Goal: Task Accomplishment & Management: Complete application form

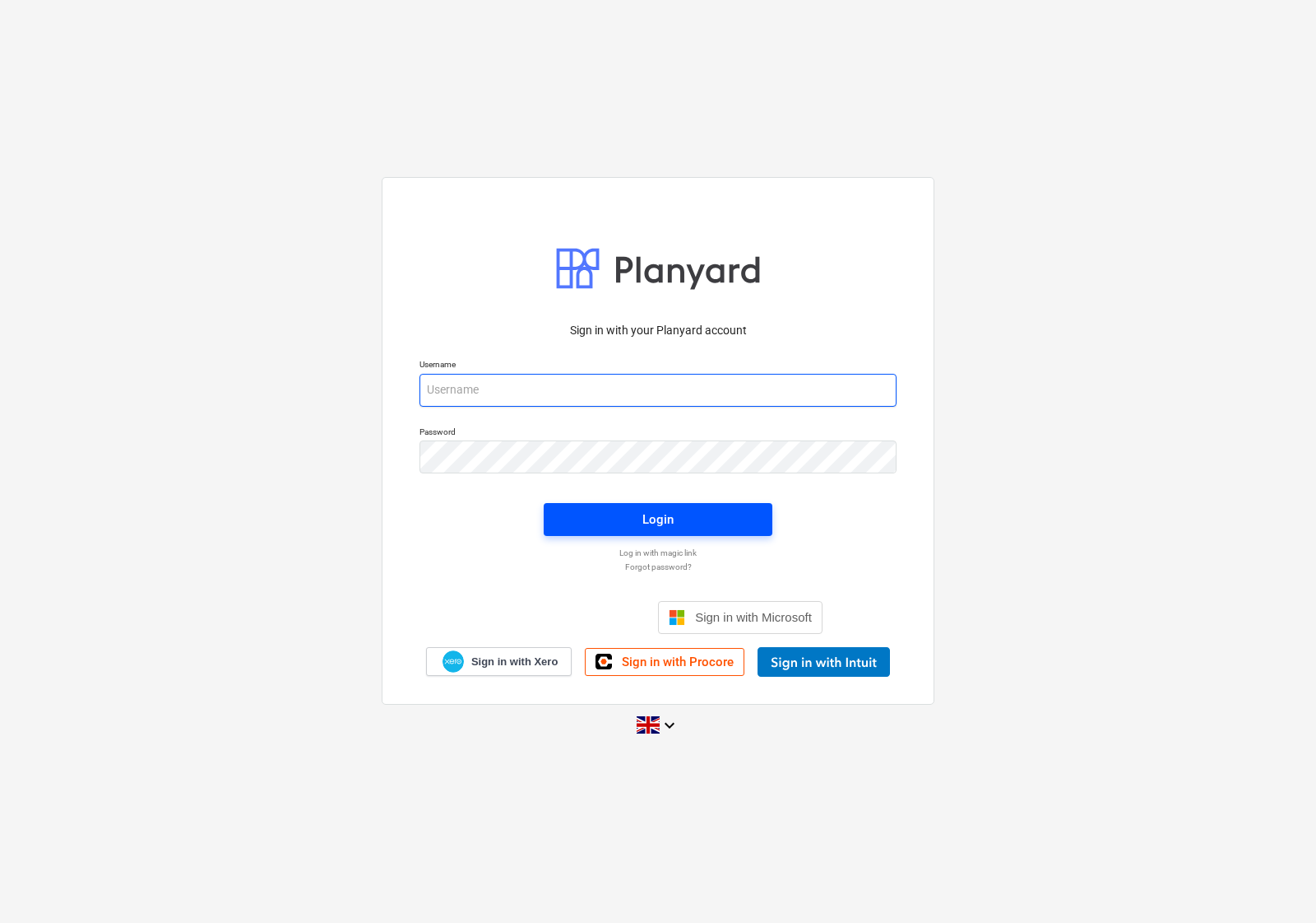
type input "[EMAIL_ADDRESS][DOMAIN_NAME]"
click at [574, 515] on span "Login" at bounding box center [658, 519] width 190 height 22
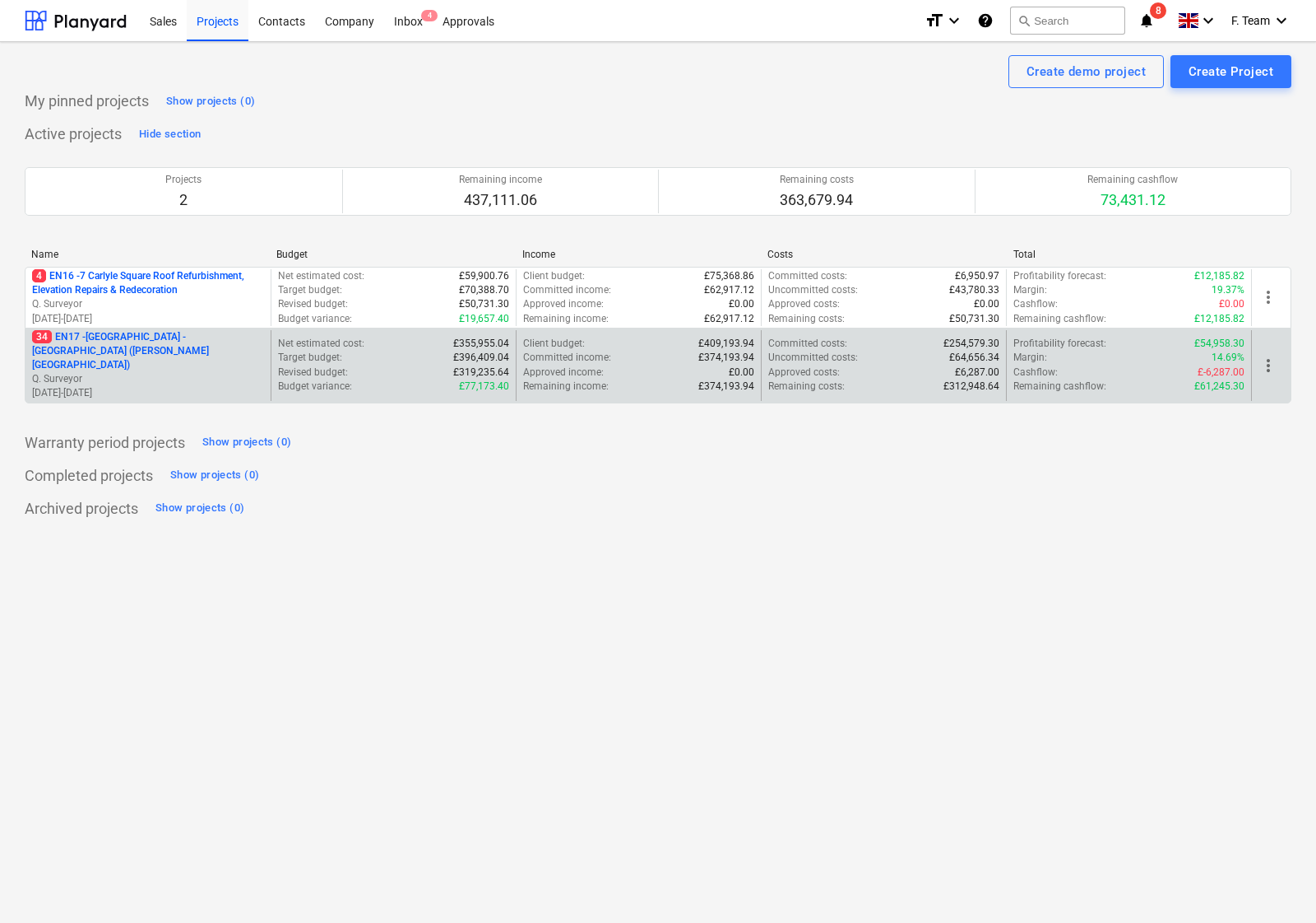
click at [210, 355] on p "34 EN17 - North Kent College - Hadlow College (Peter Webster Building and Garde…" at bounding box center [147, 350] width 232 height 42
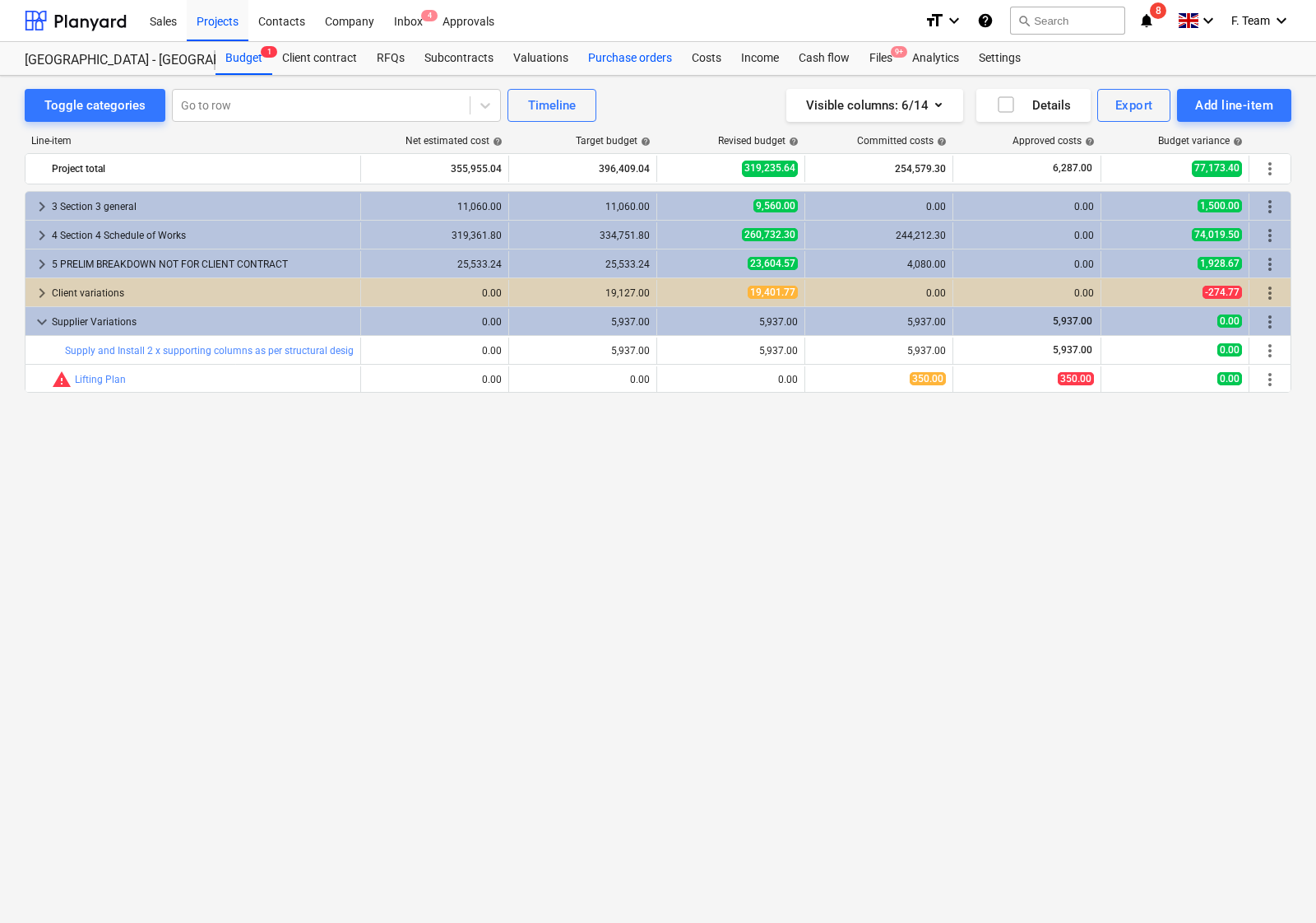
click at [635, 56] on div "Purchase orders" at bounding box center [630, 58] width 103 height 33
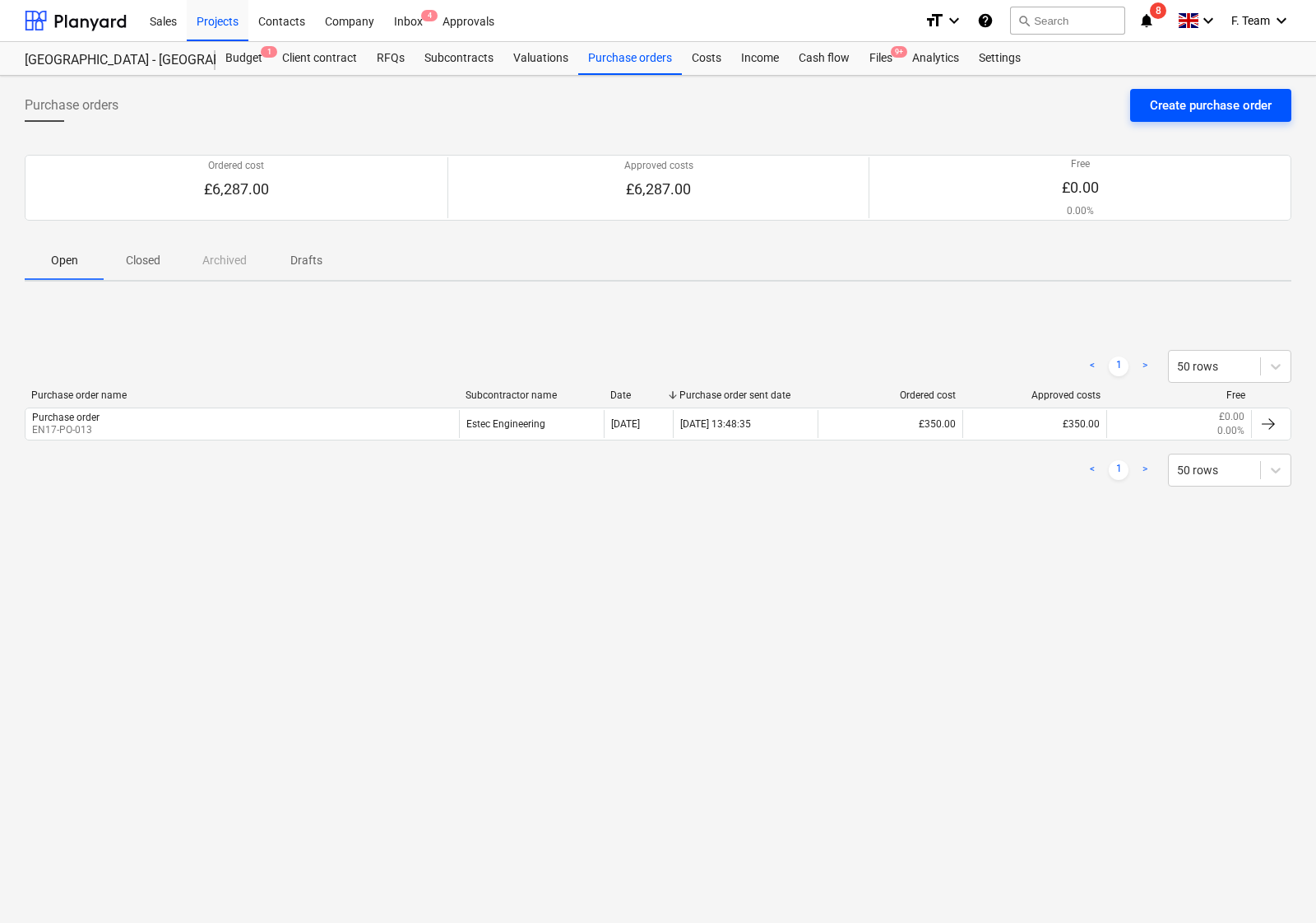
click at [1207, 107] on div "Create purchase order" at bounding box center [1211, 105] width 122 height 22
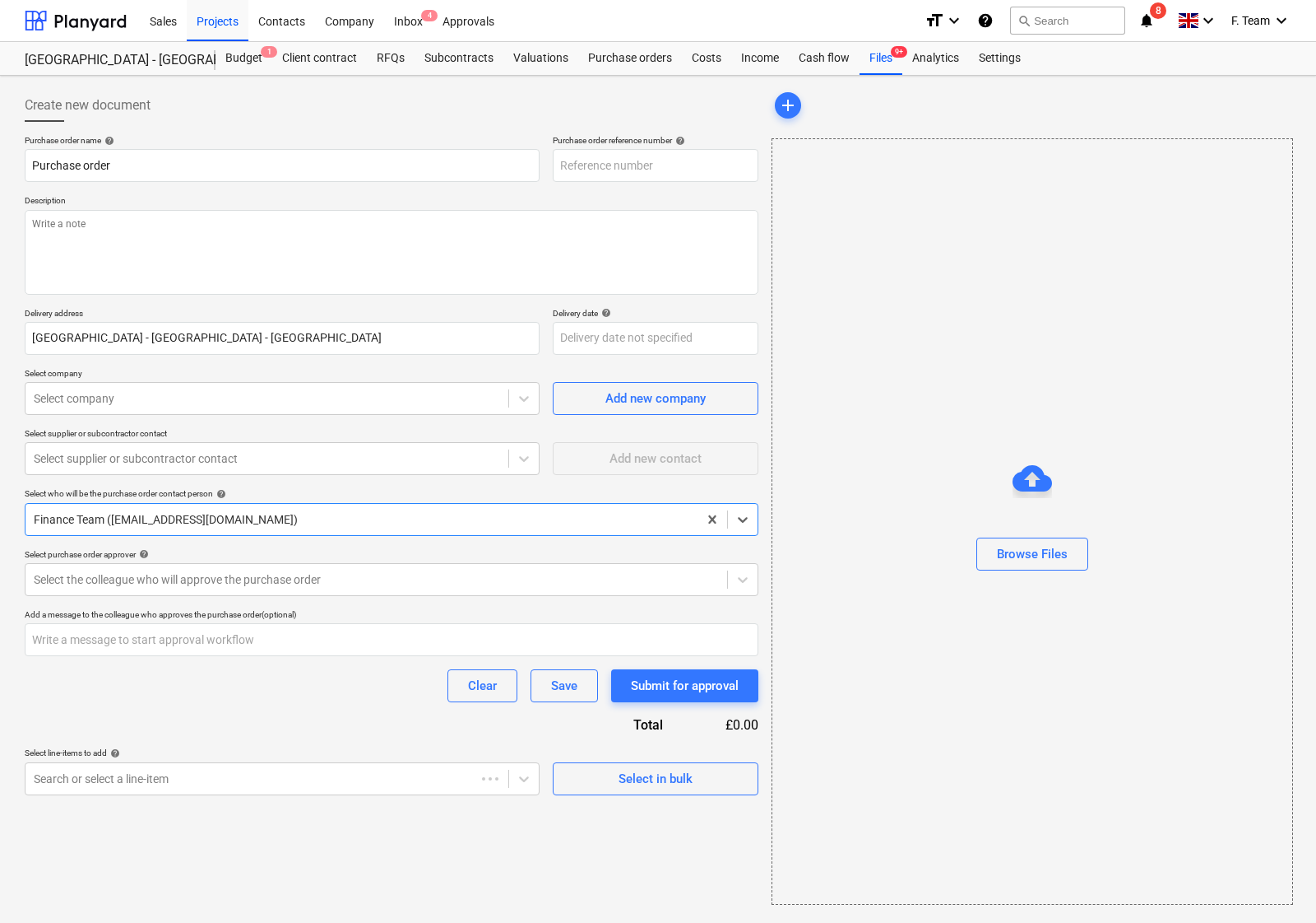
type textarea "x"
type input "EN17-PO-014"
click at [145, 243] on textarea at bounding box center [391, 253] width 734 height 85
type textarea "x"
click at [208, 311] on p "Delivery address" at bounding box center [282, 315] width 515 height 14
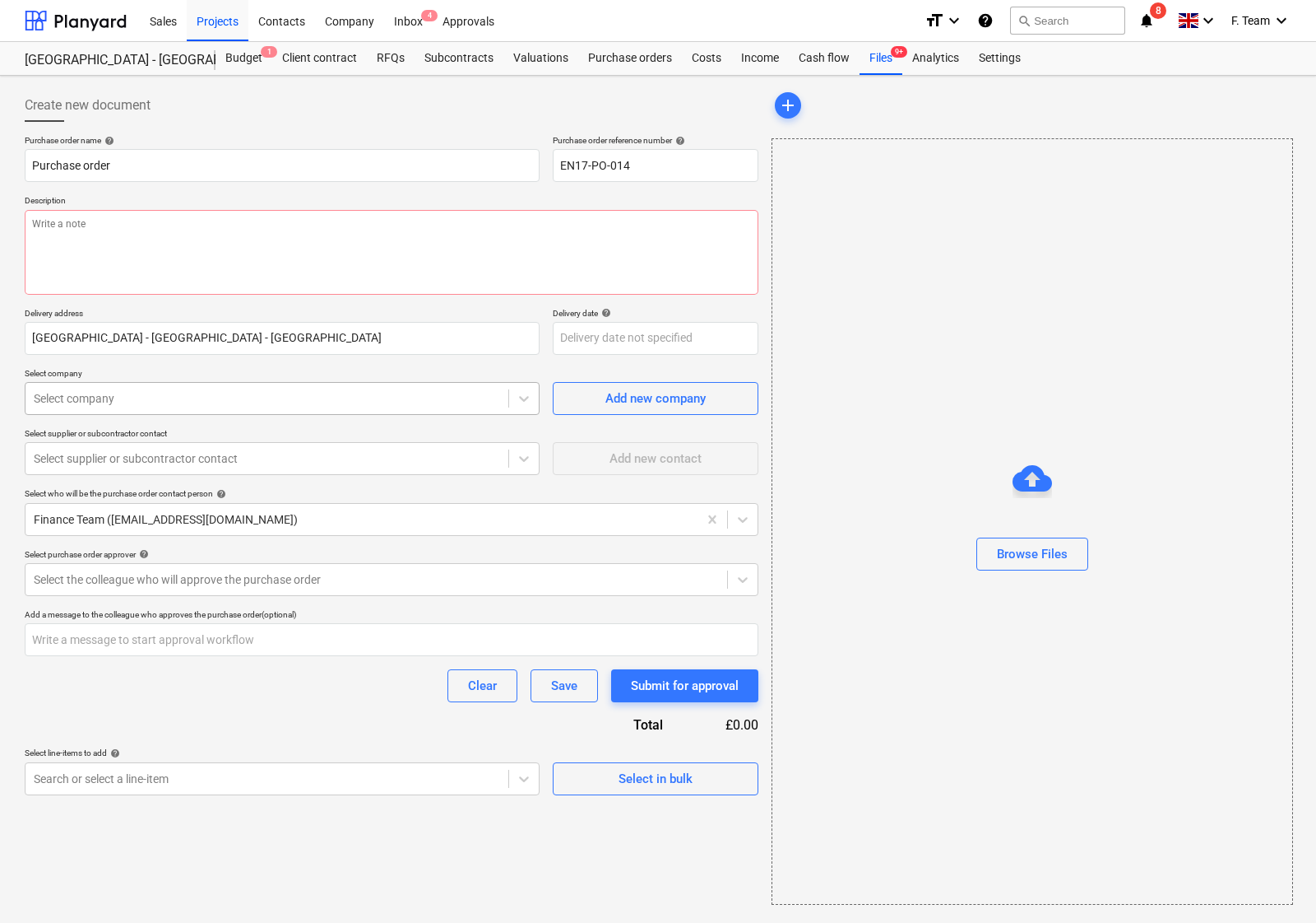
click at [176, 403] on div at bounding box center [267, 398] width 467 height 17
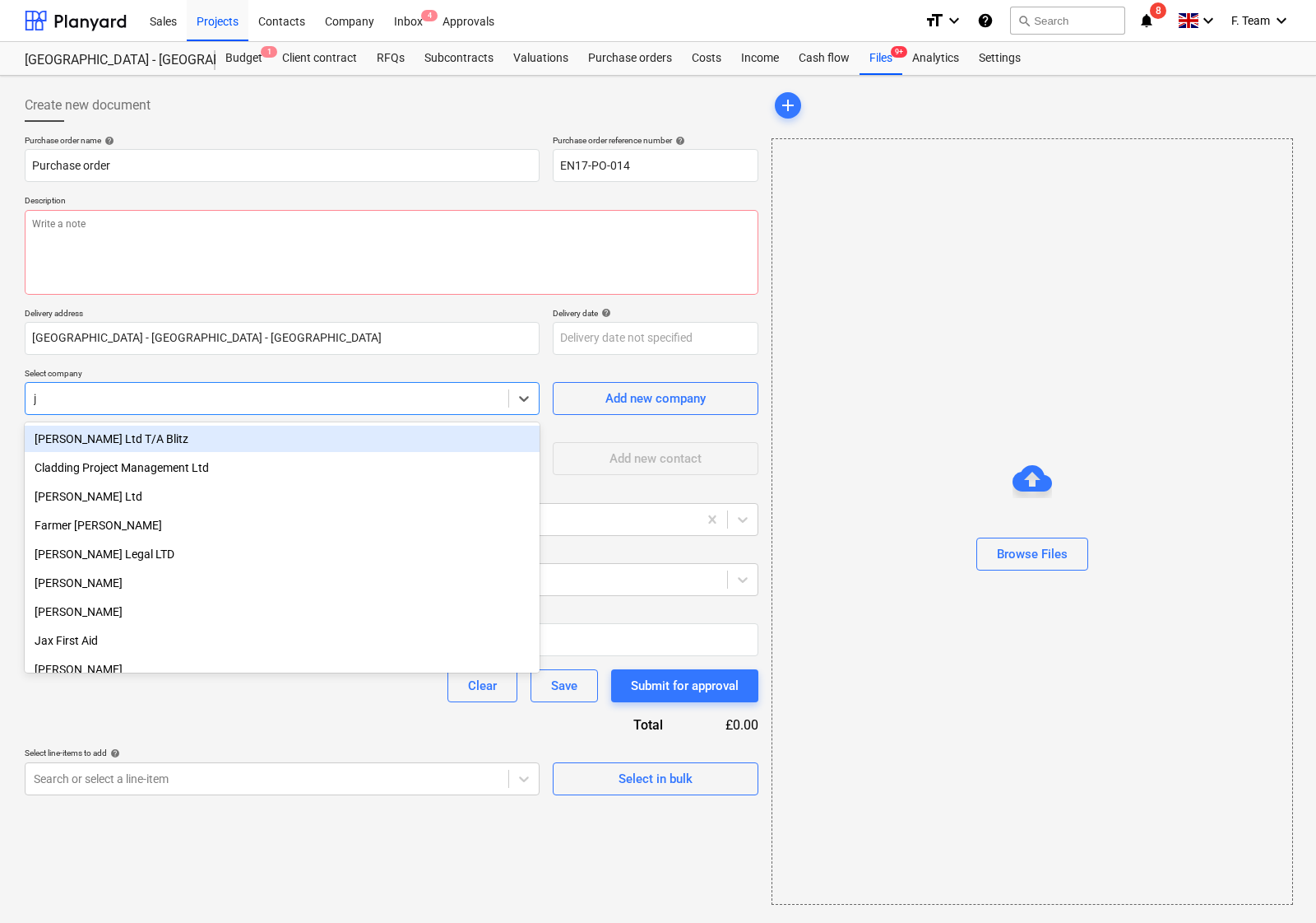
type input "jp"
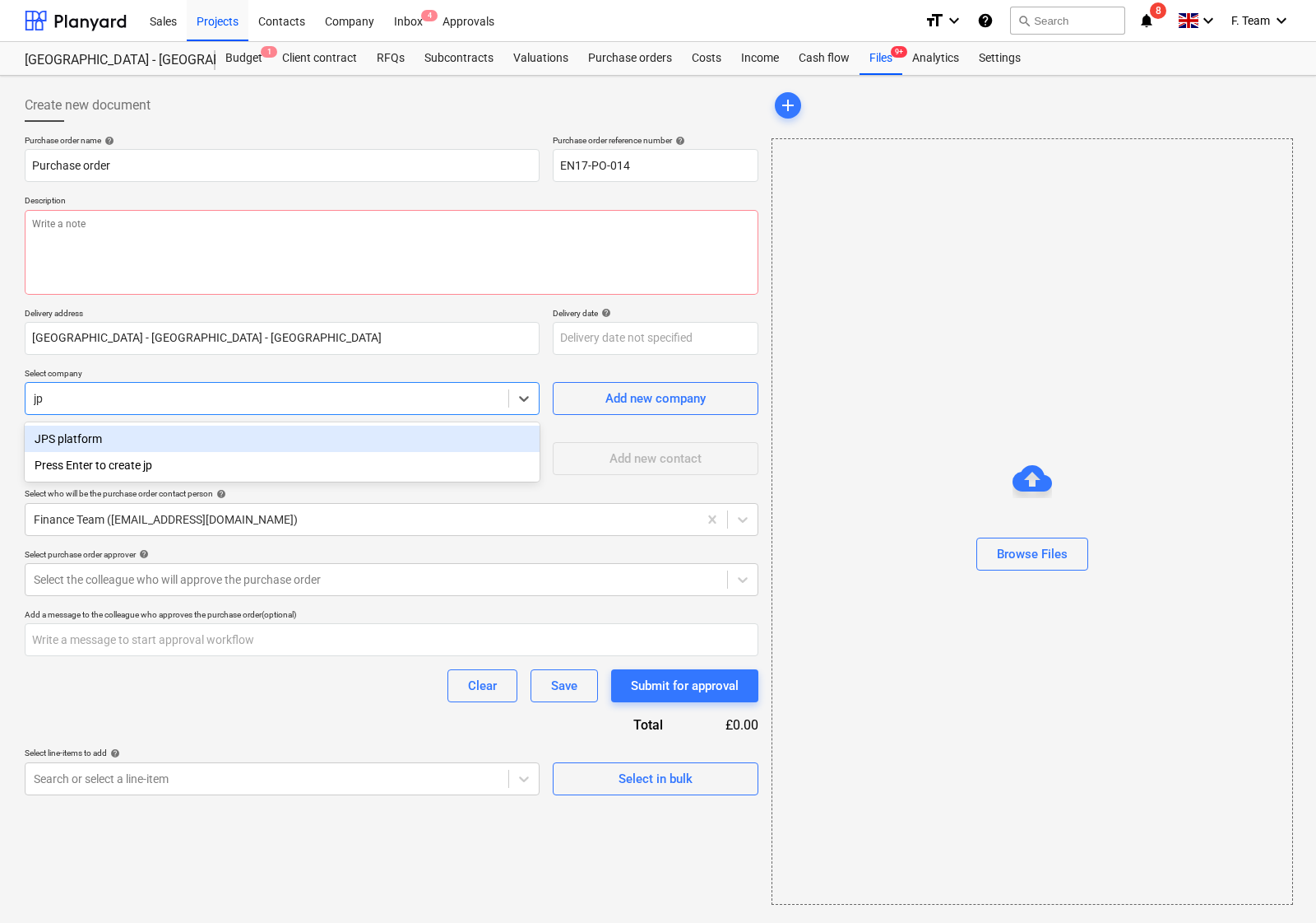
click at [155, 438] on div "JPS platform" at bounding box center [282, 438] width 515 height 26
type textarea "x"
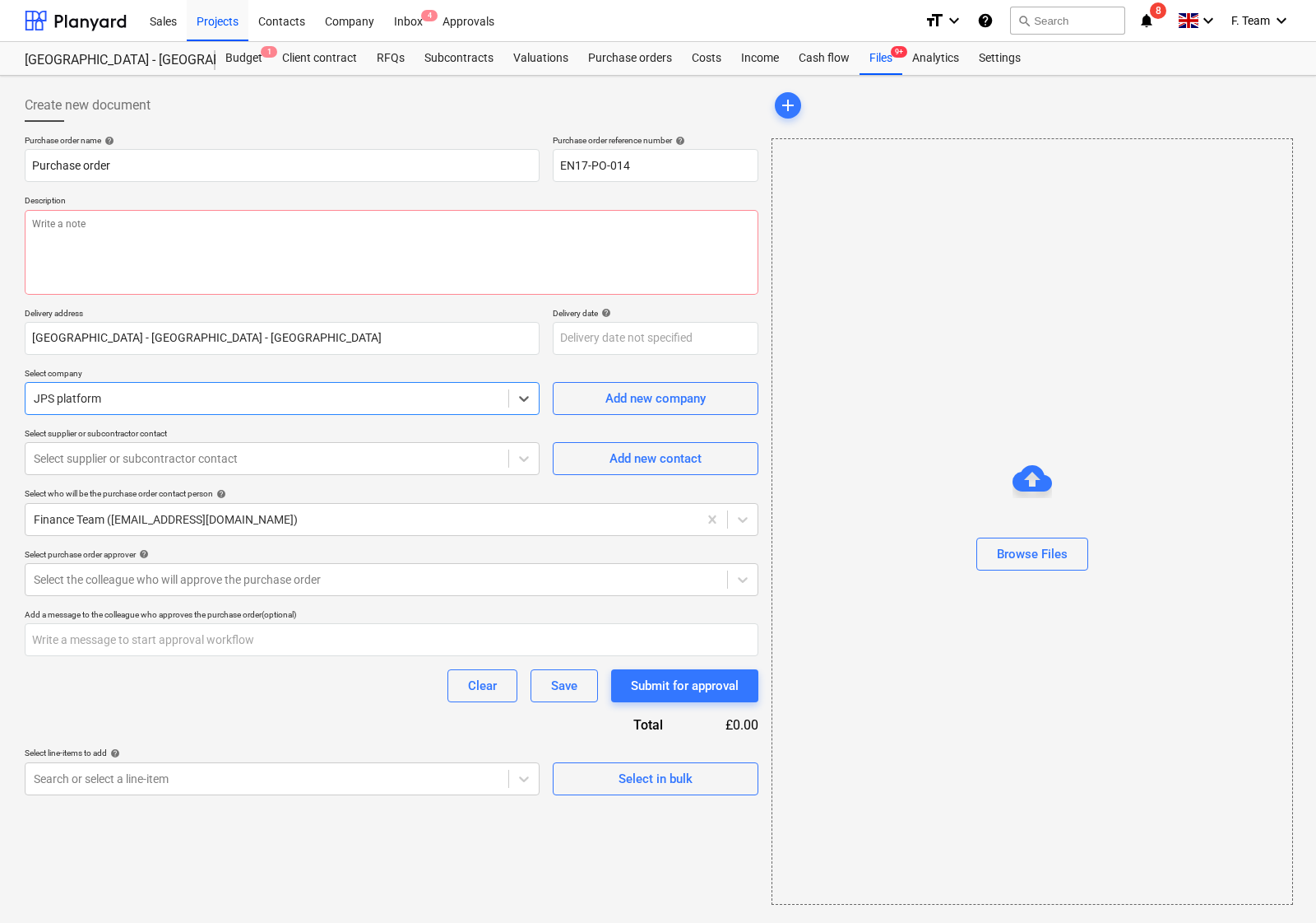
click at [956, 358] on div "Browse Files" at bounding box center [1033, 521] width 522 height 766
click at [342, 461] on div at bounding box center [267, 458] width 467 height 17
click at [878, 430] on div "Browse Files" at bounding box center [1033, 521] width 522 height 766
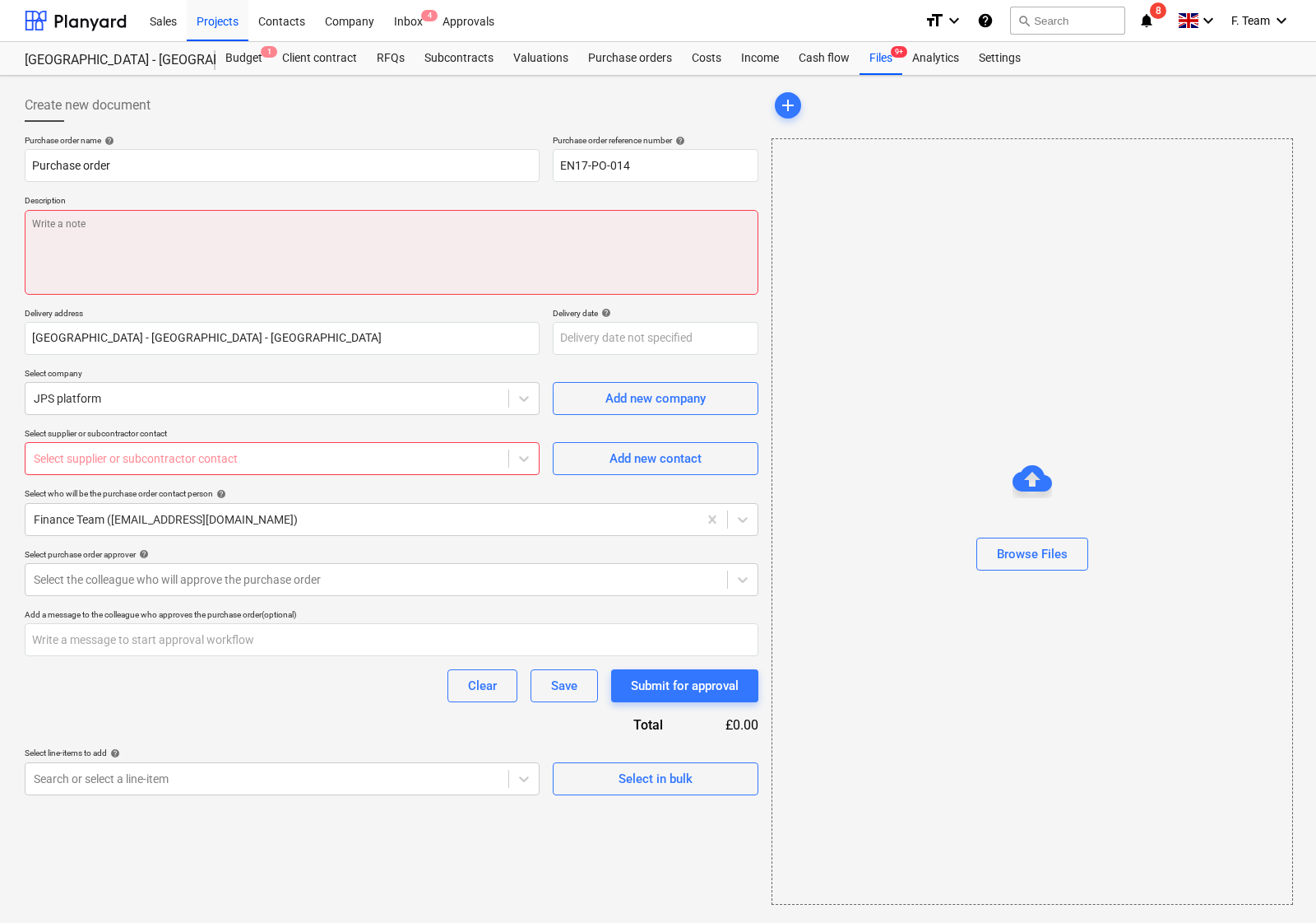
click at [69, 232] on textarea at bounding box center [391, 253] width 734 height 85
paste textarea "• Supply toucan 10"
type textarea "x"
type textarea "• Supply toucan 10"
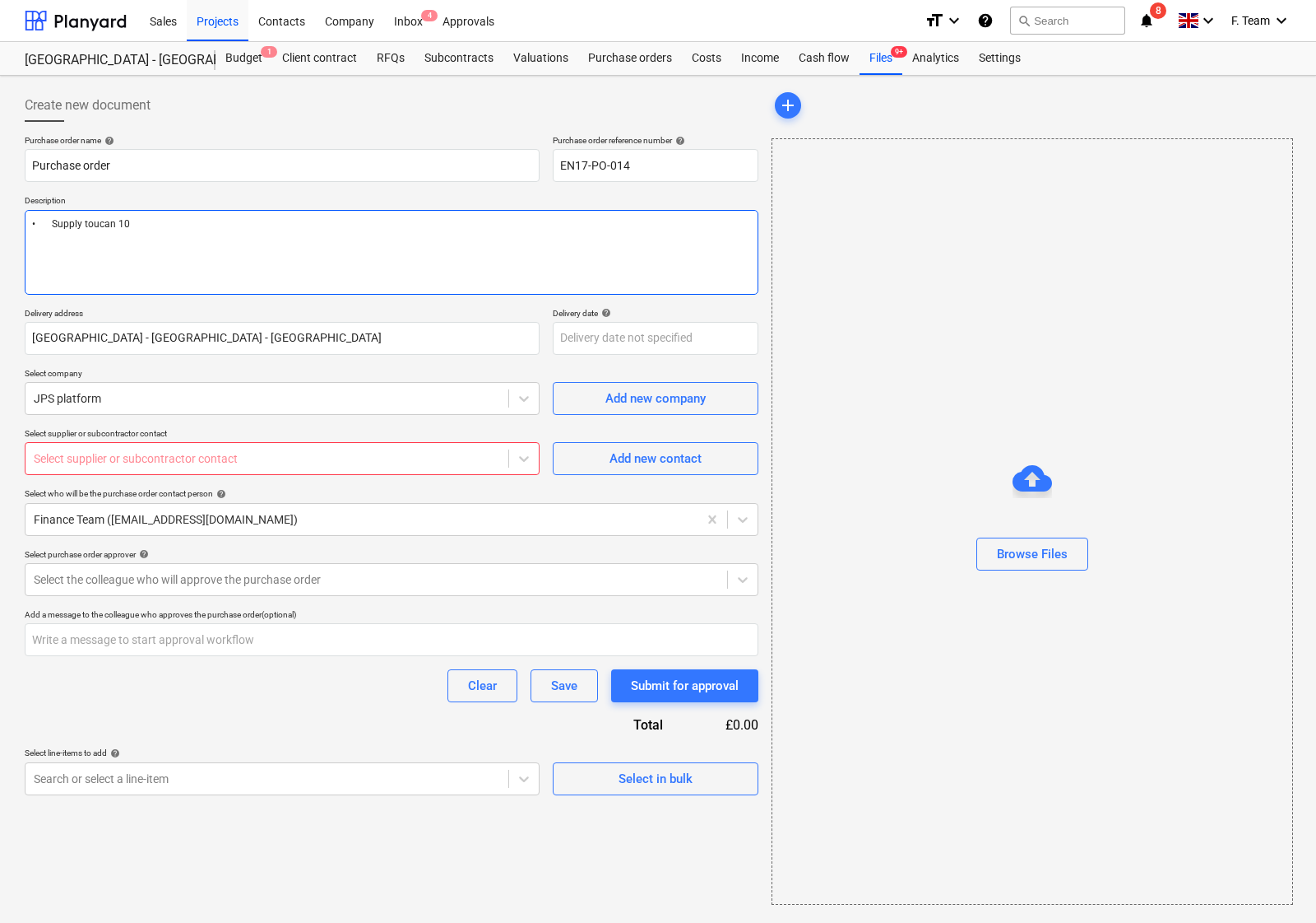
type textarea "x"
type textarea "• Supply toucan 10,"
type textarea "x"
type textarea "• Supply toucan 10,"
click at [148, 238] on textarea "• Supply toucan 10," at bounding box center [391, 253] width 734 height 85
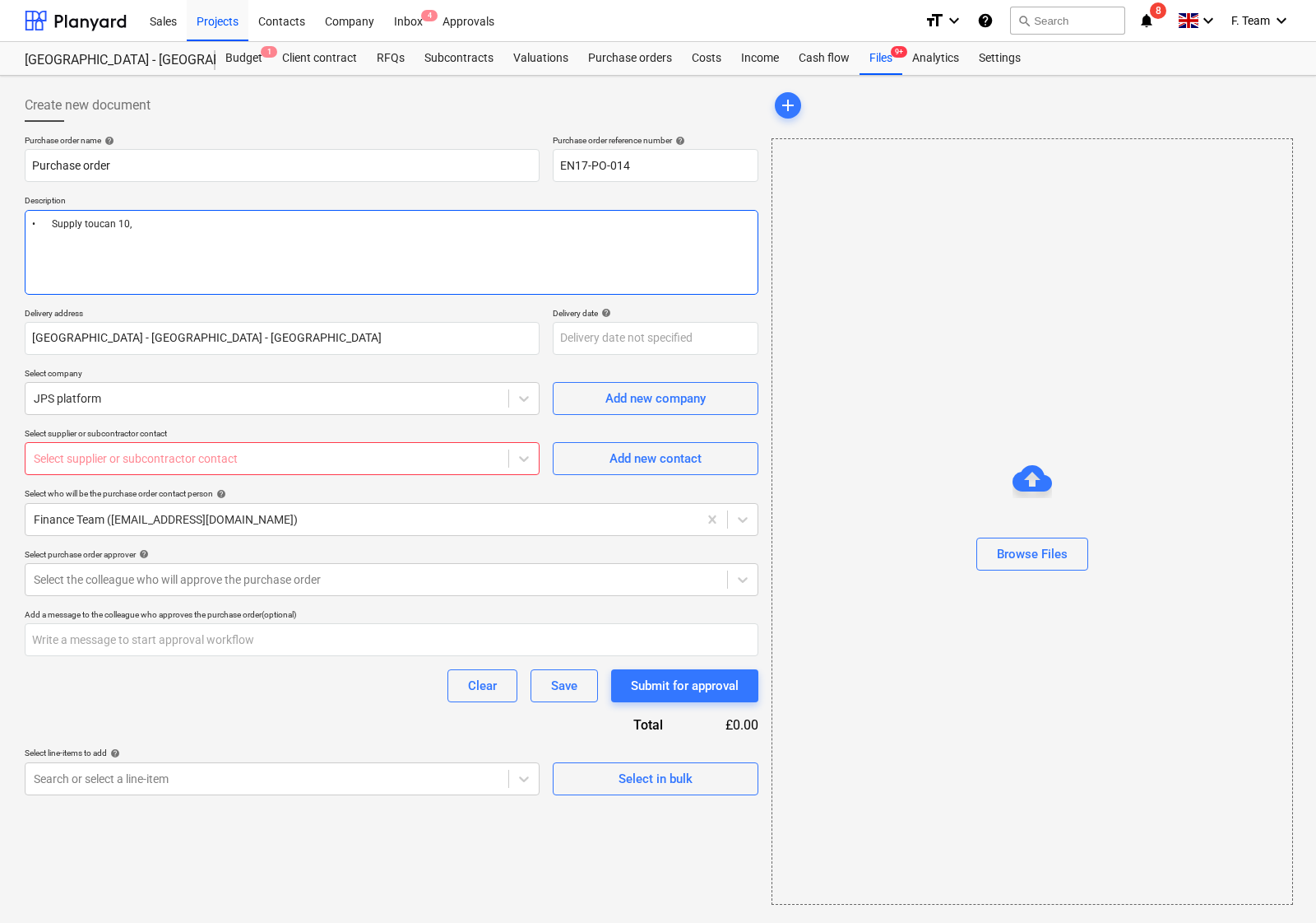
drag, startPoint x: 145, startPoint y: 228, endPoint x: 39, endPoint y: 233, distance: 106.1
click at [39, 233] on textarea "• Supply toucan 10," at bounding box center [391, 253] width 734 height 85
paste textarea "• Supply toucan 10 for £200.00 per week • delivery for each way £170.00 • Damag…"
type textarea "x"
type textarea "•• Supply toucan 10 for £200.00 per week • delivery for each way £170.00 • Dama…"
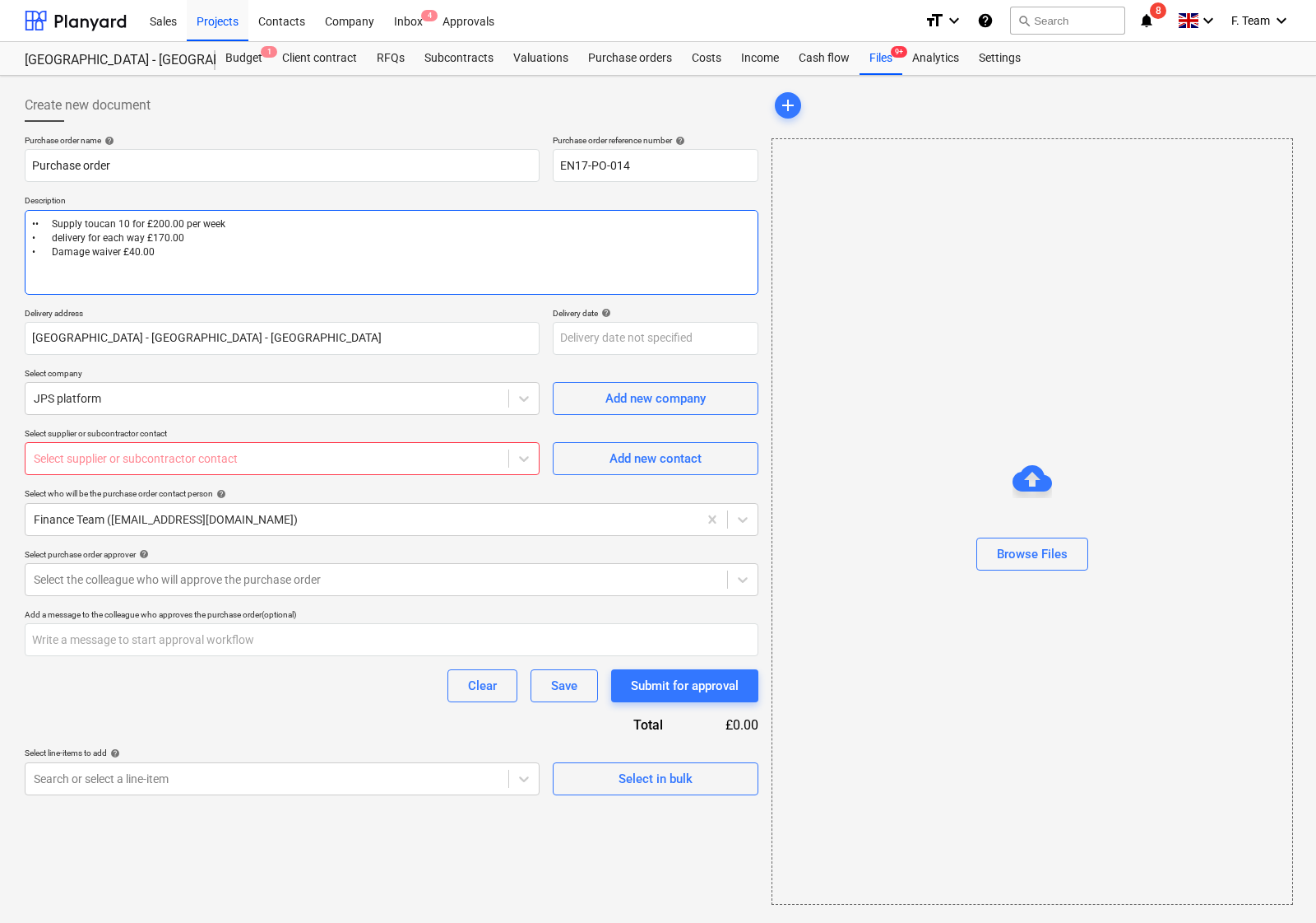
click at [41, 227] on textarea "•• Supply toucan 10 for £200.00 per week • delivery for each way £170.00 • Dama…" at bounding box center [391, 253] width 734 height 85
type textarea "x"
type textarea "• Supply toucan 10 for £200.00 per week • delivery for each way £170.00 • Damag…"
click at [43, 229] on textarea "• Supply toucan 10 for £200.00 per week • delivery for each way £170.00 • Damag…" at bounding box center [391, 253] width 734 height 85
type textarea "x"
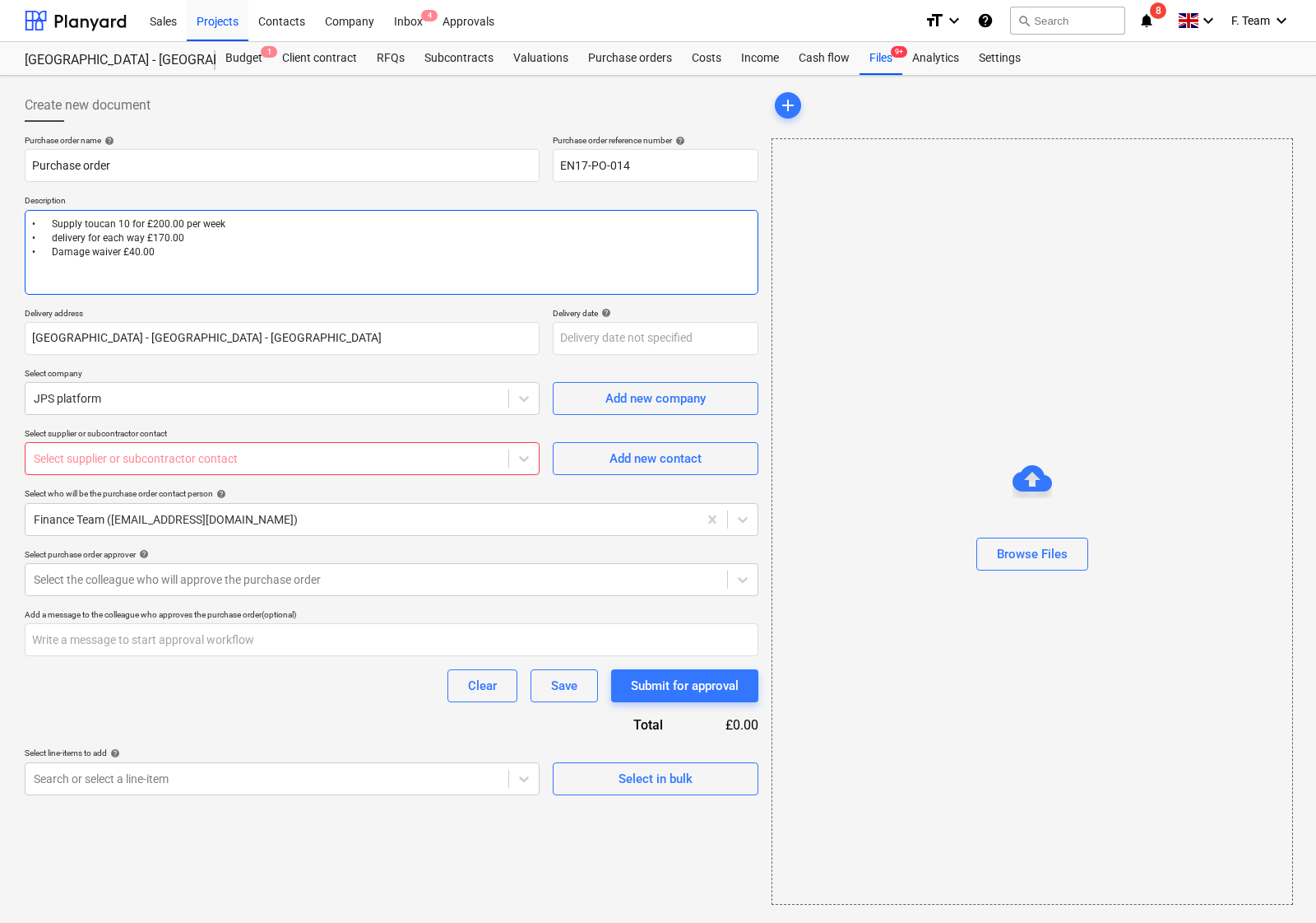
type textarea "Supply toucan 10 for £200.00 per week • delivery for each way £170.00 • Damage …"
type textarea "x"
type textarea "Supply toucan 10 for £200.00 per week delivery for each way £170.00 • Damage wa…"
type textarea "x"
type textarea "Supply toucan 10 for £200.00 per week delivery for each way £170.00 Damage waiv…"
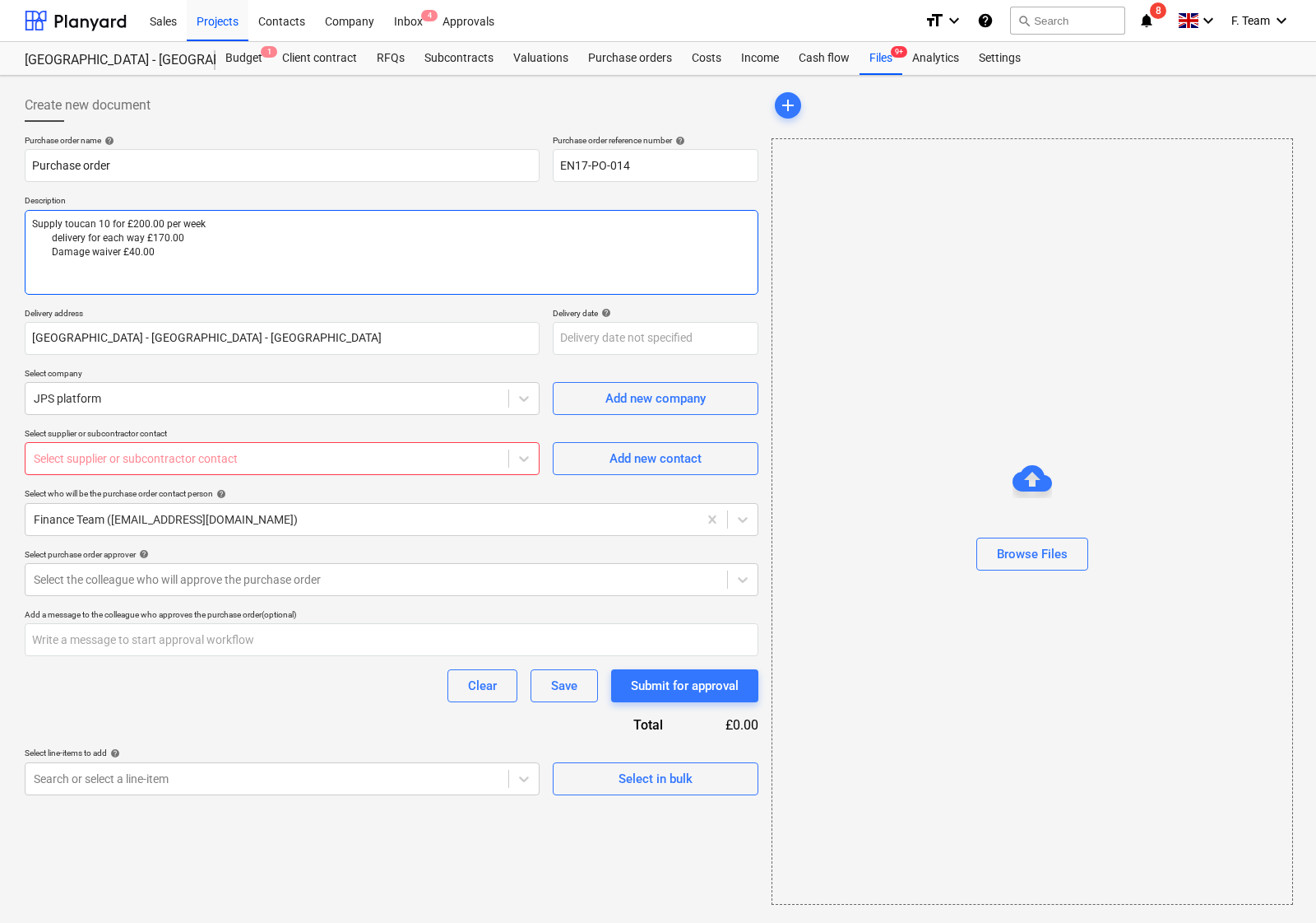
drag, startPoint x: 43, startPoint y: 220, endPoint x: 167, endPoint y: 256, distance: 129.1
click at [167, 256] on textarea "Supply toucan 10 for £200.00 per week delivery for each way £170.00 Damage waiv…" at bounding box center [391, 253] width 734 height 85
click at [47, 220] on textarea "Supply toucan 10 for £200.00 per week delivery for each way £170.00 Damage waiv…" at bounding box center [391, 253] width 734 height 85
type textarea "x"
type textarea "1Supply toucan 10 for £200.00 per week delivery for each way £170.00 Damage wai…"
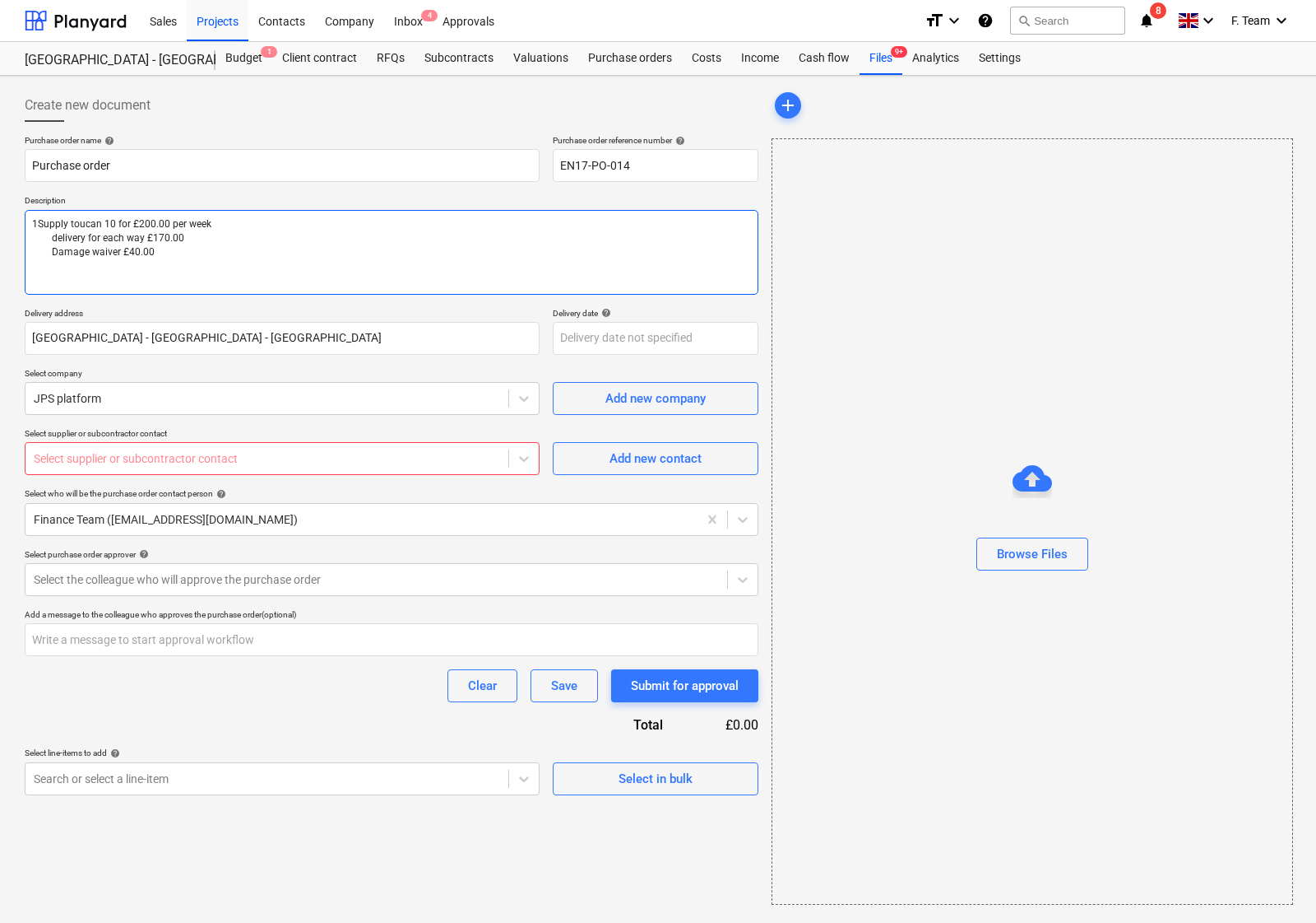
type textarea "x"
type textarea "1)Supply toucan 10 for £200.00 per week delivery for each way £170.00 Damage wa…"
type textarea "x"
type textarea "1) Supply toucan 10 for £200.00 per week delivery for each way £170.00 Damage w…"
click at [50, 240] on textarea "1) Supply toucan 10 for £200.00 per week delivery for each way £170.00 Damage w…" at bounding box center [391, 253] width 734 height 85
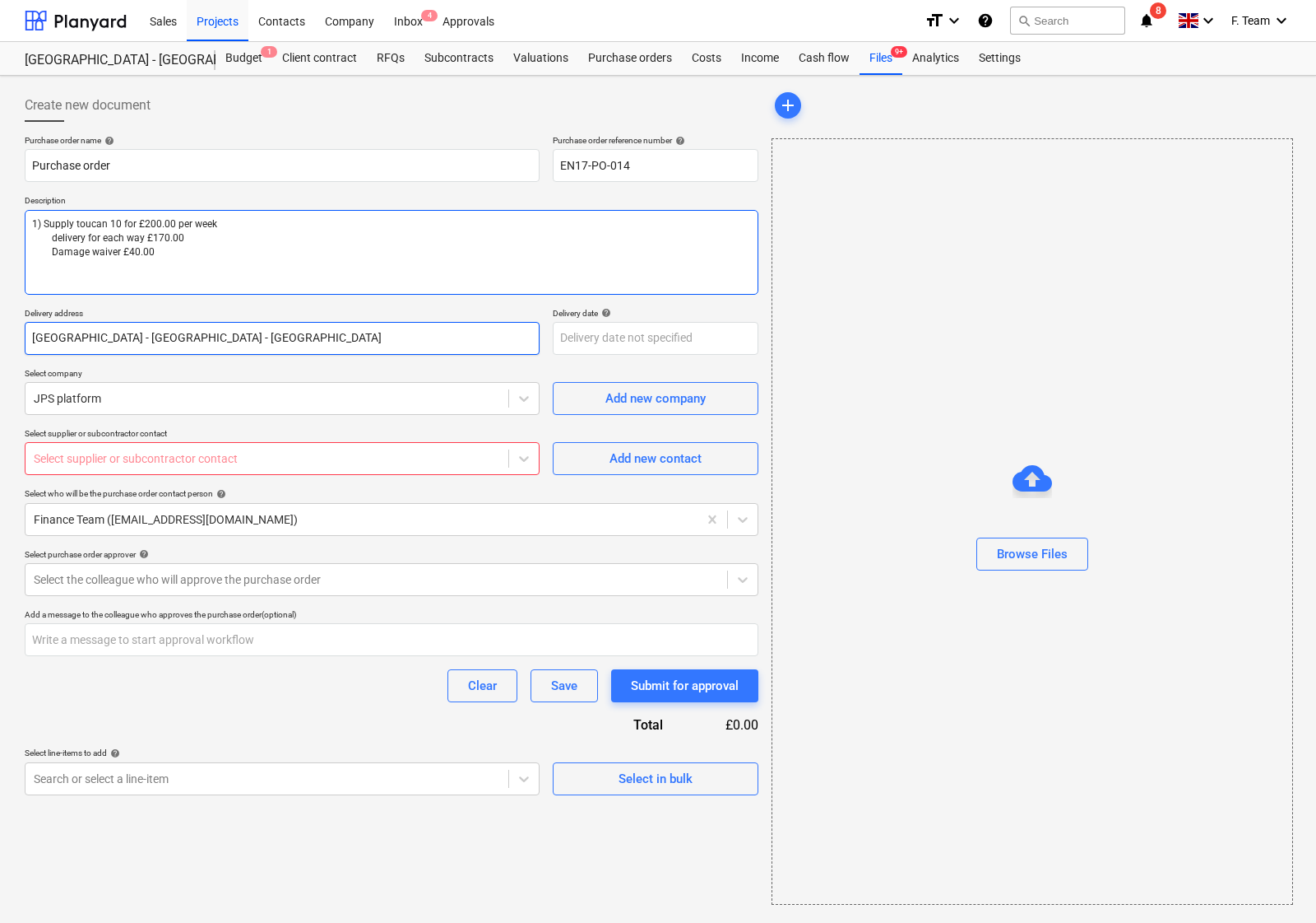
type textarea "x"
type textarea "1) Supply toucan 10 for £200.00 per week 2delivery for each way £170.00 Damage …"
type textarea "x"
type textarea "1) Supply toucan 10 for £200.00 per week 2)delivery for each way £170.00 Damage…"
type textarea "x"
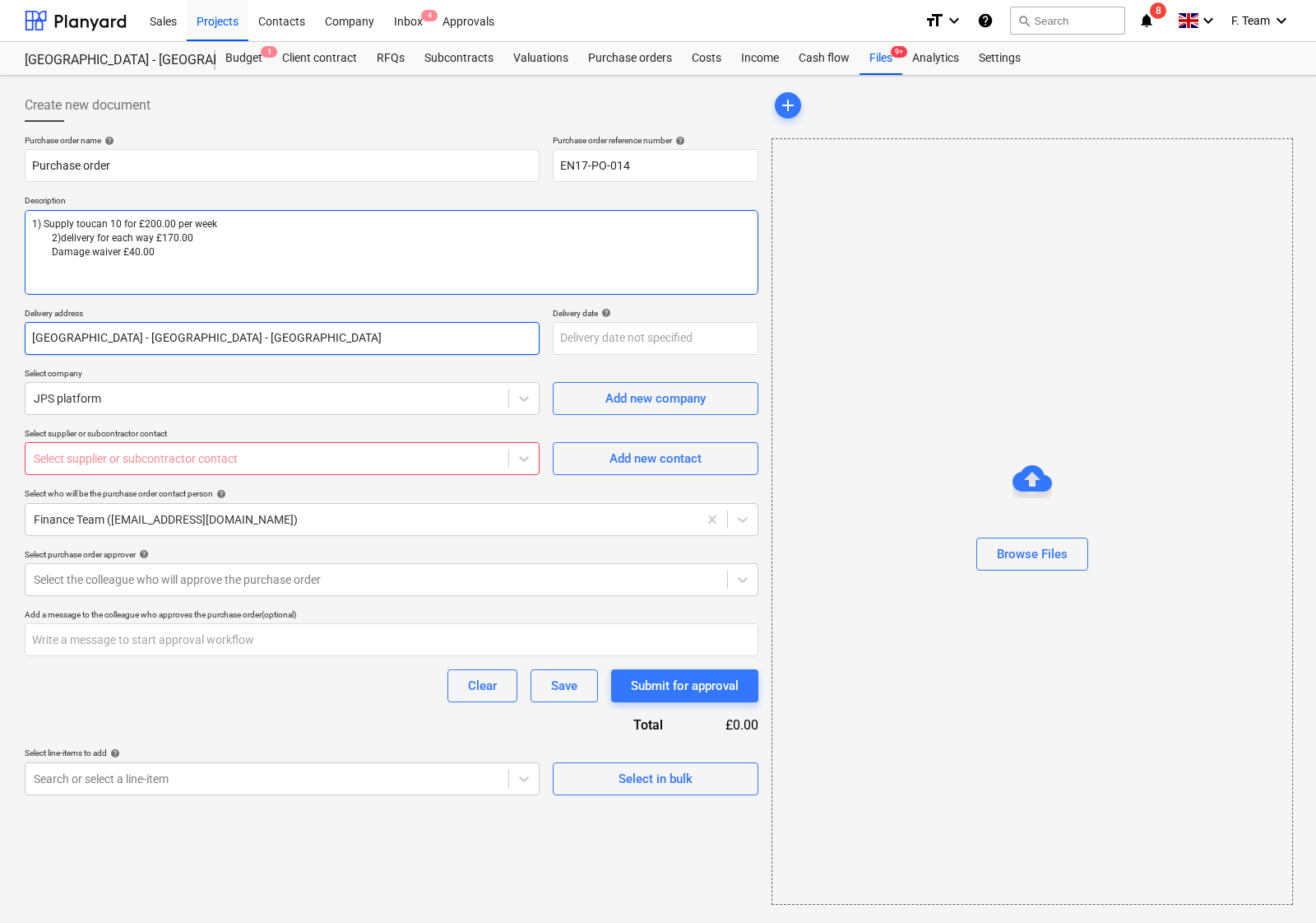
type textarea "1) Supply toucan 10 for £200.00 per week 2) delivery for each way £170.00 Damag…"
drag, startPoint x: 50, startPoint y: 252, endPoint x: 83, endPoint y: 269, distance: 37.1
click at [50, 252] on textarea "1) Supply toucan 10 for £200.00 per week 2) delivery for each way £170.00 Damag…" at bounding box center [391, 253] width 734 height 85
type textarea "x"
type textarea "1) Supply toucan 10 for £200.00 per week 2) delivery for each way £170.00 3Dama…"
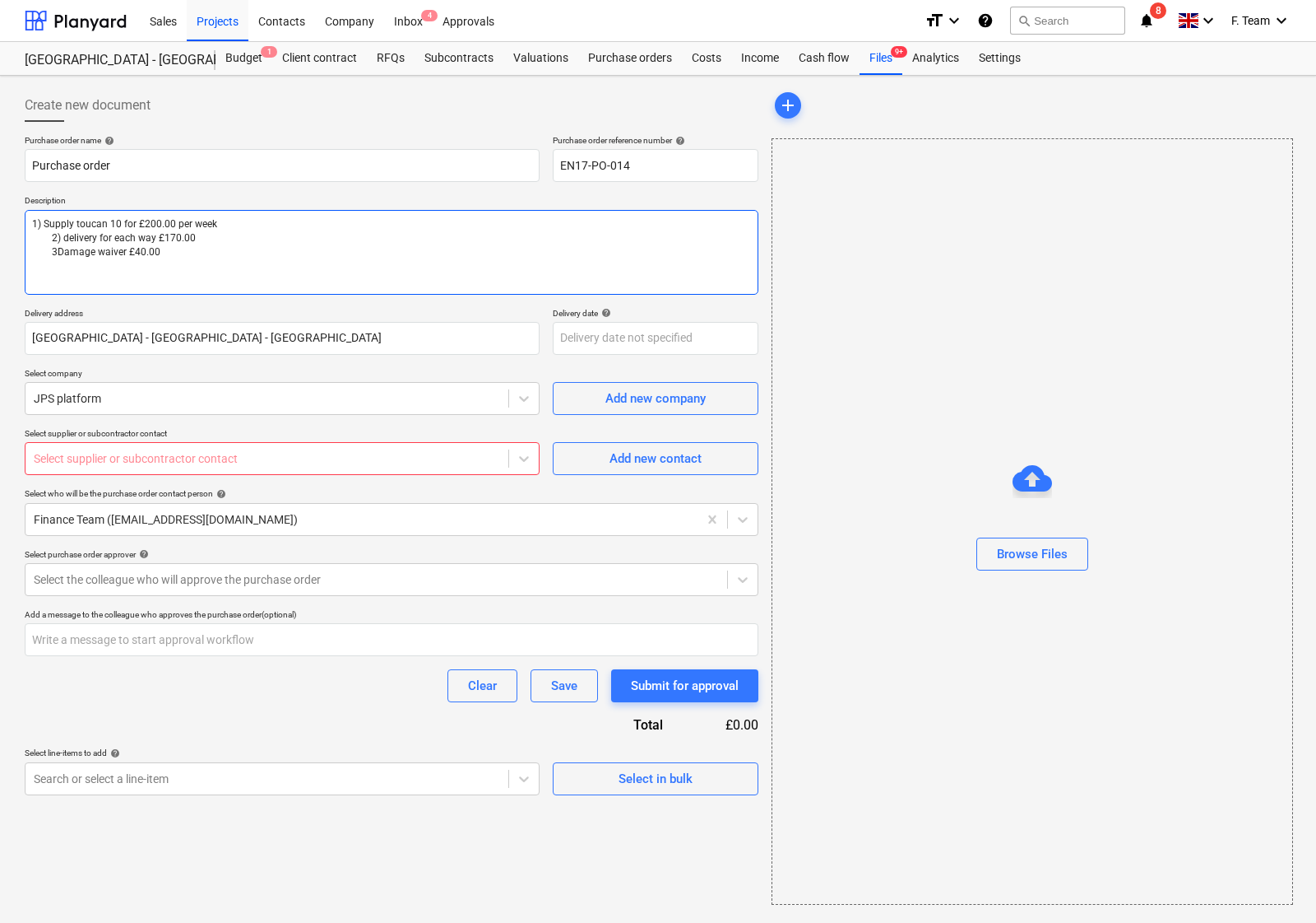
type textarea "x"
type textarea "1) Supply toucan 10 for £200.00 per week 2) delivery for each way £170.00 3 Dam…"
type textarea "x"
type textarea "1) Supply toucan 10 for £200.00 per week 2) delivery for each way £170.00 3 )Da…"
type textarea "x"
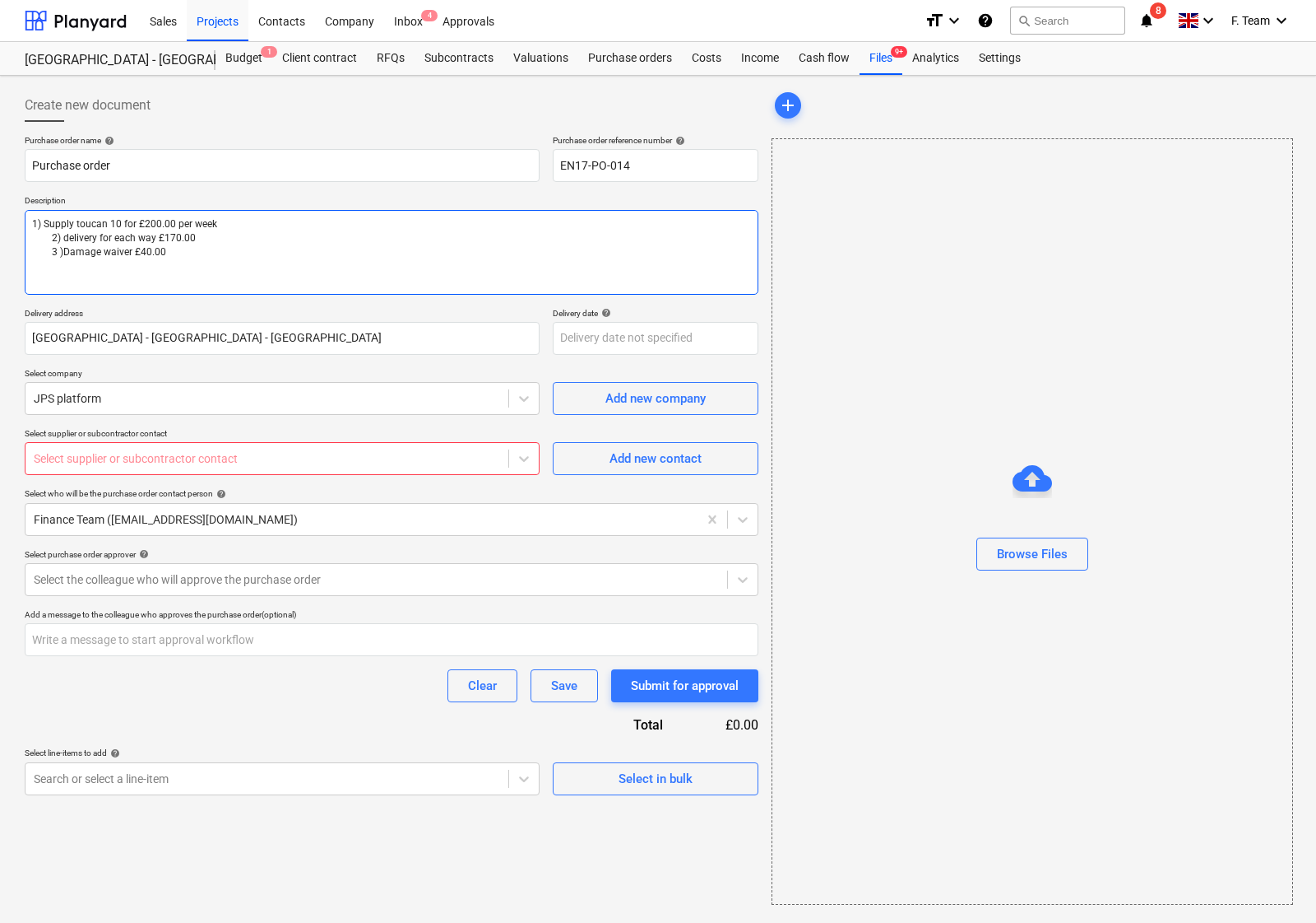
type textarea "1) Supply toucan 10 for £200.00 per week 2) delivery for each way £170.00 3)Dam…"
type textarea "x"
type textarea "1) Supply toucan 10 for £200.00 per week 2) delivery for each way £170.00 3) Da…"
type textarea "x"
type textarea "1) Supply toucan 10 for £200.00 per week 2) elivery for each way £170.00 3) Dam…"
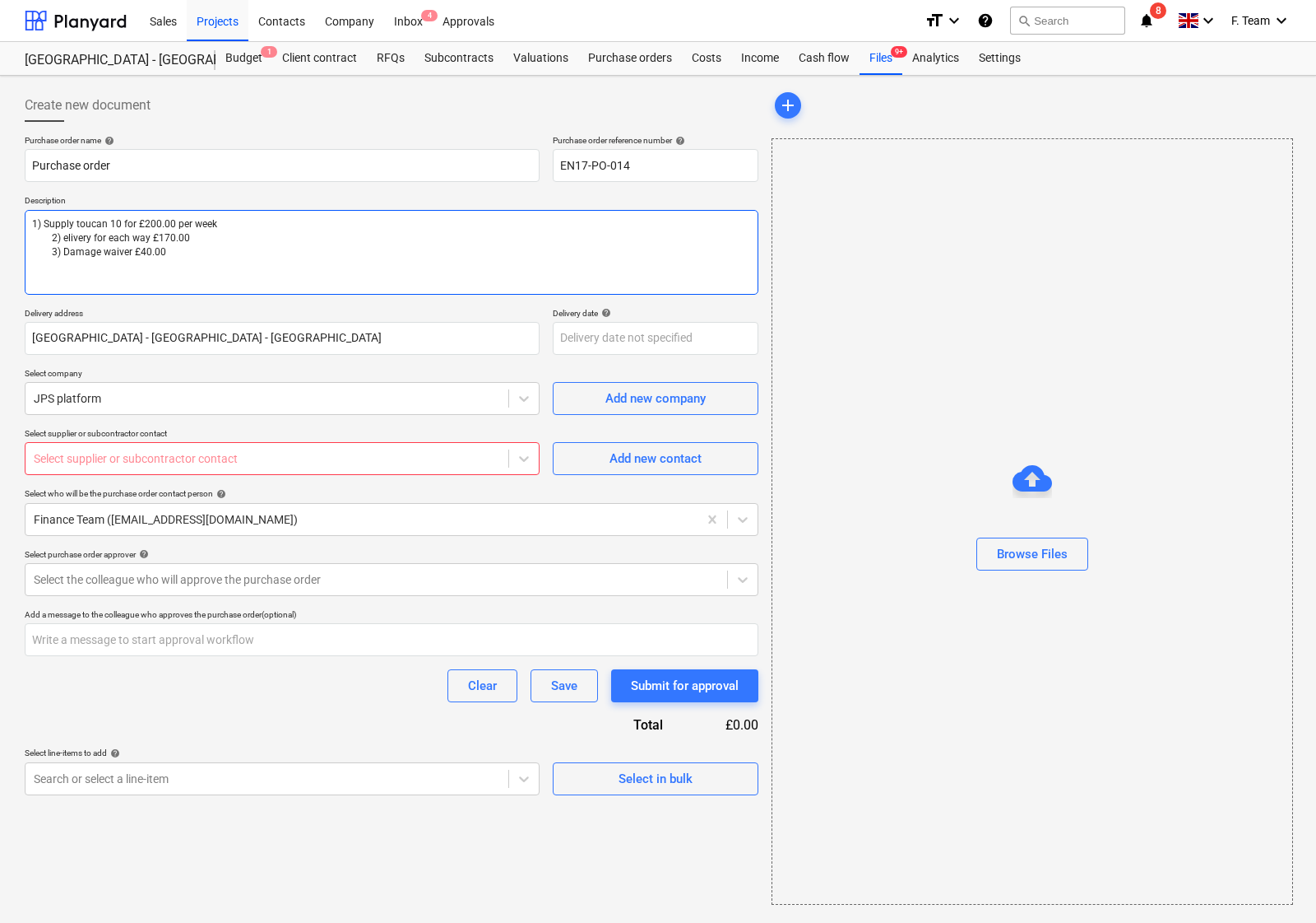
type textarea "x"
click at [43, 223] on textarea "1) Supply toucan 10 for £200.00 per week 2) Delivery for each way £170.00 3) Da…" at bounding box center [391, 253] width 734 height 85
type textarea "1) Supply toucan 10 for £200.00 per week 2) Delivery for each way £170.00 3) Da…"
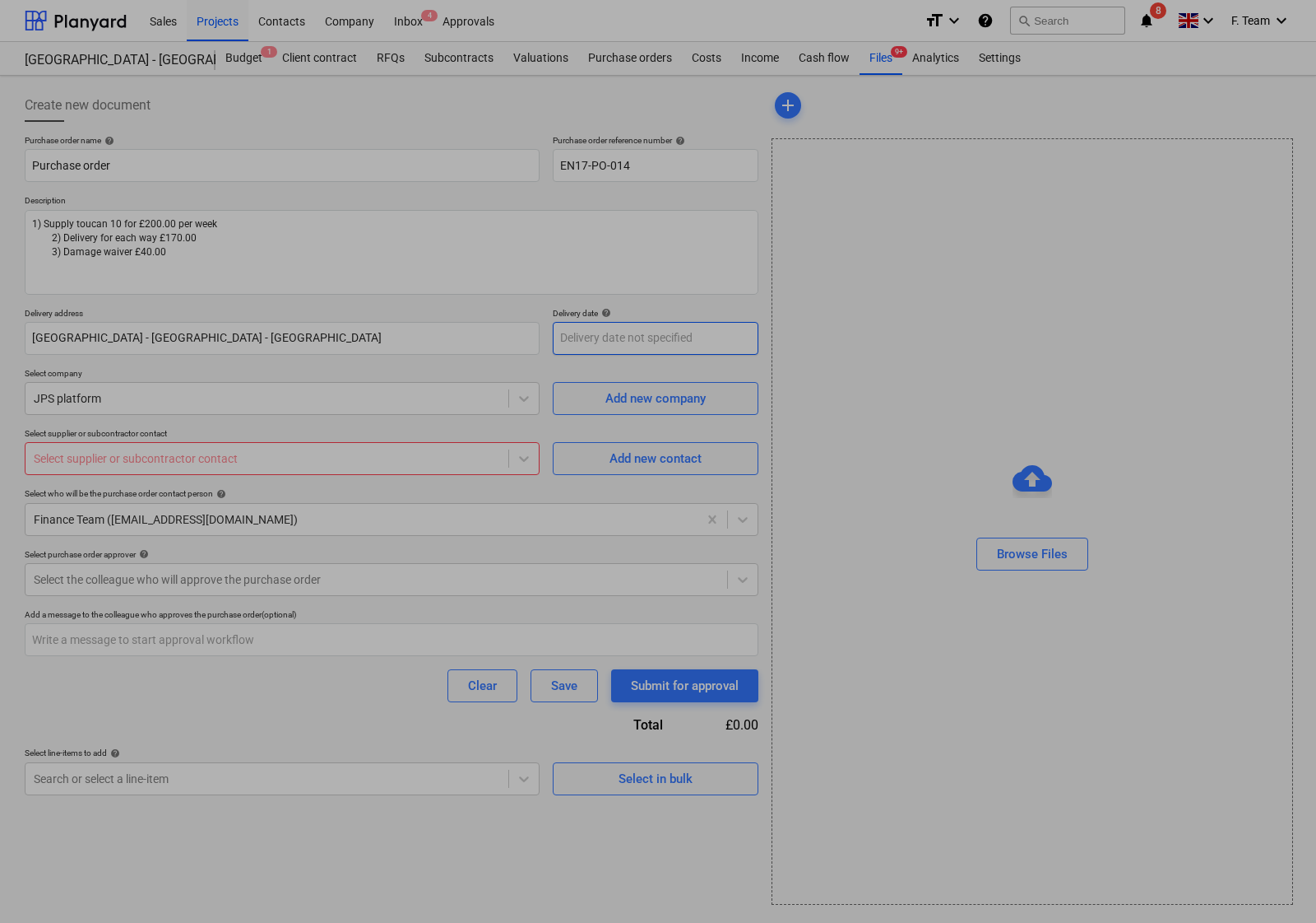
click at [599, 346] on body "Sales Projects Contacts Company Inbox 4 Approvals format_size keyboard_arrow_do…" at bounding box center [658, 461] width 1316 height 923
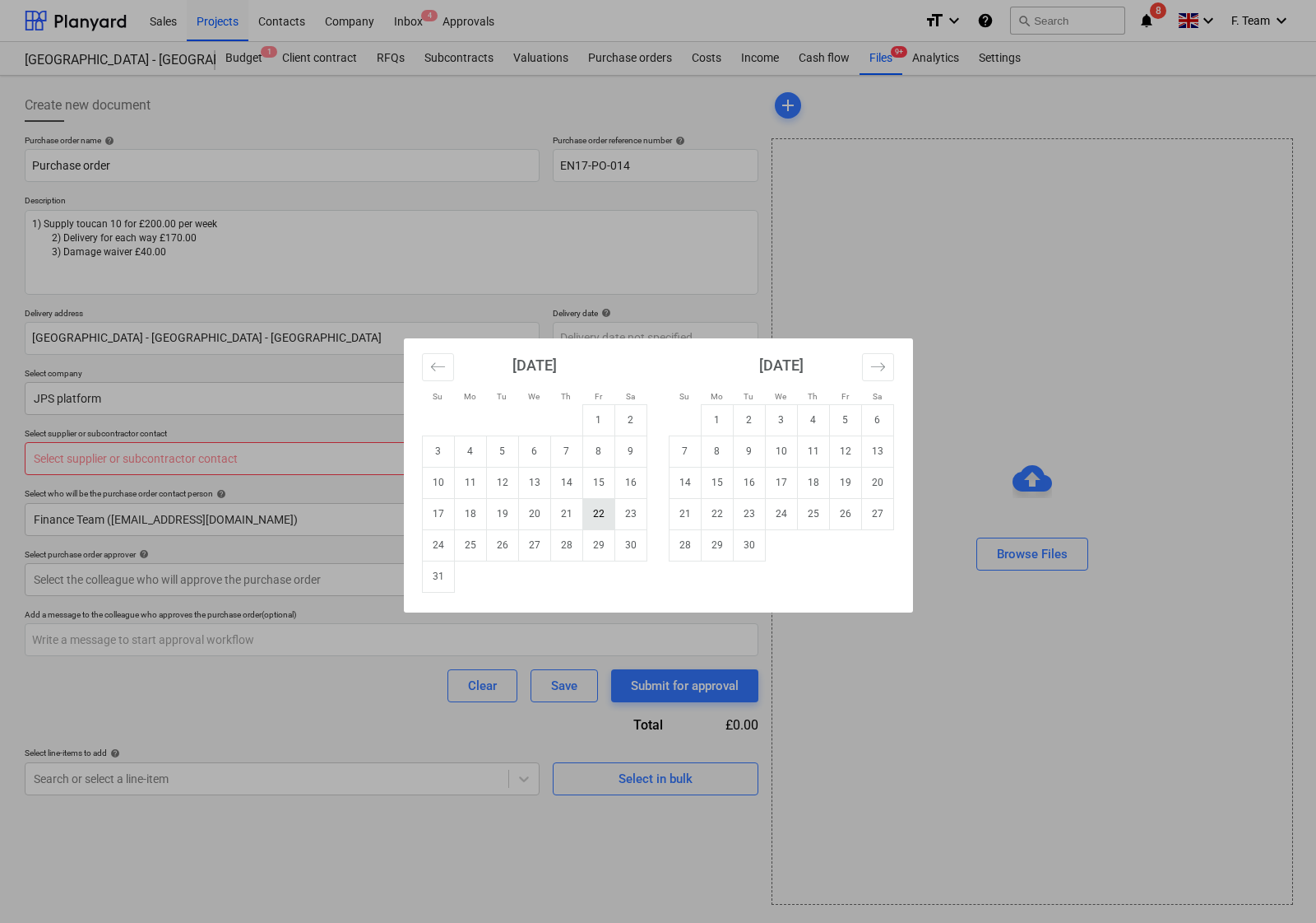
click at [602, 515] on td "22" at bounding box center [599, 513] width 32 height 31
type textarea "x"
type input "22 Aug 2025"
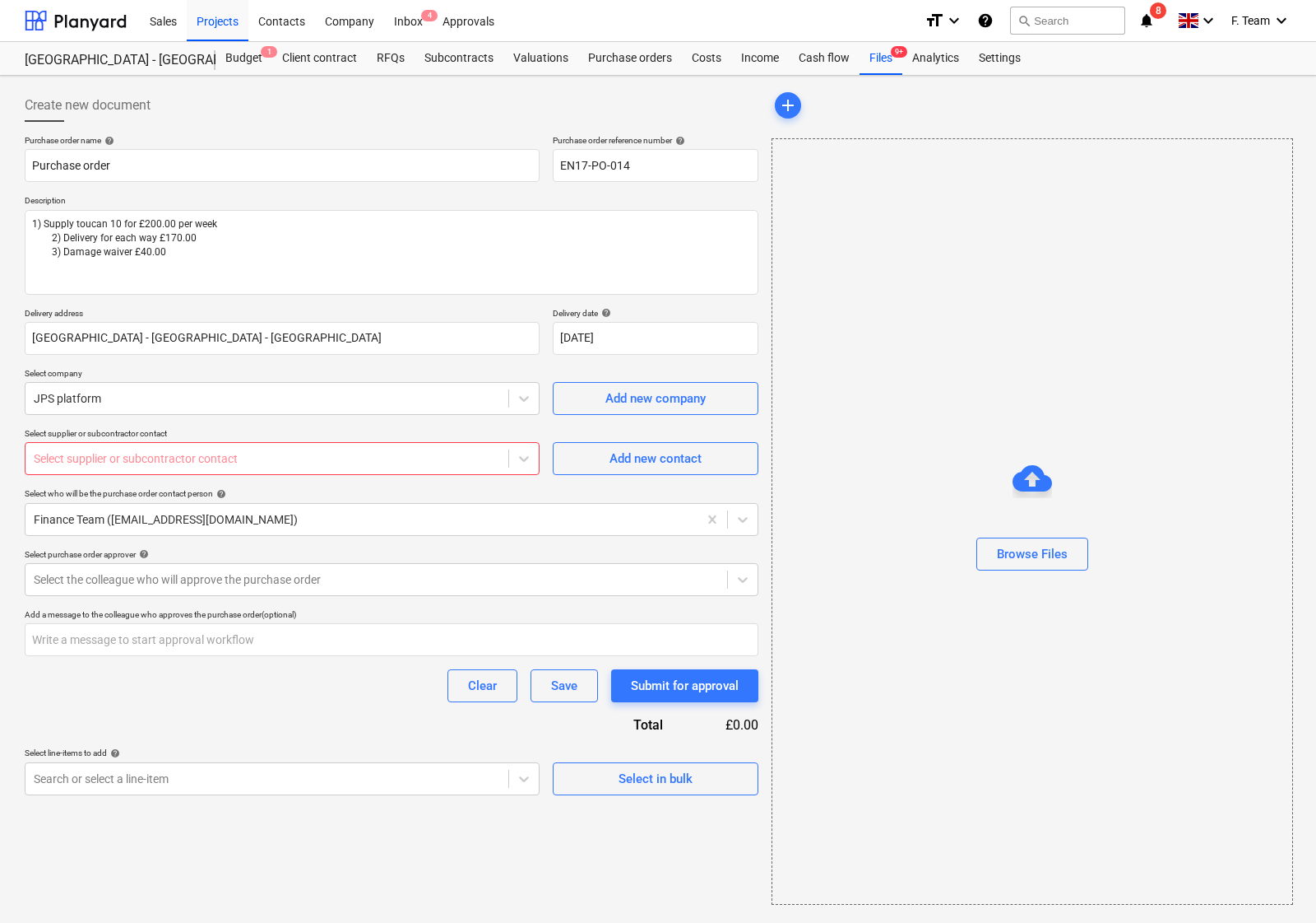
click at [352, 467] on div at bounding box center [267, 458] width 467 height 17
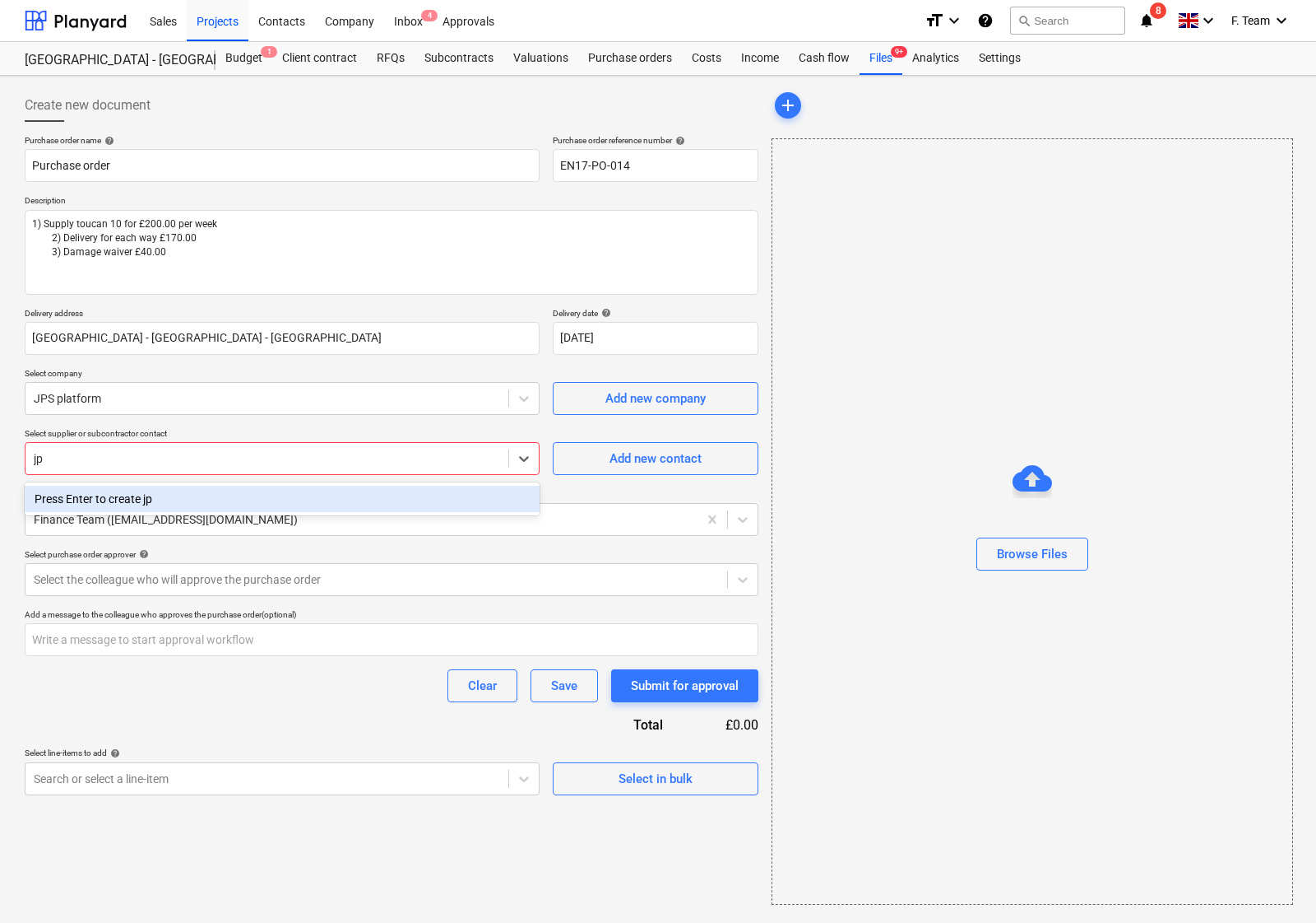
type input "j"
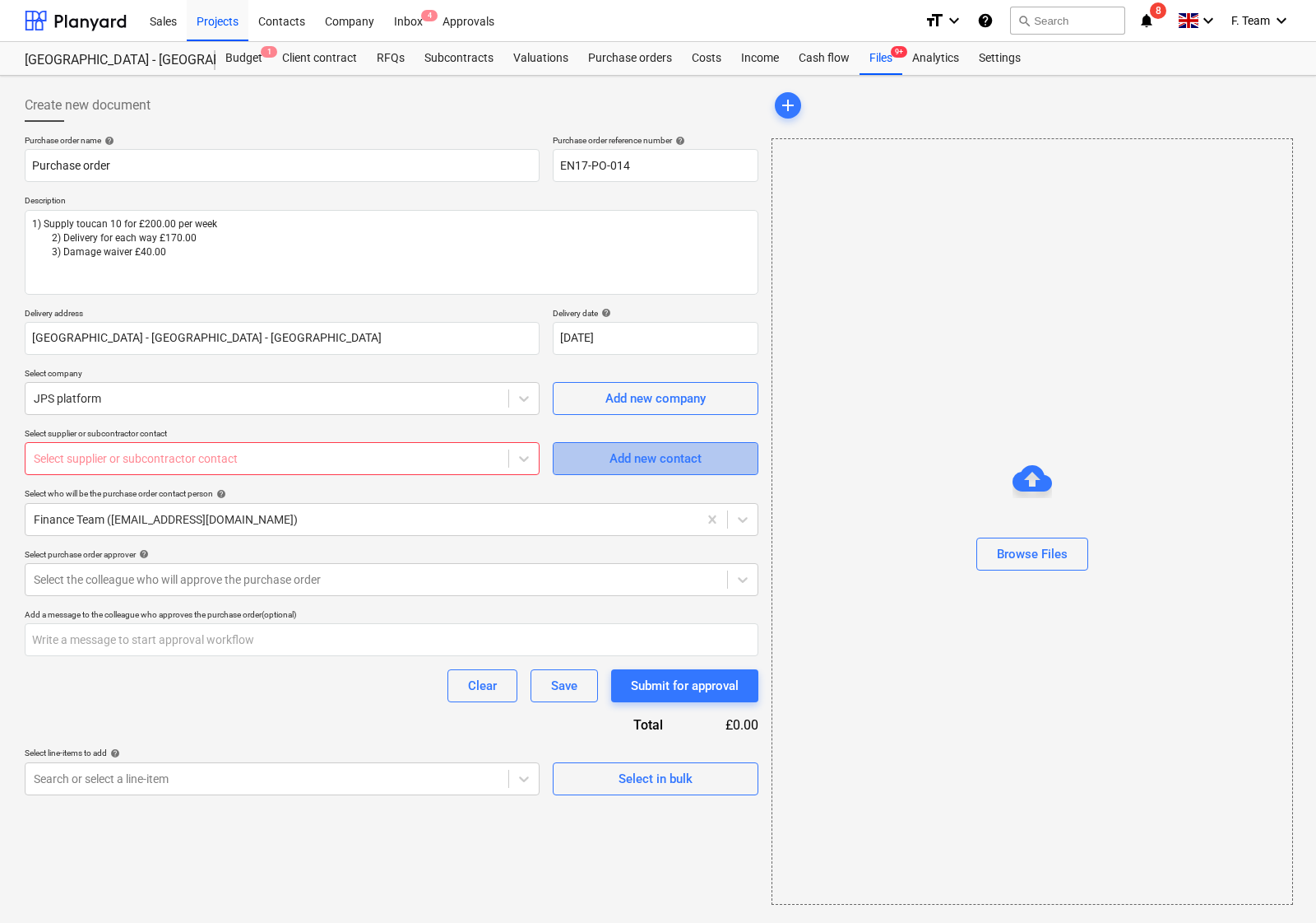
click at [661, 462] on div "Add new contact" at bounding box center [655, 458] width 92 height 22
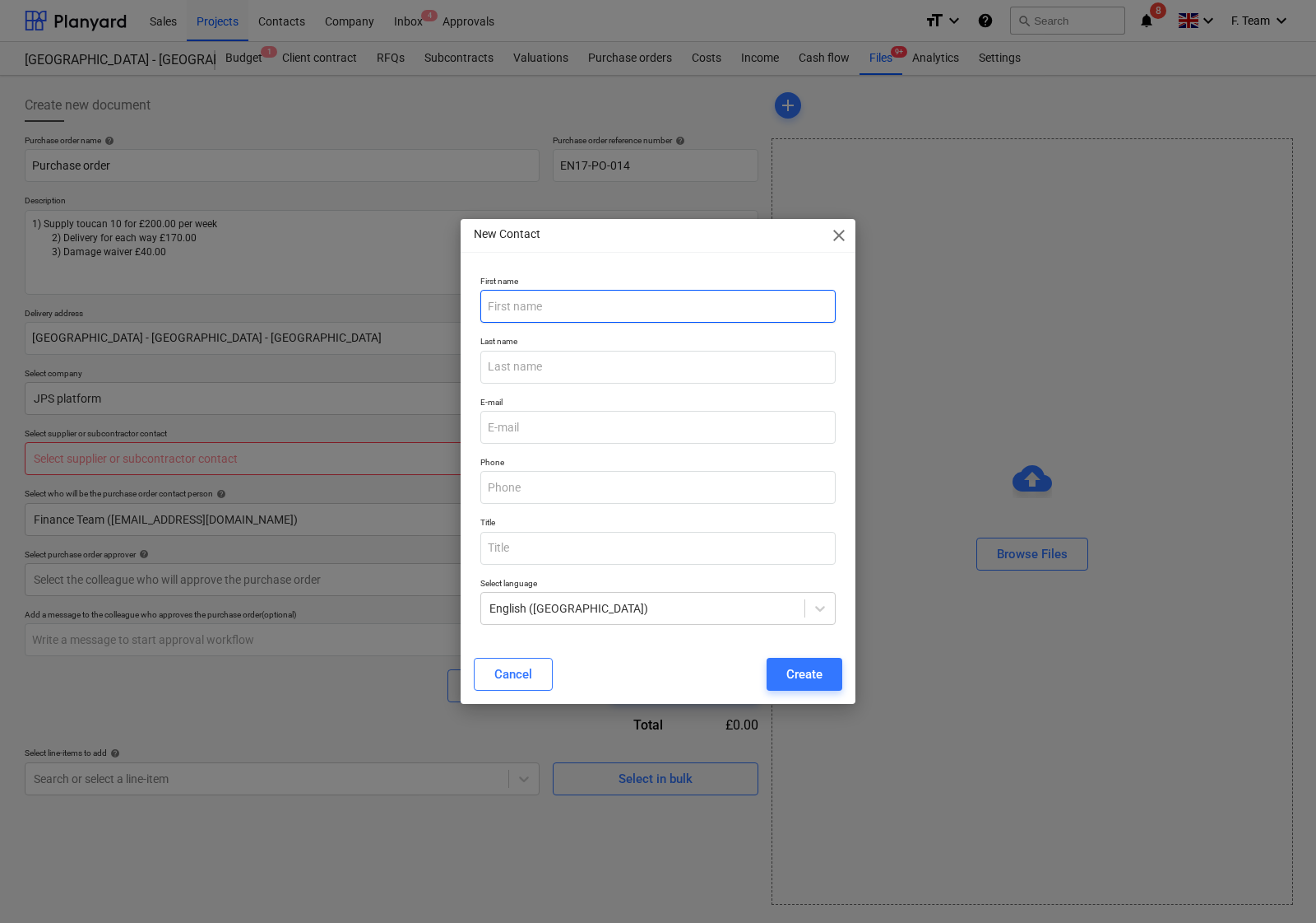
click at [528, 301] on input "text" at bounding box center [658, 306] width 356 height 33
click at [589, 315] on input "text" at bounding box center [658, 306] width 356 height 33
type textarea "x"
paste input "Darren"
type input "Darren"
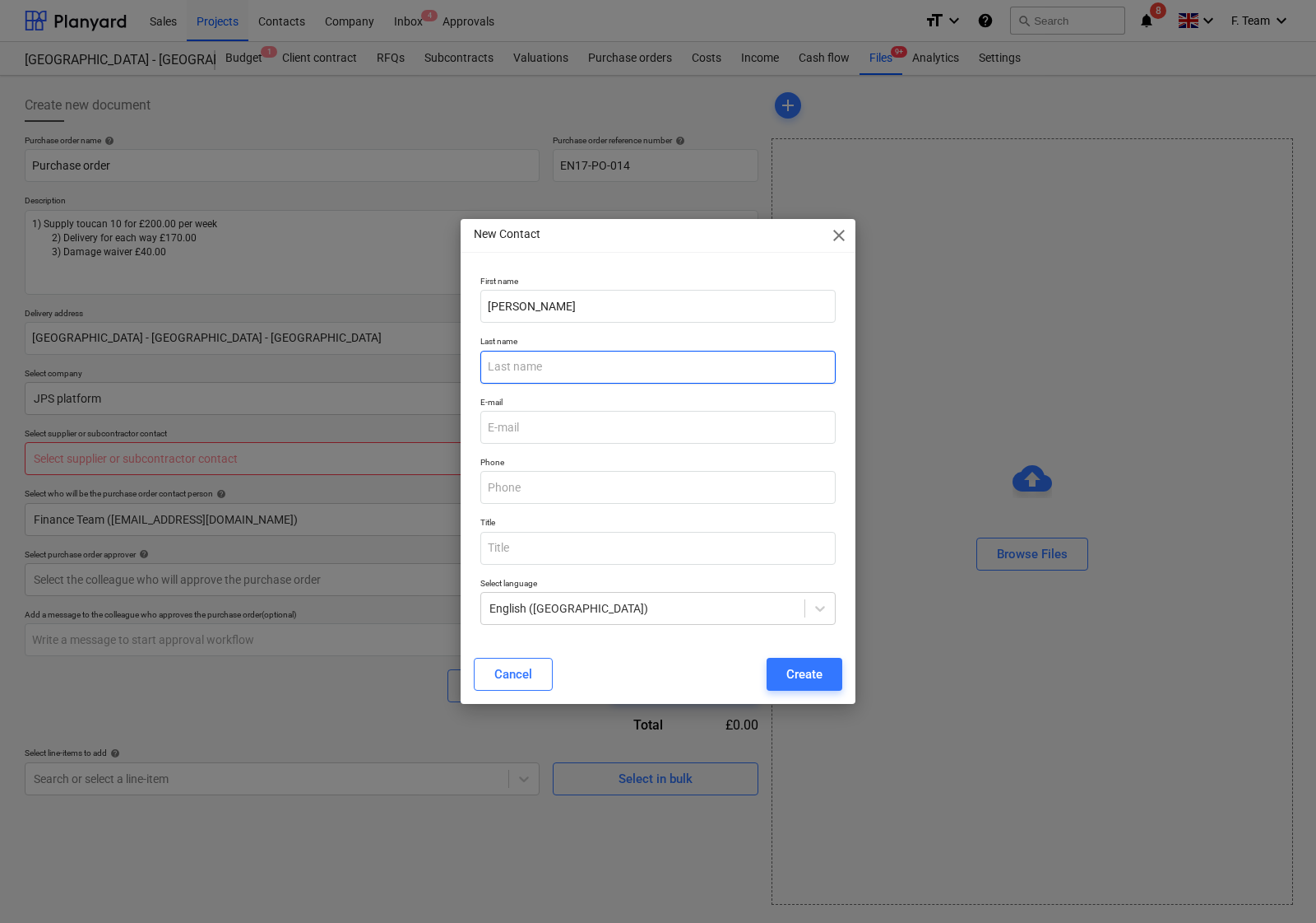
click at [560, 364] on input "text" at bounding box center [658, 366] width 356 height 33
click at [535, 371] on input "text" at bounding box center [658, 366] width 356 height 33
type textarea "x"
paste input "Knight"
type input "Knight"
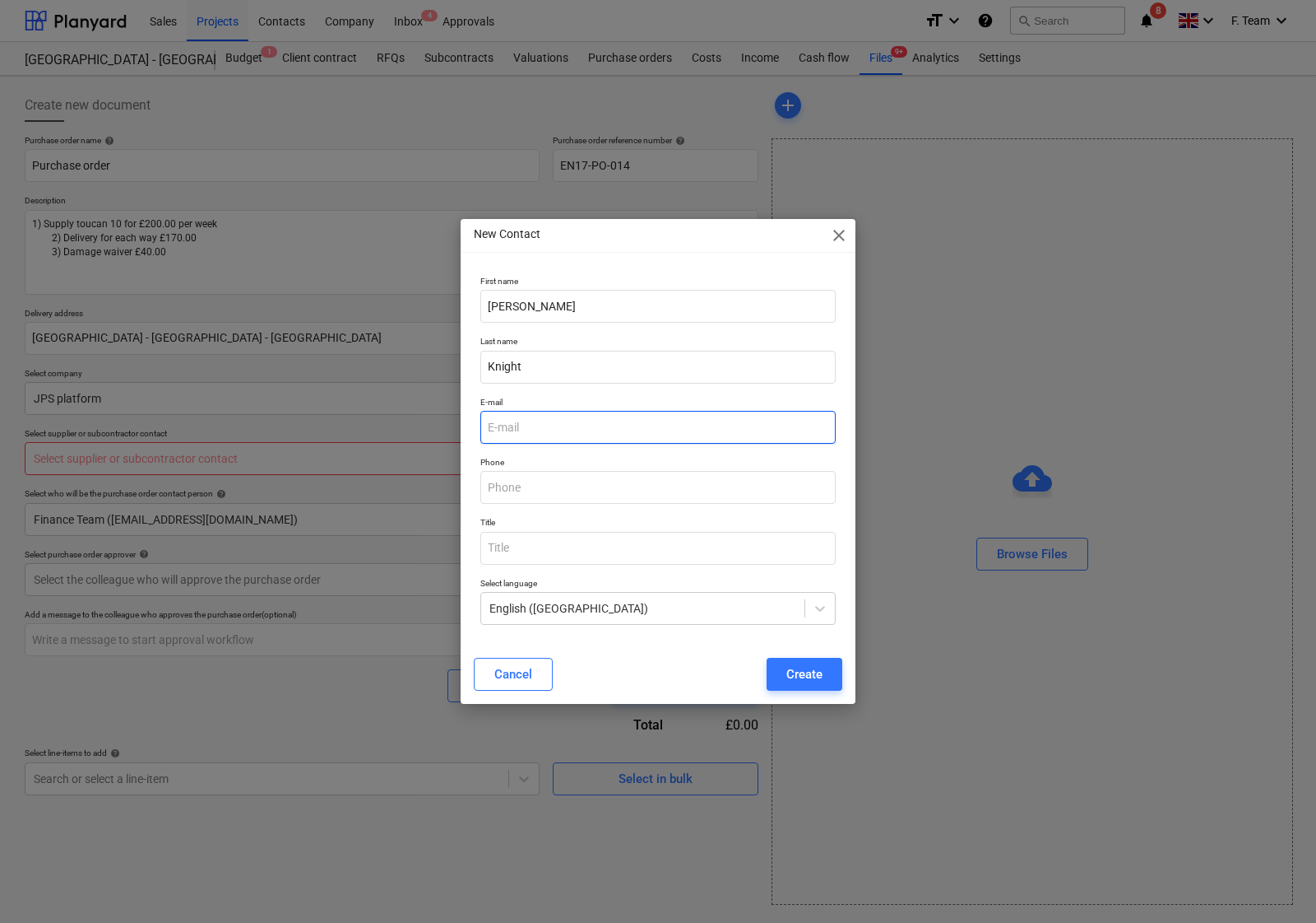
click at [556, 423] on input "email" at bounding box center [658, 426] width 356 height 33
click at [636, 426] on input "email" at bounding box center [658, 426] width 356 height 33
type textarea "x"
paste input "orders@jpsplatforms.co.uk"
type input "orders@jpsplatforms.co.uk"
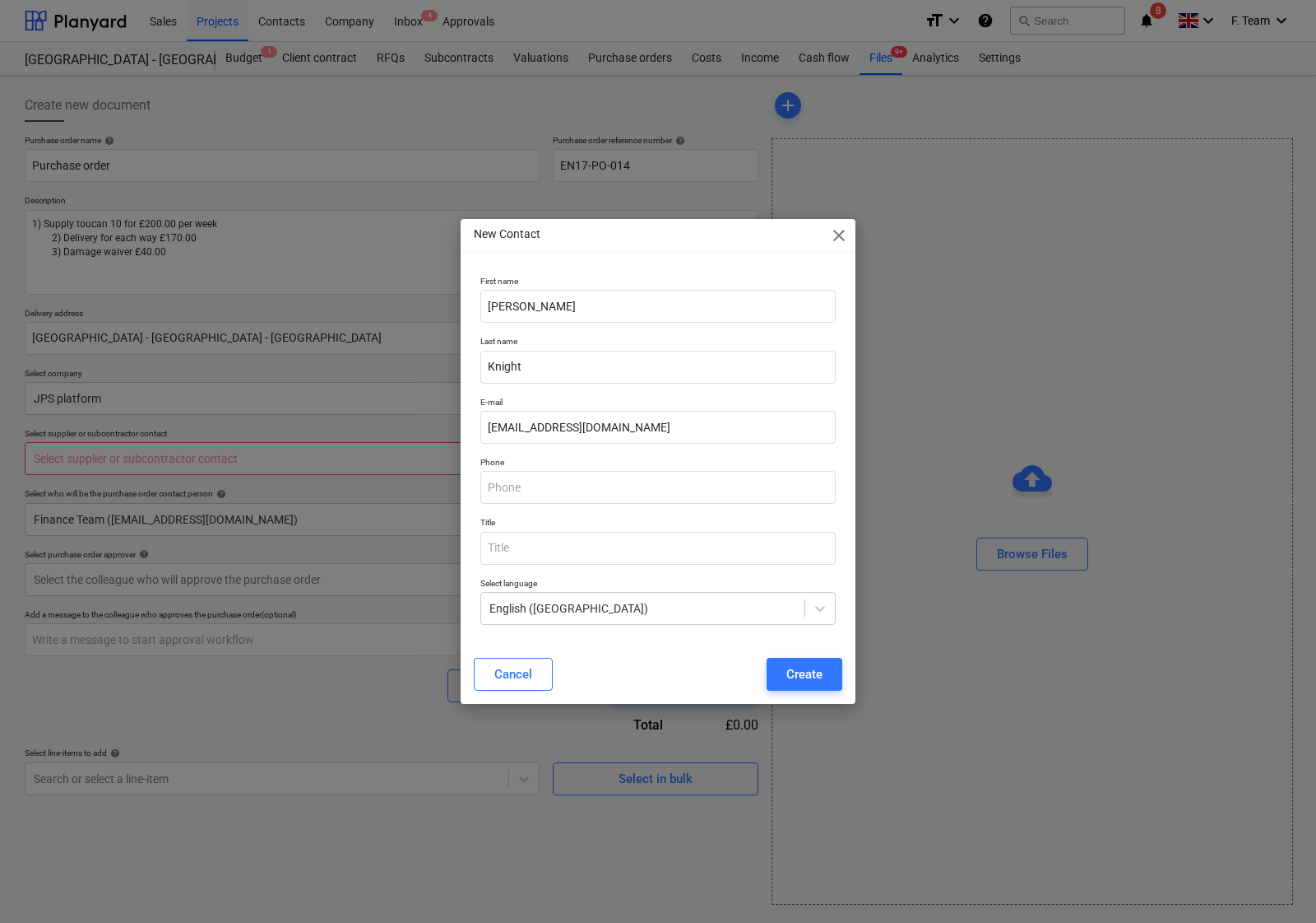
click at [471, 509] on div "First name Darren Last name Knight E-mail orders@jpsplatforms.co.uk Phone Title…" at bounding box center [658, 457] width 395 height 376
click at [487, 423] on input "orders@jpsplatforms.co.uk" at bounding box center [658, 426] width 356 height 33
click at [809, 682] on div "Create" at bounding box center [804, 673] width 37 height 22
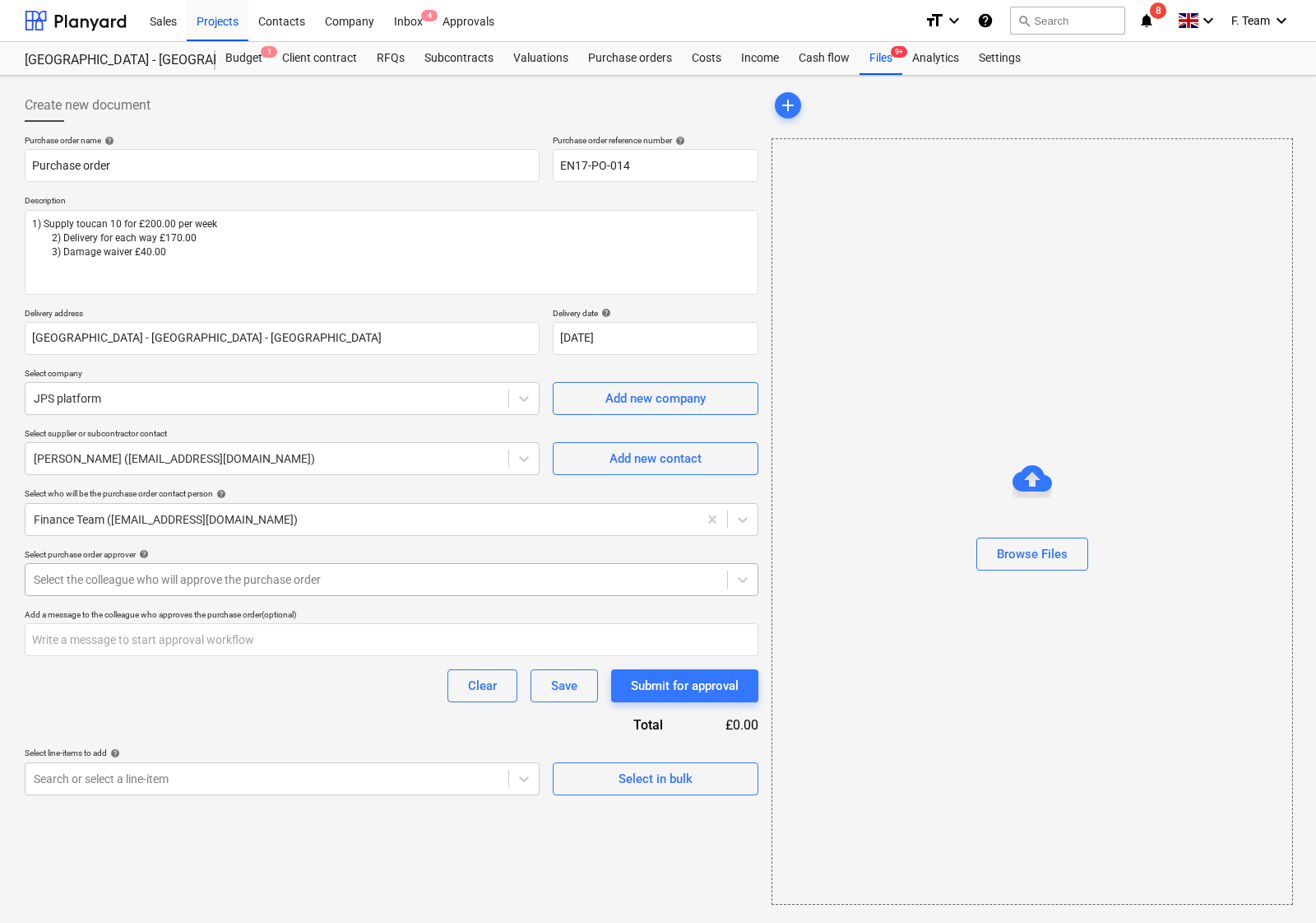
click at [166, 583] on div at bounding box center [376, 579] width 685 height 17
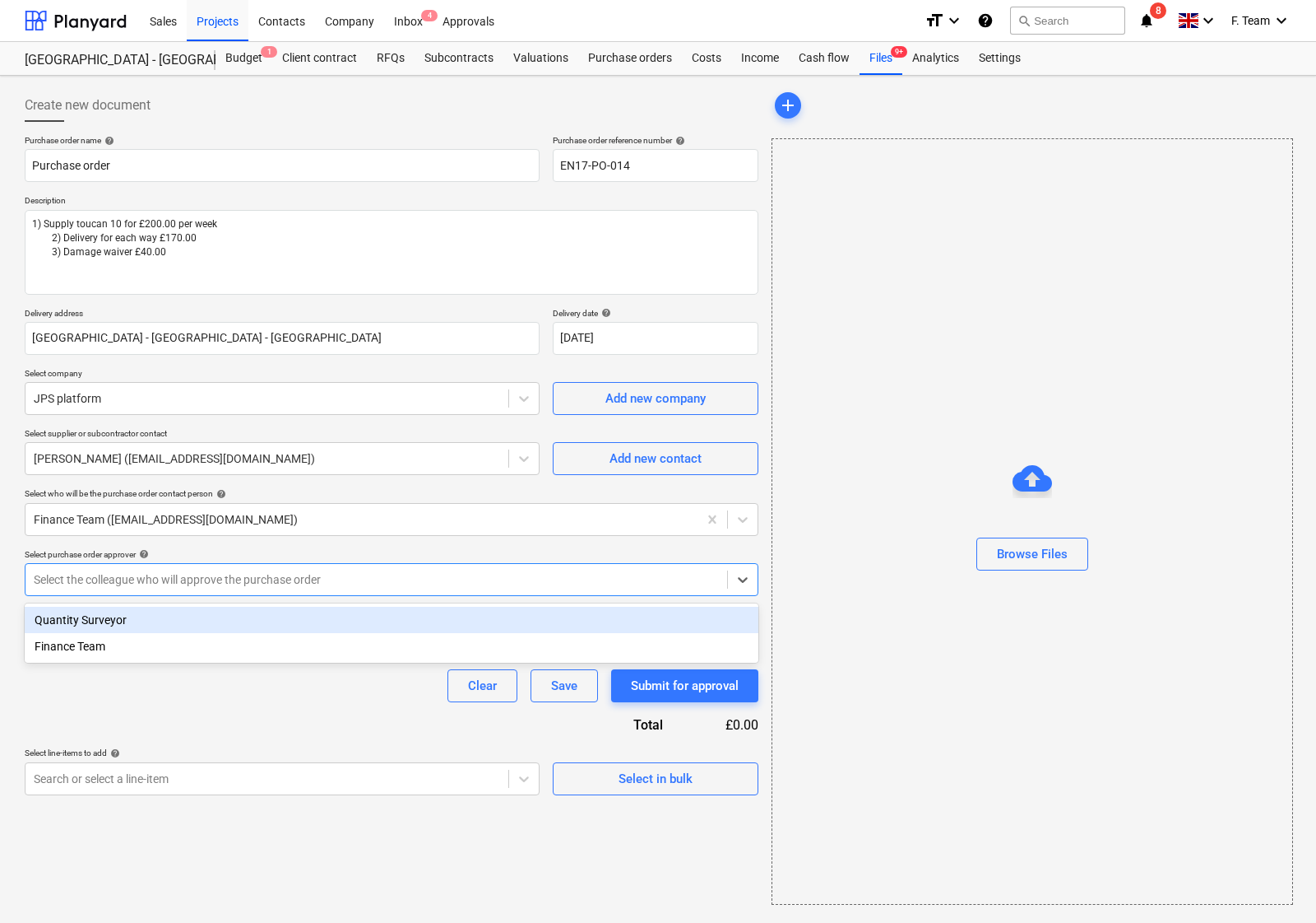
click at [70, 619] on div "Quantity Surveyor" at bounding box center [391, 620] width 734 height 26
type textarea "x"
click at [87, 677] on div "Clear Save Submit for approval" at bounding box center [391, 685] width 734 height 33
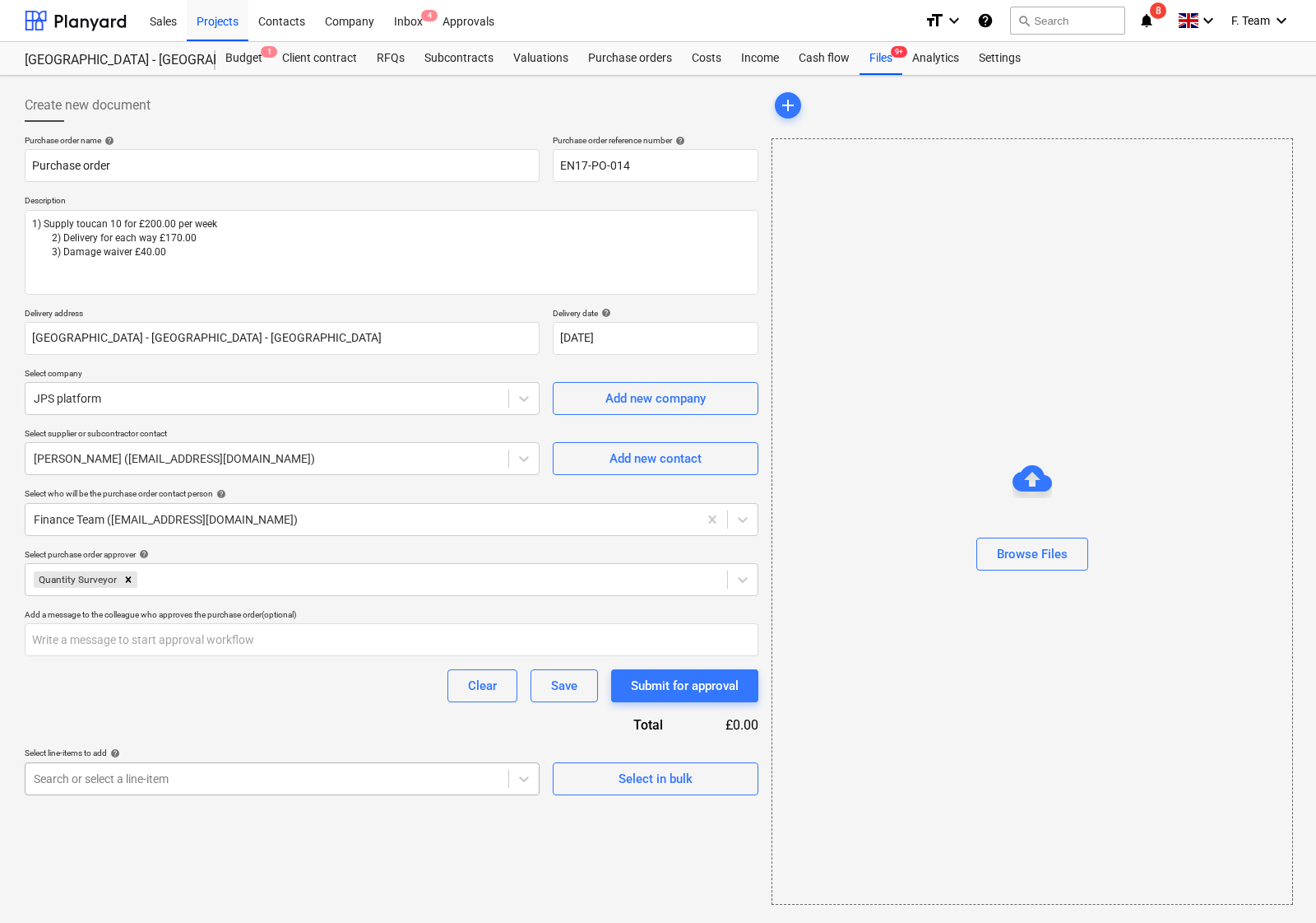
click at [283, 780] on div at bounding box center [267, 778] width 467 height 17
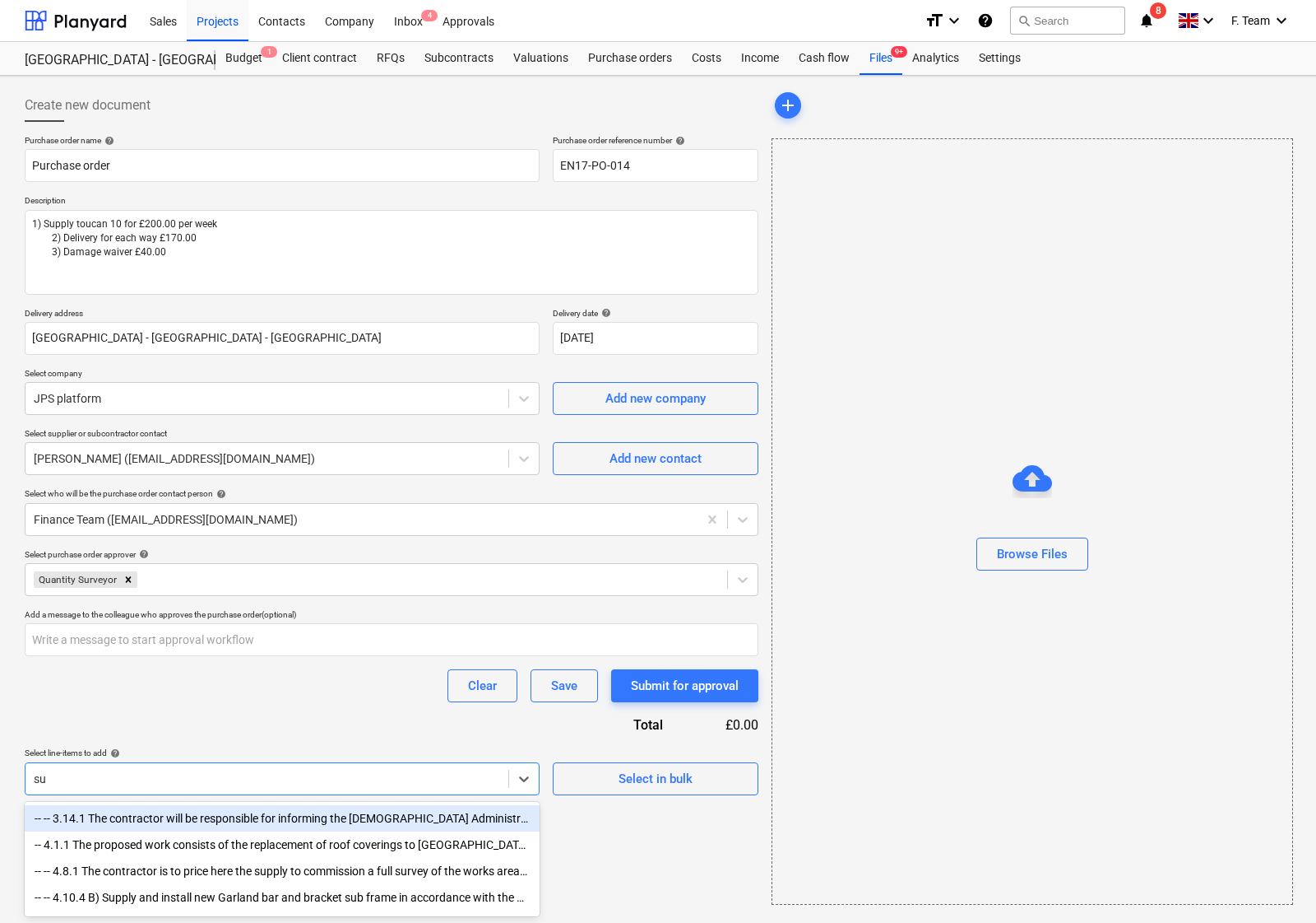
type input "s"
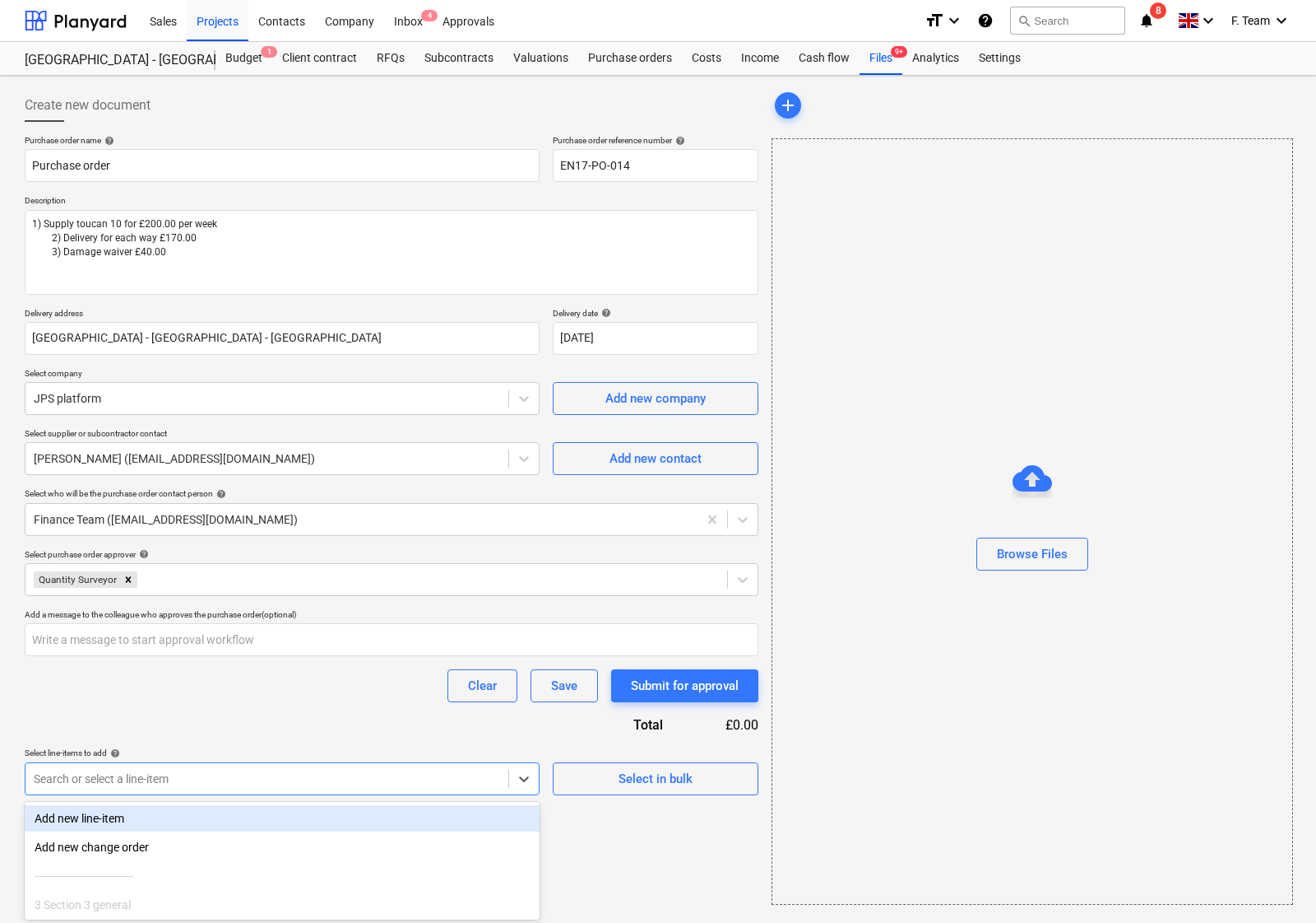
click at [191, 819] on div "Add new line-item" at bounding box center [282, 818] width 515 height 26
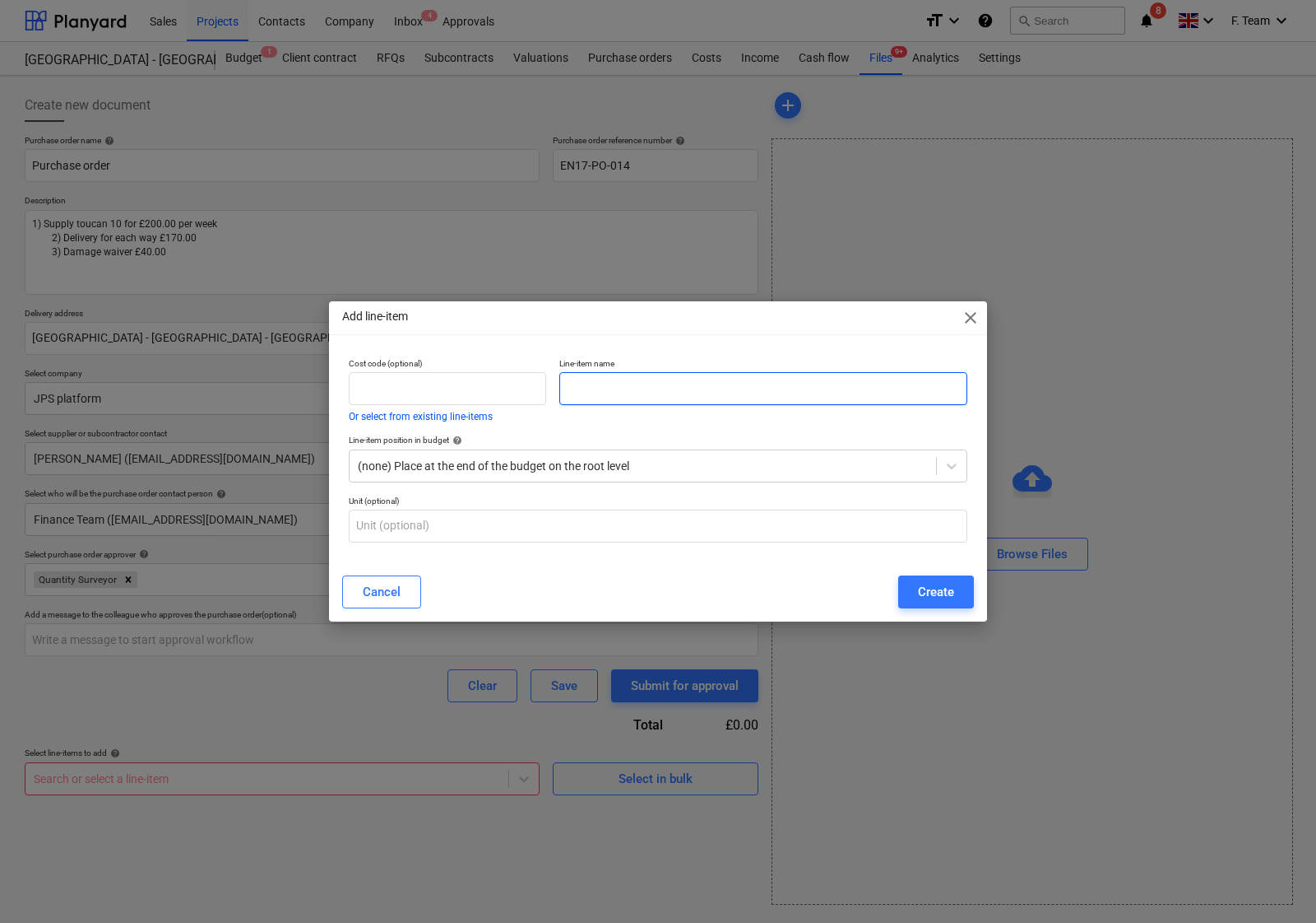
click at [589, 395] on input "text" at bounding box center [763, 388] width 408 height 33
type textarea "x"
click at [578, 392] on input "text" at bounding box center [763, 388] width 408 height 33
paste input "• Supply toucan 10"
type input "• Supply toucan 10"
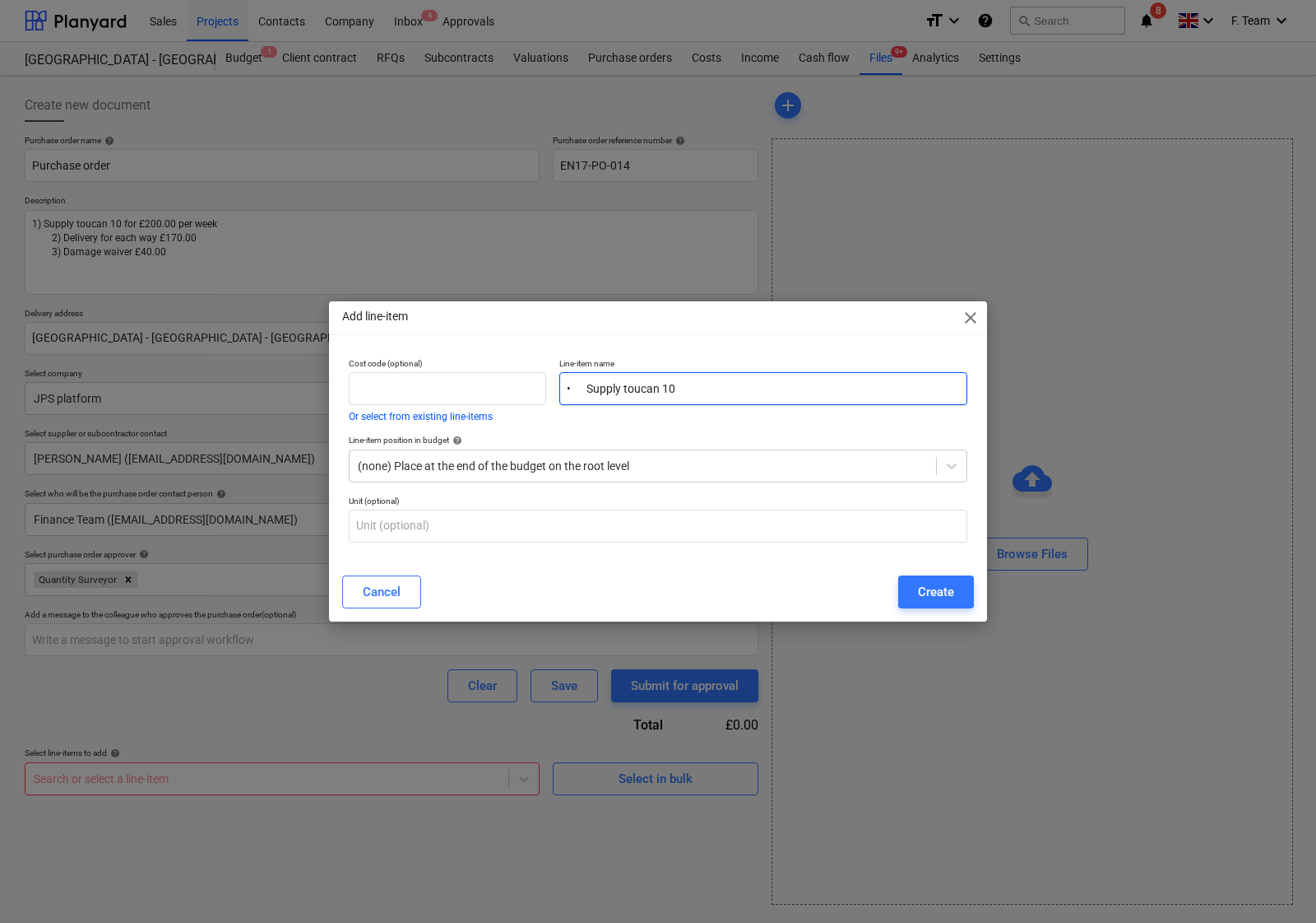
type textarea "x"
click at [590, 385] on input "• Supply toucan 10" at bounding box center [763, 388] width 408 height 33
click at [671, 396] on input "Supply toucan 10" at bounding box center [763, 388] width 408 height 33
type input "Supply toucan 10 ,"
click at [727, 389] on input "Supply toucan 10 ," at bounding box center [763, 388] width 408 height 33
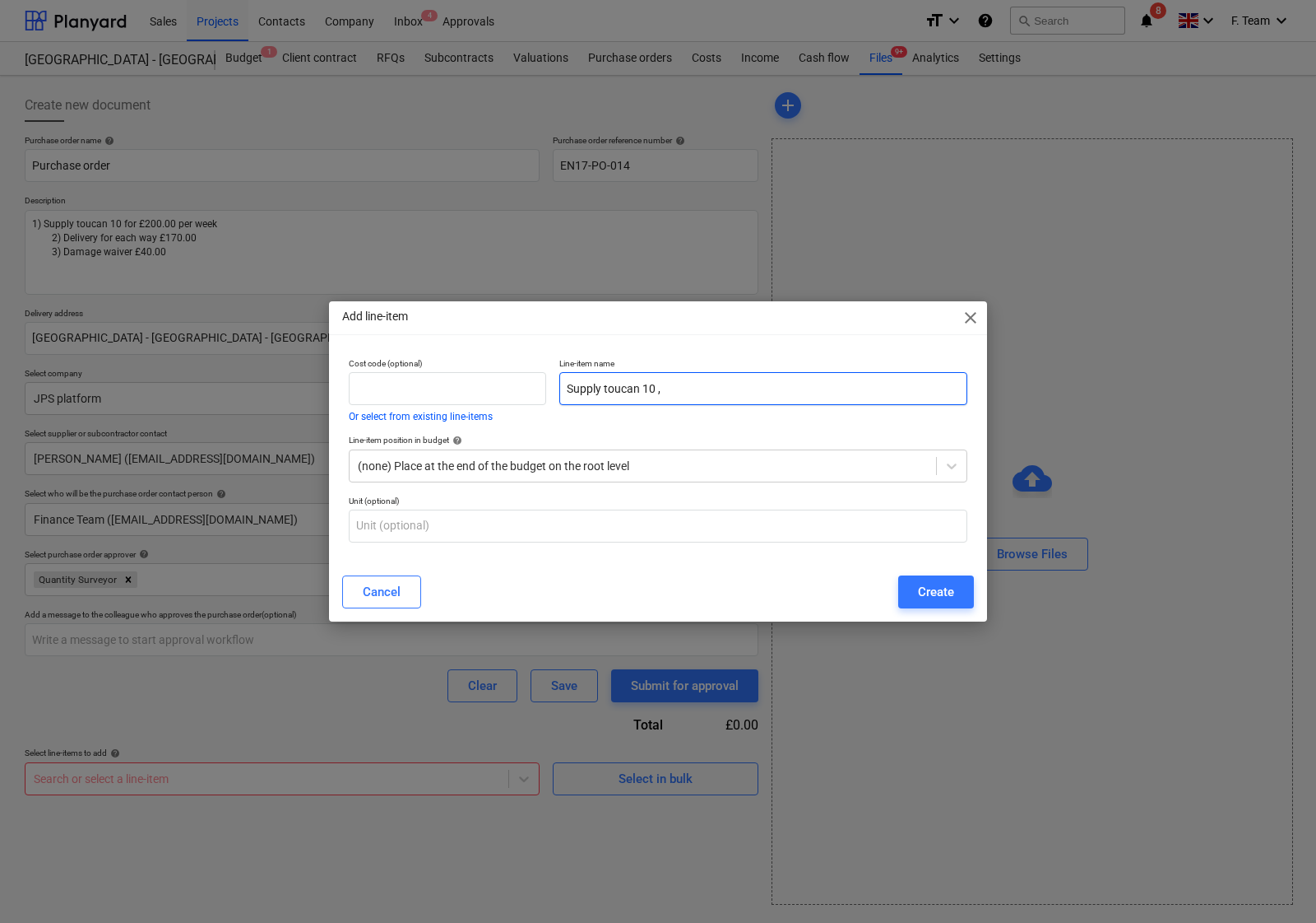
type textarea "x"
paste input "• delivery"
click at [676, 385] on input "Supply toucan 10 , • delivery" at bounding box center [763, 388] width 408 height 33
click at [714, 387] on input "Supply toucan 10 , delivery" at bounding box center [763, 388] width 408 height 33
type input "Supply toucan 10 , delivery and Damage Waiver"
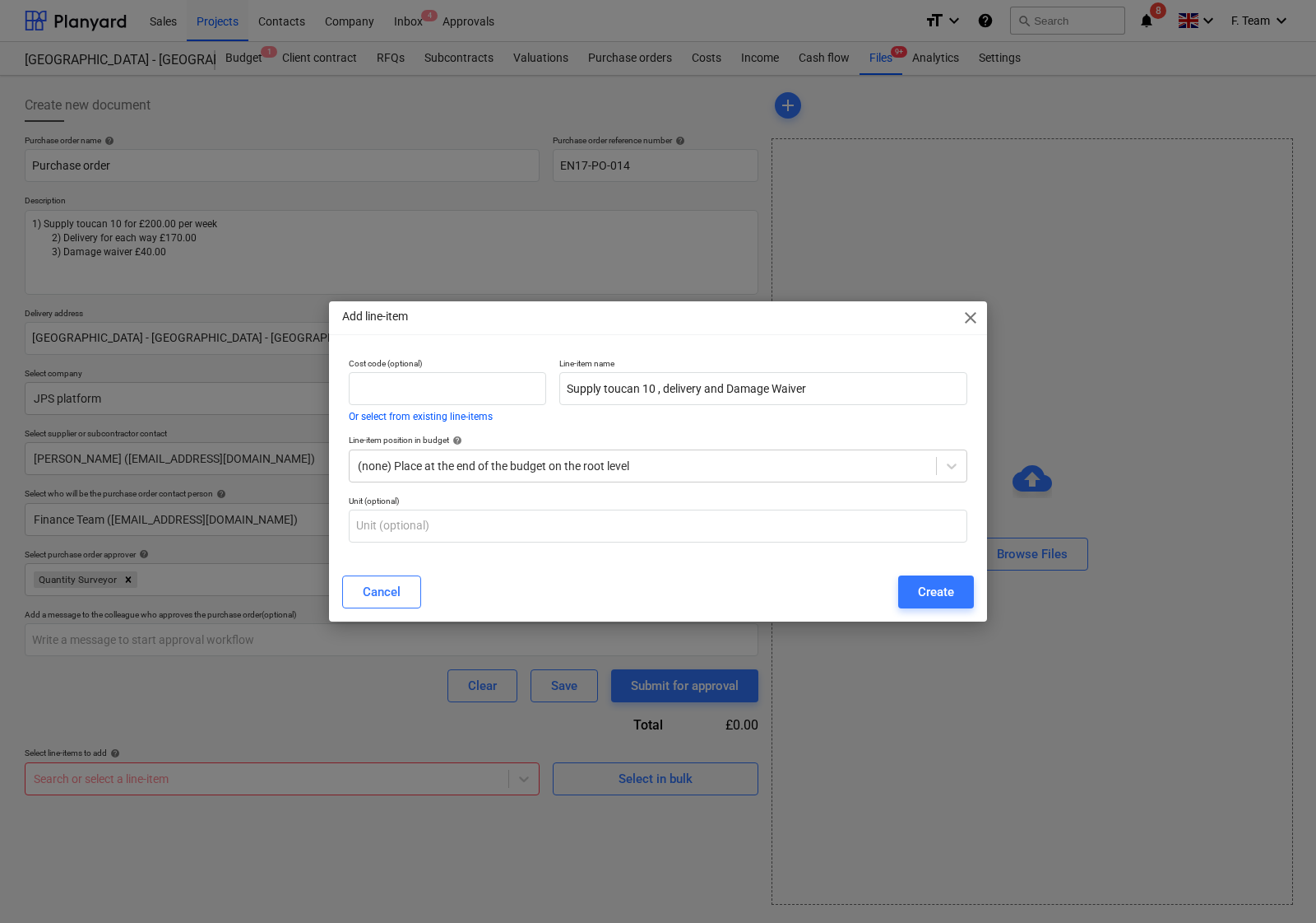
click at [643, 564] on div "Add line-item close Cost code (optional) Or select from existing line-items Lin…" at bounding box center [658, 461] width 658 height 320
click at [425, 519] on input "text" at bounding box center [658, 526] width 619 height 33
type input "Nos"
click at [705, 388] on input "Supply toucan 10 , delivery and Damage Waiver" at bounding box center [763, 388] width 408 height 33
click at [702, 389] on input "Supply toucan 10 , delivery and Damage Waiver" at bounding box center [763, 388] width 408 height 33
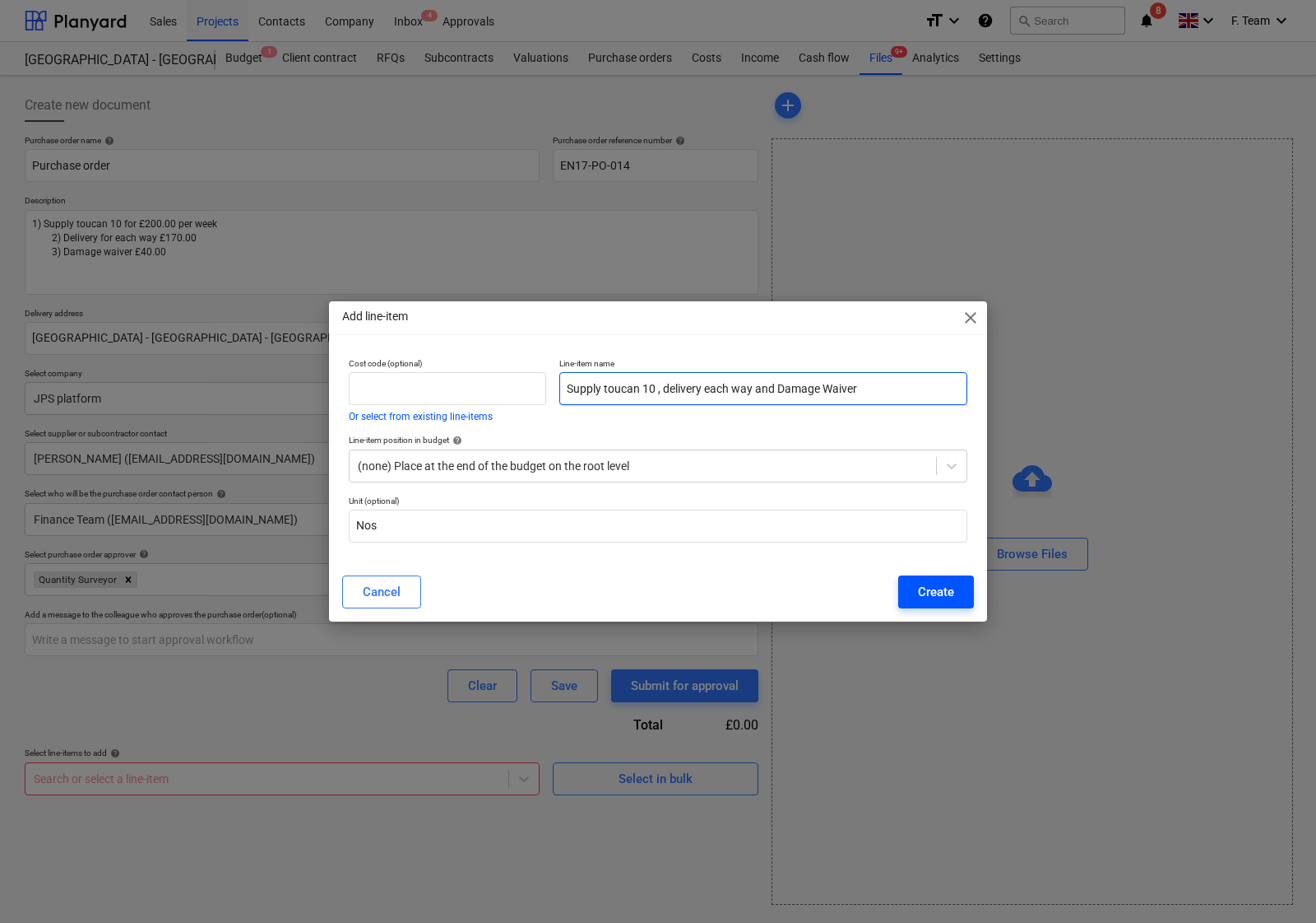
type input "Supply toucan 10 , delivery each way and Damage Waiver"
click at [915, 595] on button "Create" at bounding box center [936, 592] width 76 height 33
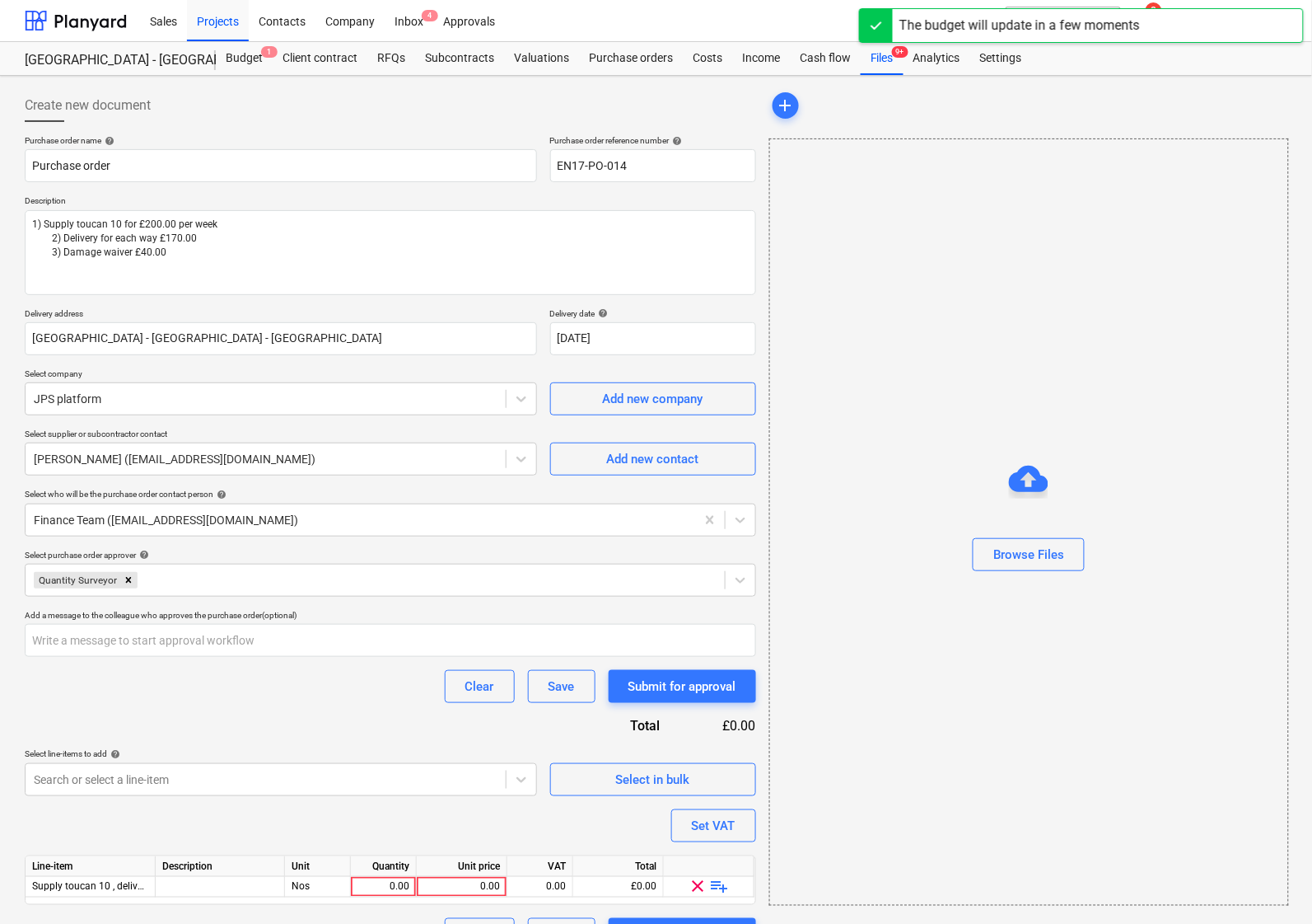
scroll to position [39, 0]
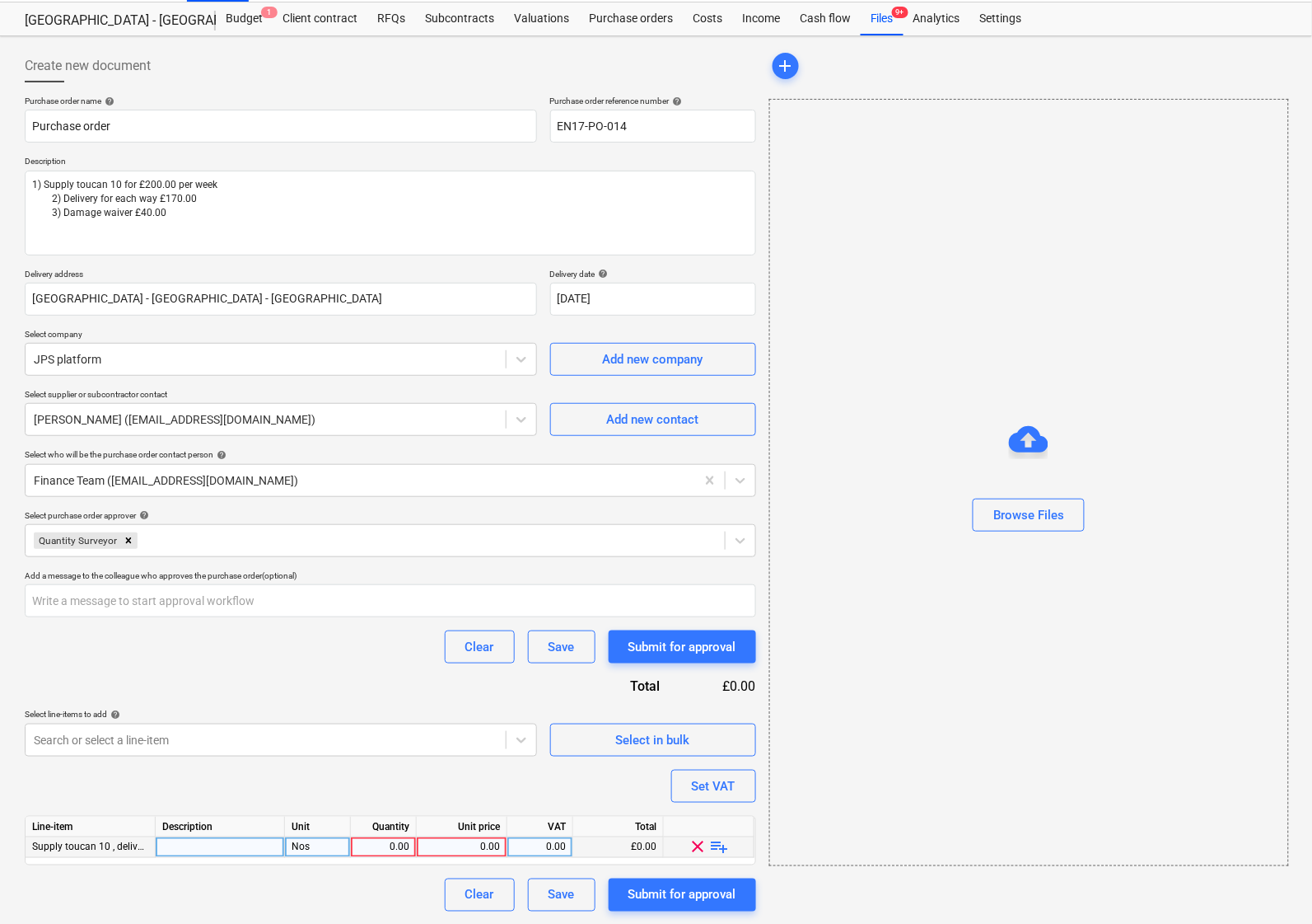
type textarea "x"
click at [370, 844] on div "0.00" at bounding box center [383, 848] width 52 height 21
click at [211, 847] on div at bounding box center [221, 848] width 130 height 21
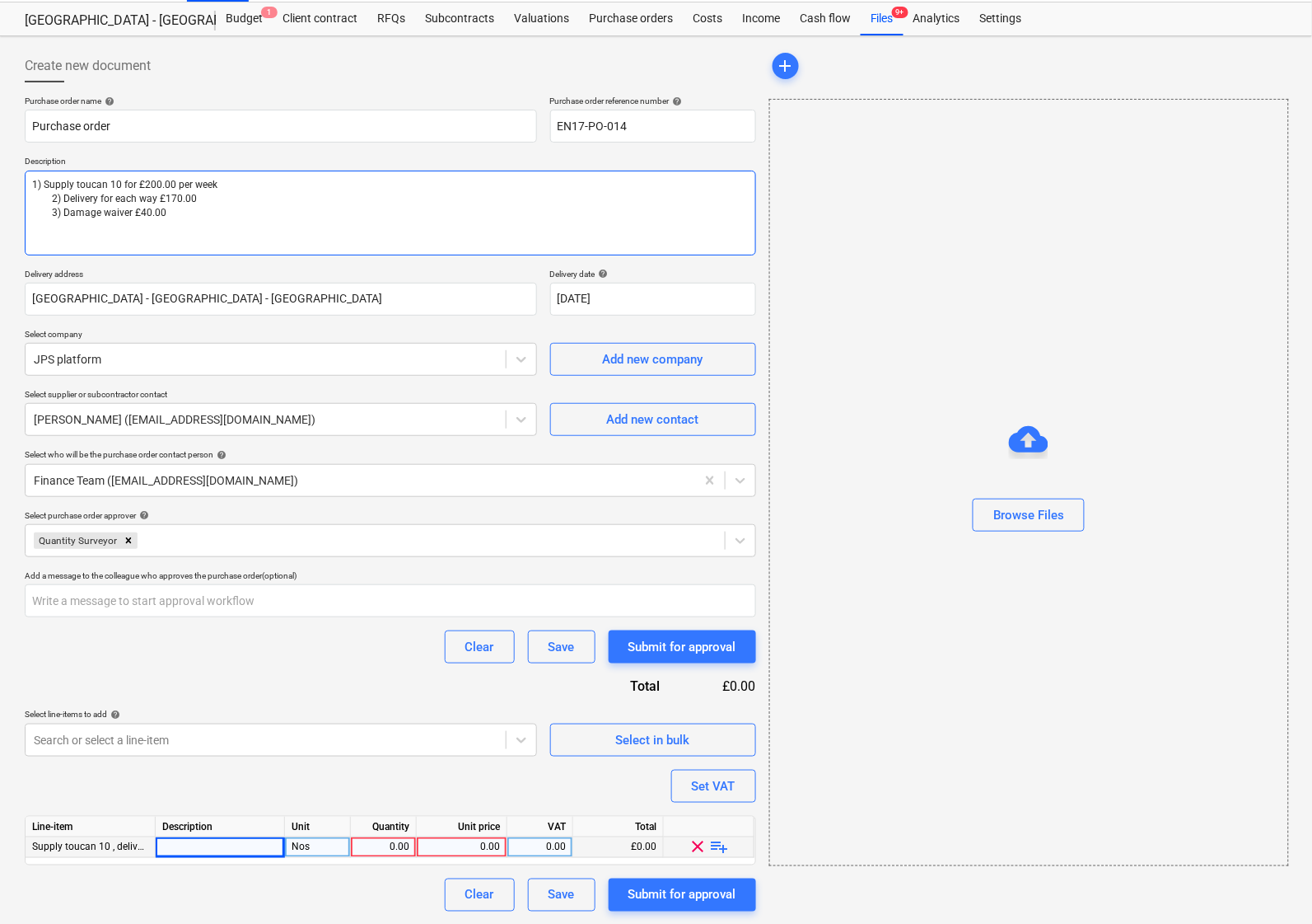
drag, startPoint x: 63, startPoint y: 185, endPoint x: 170, endPoint y: 211, distance: 110.1
click at [170, 211] on textarea "1) Supply toucan 10 for £200.00 per week 2) Delivery for each way £170.00 3) Da…" at bounding box center [390, 212] width 731 height 85
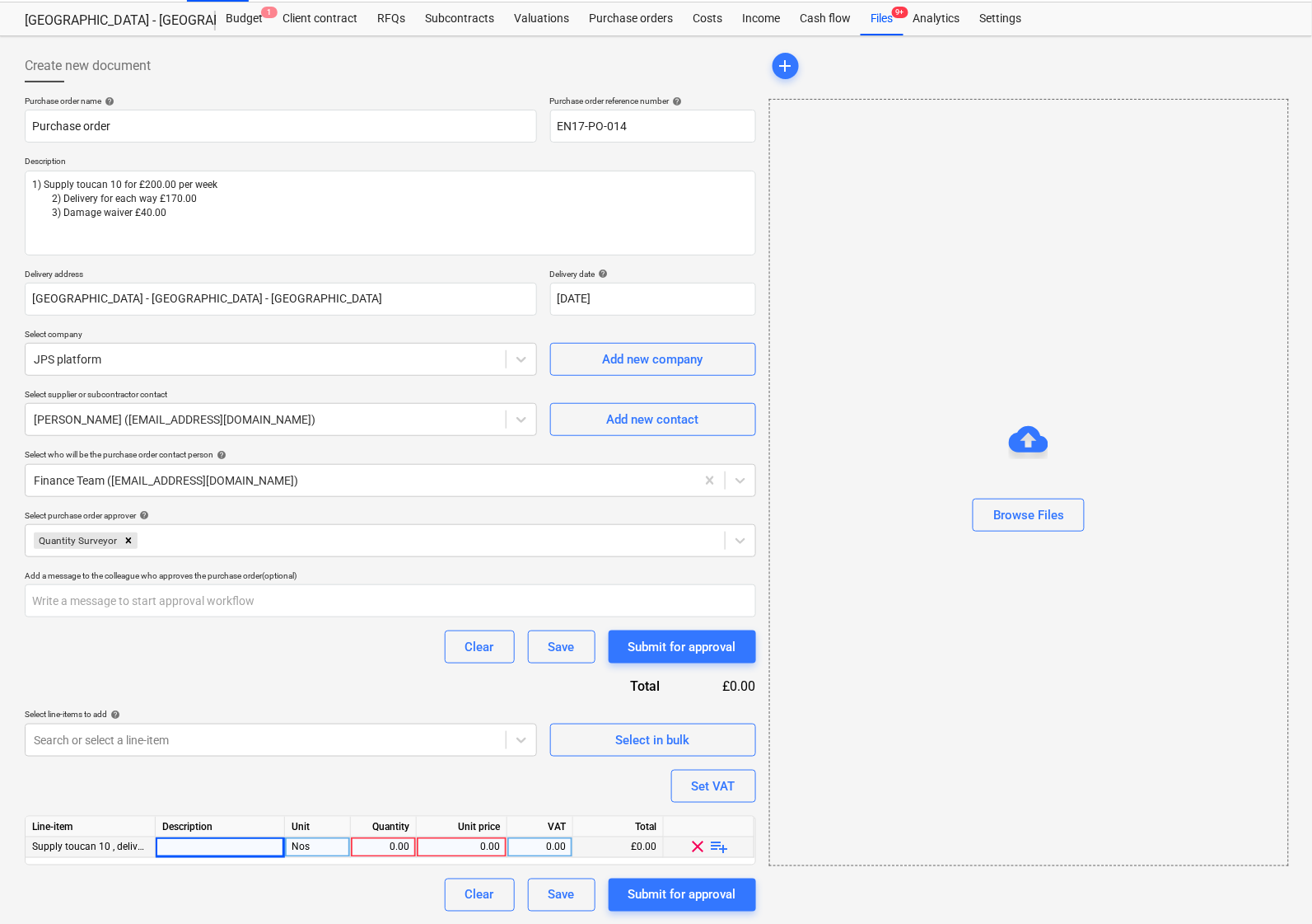
click at [390, 846] on div "0.00" at bounding box center [383, 848] width 52 height 21
type input "1"
type textarea "x"
click at [477, 844] on div "0.00" at bounding box center [462, 848] width 77 height 21
type input "2"
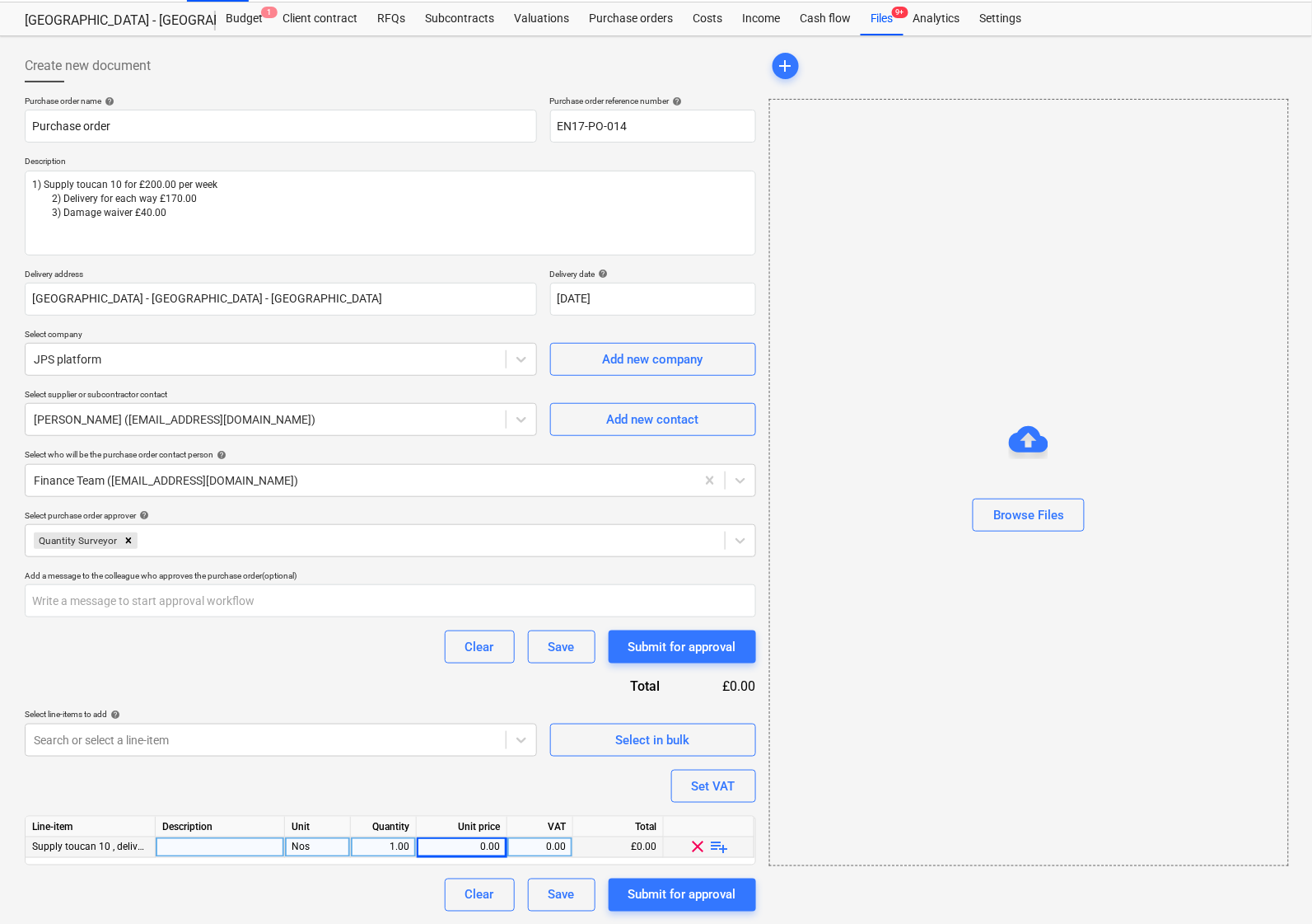
type textarea "x"
click at [465, 850] on div "0.00" at bounding box center [462, 848] width 77 height 21
type input "410"
type textarea "x"
click at [206, 851] on div at bounding box center [221, 848] width 130 height 21
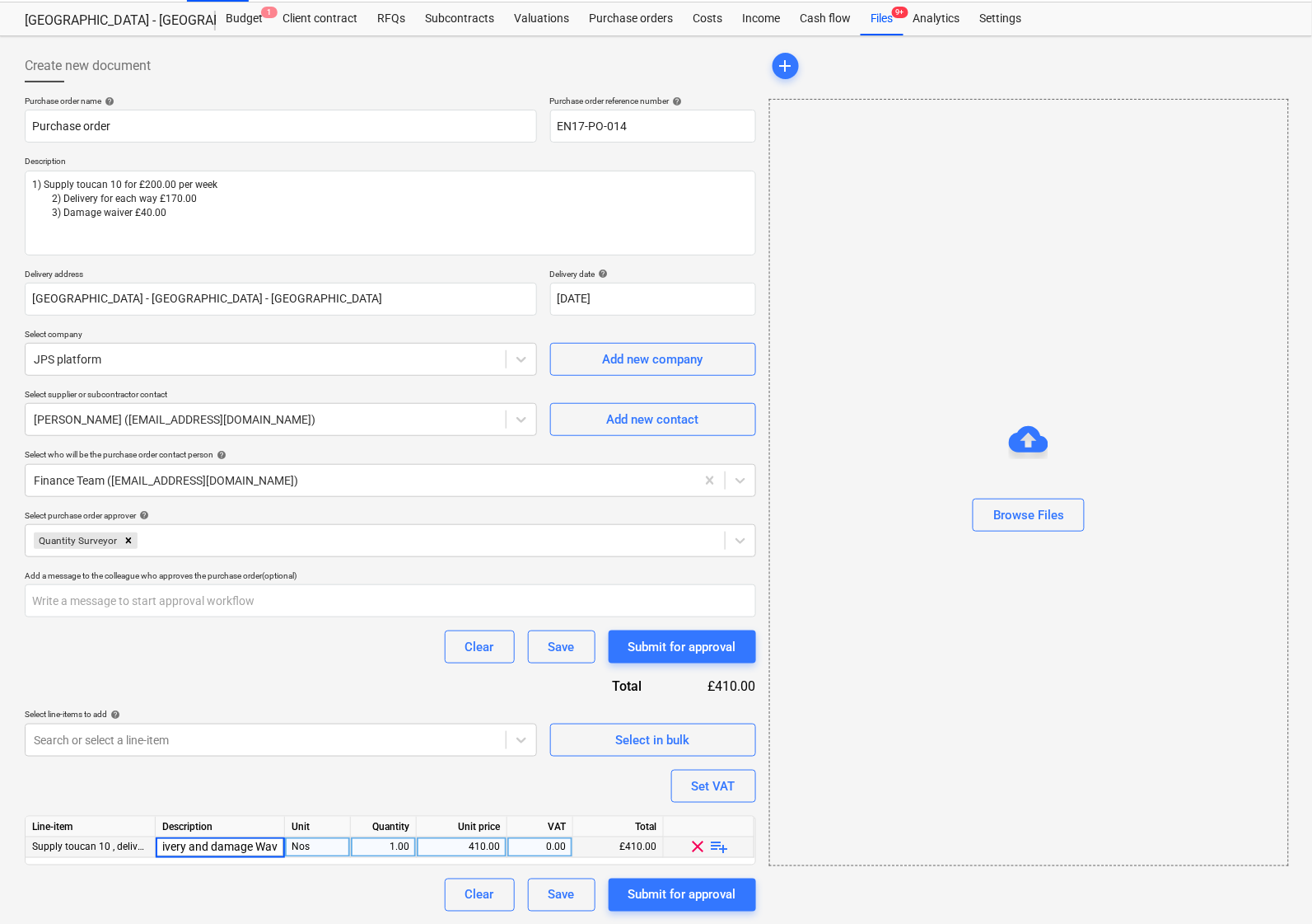
scroll to position [0, 114]
type input "Supply Toucan 10, Delivery and damage Waiver"
click at [289, 898] on div "Clear Save Submit for approval" at bounding box center [390, 894] width 731 height 33
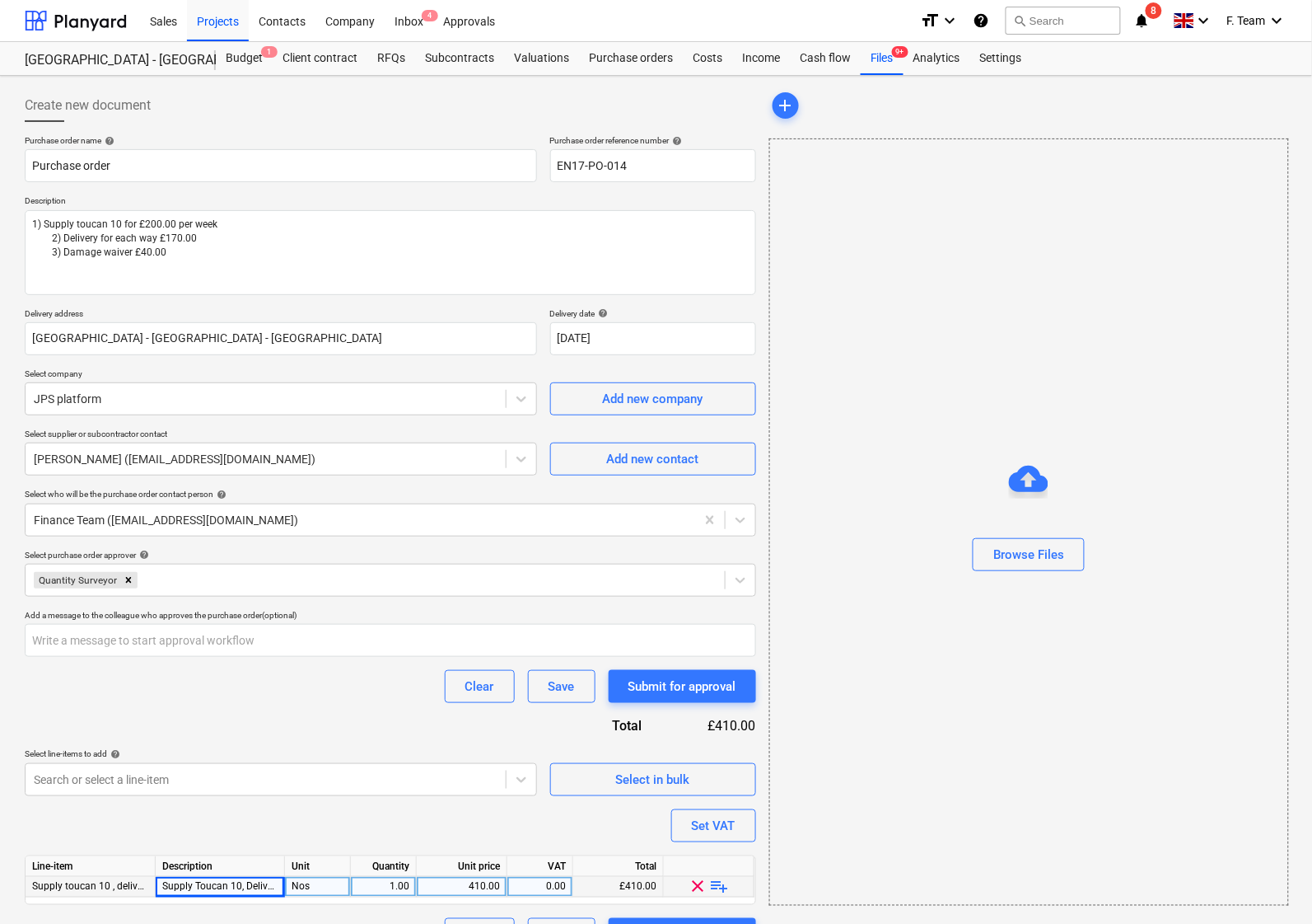
scroll to position [39, 0]
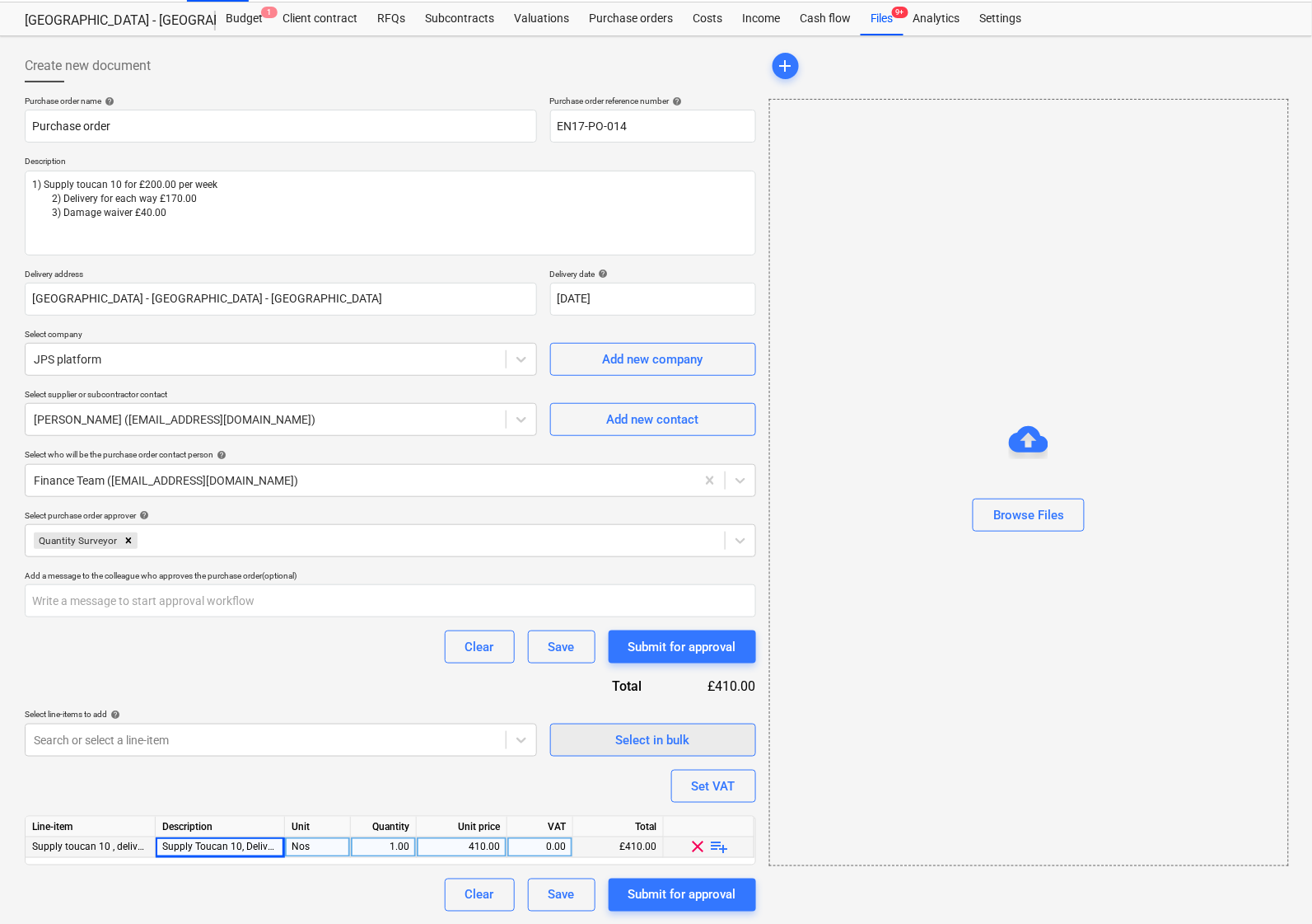
type textarea "x"
click at [540, 840] on div "0.00" at bounding box center [539, 848] width 52 height 21
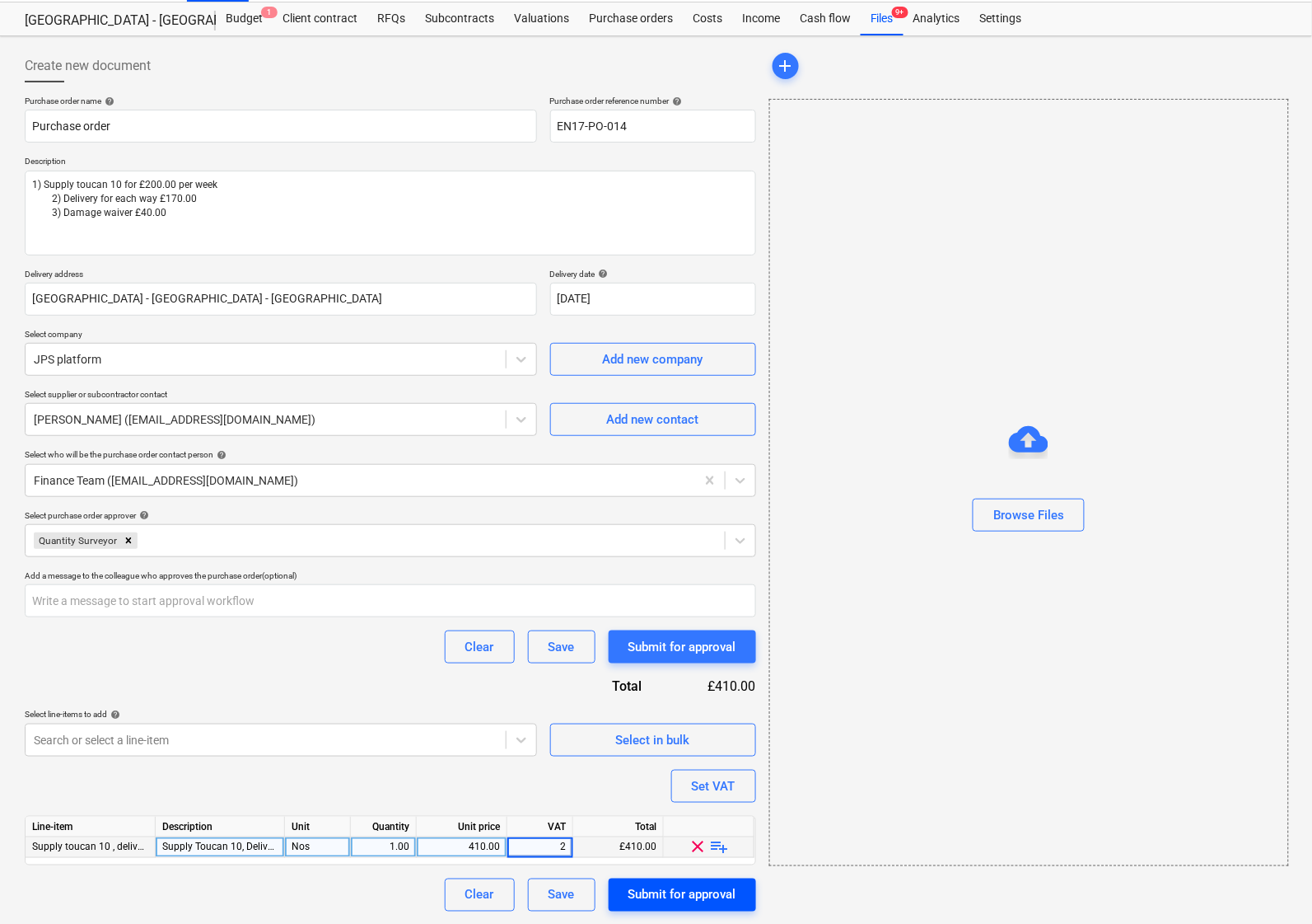
type input "20"
click at [447, 781] on div "Purchase order name help Purchase order Purchase order reference number help EN…" at bounding box center [390, 504] width 731 height 816
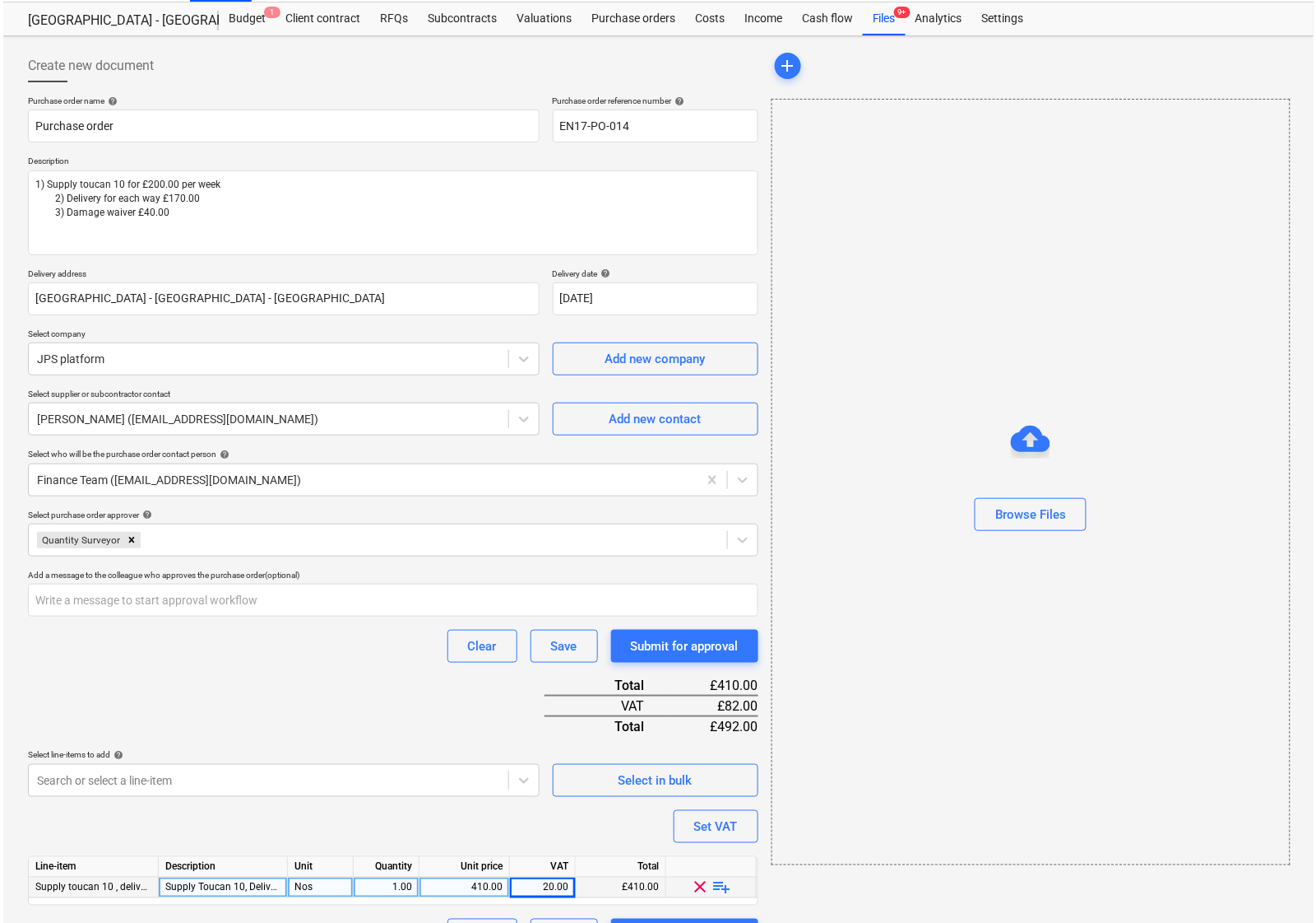
scroll to position [79, 0]
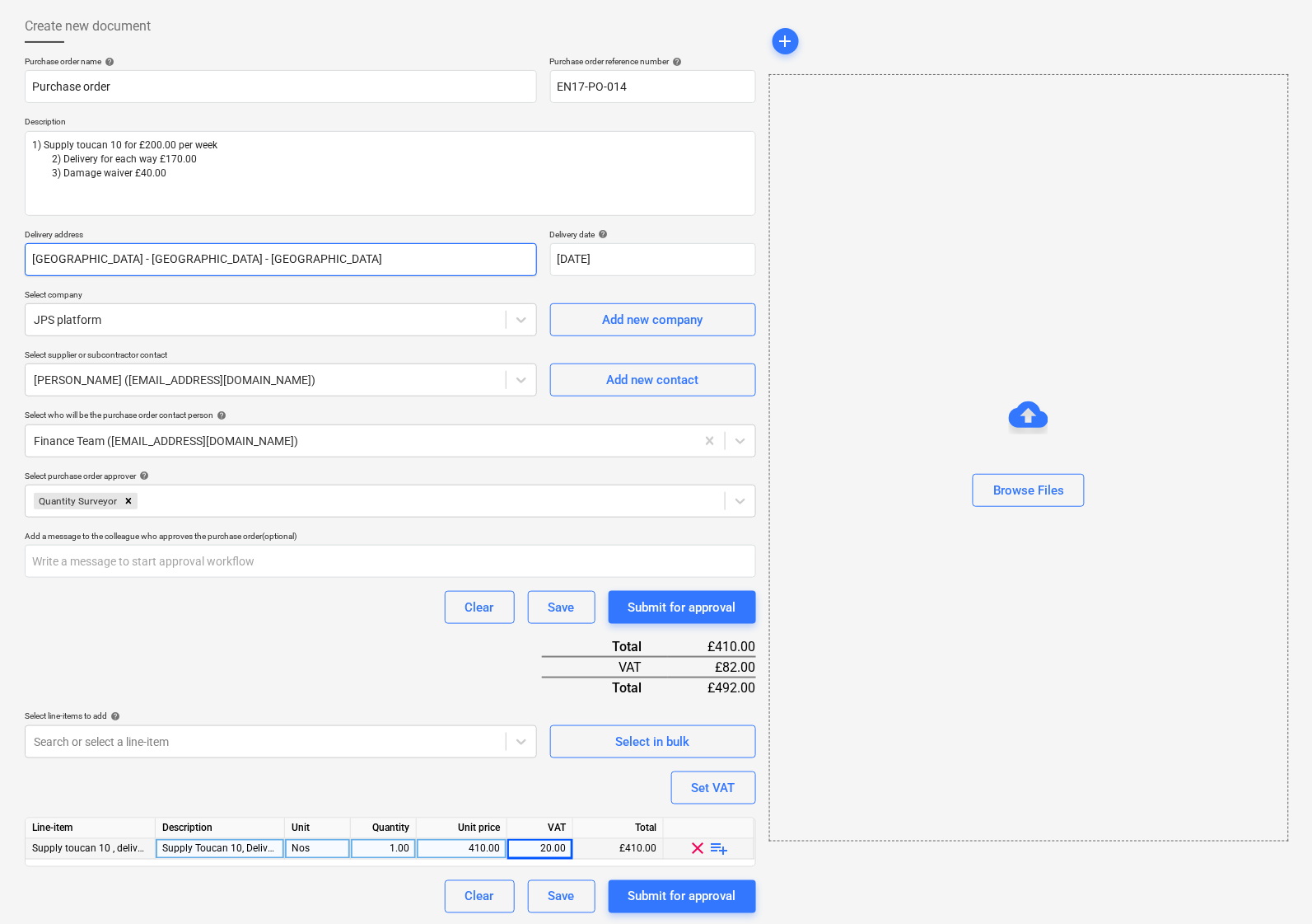
click at [129, 262] on input "North Kent College - Hadlow College - Garden Centre, Tonbridge Rd, Tonbridge, T…" at bounding box center [280, 259] width 512 height 33
click at [500, 229] on p "Delivery address" at bounding box center [280, 236] width 512 height 14
click at [133, 256] on input "North Kent College - Hadlow College - Garden Centre, Tonbridge Rd, Tonbridge, T…" at bounding box center [280, 259] width 512 height 33
type textarea "x"
type input "North Kent College -Hadlow College - Garden Centre, Tonbridge Rd, Tonbridge, TN…"
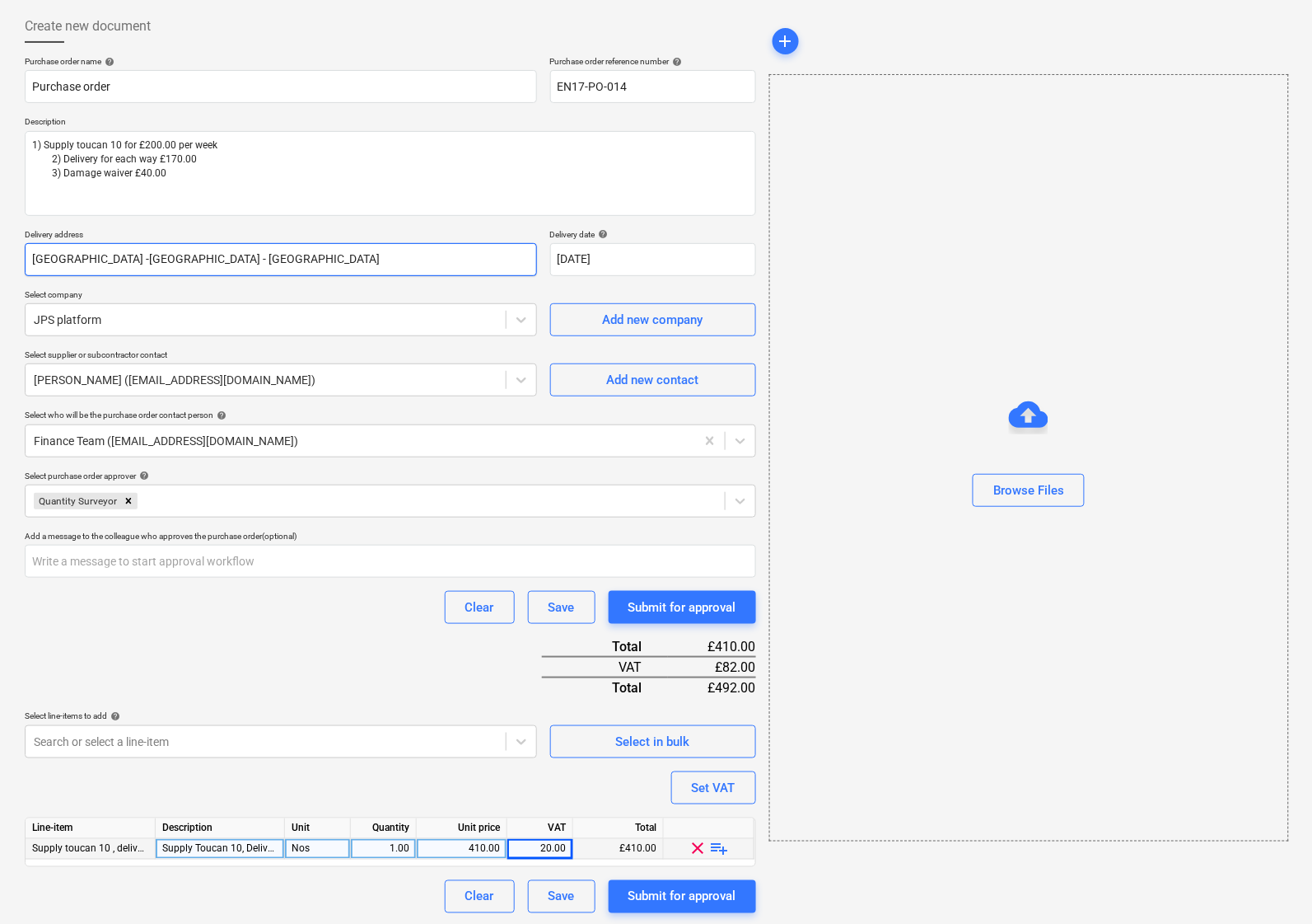
type textarea "x"
type input "North Kent College Hadlow College - Garden Centre, Tonbridge Rd, Tonbridge, TN1…"
type textarea "x"
type input "North Kent CollegeHadlow College - Garden Centre, Tonbridge Rd, Tonbridge, TN11…"
type textarea "x"
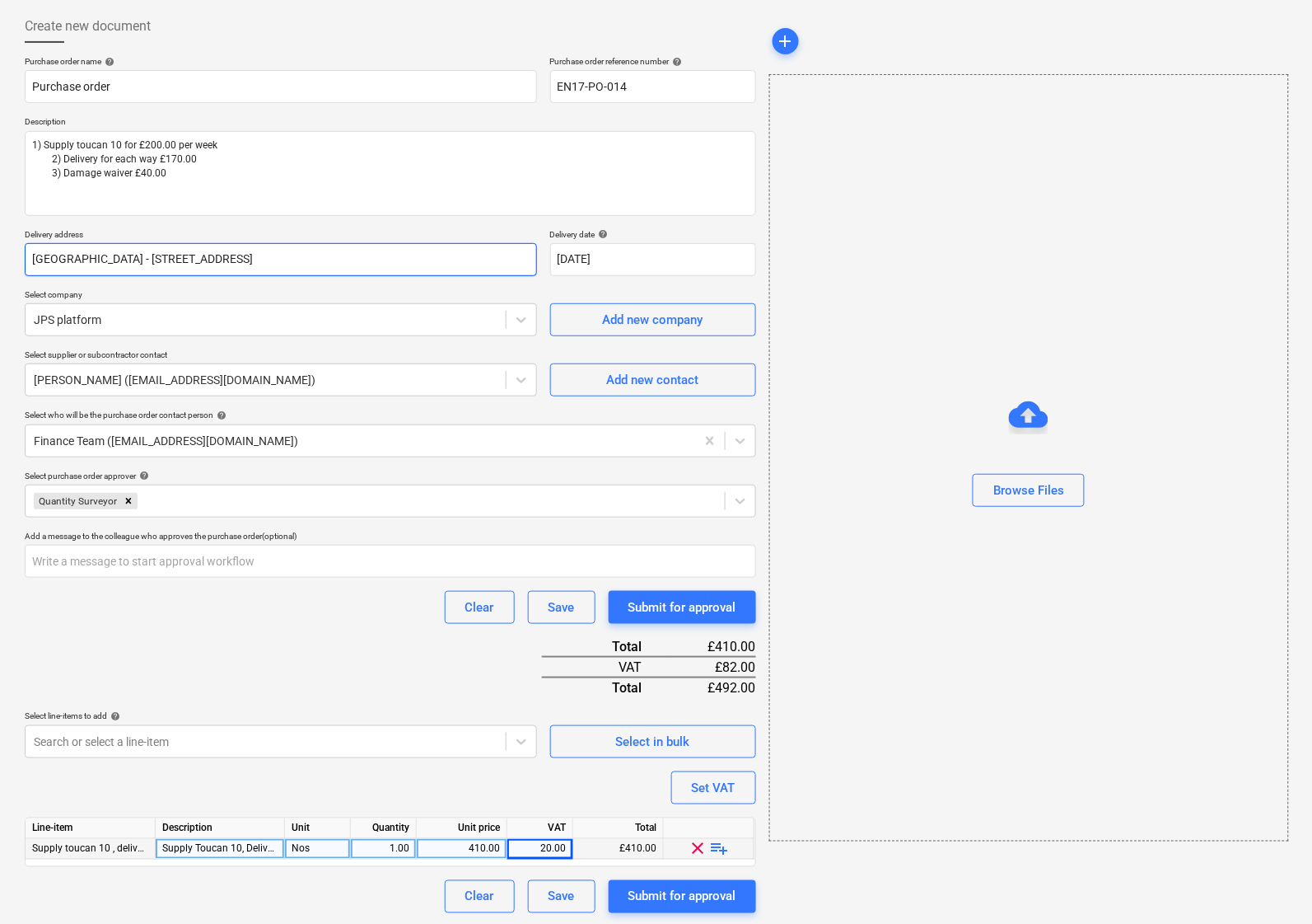
type input "North Kent CollegHadlow College - Garden Centre, Tonbridge Rd, Tonbridge, TN11 …"
type textarea "x"
type input "North Kent ColleHadlow College - Garden Centre, Tonbridge Rd, Tonbridge, TN11 0…"
type textarea "x"
type input "North Kent CHadlow College - Garden Centre, Tonbridge Rd, Tonbridge, TN11 0AL"
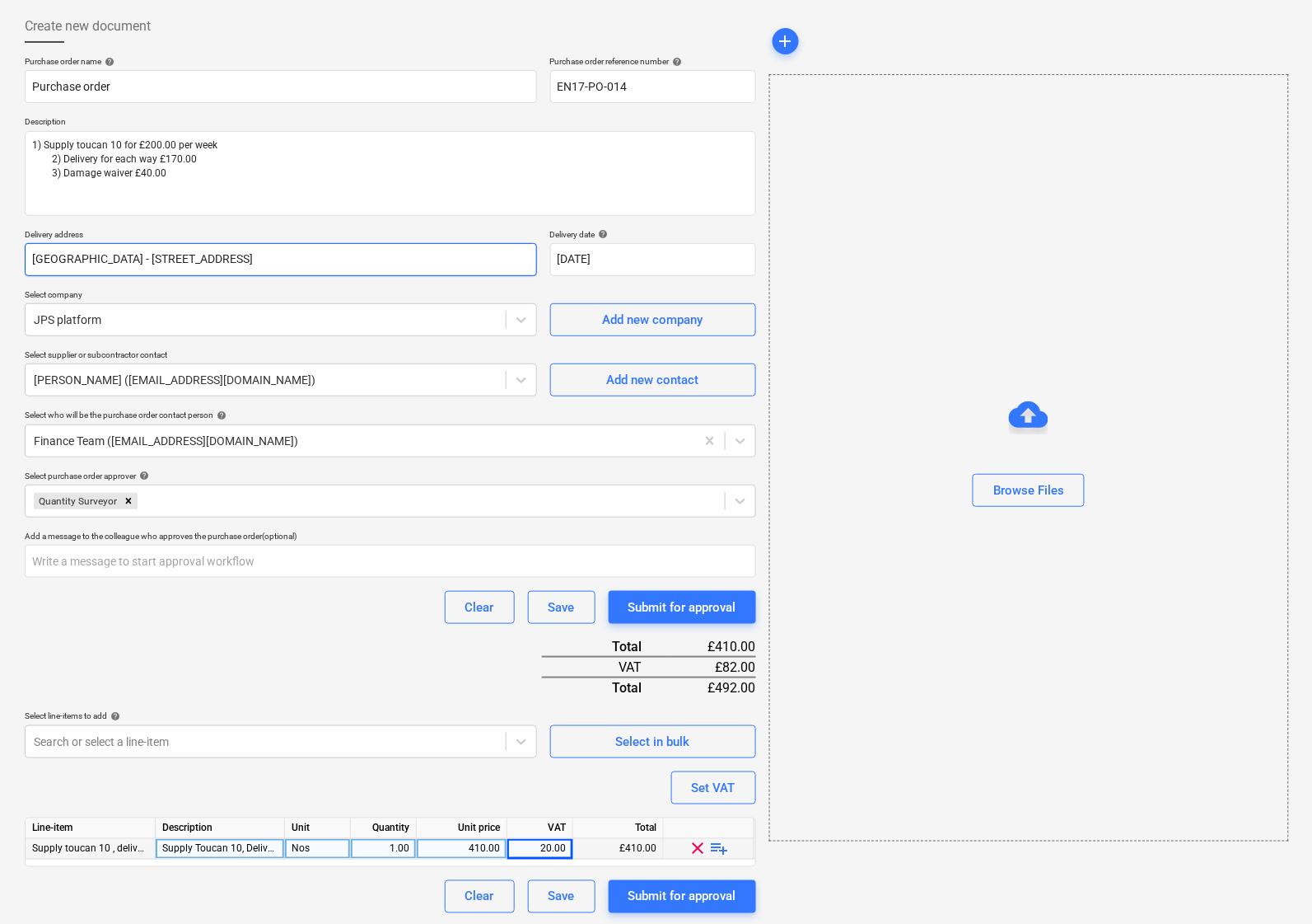
type textarea "x"
type input "North Kent Hadlow College - Garden Centre, Tonbridge Rd, Tonbridge, TN11 0AL"
type textarea "x"
type input "North KentHadlow College - Garden Centre, Tonbridge Rd, Tonbridge, TN11 0AL"
type textarea "x"
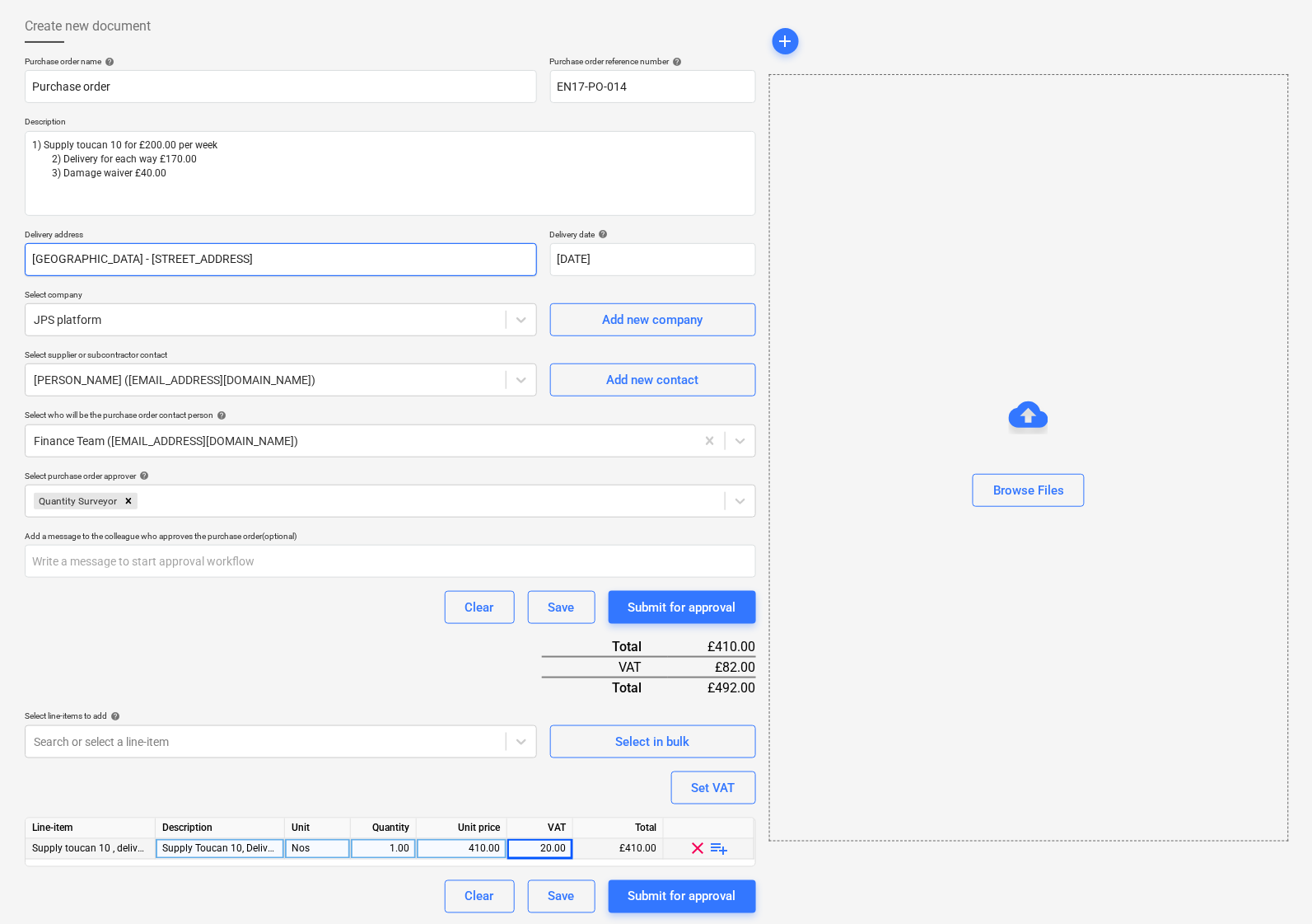
type input "North KenHadlow College - Garden Centre, Tonbridge Rd, Tonbridge, TN11 0AL"
type textarea "x"
type input "North KeHadlow College - Garden Centre, Tonbridge Rd, Tonbridge, TN11 0AL"
type textarea "x"
type input "North KHadlow College - Garden Centre, Tonbridge Rd, Tonbridge, TN11 0AL"
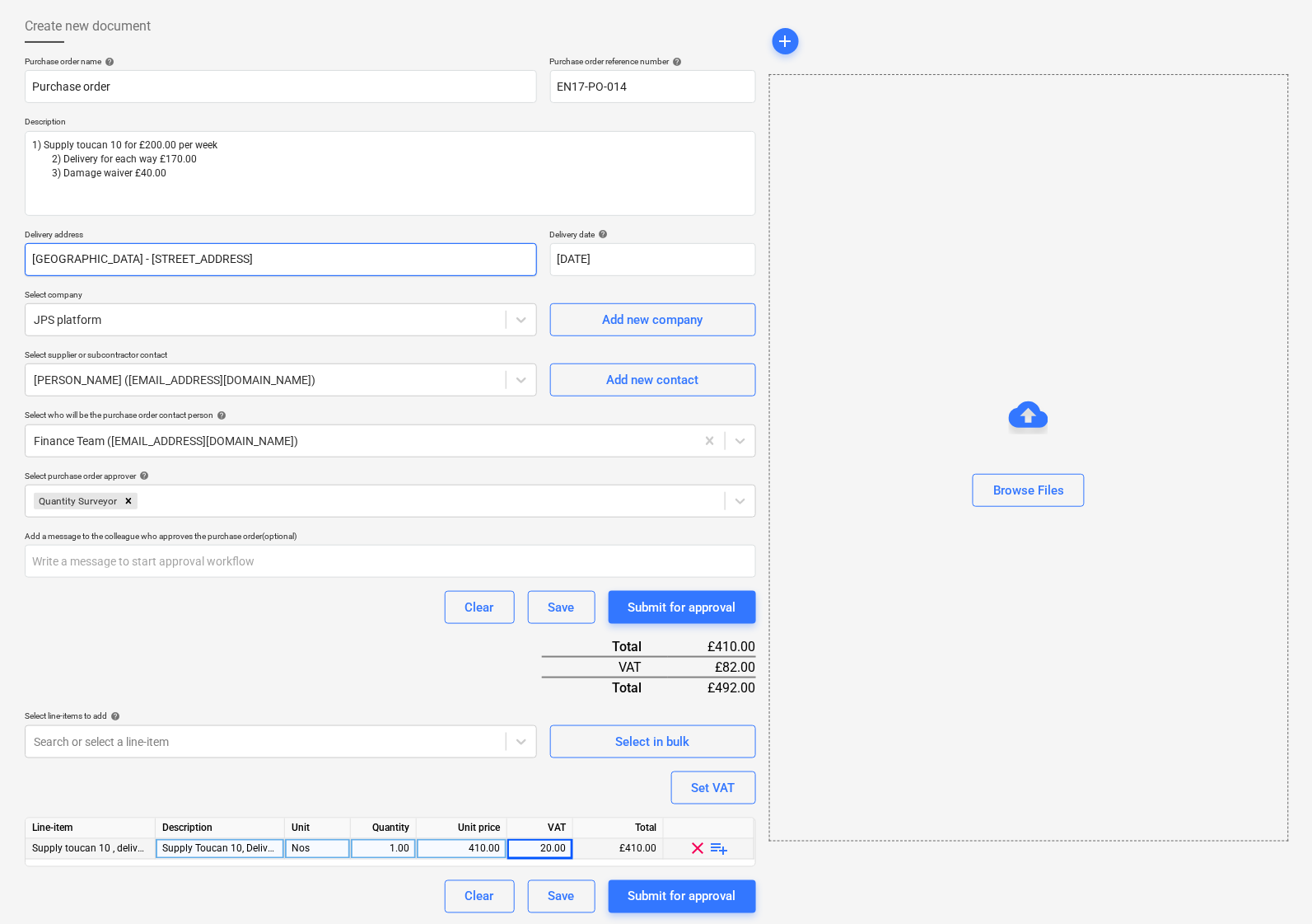
type textarea "x"
type input "North Hadlow College - Garden Centre, Tonbridge Rd, Tonbridge, TN11 0AL"
type textarea "x"
type input "NorthHadlow College - Garden Centre, Tonbridge Rd, Tonbridge, TN11 0AL"
type textarea "x"
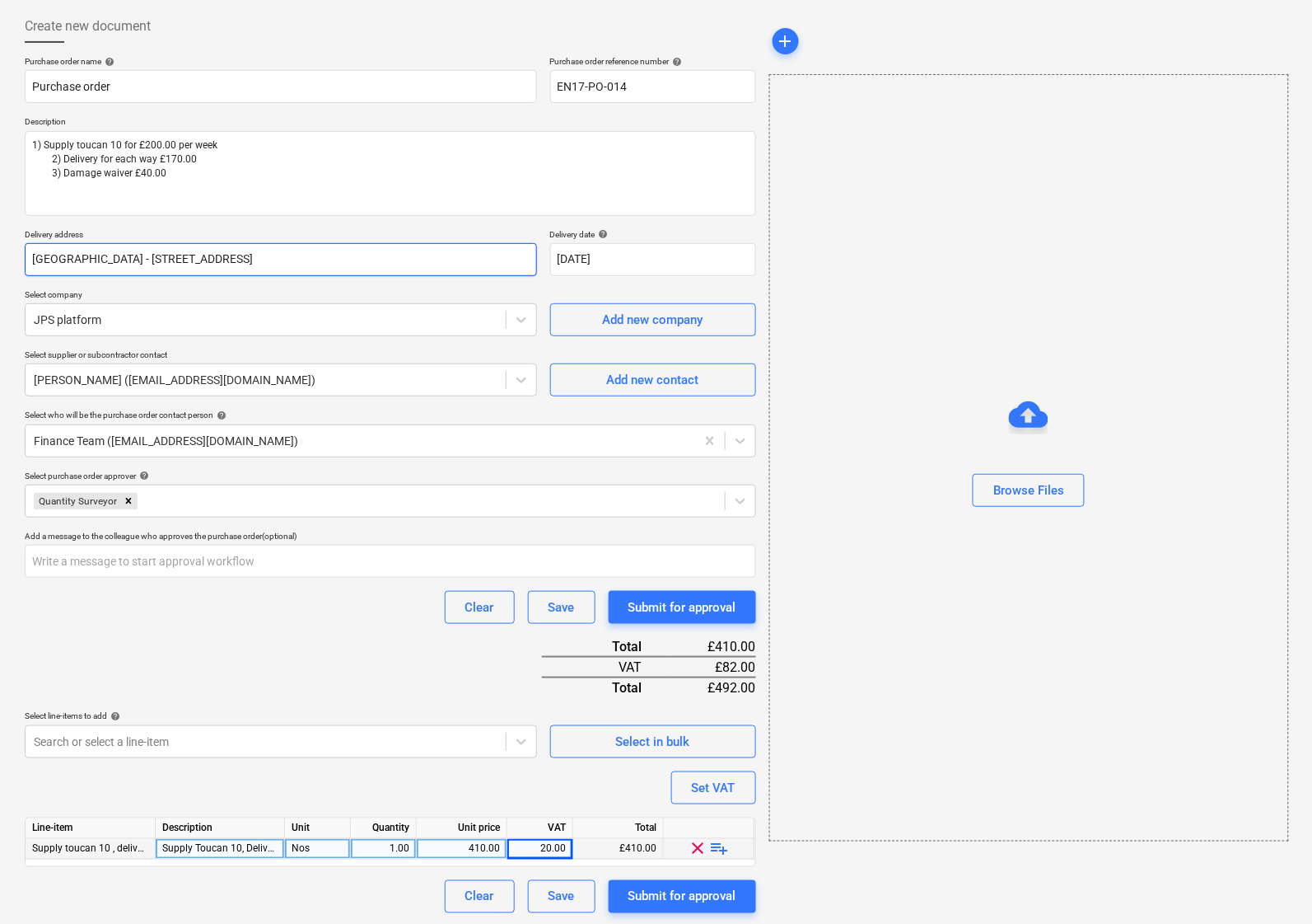
type input "NortHadlow College - Garden Centre, Tonbridge Rd, Tonbridge, TN11 0AL"
type textarea "x"
type input "NorHadlow College - Garden Centre, Tonbridge Rd, Tonbridge, TN11 0AL"
type textarea "x"
type input "Hadlow College - Garden Centre, Tonbridge Rd, Tonbridge, TN11 0AL"
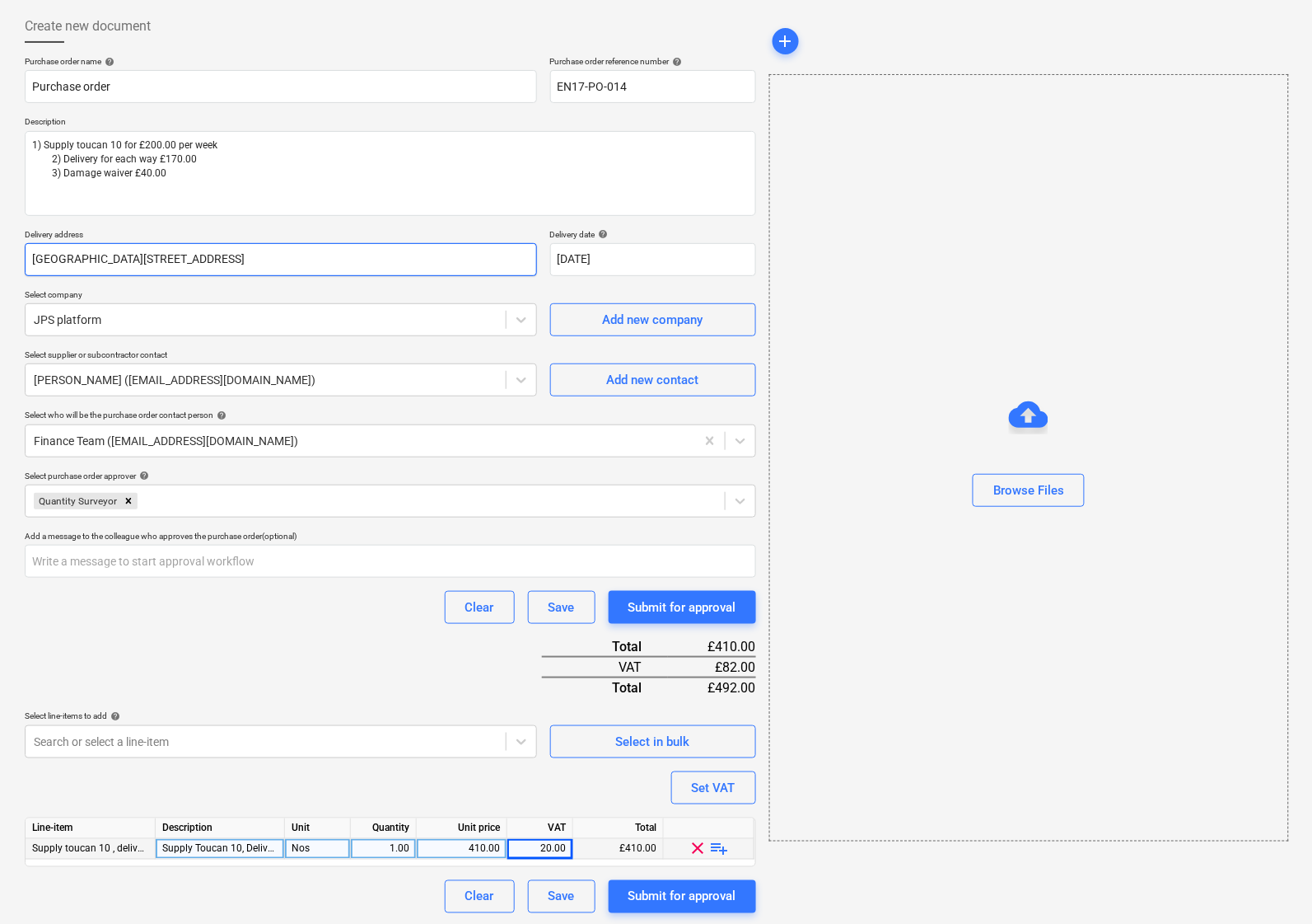
drag, startPoint x: 195, startPoint y: 263, endPoint x: 219, endPoint y: 274, distance: 26.4
click at [194, 263] on input "Hadlow College - Garden Centre, Tonbridge Rd, Tonbridge, TN11 0AL" at bounding box center [280, 259] width 512 height 33
type textarea "x"
type input "Hadlow College - Garden Centr, Tonbridge Rd, Tonbridge, TN11 0AL"
type textarea "x"
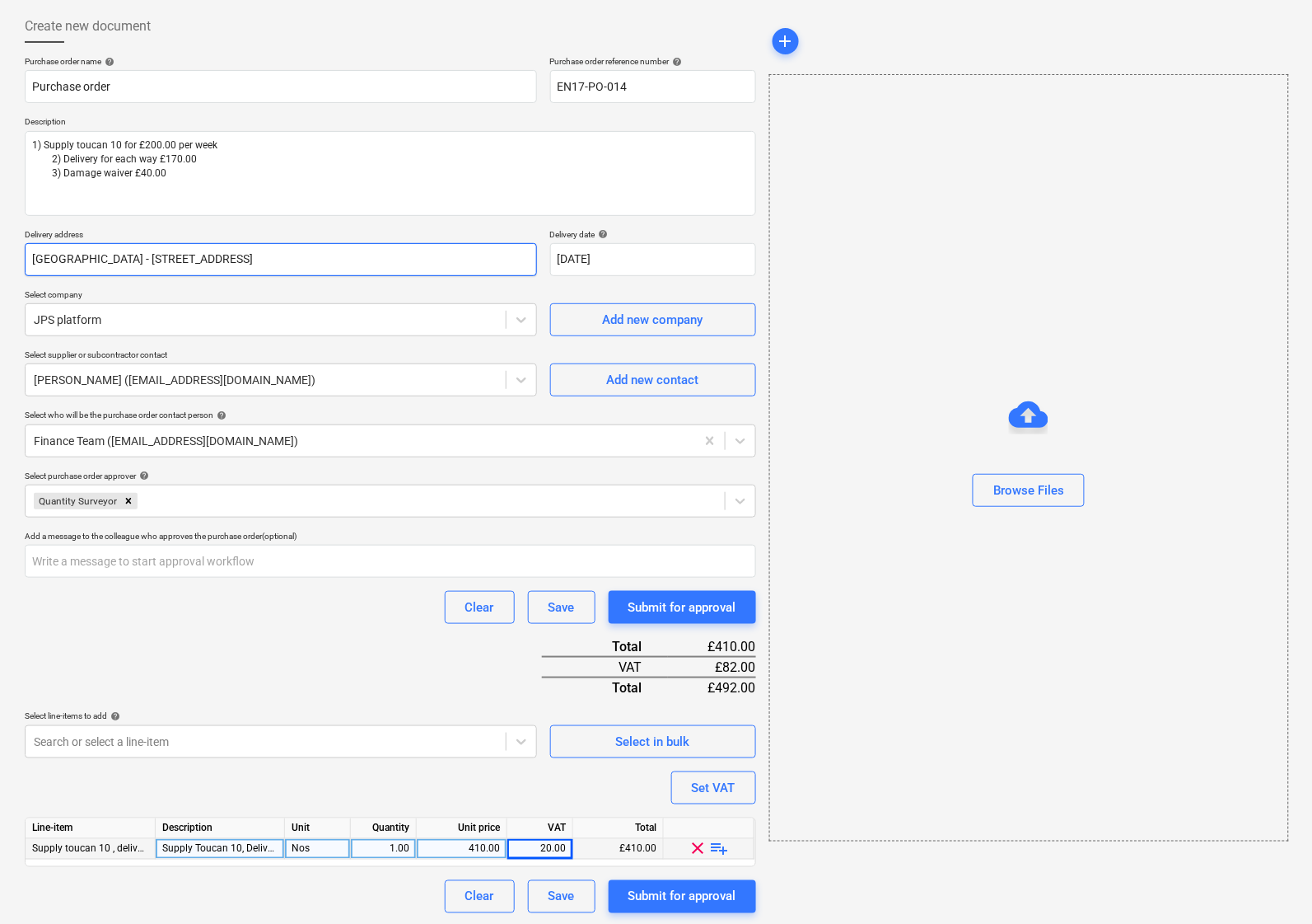
type input "Hadlow College - Garden Cent, Tonbridge Rd, Tonbridge, TN11 0AL"
type textarea "x"
type input "Hadlow College - Garden Cen, Tonbridge Rd, Tonbridge, TN11 0AL"
type textarea "x"
type input "Hadlow College - Garden Ce, Tonbridge Rd, Tonbridge, TN11 0AL"
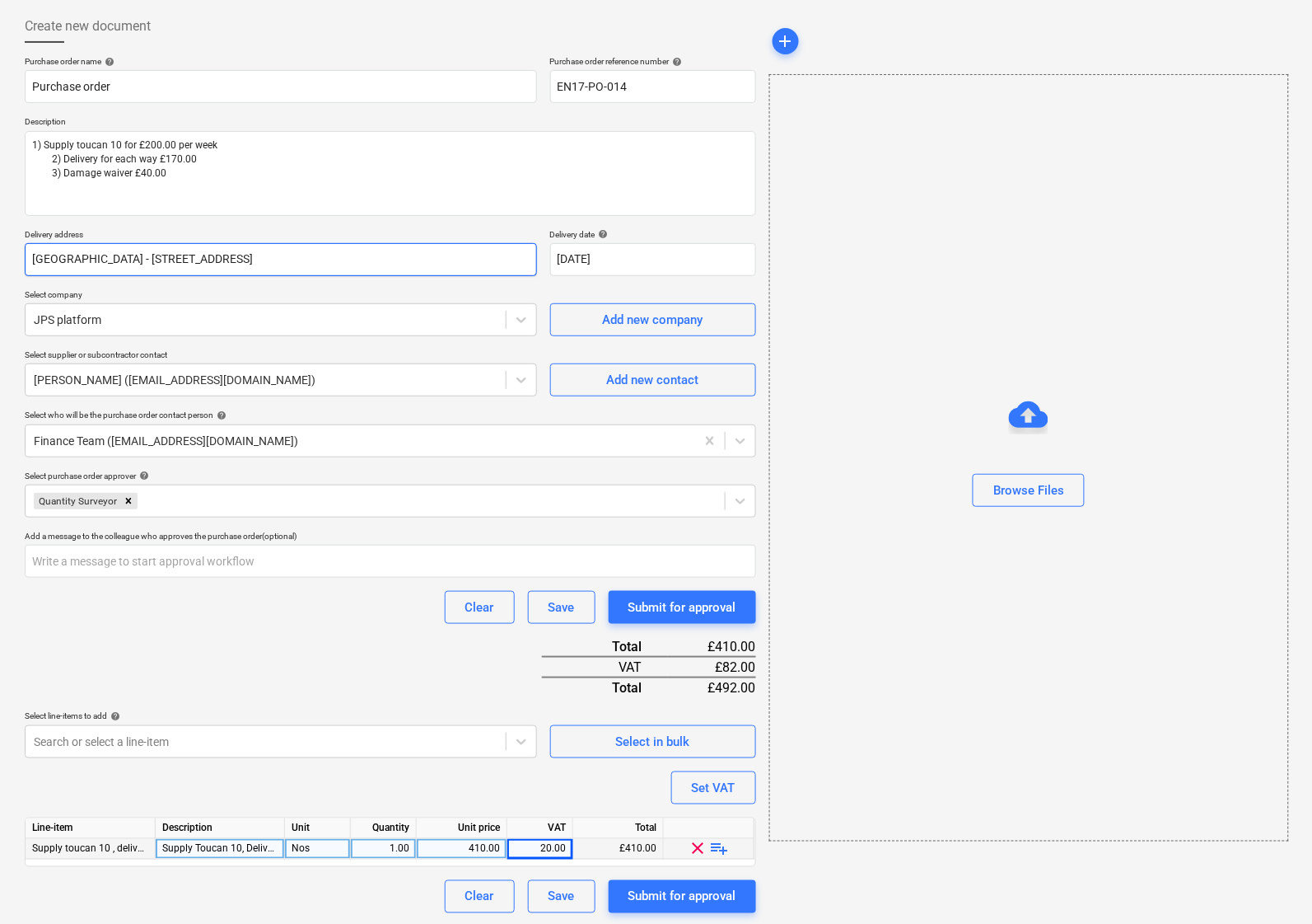
type textarea "x"
type input "Hadlow College - Garden C, Tonbridge Rd, Tonbridge, TN11 0AL"
type textarea "x"
type input "Hadlow College - Garden , Tonbridge Rd, Tonbridge, TN11 0AL"
type textarea "x"
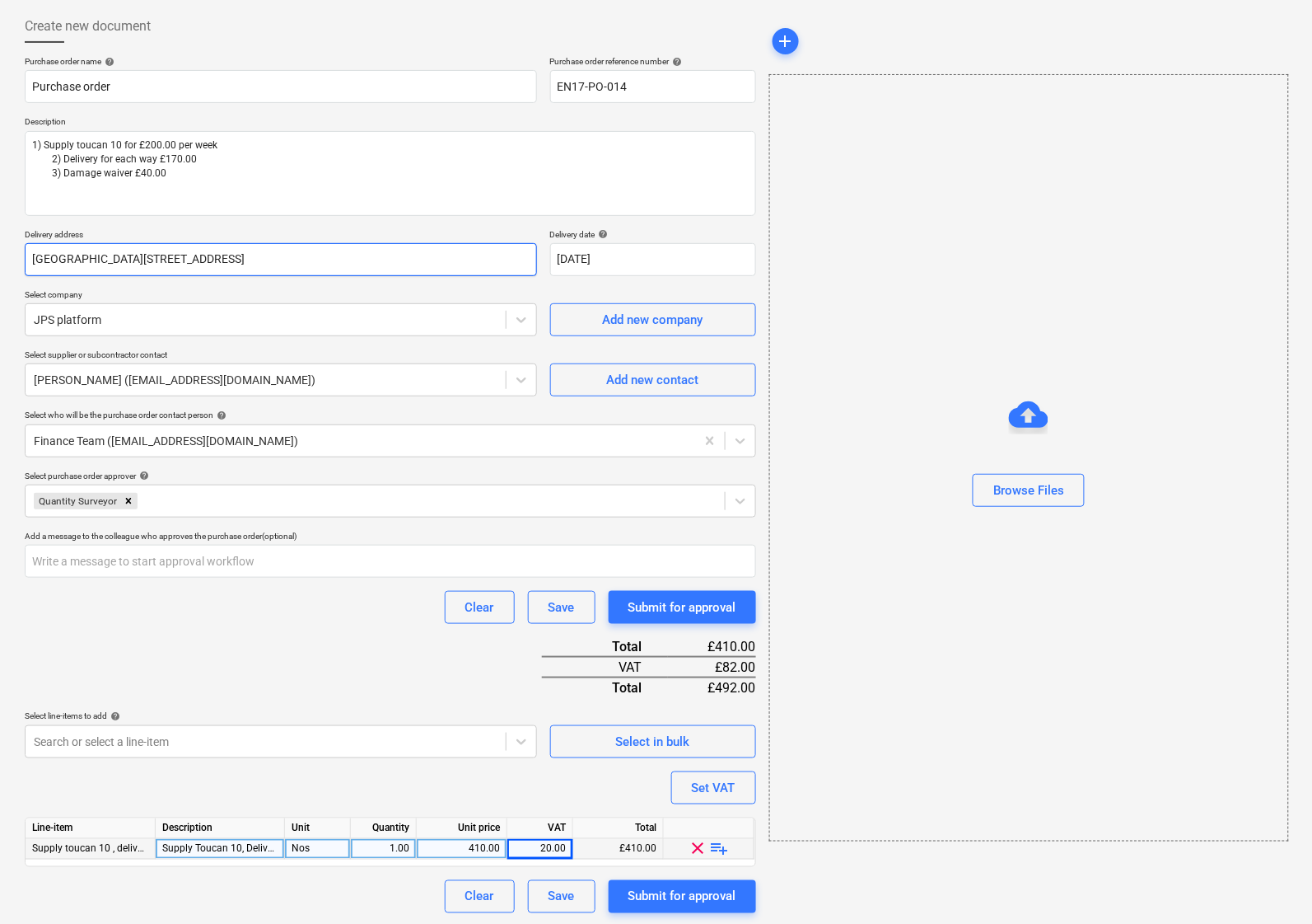
type input "Hadlow College - Garden, Tonbridge Rd, Tonbridge, TN11 0AL"
type textarea "x"
type input "Hadlow College - Garde, Tonbridge Rd, Tonbridge, TN11 0AL"
type textarea "x"
type input "Hadlow College - Gard, Tonbridge Rd, Tonbridge, TN11 0AL"
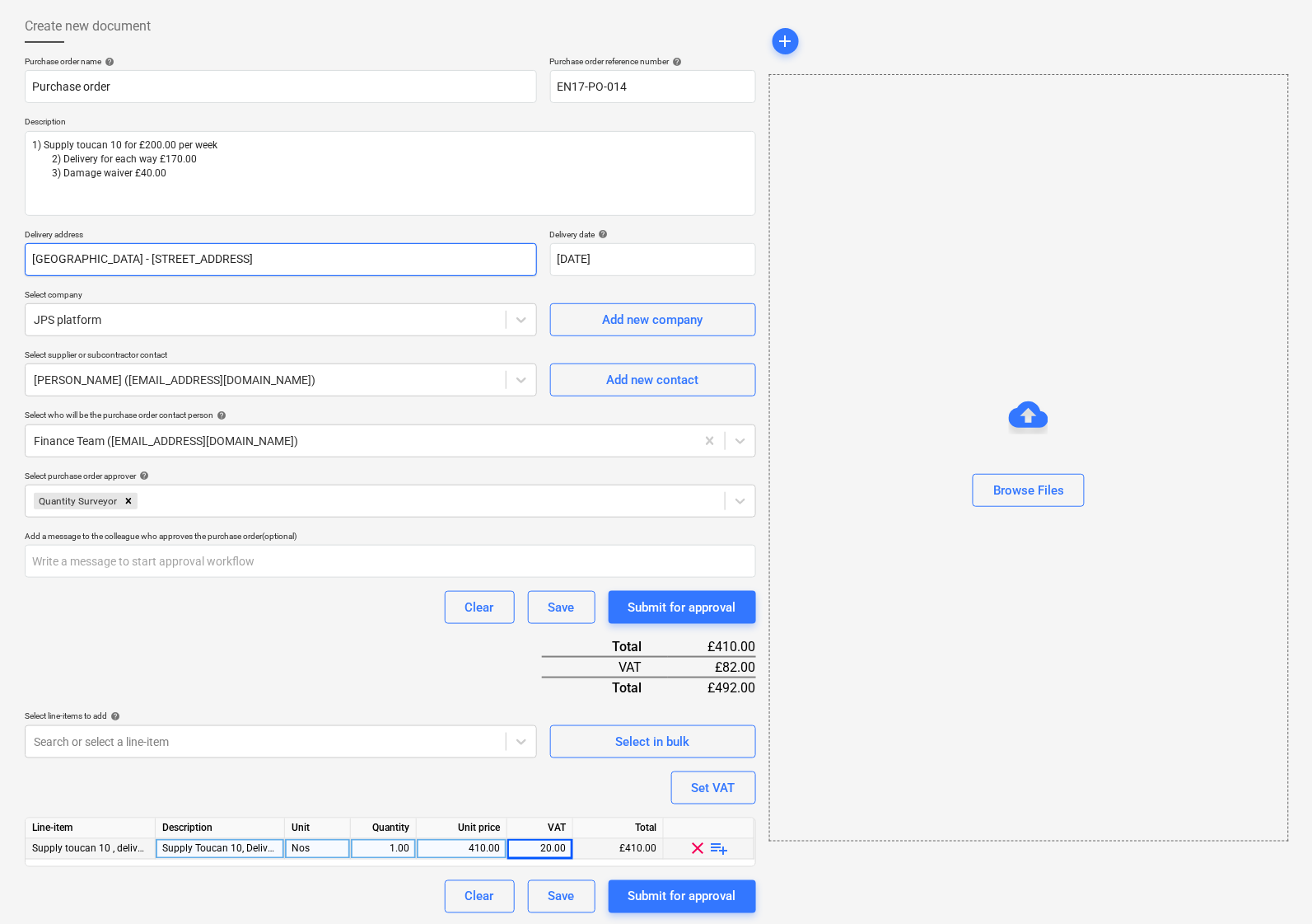
type textarea "x"
type input "Hadlow College - Gar, Tonbridge Rd, Tonbridge, TN11 0AL"
type textarea "x"
type input "Hadlow College - Ga, Tonbridge Rd, Tonbridge, TN11 0AL"
type textarea "x"
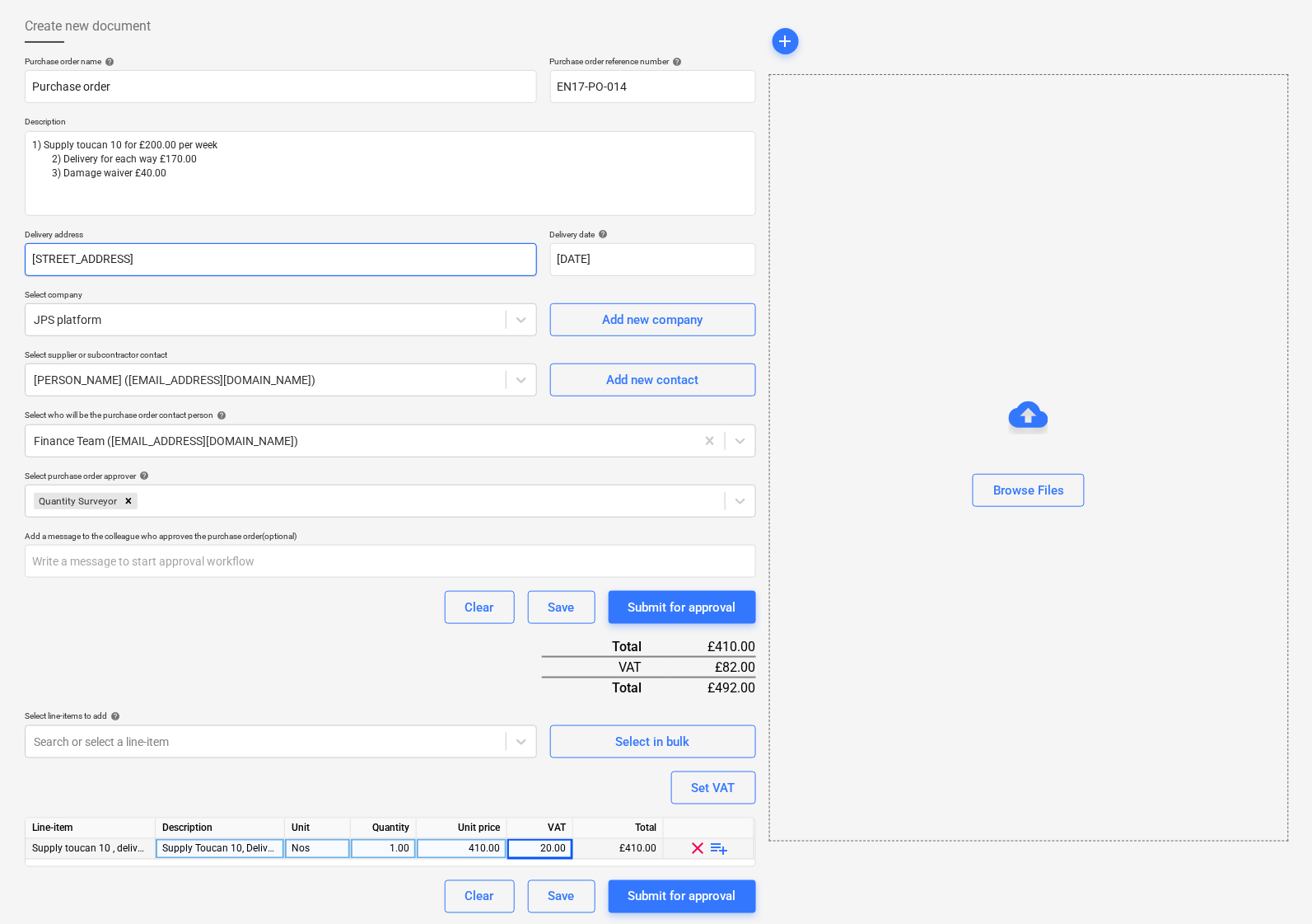
type input "Hadlow College - G, Tonbridge Rd, Tonbridge, TN11 0AL"
type textarea "x"
type input "Hadlow College - , Tonbridge Rd, Tonbridge, TN11 0AL"
type textarea "x"
type input "Hadlow College - Tonbridge Rd, Tonbridge, TN11 0AL"
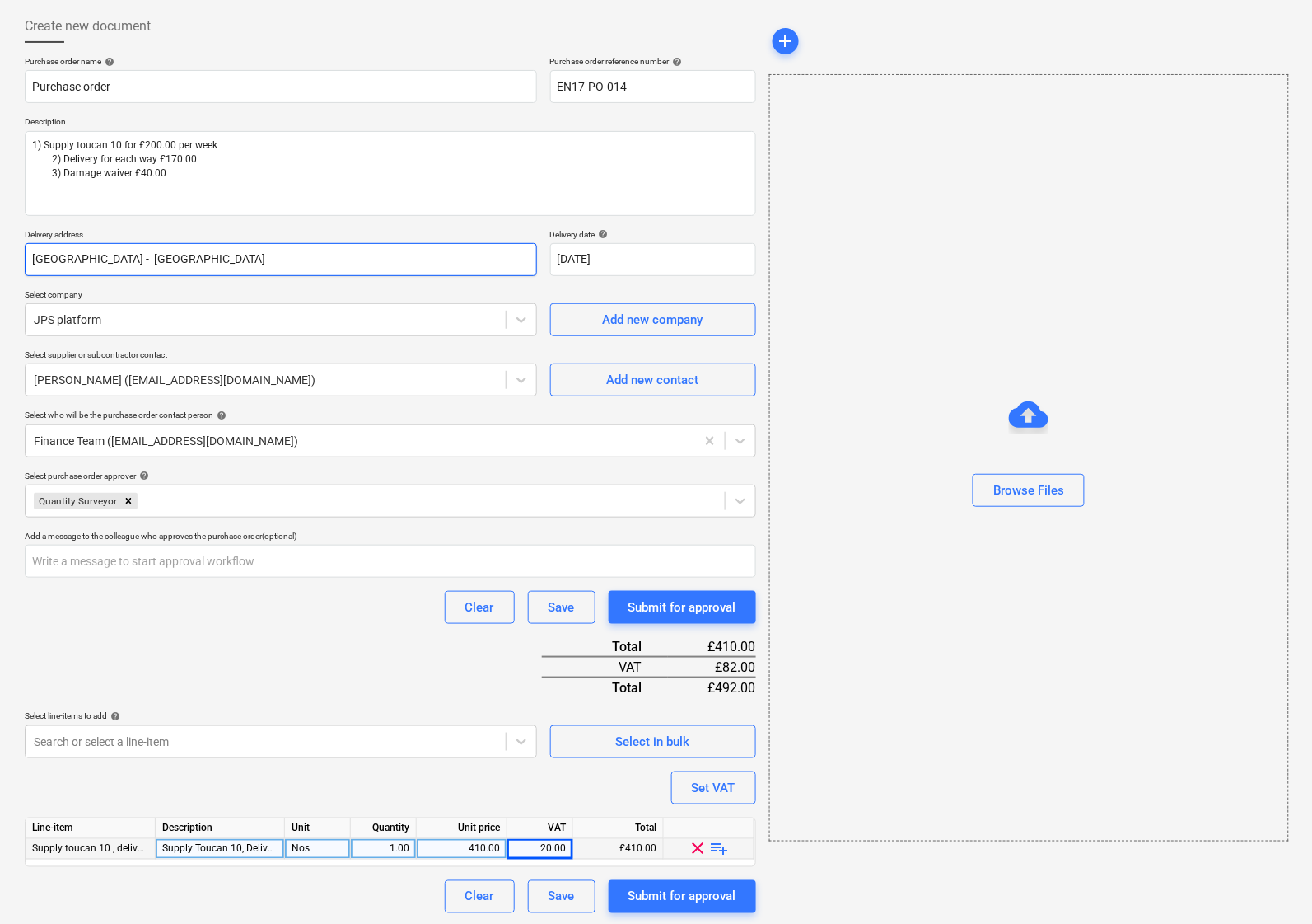
type textarea "x"
type input "Hadlow College - Tonbridge Rd, Tonbridge, TN11 0AL"
click at [7, 310] on div "Create new document Purchase order name help Purchase order Purchase order refe…" at bounding box center [656, 461] width 1312 height 930
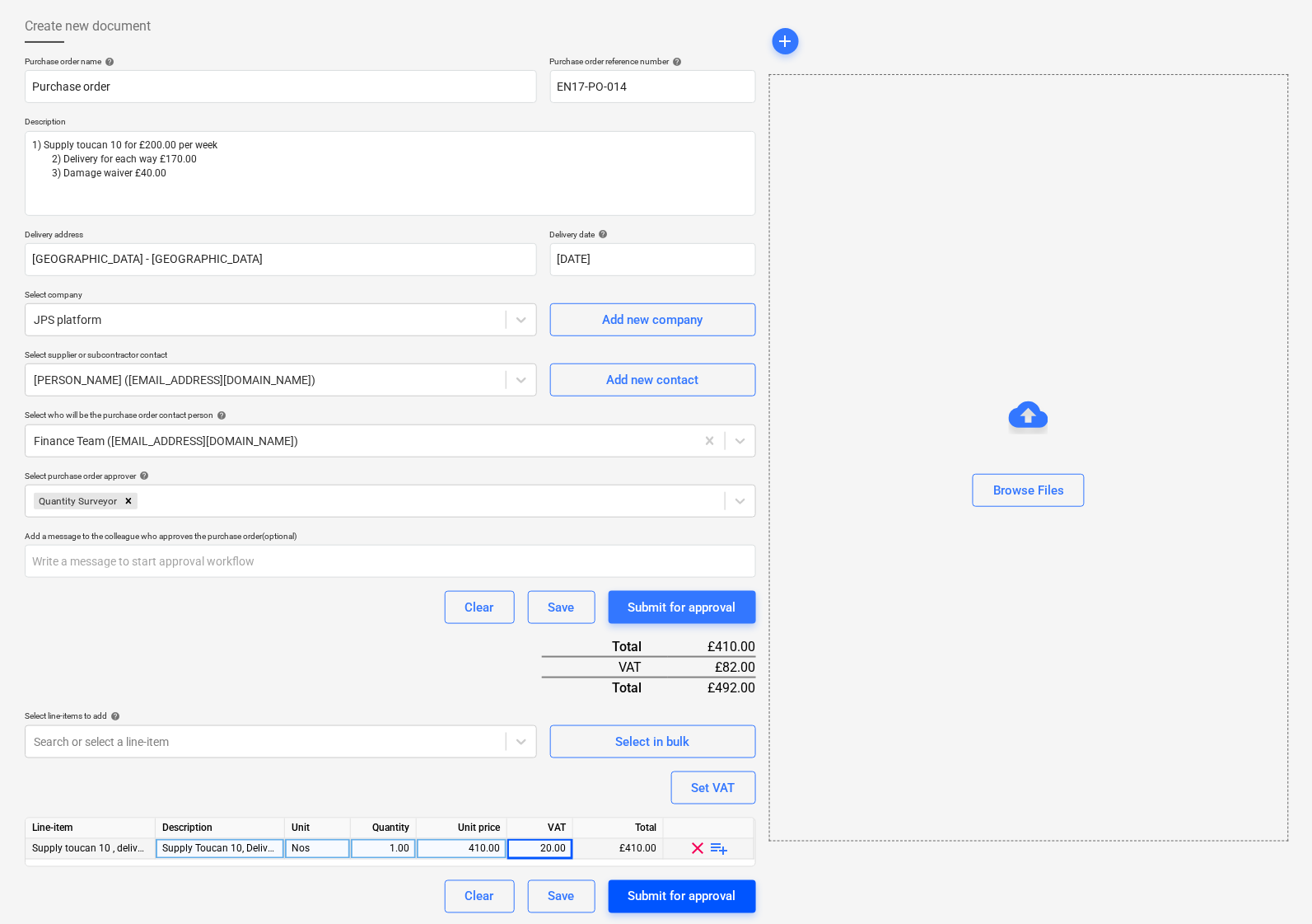
click at [679, 887] on div "Submit for approval" at bounding box center [682, 896] width 108 height 22
type textarea "x"
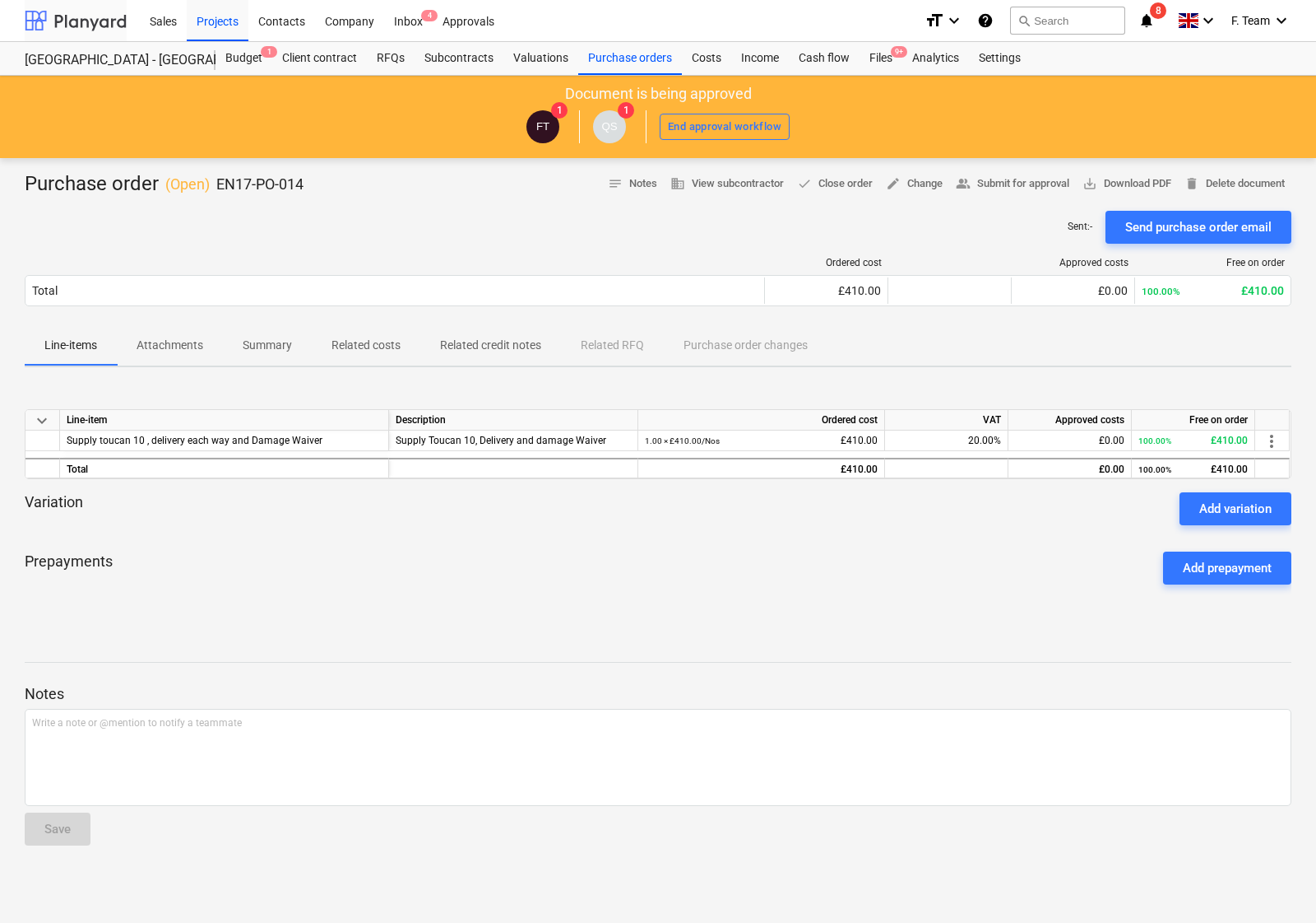
click at [48, 12] on div at bounding box center [75, 21] width 102 height 41
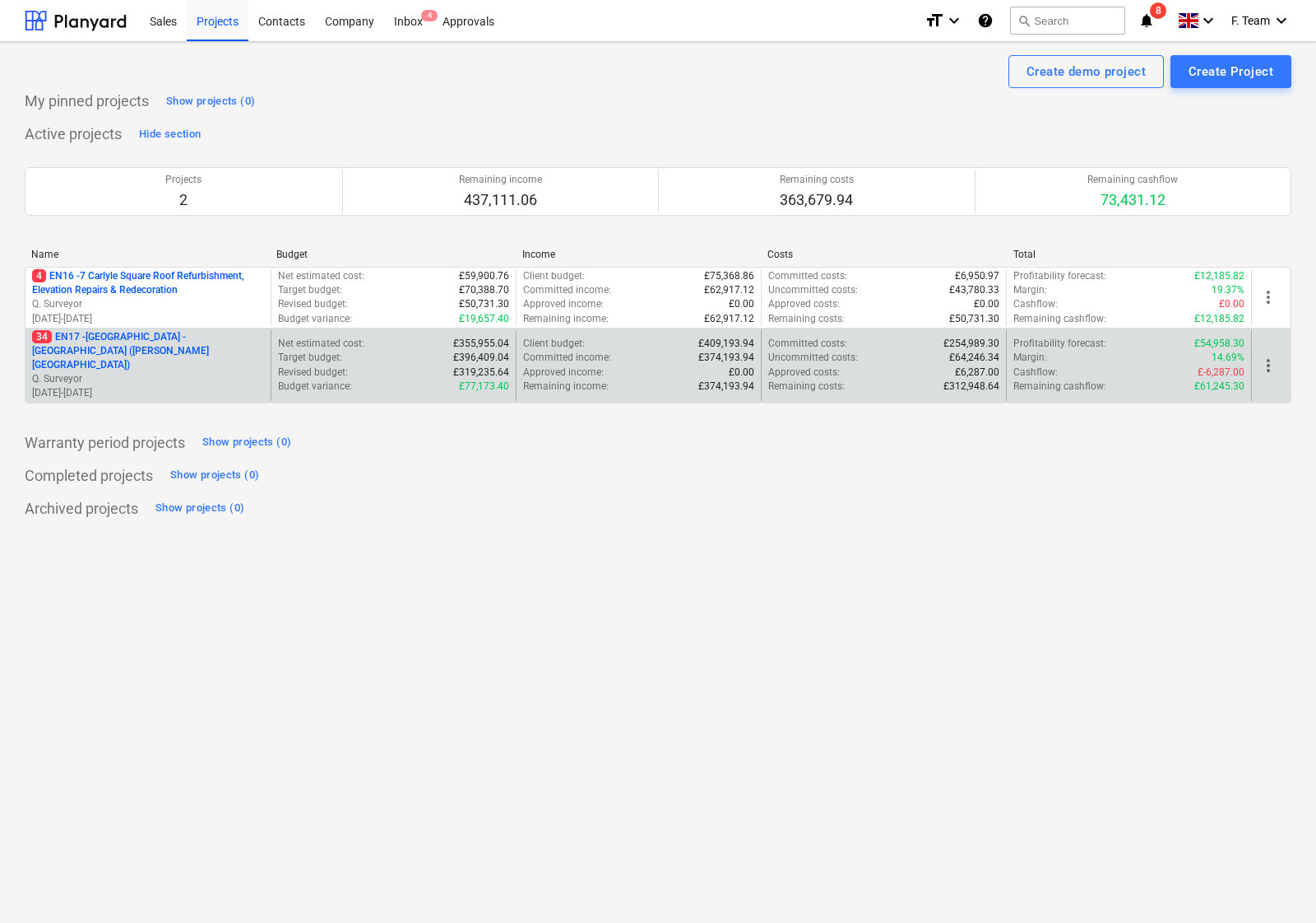
click at [154, 372] on p "Q. Surveyor" at bounding box center [147, 378] width 232 height 14
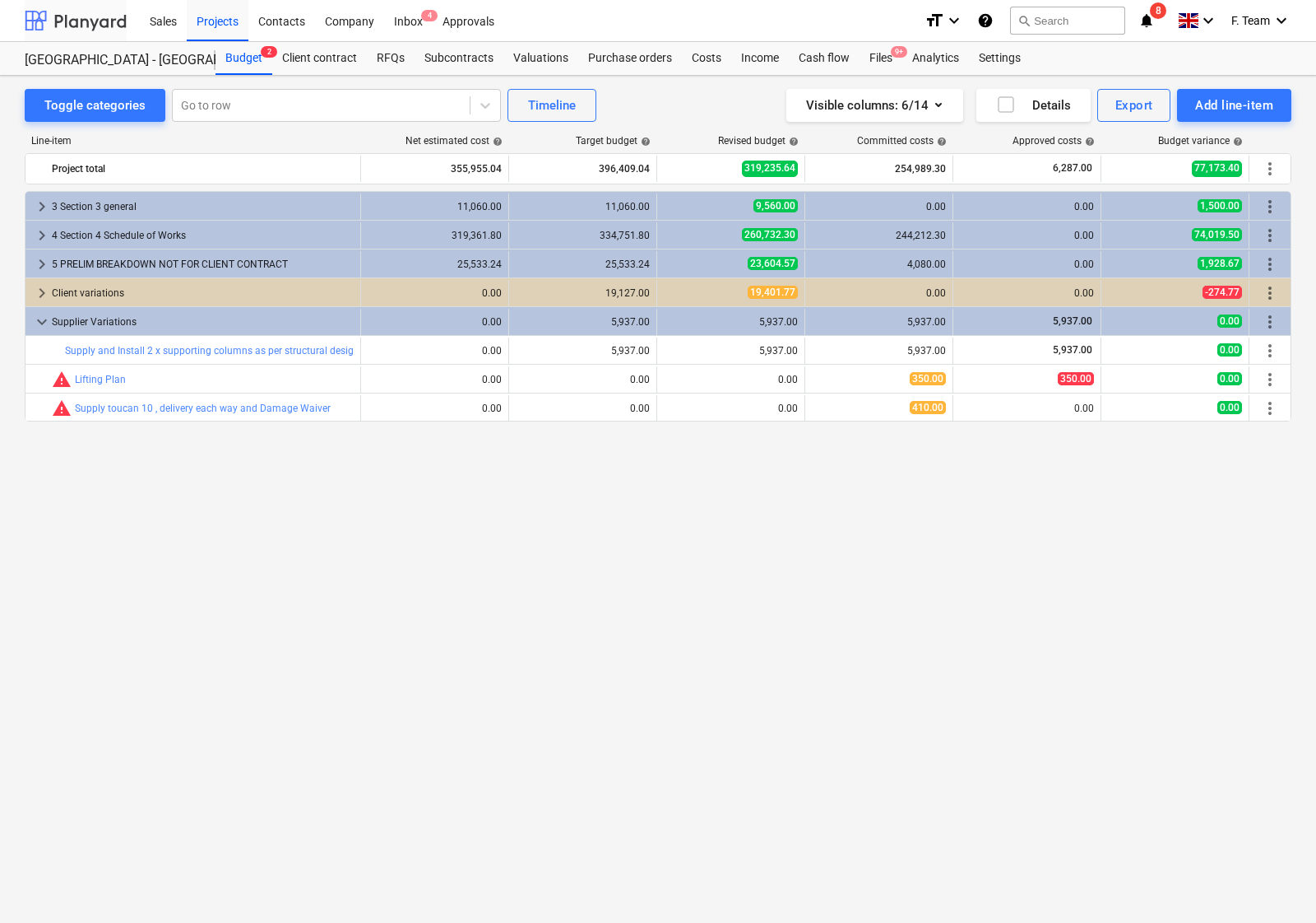
click at [74, 22] on div at bounding box center [75, 21] width 102 height 41
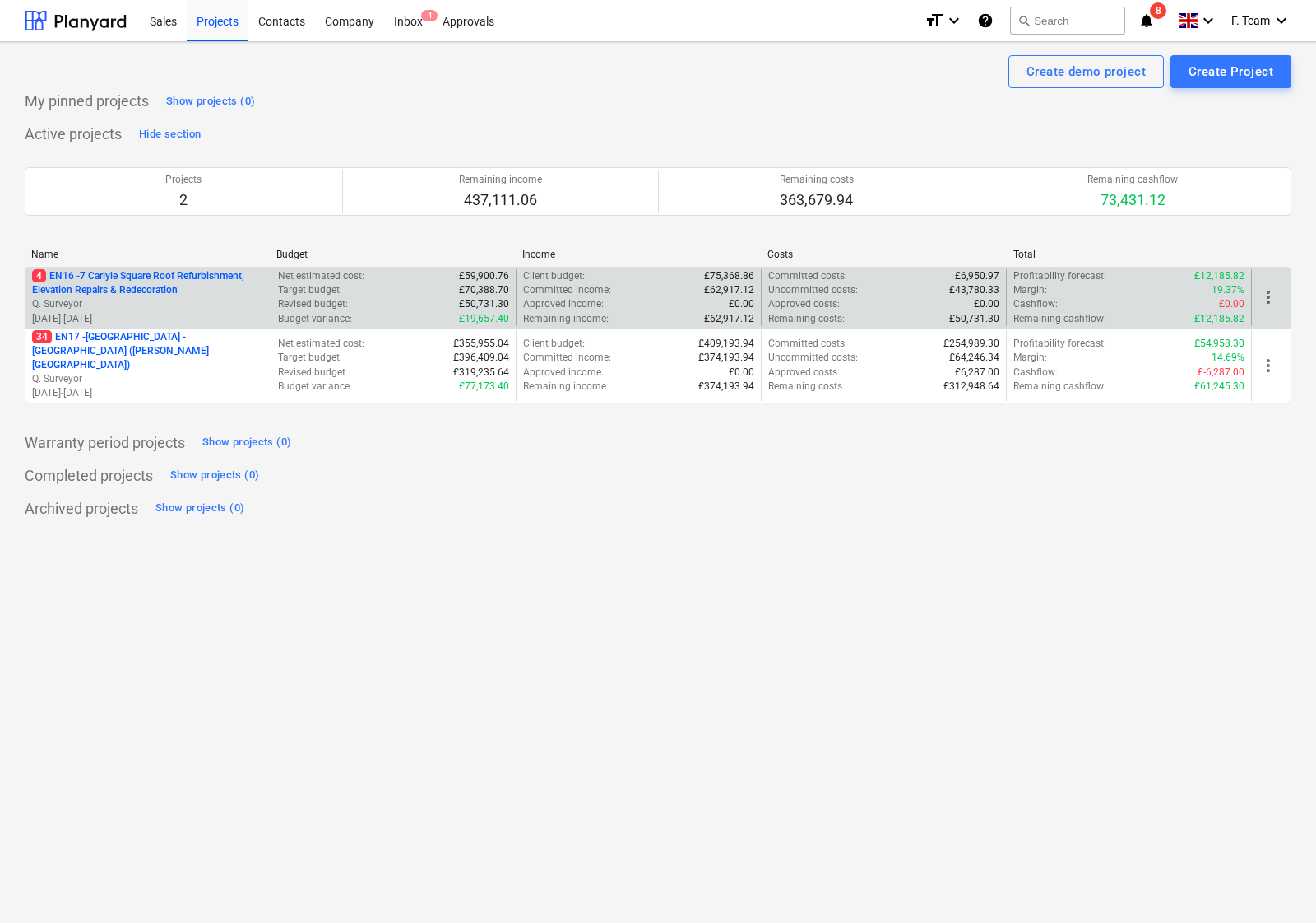
click at [191, 297] on p "4 EN16 - 7 Carlyle Square Roof Refurbishment, Elevation Repairs & Redecoration" at bounding box center [147, 284] width 232 height 28
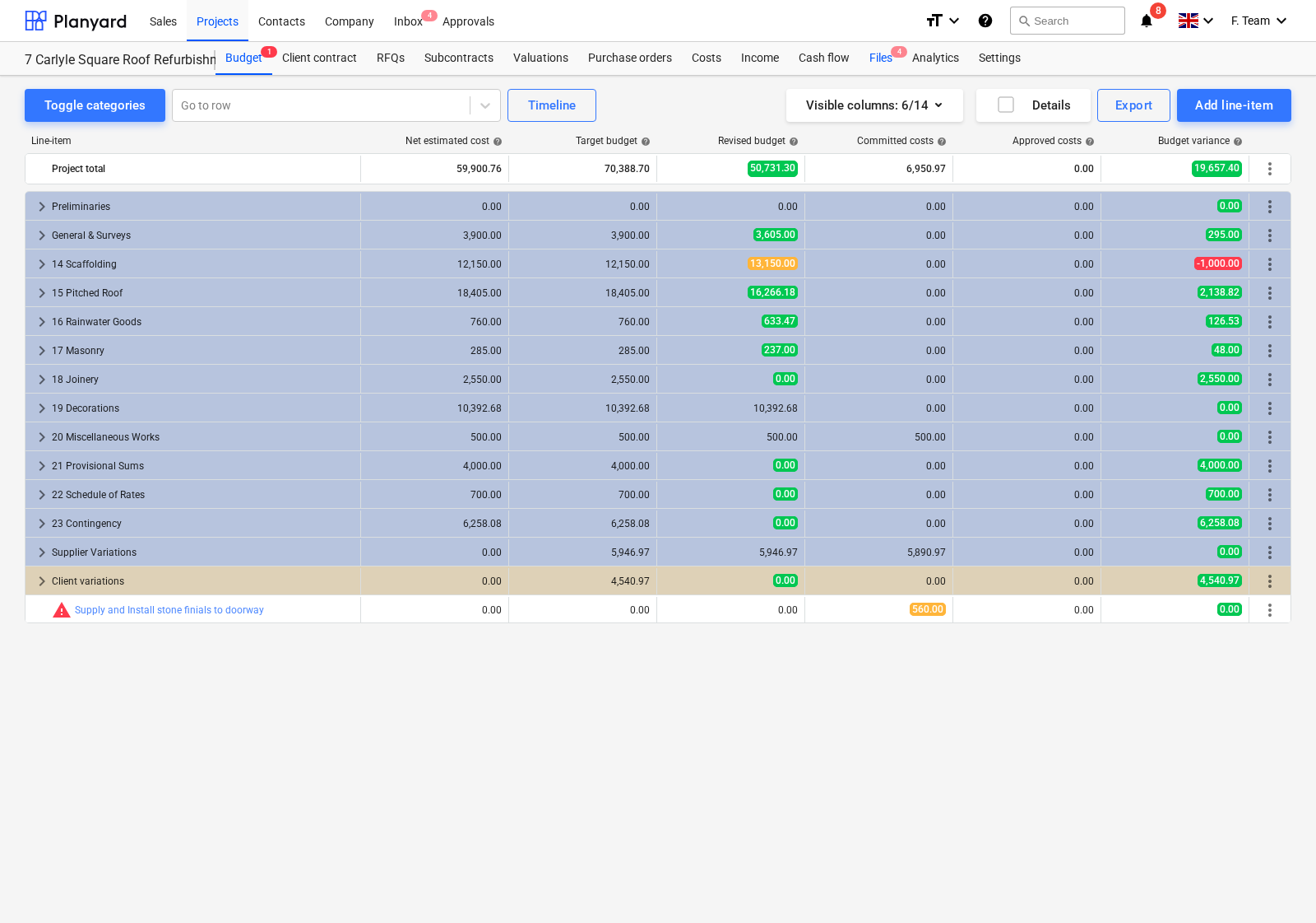
click at [869, 57] on div "Files 4" at bounding box center [881, 58] width 43 height 33
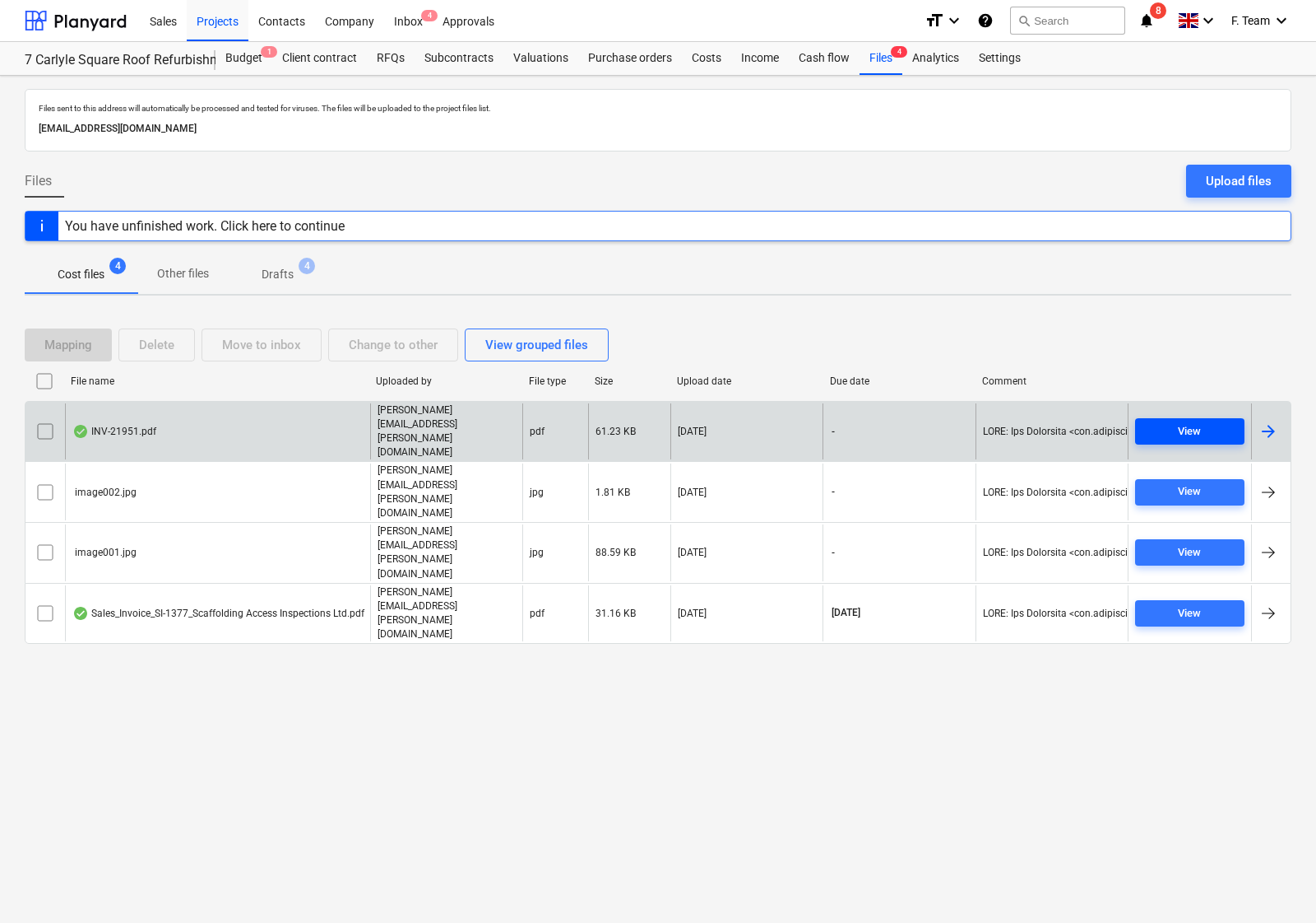
click at [1202, 423] on span "View" at bounding box center [1190, 432] width 97 height 19
click at [1265, 422] on div at bounding box center [1268, 431] width 20 height 20
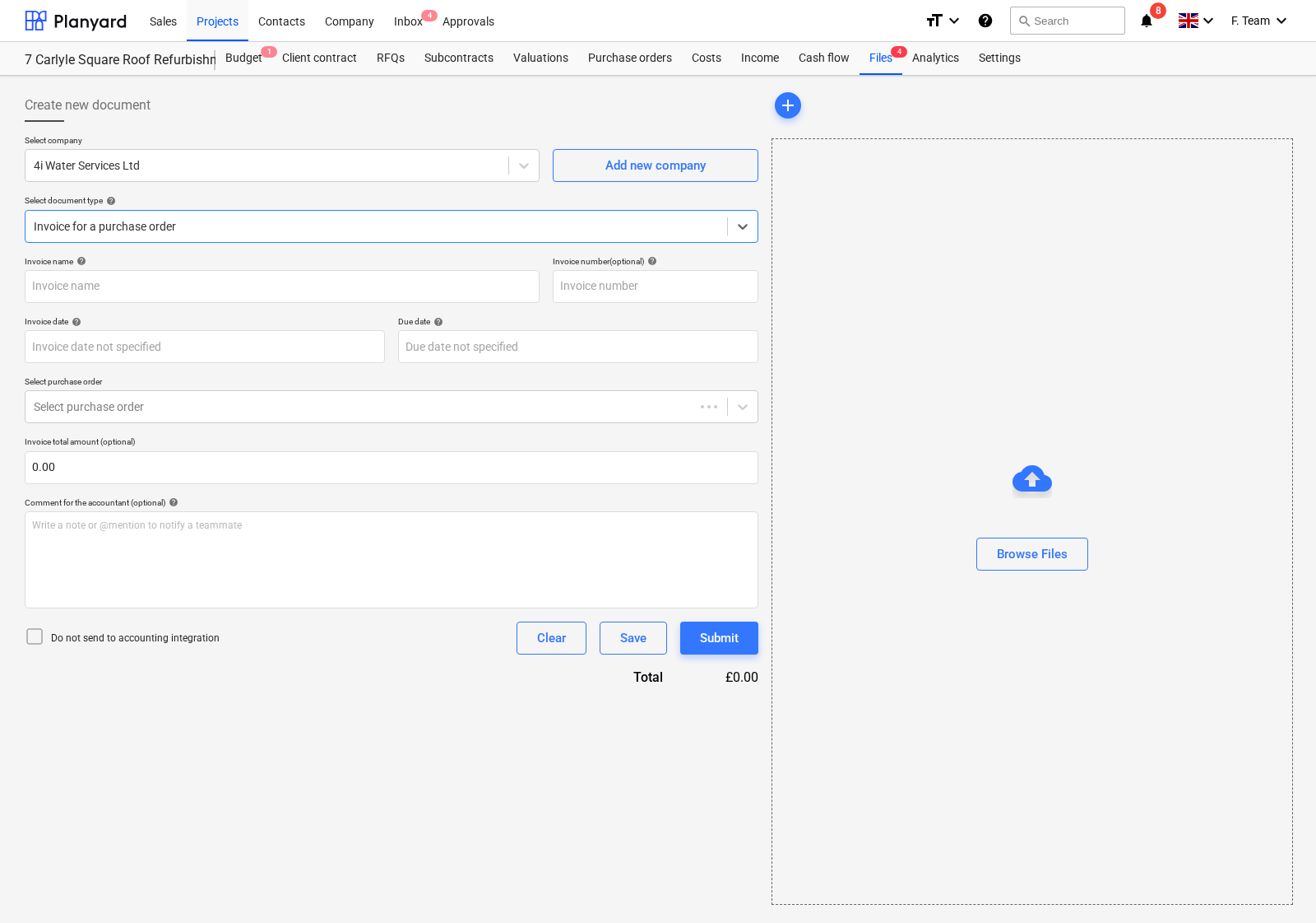
type input "INV-21951"
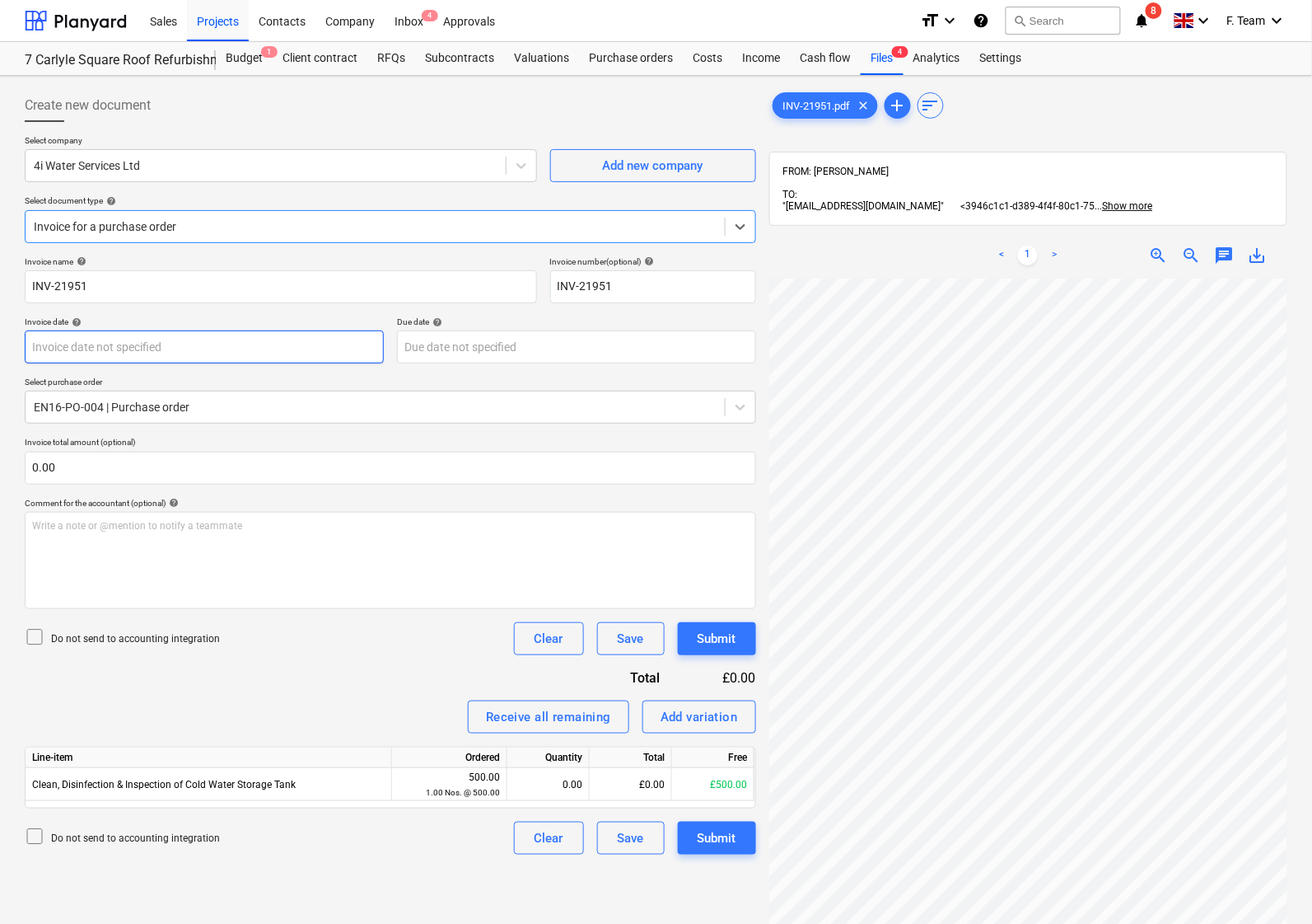
click at [74, 349] on body "Sales Projects Contacts Company Inbox 4 Approvals format_size keyboard_arrow_do…" at bounding box center [656, 462] width 1312 height 924
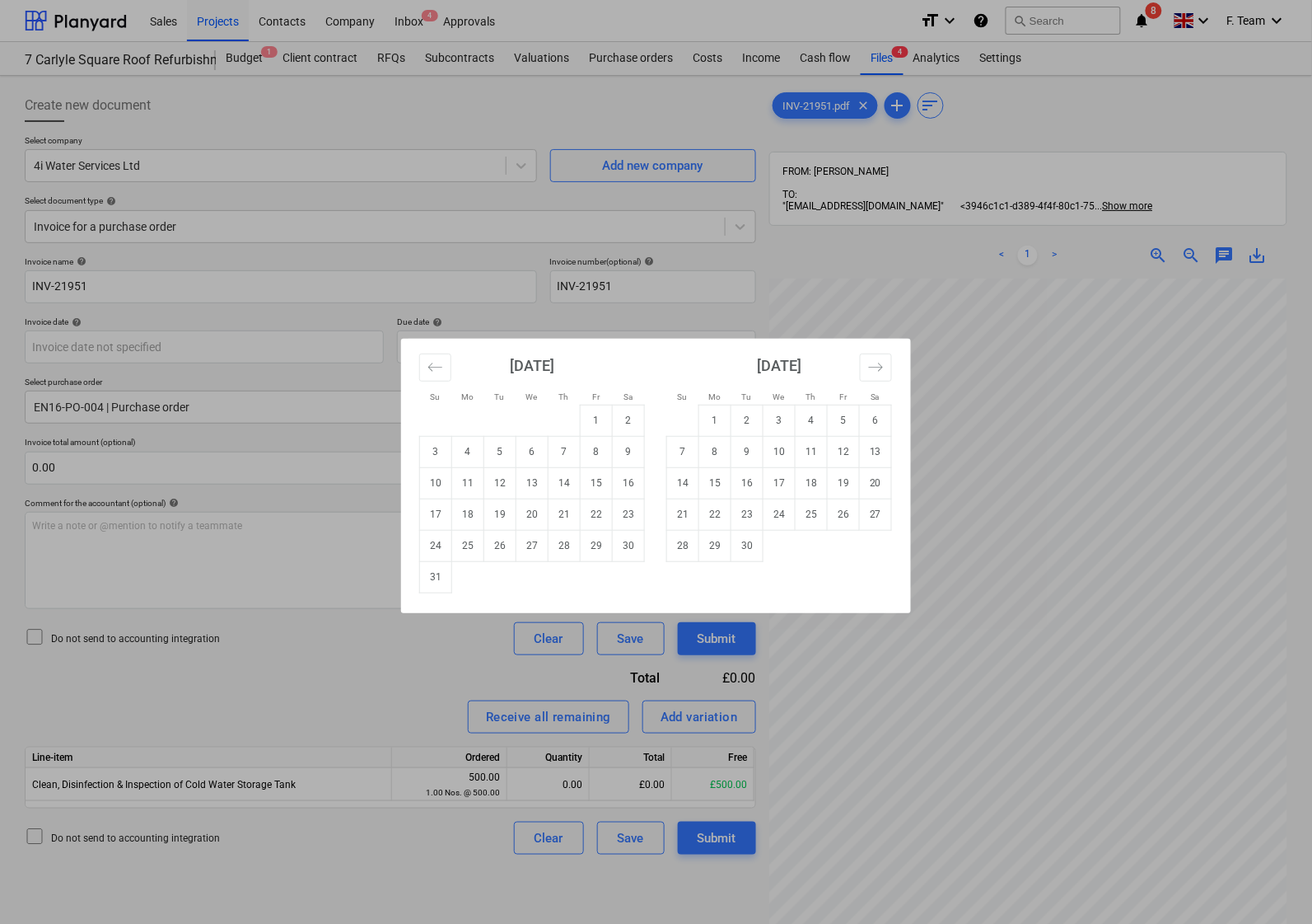
click at [335, 295] on div "Su Mo Tu We Th Fr Sa Su Mo Tu We Th Fr Sa July 2025 1 2 3 4 5 6 7 8 9 10 11 12 …" at bounding box center [656, 462] width 1312 height 924
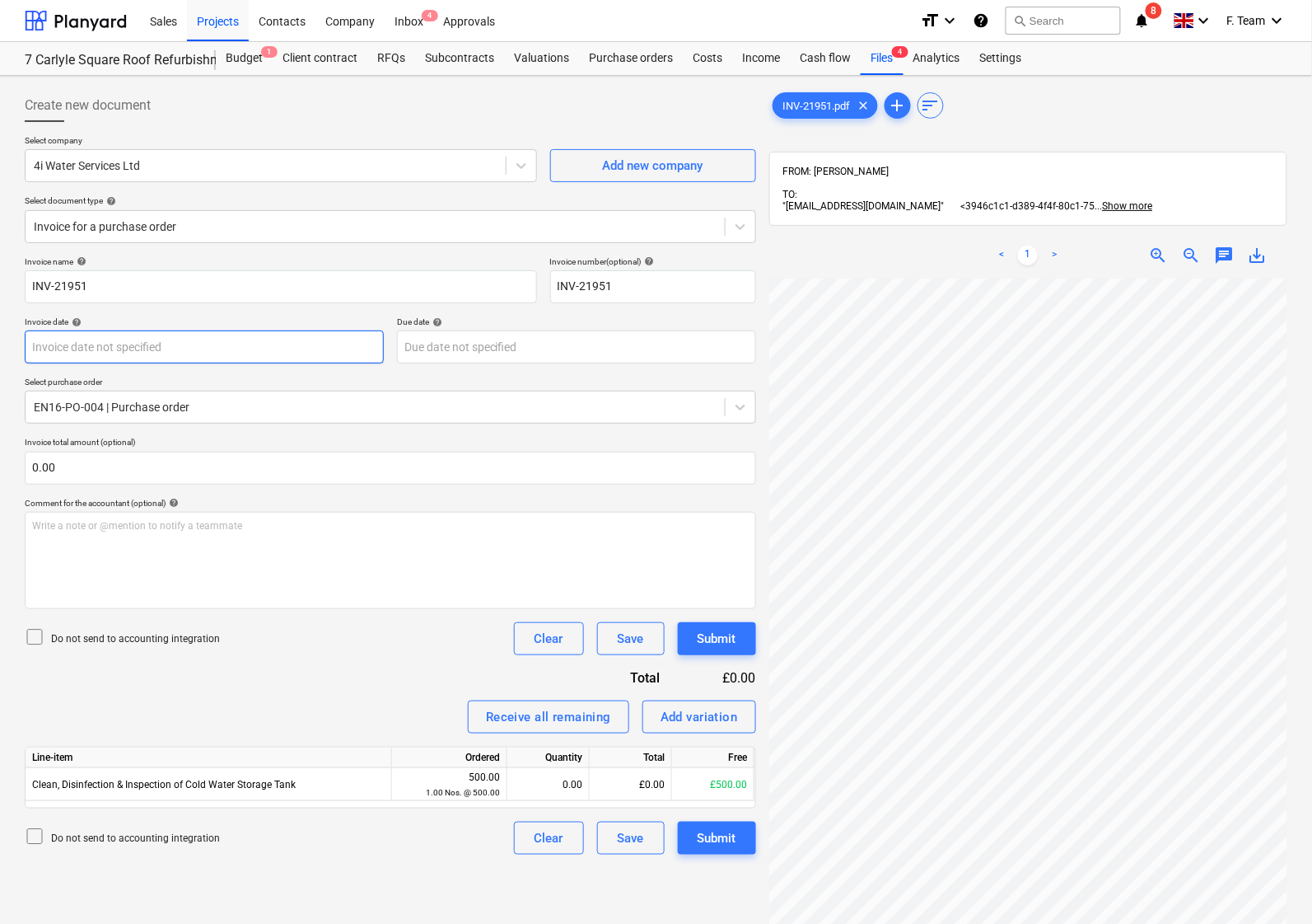
click at [85, 346] on body "Sales Projects Contacts Company Inbox 4 Approvals format_size keyboard_arrow_do…" at bounding box center [656, 462] width 1312 height 924
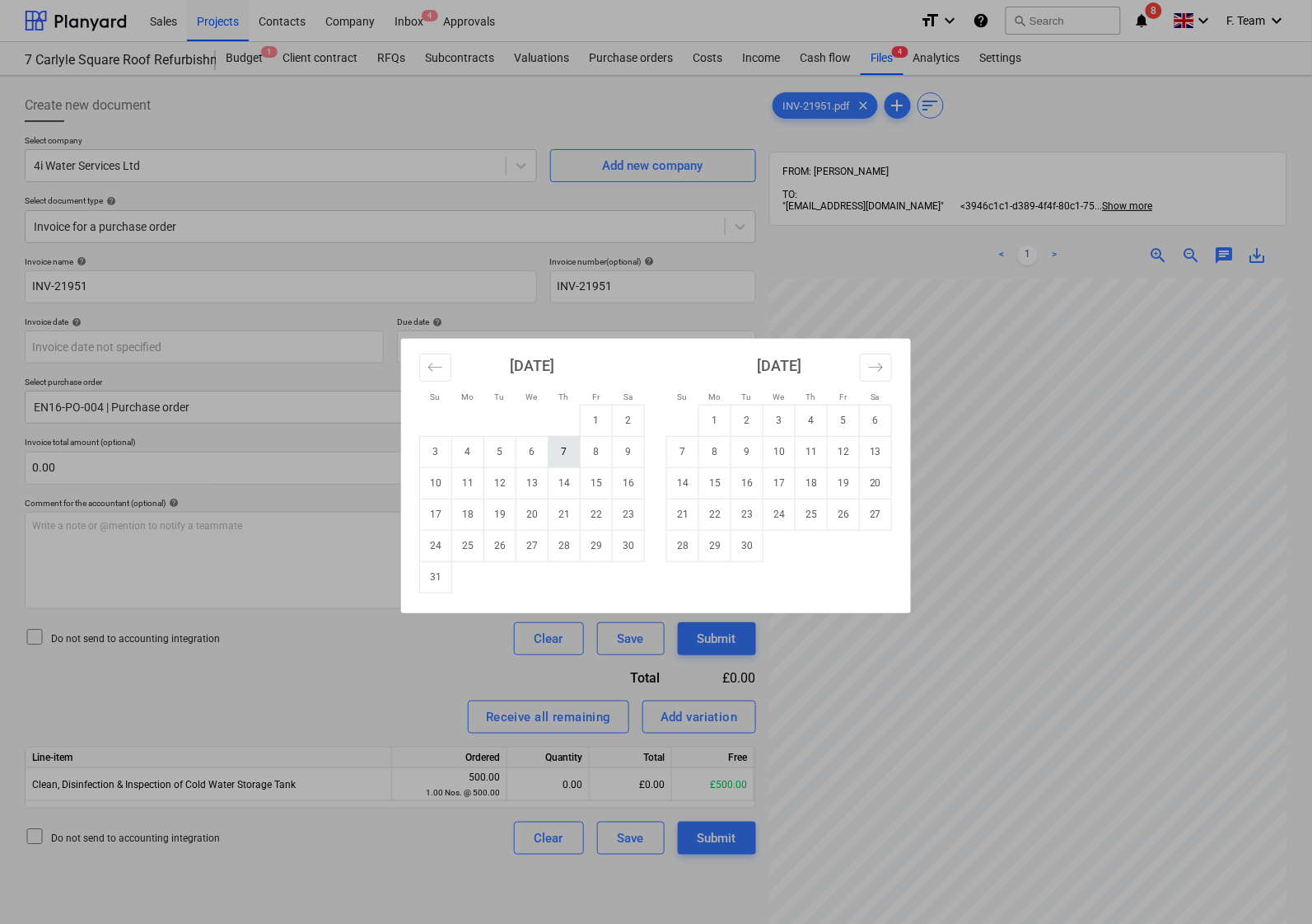
click at [558, 454] on td "7" at bounding box center [565, 451] width 32 height 31
type input "07 Aug 2025"
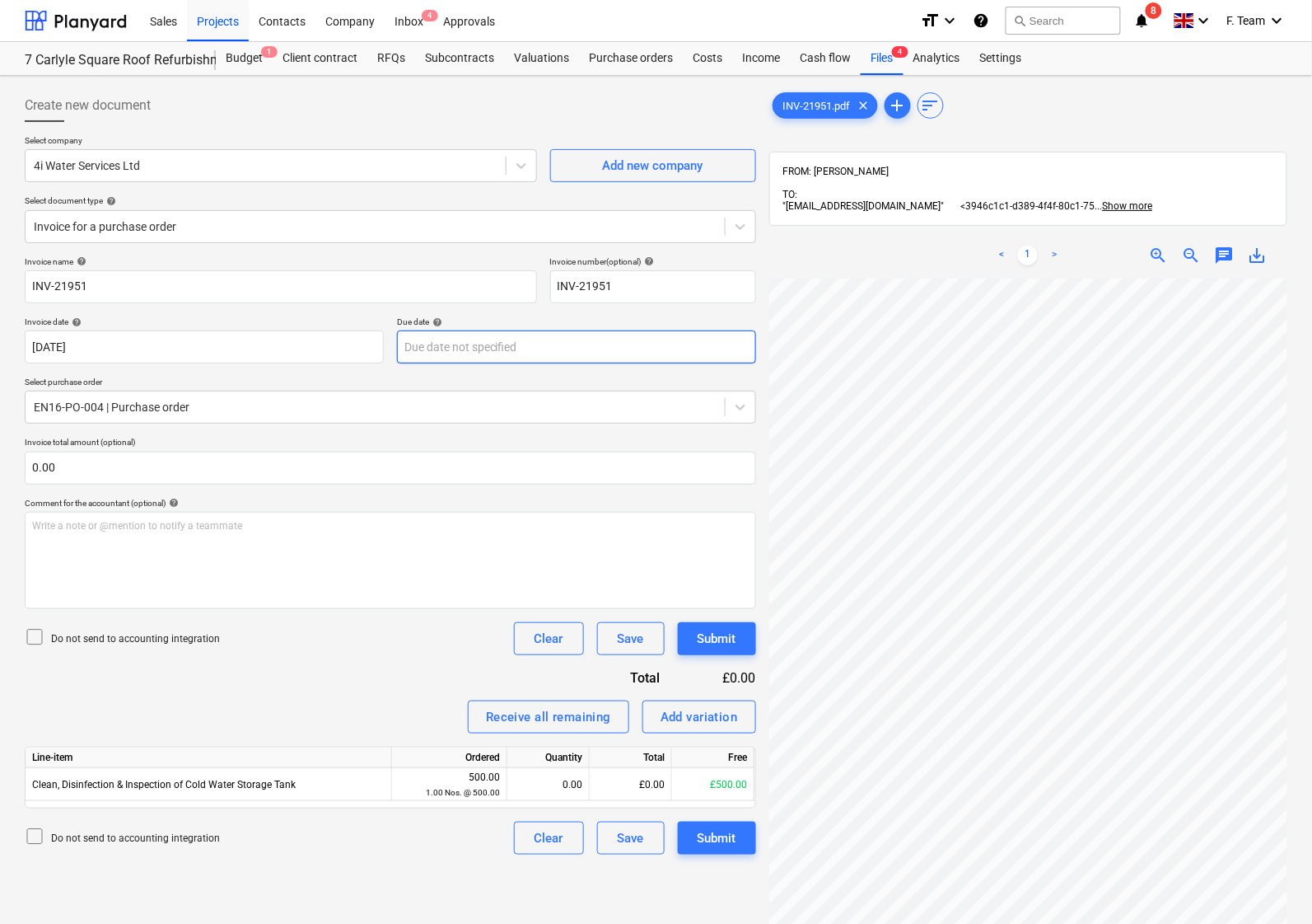
click at [430, 352] on body "Sales Projects Contacts Company Inbox 4 Approvals format_size keyboard_arrow_do…" at bounding box center [656, 462] width 1312 height 924
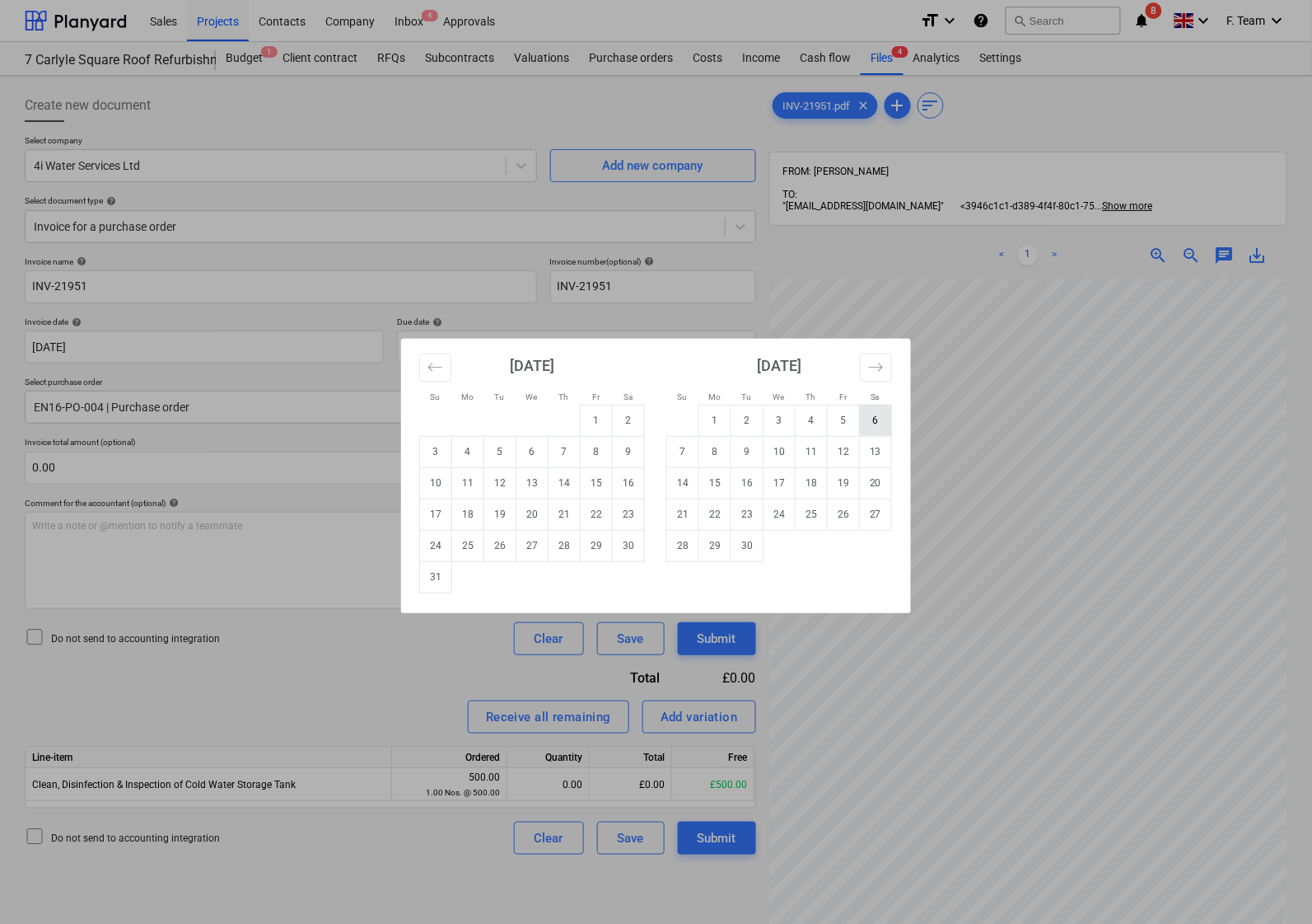
click at [871, 420] on td "6" at bounding box center [876, 419] width 32 height 31
type input "06 Sep 2025"
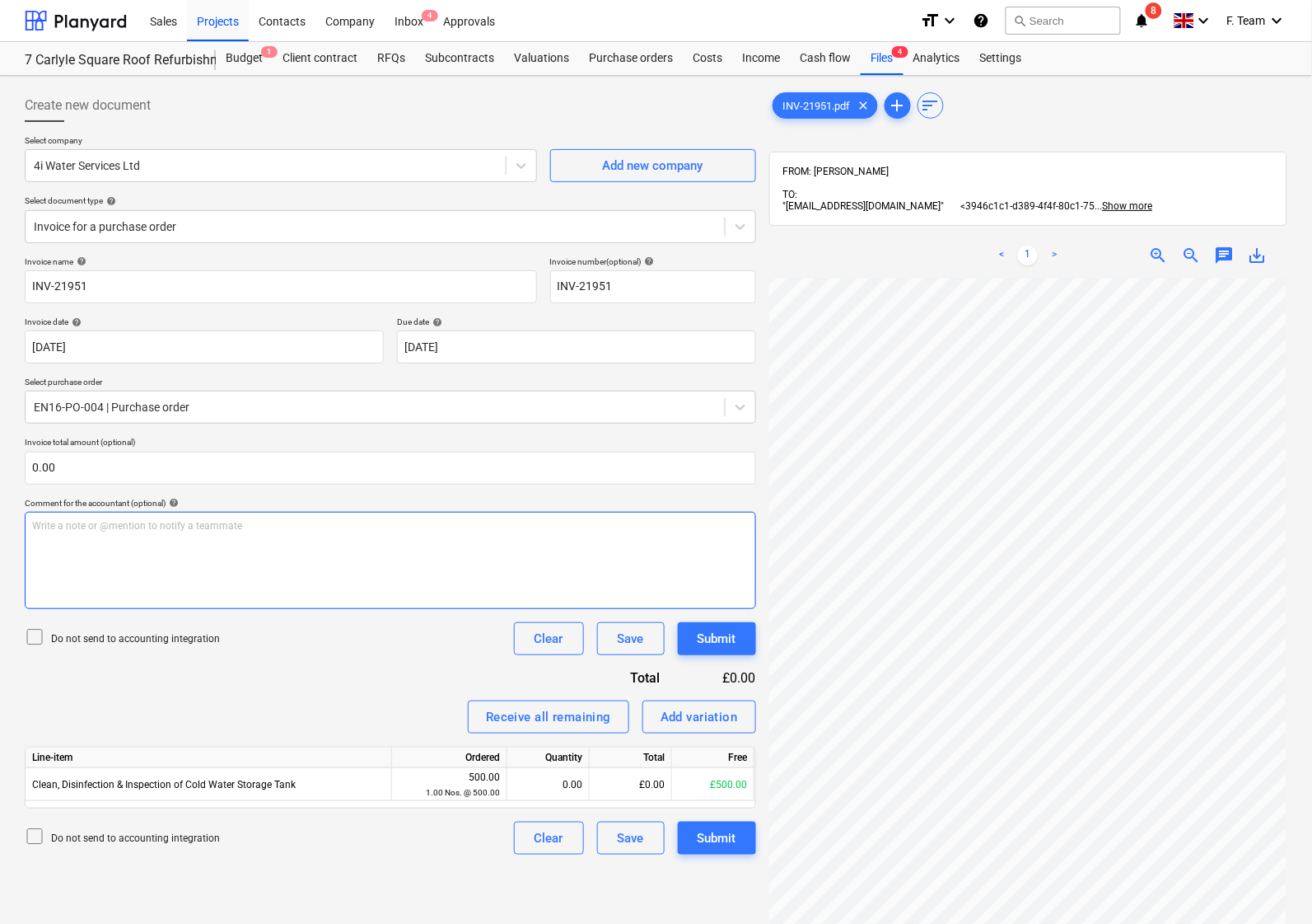
scroll to position [37, 224]
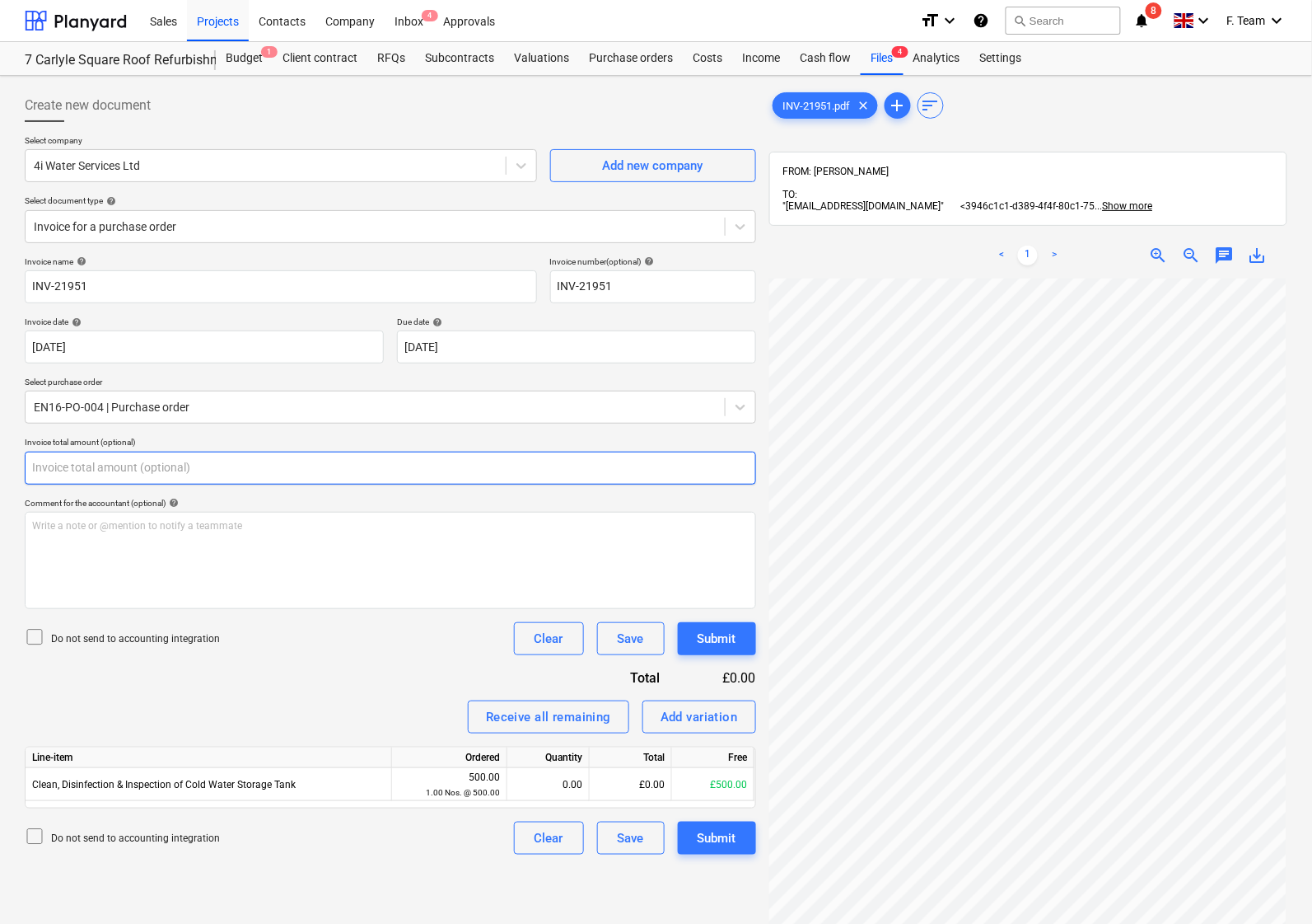
drag, startPoint x: 60, startPoint y: 463, endPoint x: 26, endPoint y: 466, distance: 34.1
click at [26, 466] on input "text" at bounding box center [390, 467] width 731 height 33
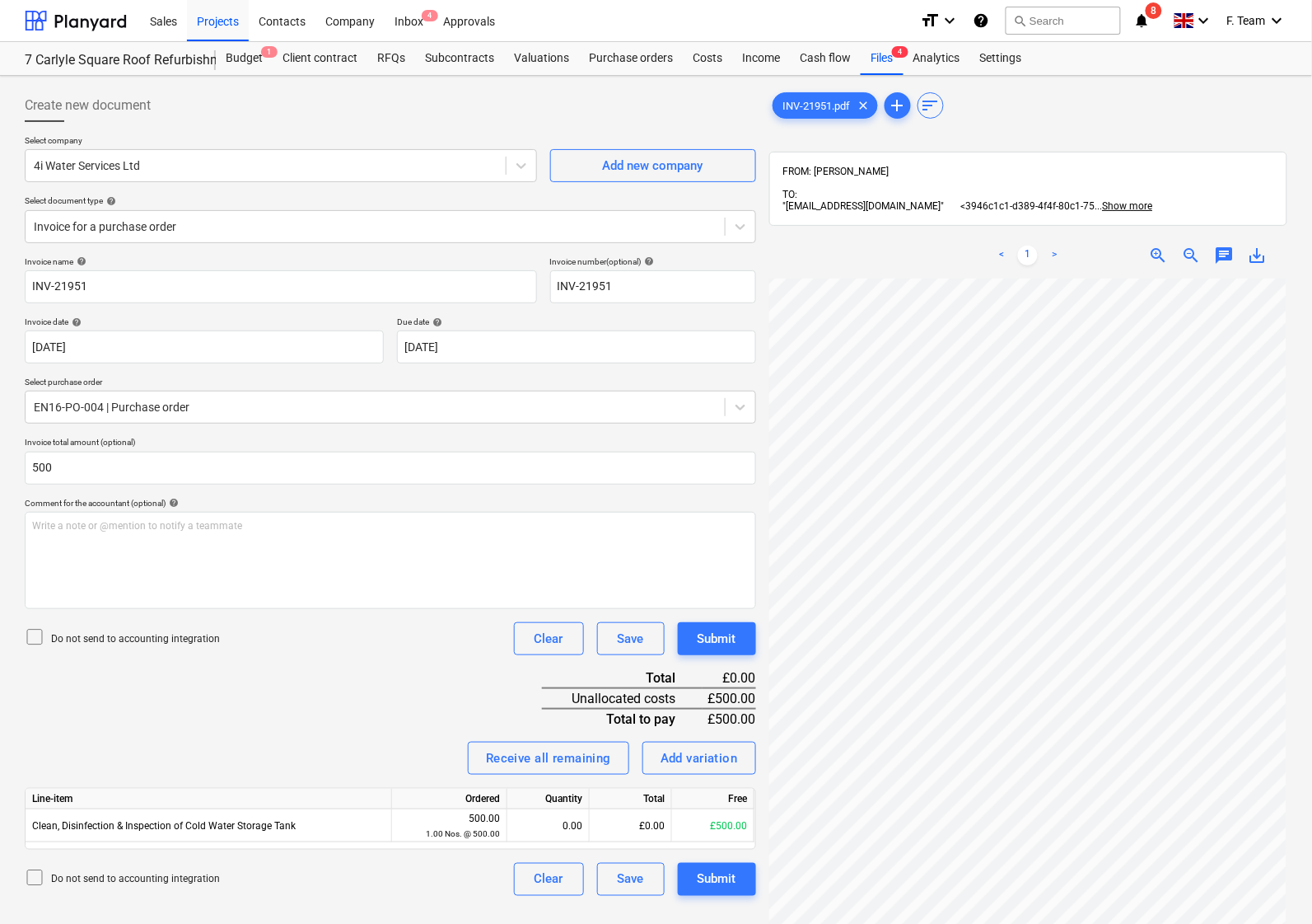
type input "500.00"
click at [273, 698] on div "Invoice name help INV-21951 Invoice number (optional) help INV-21951 Invoice da…" at bounding box center [390, 576] width 731 height 639
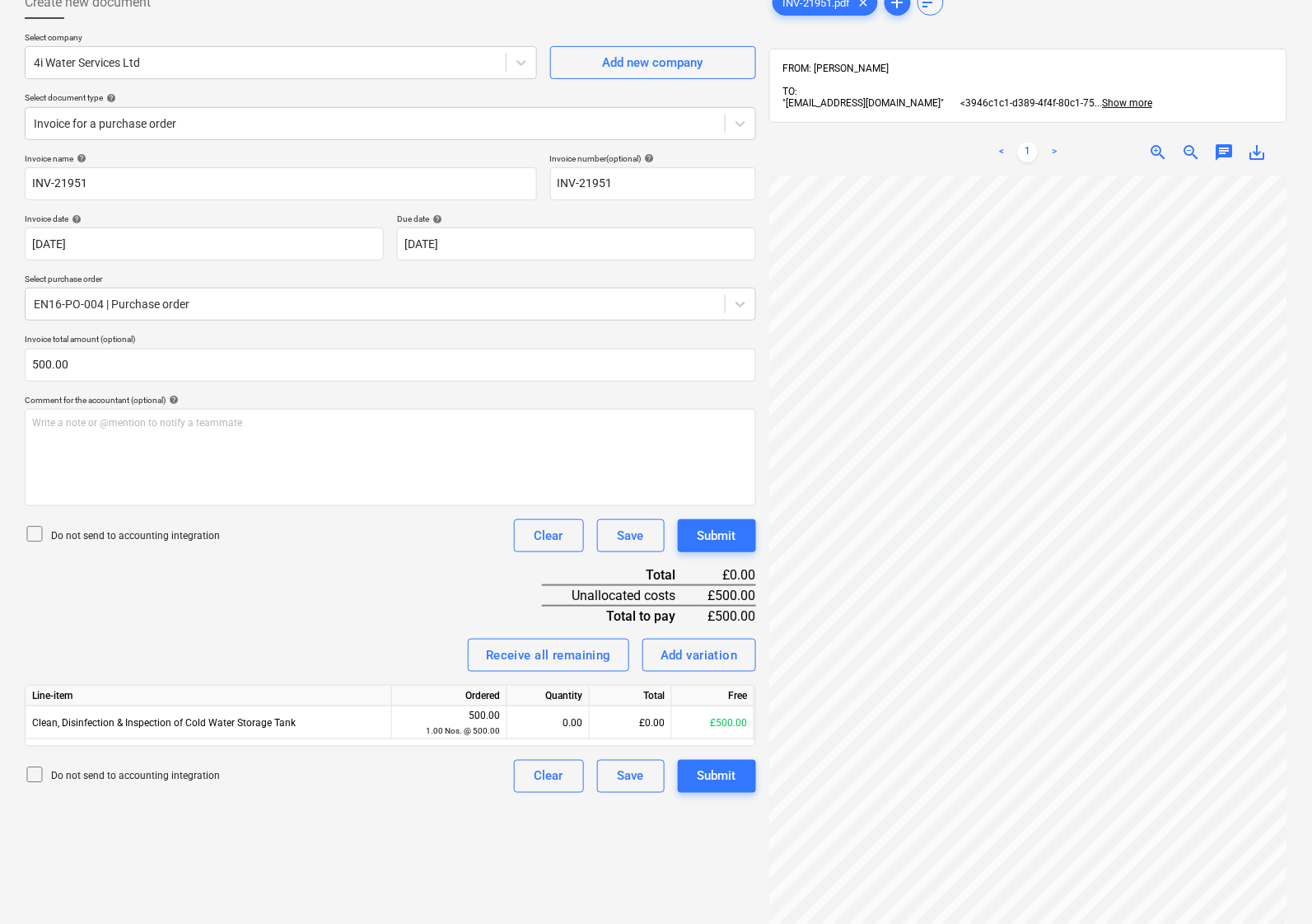
drag, startPoint x: 562, startPoint y: 733, endPoint x: 596, endPoint y: 746, distance: 36.4
click at [566, 737] on div "0.00" at bounding box center [548, 722] width 69 height 33
type input "1"
click at [383, 602] on div "Invoice name help INV-21951 Invoice number (optional) help INV-21951 Invoice da…" at bounding box center [390, 473] width 731 height 639
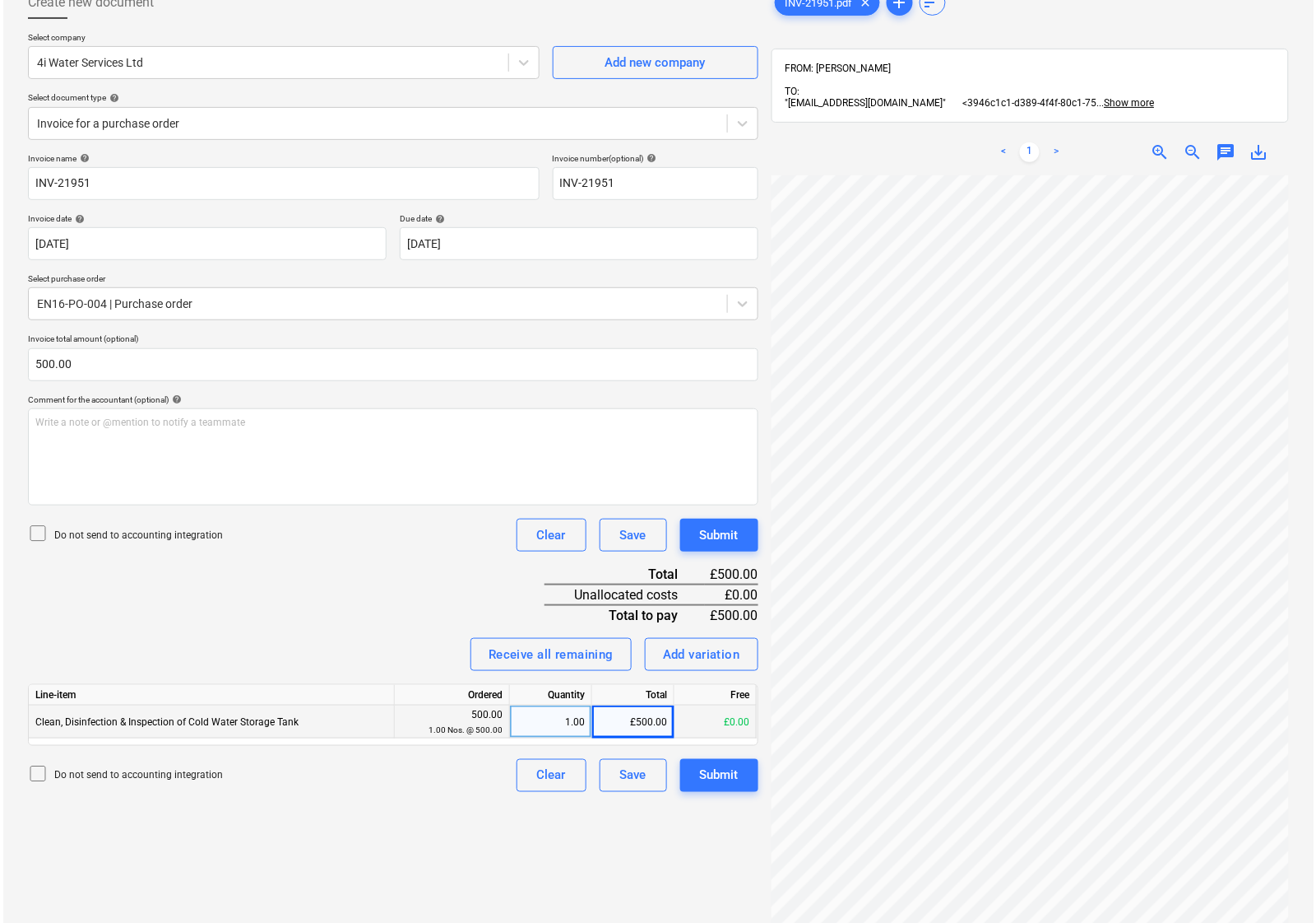
scroll to position [174, 0]
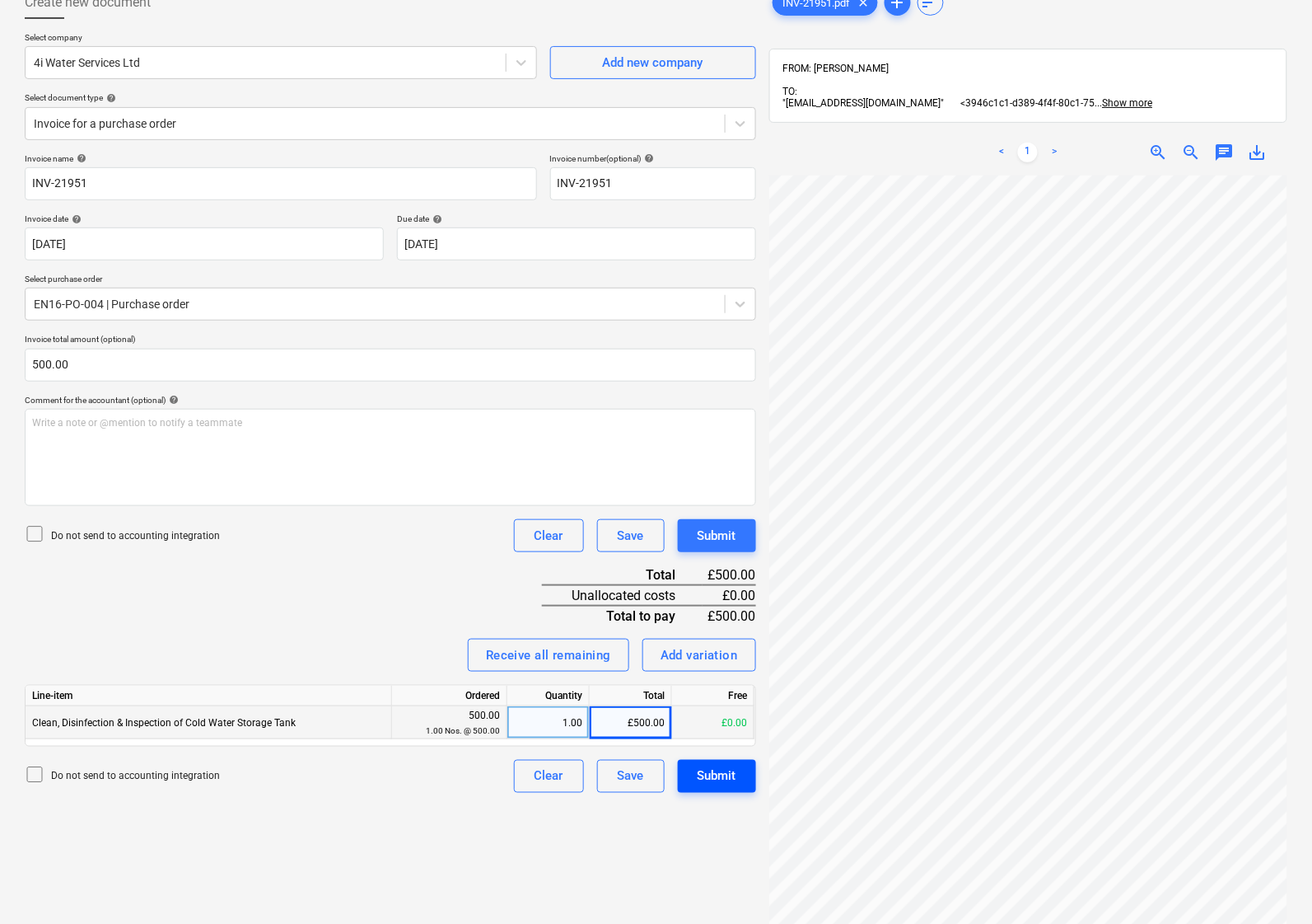
click at [729, 785] on button "Submit" at bounding box center [716, 775] width 78 height 33
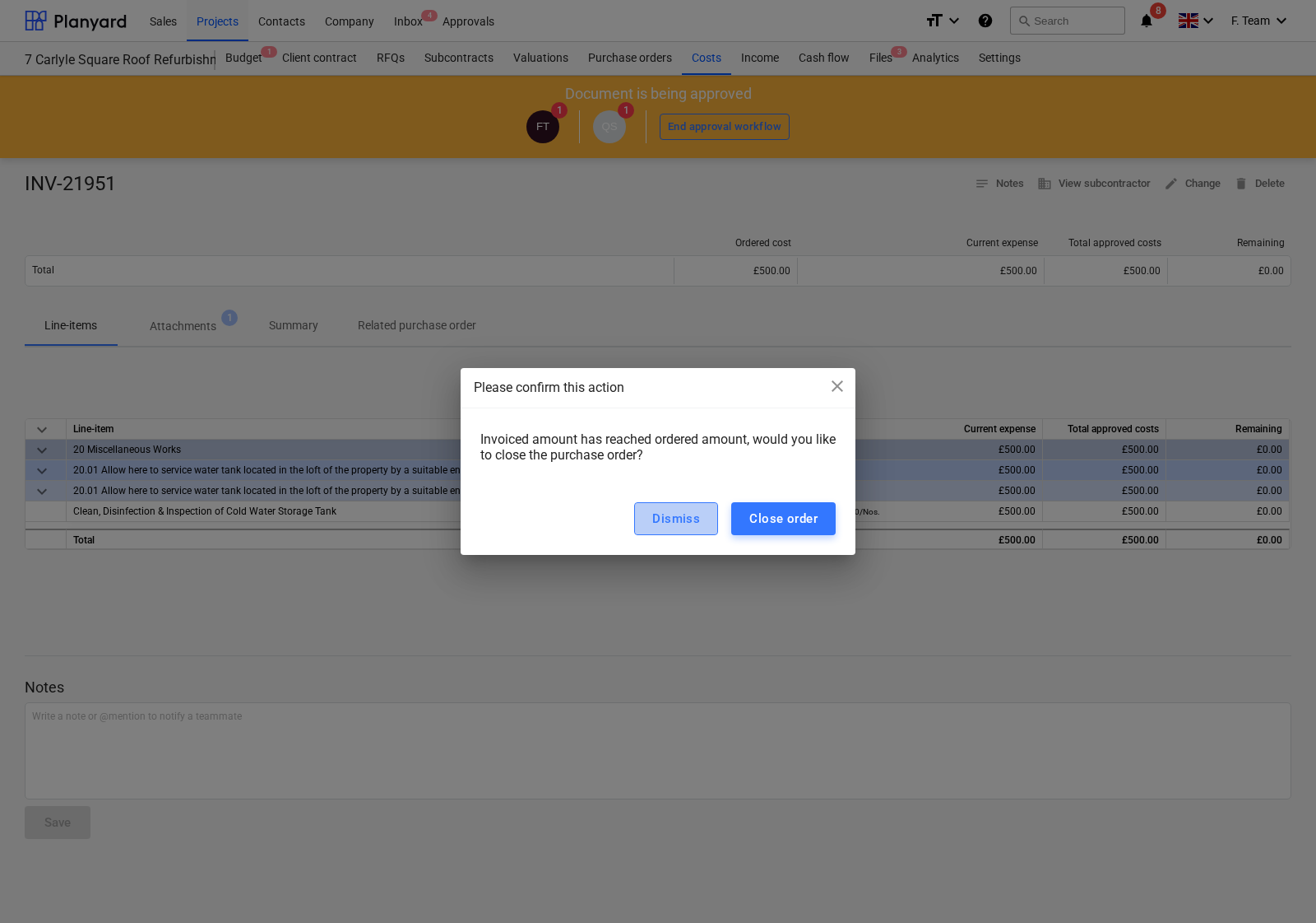
click at [682, 516] on div "Dismiss" at bounding box center [676, 518] width 48 height 22
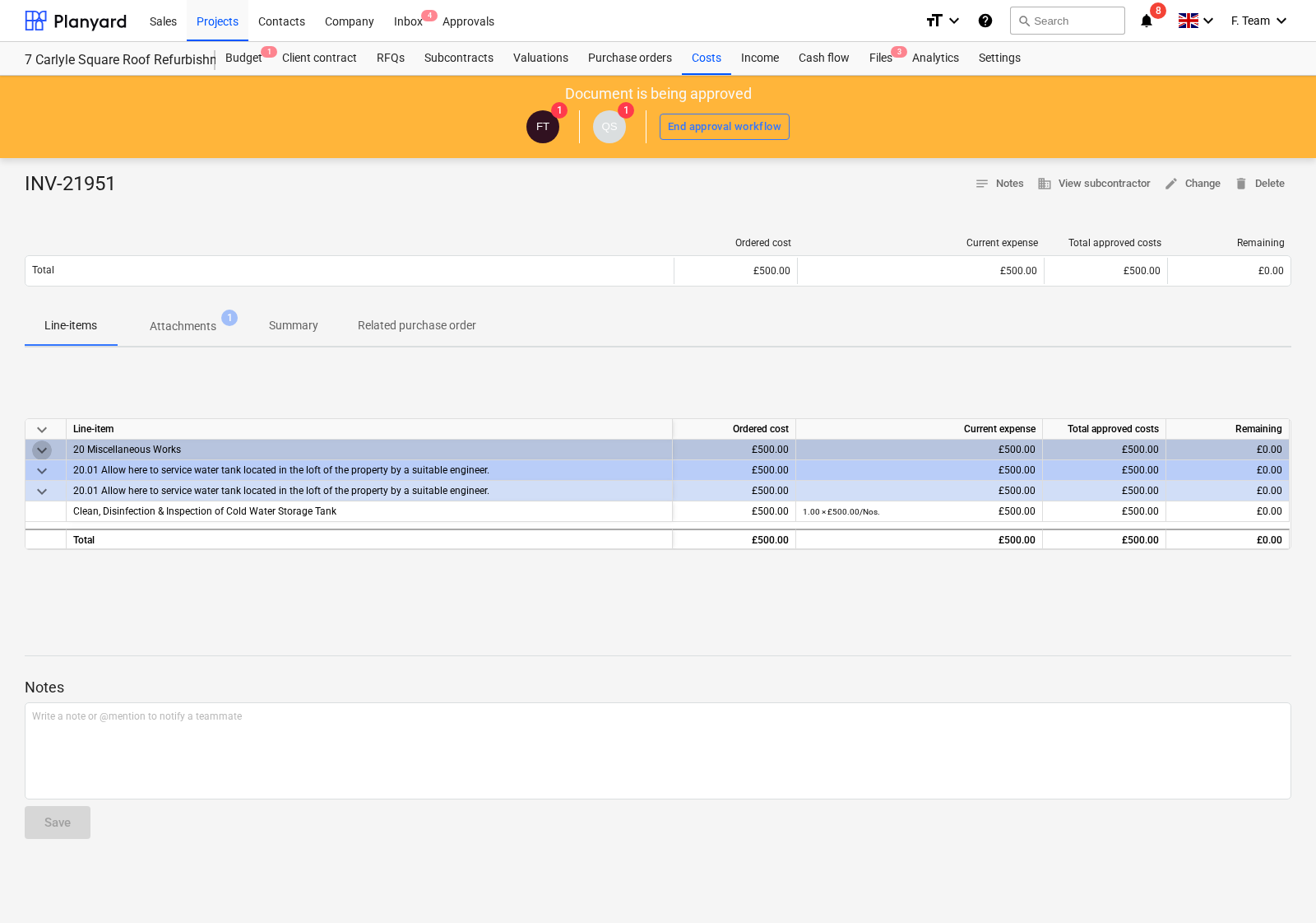
click at [38, 445] on span "keyboard_arrow_down" at bounding box center [41, 450] width 20 height 20
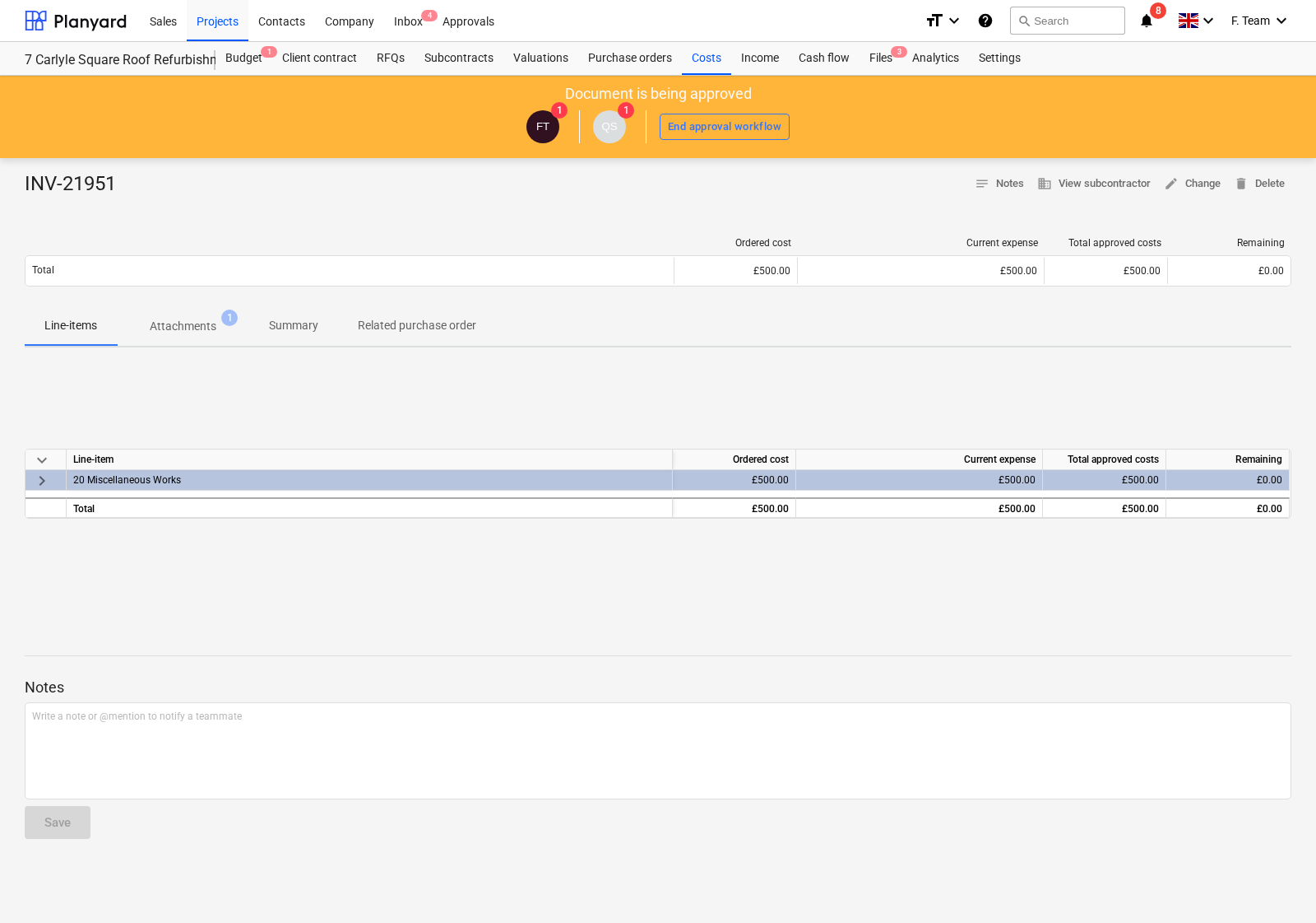
click at [37, 480] on span "keyboard_arrow_right" at bounding box center [41, 480] width 20 height 20
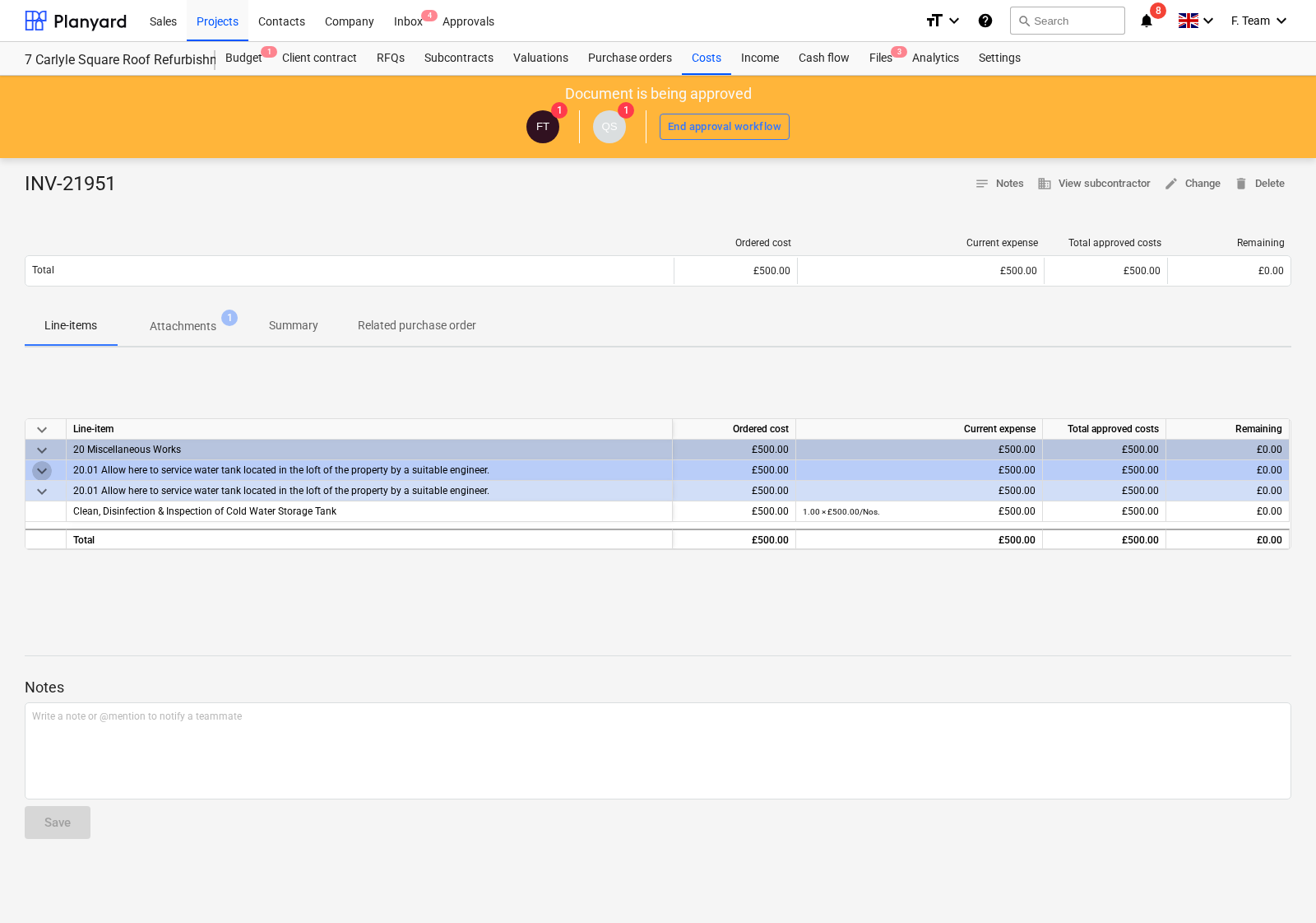
click at [42, 469] on span "keyboard_arrow_down" at bounding box center [41, 470] width 20 height 20
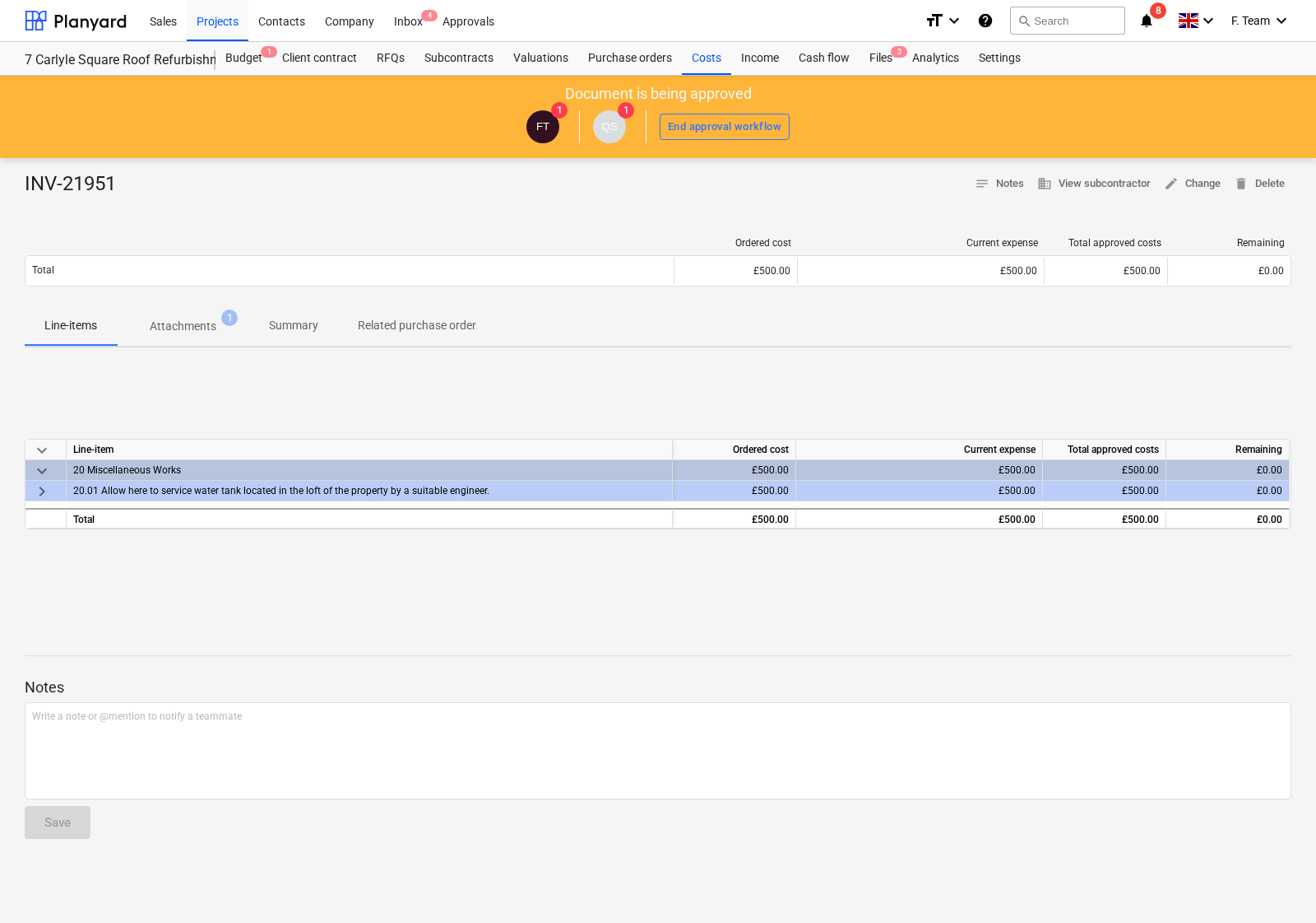
click at [47, 488] on span "keyboard_arrow_right" at bounding box center [41, 491] width 20 height 20
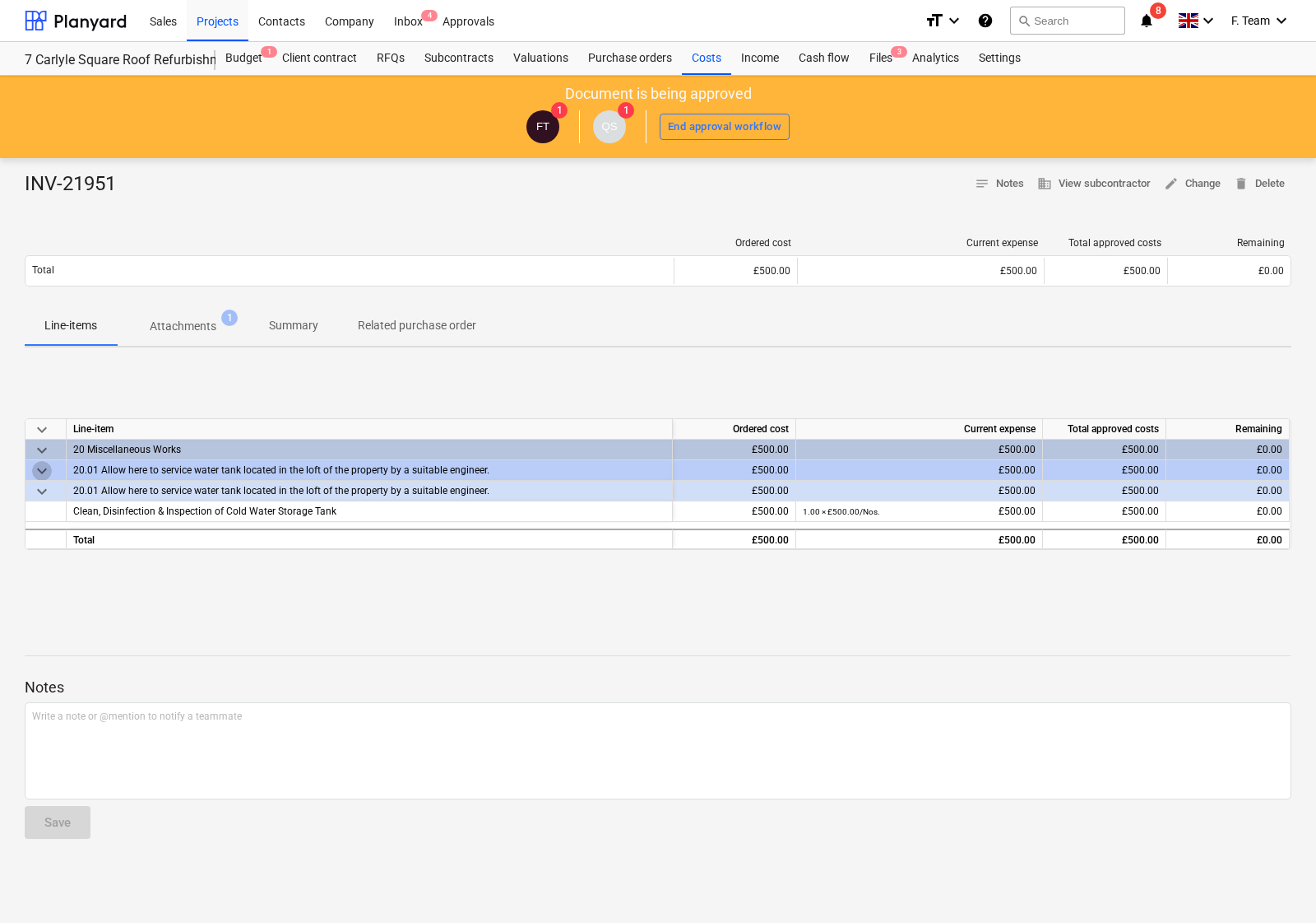
click at [38, 471] on span "keyboard_arrow_down" at bounding box center [41, 470] width 20 height 20
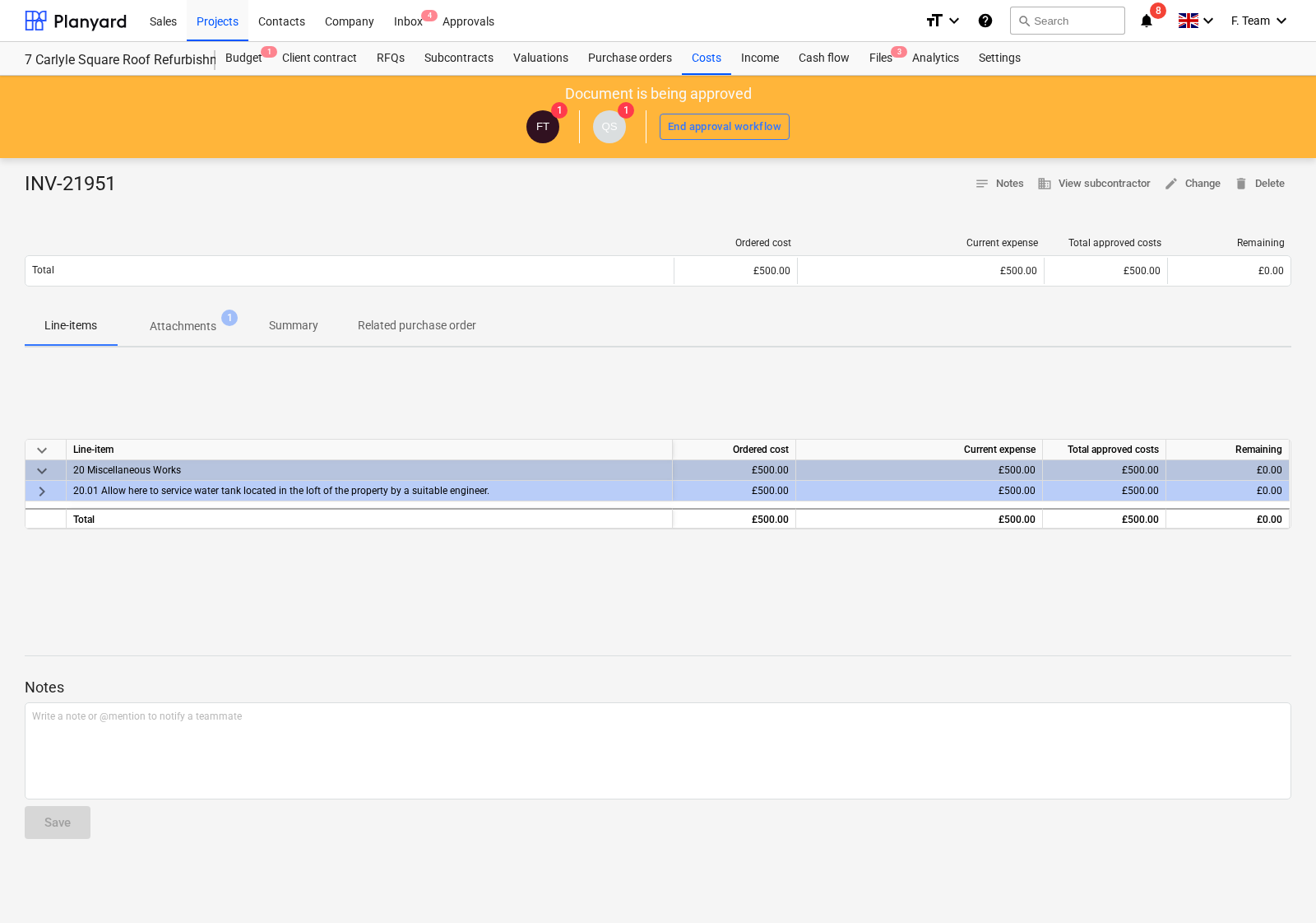
click at [35, 469] on span "keyboard_arrow_down" at bounding box center [41, 470] width 20 height 20
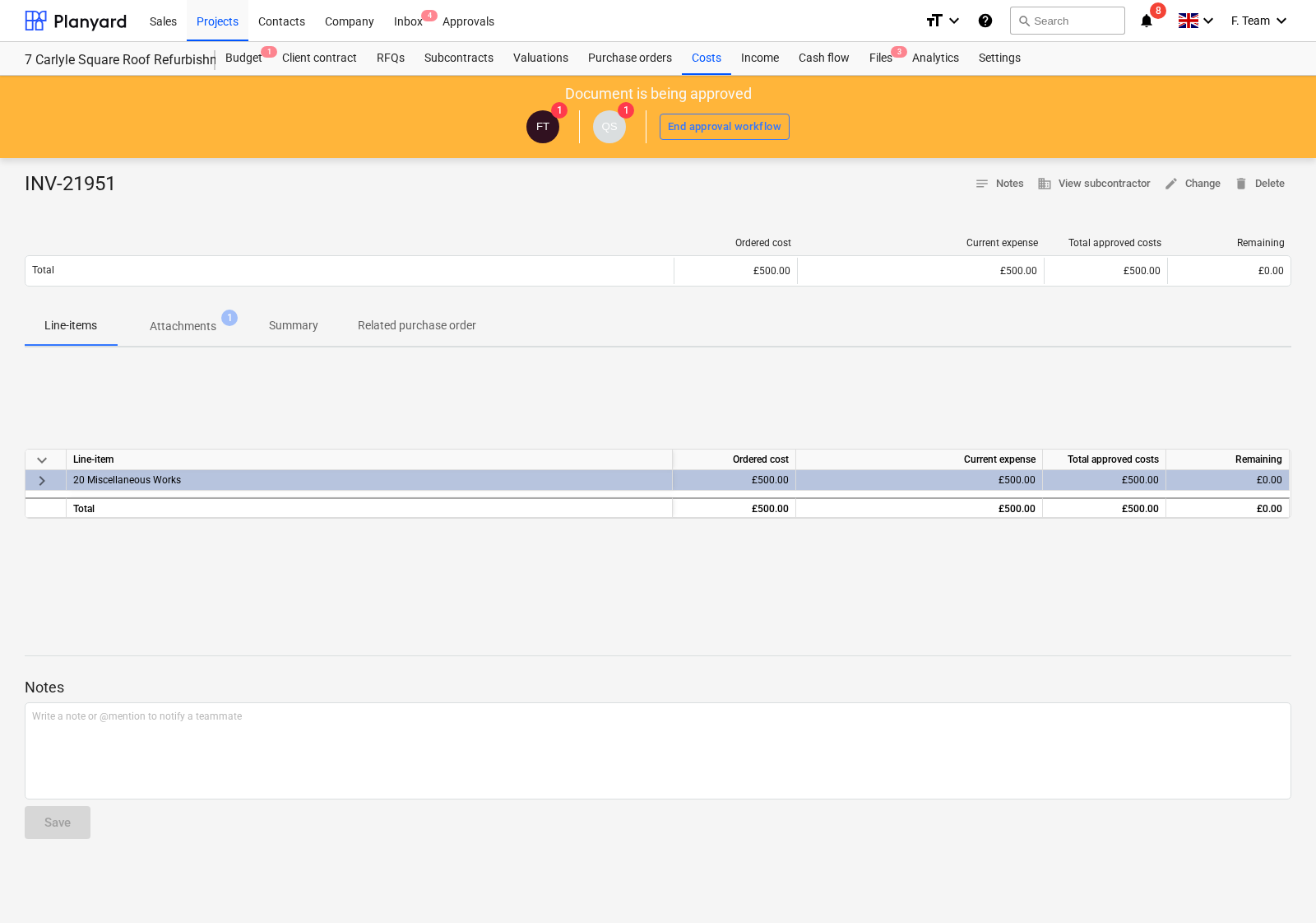
click at [34, 486] on span "keyboard_arrow_right" at bounding box center [41, 480] width 20 height 20
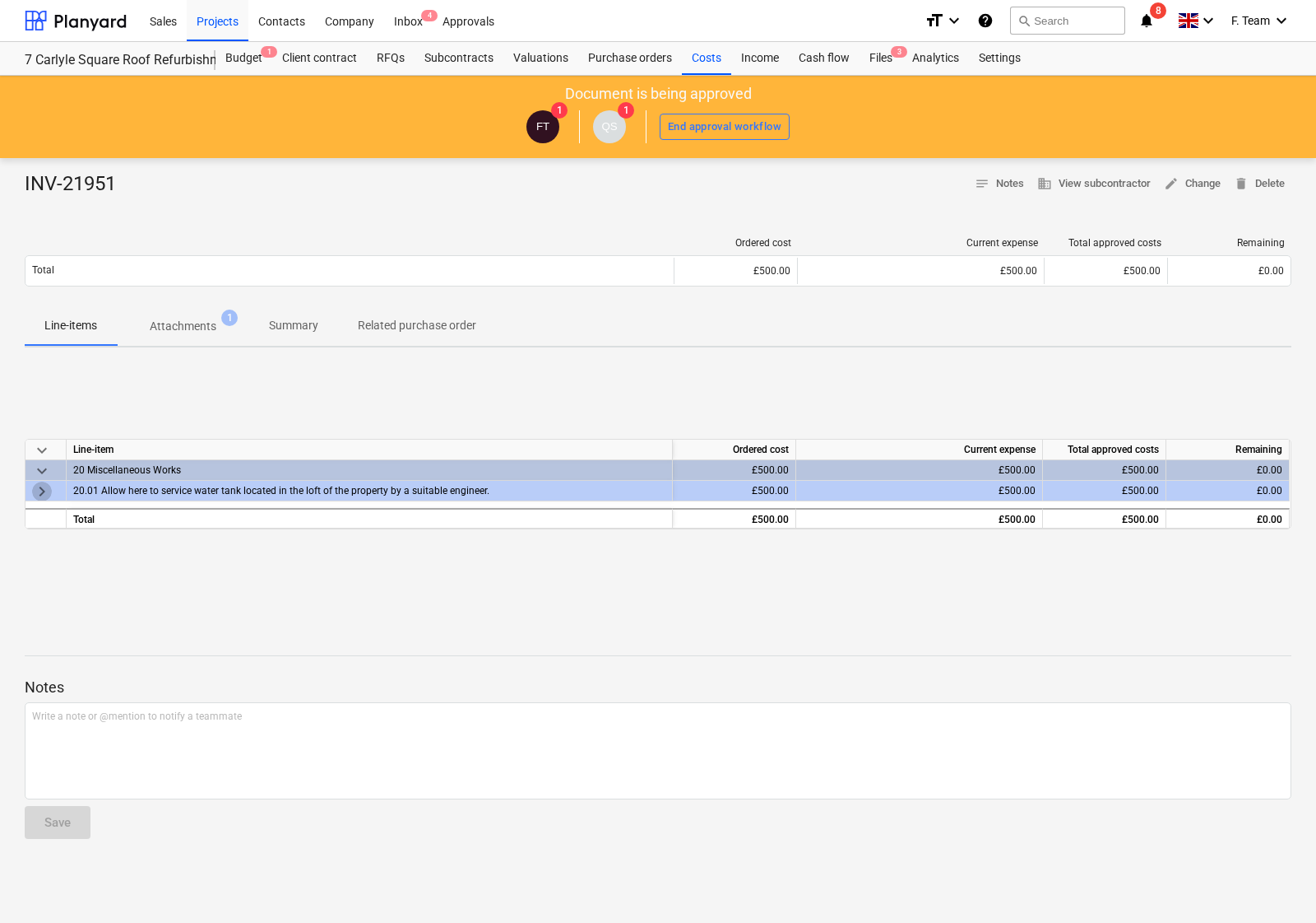
click at [38, 490] on span "keyboard_arrow_right" at bounding box center [41, 491] width 20 height 20
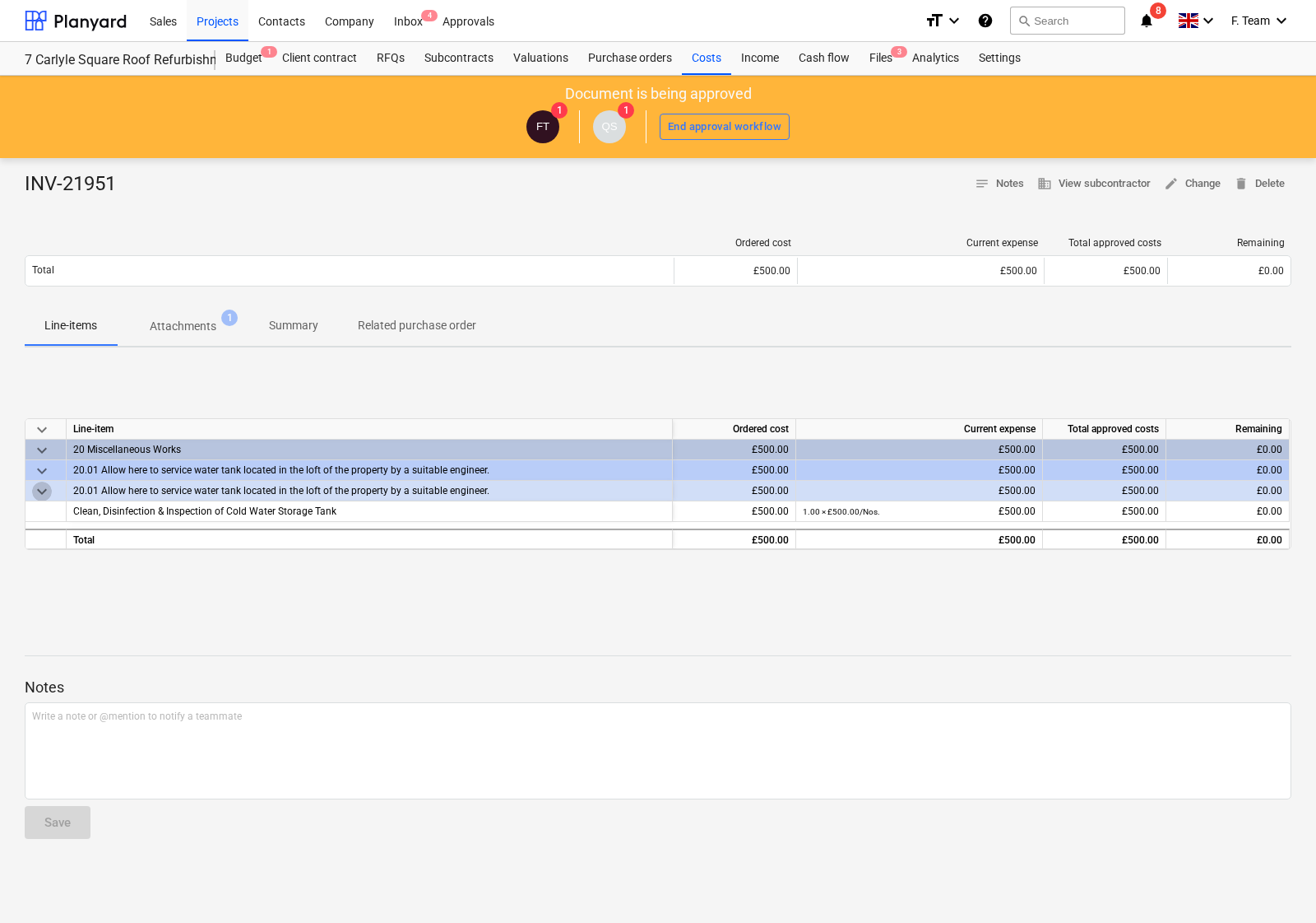
click at [50, 490] on span "keyboard_arrow_down" at bounding box center [41, 491] width 20 height 20
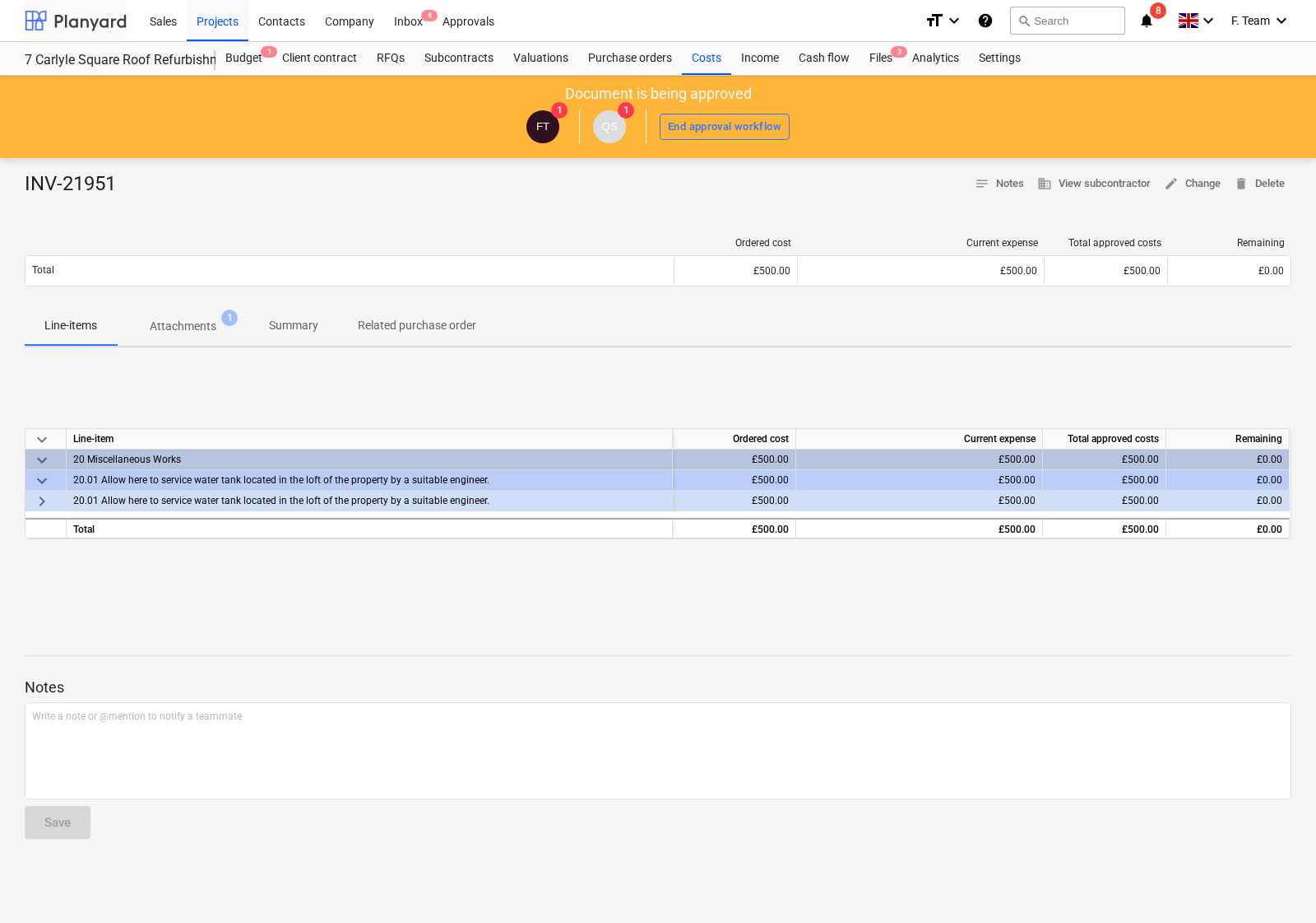
click at [48, 26] on div at bounding box center [75, 21] width 102 height 41
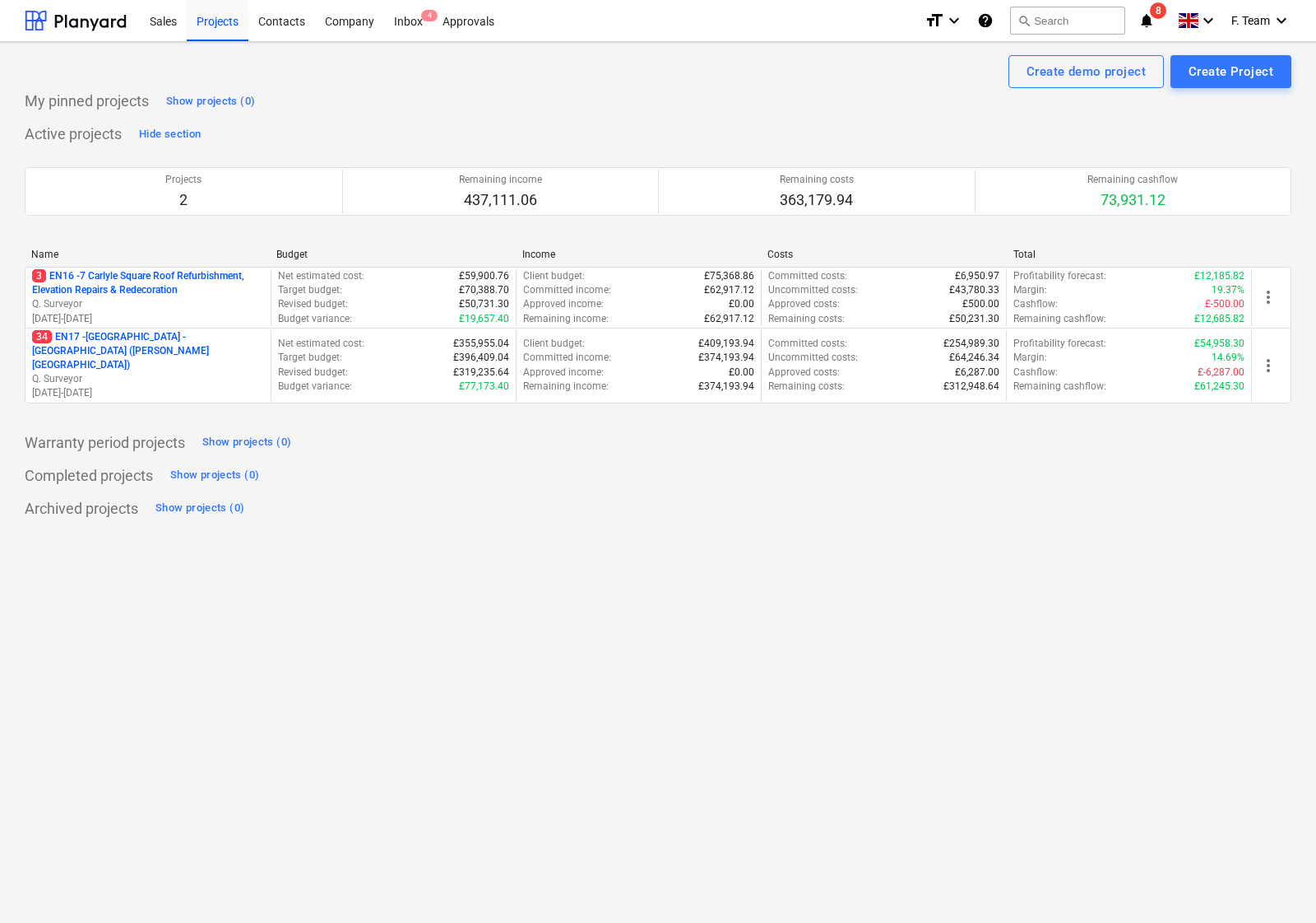
drag, startPoint x: 671, startPoint y: 23, endPoint x: 1936, endPoint y: 262, distance: 1287.4
click at [1316, 262] on html "Sales Projects Contacts Company Inbox 4 Approvals format_size keyboard_arrow_do…" at bounding box center [658, 461] width 1316 height 923
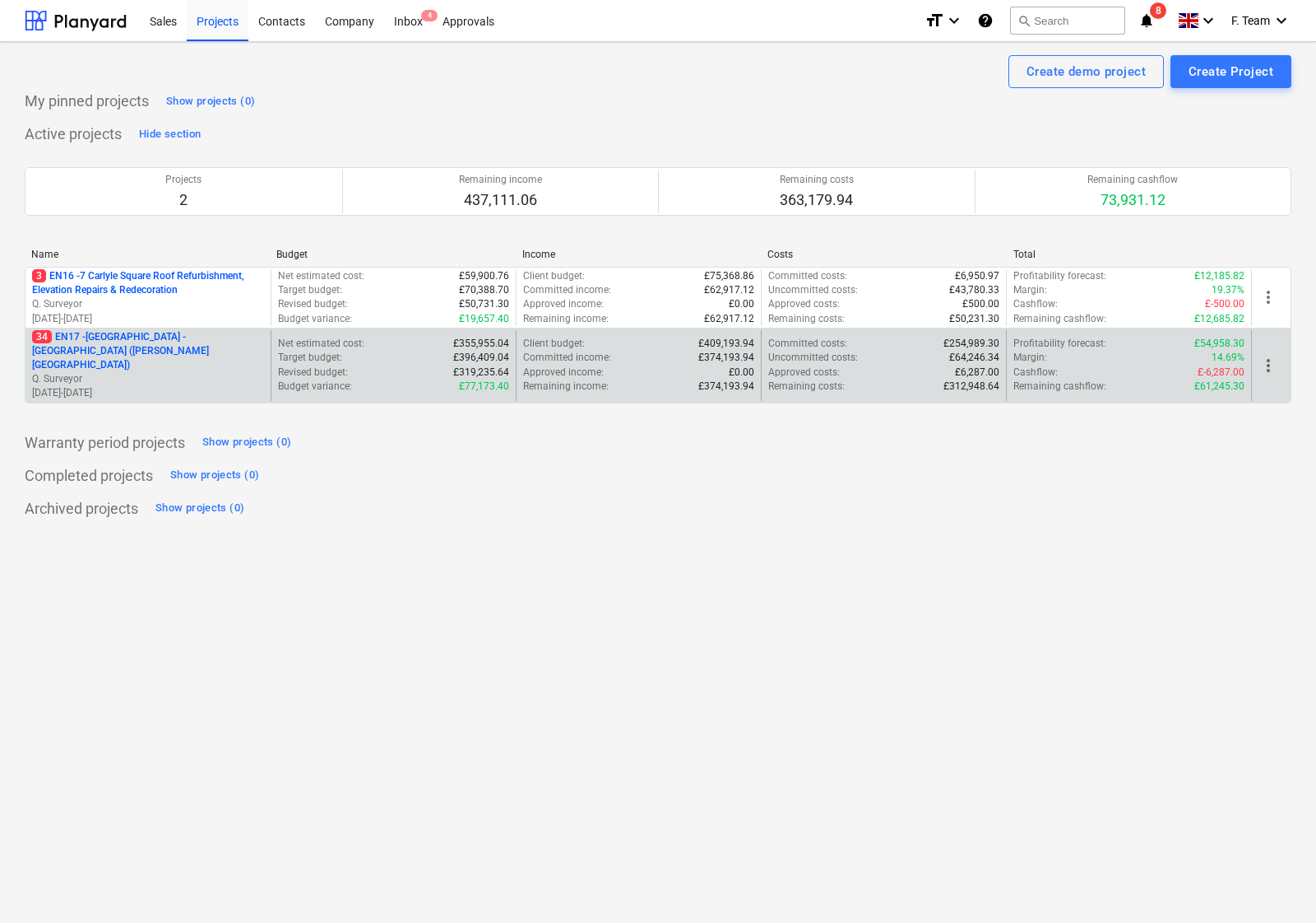
click at [136, 372] on p "Q. Surveyor" at bounding box center [147, 378] width 232 height 14
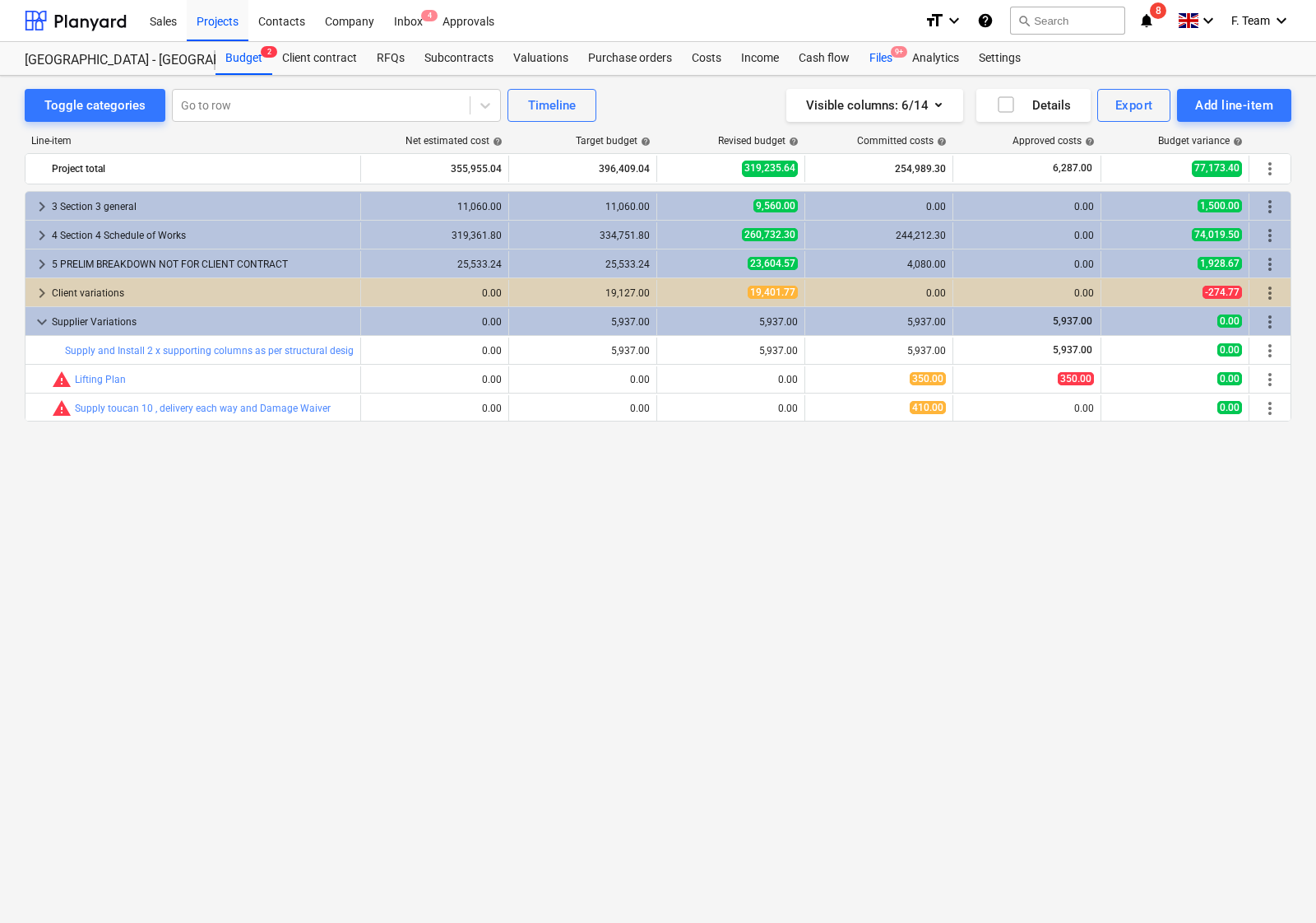
click at [877, 48] on div "Files 9+" at bounding box center [881, 58] width 43 height 33
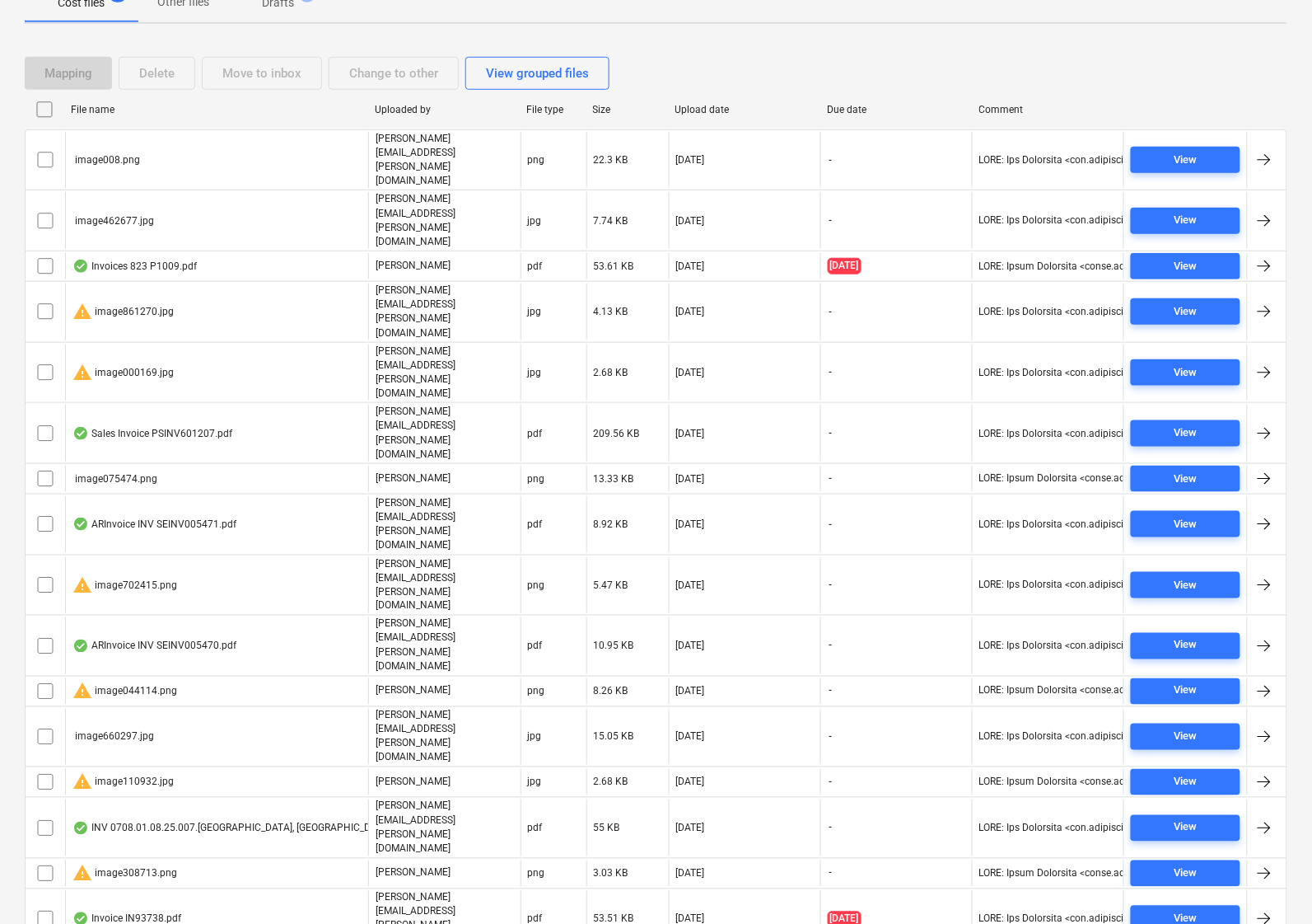
scroll to position [581, 0]
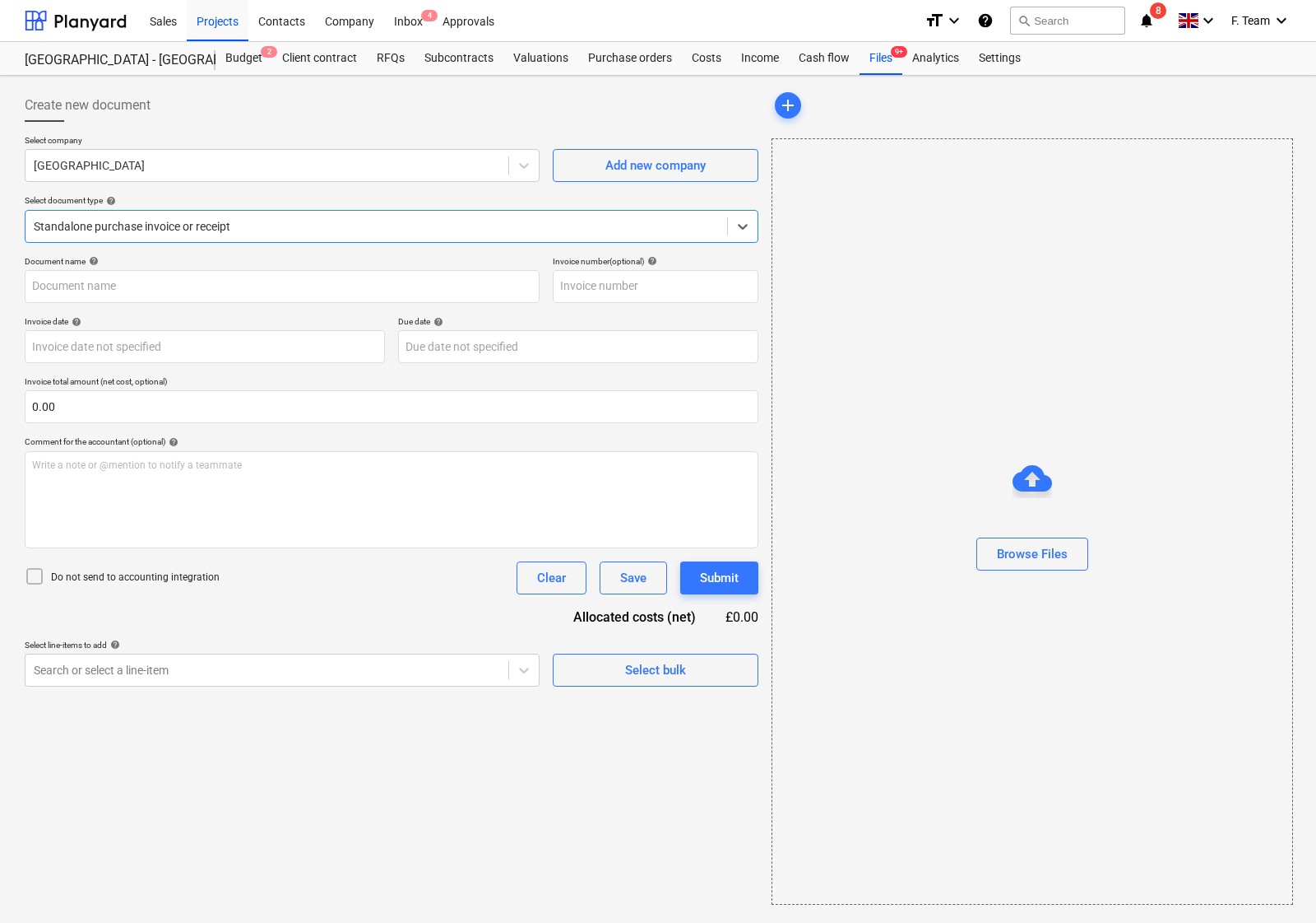
type input "Sales_Invoice_SI-1376_Scaffolding Access Inspections Ltd.pdf"
type input "[DATE]"
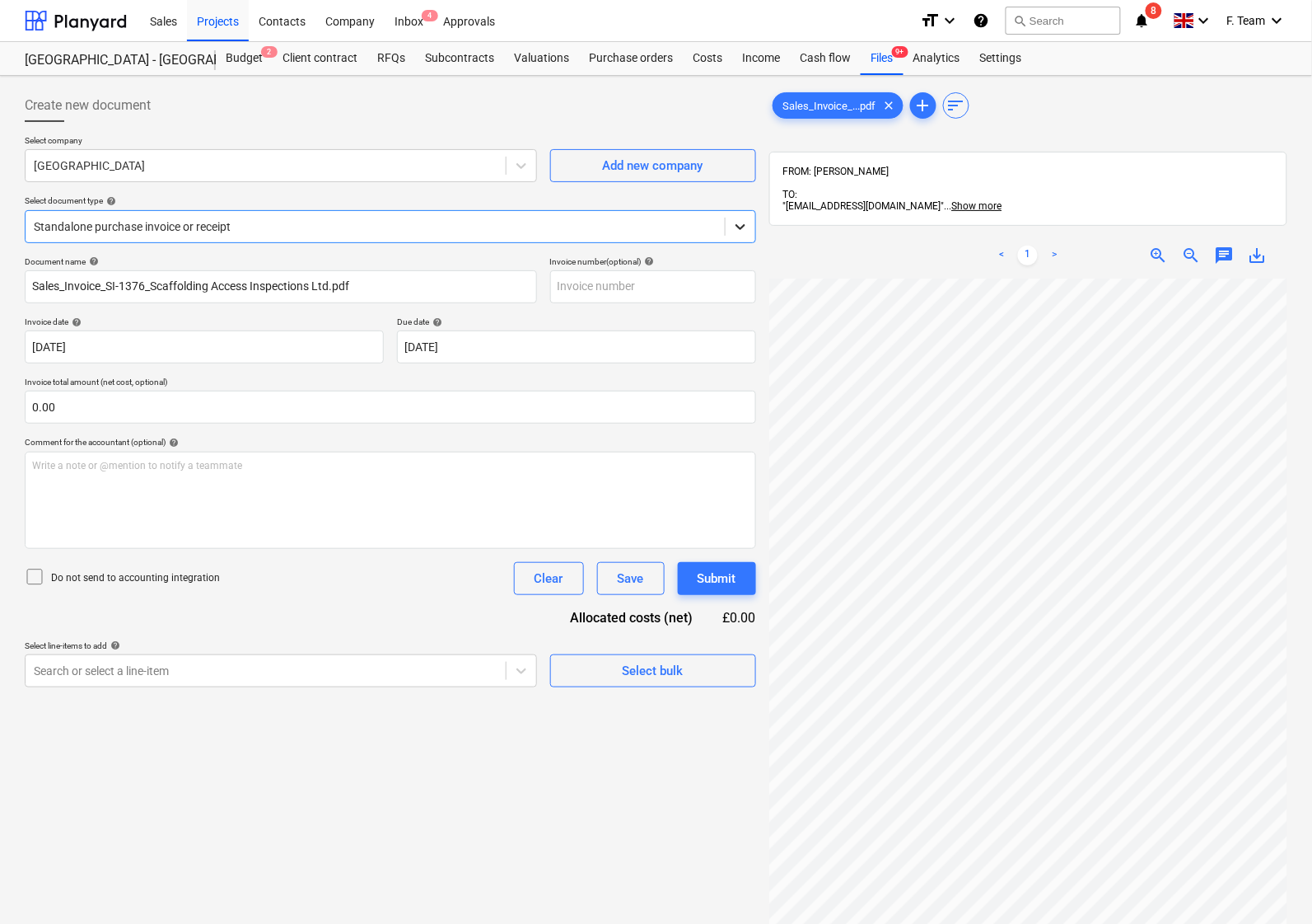
click at [739, 224] on icon at bounding box center [741, 227] width 17 height 17
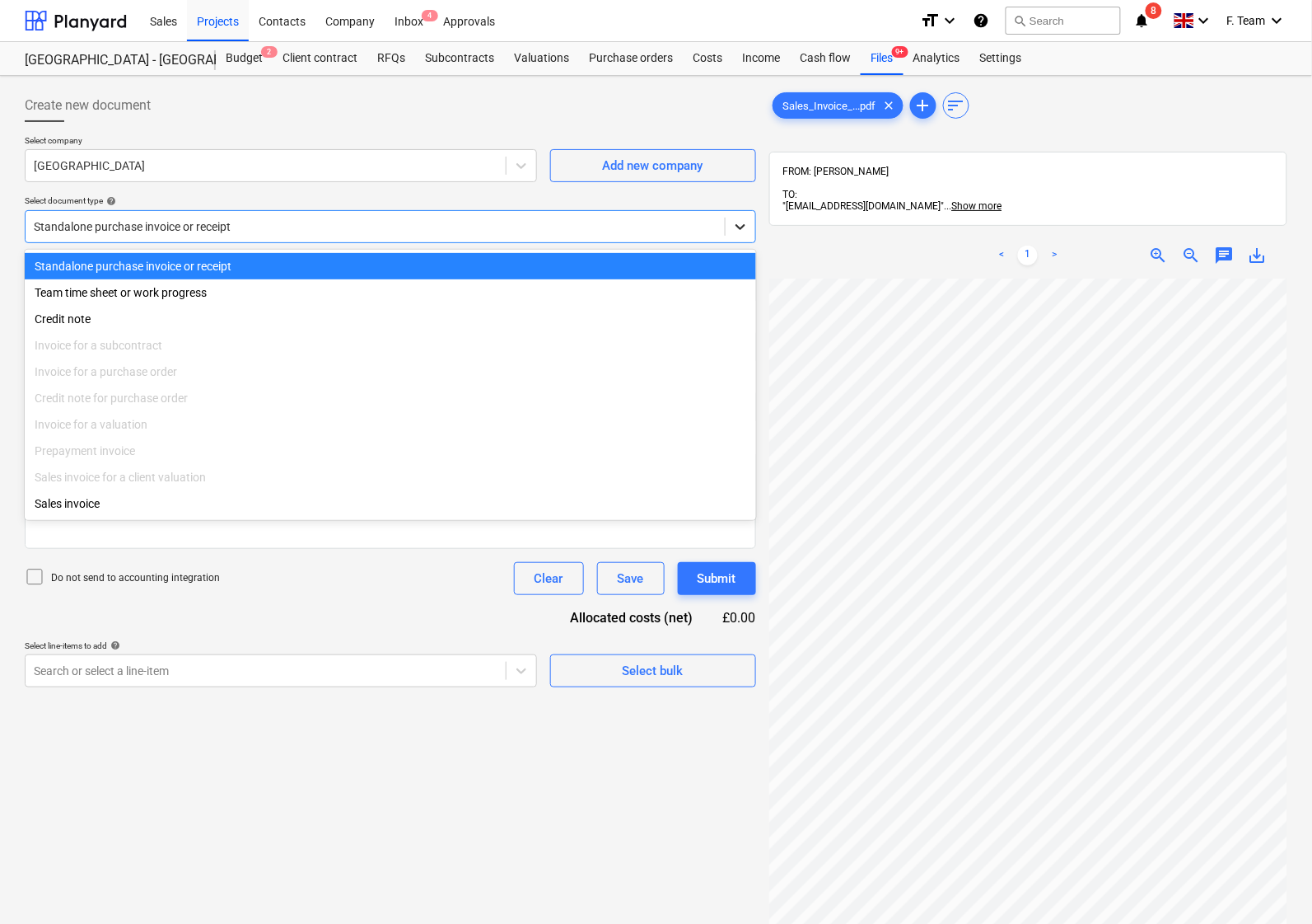
click at [738, 224] on icon at bounding box center [741, 227] width 17 height 17
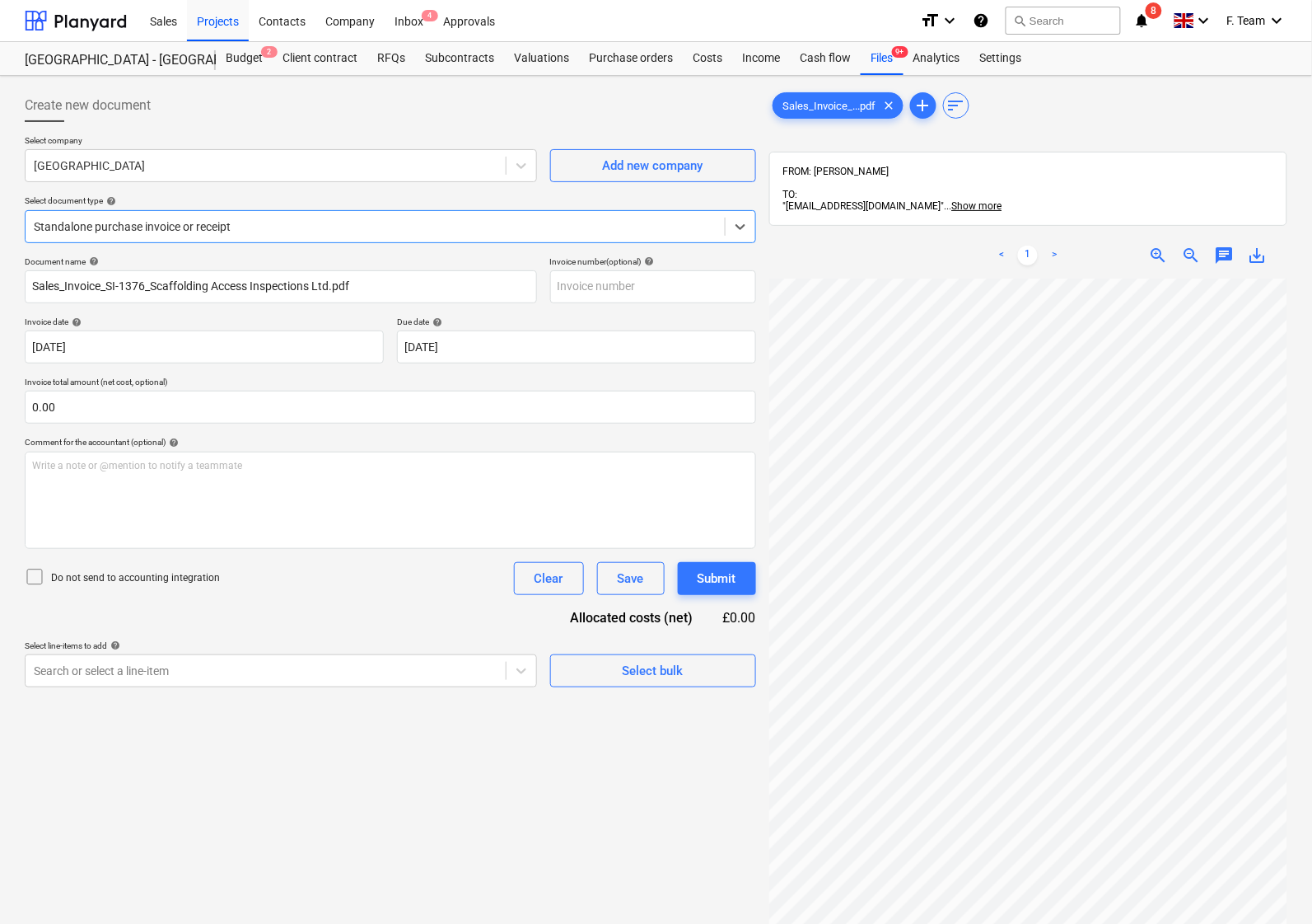
click at [643, 117] on div "Create new document" at bounding box center [390, 105] width 731 height 33
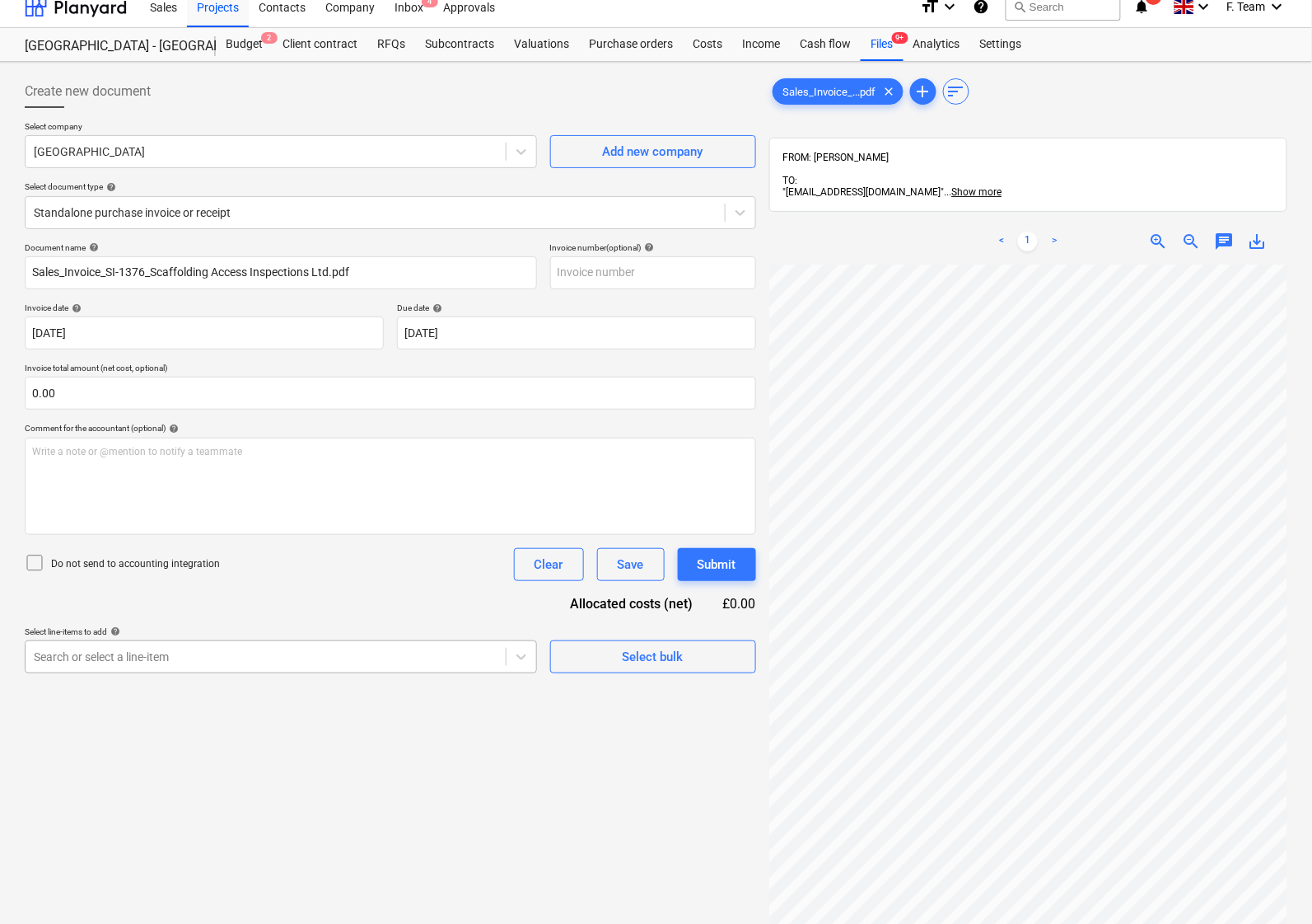
click at [157, 674] on div "Create new document Select company Hadlow College Add new company Select docume…" at bounding box center [390, 608] width 744 height 1080
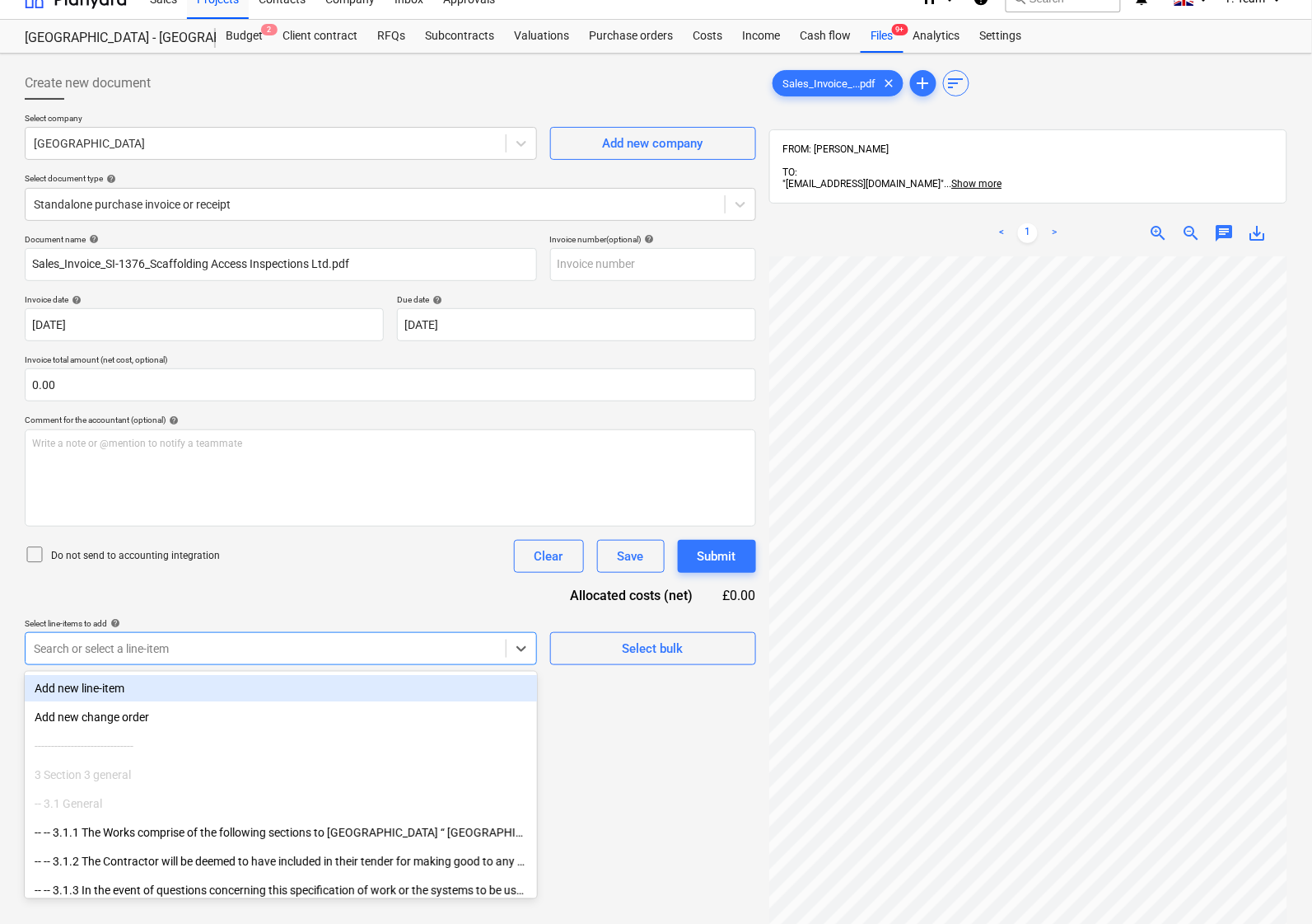
scroll to position [27, 0]
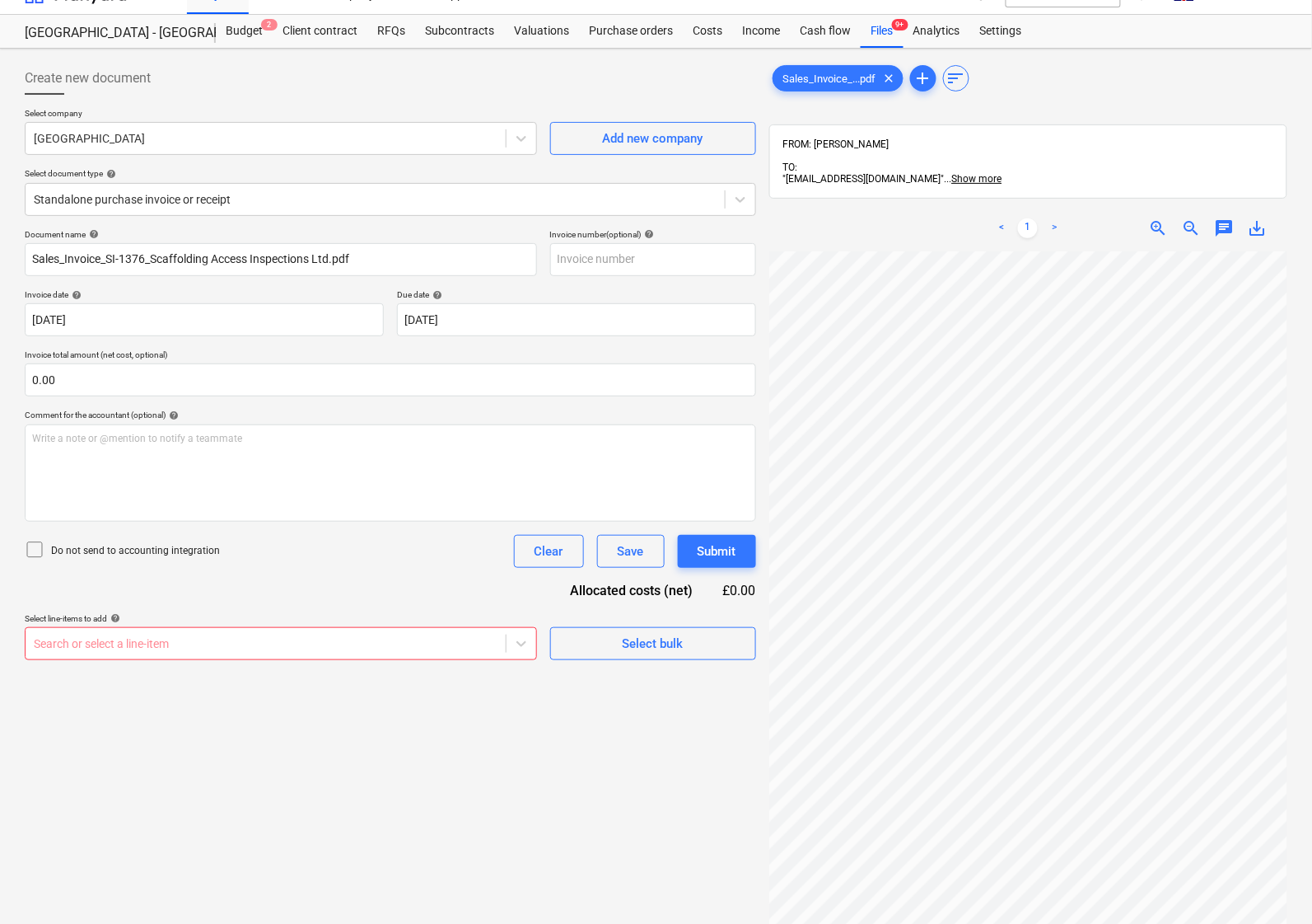
click at [668, 750] on div "Create new document Select company Hadlow College Add new company Select docume…" at bounding box center [390, 595] width 744 height 1080
click at [377, 651] on div at bounding box center [265, 644] width 463 height 17
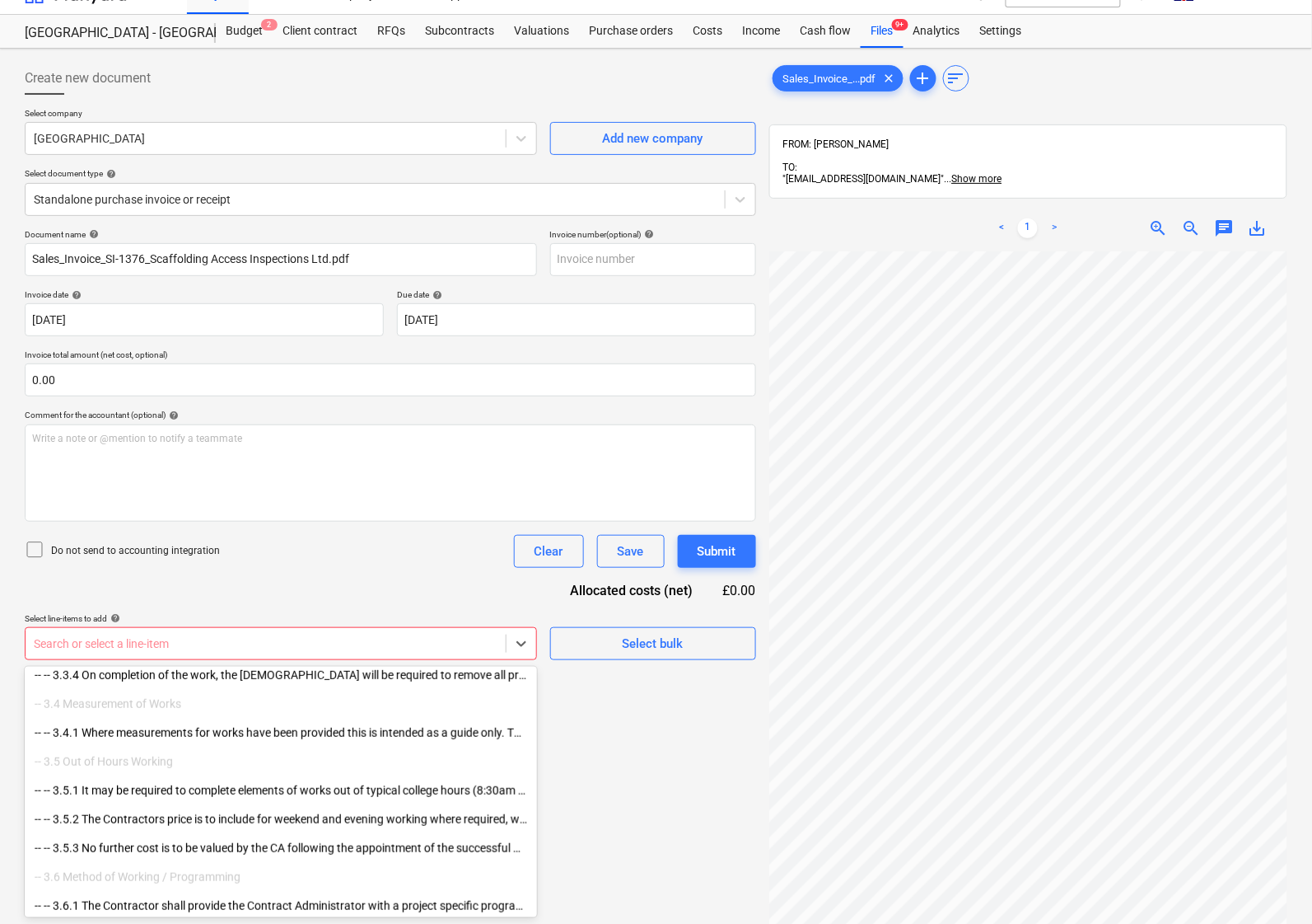
scroll to position [103, 0]
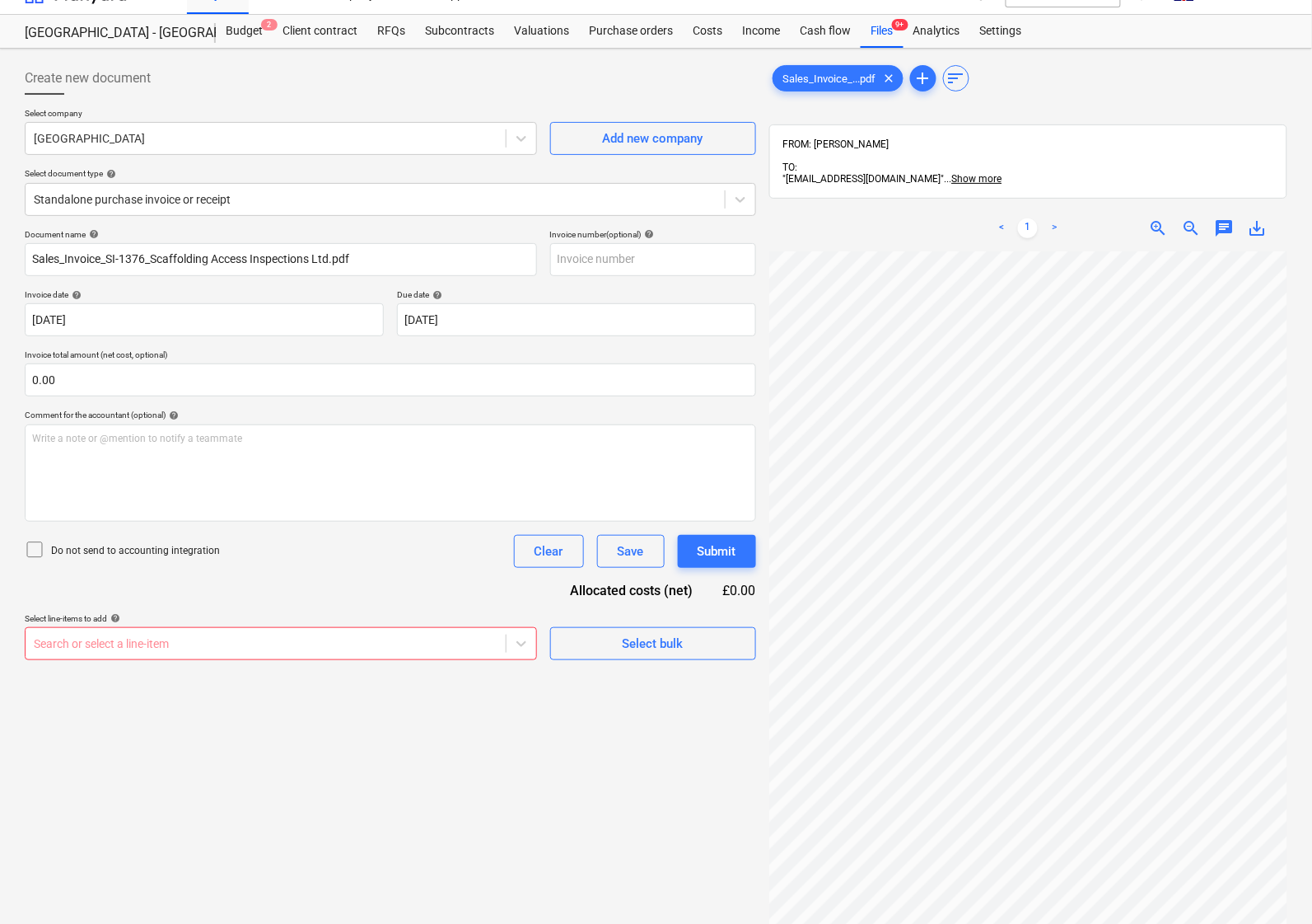
click at [618, 705] on div "Create new document Select company Hadlow College Add new company Select docume…" at bounding box center [390, 595] width 744 height 1080
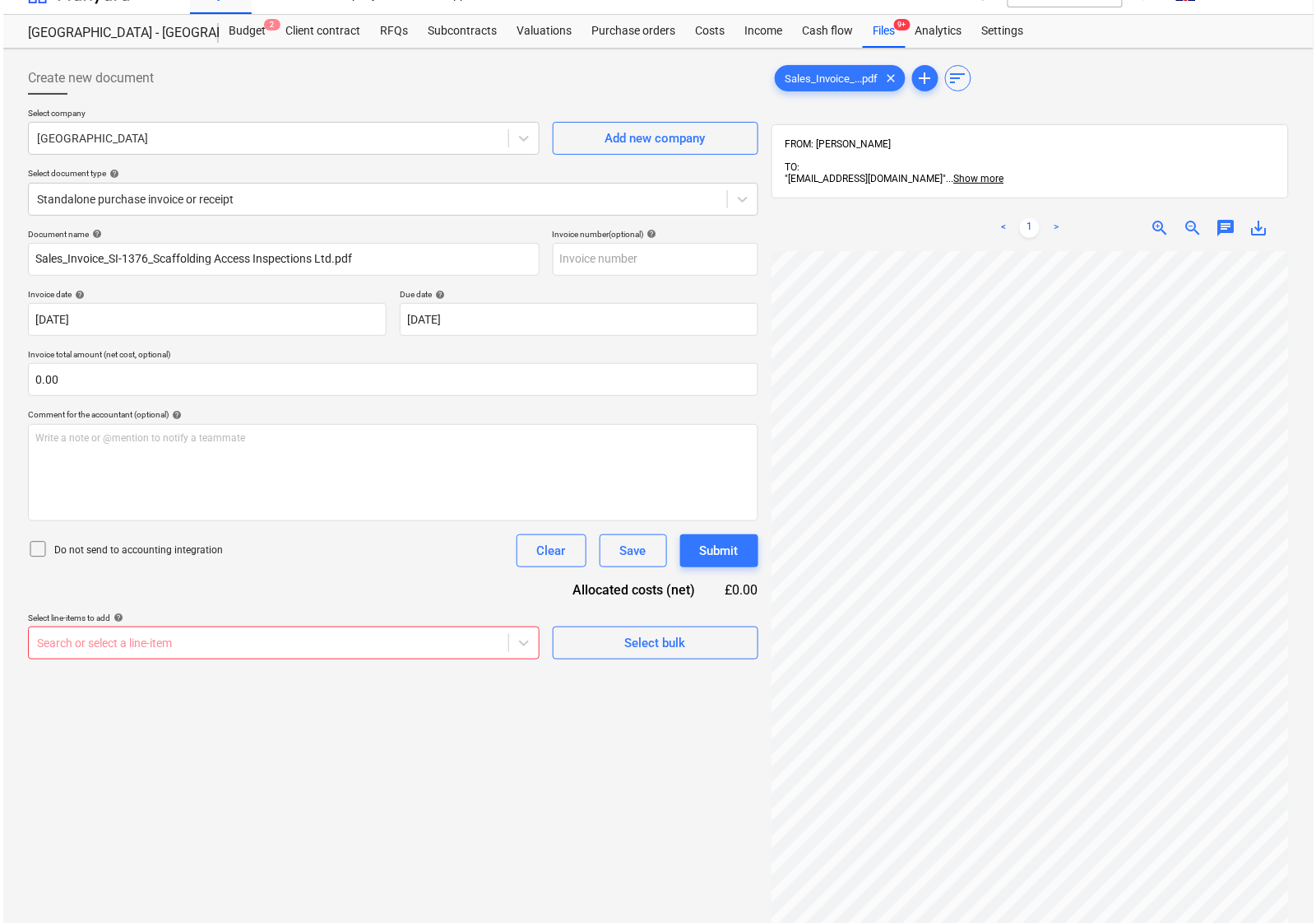
scroll to position [0, 0]
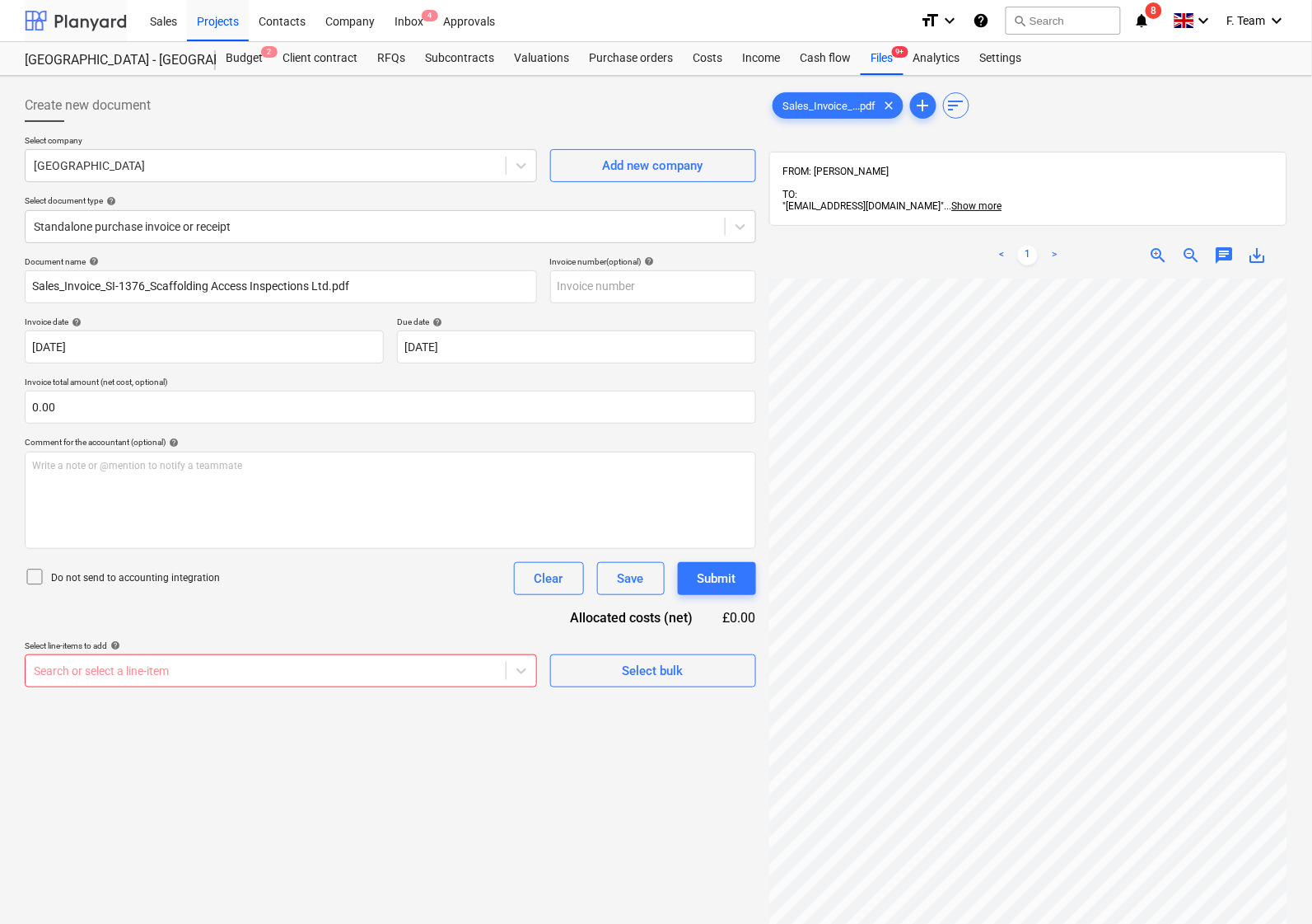
click at [48, 18] on div at bounding box center [75, 21] width 102 height 41
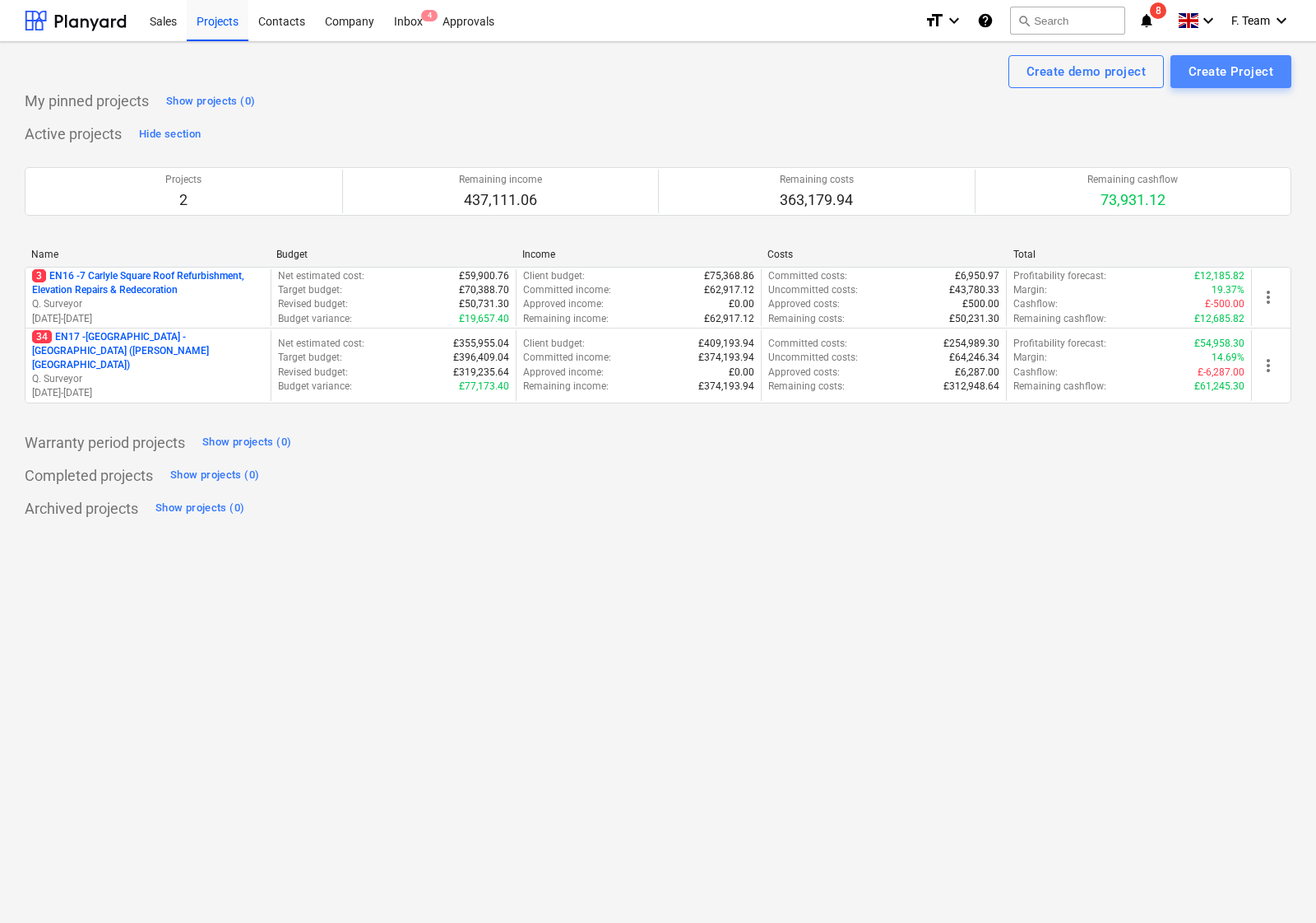
click at [1216, 67] on div "Create Project" at bounding box center [1232, 71] width 84 height 22
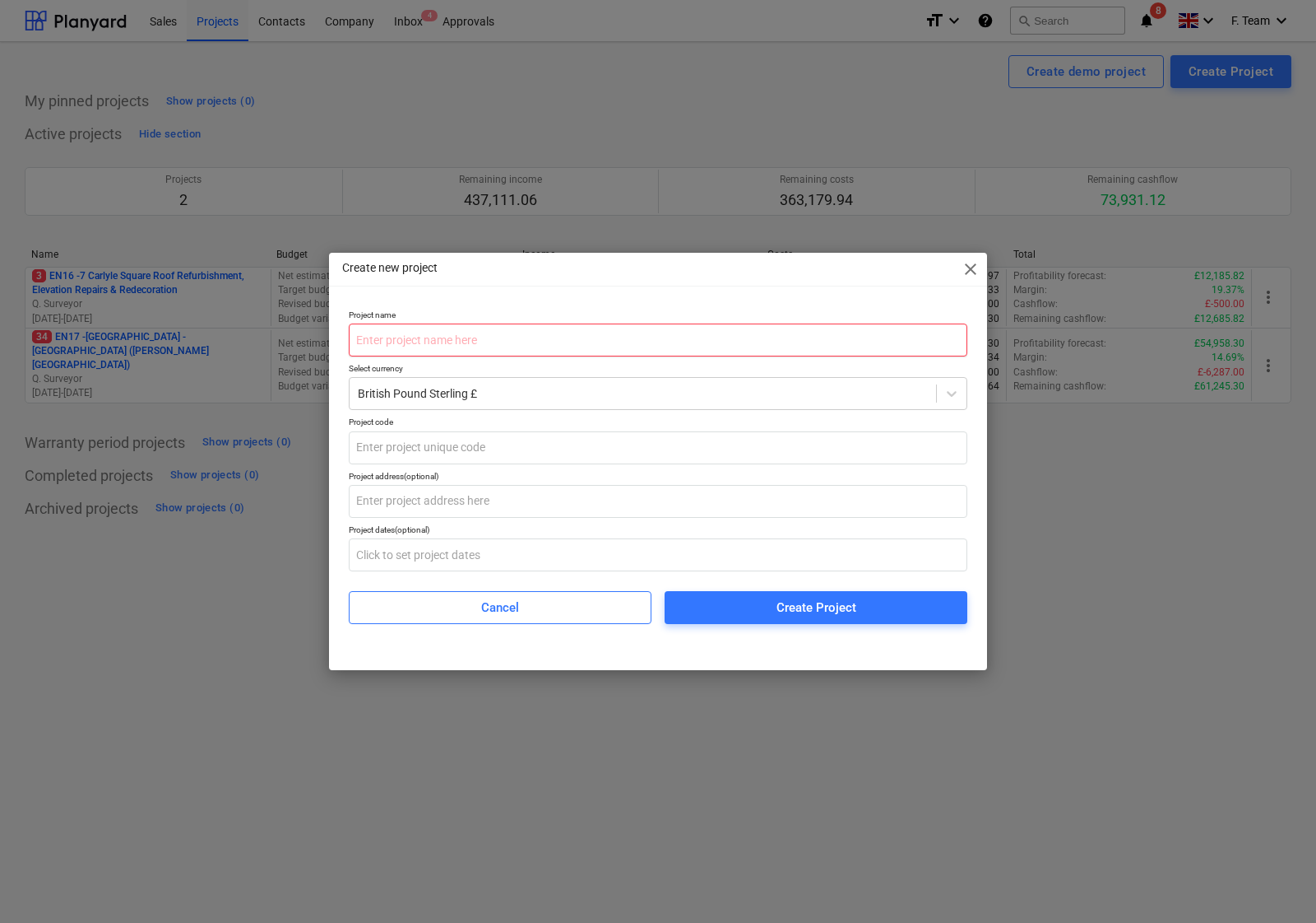
click at [393, 336] on input "text" at bounding box center [658, 339] width 619 height 33
paste input "grays inn small jobs"
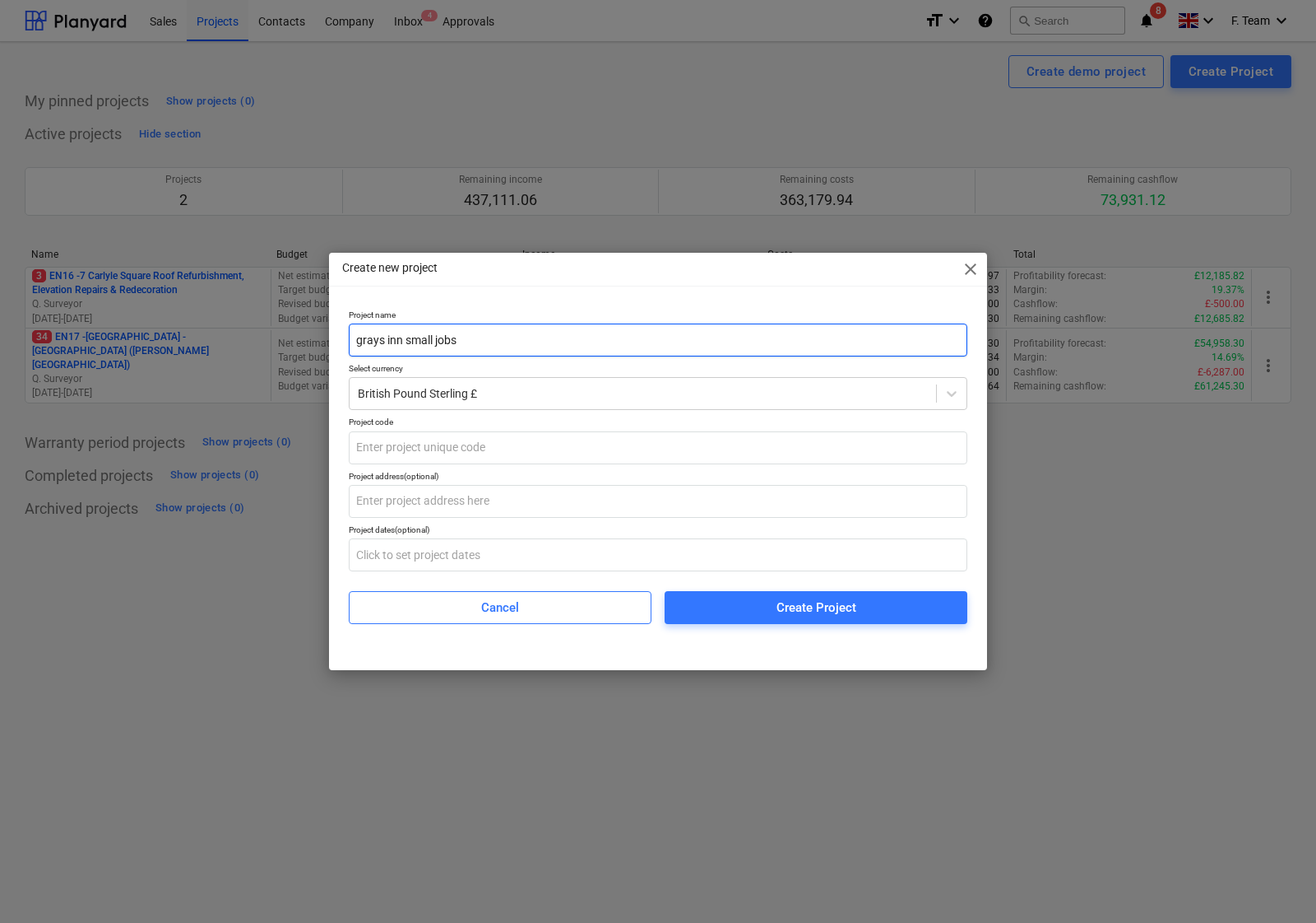
click at [360, 340] on input "grays inn small jobs" at bounding box center [658, 339] width 619 height 33
type input "Grays inn small jobs"
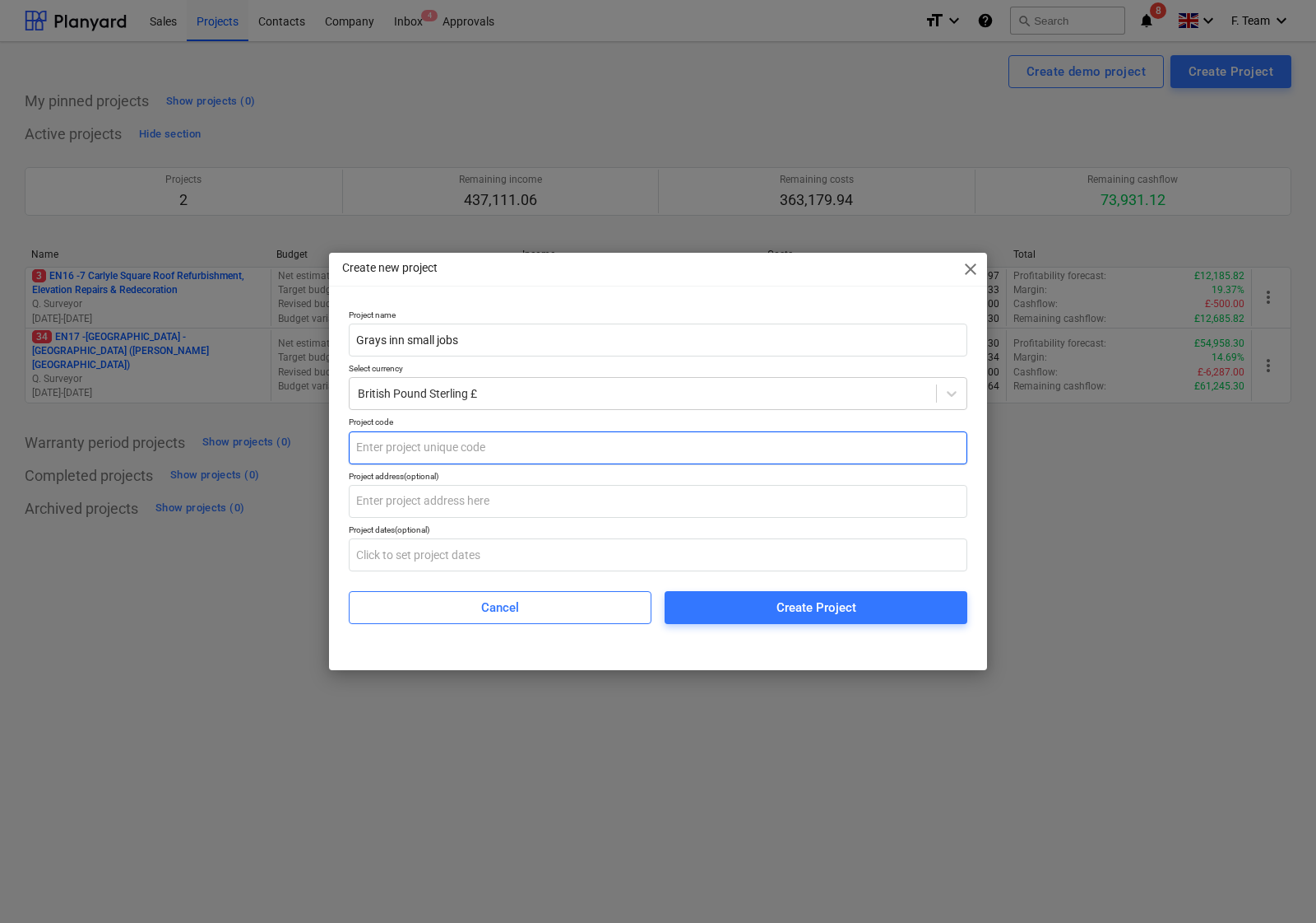
click at [514, 442] on input "text" at bounding box center [658, 447] width 619 height 33
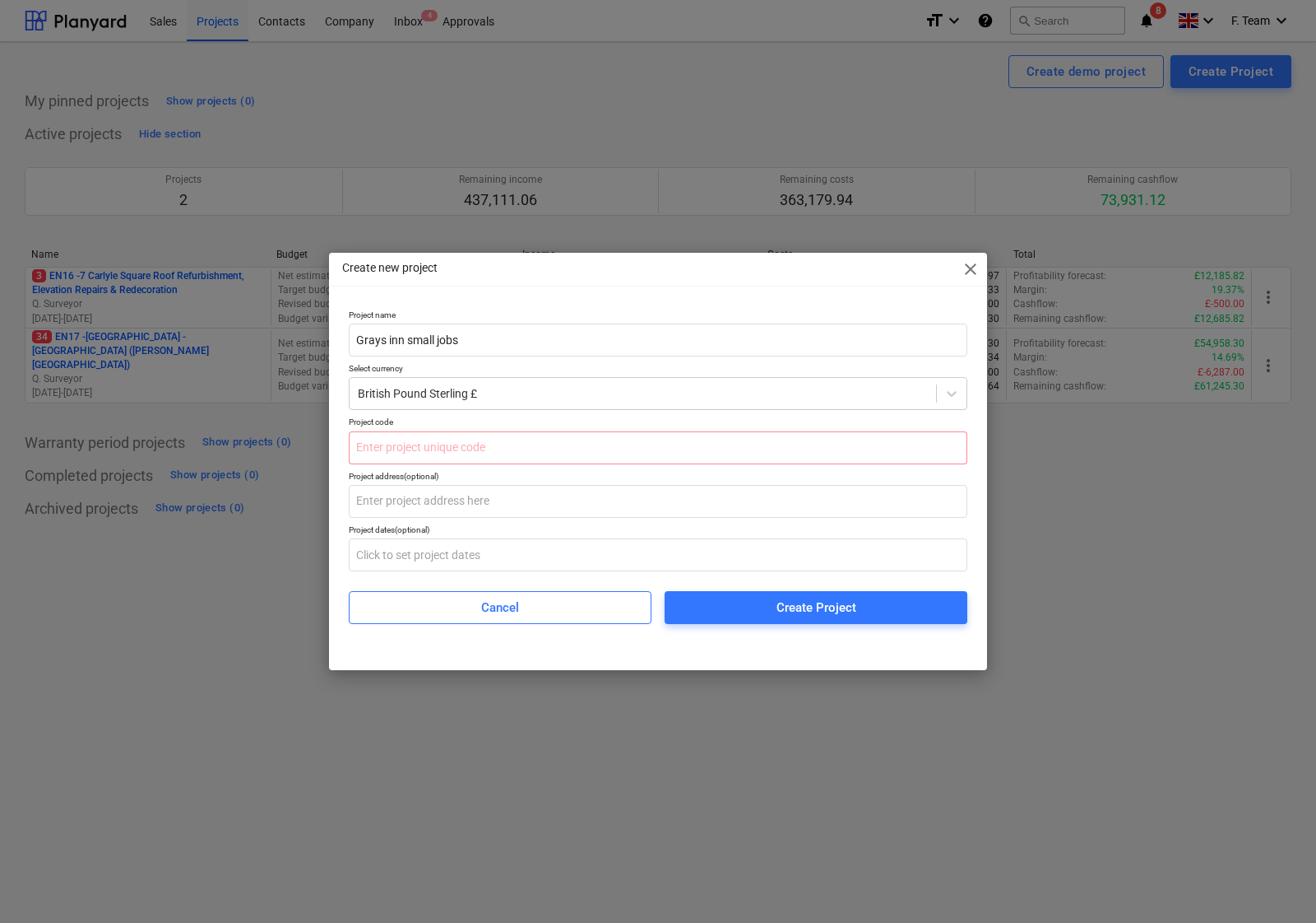
click at [507, 572] on div "Project name Grays inn small jobs Select currency British Pound Sterling £ Proj…" at bounding box center [658, 467] width 619 height 315
click at [407, 454] on input "text" at bounding box center [658, 447] width 619 height 33
click at [516, 403] on div "British Pound Sterling £" at bounding box center [643, 393] width 587 height 23
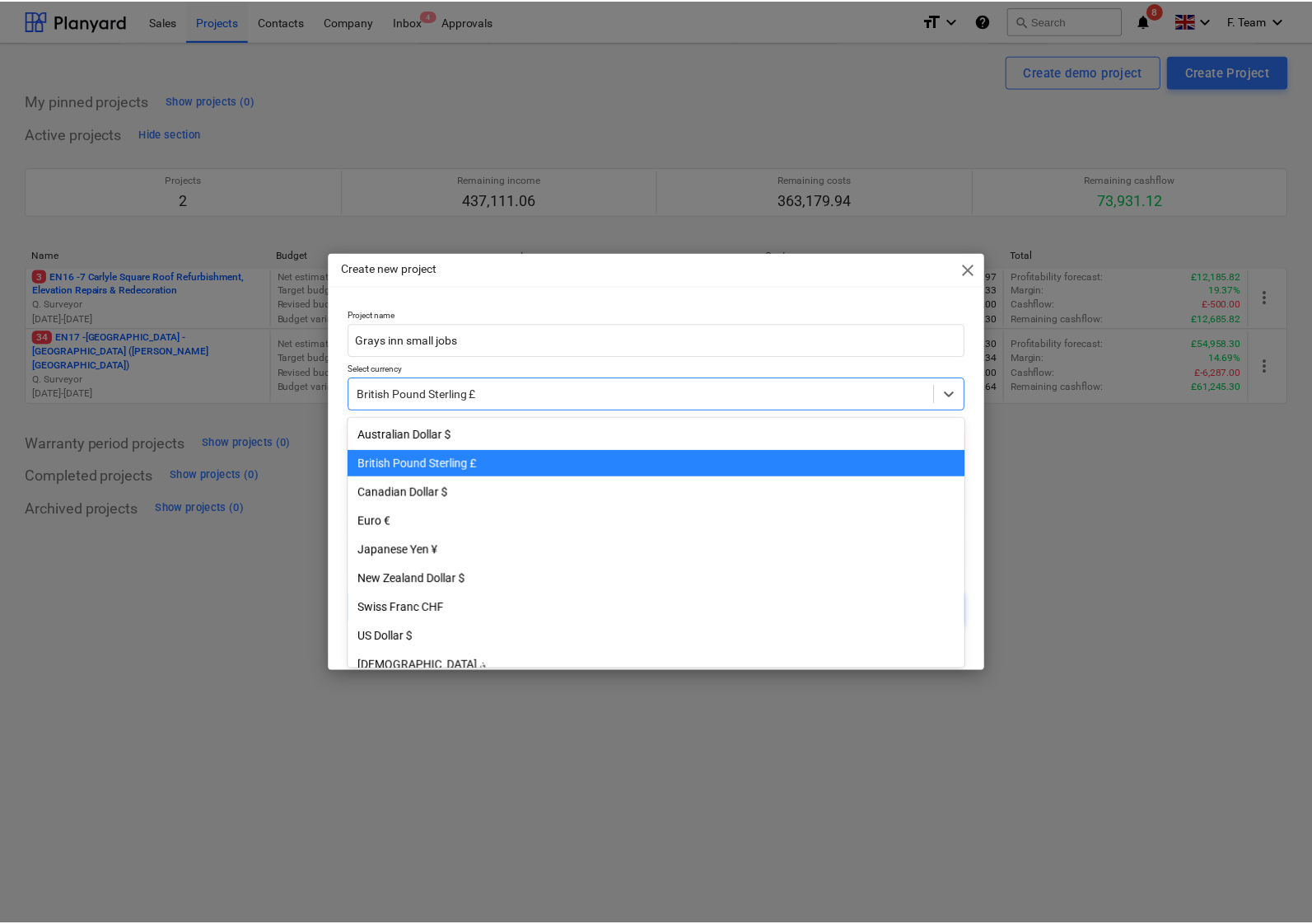
scroll to position [29, 0]
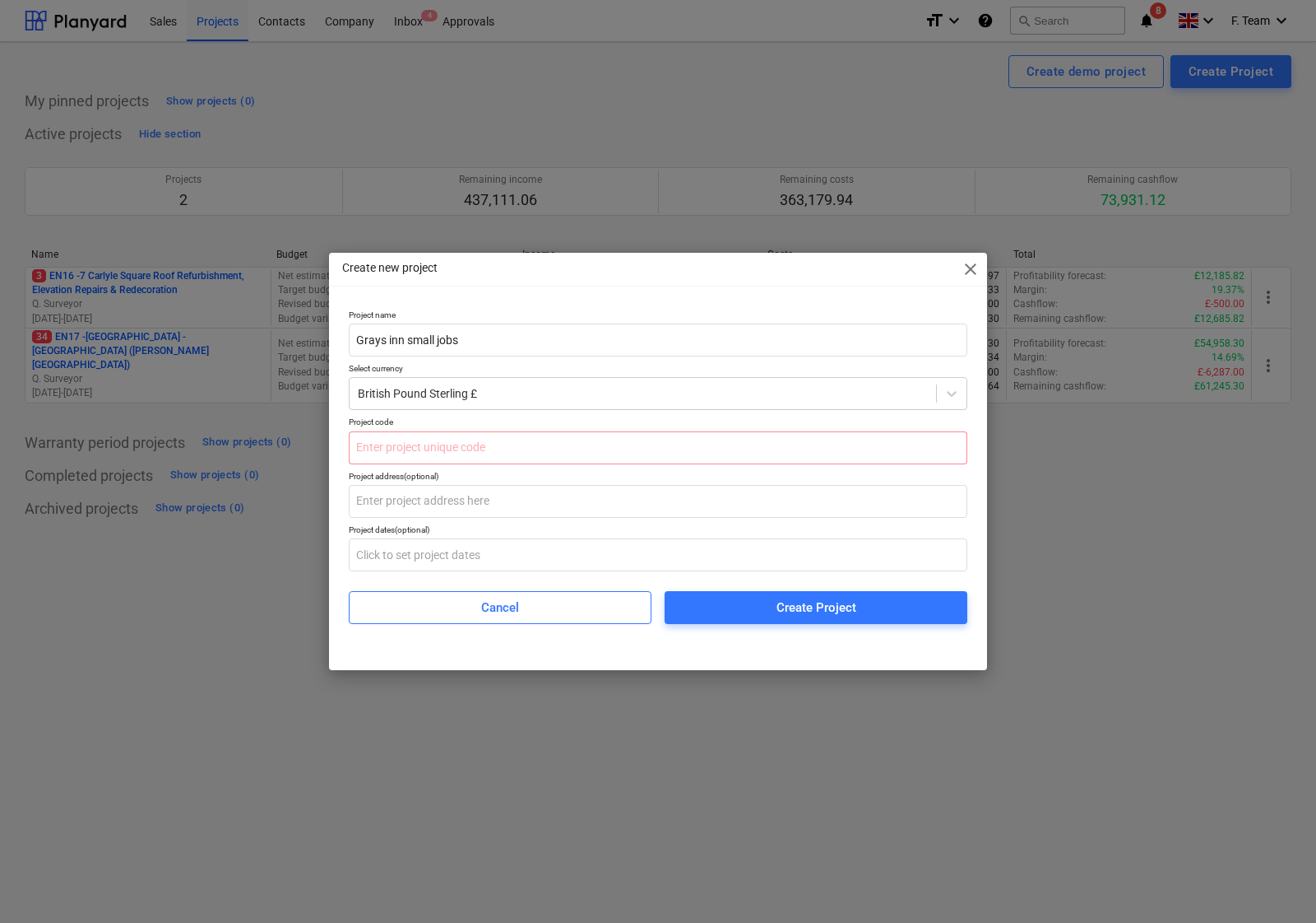
click at [601, 303] on div "Project name Grays inn small jobs Select currency British Pound Sterling £ Proj…" at bounding box center [658, 467] width 632 height 328
click at [450, 443] on input "text" at bounding box center [658, 447] width 619 height 33
click at [757, 605] on span "Create Project" at bounding box center [816, 607] width 263 height 22
click at [409, 438] on input "text" at bounding box center [658, 447] width 619 height 33
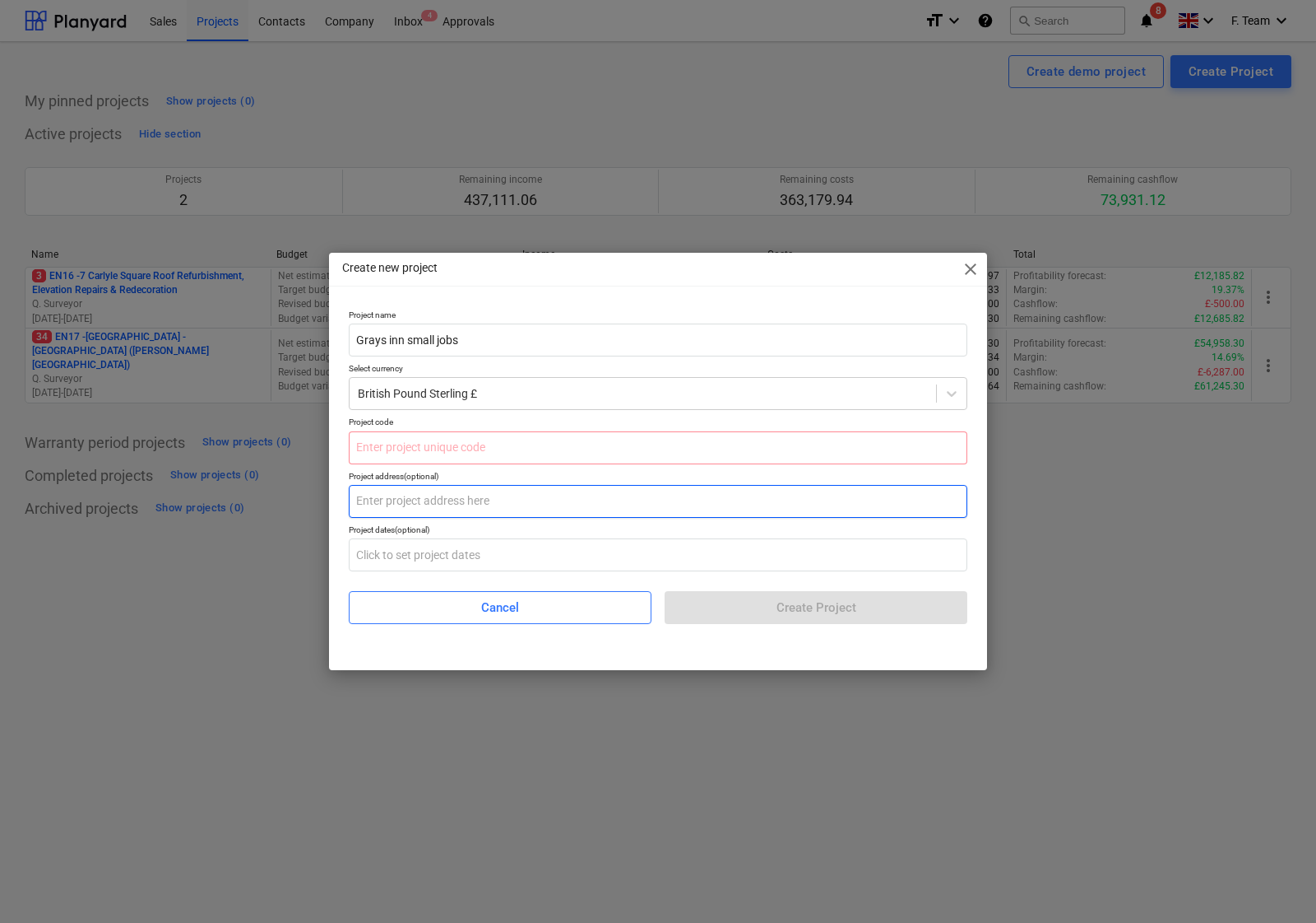
click at [422, 500] on input "text" at bounding box center [658, 500] width 619 height 33
click at [887, 598] on div "Cancel Create Project" at bounding box center [658, 600] width 619 height 46
click at [477, 453] on input "text" at bounding box center [658, 447] width 619 height 33
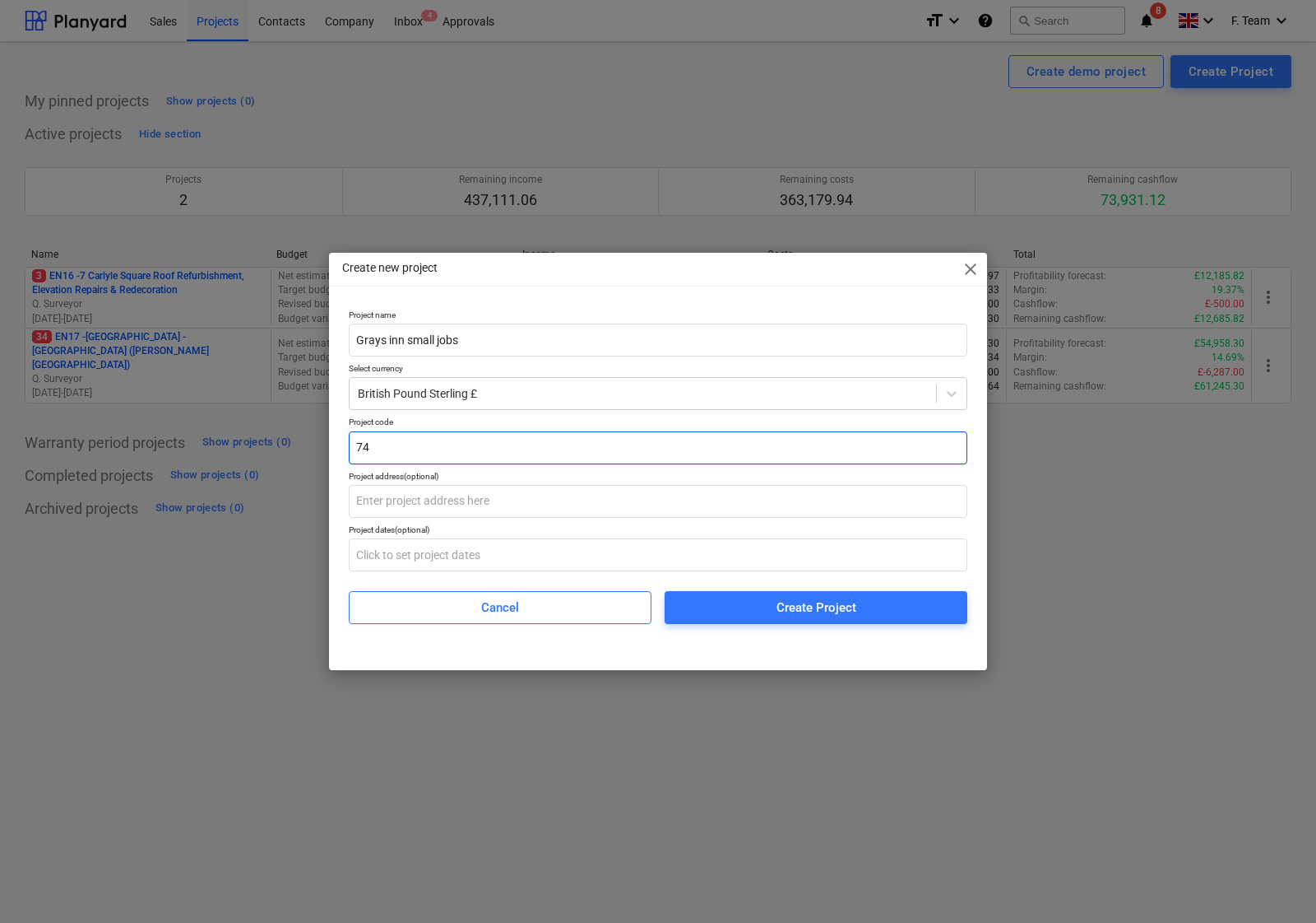
type input "7"
type input "2"
type input "17A"
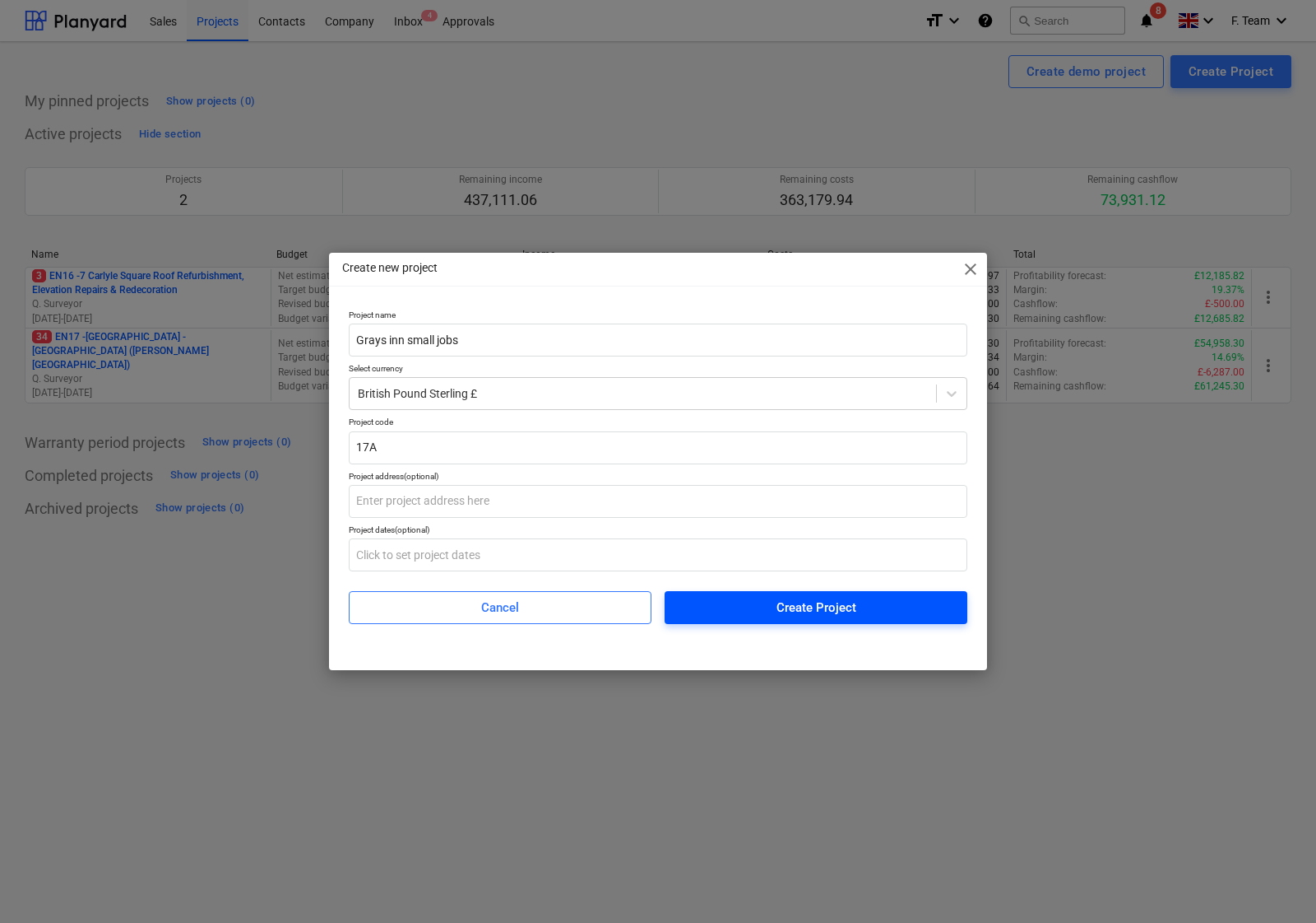
click at [765, 610] on span "Create Project" at bounding box center [816, 607] width 263 height 22
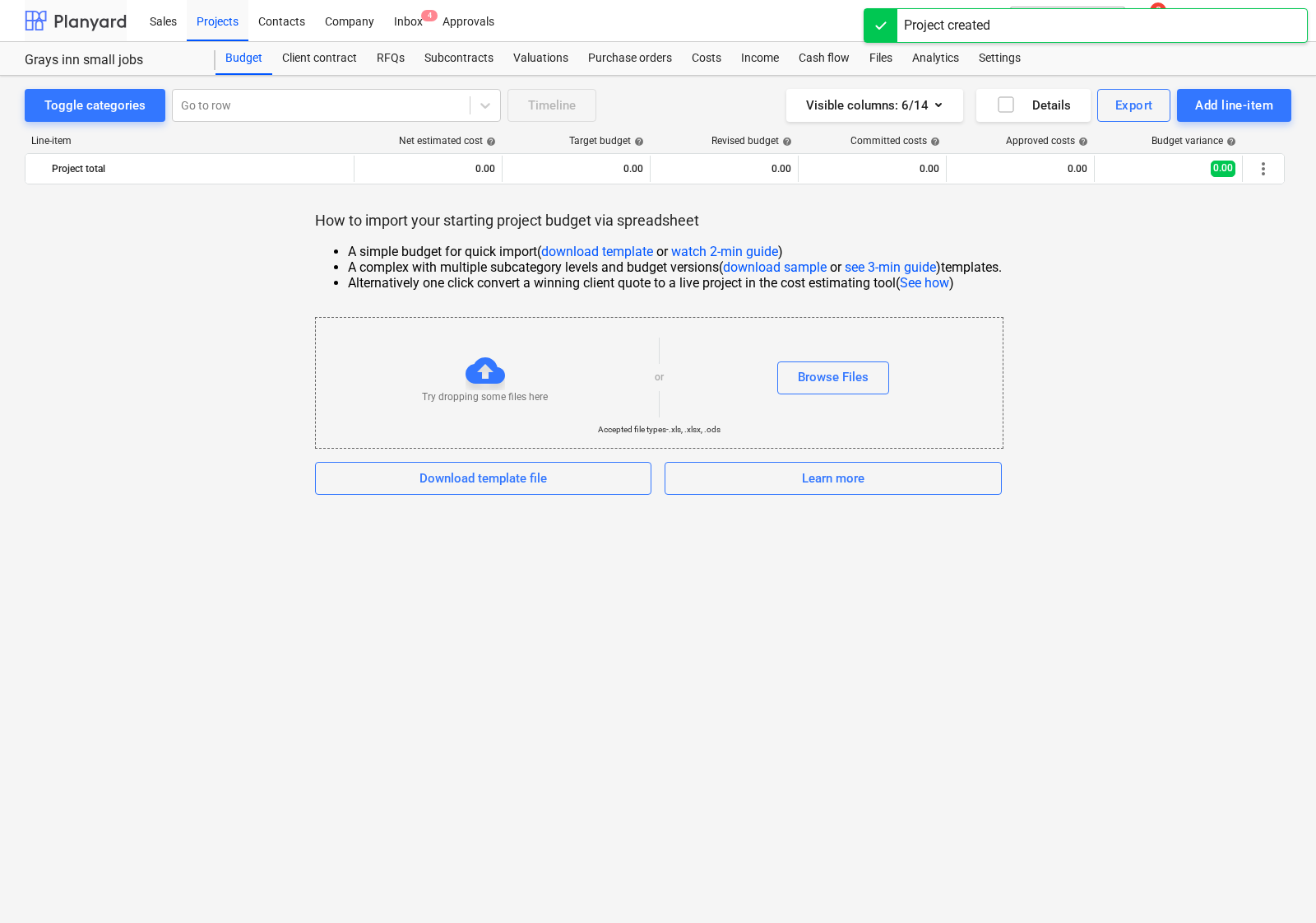
click at [47, 19] on div at bounding box center [75, 21] width 102 height 41
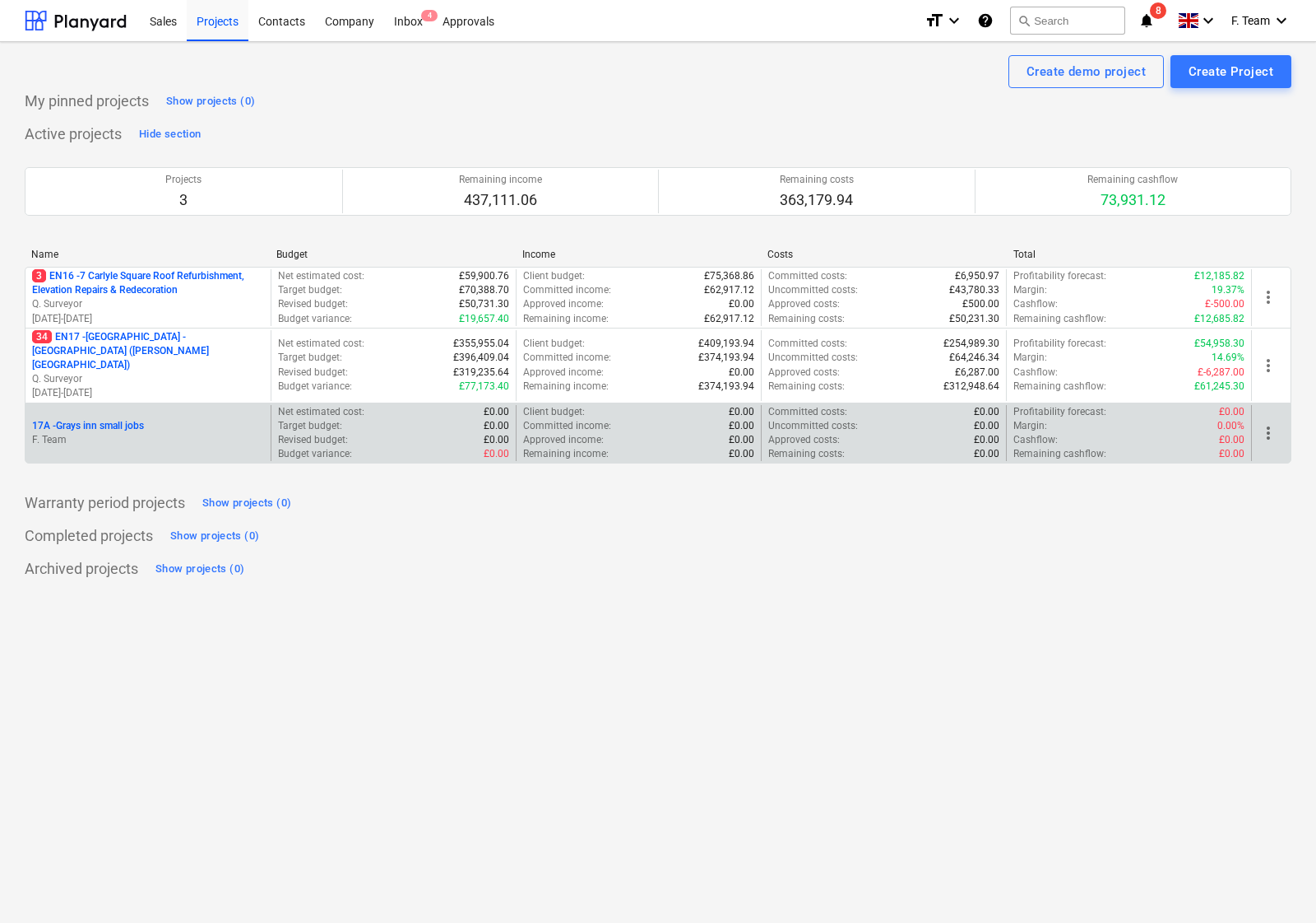
click at [157, 433] on p "F. Team" at bounding box center [147, 439] width 232 height 14
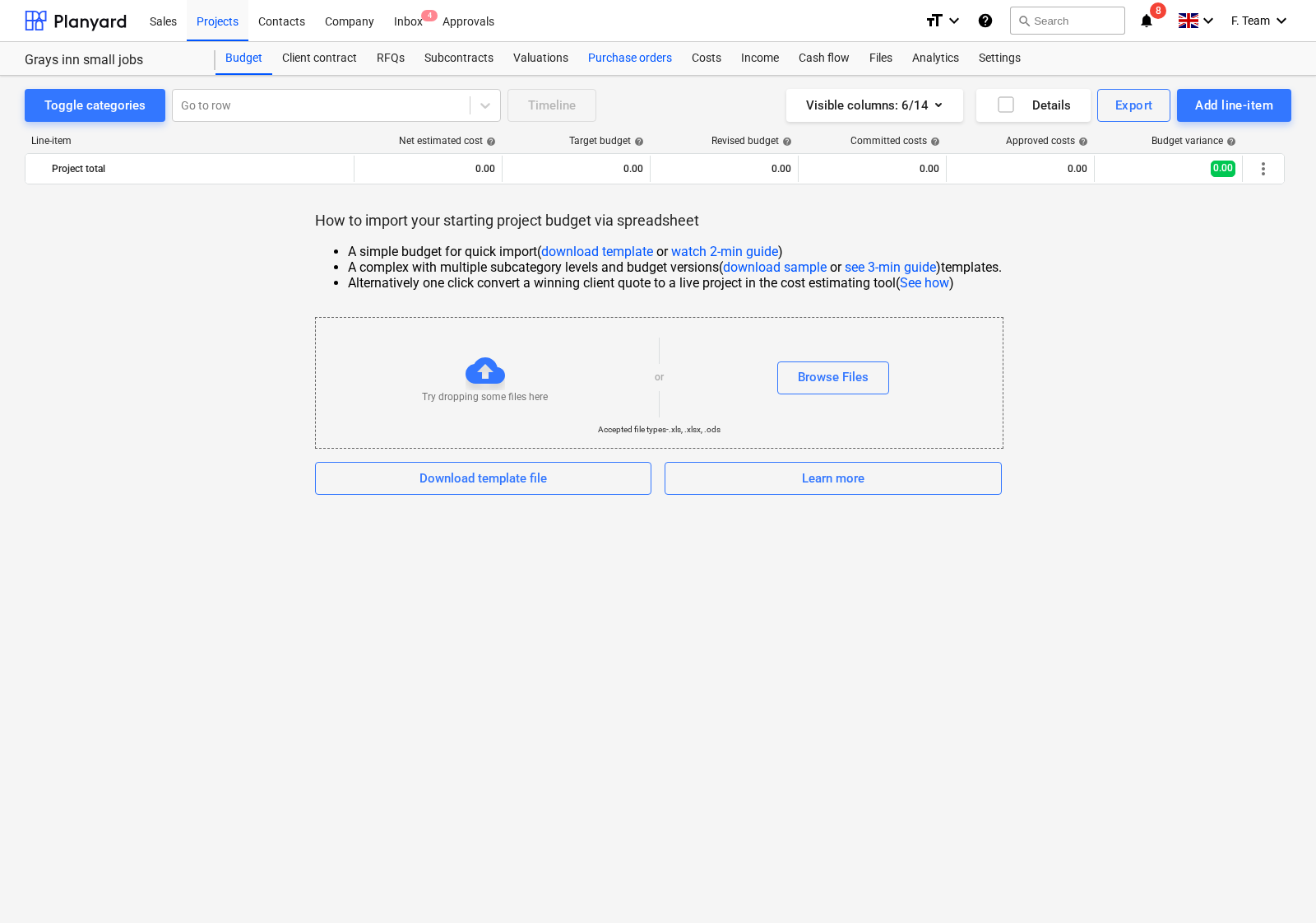
click at [635, 50] on div "Purchase orders" at bounding box center [630, 58] width 103 height 33
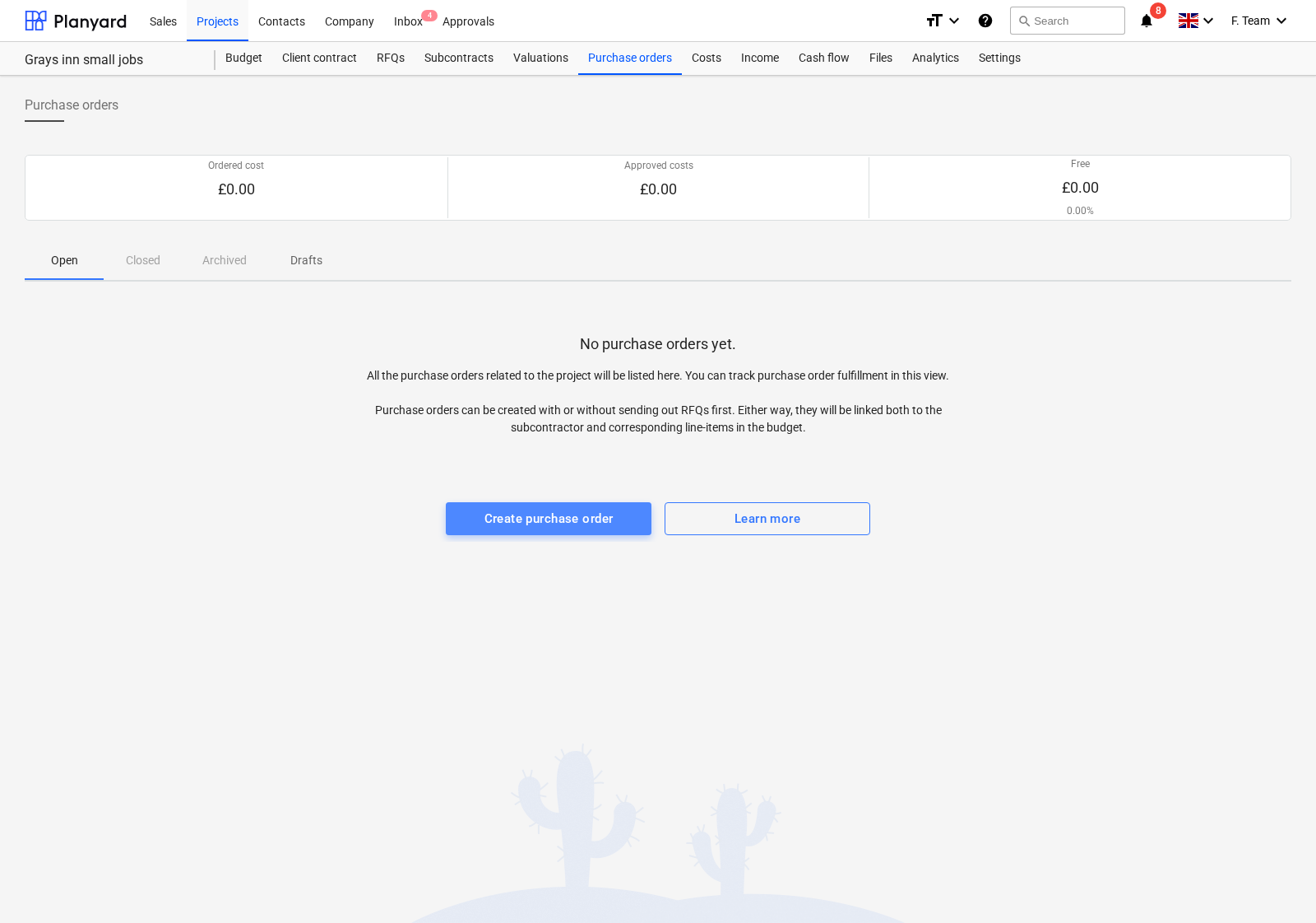
click at [574, 516] on div "Create purchase order" at bounding box center [549, 518] width 130 height 22
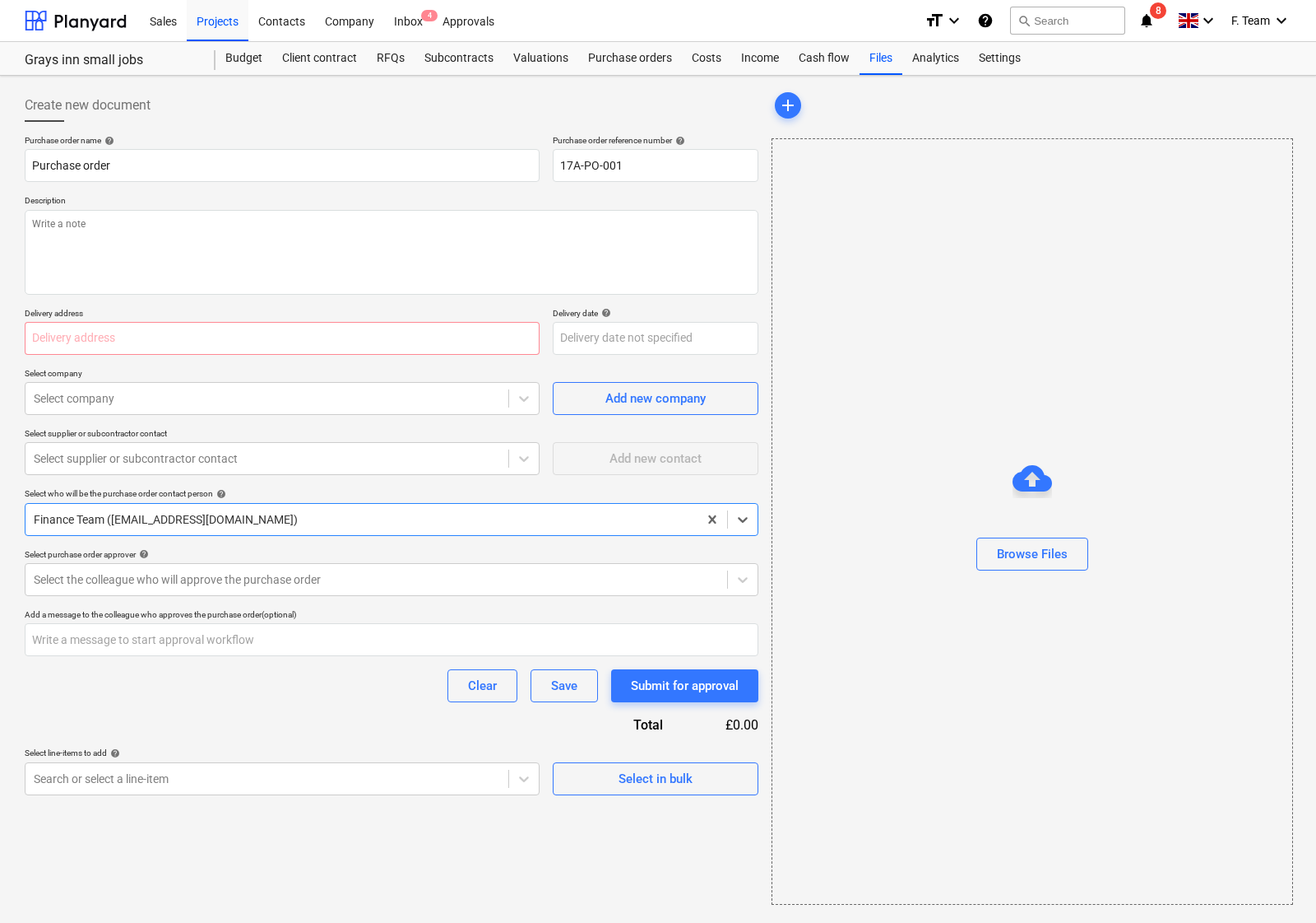
type textarea "x"
click at [95, 402] on div at bounding box center [267, 398] width 467 height 17
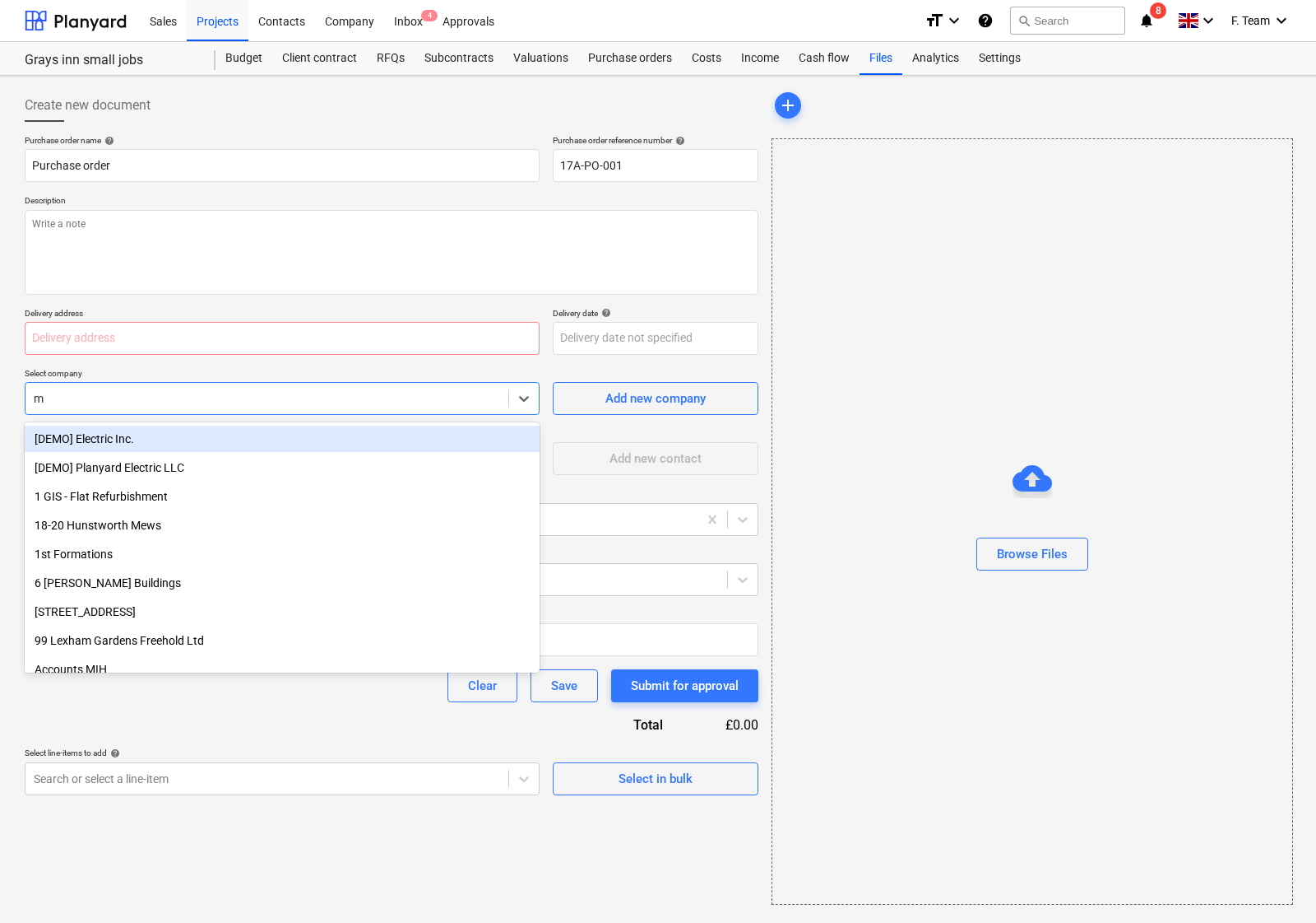
type input "m&"
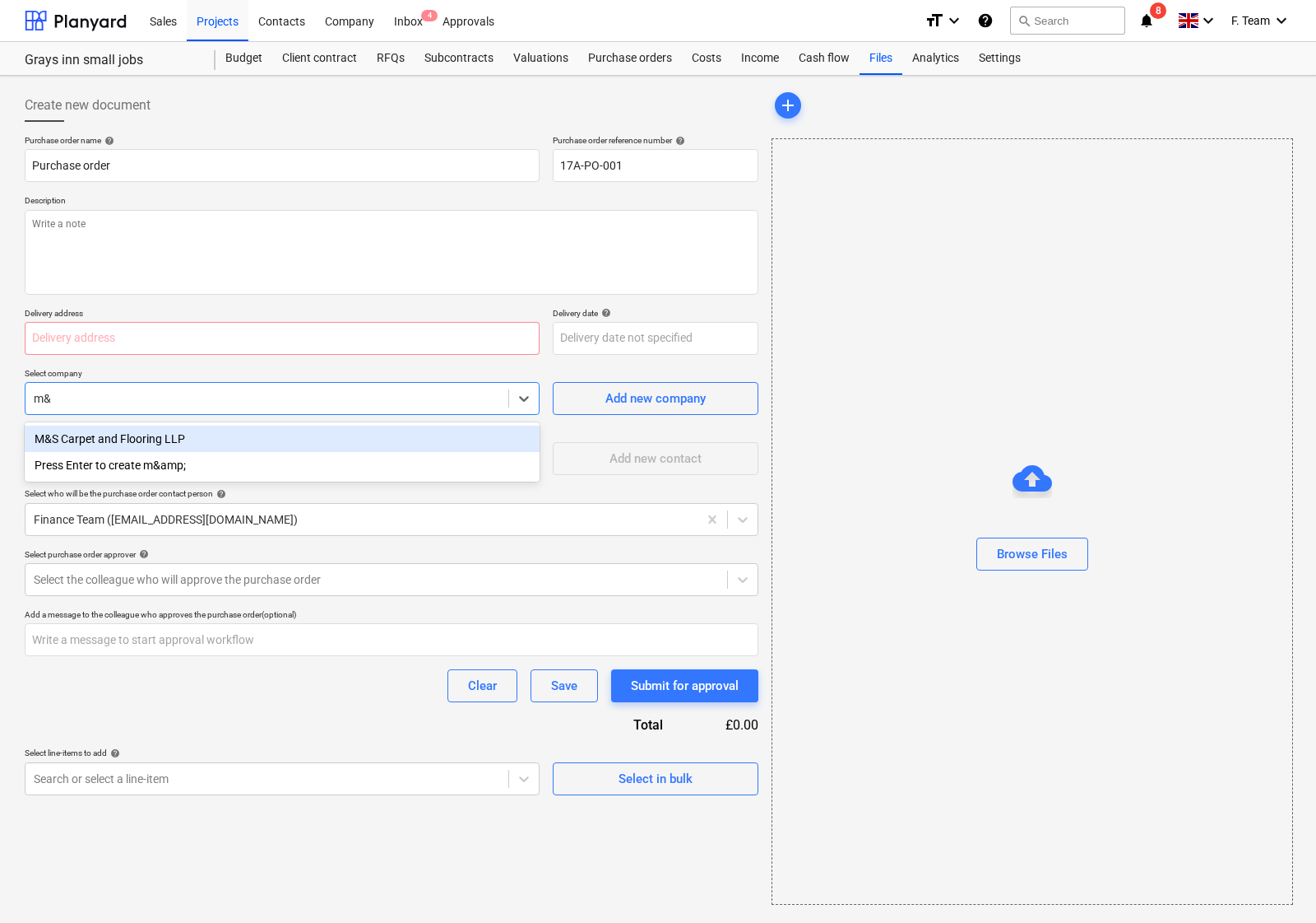
click at [123, 437] on div "M&S Carpet and Flooring LLP" at bounding box center [282, 438] width 515 height 26
type textarea "x"
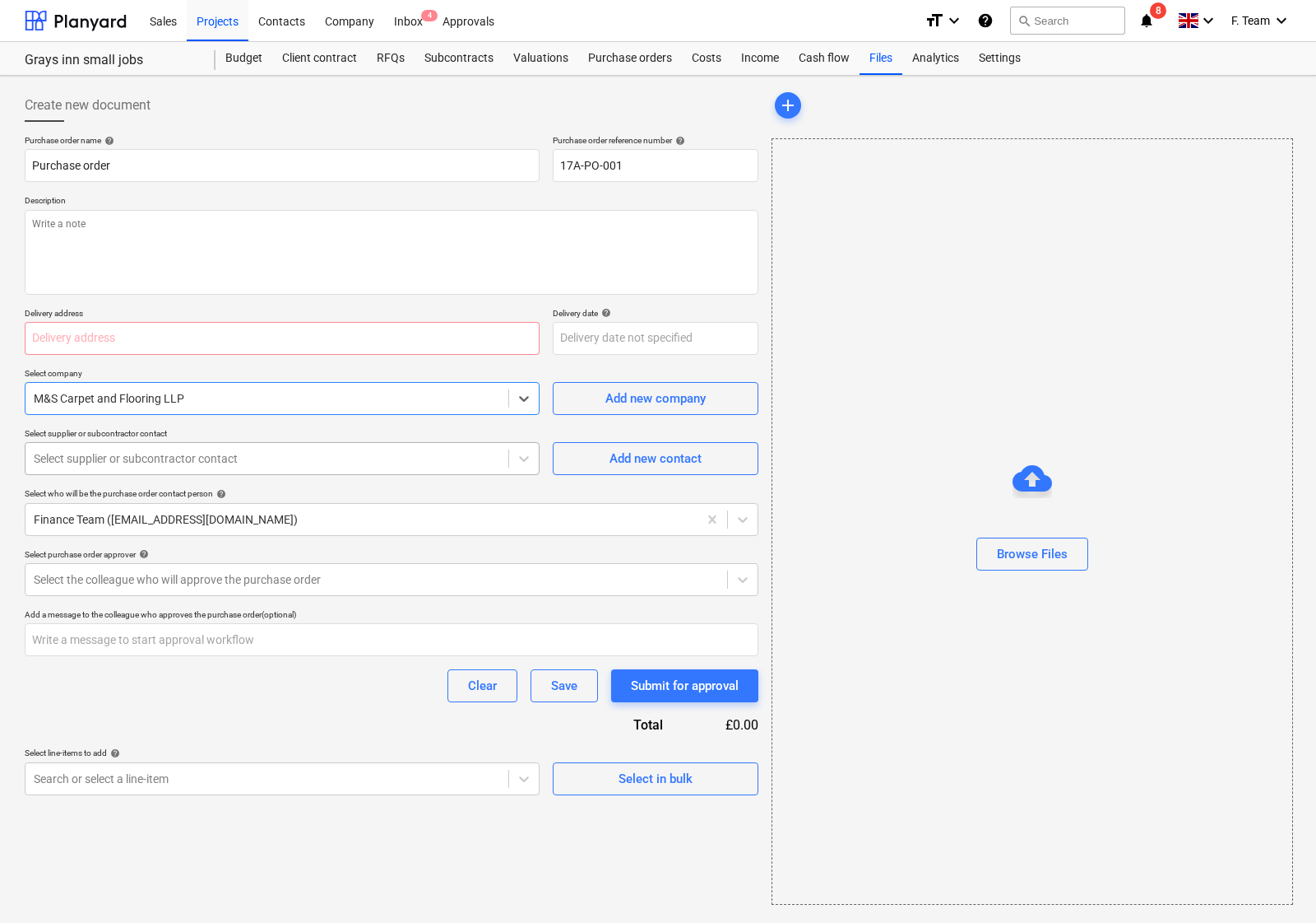
click at [298, 450] on div "Select supplier or subcontractor contact" at bounding box center [267, 458] width 482 height 23
click at [648, 458] on div "Add new contact" at bounding box center [655, 458] width 92 height 22
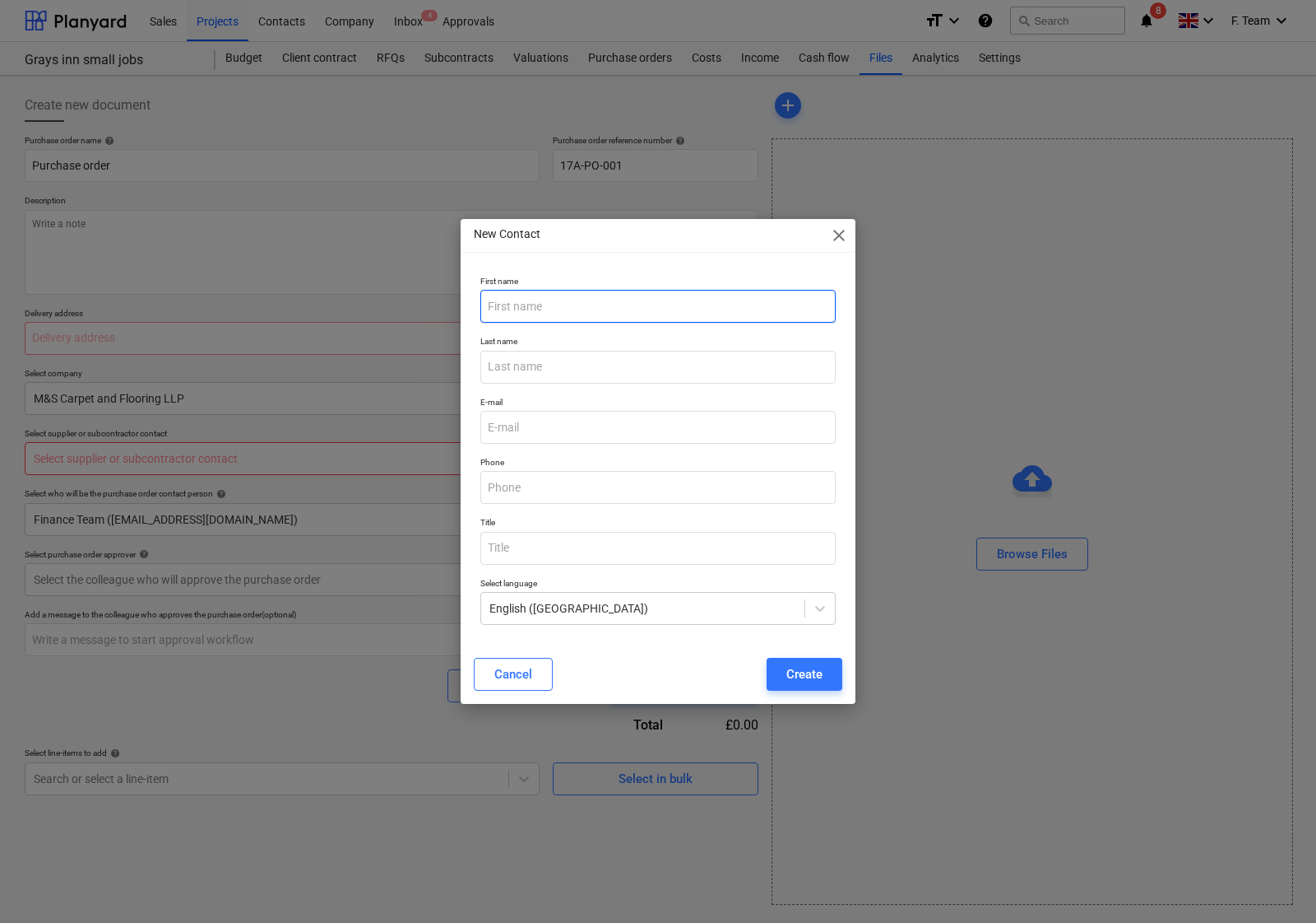
click at [525, 309] on input "text" at bounding box center [658, 306] width 356 height 33
type textarea "x"
paste input ": [PERSON_NAME]"
drag, startPoint x: 491, startPoint y: 304, endPoint x: 523, endPoint y: 322, distance: 36.7
click at [490, 304] on input ": [PERSON_NAME]" at bounding box center [658, 306] width 356 height 33
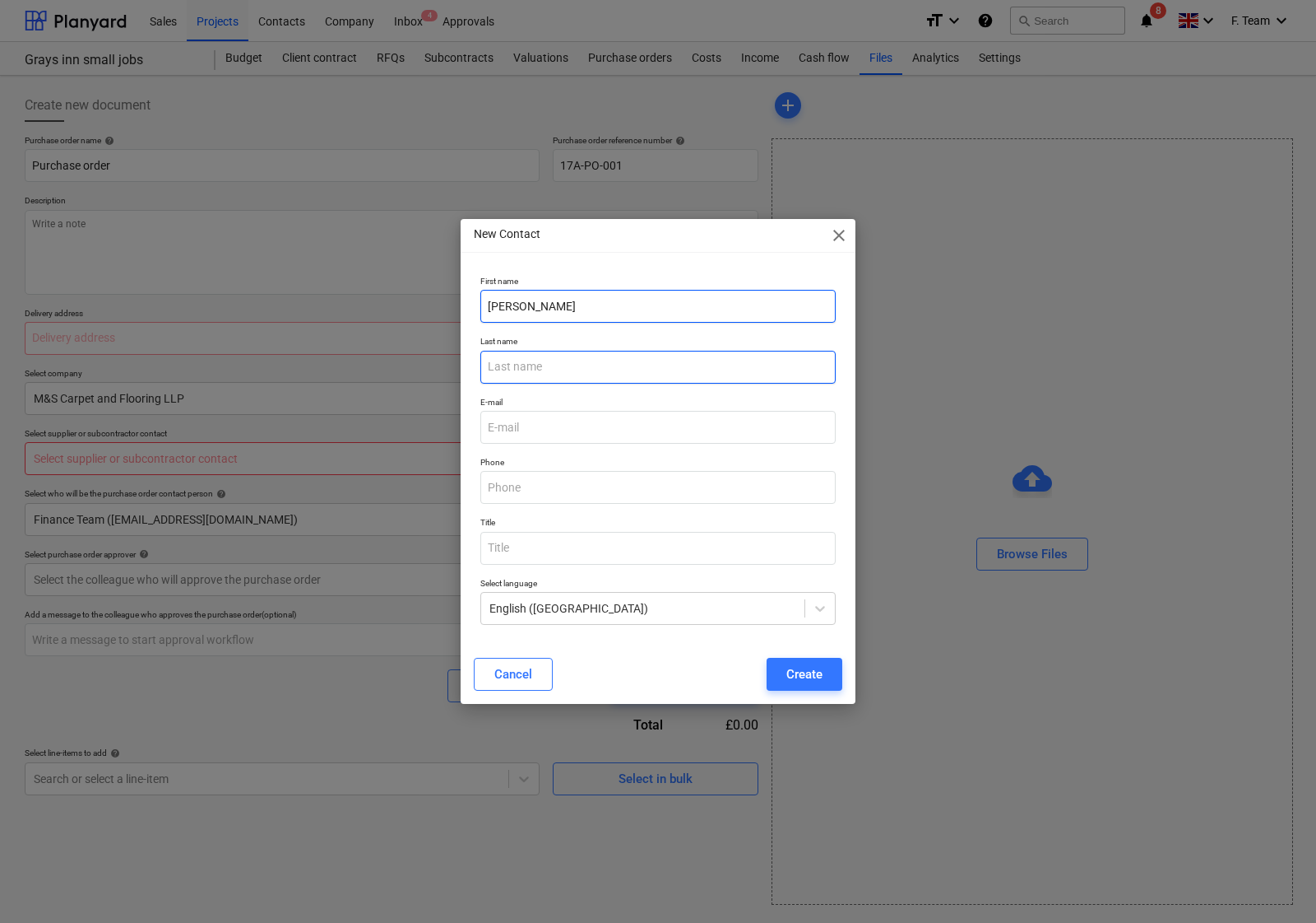
type input "[PERSON_NAME]"
click at [542, 377] on input "text" at bounding box center [658, 366] width 356 height 33
click at [535, 366] on input "text" at bounding box center [658, 366] width 356 height 33
type textarea "x"
paste input "Owston"
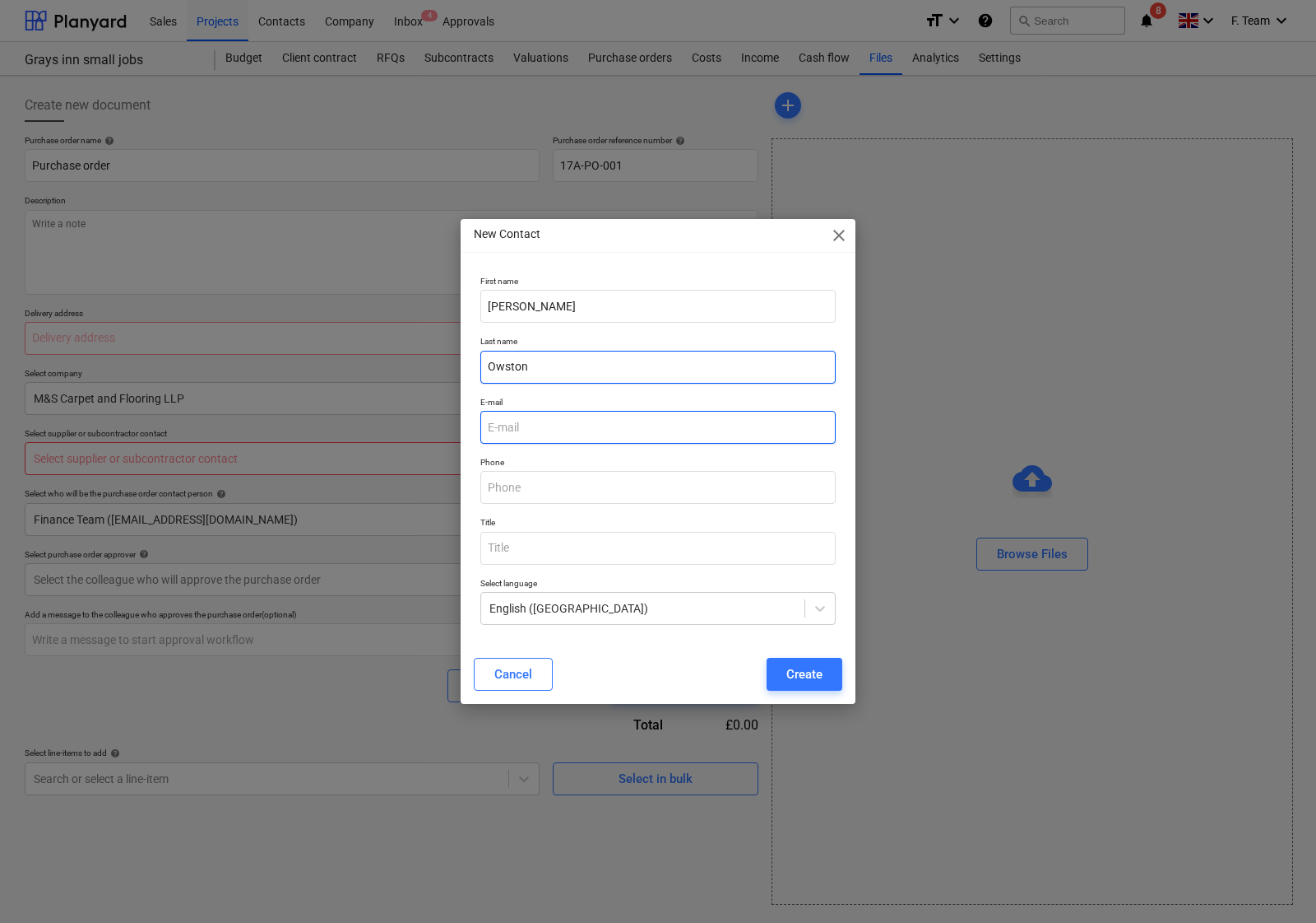
type input "Owston"
click at [561, 424] on input "email" at bounding box center [658, 426] width 356 height 33
click at [634, 432] on input "email" at bounding box center [658, 426] width 356 height 33
type textarea "x"
paste input "<[PERSON_NAME][EMAIL_ADDRESS][DOMAIN_NAME]"
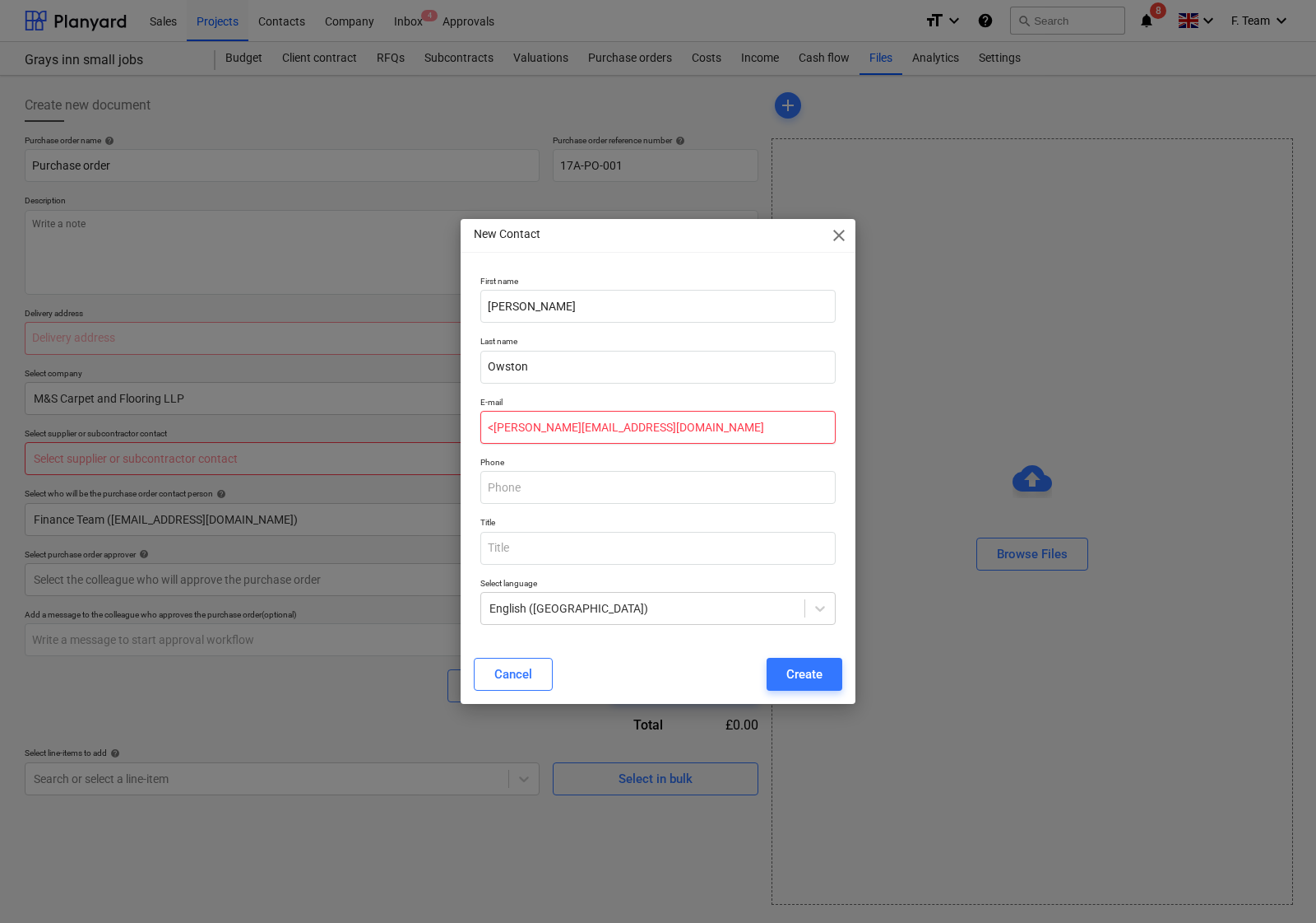
click at [494, 433] on input "<[PERSON_NAME][EMAIL_ADDRESS][DOMAIN_NAME]" at bounding box center [658, 426] width 356 height 33
type input "[PERSON_NAME][EMAIL_ADDRESS][DOMAIN_NAME]"
click at [611, 263] on div "New Contact close First name [PERSON_NAME] Last name [PERSON_NAME] E-mail [PERS…" at bounding box center [658, 461] width 395 height 485
click at [809, 682] on div "Create" at bounding box center [804, 673] width 37 height 22
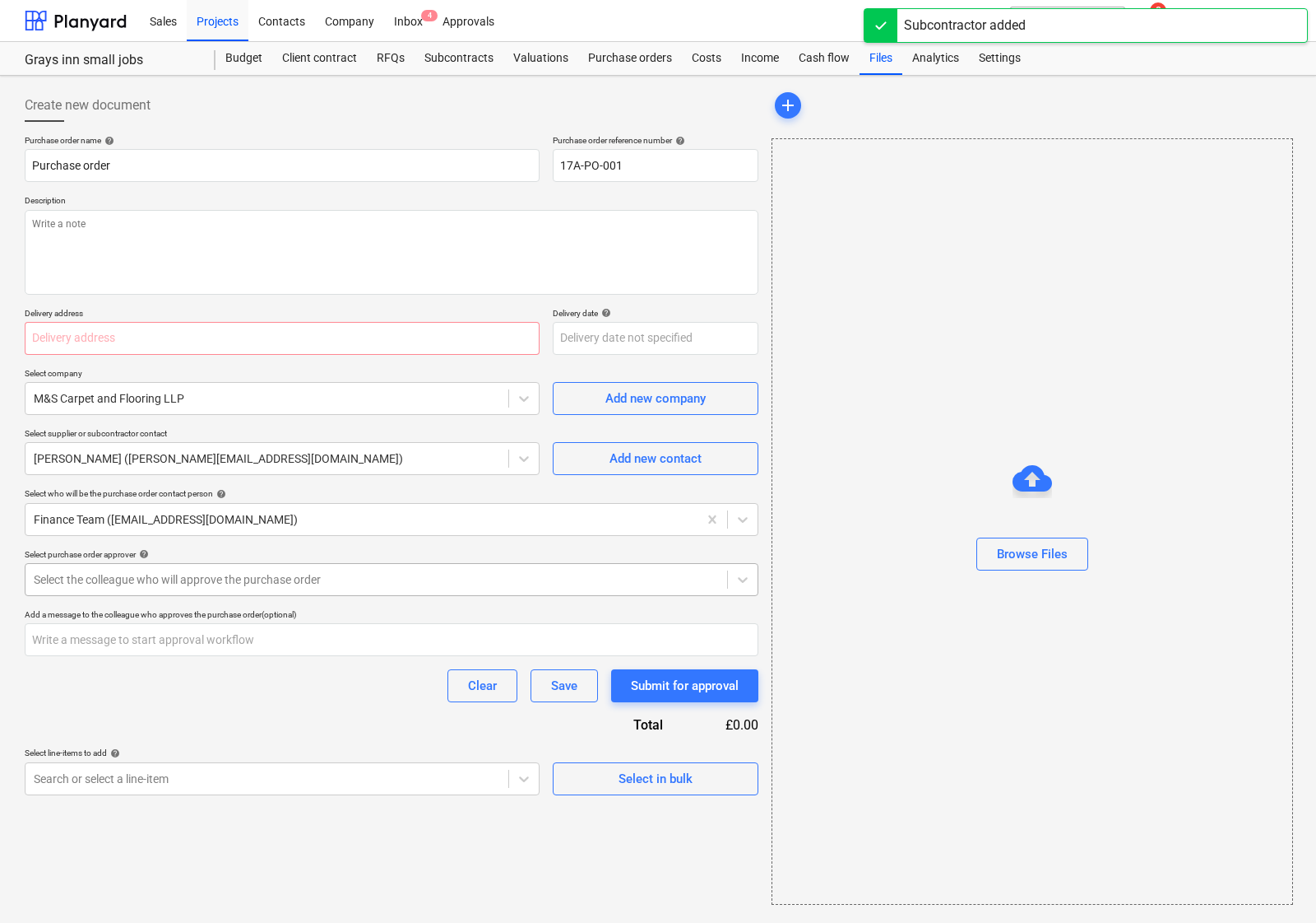
click at [163, 588] on div at bounding box center [376, 579] width 685 height 17
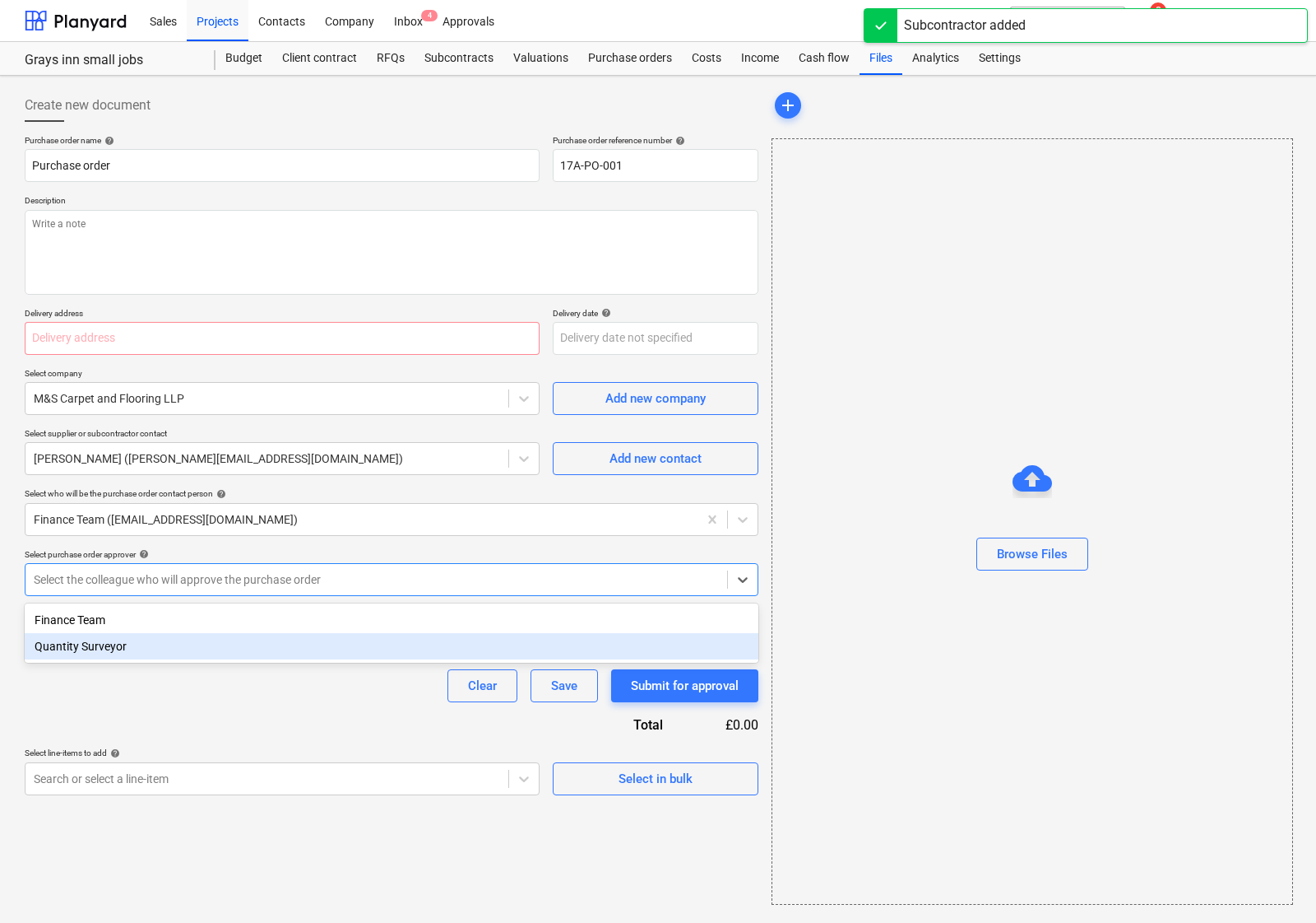
click at [115, 646] on div "Quantity Surveyor" at bounding box center [391, 646] width 734 height 26
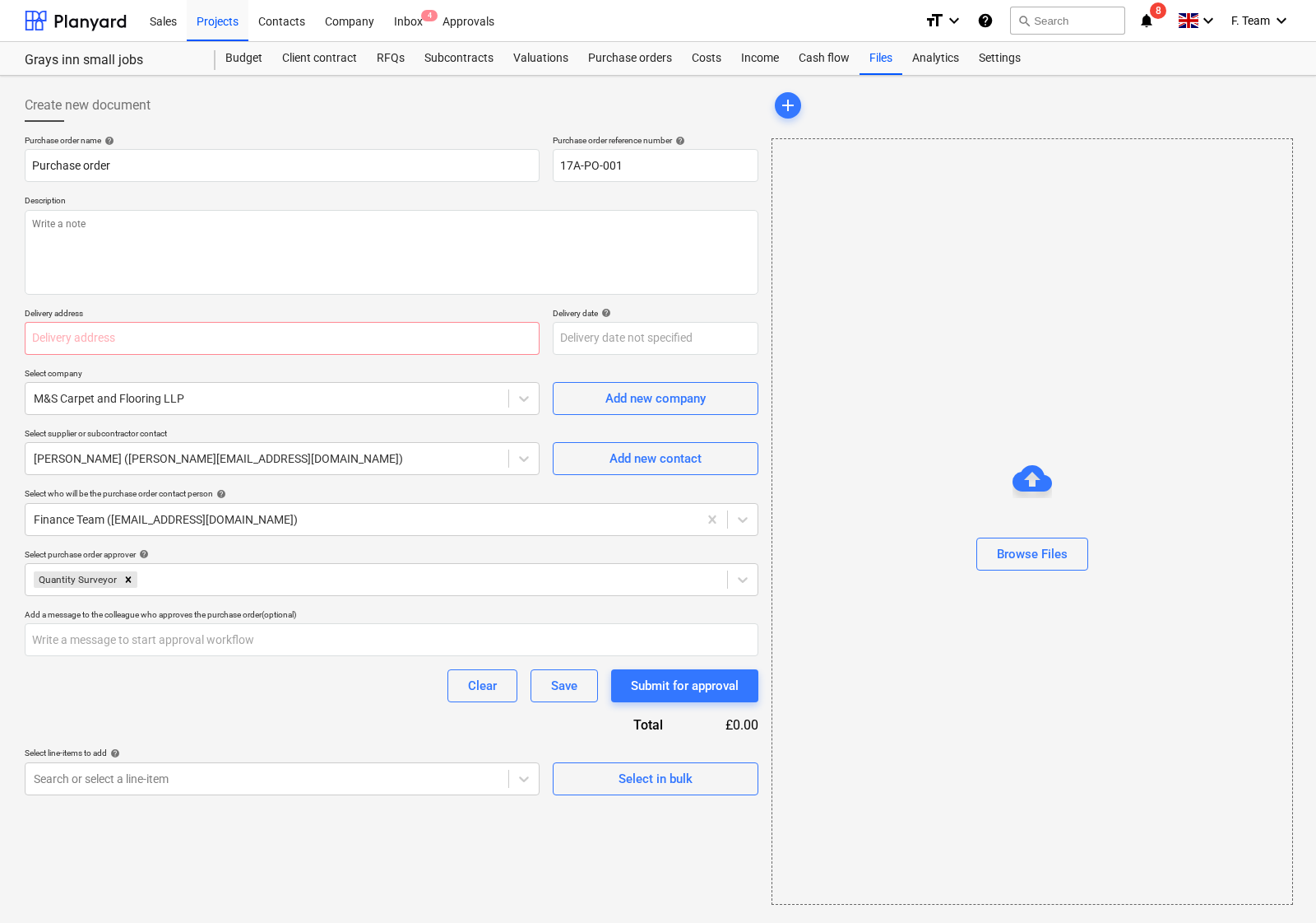
click at [89, 681] on div "Clear Save Submit for approval" at bounding box center [391, 685] width 734 height 33
click at [704, 782] on span "Select in bulk" at bounding box center [655, 778] width 164 height 22
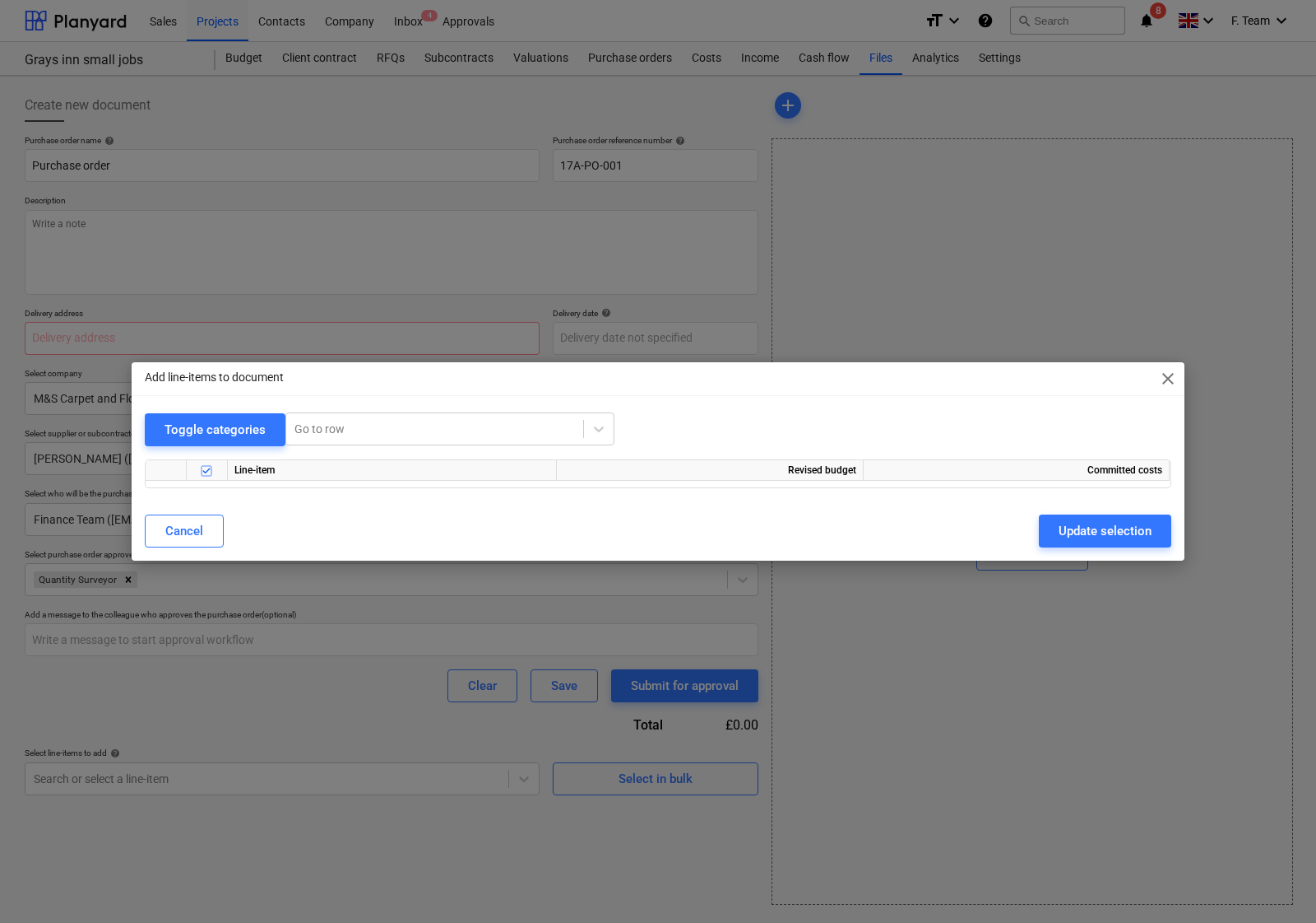
click at [1169, 371] on span "close" at bounding box center [1168, 378] width 20 height 20
type textarea "x"
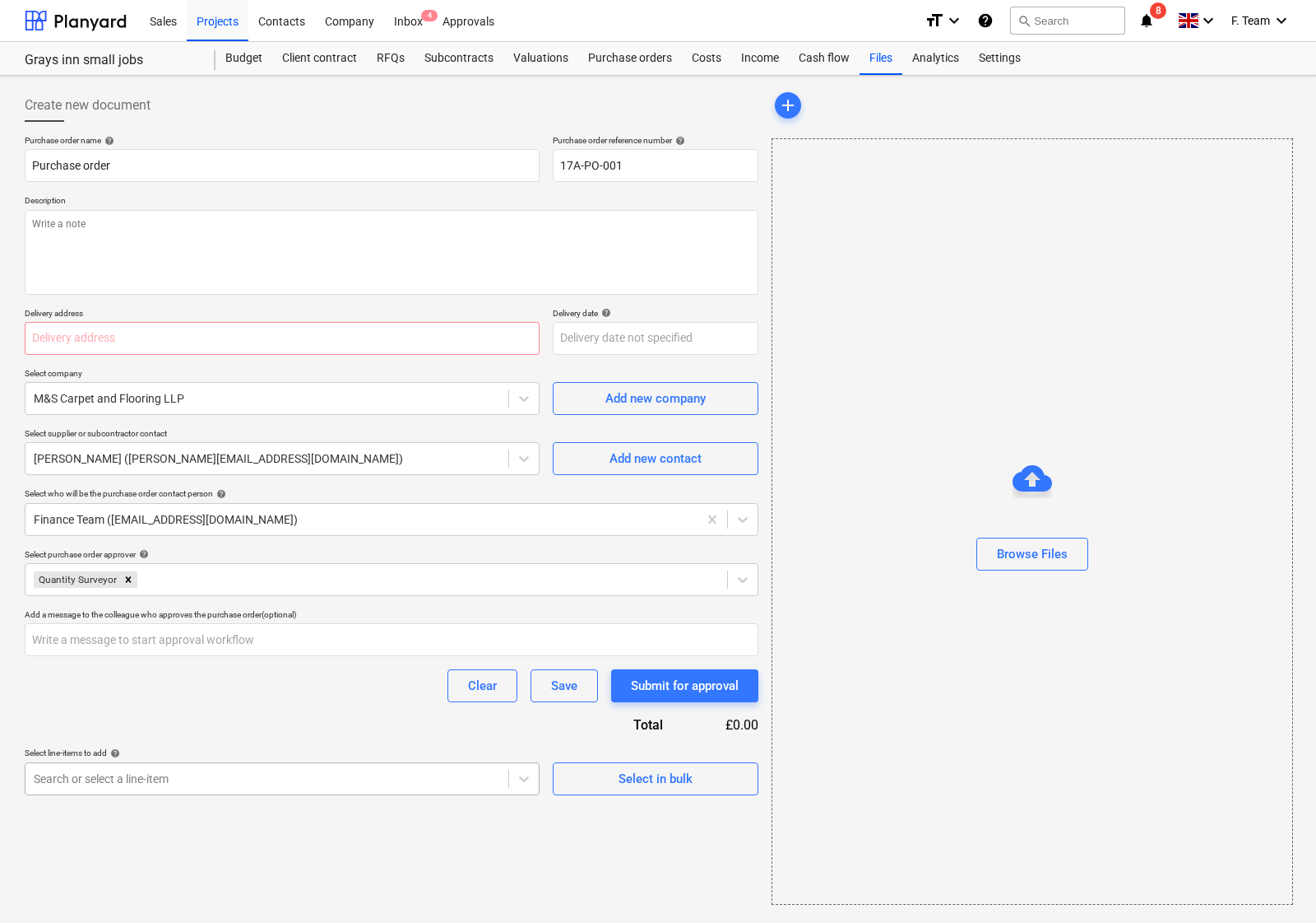
click at [101, 779] on div at bounding box center [267, 778] width 467 height 17
click at [89, 774] on div at bounding box center [267, 778] width 467 height 17
type input "r"
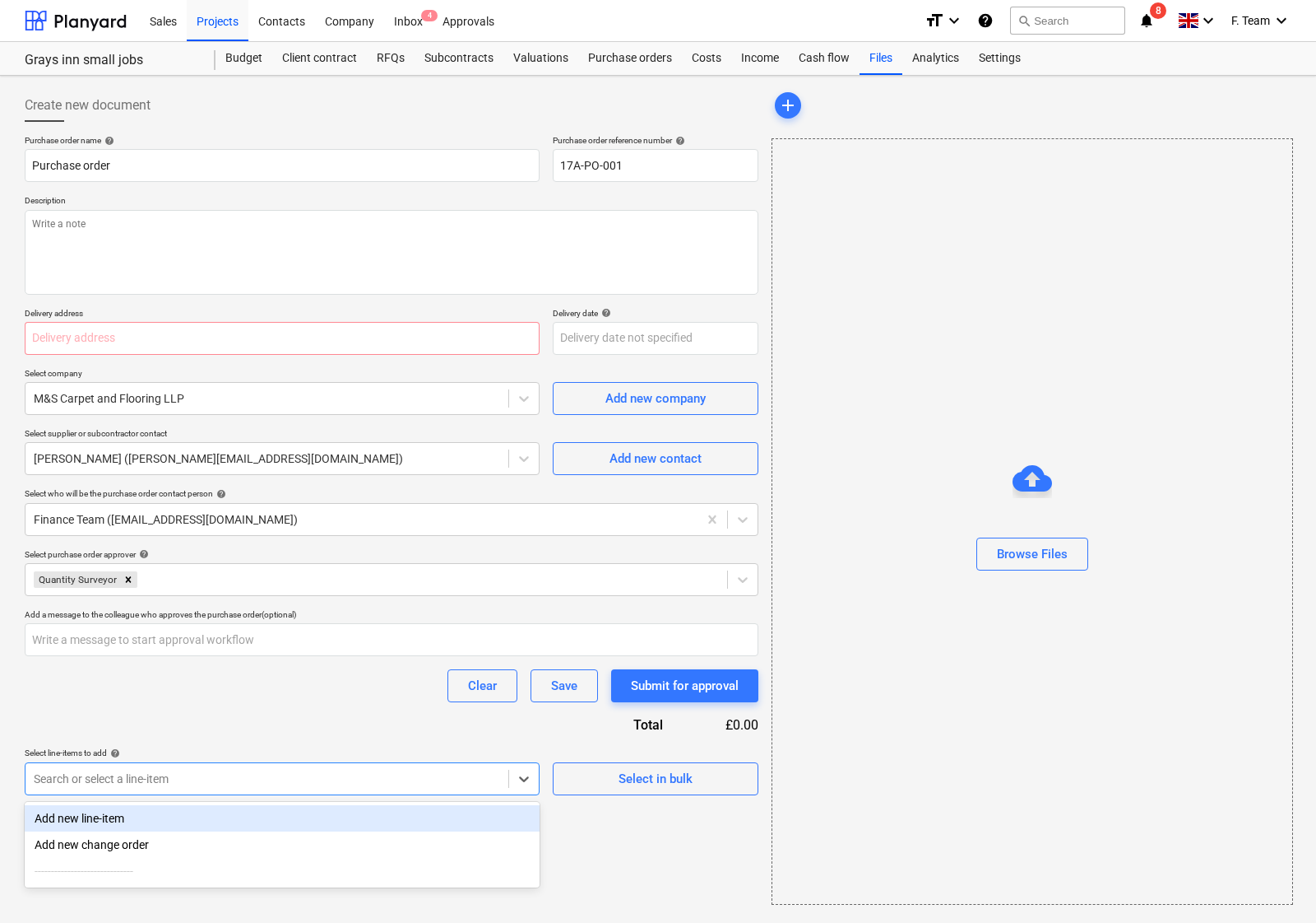
click at [68, 819] on div "Add new line-item" at bounding box center [282, 818] width 515 height 26
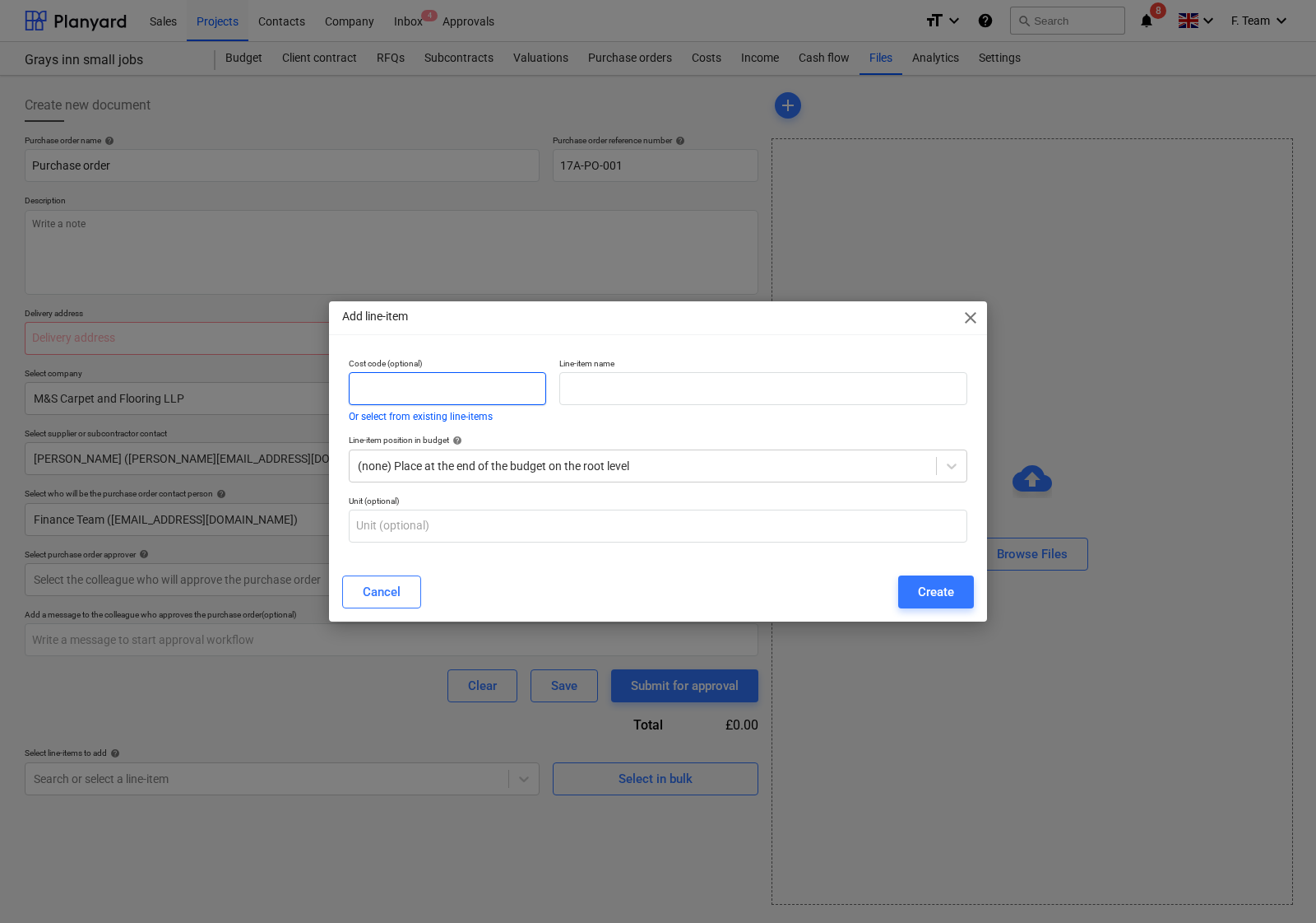
click at [396, 396] on input "text" at bounding box center [448, 388] width 197 height 33
click at [604, 388] on input "text" at bounding box center [763, 388] width 408 height 33
click at [598, 395] on input "text" at bounding box center [763, 388] width 408 height 33
type textarea "x"
paste input "• Remove existing grippers, install 6mm playwood wall to wall"
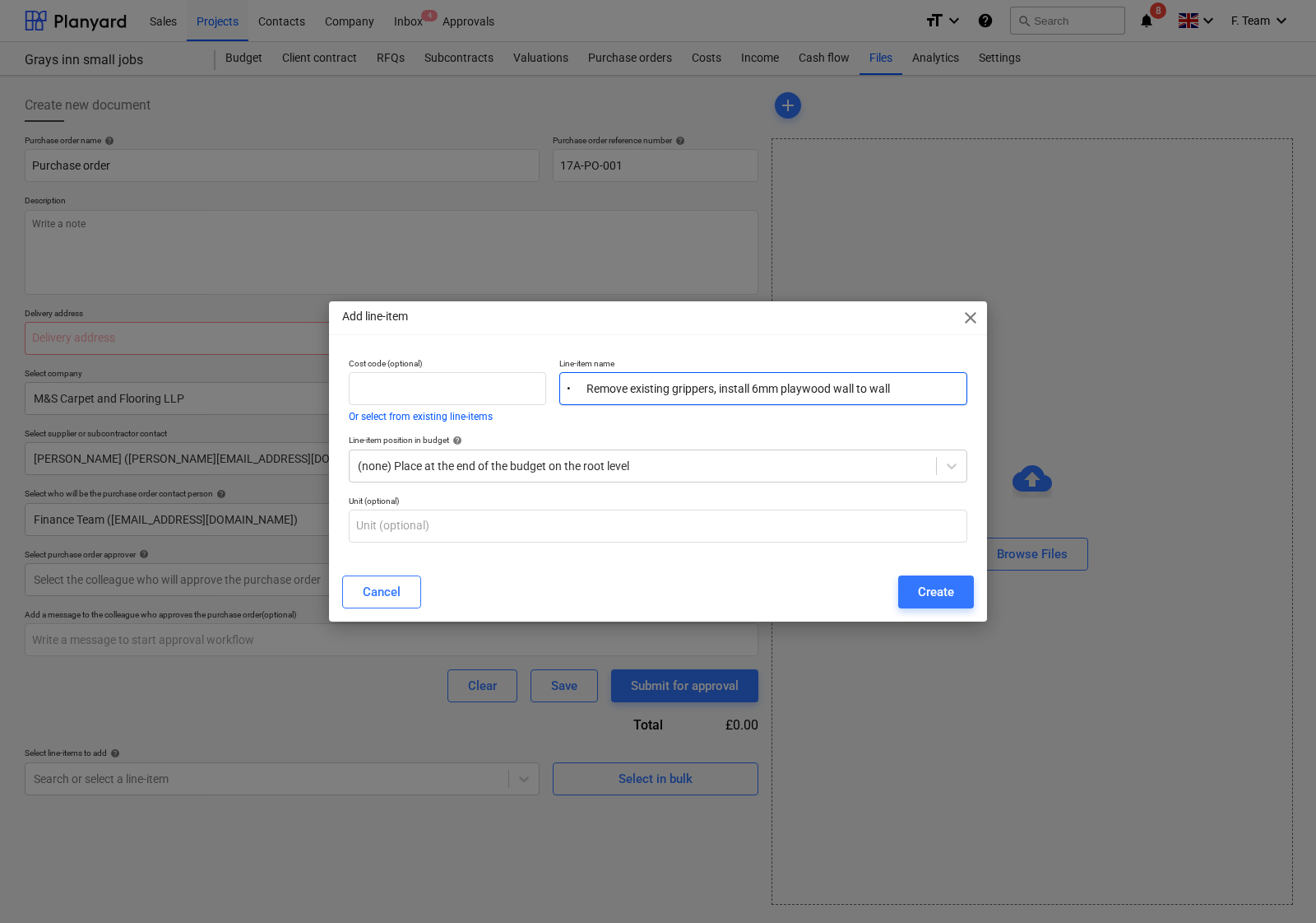
click at [589, 384] on input "• Remove existing grippers, install 6mm playwood wall to wall" at bounding box center [763, 388] width 408 height 33
type input "Remove existing grippers, install 6mm playwood wall to wall"
click at [450, 521] on input "text" at bounding box center [658, 526] width 619 height 33
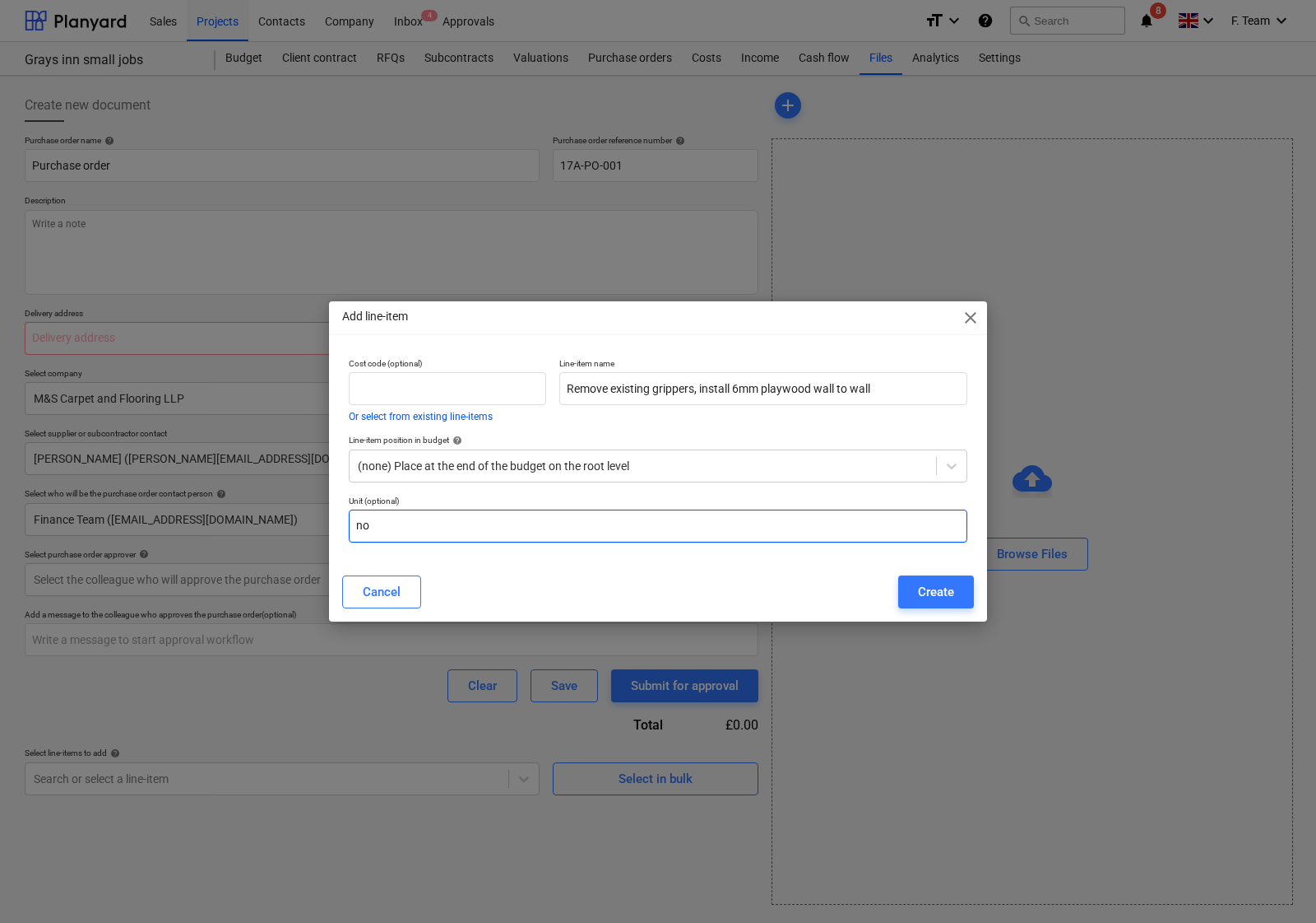
type input "n"
type input "Nos"
click at [918, 591] on div "Create" at bounding box center [936, 592] width 37 height 22
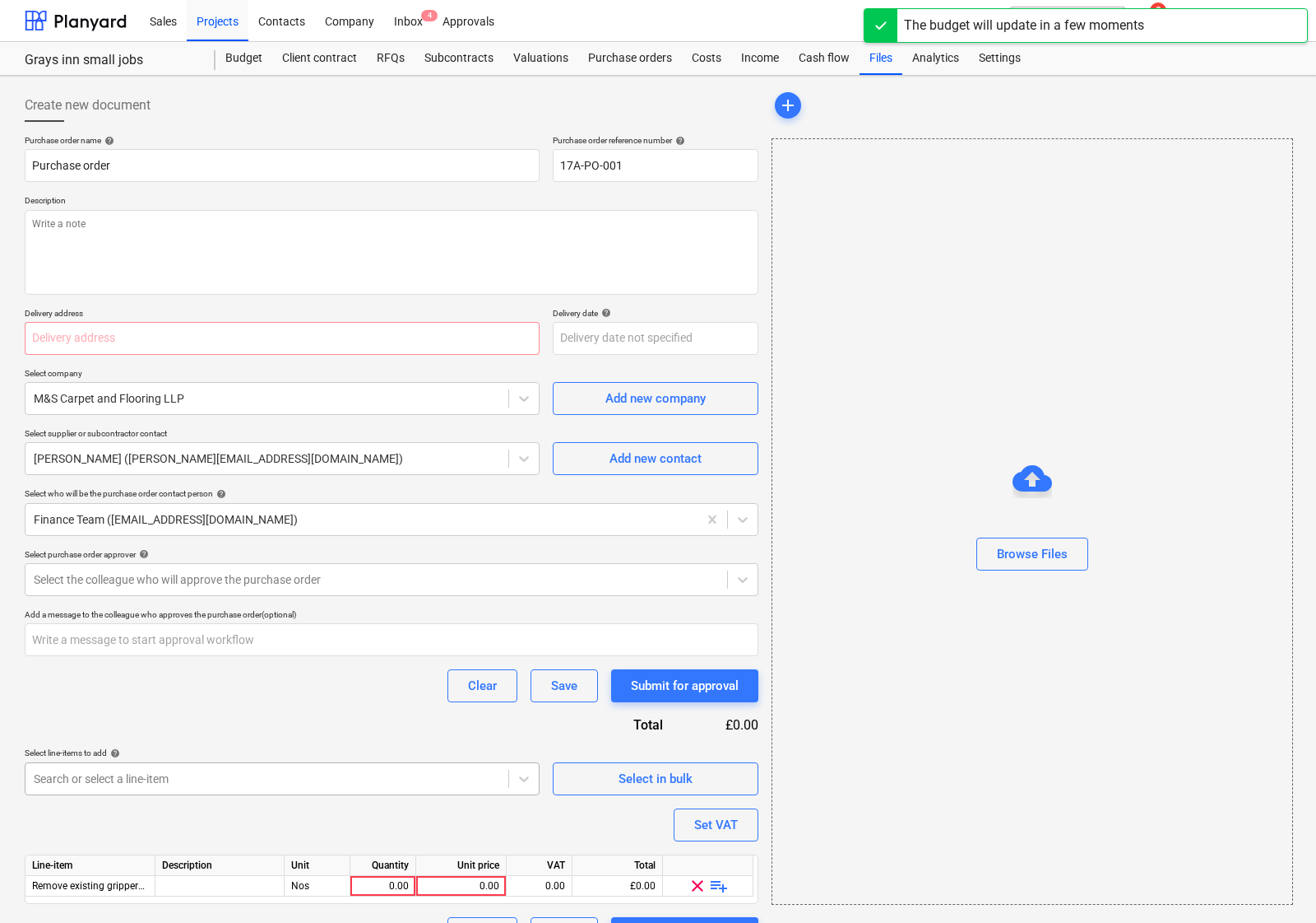
type textarea "x"
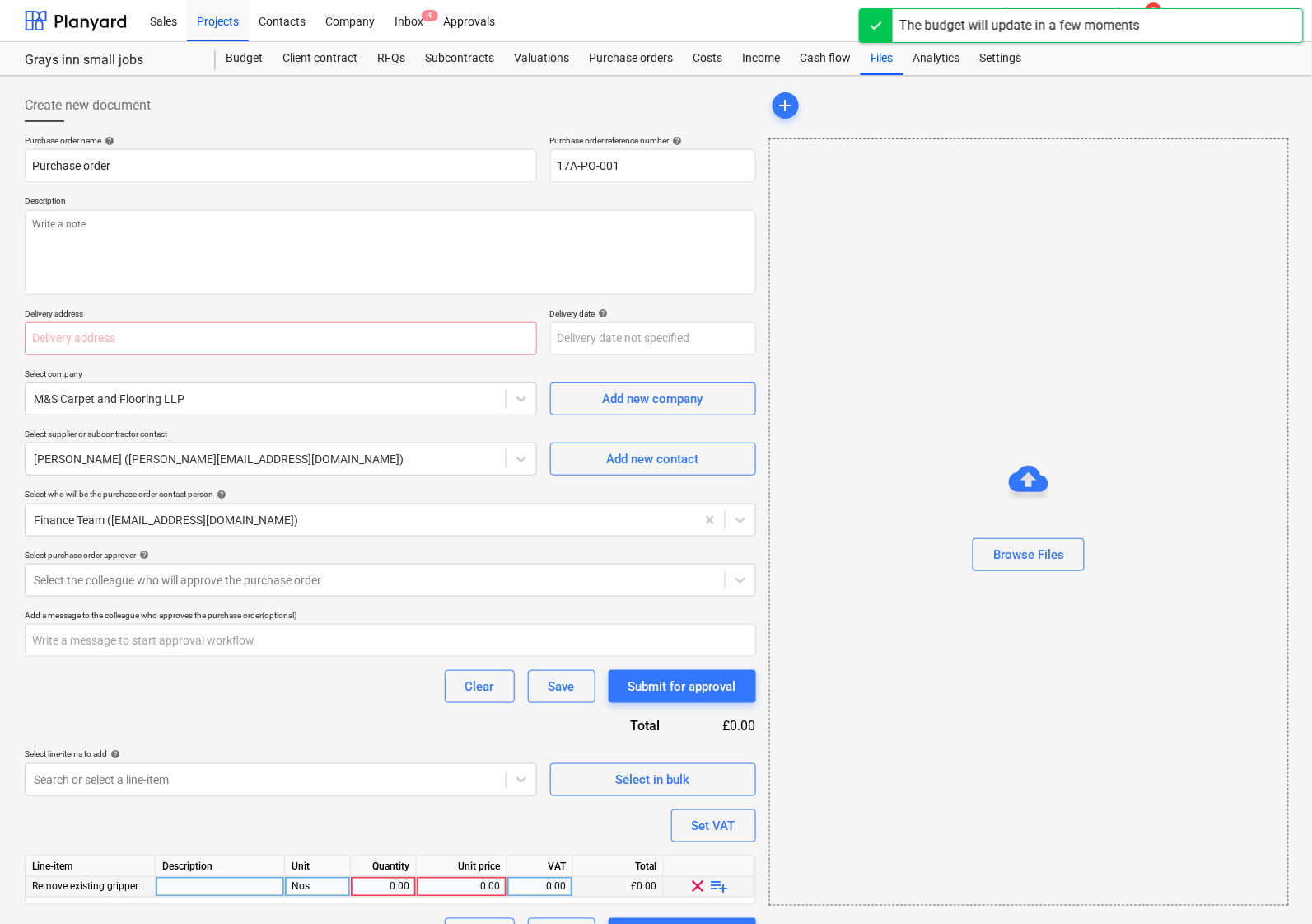
click at [198, 887] on div at bounding box center [221, 887] width 130 height 21
type input "• Remove existing grippers, install 6mm playwood wall to wall"
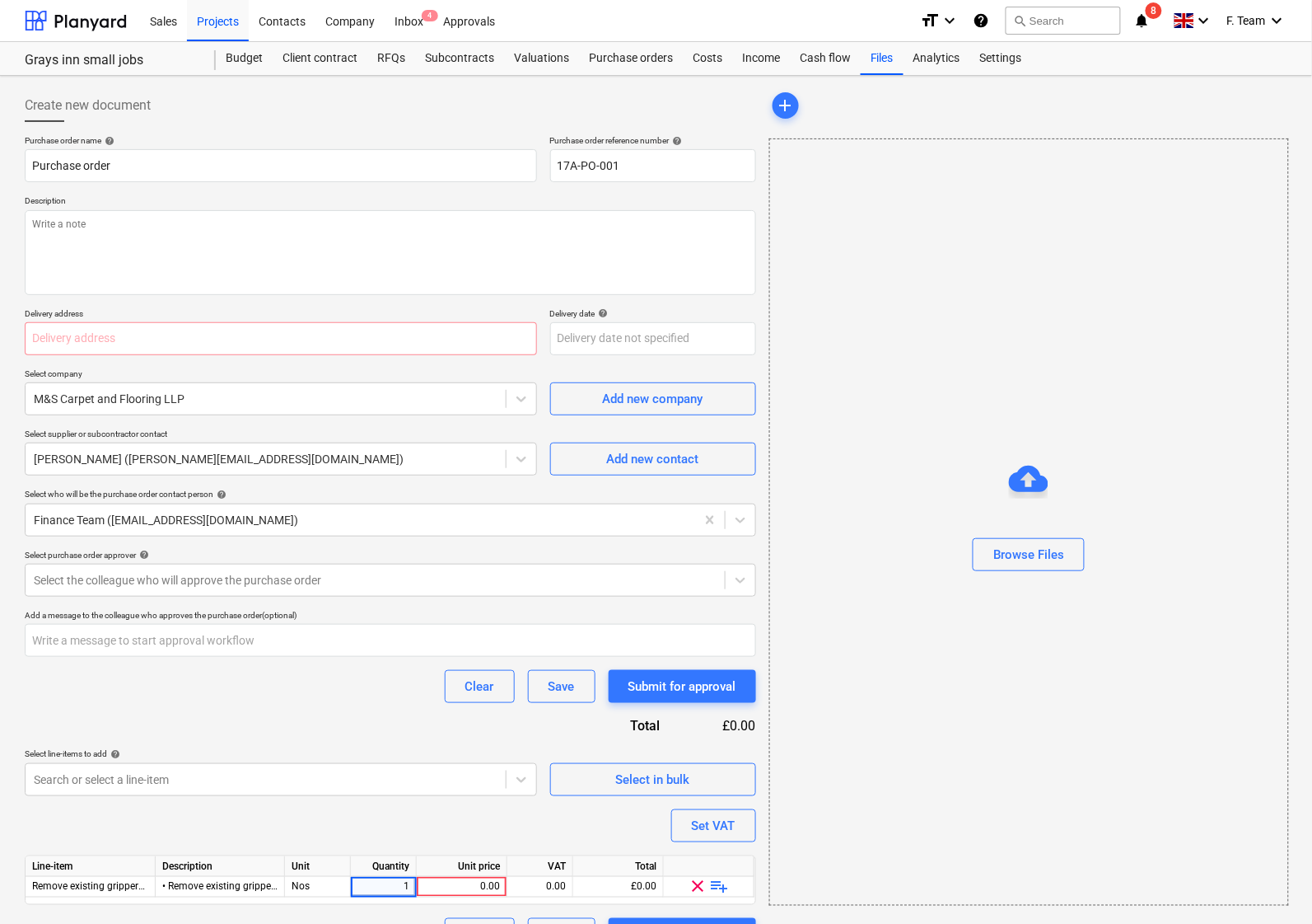
type textarea "x"
type input "708"
type textarea "x"
type input "20"
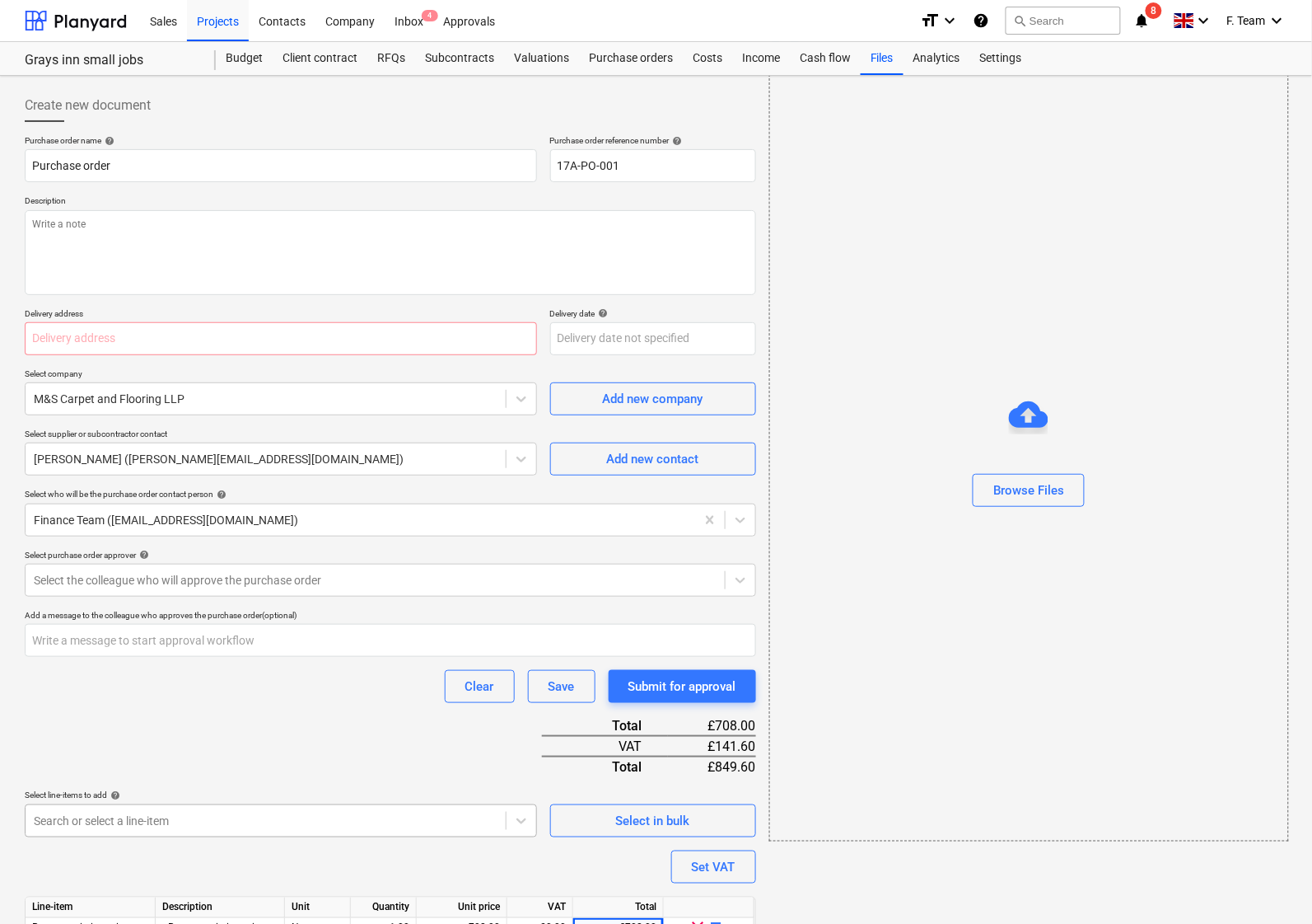
scroll to position [79, 0]
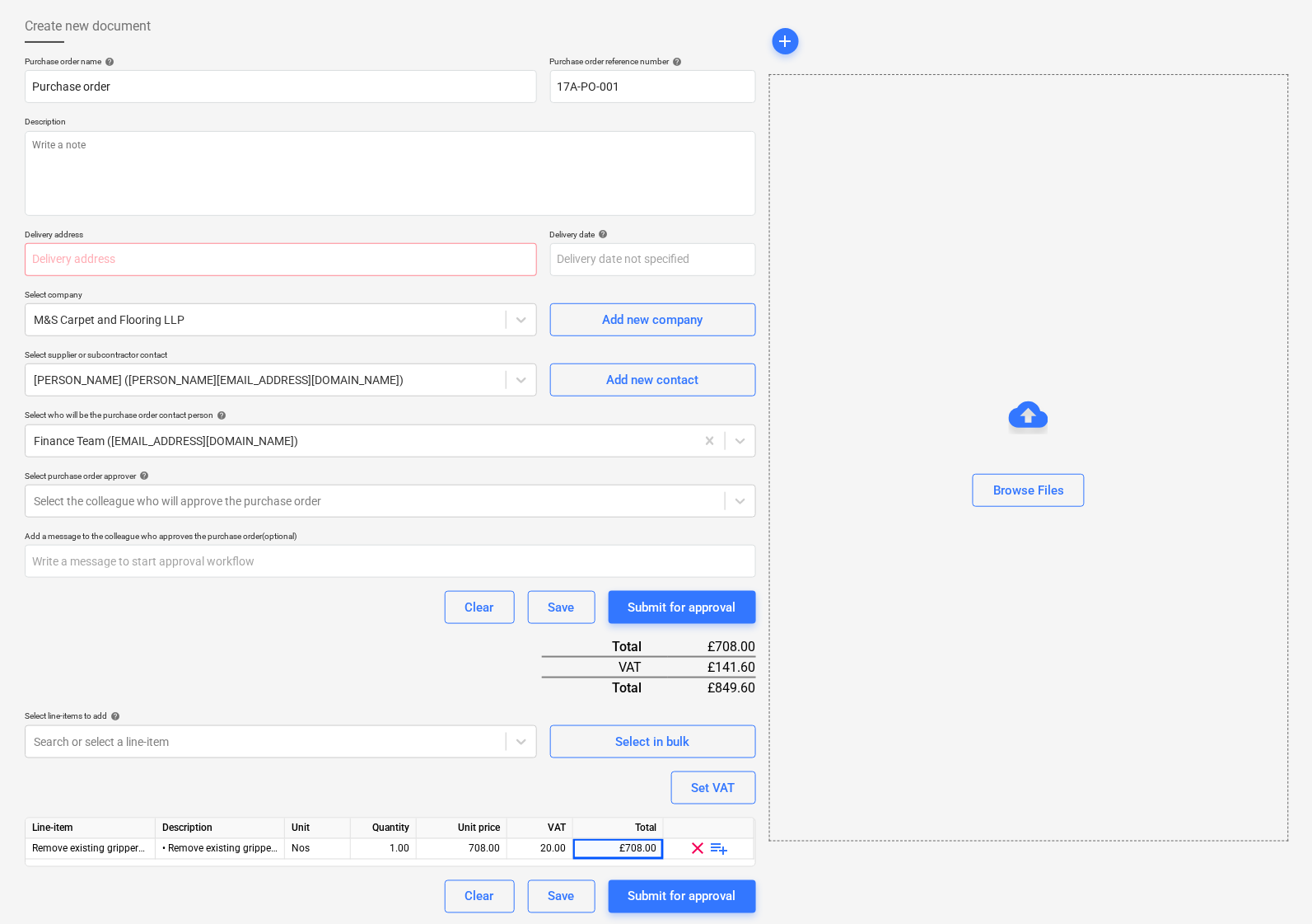
click at [215, 231] on p "Delivery address" at bounding box center [280, 236] width 512 height 14
click at [10, 259] on div "Create new document Purchase order name help Purchase order Purchase order refe…" at bounding box center [656, 461] width 1312 height 930
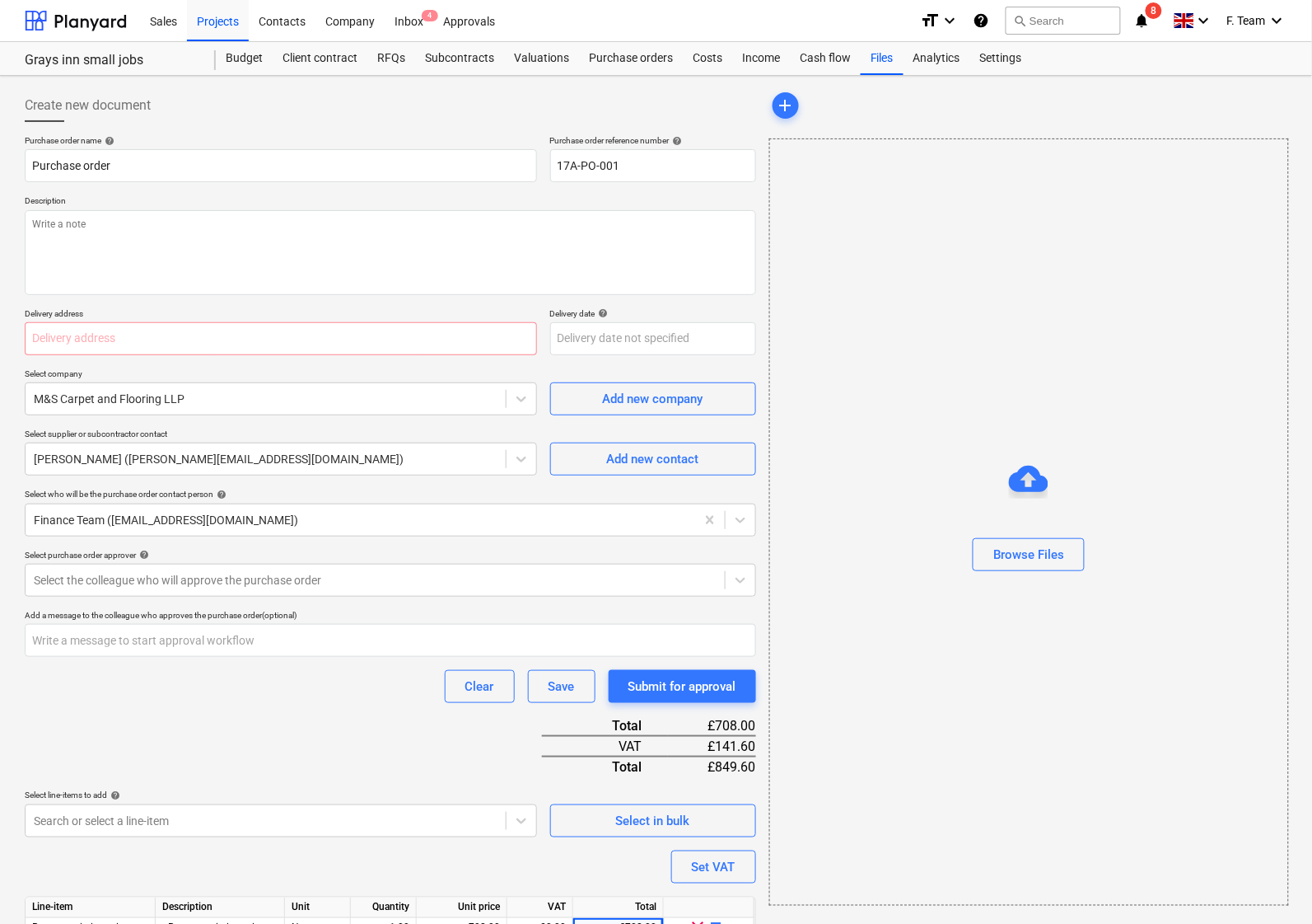
click at [0, 277] on div "Create new document Purchase order name help Purchase order Purchase order refe…" at bounding box center [656, 540] width 1312 height 930
click at [191, 581] on div at bounding box center [375, 580] width 683 height 17
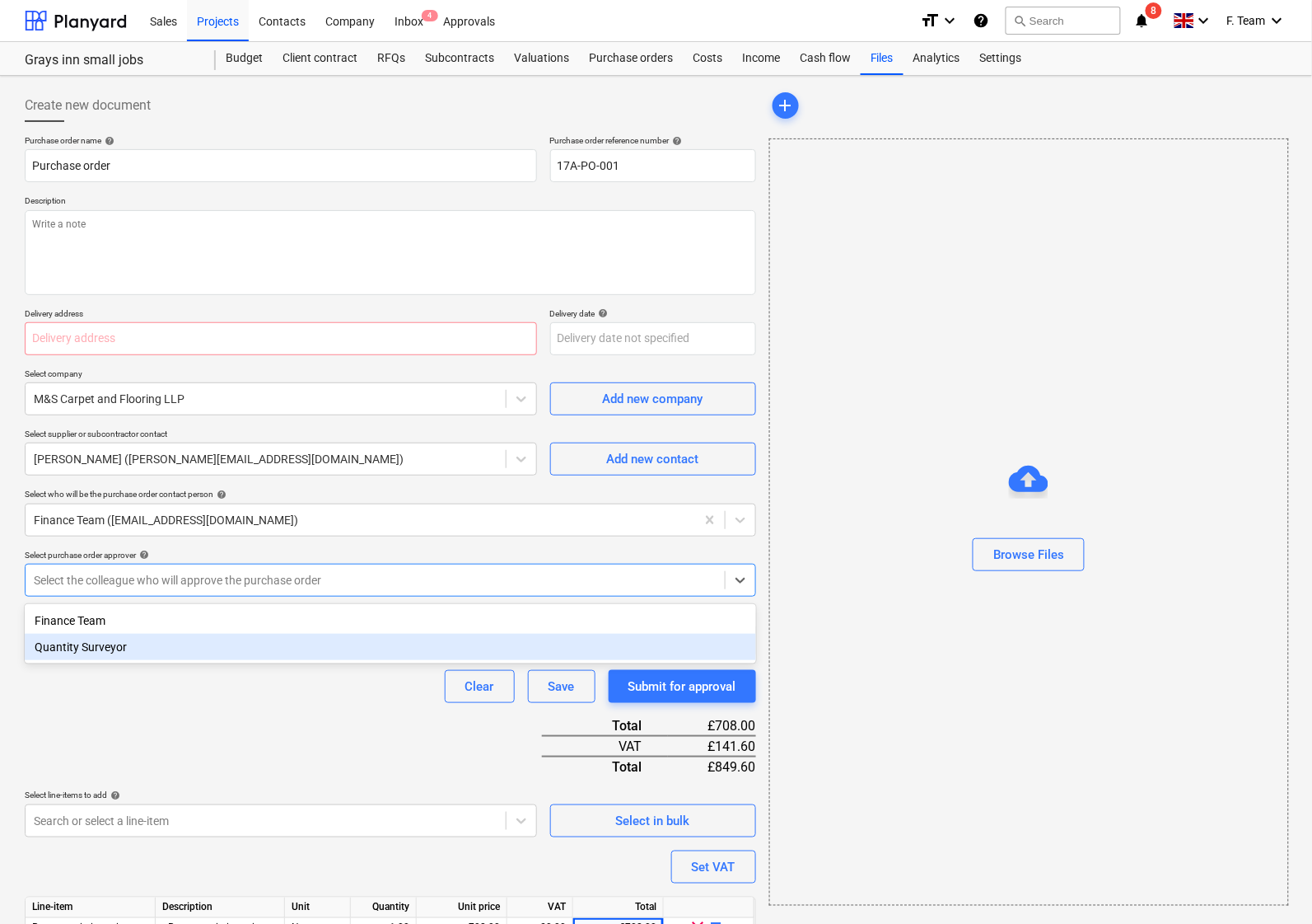
click at [114, 650] on div "Quantity Surveyor" at bounding box center [390, 647] width 731 height 26
type textarea "x"
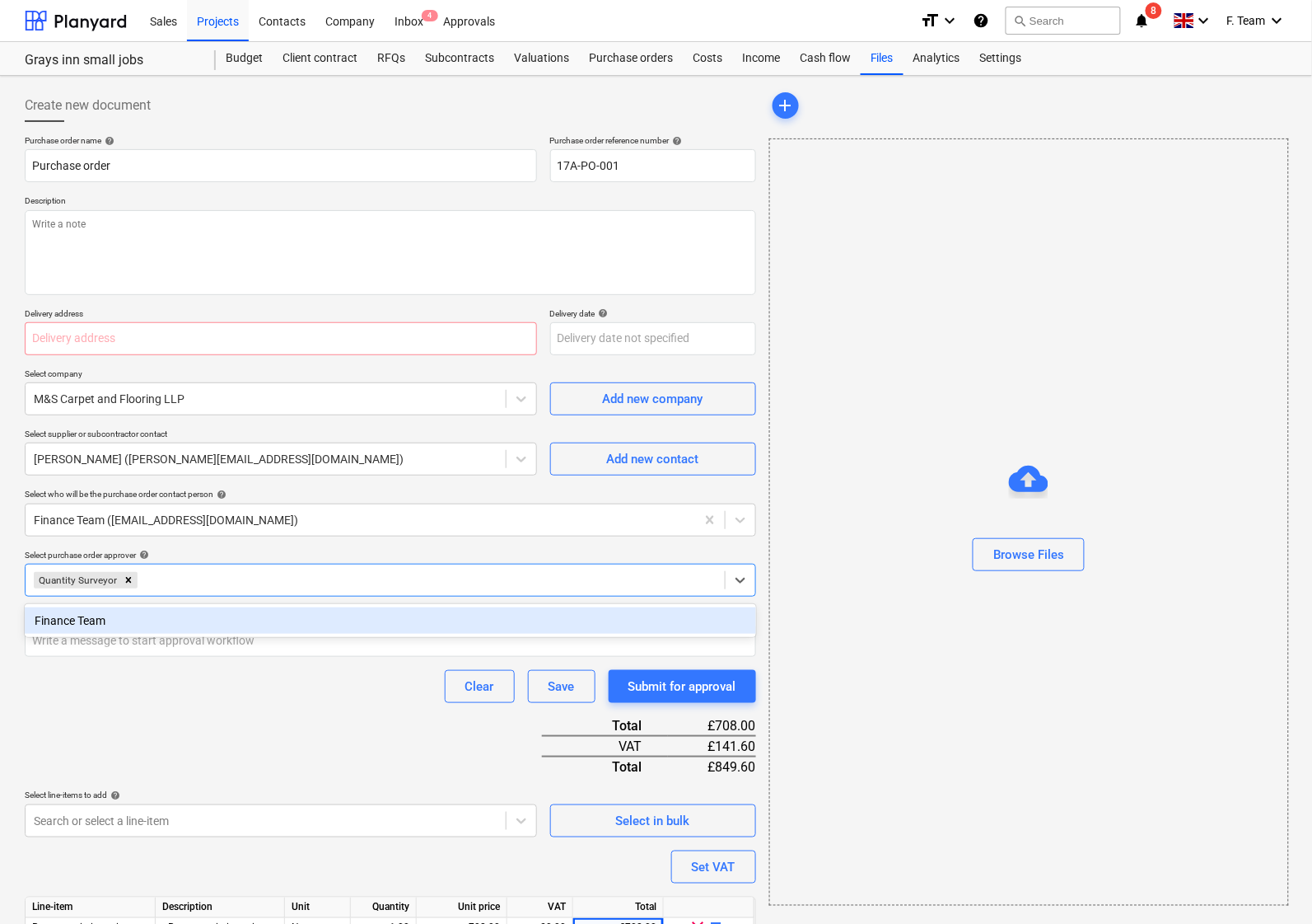
click at [120, 685] on div "Clear Save Submit for approval" at bounding box center [390, 686] width 731 height 33
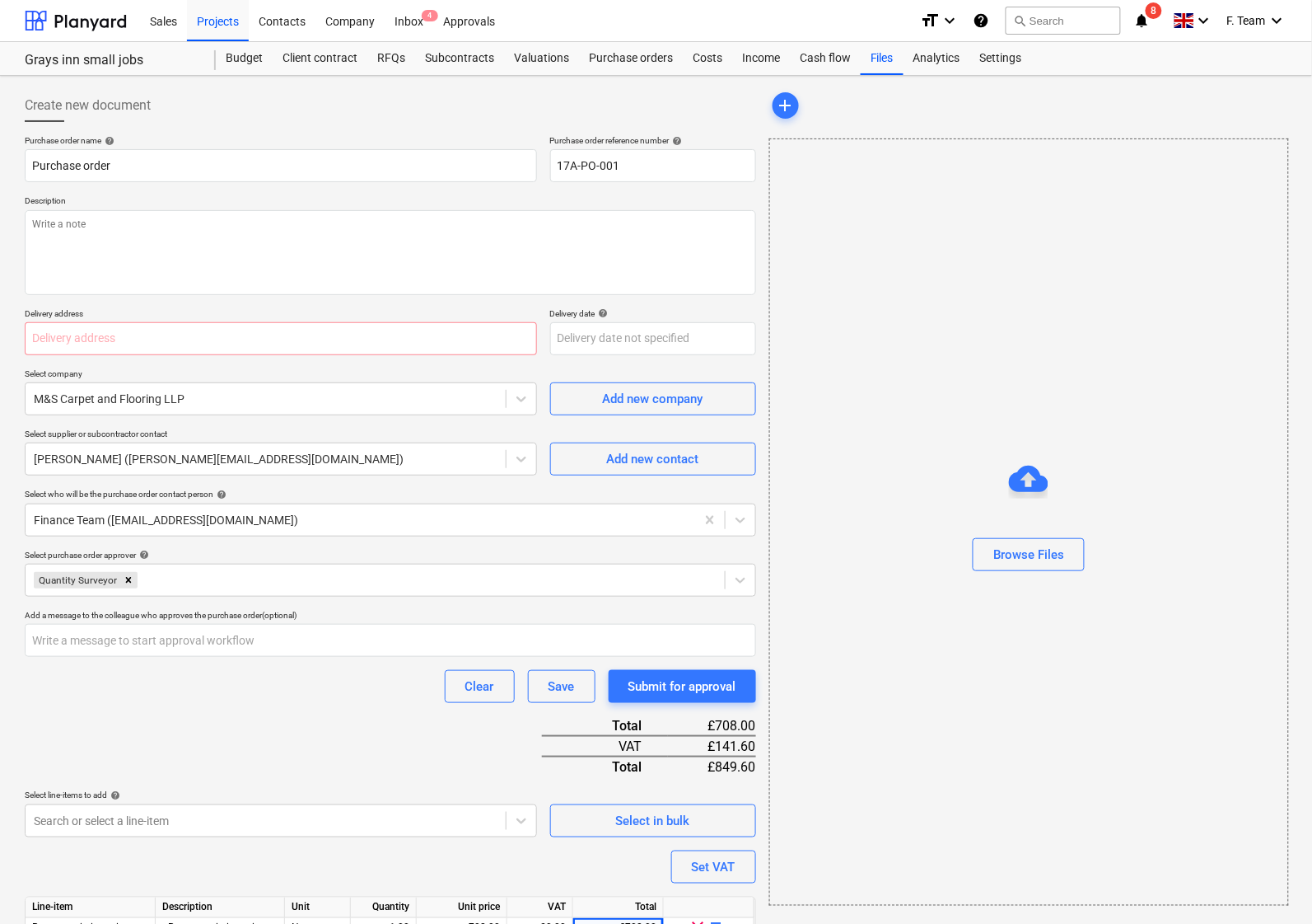
scroll to position [79, 0]
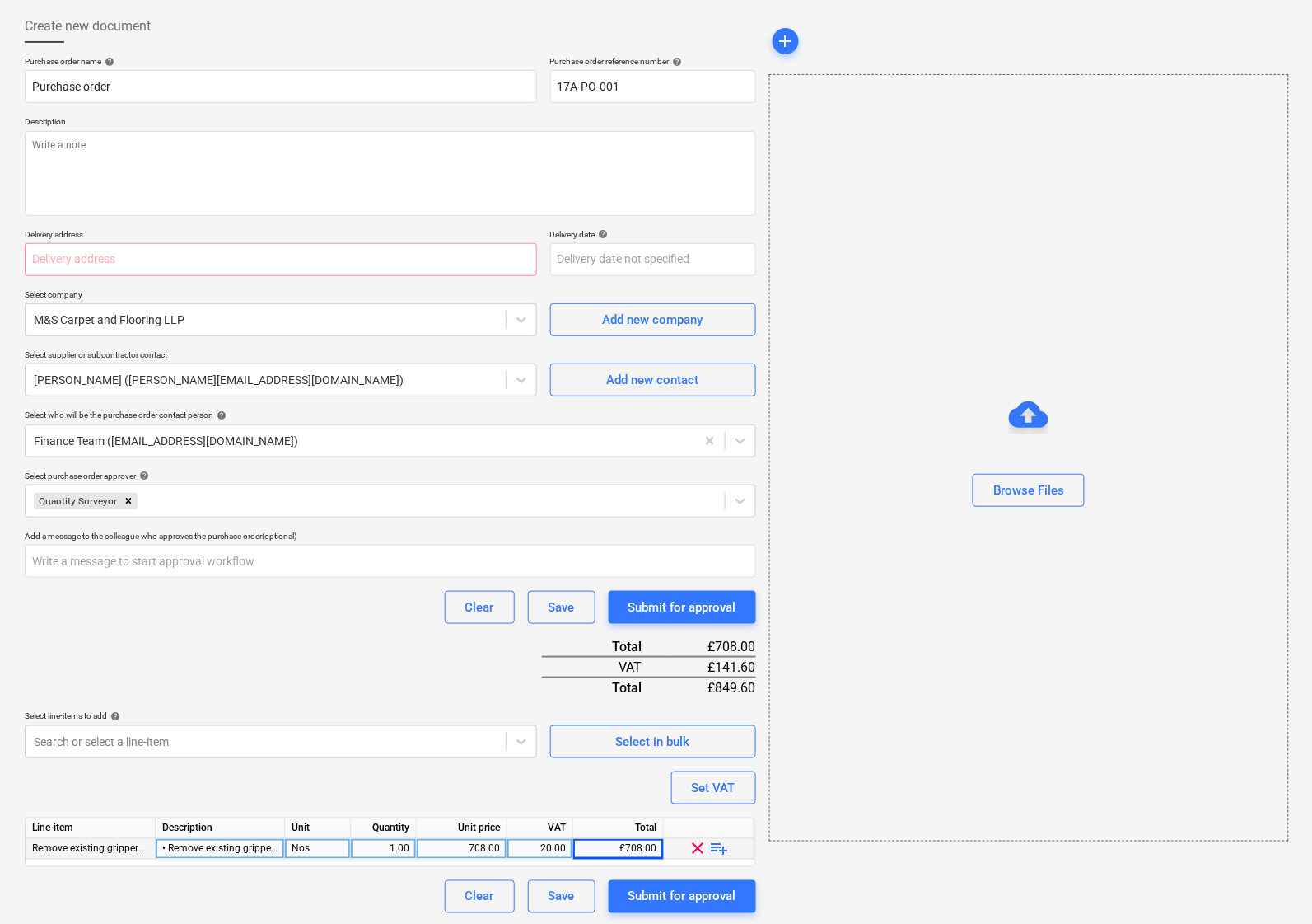
click at [164, 849] on div "• Remove existing grippers, install 6mm playwood wall to wall" at bounding box center [221, 849] width 130 height 21
type input "Remove existing grippers, install 6mm playwood wall to wall"
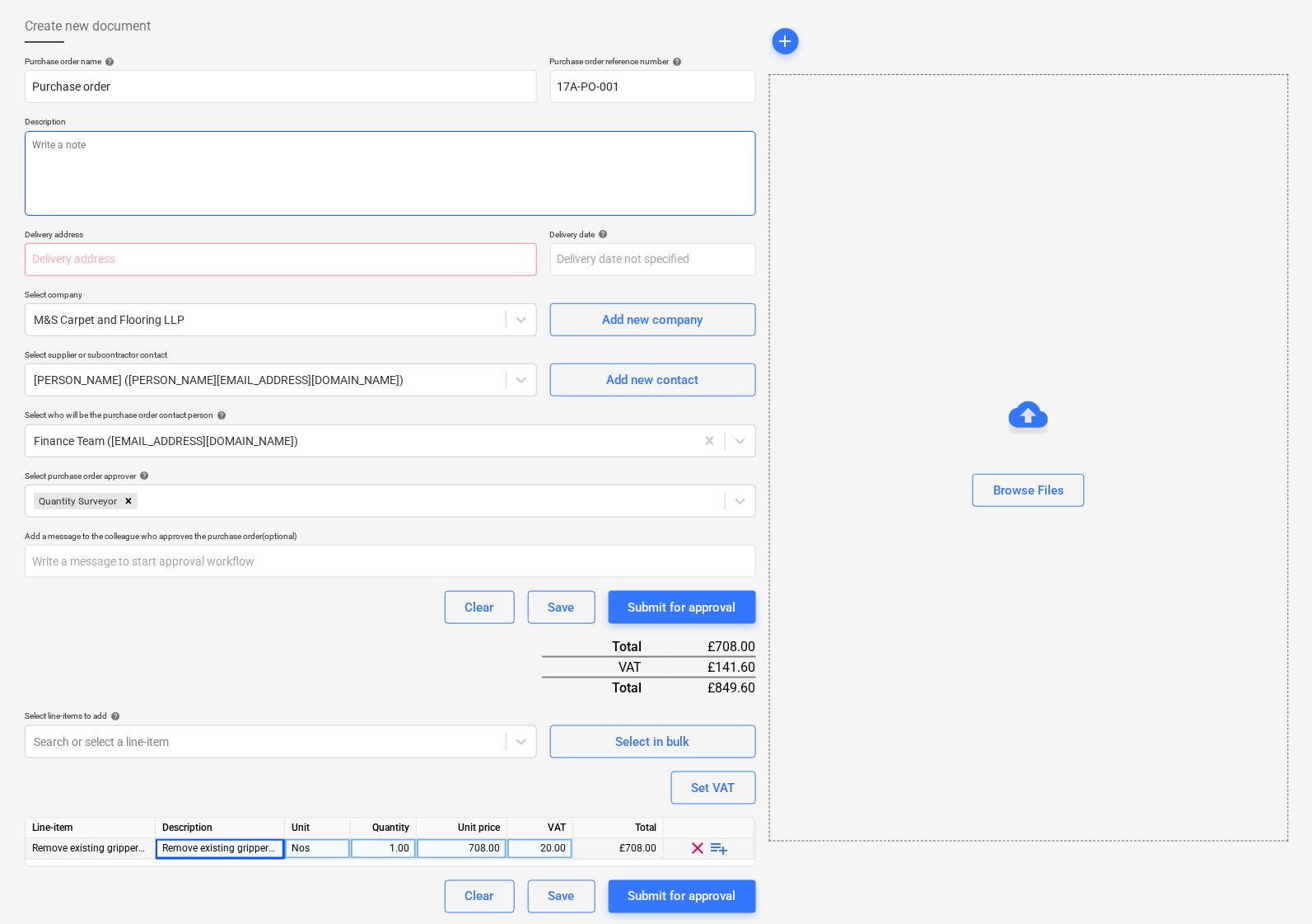
click at [76, 152] on textarea at bounding box center [390, 173] width 731 height 85
paste textarea "• Remove existing grippers, install 6mm playwood wall to wall"
type textarea "x"
drag, startPoint x: 48, startPoint y: 141, endPoint x: 84, endPoint y: 167, distance: 44.4
click at [48, 142] on textarea "• Remove existing grippers, install 6mm playwood wall to wall" at bounding box center [390, 173] width 731 height 85
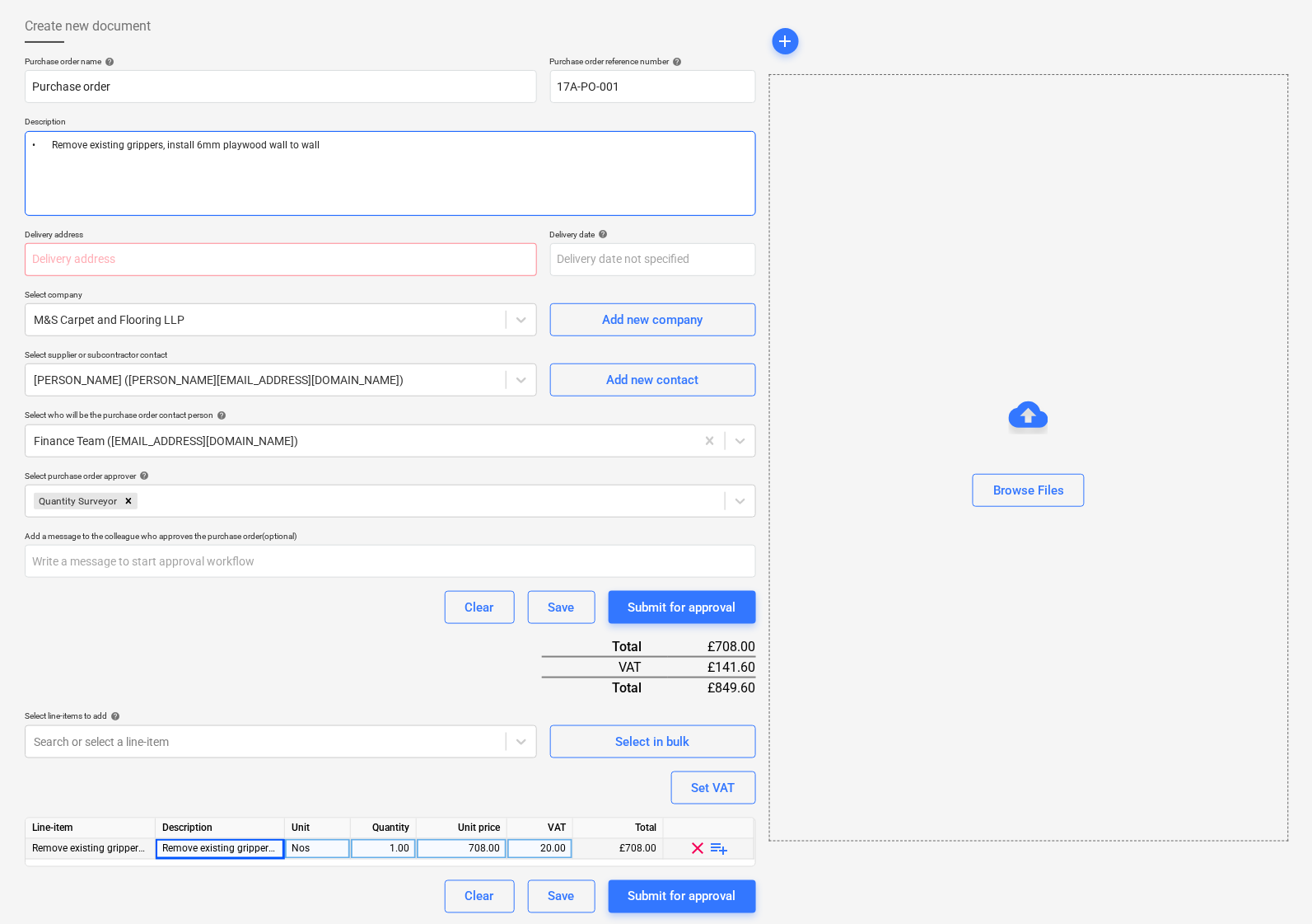
type textarea "• Remove existing grippers, install 6mm playwood wall to wall"
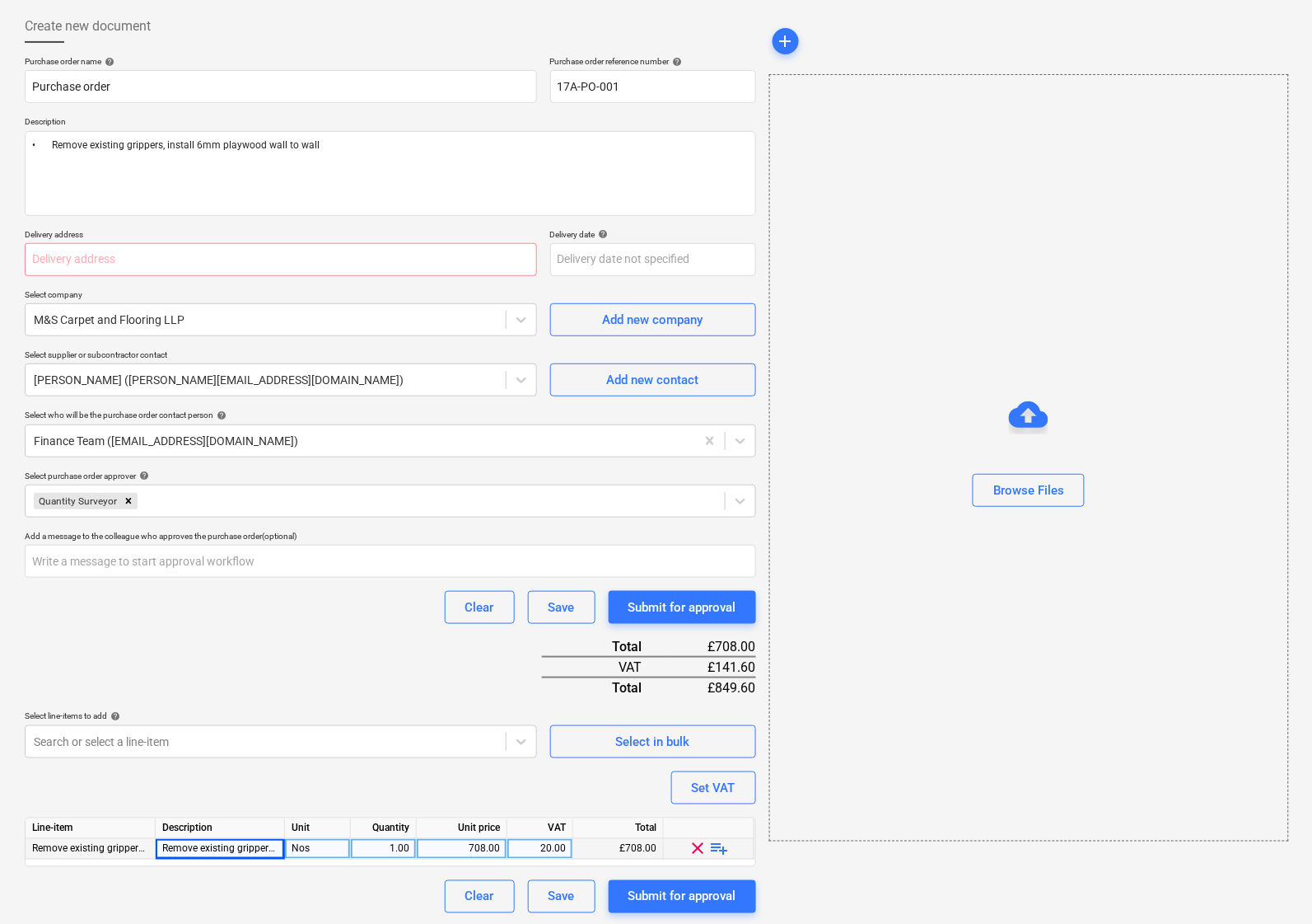
click at [150, 624] on div "Clear Save Submit for approval" at bounding box center [390, 606] width 731 height 33
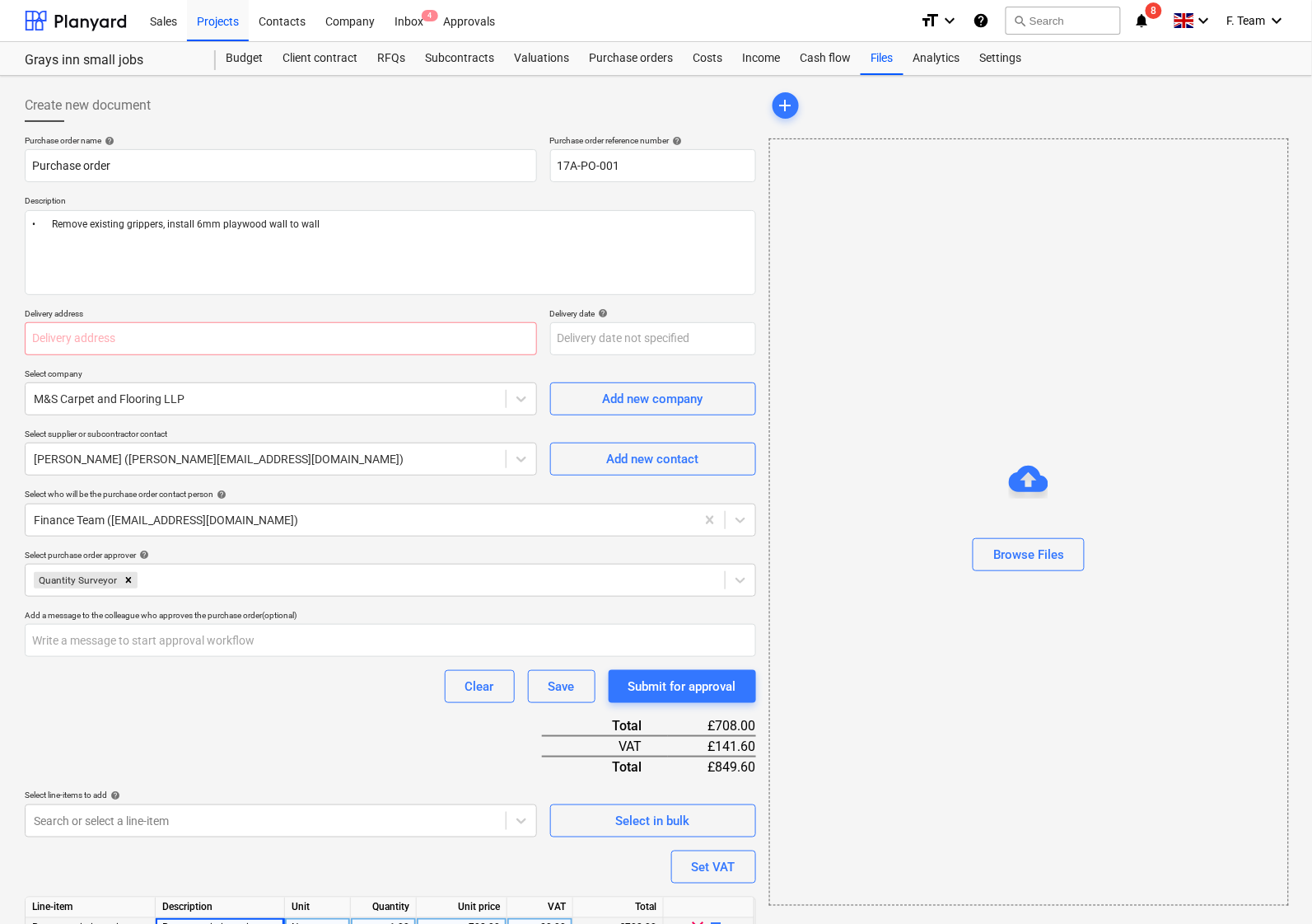
scroll to position [79, 0]
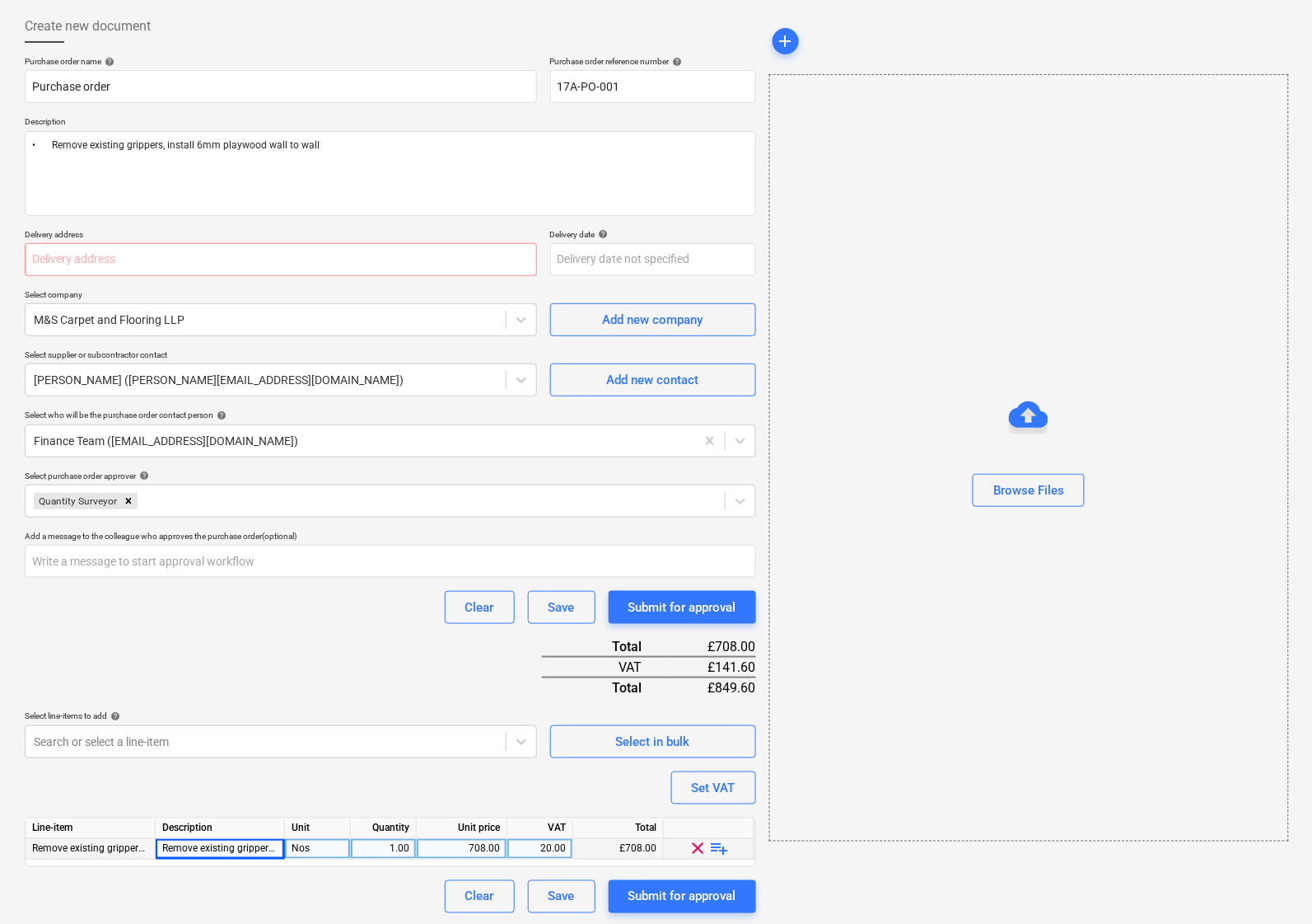
click at [314, 664] on div "Purchase order name help Purchase order Purchase order reference number help 17…" at bounding box center [390, 485] width 731 height 857
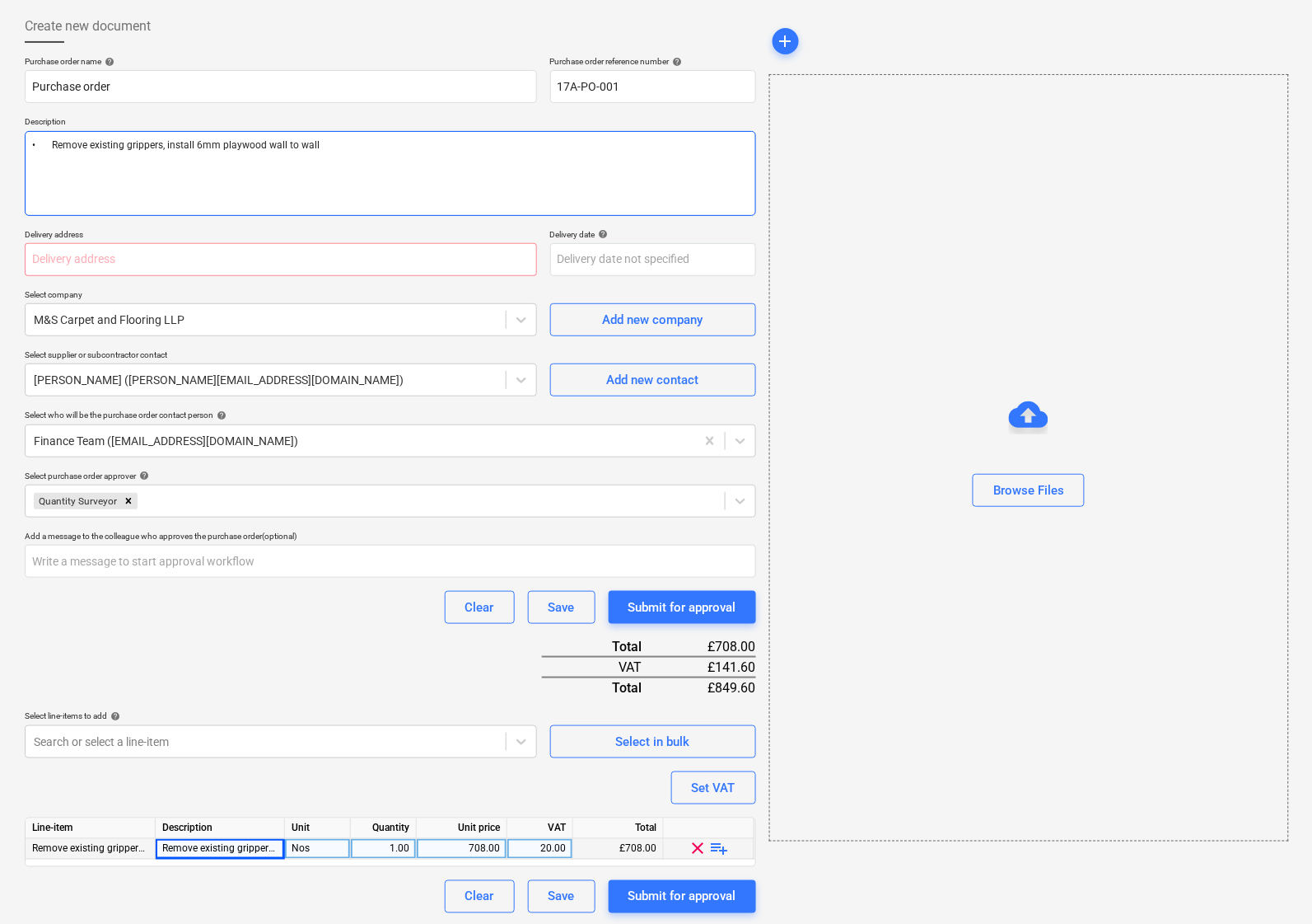
click at [46, 145] on textarea "• Remove existing grippers, install 6mm playwood wall to wall" at bounding box center [390, 173] width 731 height 85
type textarea "x"
type textarea "•Remove existing grippers, install 6mm playwood wall to wall"
type textarea "x"
type textarea "Remove existing grippers, install 6mm playwood wall to wall"
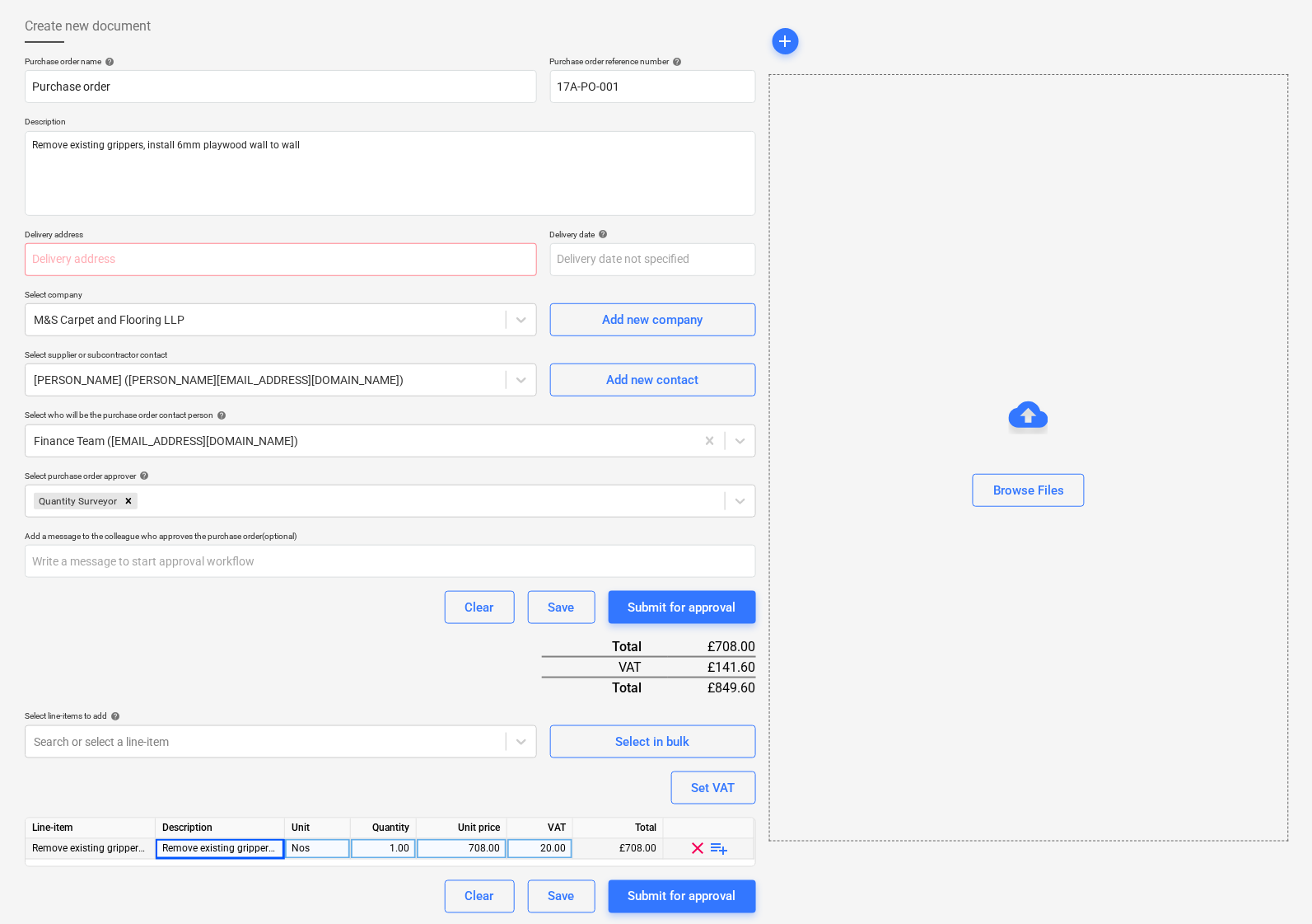
click at [173, 652] on div "Purchase order name help Purchase order Purchase order reference number help 17…" at bounding box center [390, 485] width 731 height 857
click at [677, 885] on div "Submit for approval" at bounding box center [682, 896] width 108 height 22
click at [707, 887] on div "Submit for approval" at bounding box center [682, 896] width 148 height 33
click at [673, 887] on div "Submit for approval" at bounding box center [682, 896] width 148 height 33
click at [221, 773] on div "Purchase order name help Purchase order Purchase order reference number help 17…" at bounding box center [390, 485] width 731 height 857
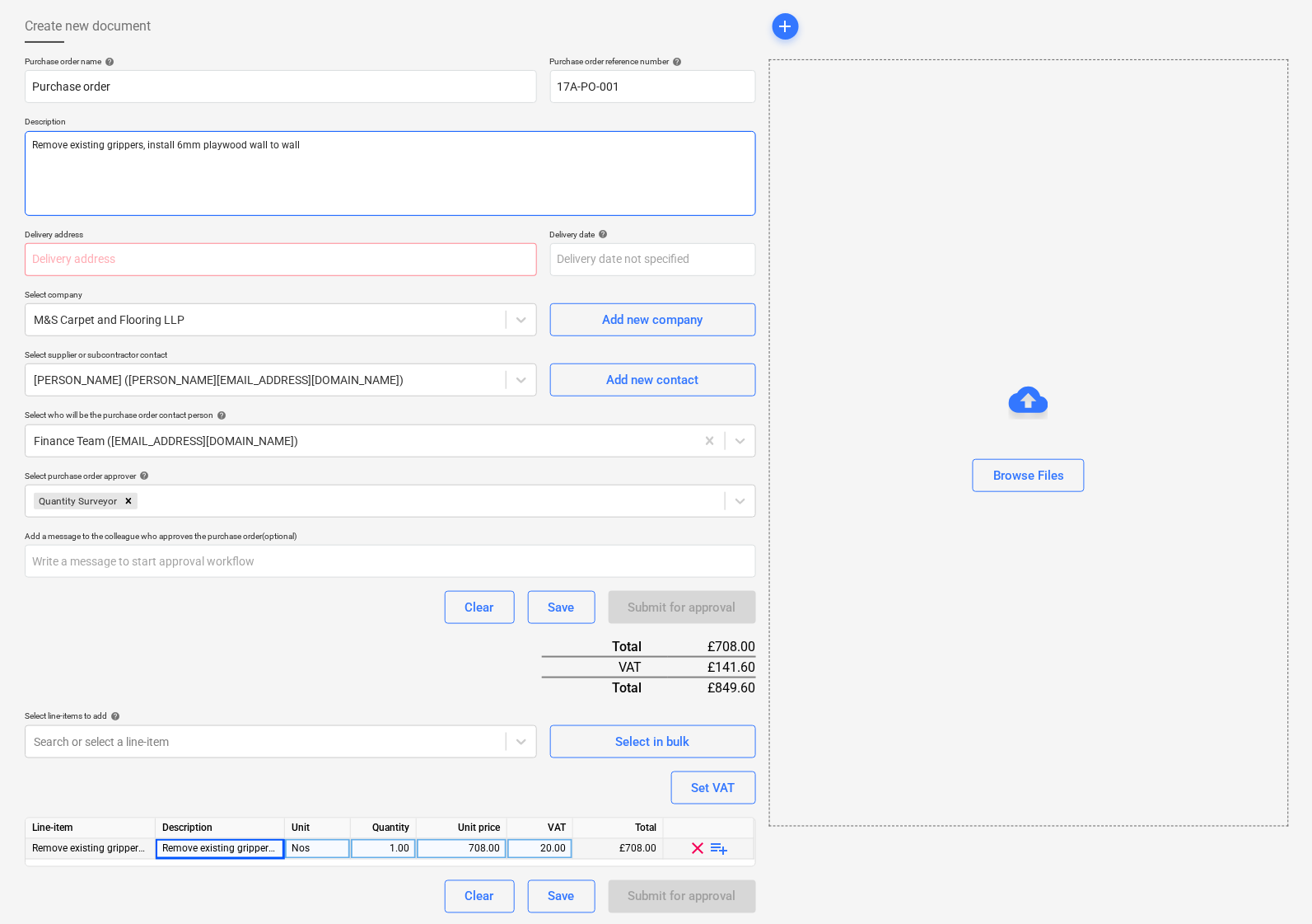
scroll to position [0, 0]
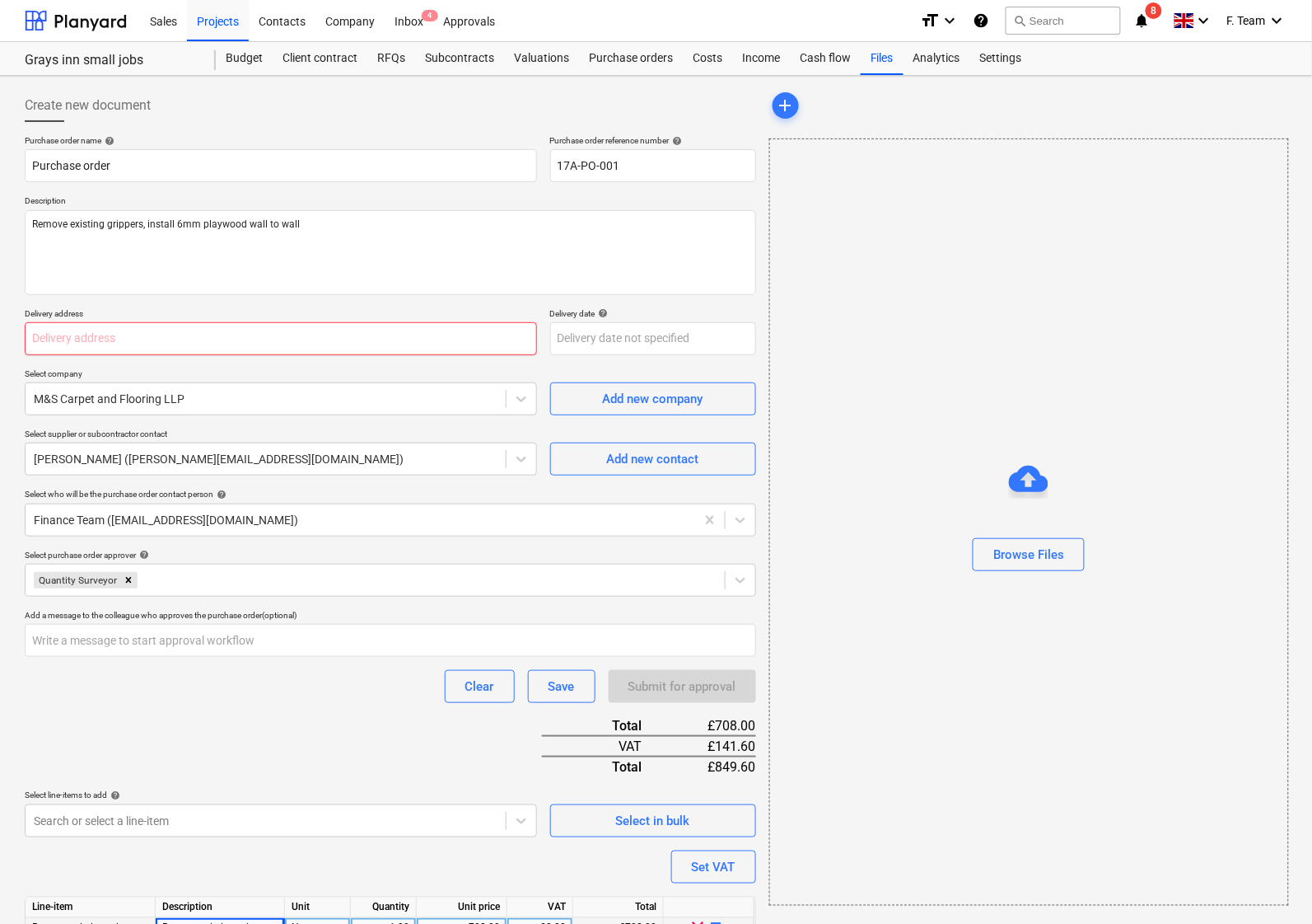
click at [78, 347] on input "text" at bounding box center [280, 338] width 512 height 33
click at [3, 253] on div "Create new document Purchase order name help Purchase order Purchase order refe…" at bounding box center [656, 540] width 1312 height 930
click at [50, 332] on input "text" at bounding box center [280, 338] width 512 height 33
click at [4, 287] on div "Create new document Purchase order name help Purchase order Purchase order refe…" at bounding box center [656, 540] width 1312 height 930
click at [75, 24] on div at bounding box center [75, 21] width 102 height 41
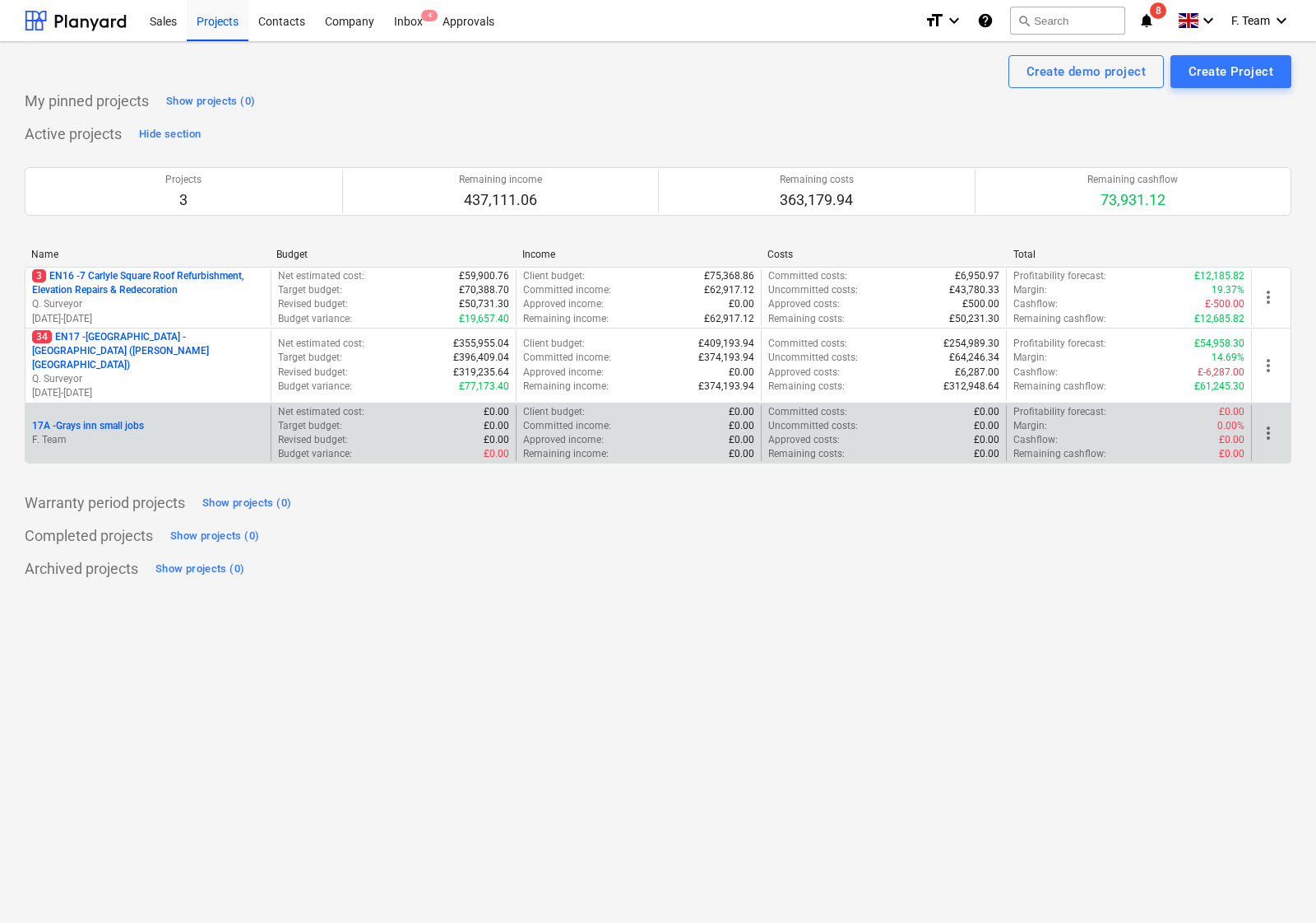
click at [121, 433] on p "F. Team" at bounding box center [147, 439] width 232 height 14
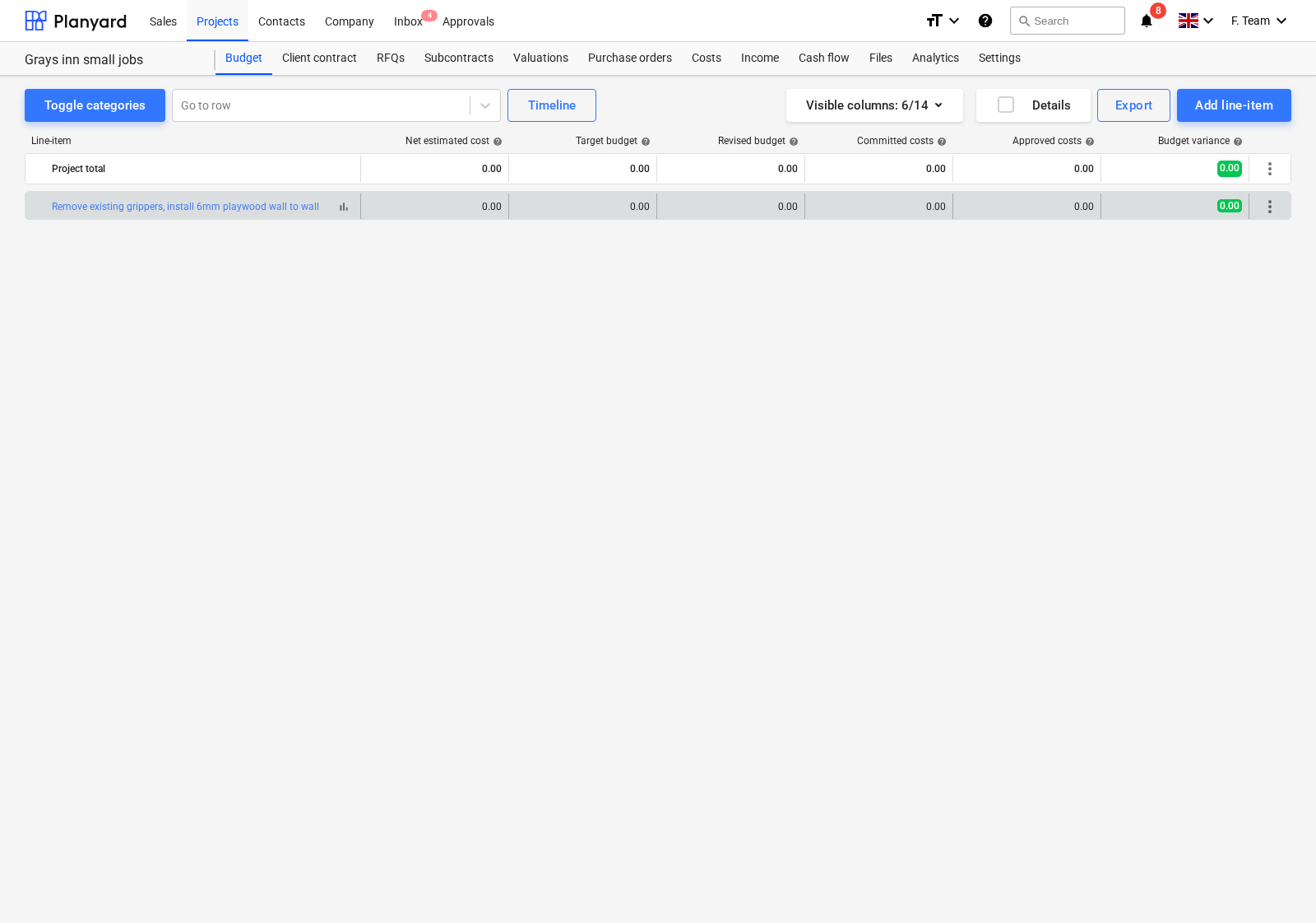
click at [316, 208] on div "bar_chart Remove existing grippers, install 6mm playwood wall to wall" at bounding box center [203, 207] width 302 height 11
click at [652, 203] on div "edit 0.00" at bounding box center [584, 207] width 148 height 26
click at [170, 215] on div "bar_chart Remove existing grippers, install 6mm playwood wall to wall" at bounding box center [203, 207] width 302 height 26
click at [170, 208] on link "Remove existing grippers, install 6mm playwood wall to wall" at bounding box center [185, 207] width 268 height 11
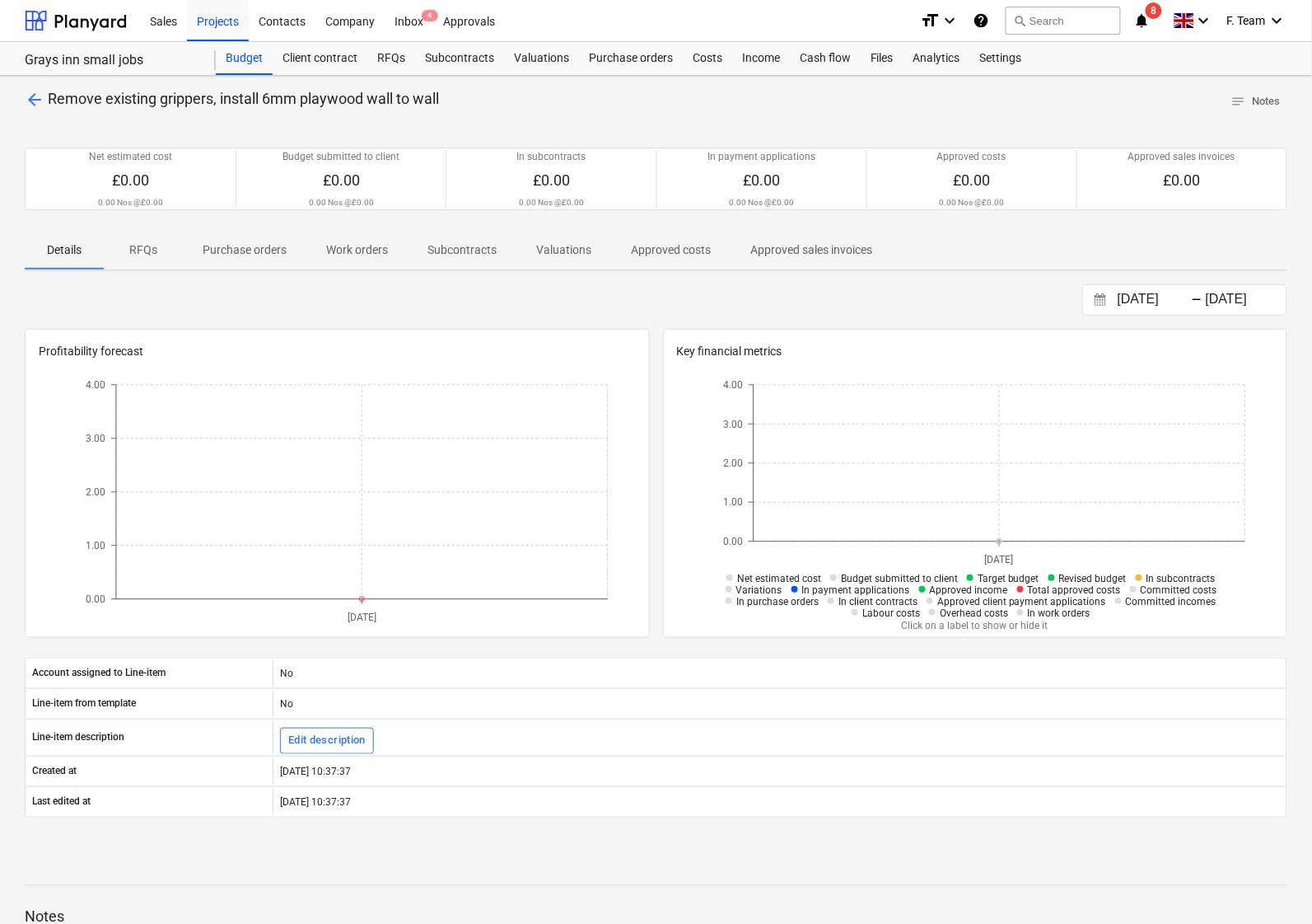
click at [30, 97] on span "arrow_back" at bounding box center [34, 100] width 20 height 20
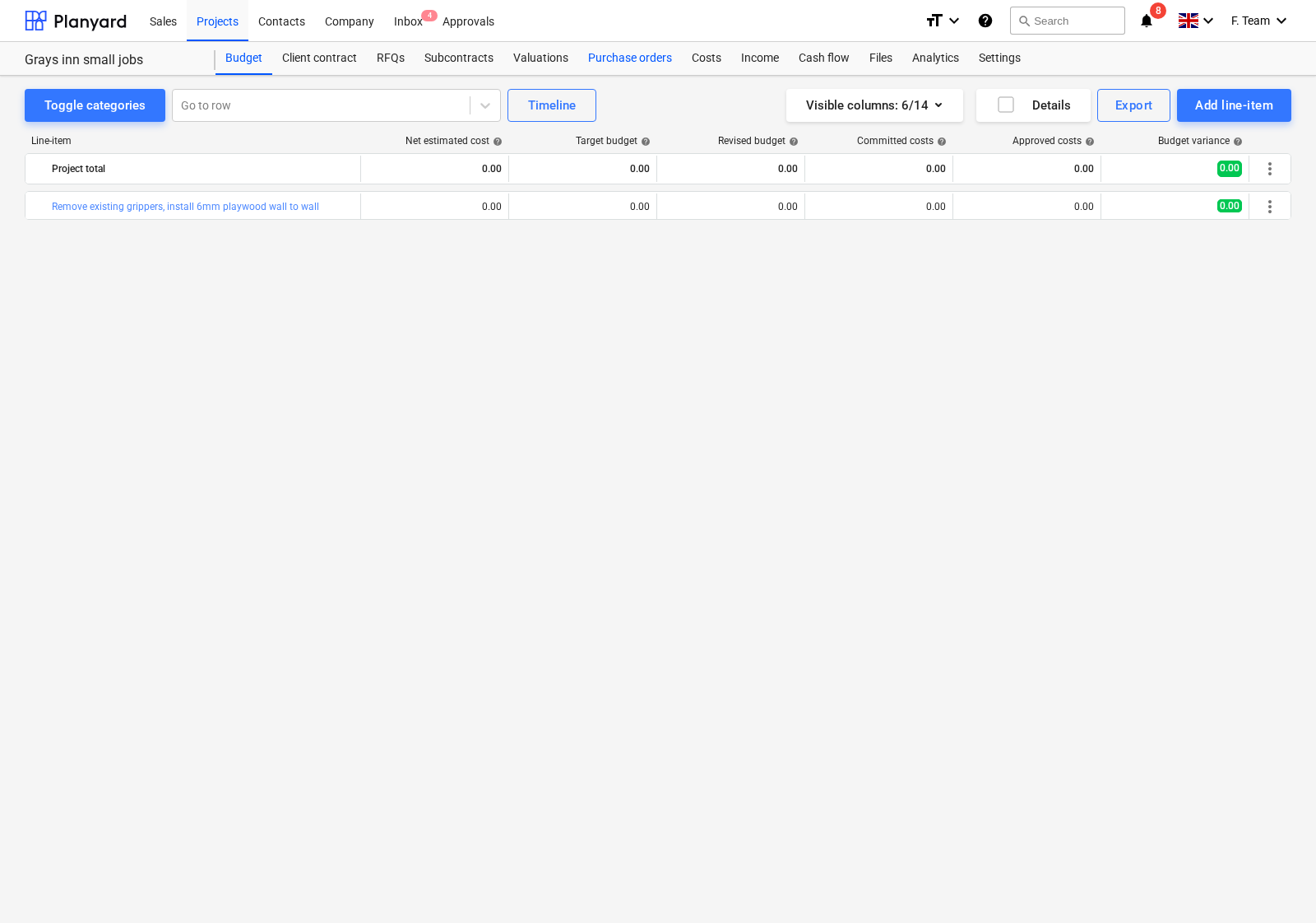
click at [651, 57] on div "Purchase orders" at bounding box center [630, 58] width 103 height 33
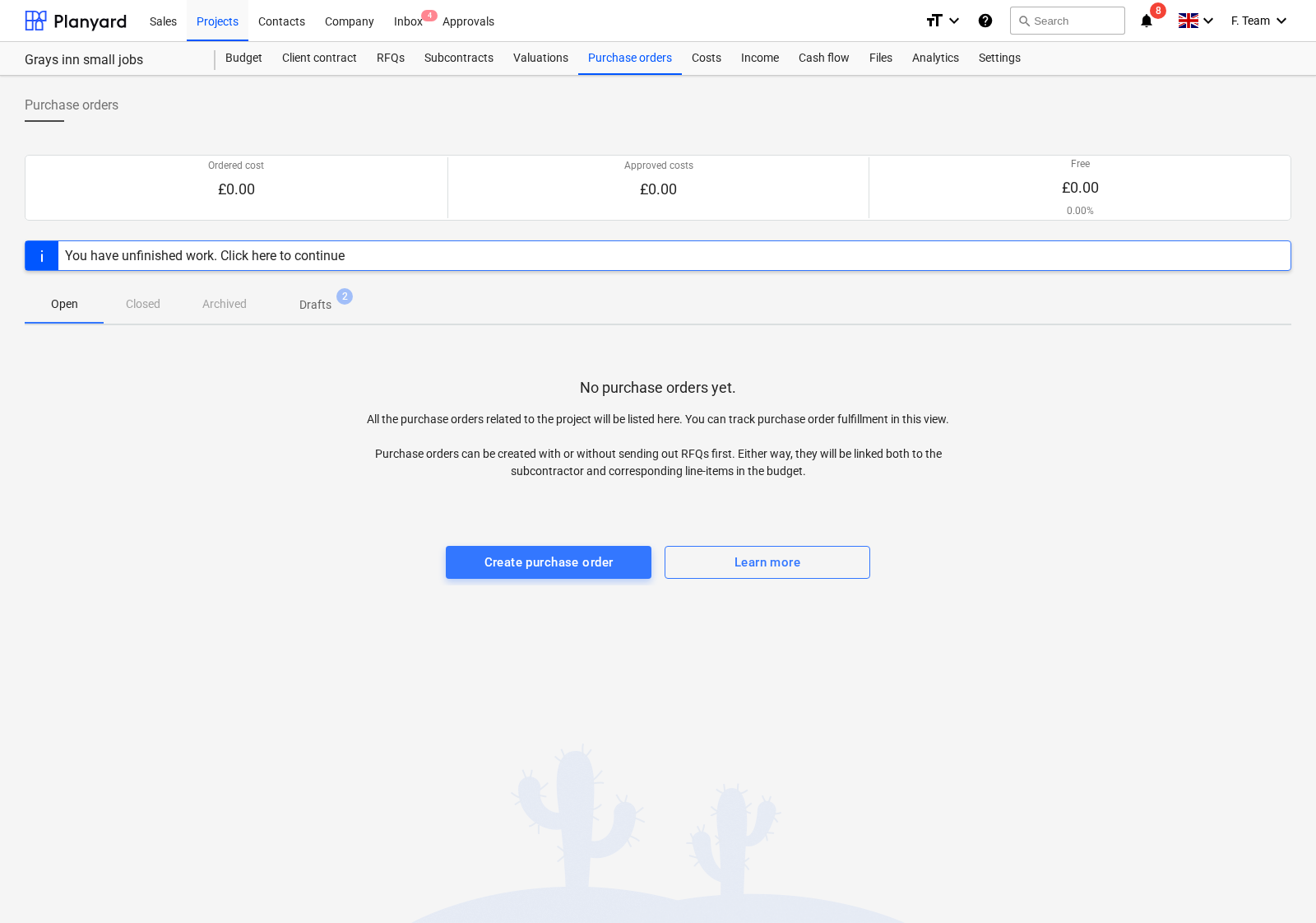
click at [326, 300] on p "Drafts" at bounding box center [315, 305] width 32 height 17
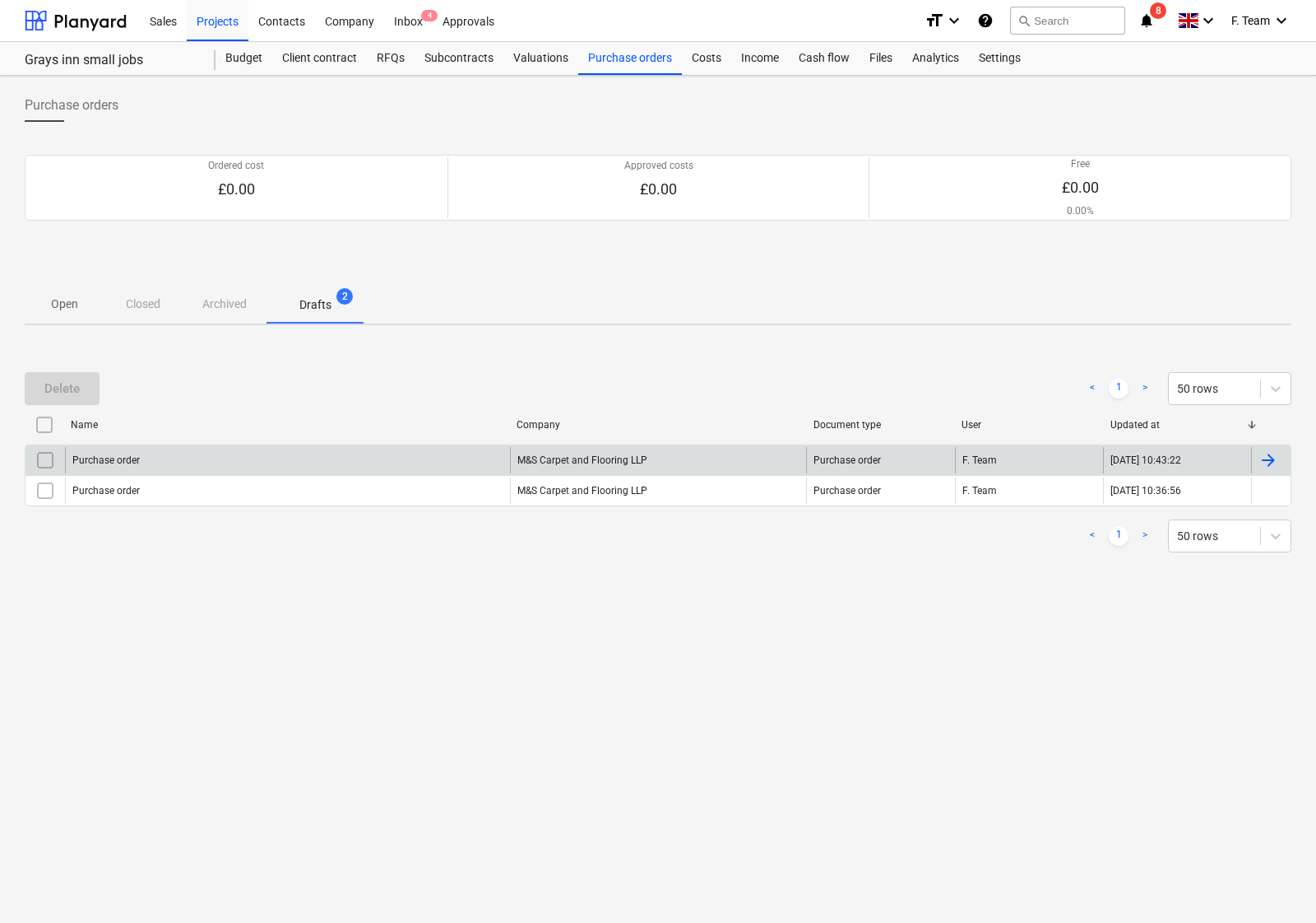
click at [565, 454] on div "M&S Carpet and Flooring LLP" at bounding box center [658, 460] width 297 height 26
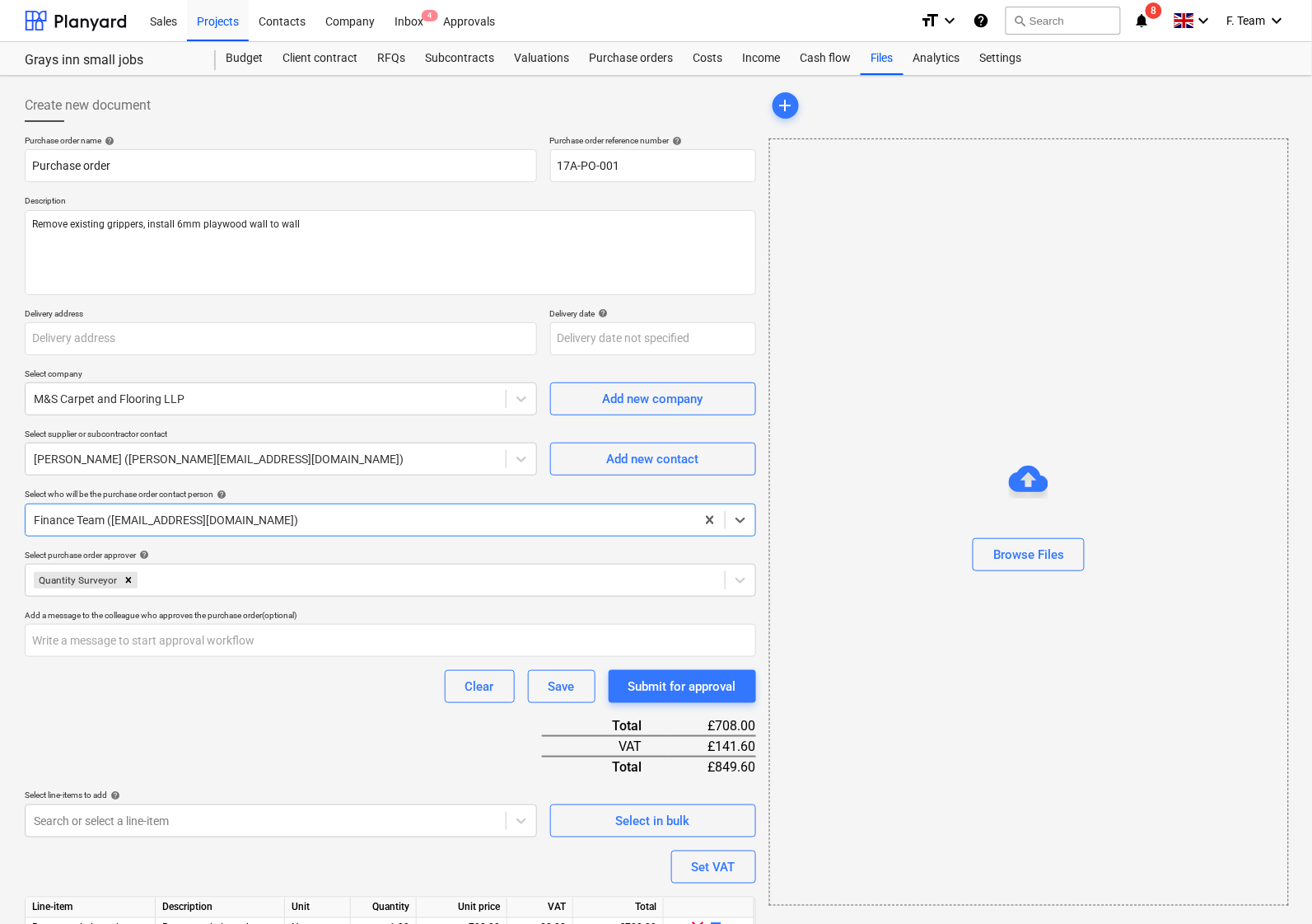
scroll to position [79, 0]
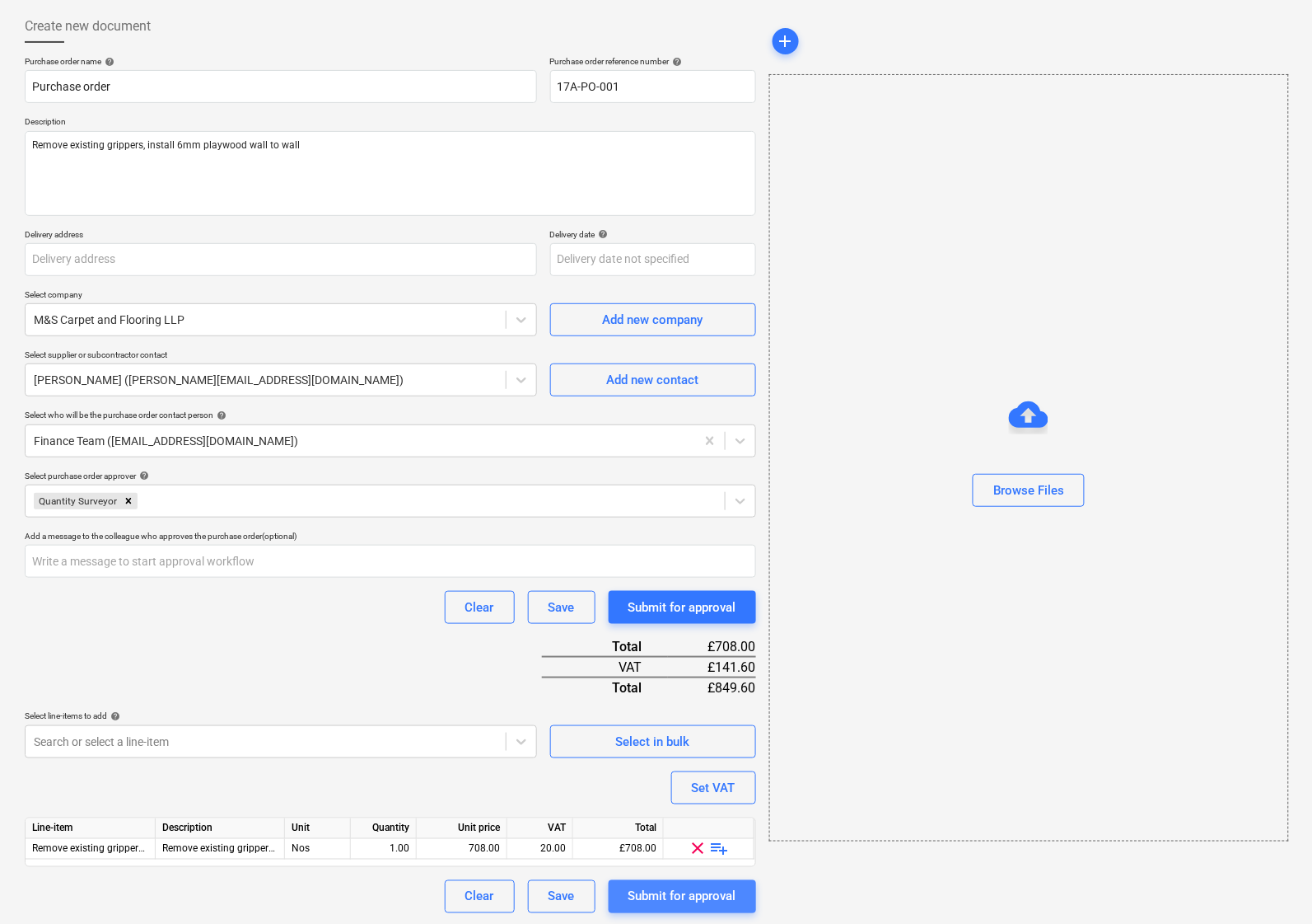
click at [719, 887] on div "Submit for approval" at bounding box center [682, 896] width 108 height 22
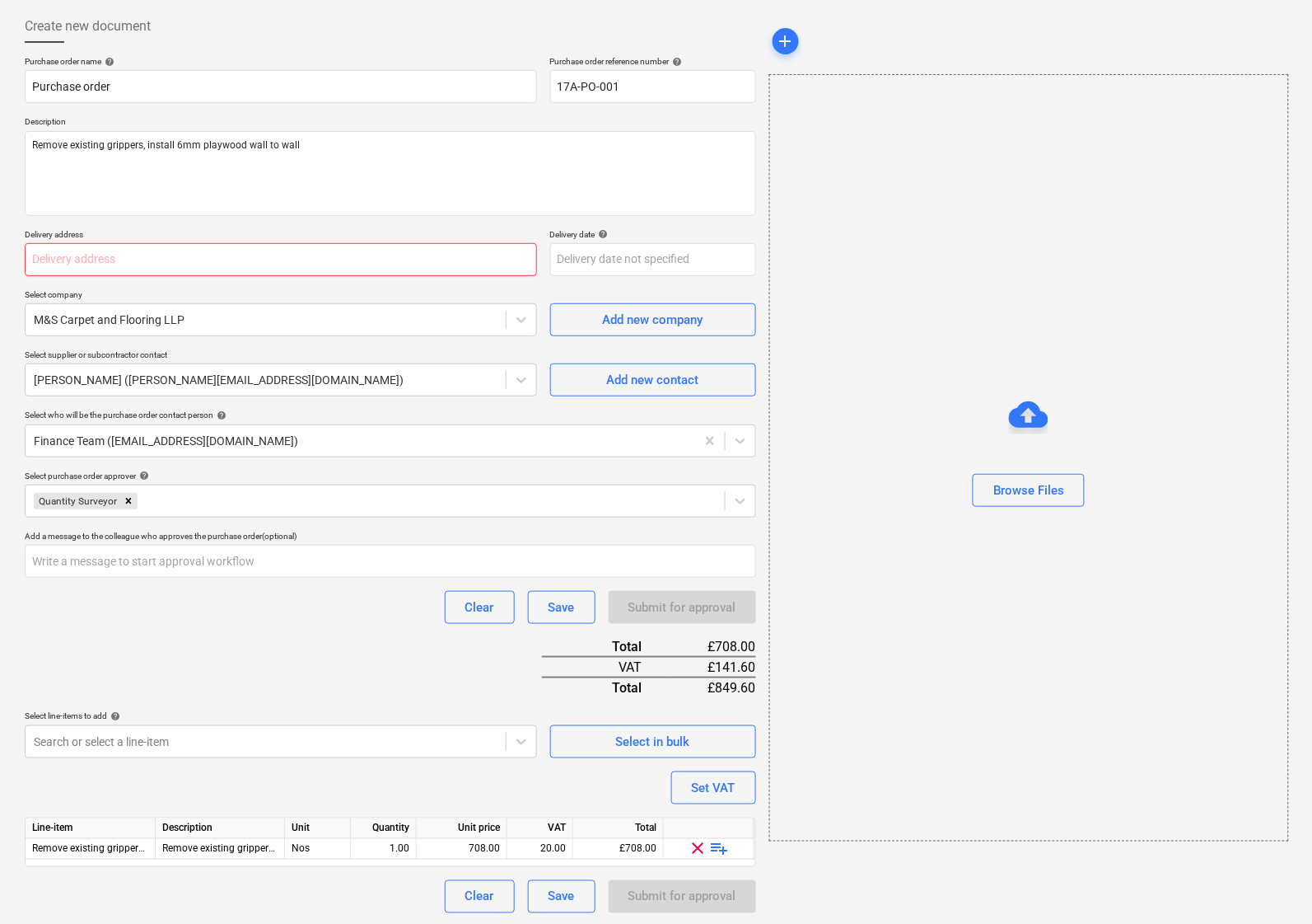
click at [68, 257] on input "text" at bounding box center [280, 259] width 512 height 33
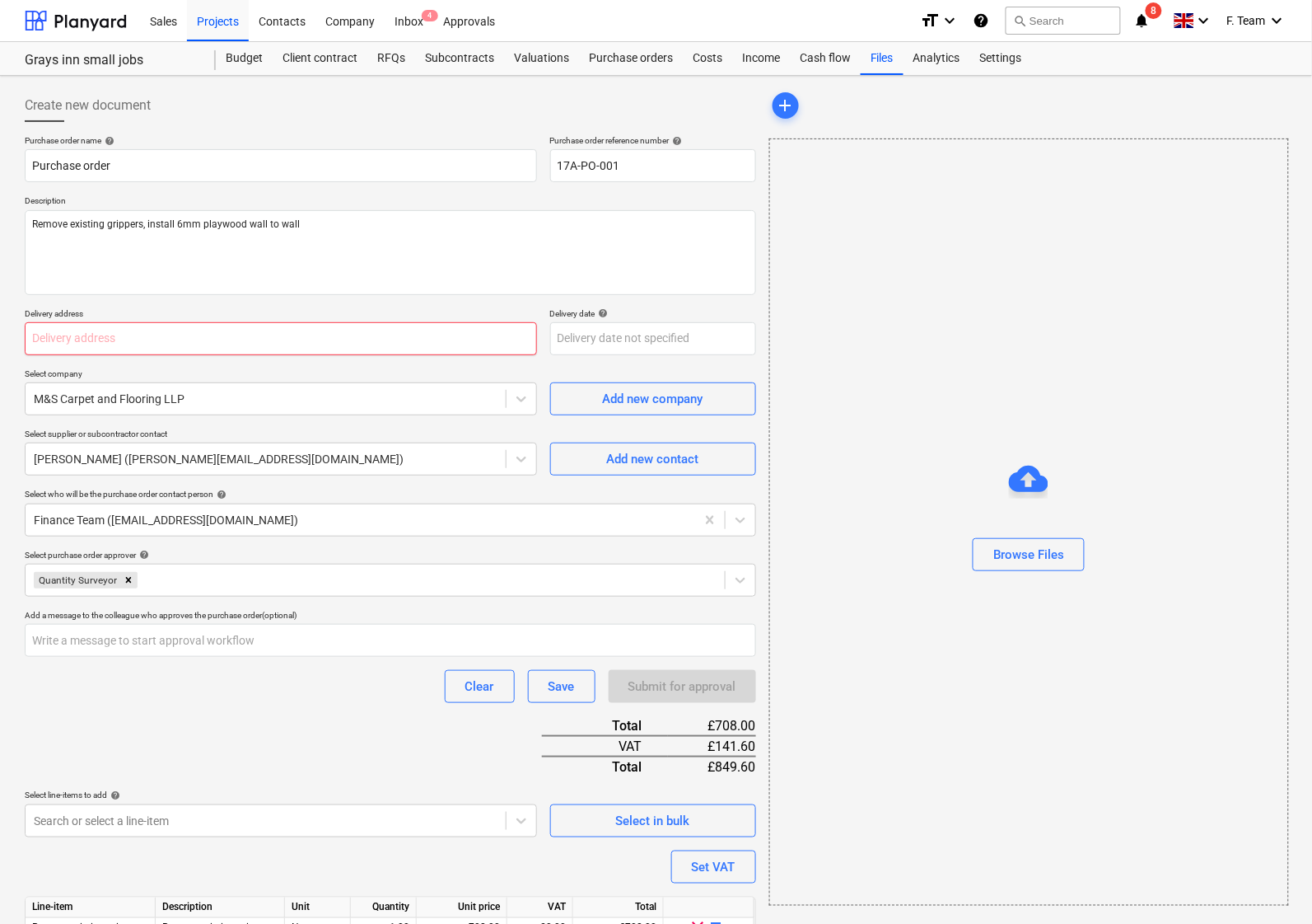
click at [80, 348] on input "text" at bounding box center [280, 338] width 512 height 33
click at [617, 63] on div "Purchase orders" at bounding box center [631, 58] width 103 height 33
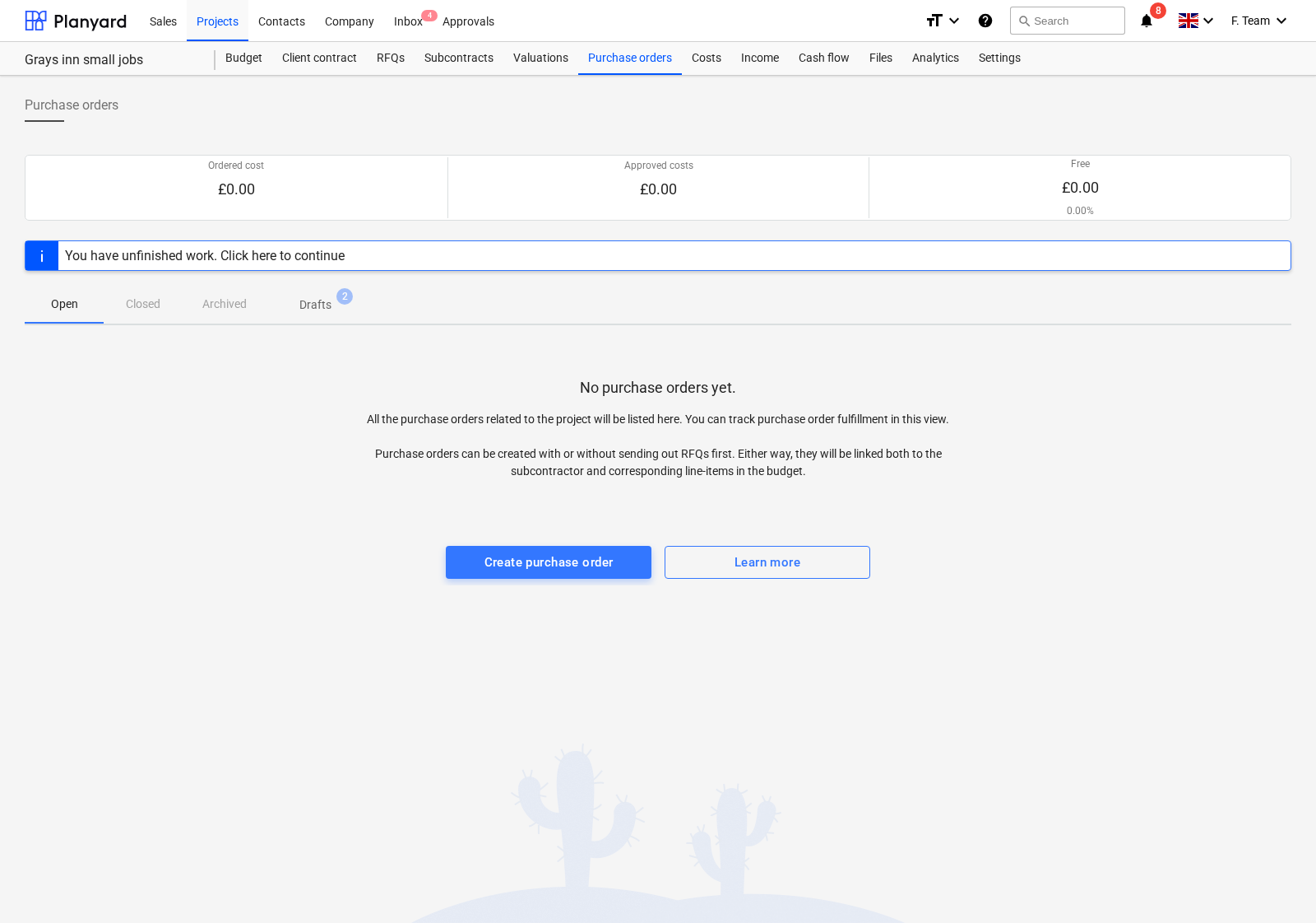
click at [300, 301] on p "Drafts" at bounding box center [315, 305] width 32 height 17
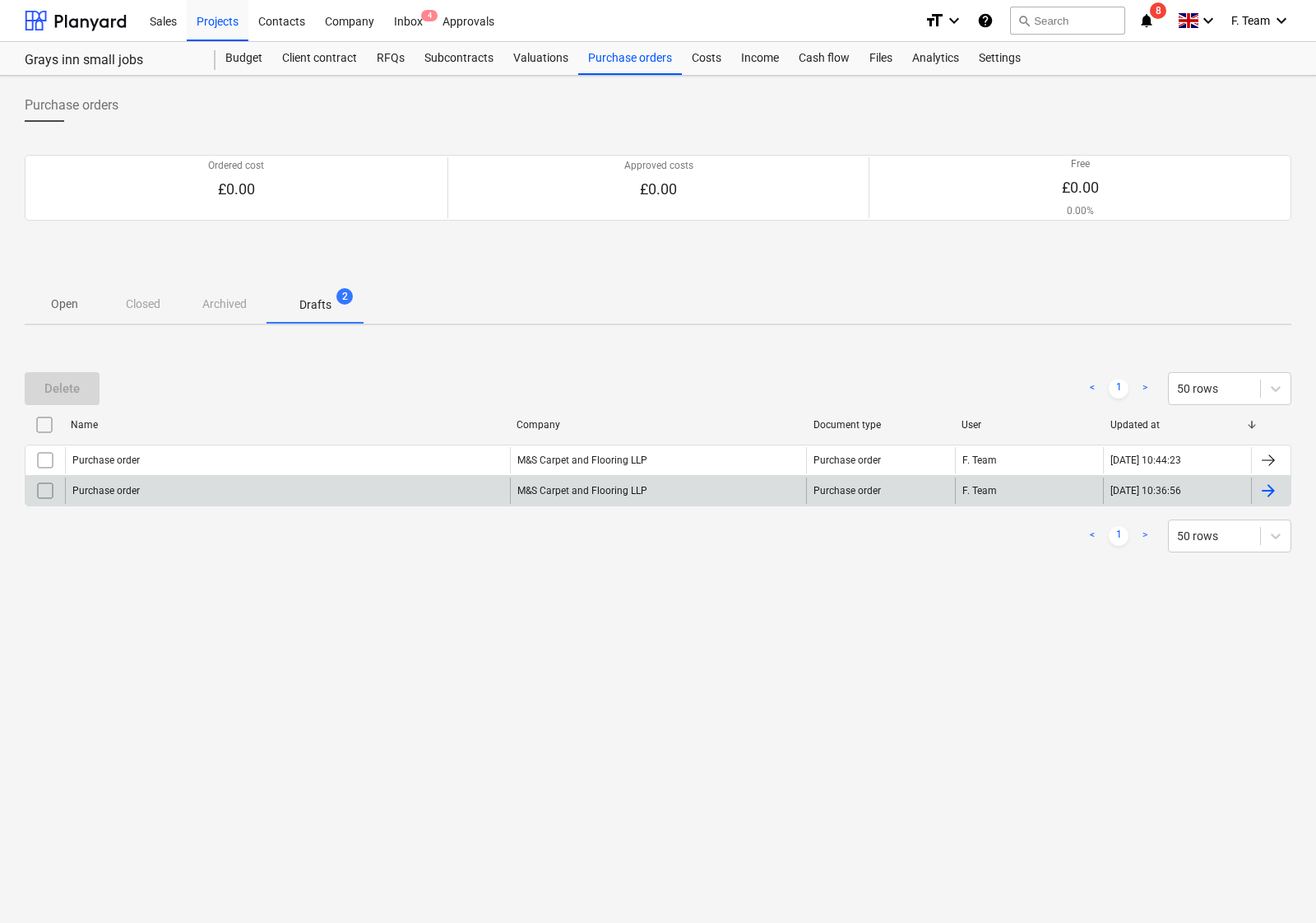
click at [601, 490] on div "M&S Carpet and Flooring LLP" at bounding box center [658, 490] width 297 height 26
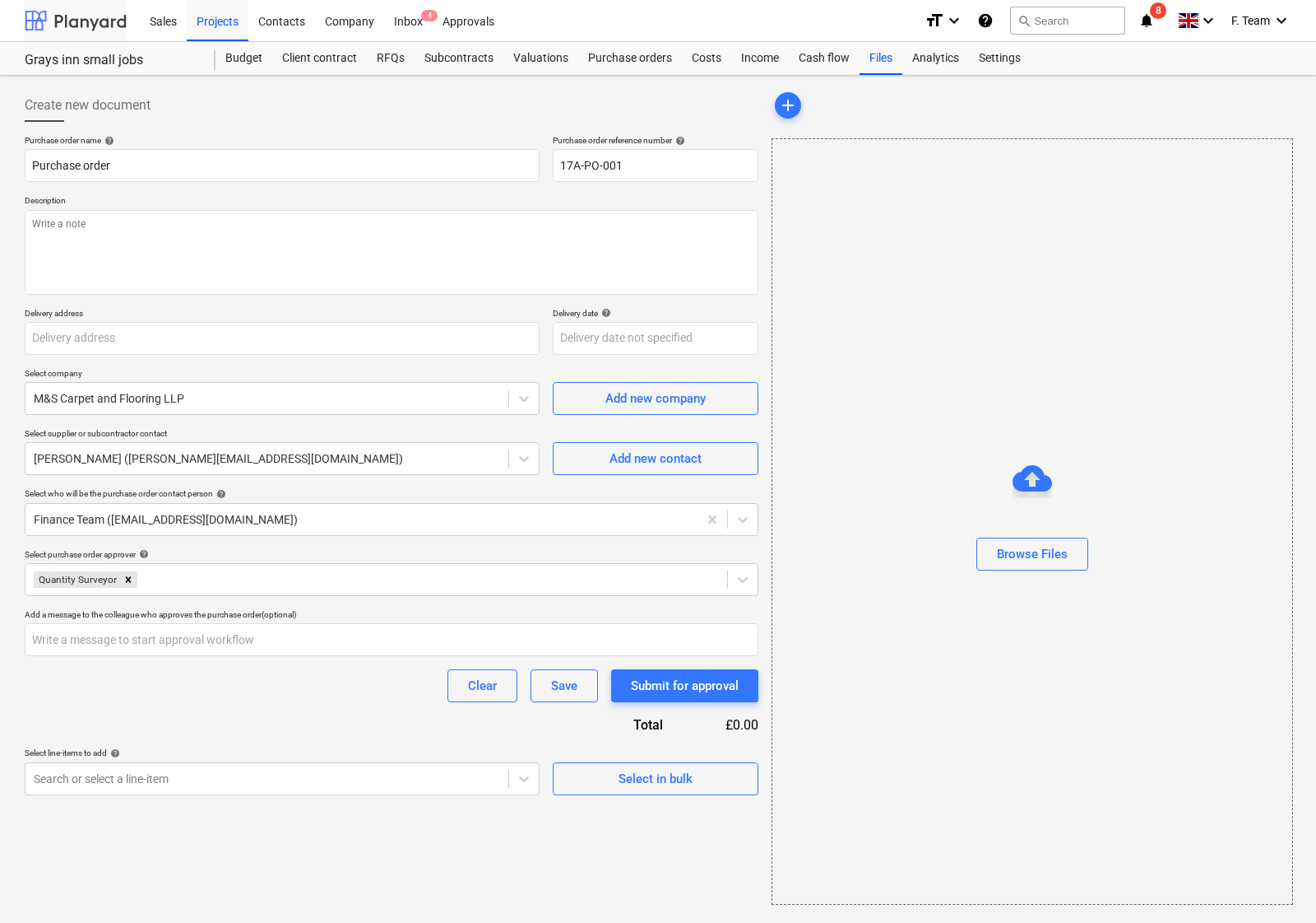
click at [67, 26] on div at bounding box center [75, 21] width 102 height 41
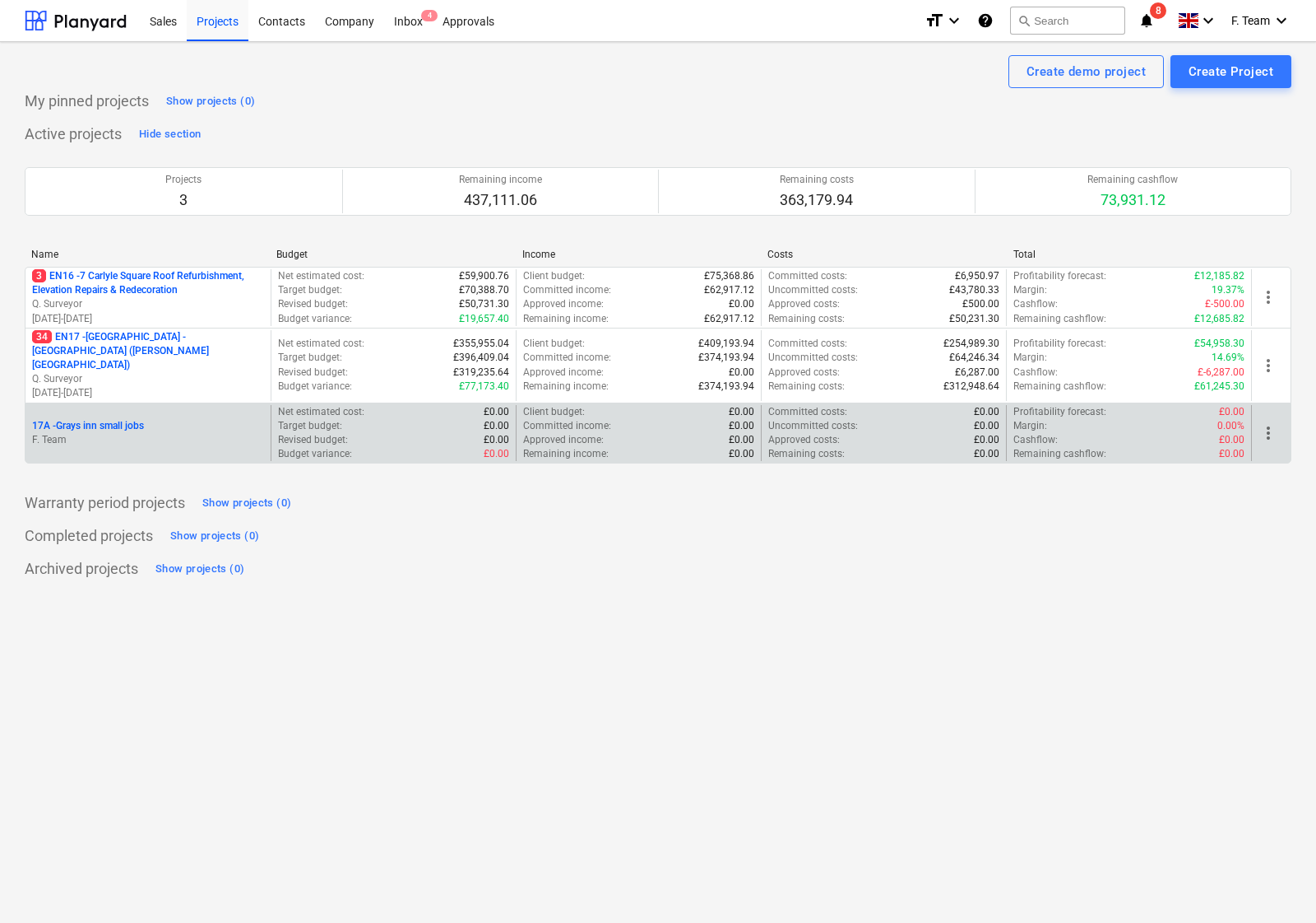
click at [162, 433] on p "F. Team" at bounding box center [147, 439] width 232 height 14
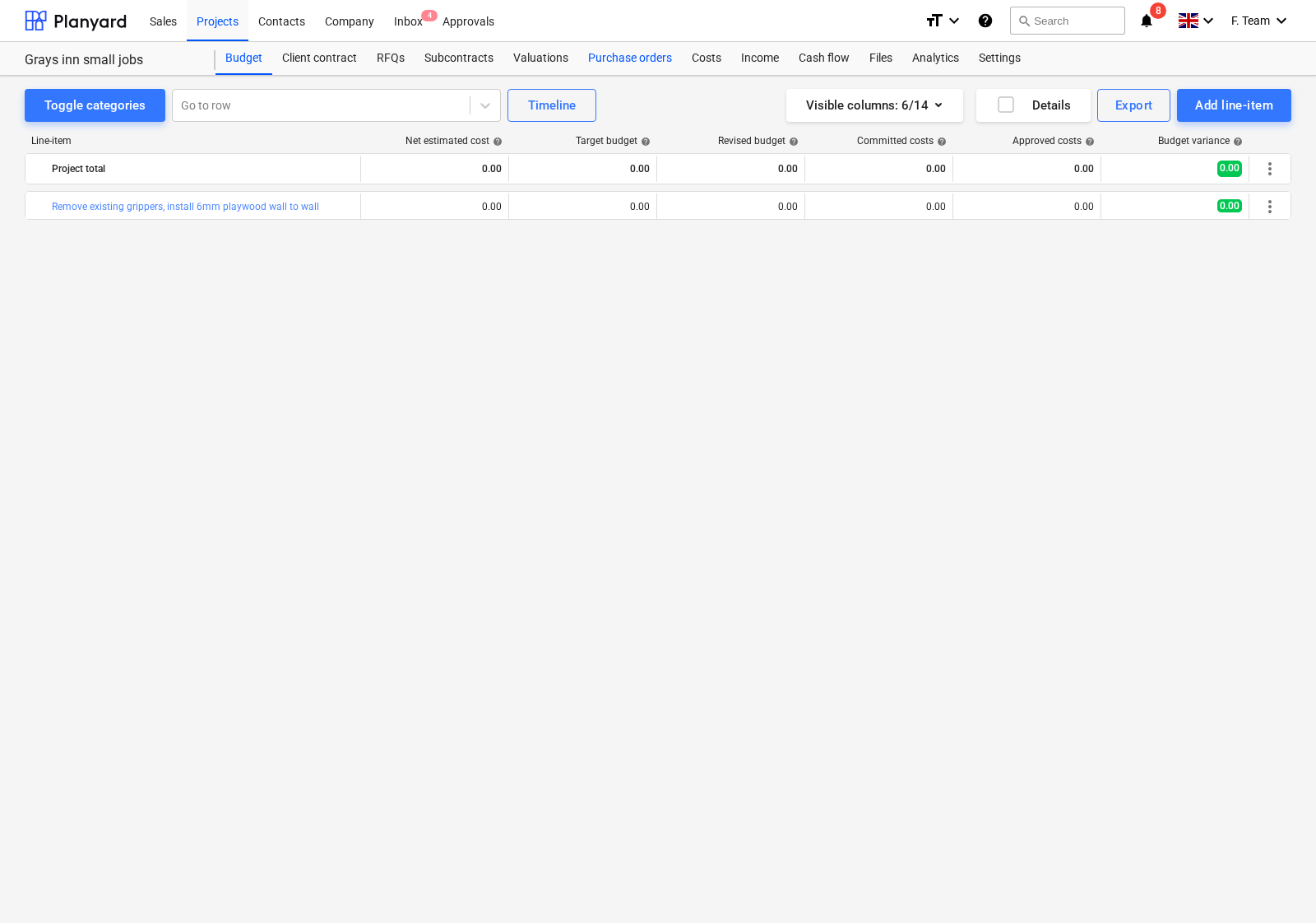
click at [617, 54] on div "Purchase orders" at bounding box center [630, 58] width 103 height 33
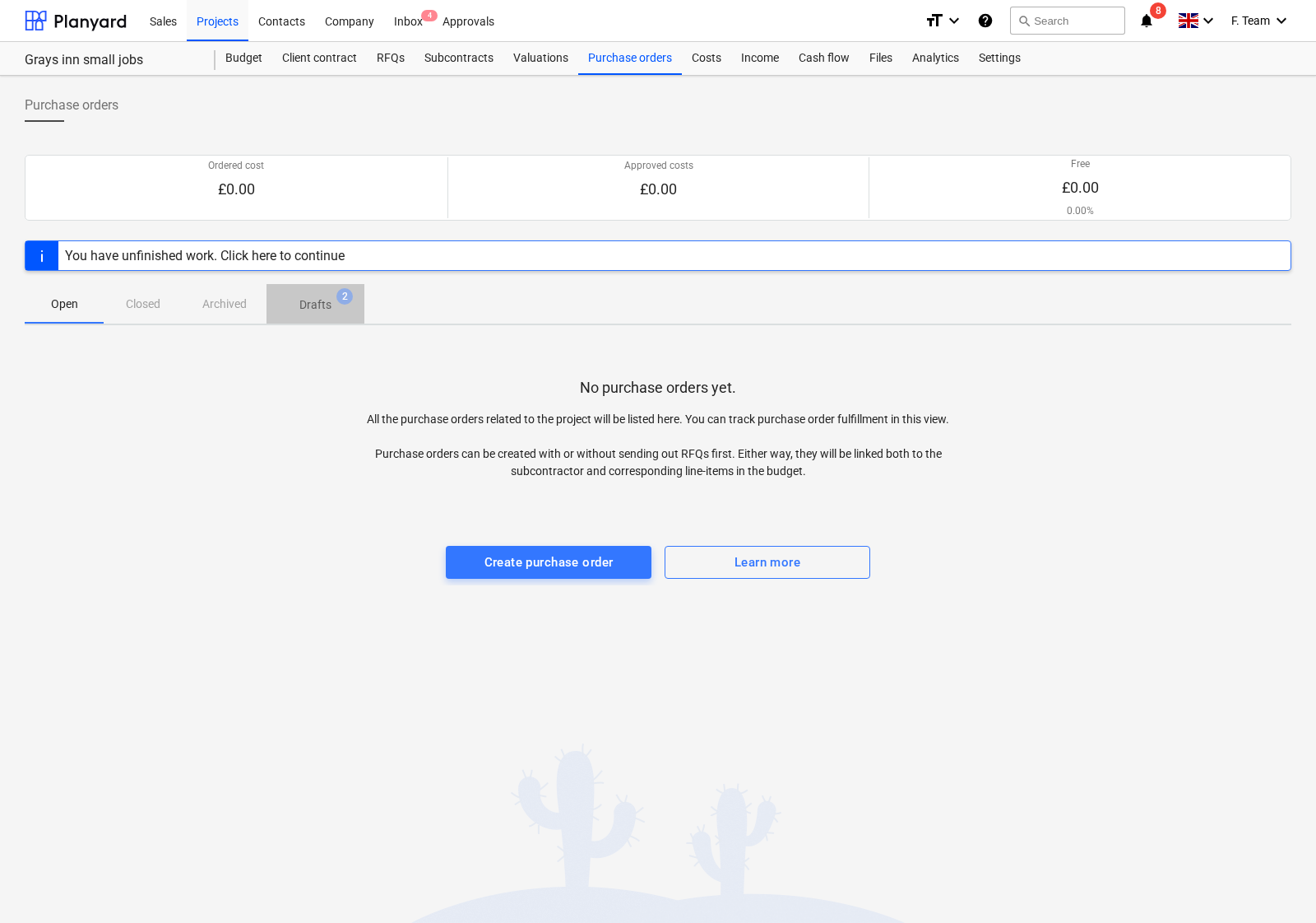
click at [301, 307] on p "Drafts" at bounding box center [315, 305] width 32 height 17
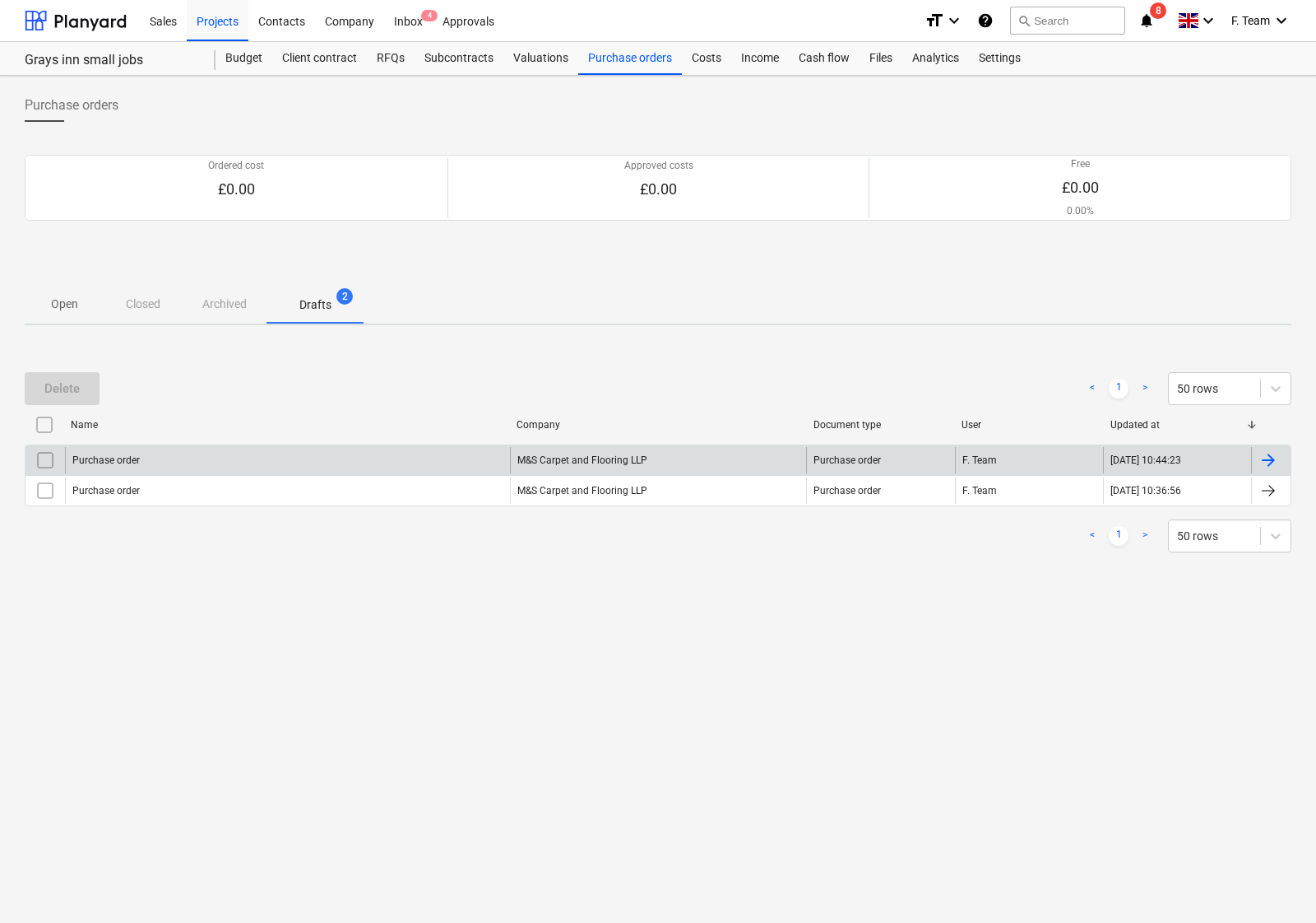
click at [733, 457] on div "M&S Carpet and Flooring LLP" at bounding box center [658, 460] width 297 height 26
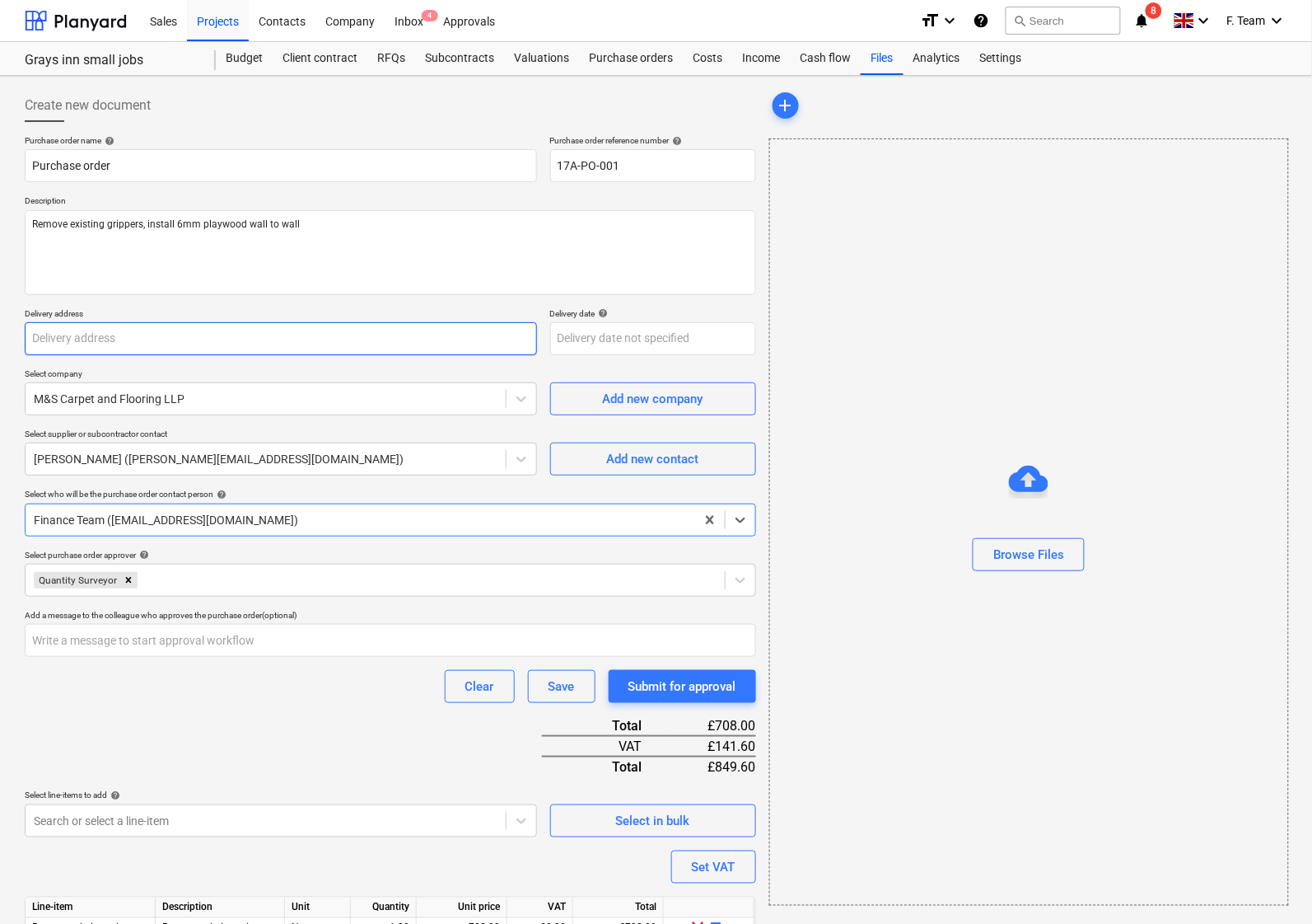
click at [103, 340] on input "text" at bounding box center [280, 338] width 512 height 33
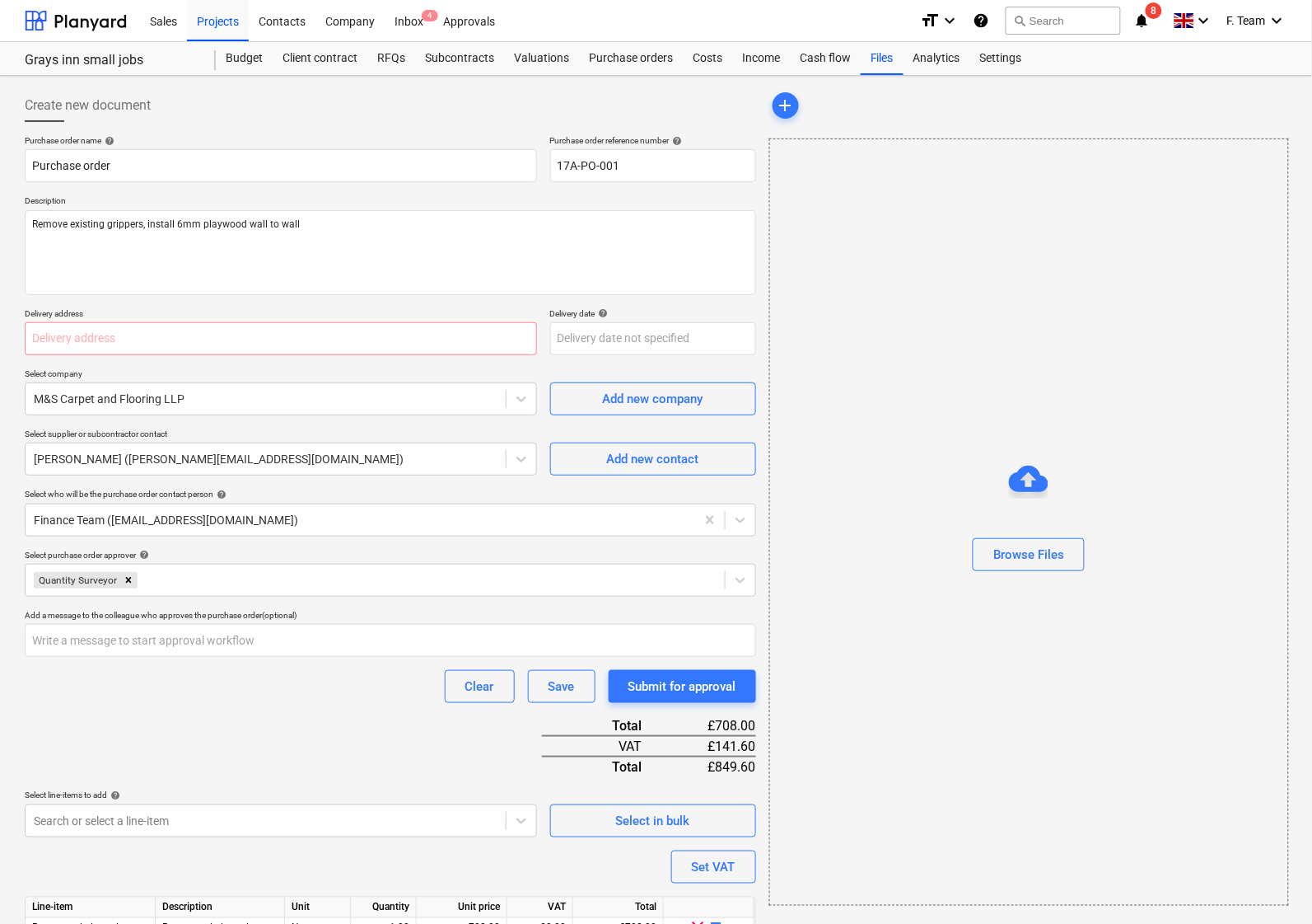
click at [861, 636] on div "Browse Files" at bounding box center [1029, 522] width 520 height 767
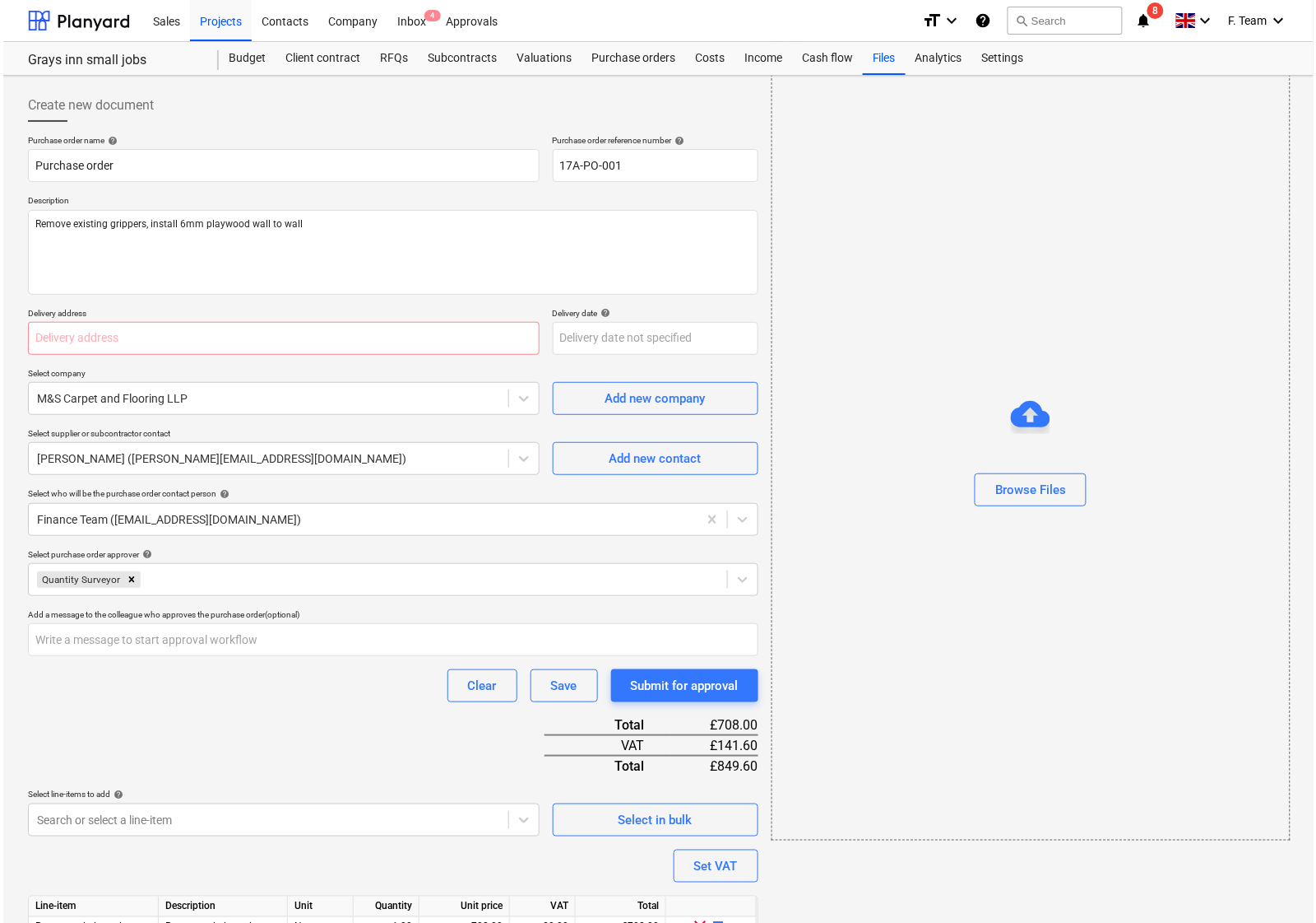
scroll to position [79, 0]
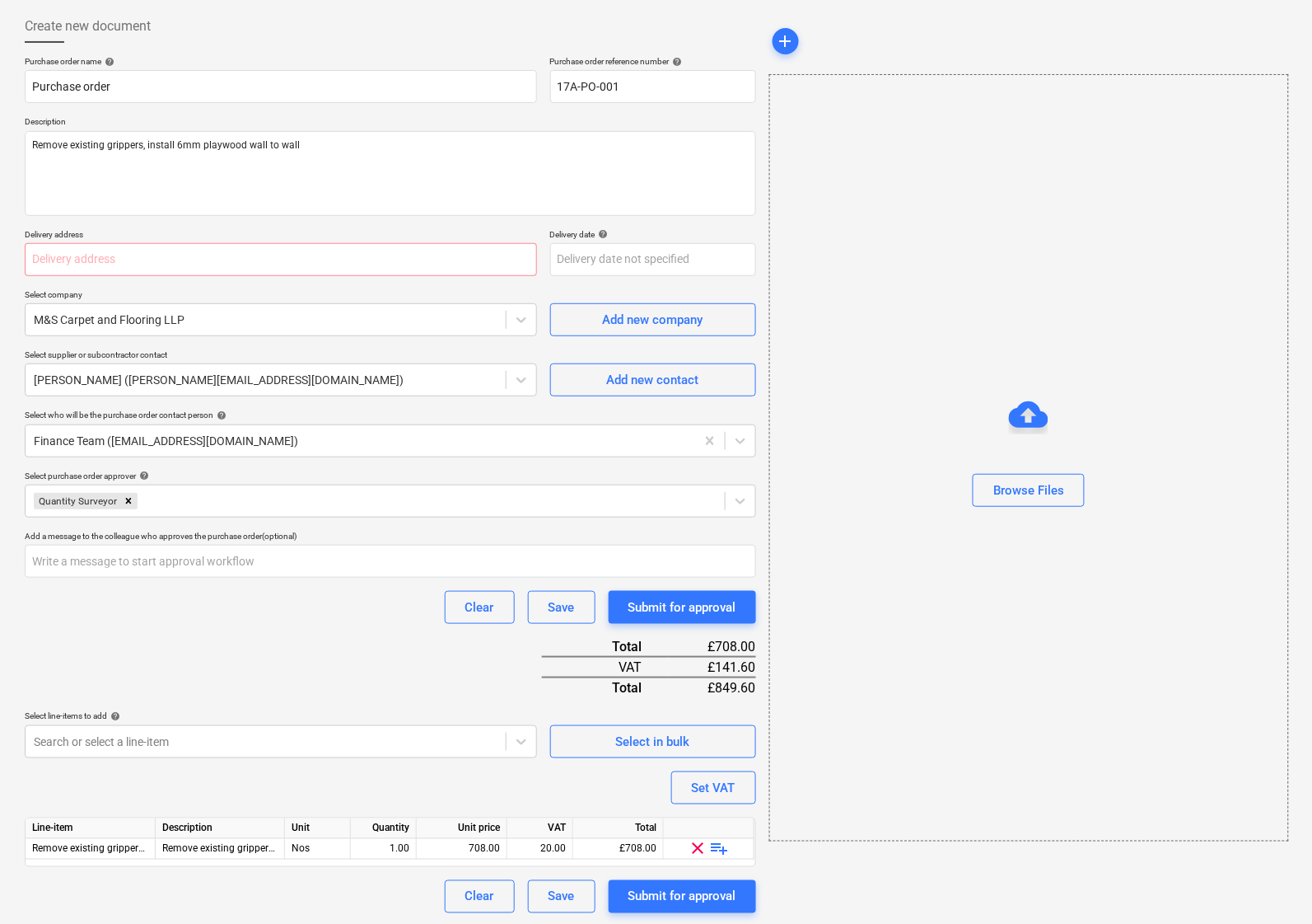
drag, startPoint x: 662, startPoint y: 899, endPoint x: 315, endPoint y: 636, distance: 435.4
click at [315, 636] on div "Purchase order name help Purchase order Purchase order reference number help 17…" at bounding box center [390, 485] width 731 height 857
click at [116, 243] on input "text" at bounding box center [280, 259] width 512 height 33
click at [83, 261] on input "text" at bounding box center [280, 259] width 512 height 33
paste input "grays inn small jobs"
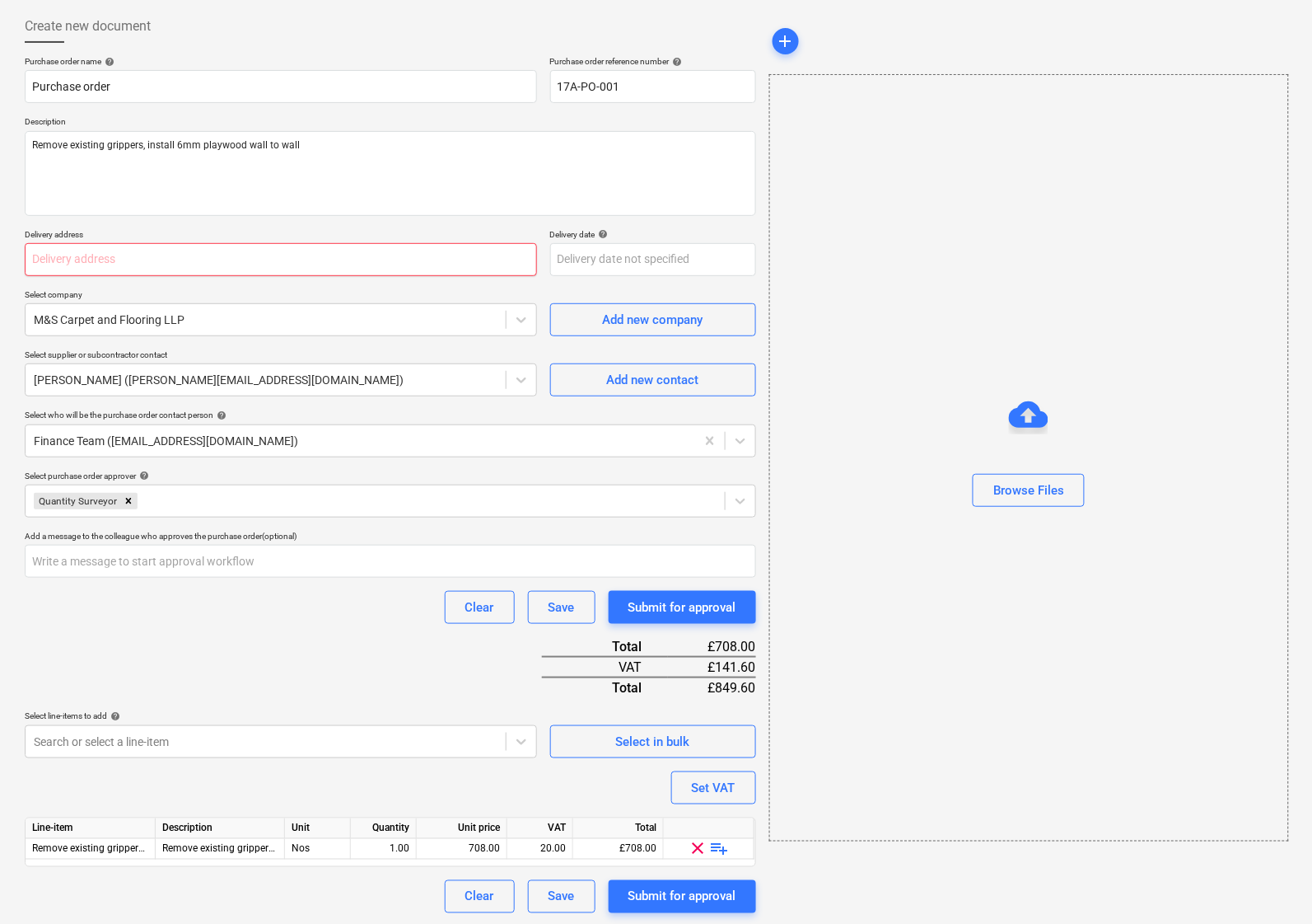
type textarea "x"
type input "grays inn small jobs"
click at [93, 622] on div "Clear Save Submit for approval" at bounding box center [390, 606] width 731 height 33
click at [682, 887] on div "Submit for approval" at bounding box center [682, 896] width 108 height 22
type textarea "x"
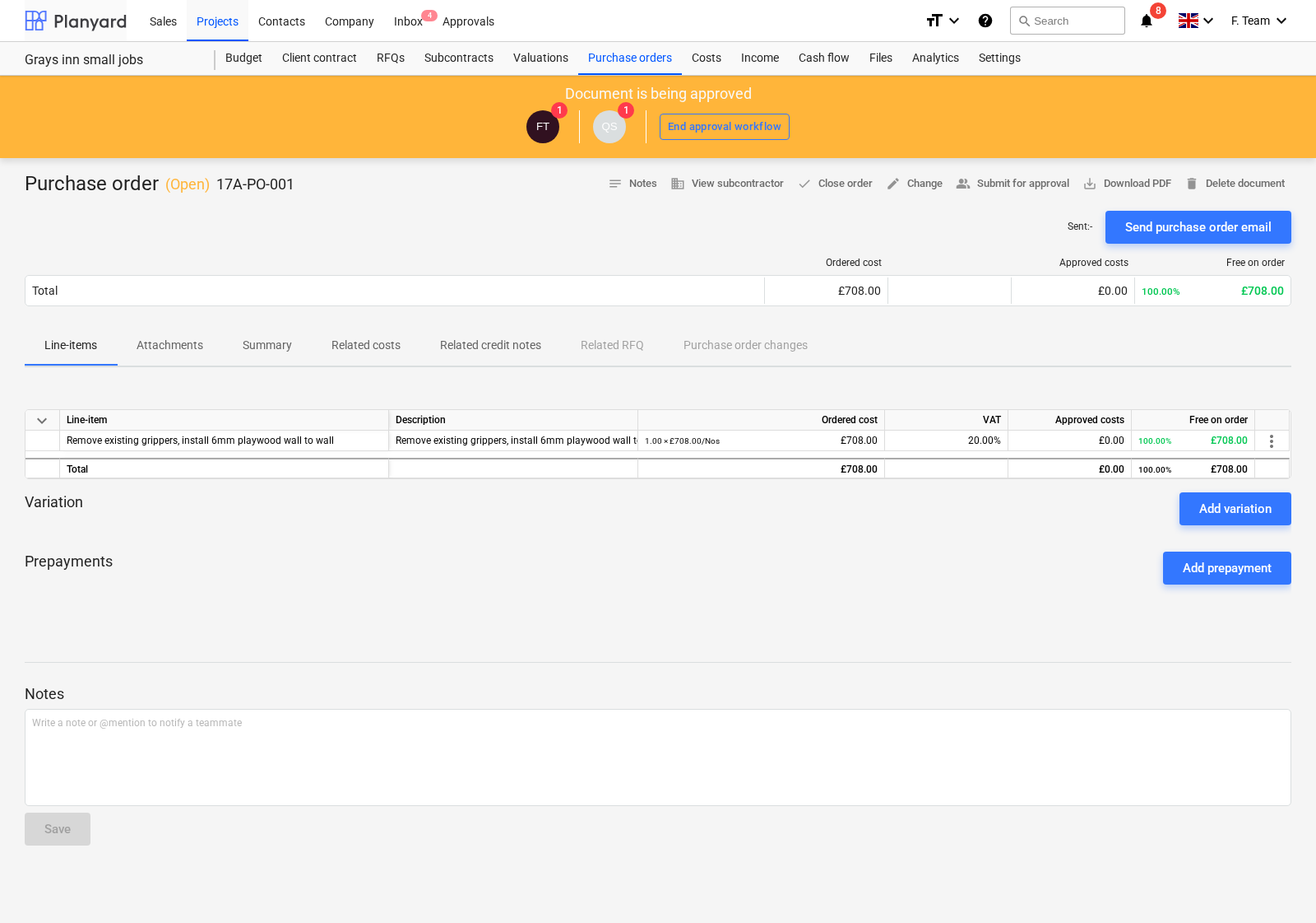
click at [74, 24] on div at bounding box center [75, 21] width 102 height 41
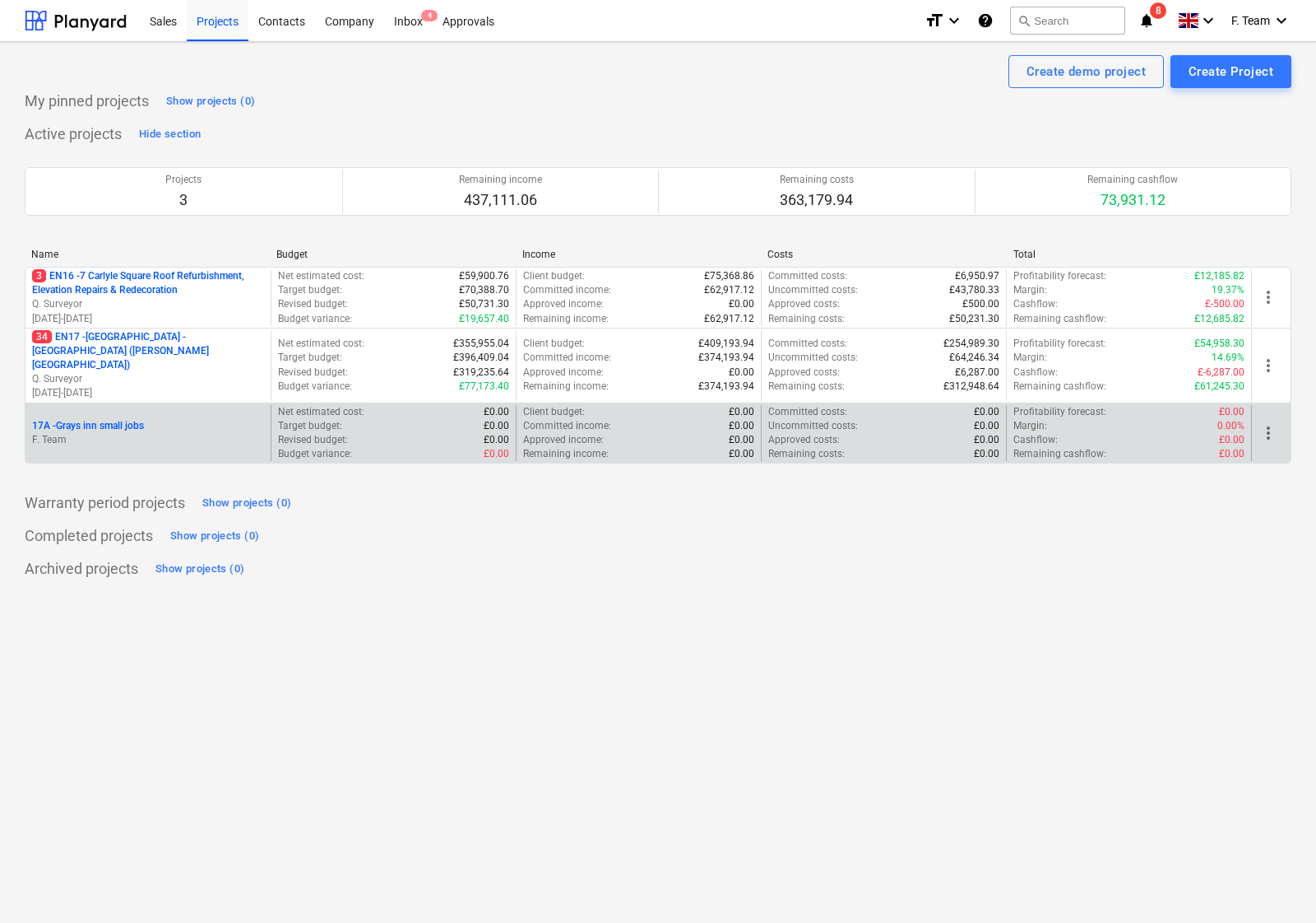
click at [148, 433] on p "F. Team" at bounding box center [147, 439] width 232 height 14
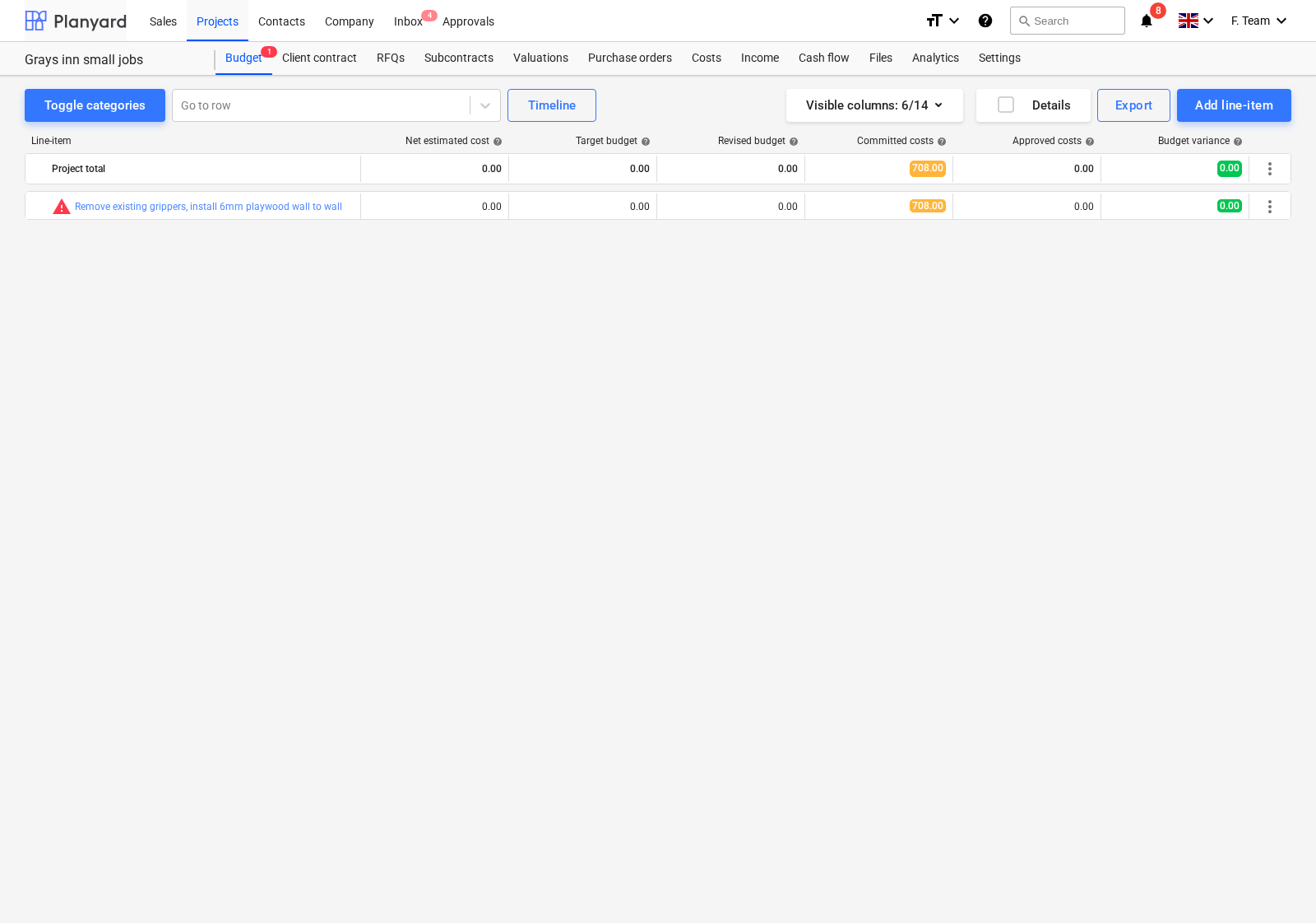
click at [70, 22] on div at bounding box center [75, 21] width 102 height 41
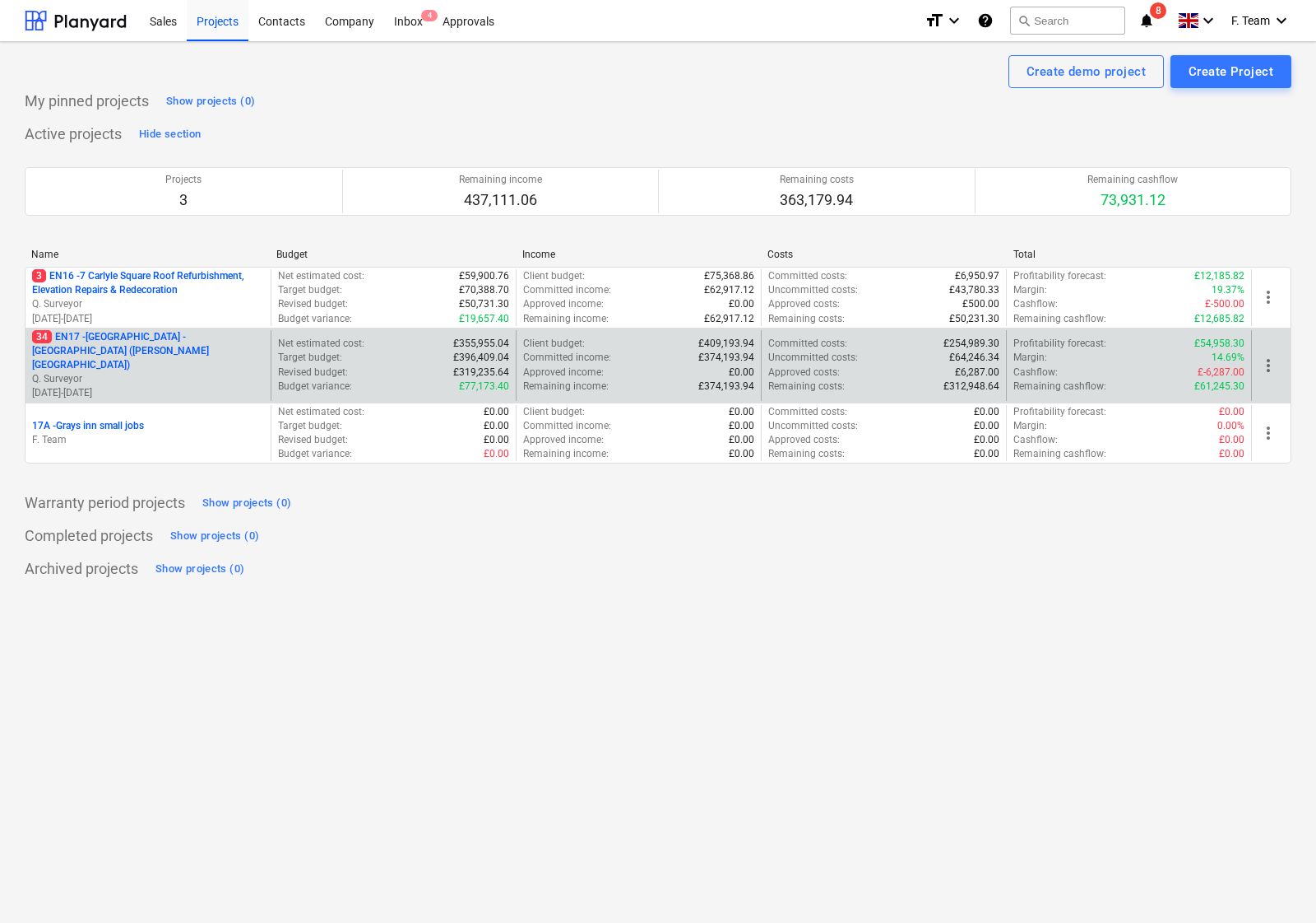
click at [171, 372] on p "Q. Surveyor" at bounding box center [147, 378] width 232 height 14
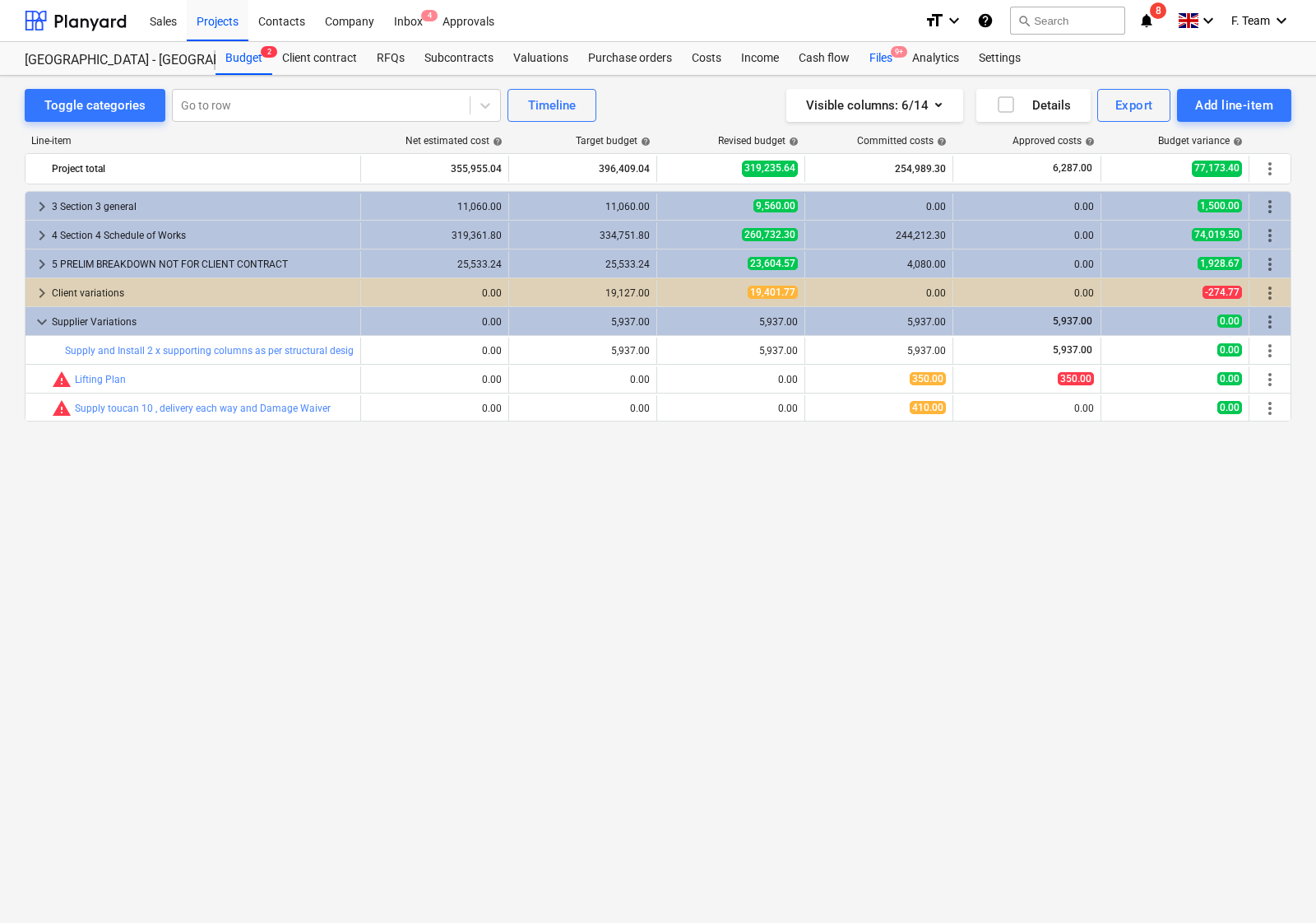
click at [881, 59] on div "Files 9+" at bounding box center [881, 58] width 43 height 33
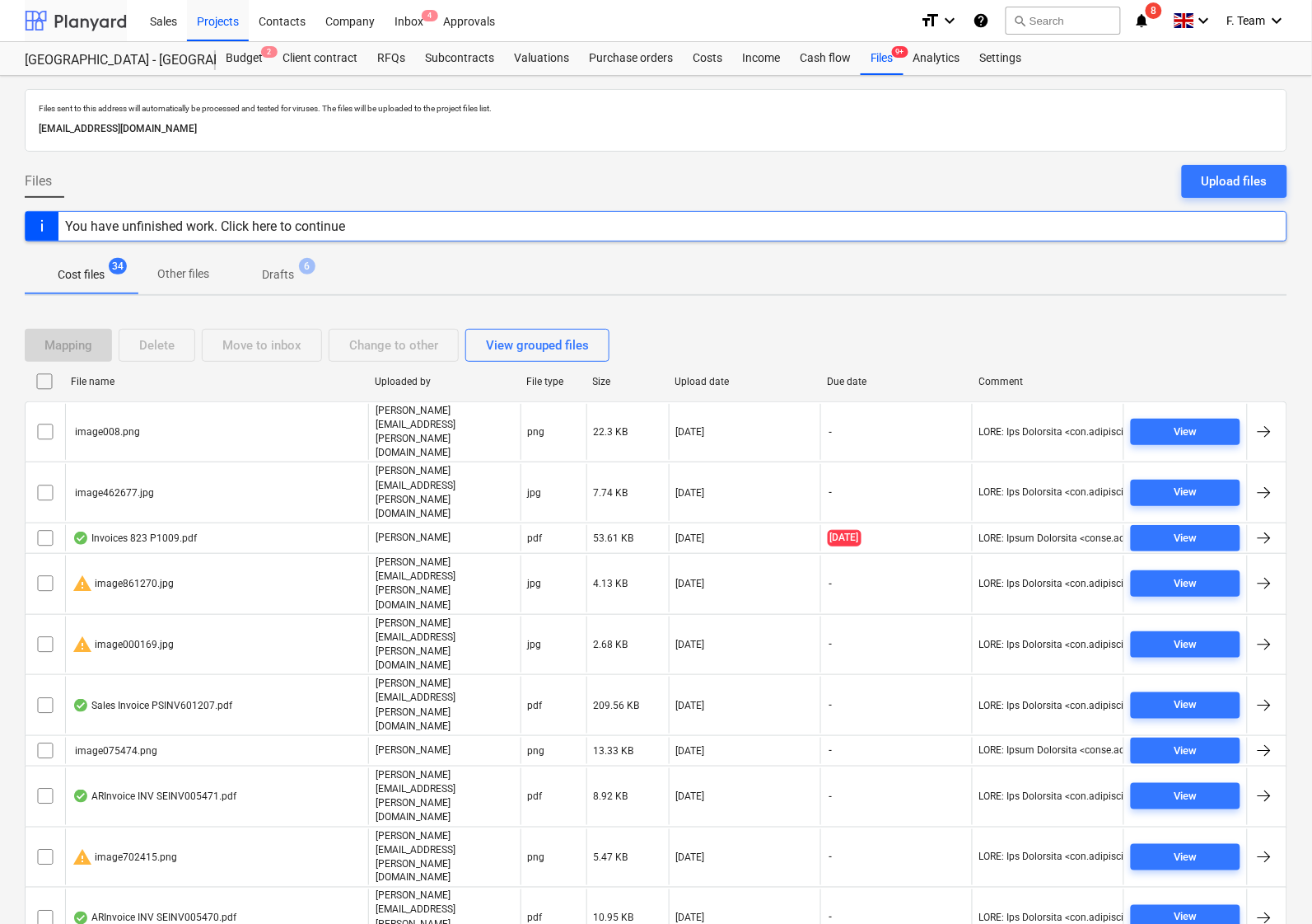
click at [39, 21] on div at bounding box center [75, 21] width 102 height 41
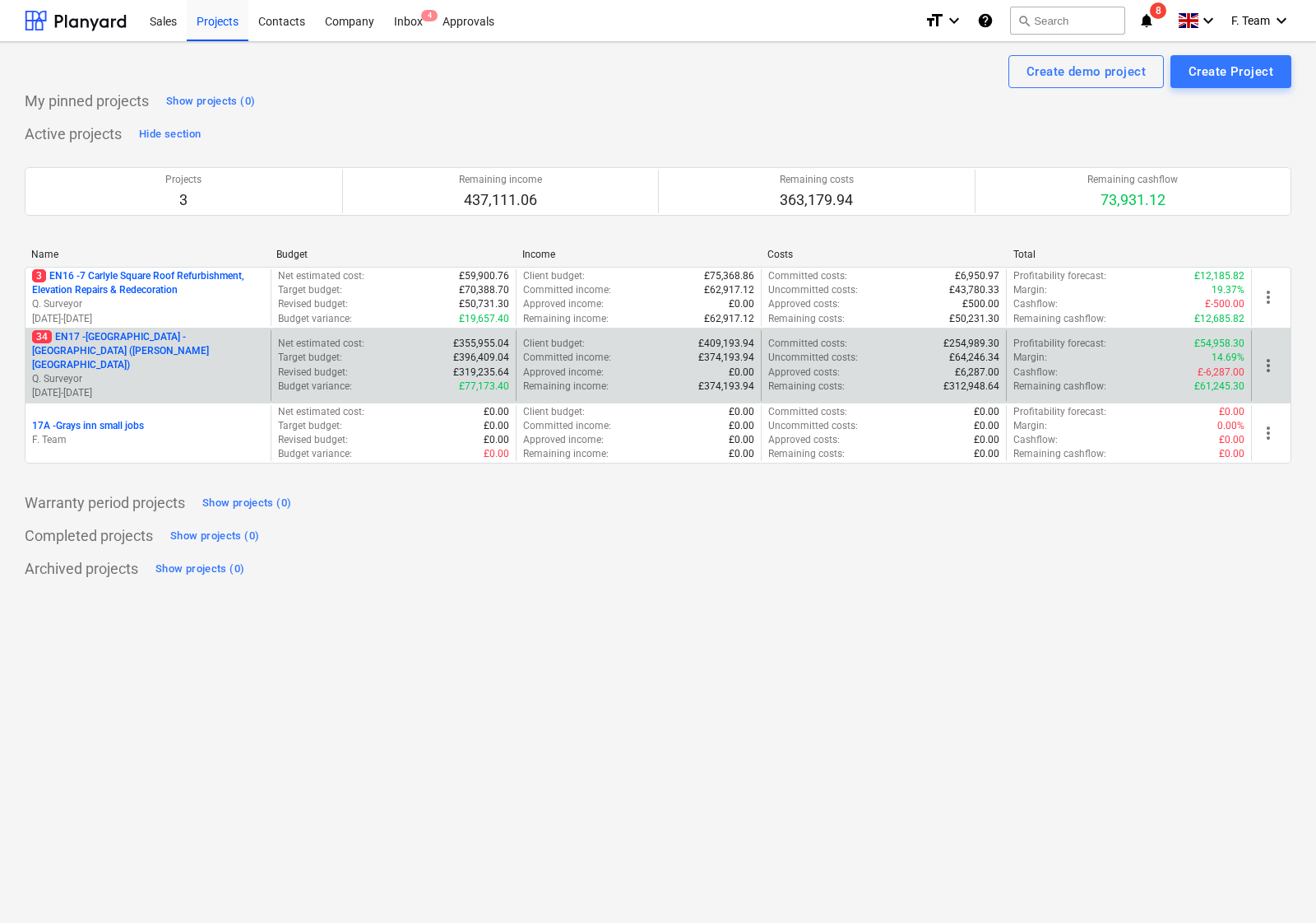
click at [173, 372] on p "Q. Surveyor" at bounding box center [147, 378] width 232 height 14
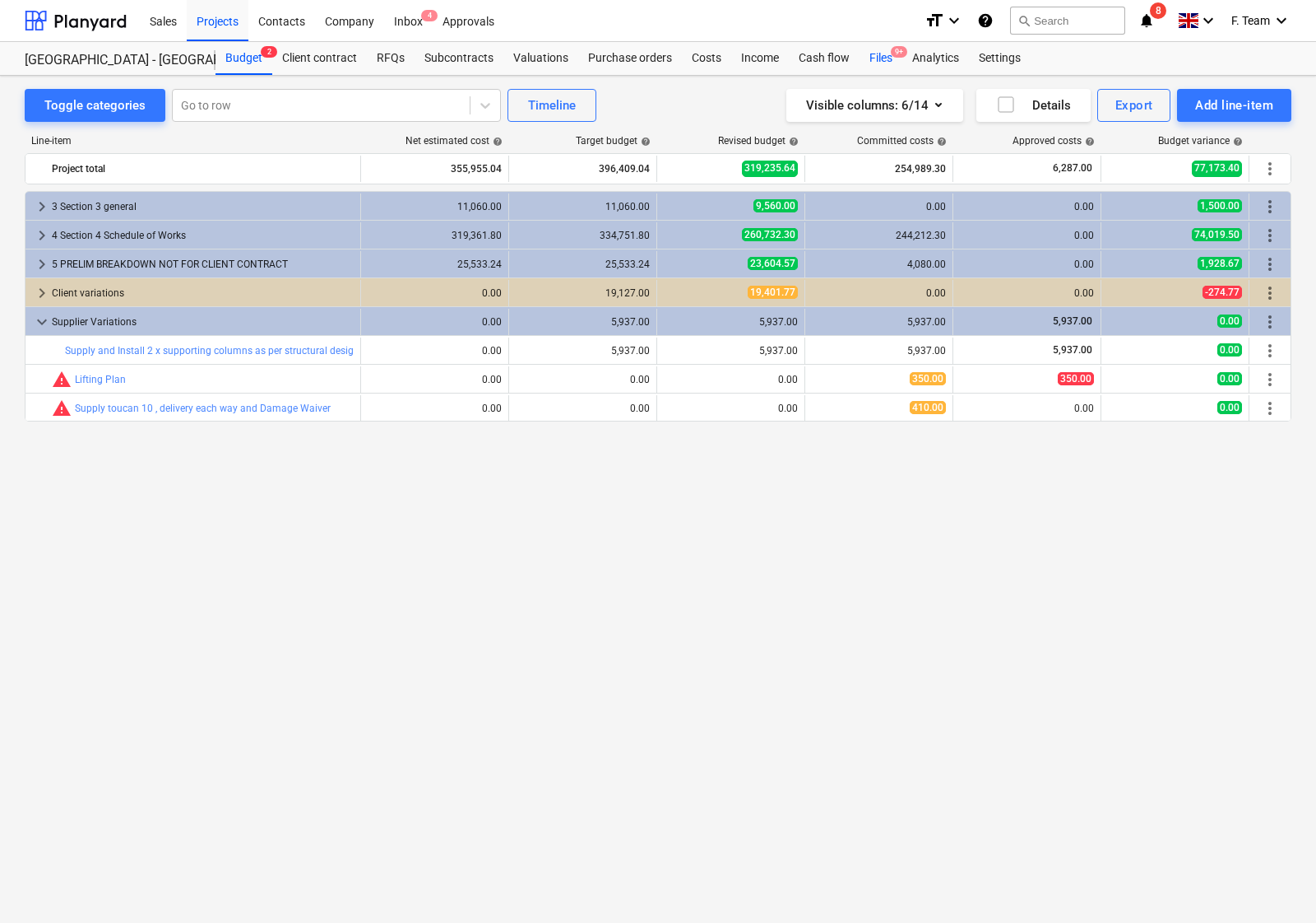
click at [877, 62] on div "Files 9+" at bounding box center [881, 58] width 43 height 33
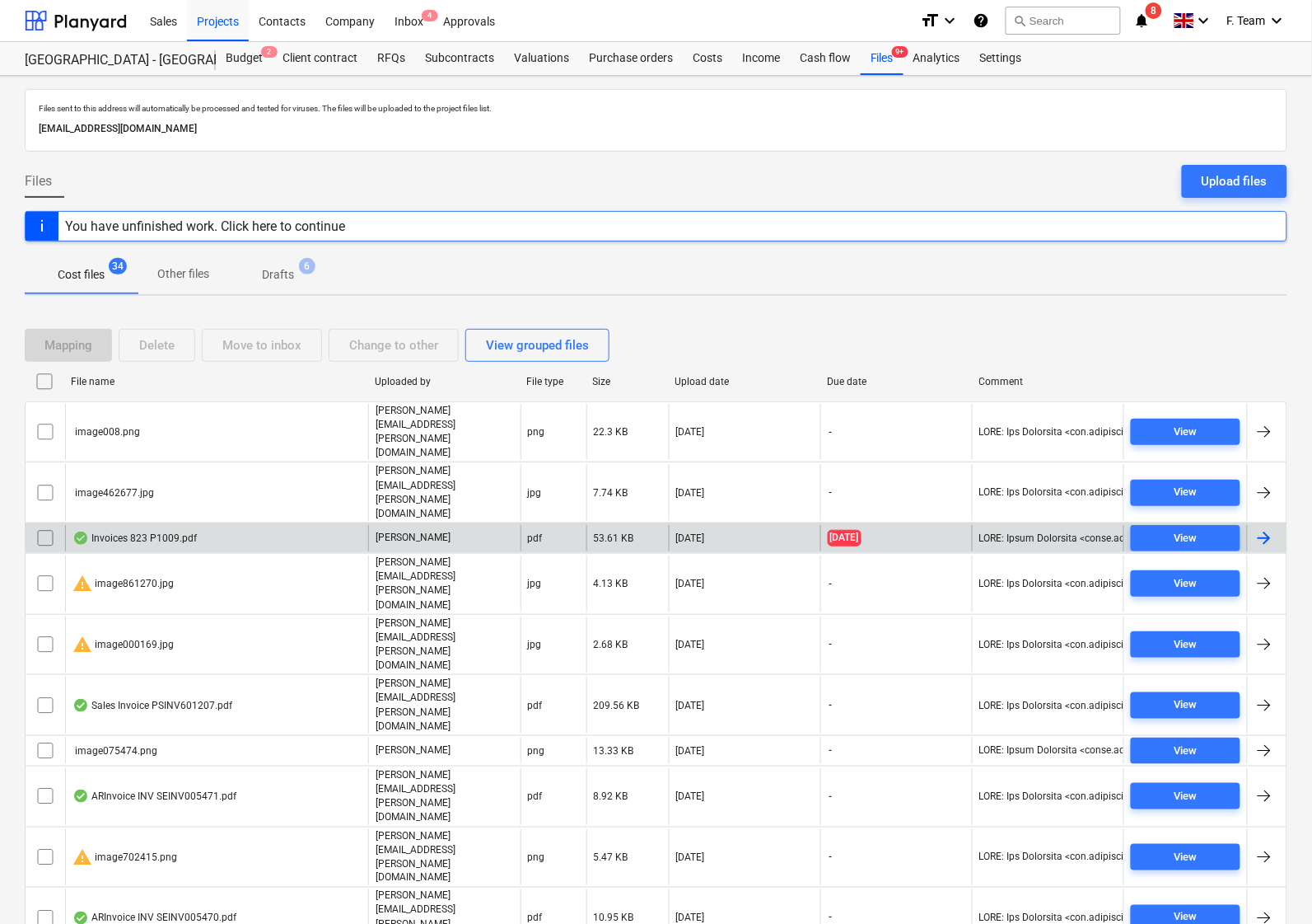
click at [117, 531] on div "Invoices 823 P1009.pdf" at bounding box center [134, 538] width 124 height 13
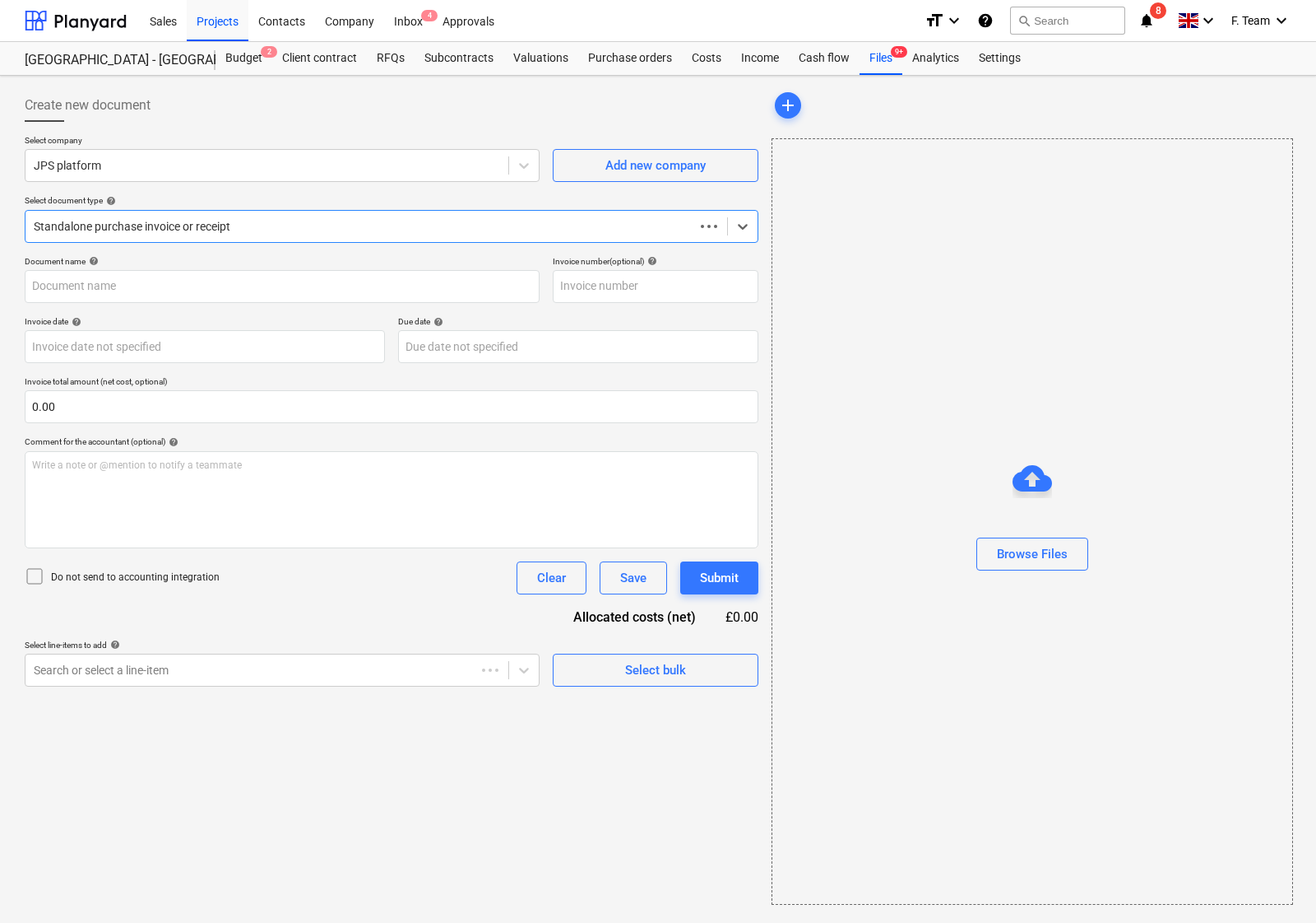
type input "IN93539"
type input "[DATE]"
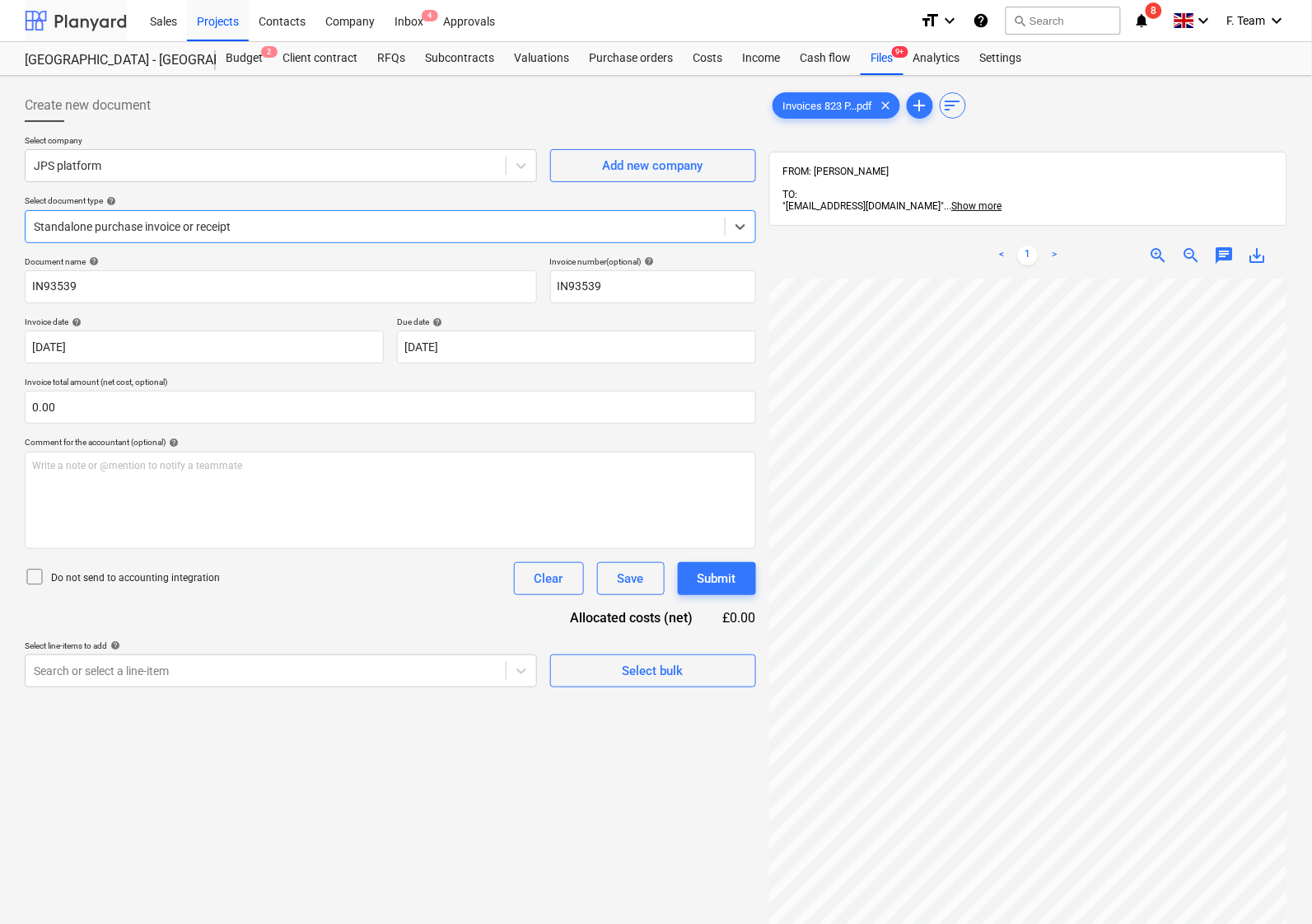
click at [50, 24] on div at bounding box center [75, 21] width 102 height 41
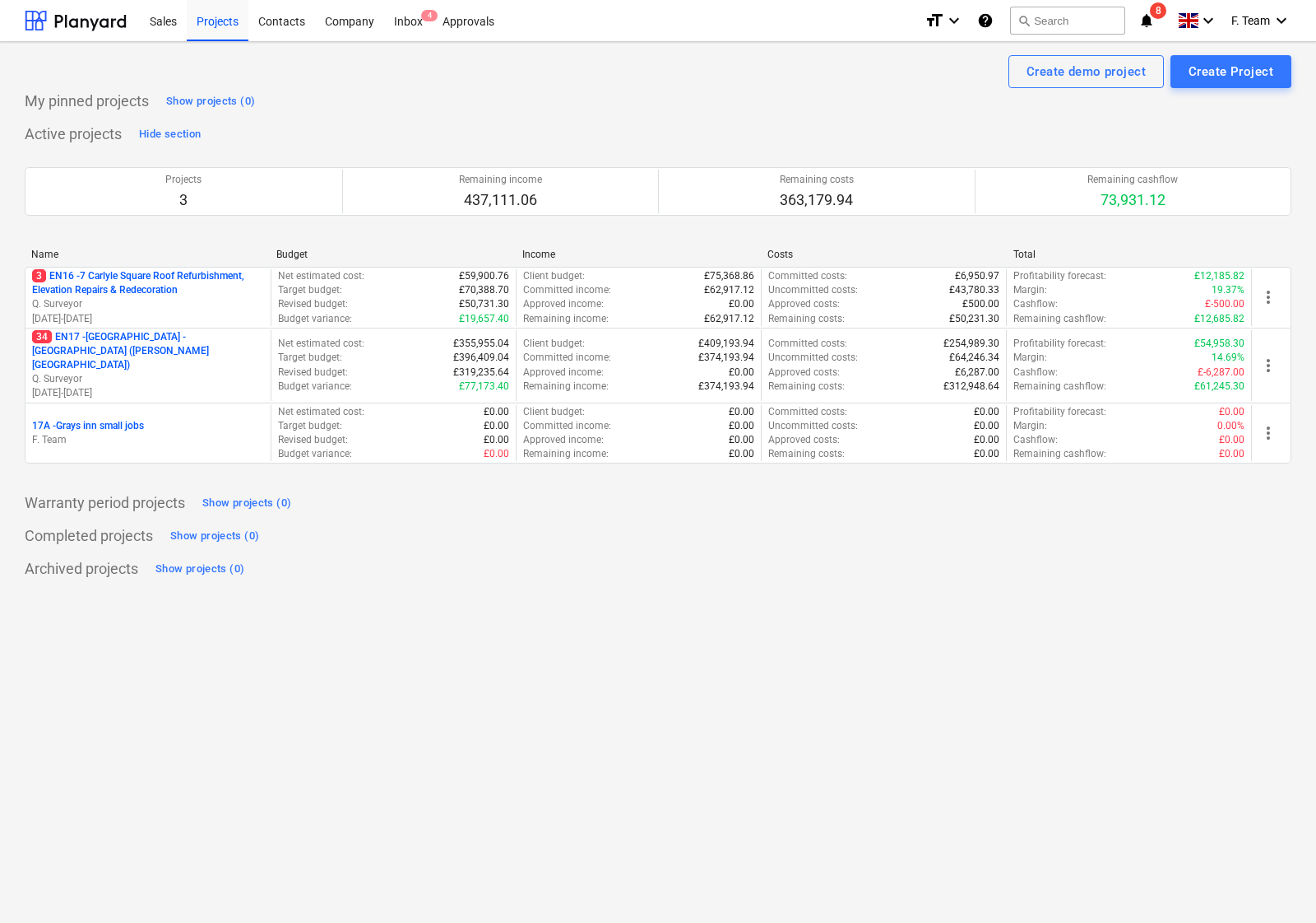
click at [416, 647] on div "Create demo project Create Project My pinned projects Show projects (0) Active …" at bounding box center [658, 483] width 1316 height 881
click at [79, 18] on div at bounding box center [75, 21] width 102 height 41
click at [1146, 17] on icon "notifications" at bounding box center [1147, 20] width 17 height 20
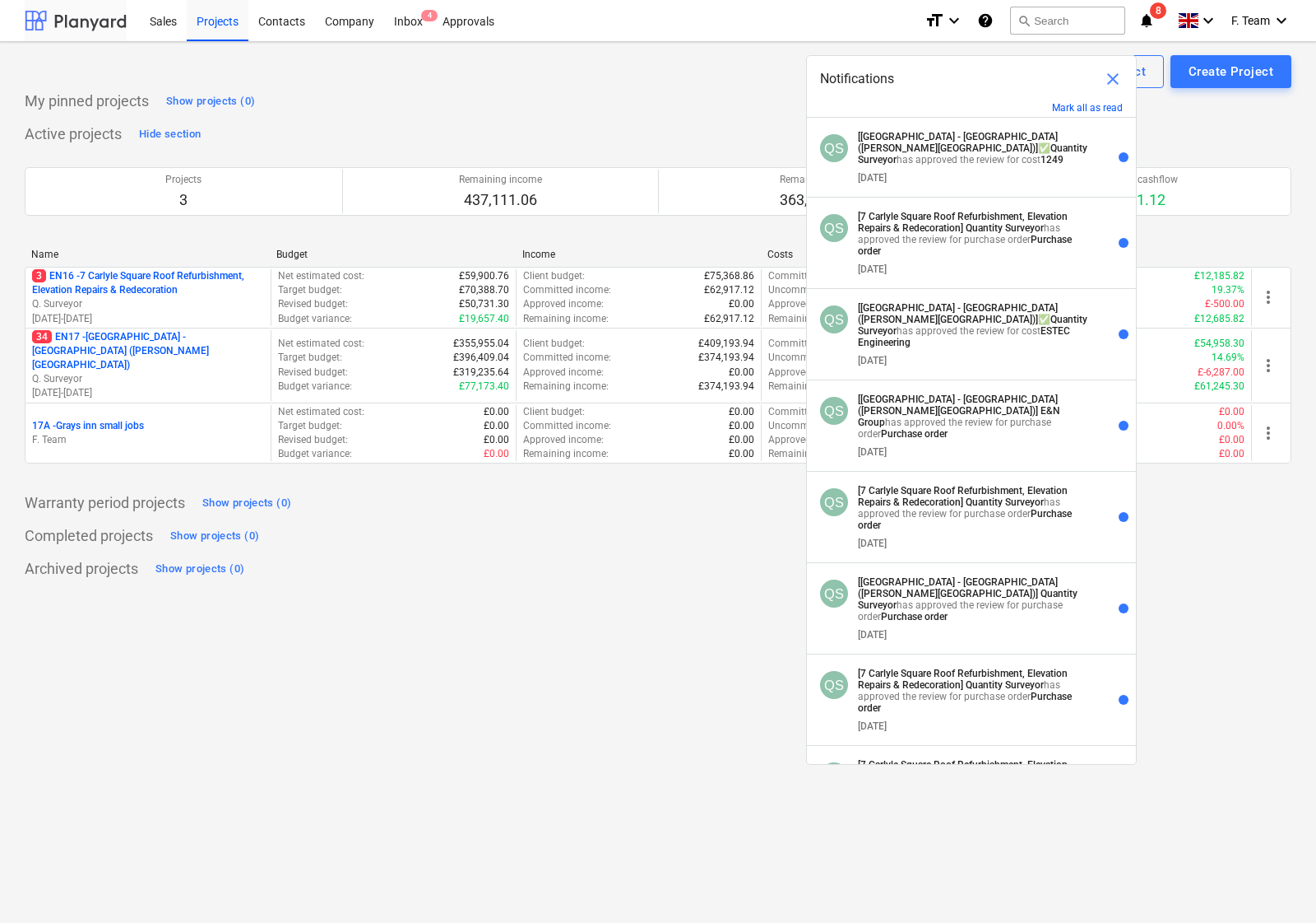
click at [72, 19] on div at bounding box center [75, 21] width 102 height 41
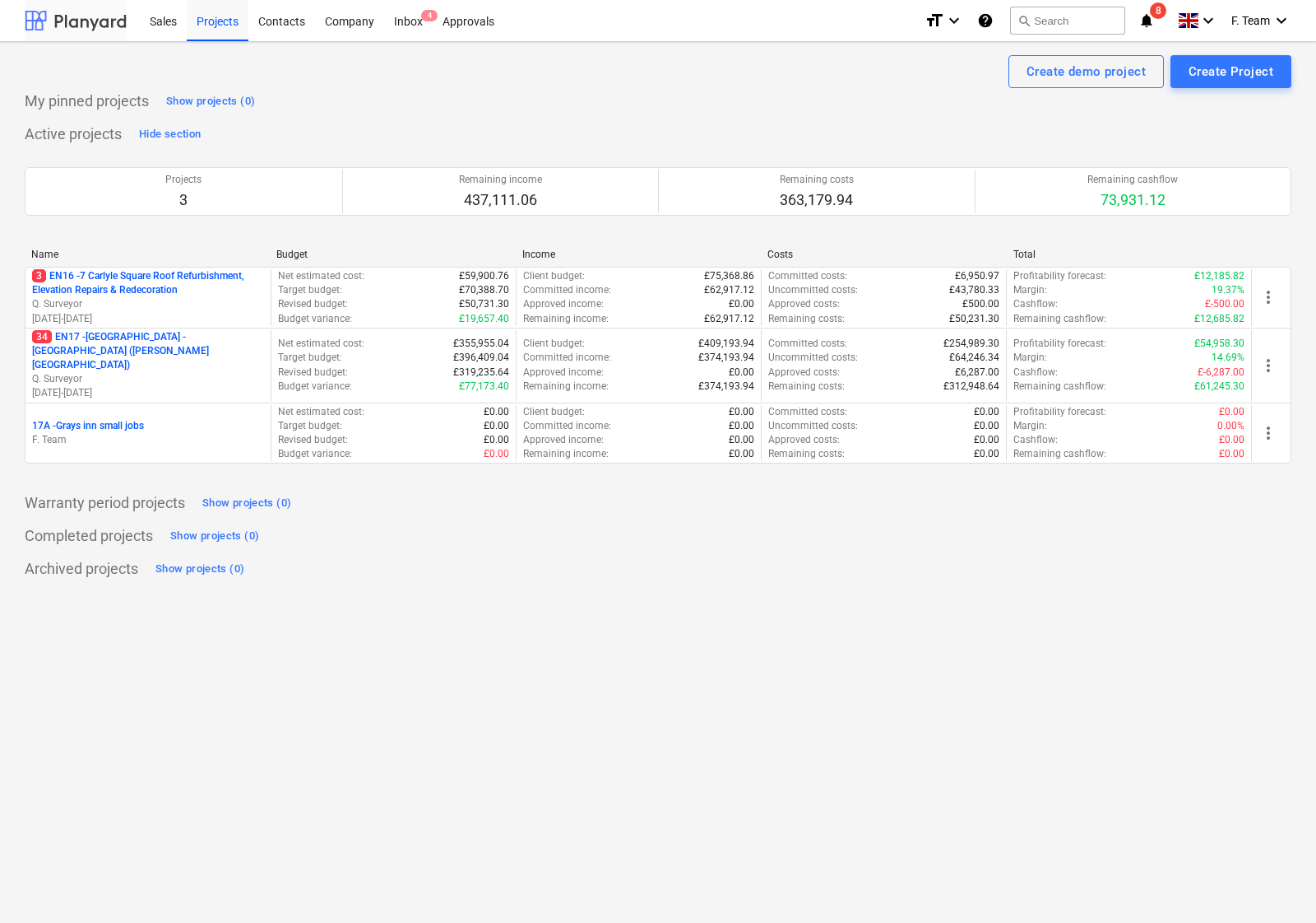
click at [69, 22] on div at bounding box center [75, 21] width 102 height 41
click at [1149, 17] on icon "notifications" at bounding box center [1147, 20] width 17 height 20
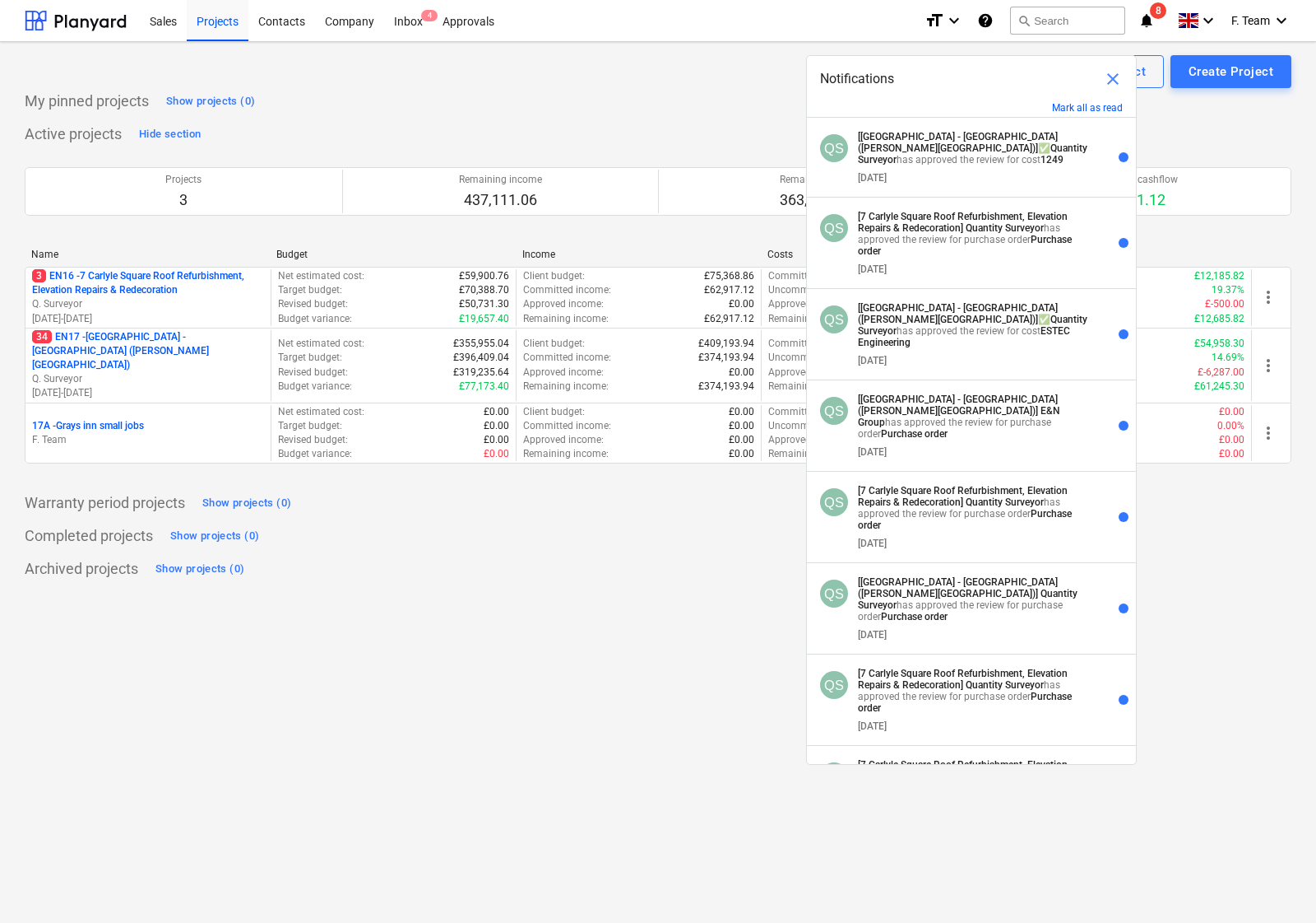
click at [561, 92] on div "My pinned projects Show projects (0)" at bounding box center [658, 101] width 1267 height 26
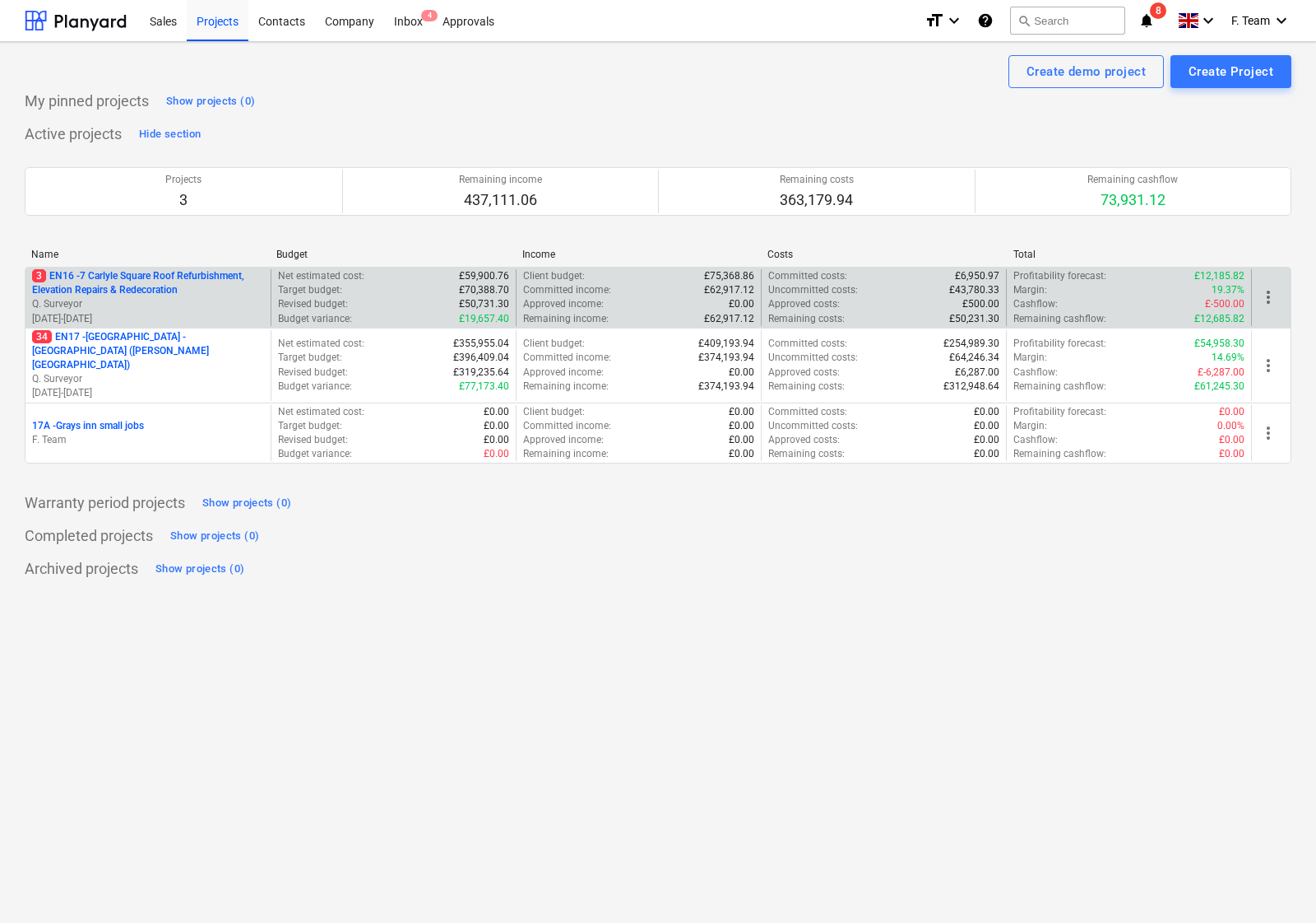
click at [122, 292] on p "3 EN16 - 7 Carlyle Square Roof Refurbishment, Elevation Repairs & Redecoration" at bounding box center [147, 284] width 232 height 28
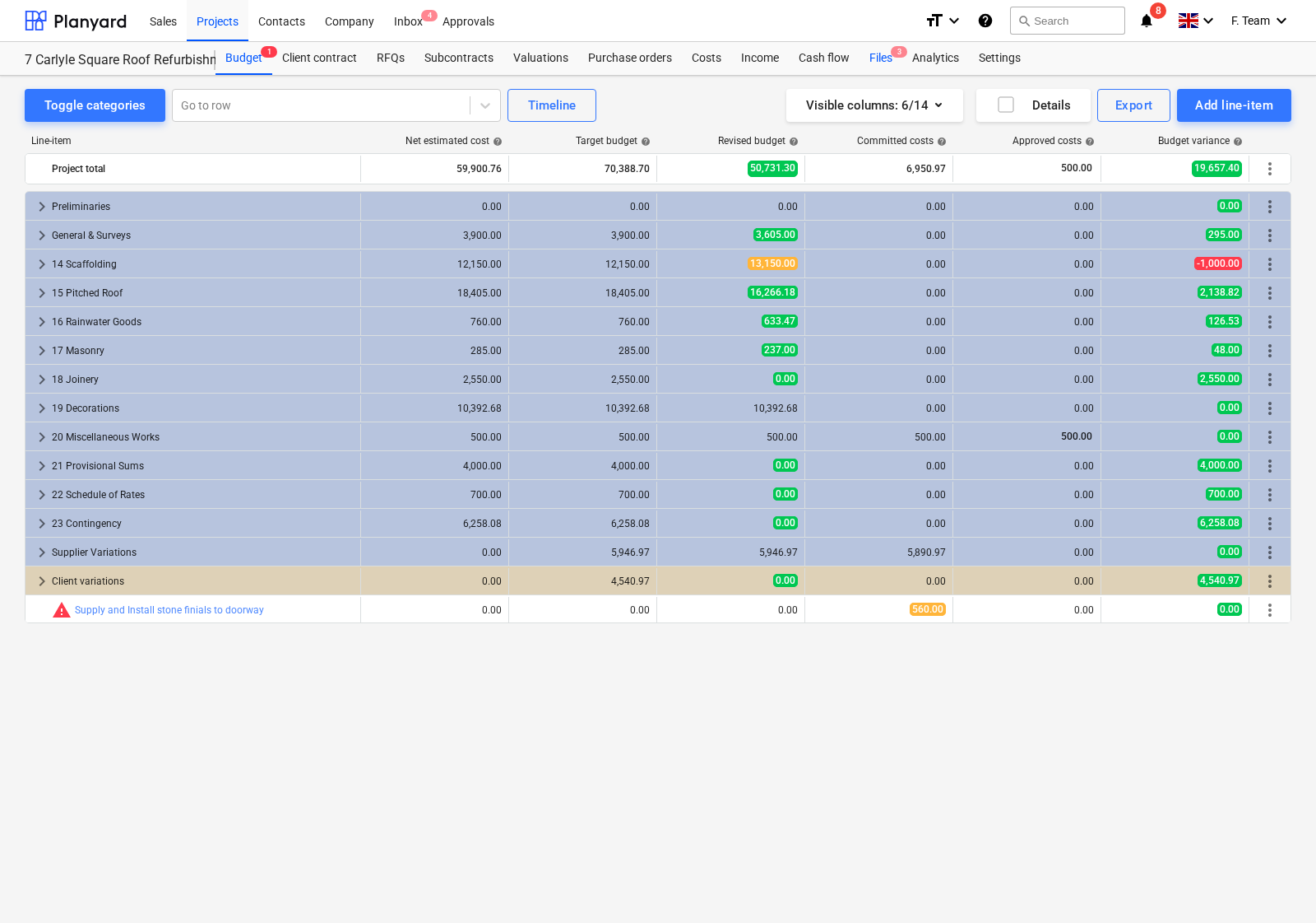
click at [869, 54] on div "Files 3" at bounding box center [881, 58] width 43 height 33
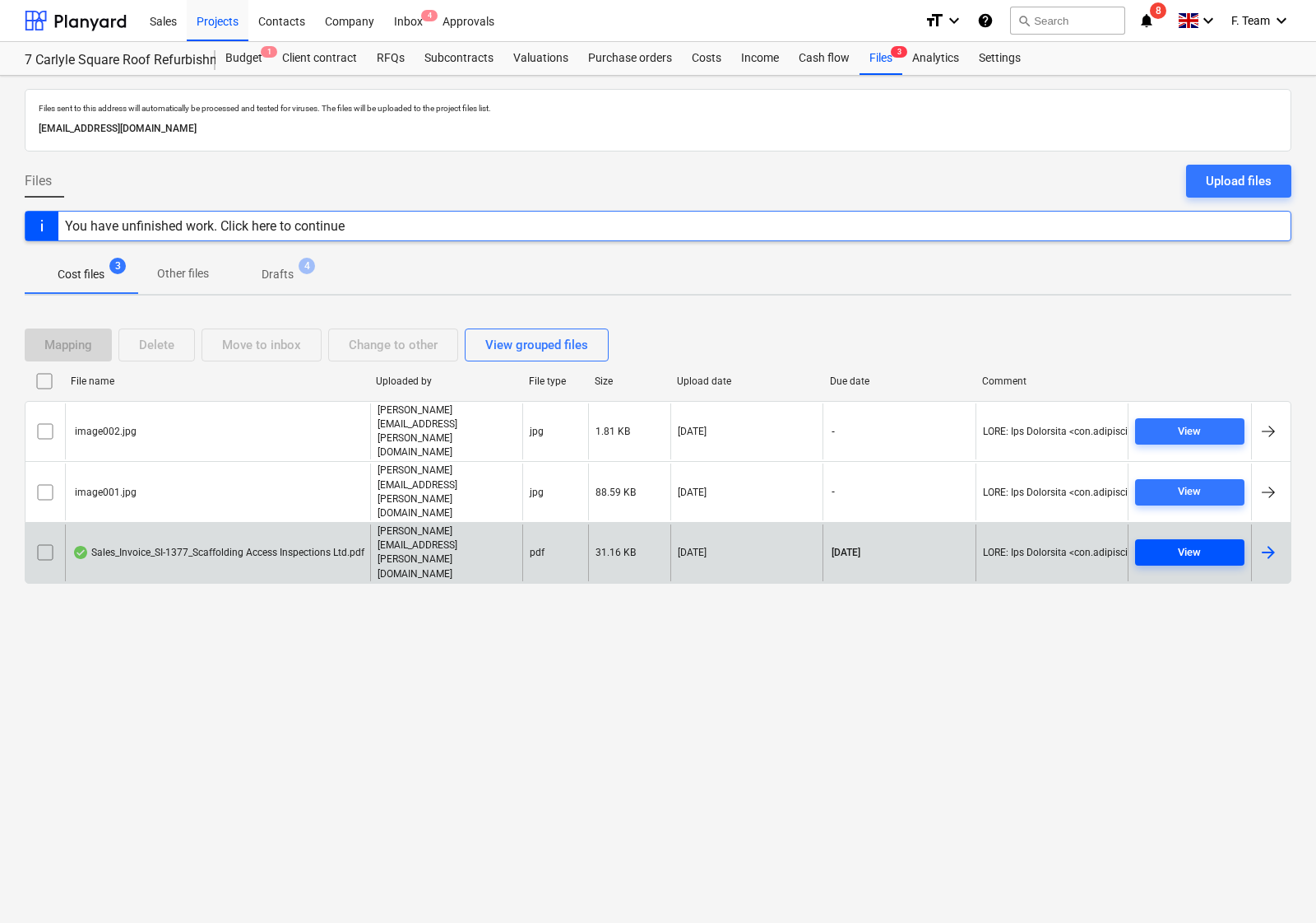
click at [1149, 543] on span "View" at bounding box center [1190, 552] width 97 height 19
drag, startPoint x: 58, startPoint y: 23, endPoint x: 95, endPoint y: 38, distance: 39.9
click at [58, 23] on div at bounding box center [75, 21] width 102 height 41
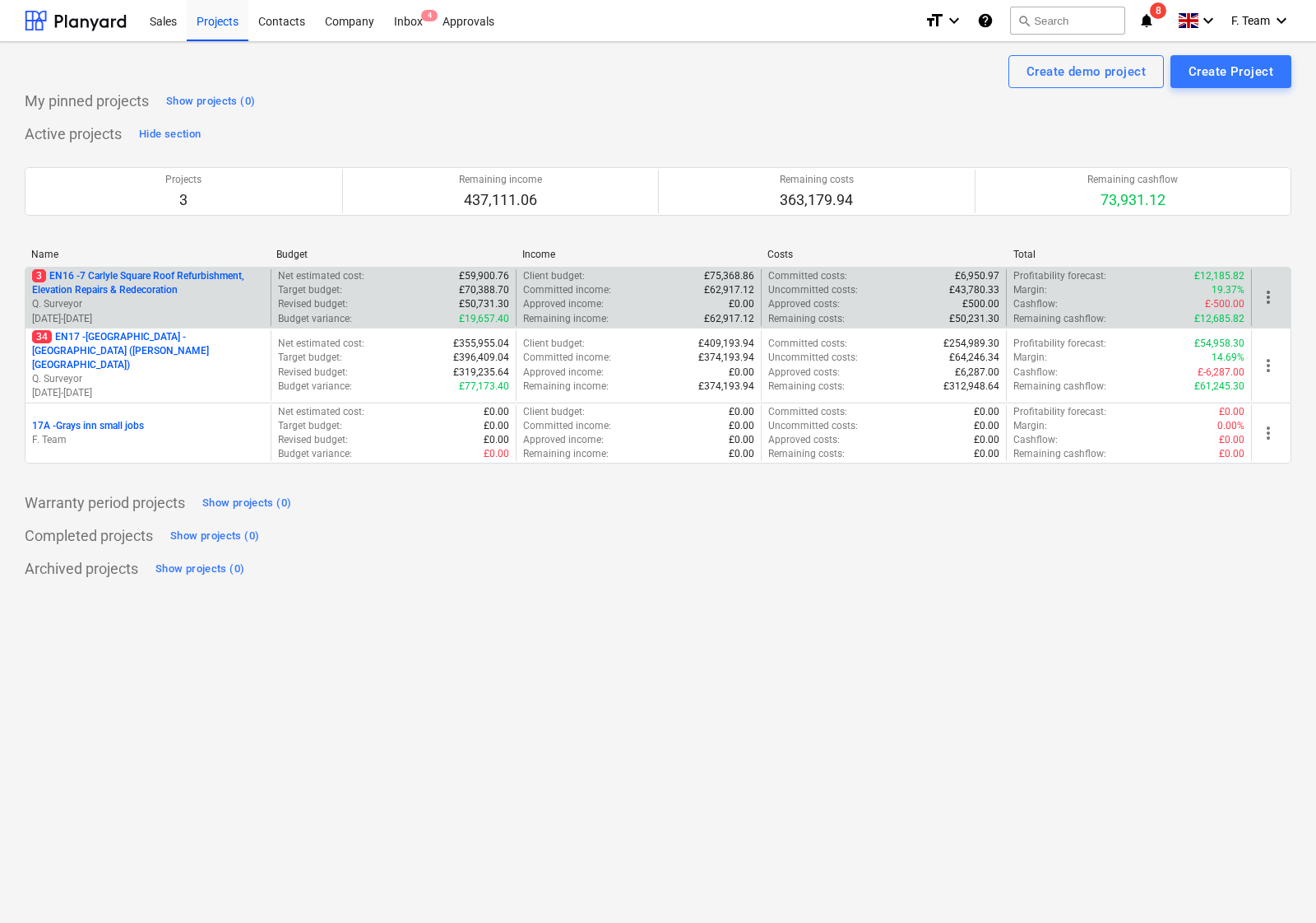
click at [133, 304] on p "Q. Surveyor" at bounding box center [147, 303] width 232 height 14
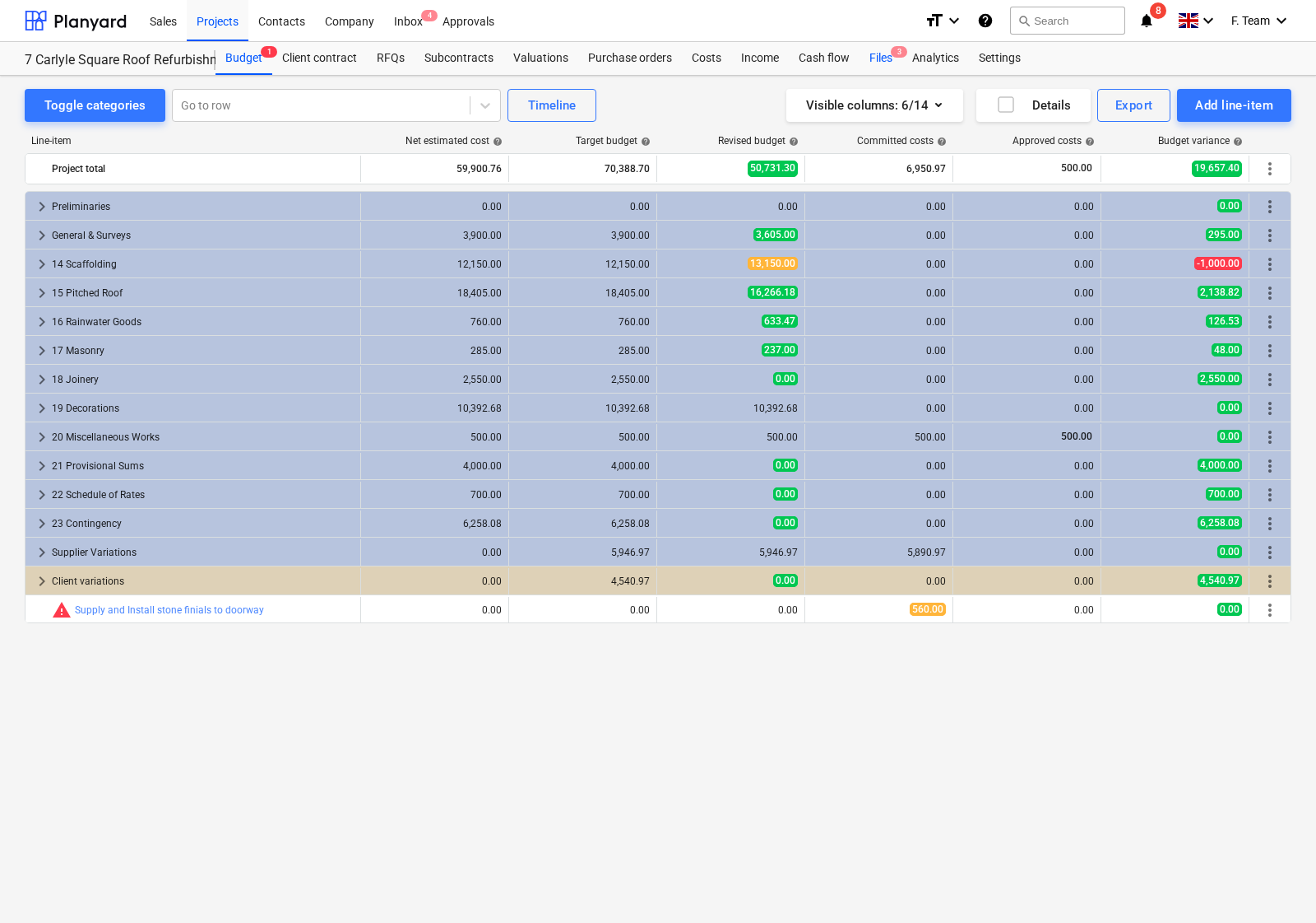
click at [873, 54] on div "Files 3" at bounding box center [881, 58] width 43 height 33
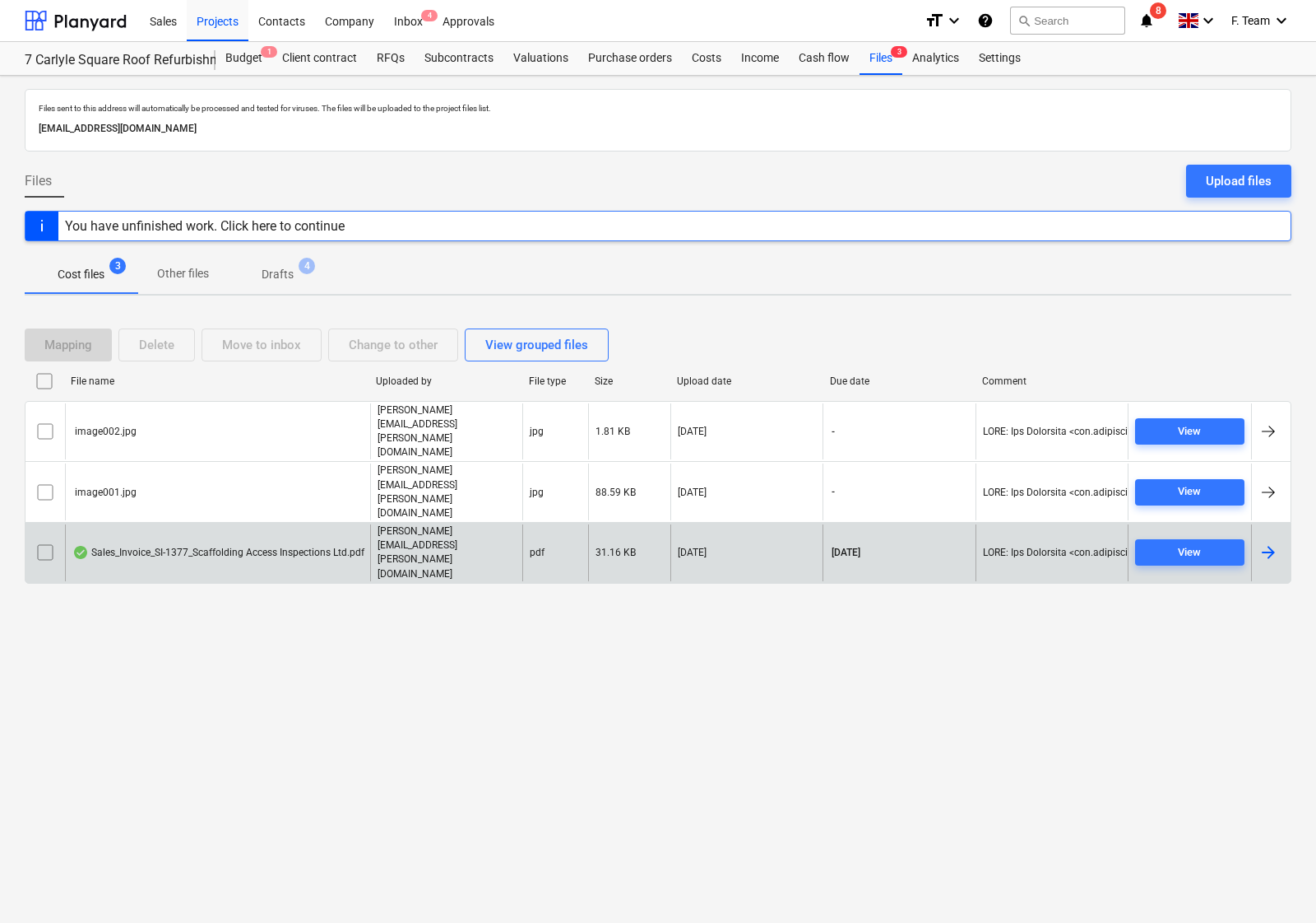
click at [207, 546] on div "Sales_Invoice_SI-1377_Scaffolding Access Inspections Ltd.pdf" at bounding box center [218, 552] width 292 height 13
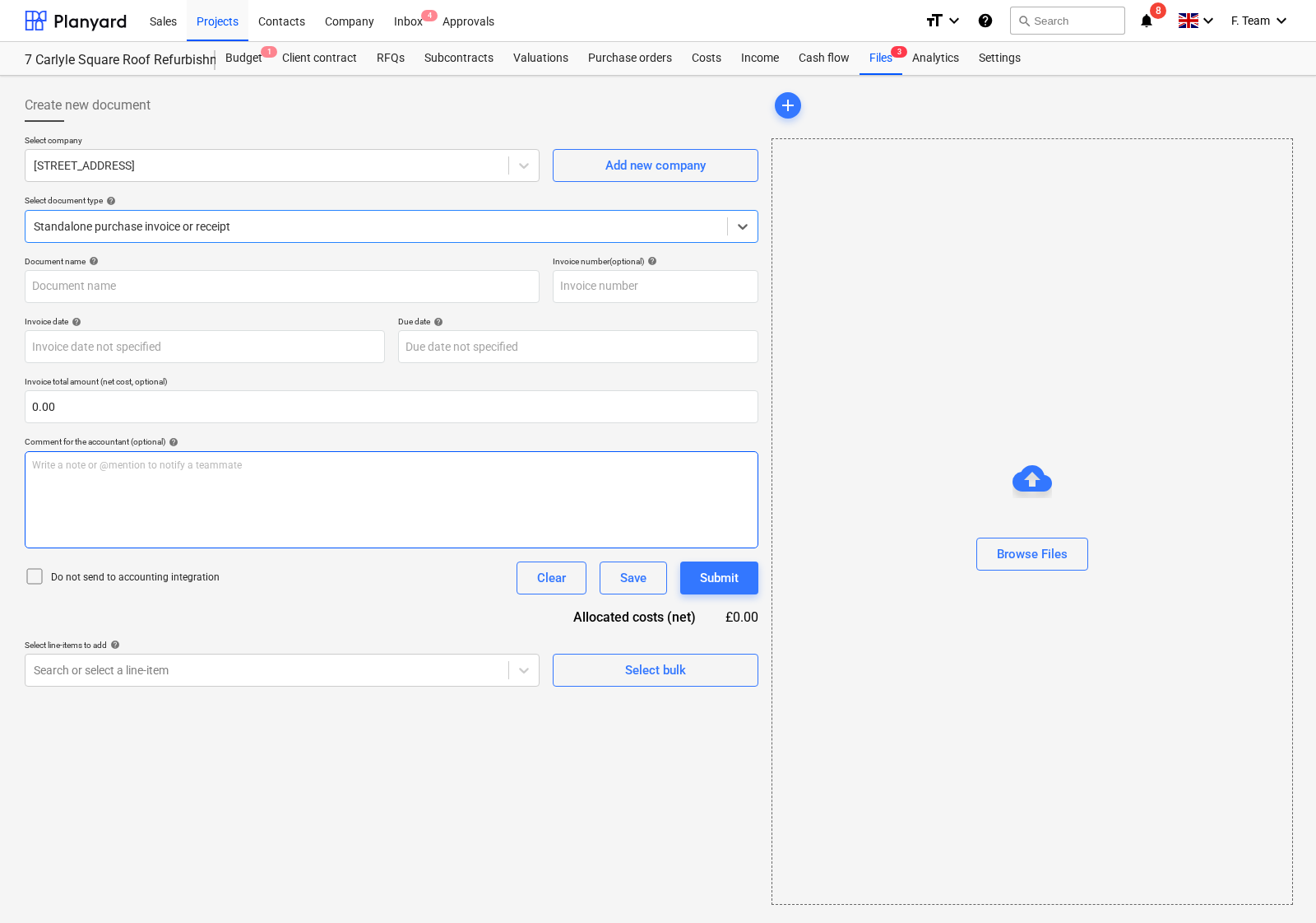
type input "Sales_Invoice_SI-1377_Scaffolding Access Inspections Ltd.pdf"
type input "[DATE]"
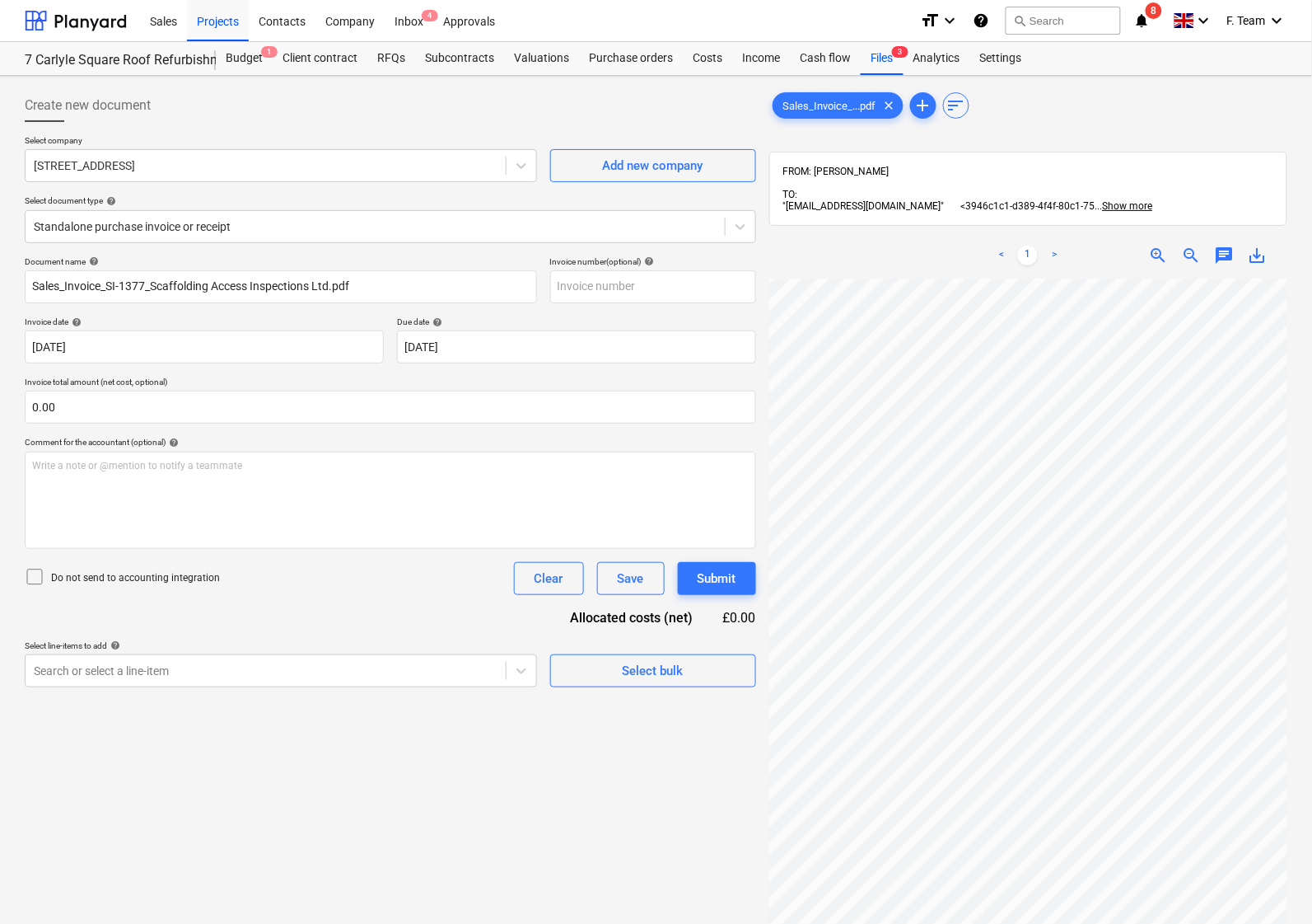
scroll to position [0, 224]
click at [48, 17] on div at bounding box center [75, 21] width 102 height 41
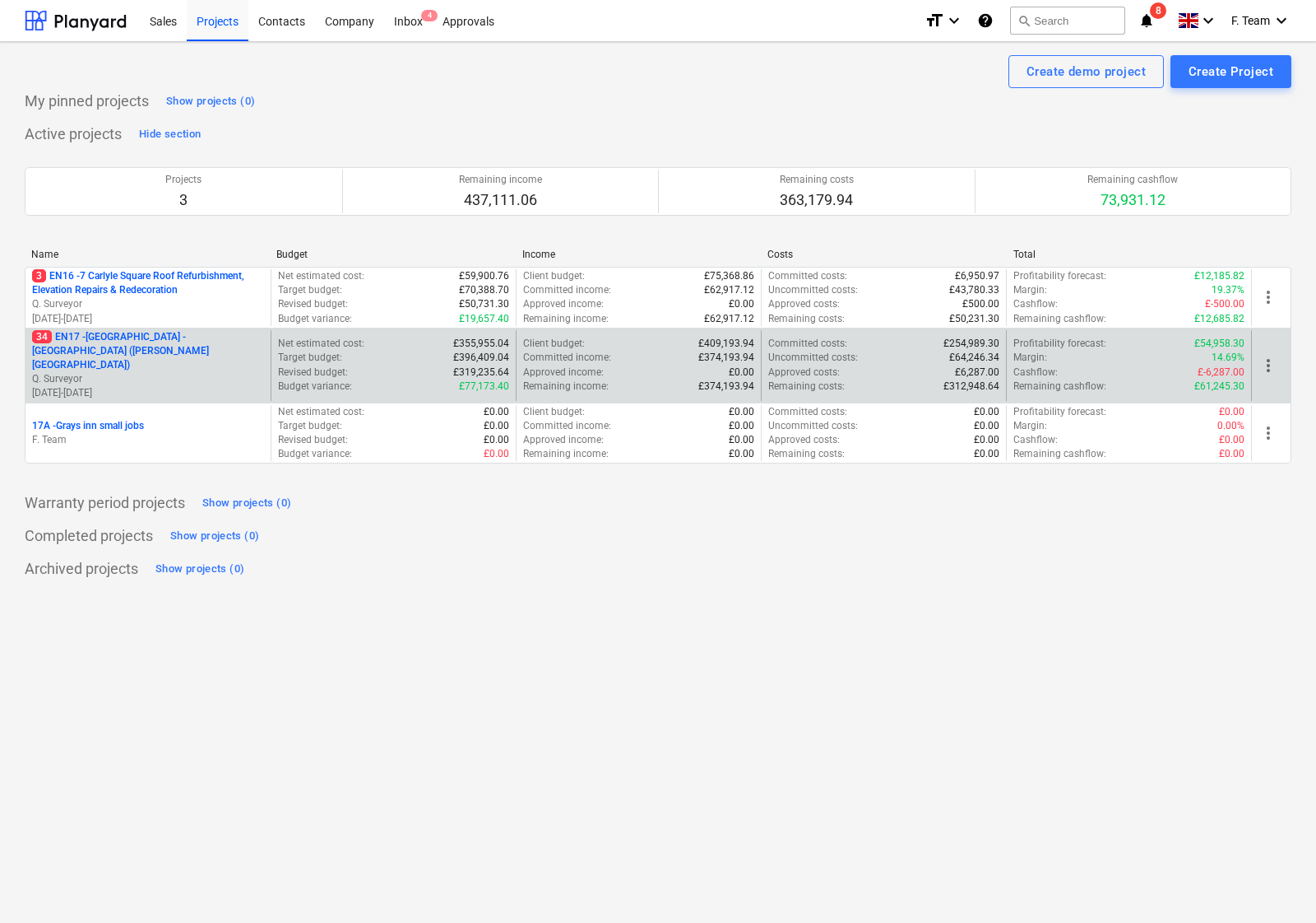
click at [174, 372] on p "Q. Surveyor" at bounding box center [147, 378] width 232 height 14
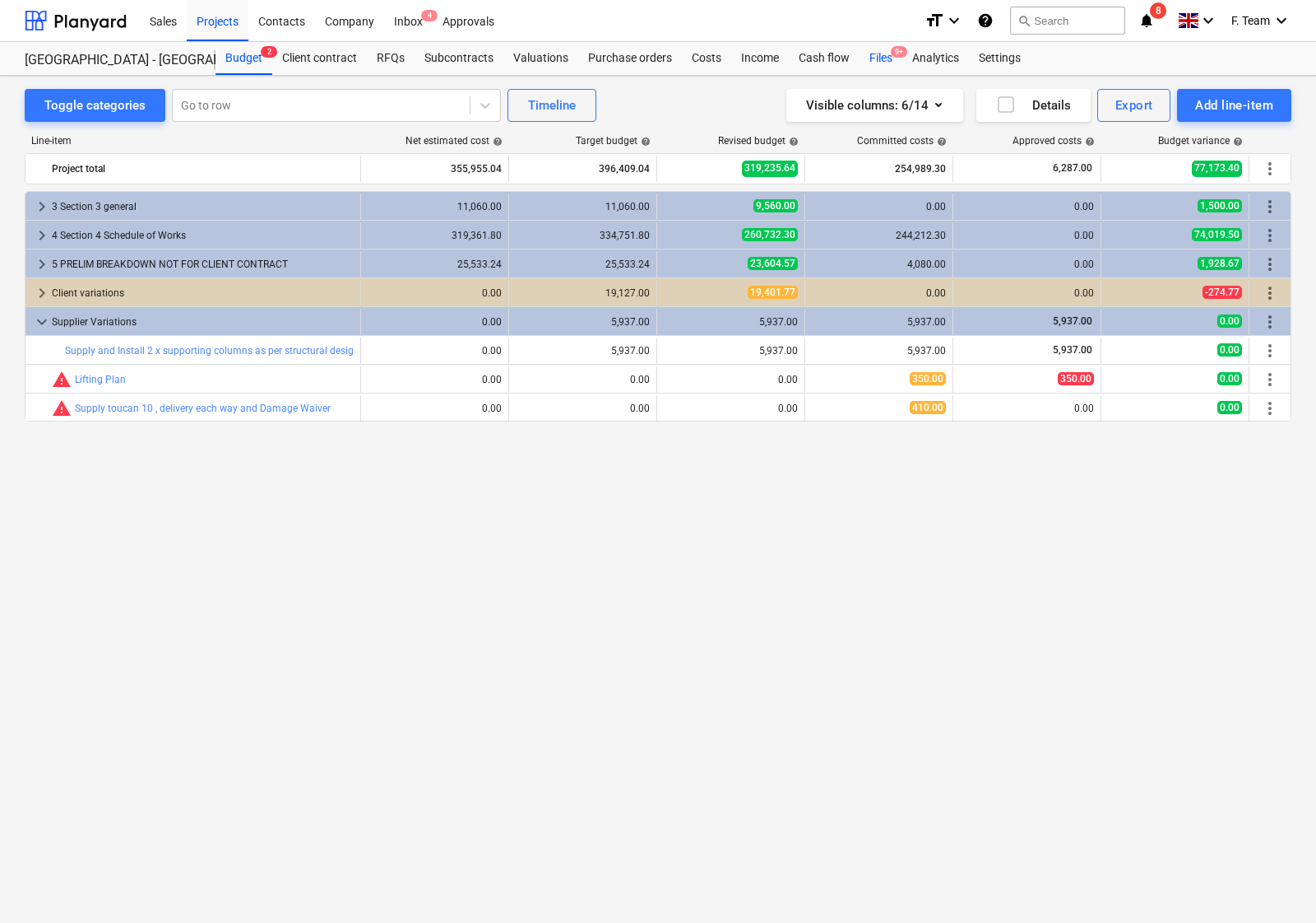
click at [876, 60] on div "Files 9+" at bounding box center [881, 58] width 43 height 33
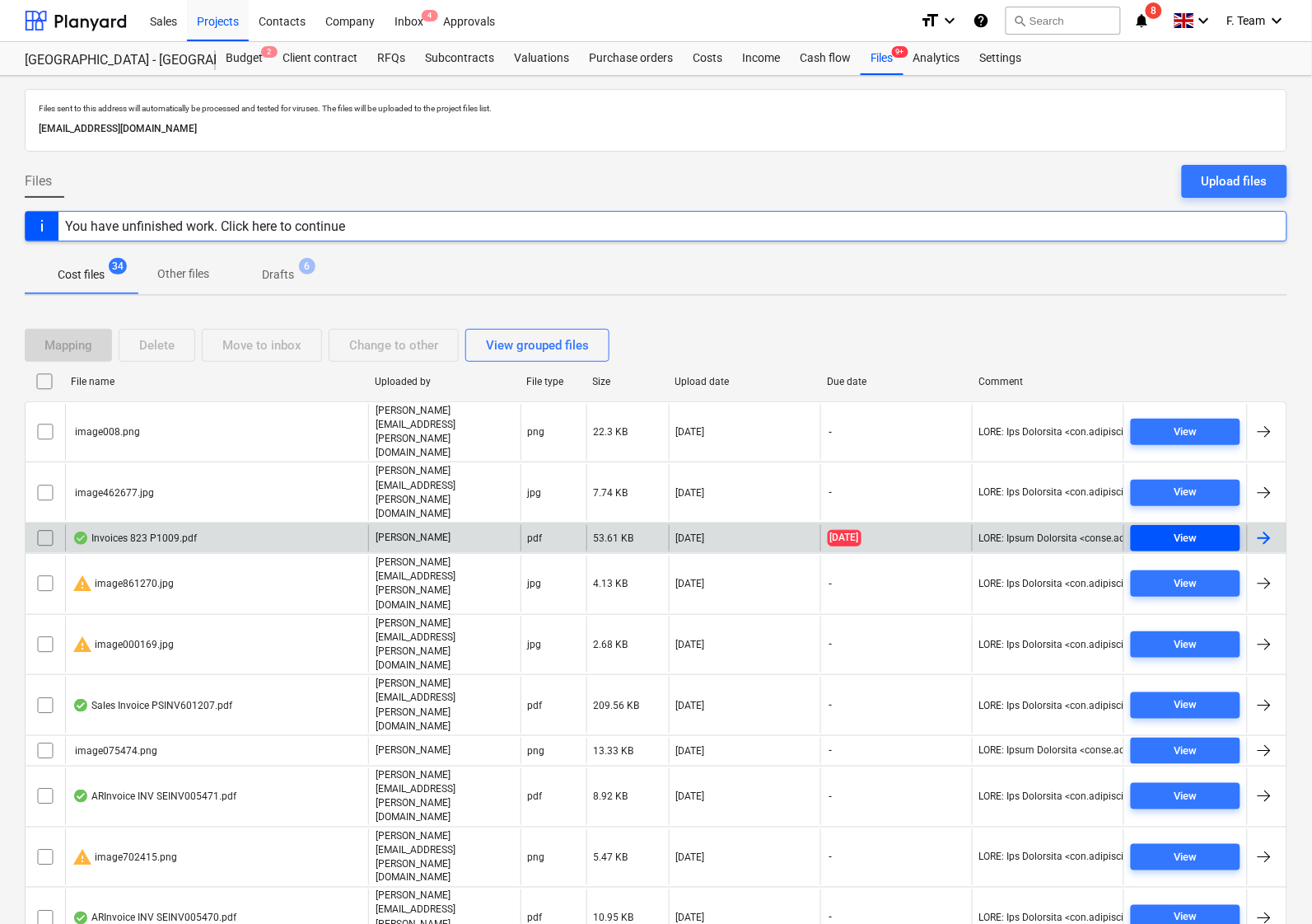
click at [1166, 529] on span "View" at bounding box center [1185, 539] width 97 height 19
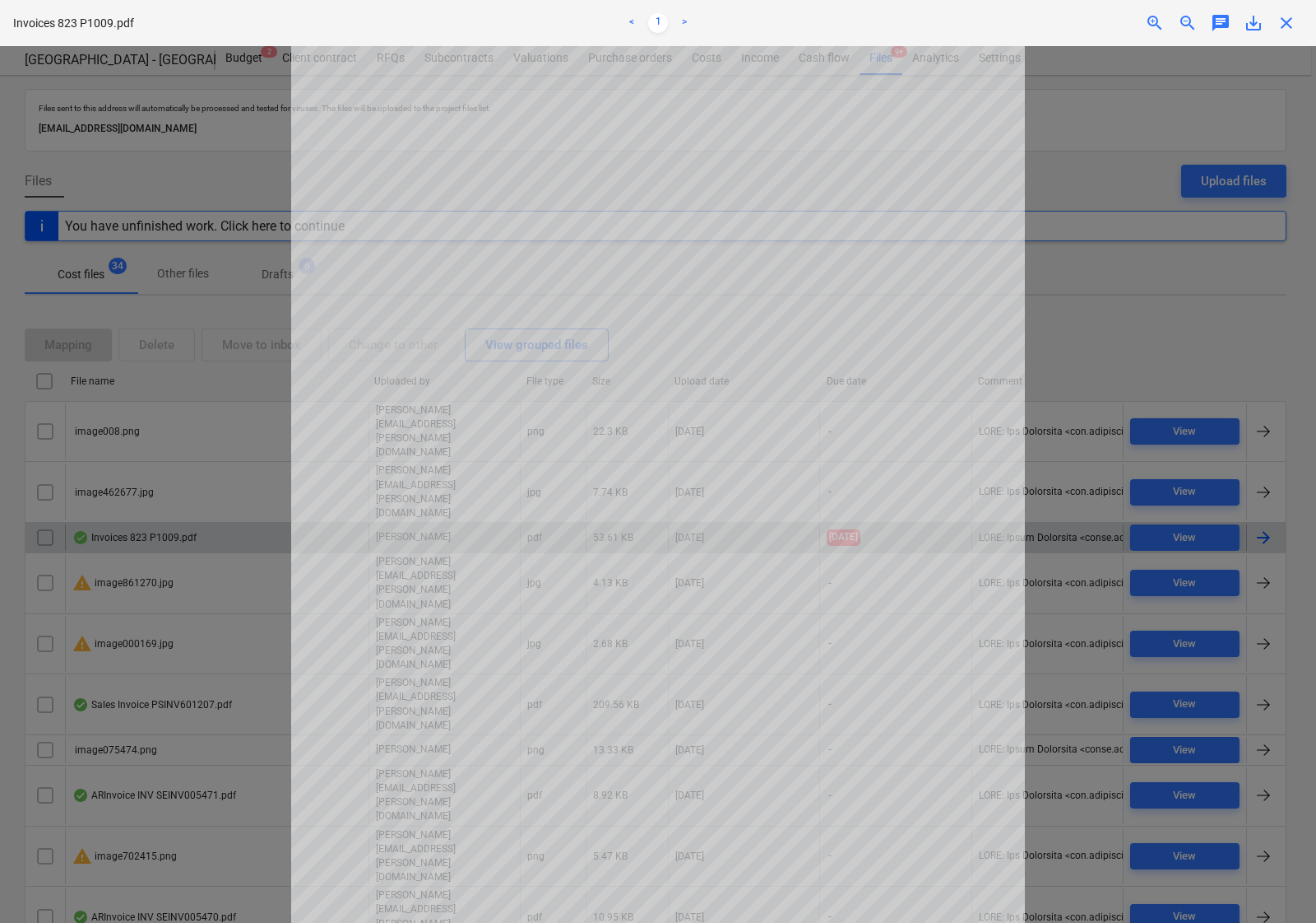
drag, startPoint x: 1292, startPoint y: 23, endPoint x: 326, endPoint y: 469, distance: 1064.0
click at [1292, 23] on span "close" at bounding box center [1286, 23] width 20 height 20
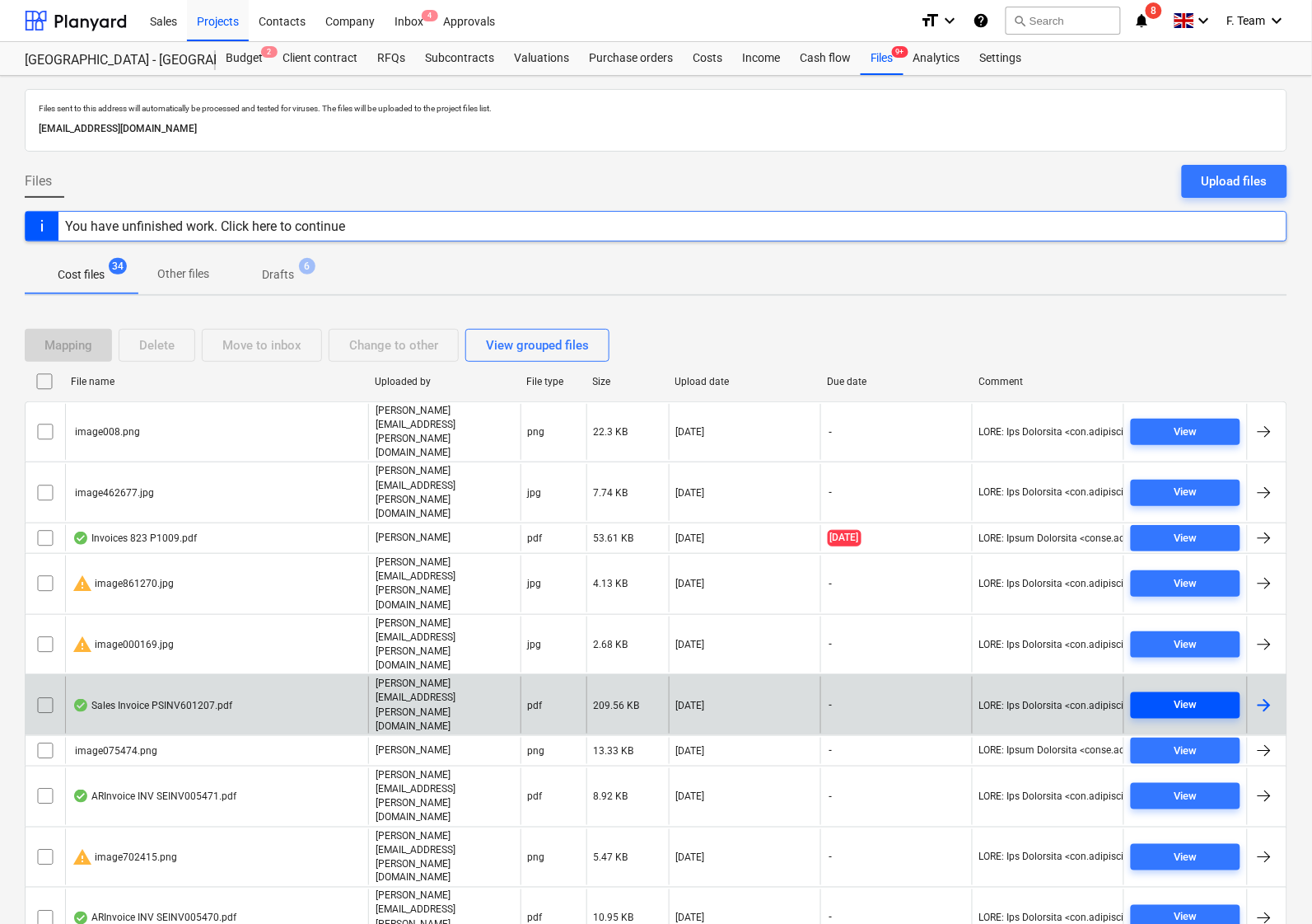
click at [1178, 696] on div "View" at bounding box center [1186, 705] width 23 height 19
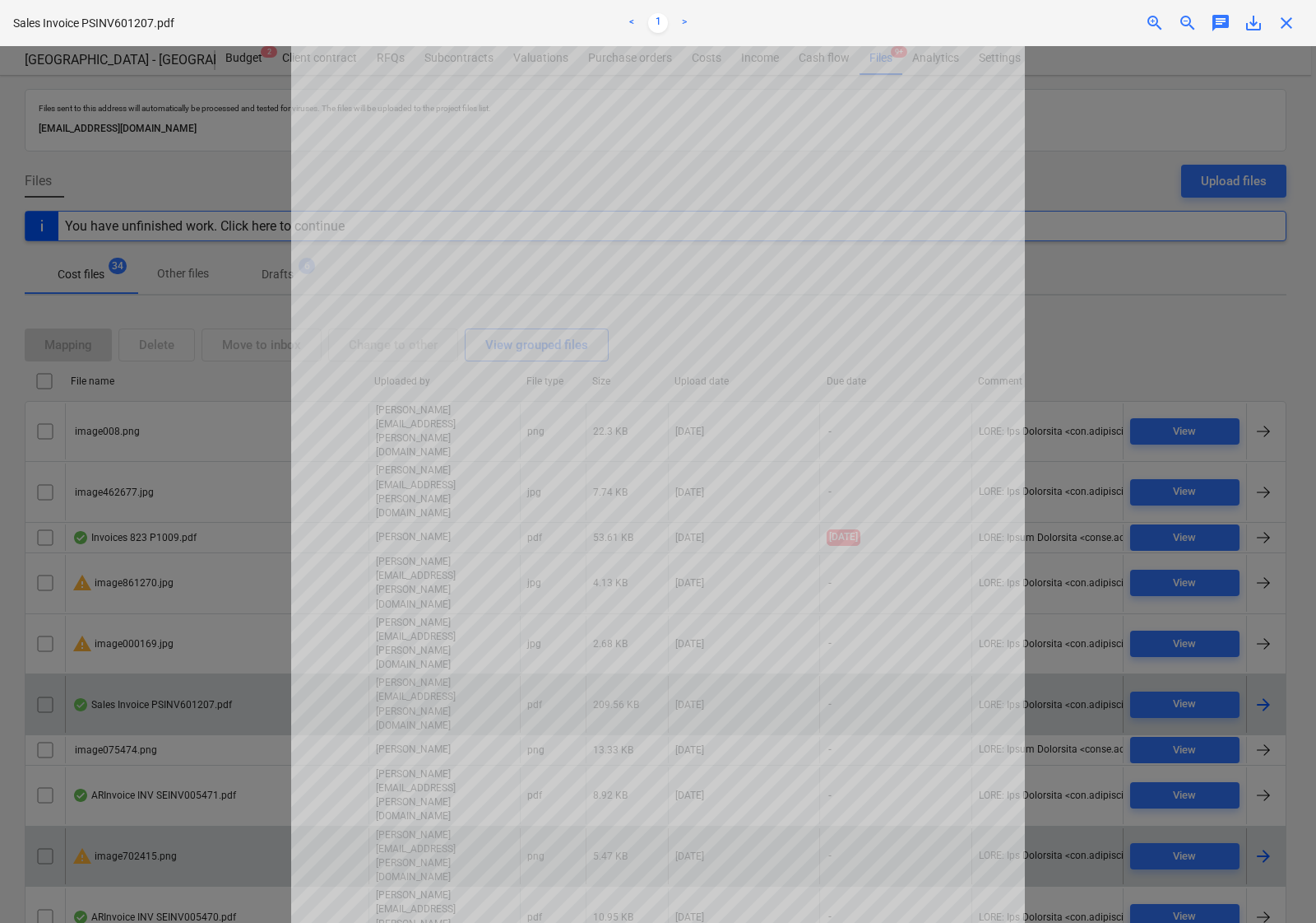
drag, startPoint x: 1285, startPoint y: 23, endPoint x: 269, endPoint y: 671, distance: 1205.1
click at [1285, 23] on span "close" at bounding box center [1286, 23] width 20 height 20
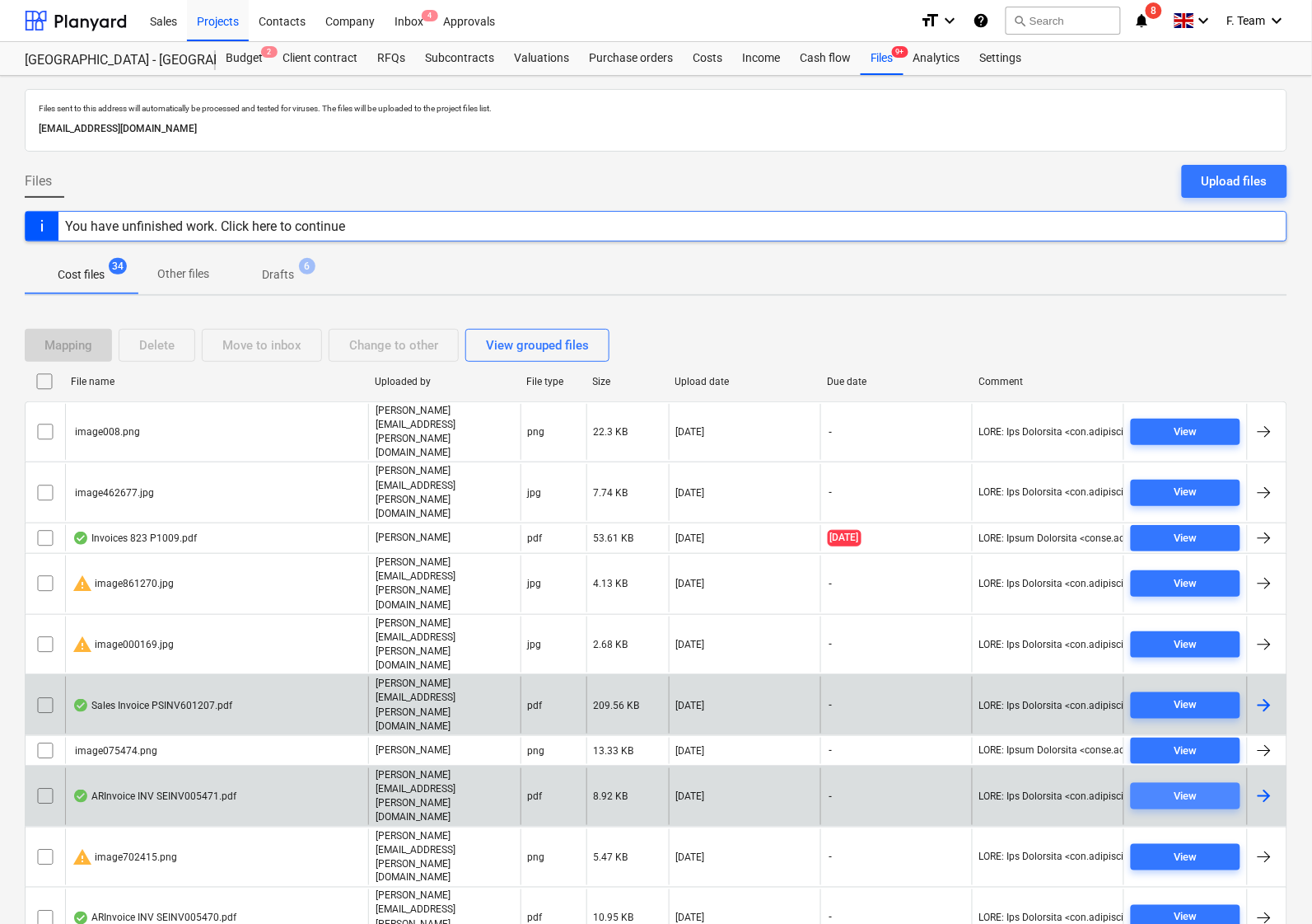
click at [1177, 787] on div "View" at bounding box center [1186, 796] width 23 height 19
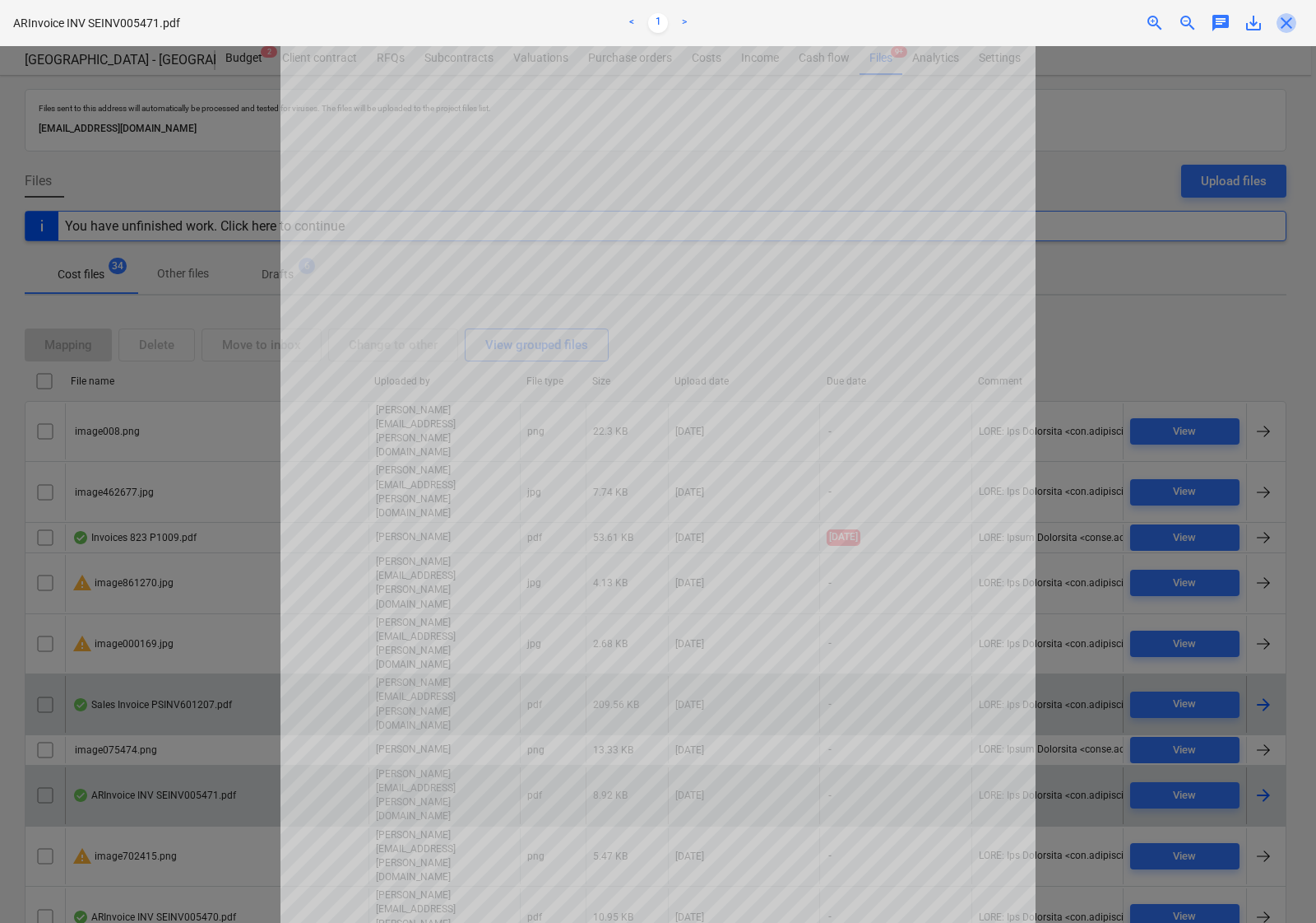
click at [1289, 24] on span "close" at bounding box center [1286, 23] width 20 height 20
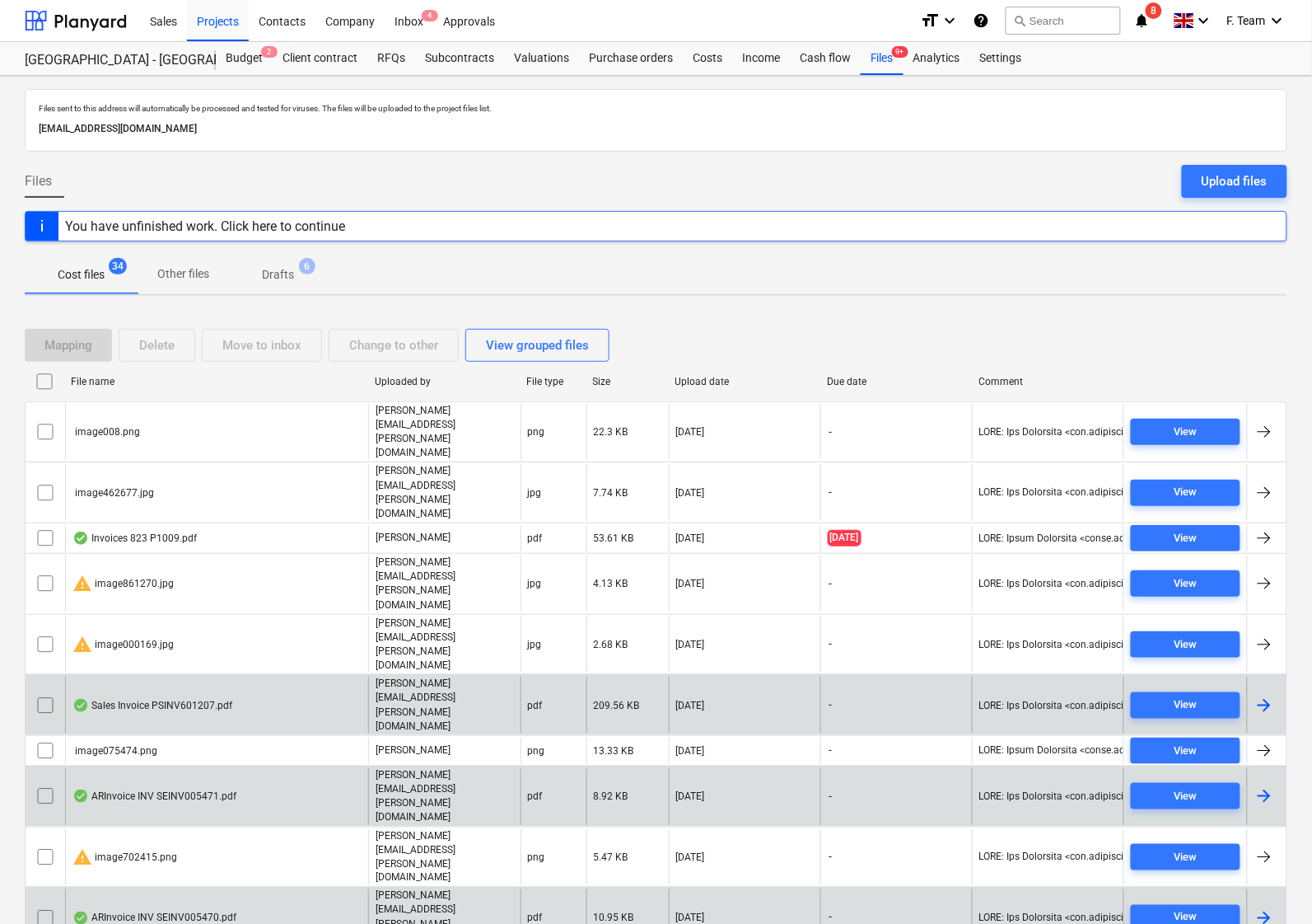
click at [157, 887] on div "ARInvoice INV SEINV005470.pdf" at bounding box center [154, 917] width 164 height 13
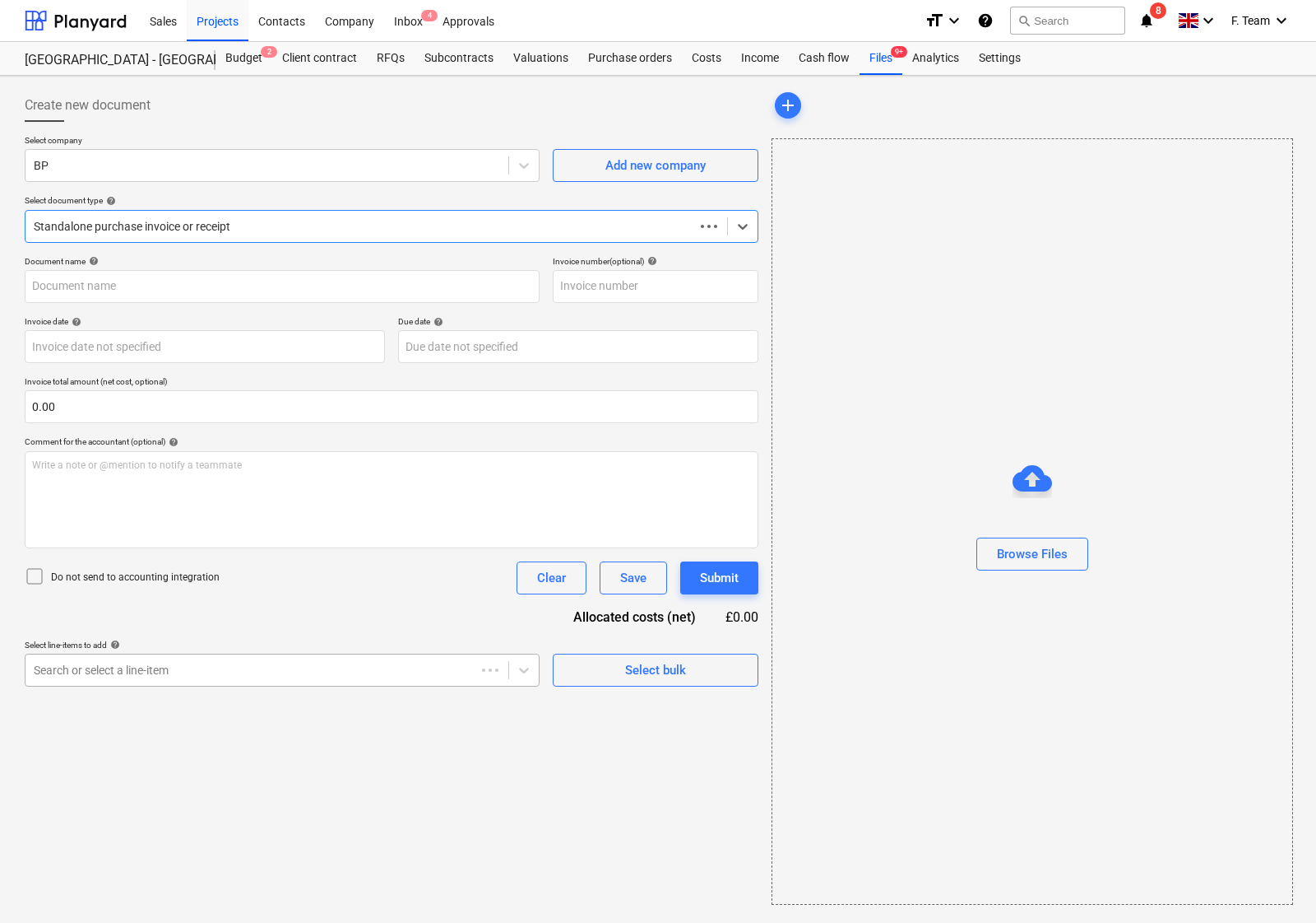
type input "SEINV005470"
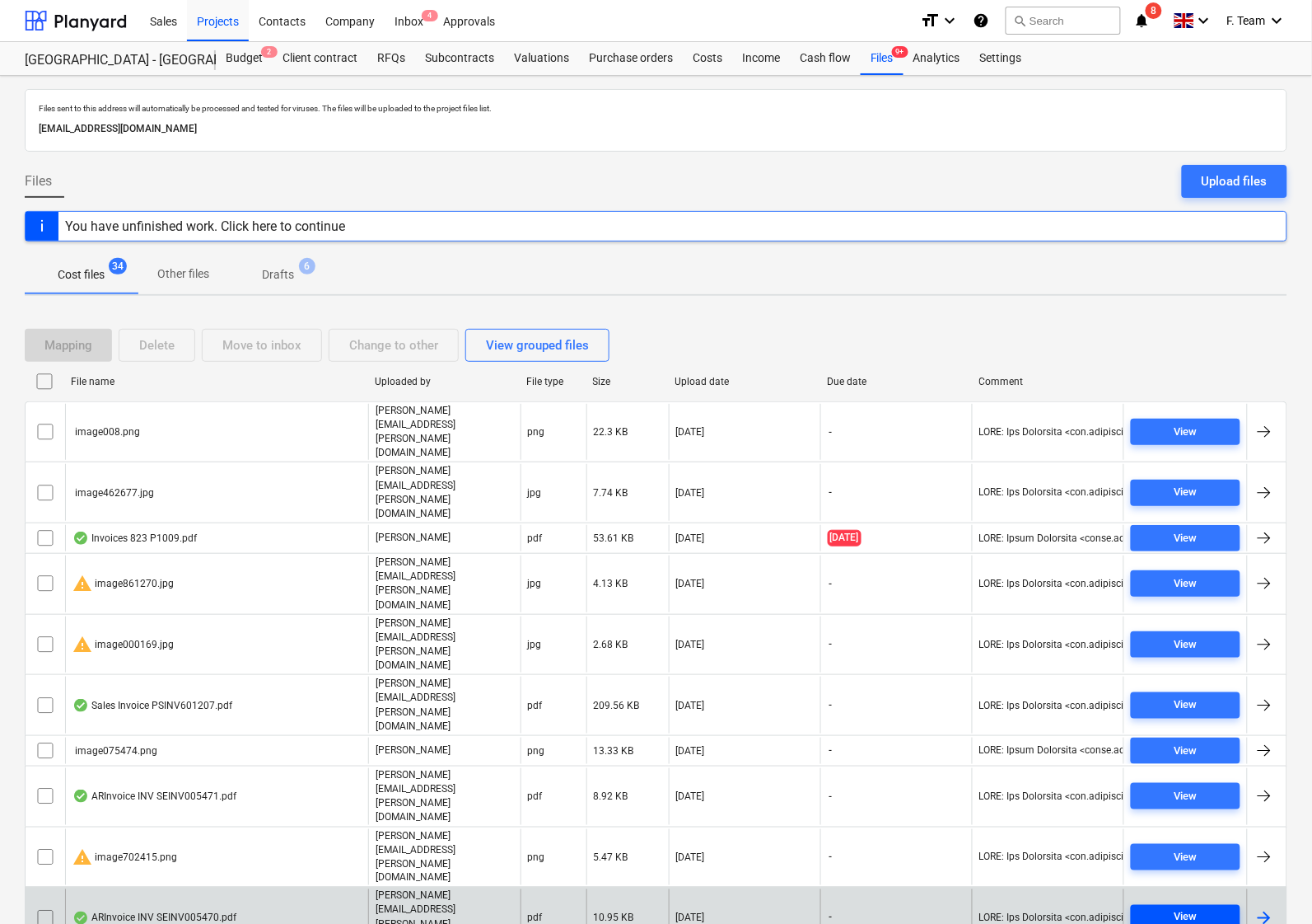
click at [1184, 887] on div "View" at bounding box center [1186, 917] width 23 height 19
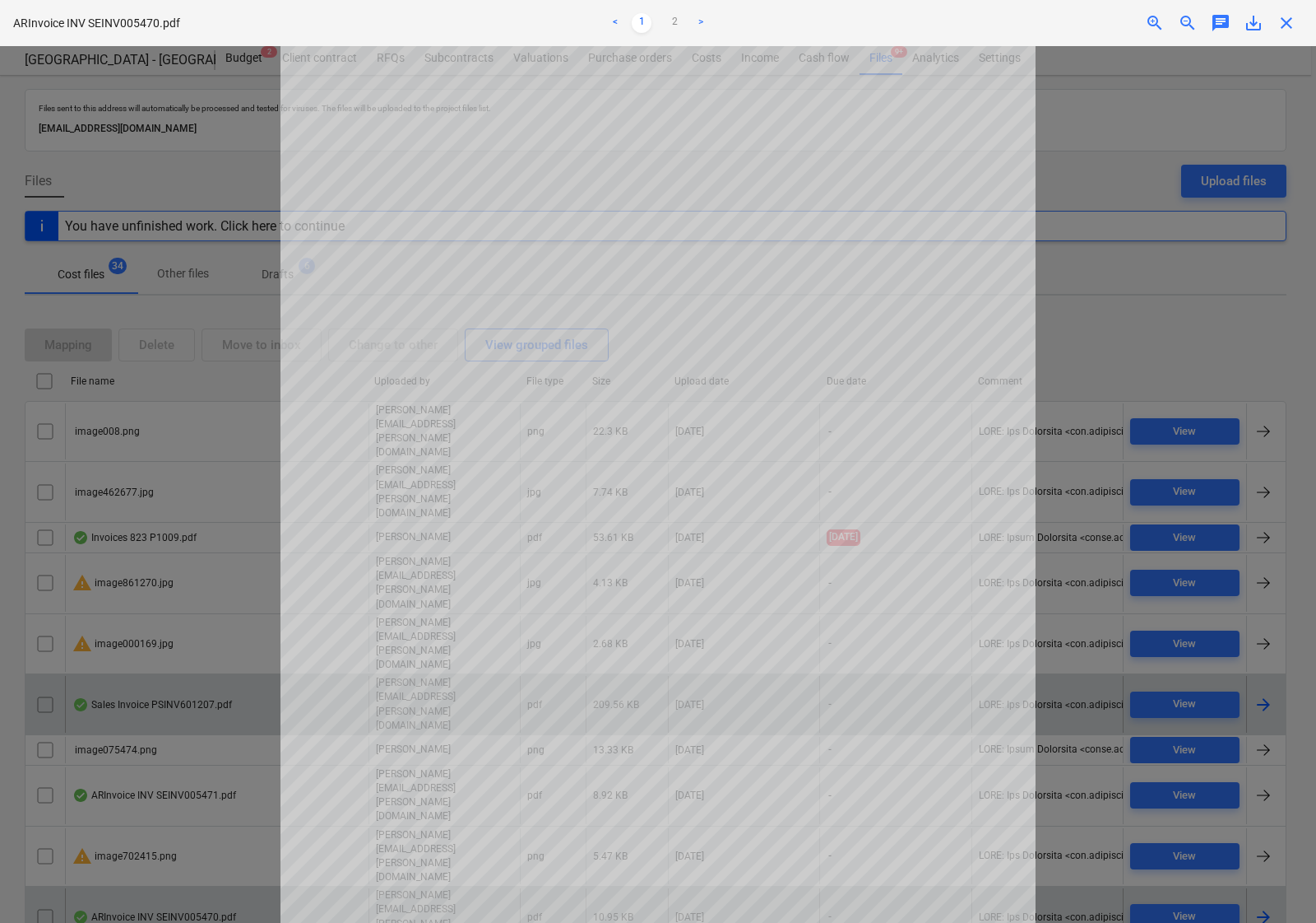
drag, startPoint x: 1286, startPoint y: 18, endPoint x: 561, endPoint y: 565, distance: 908.2
click at [1286, 18] on span "close" at bounding box center [1286, 23] width 20 height 20
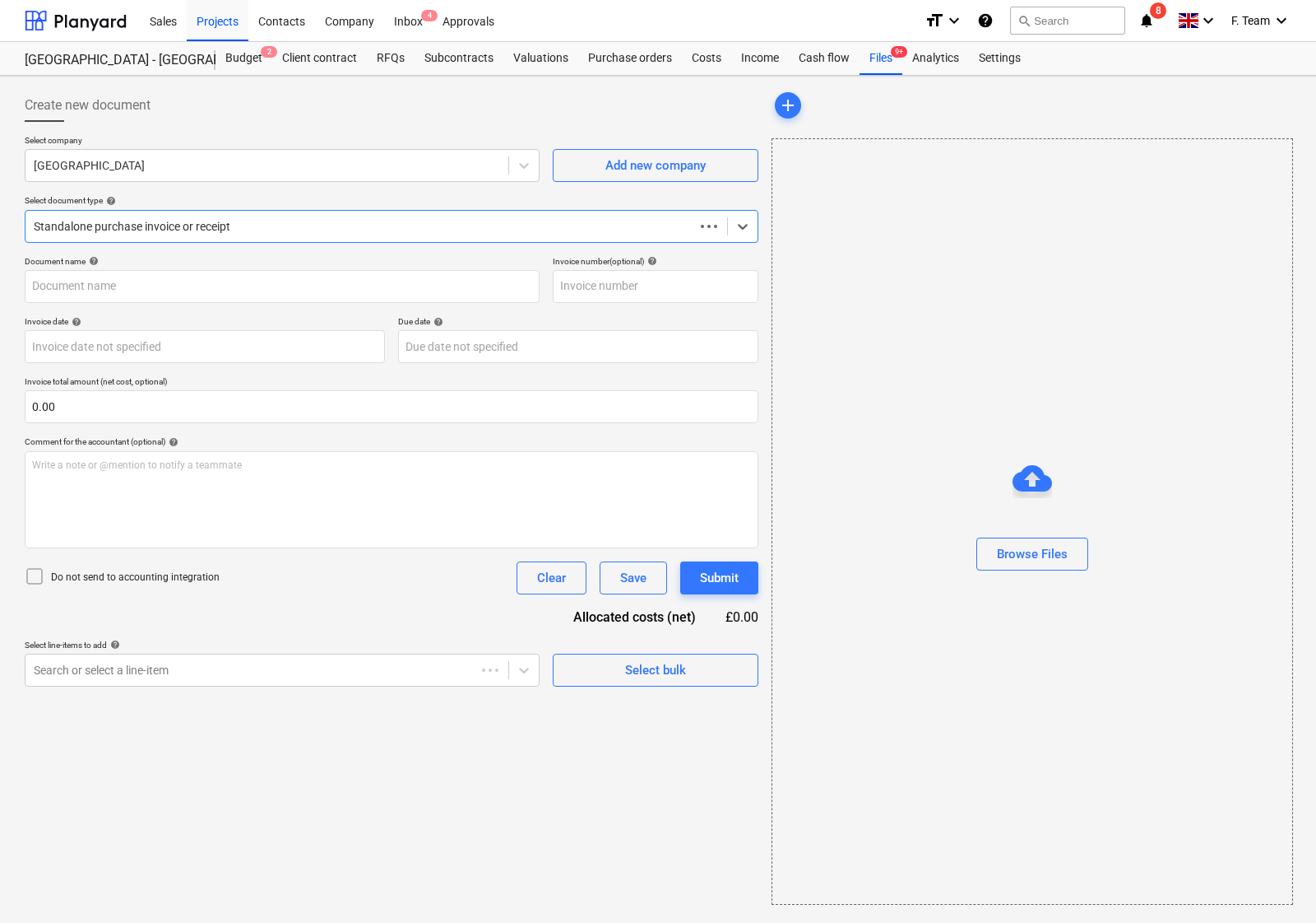
type input "INV-0708"
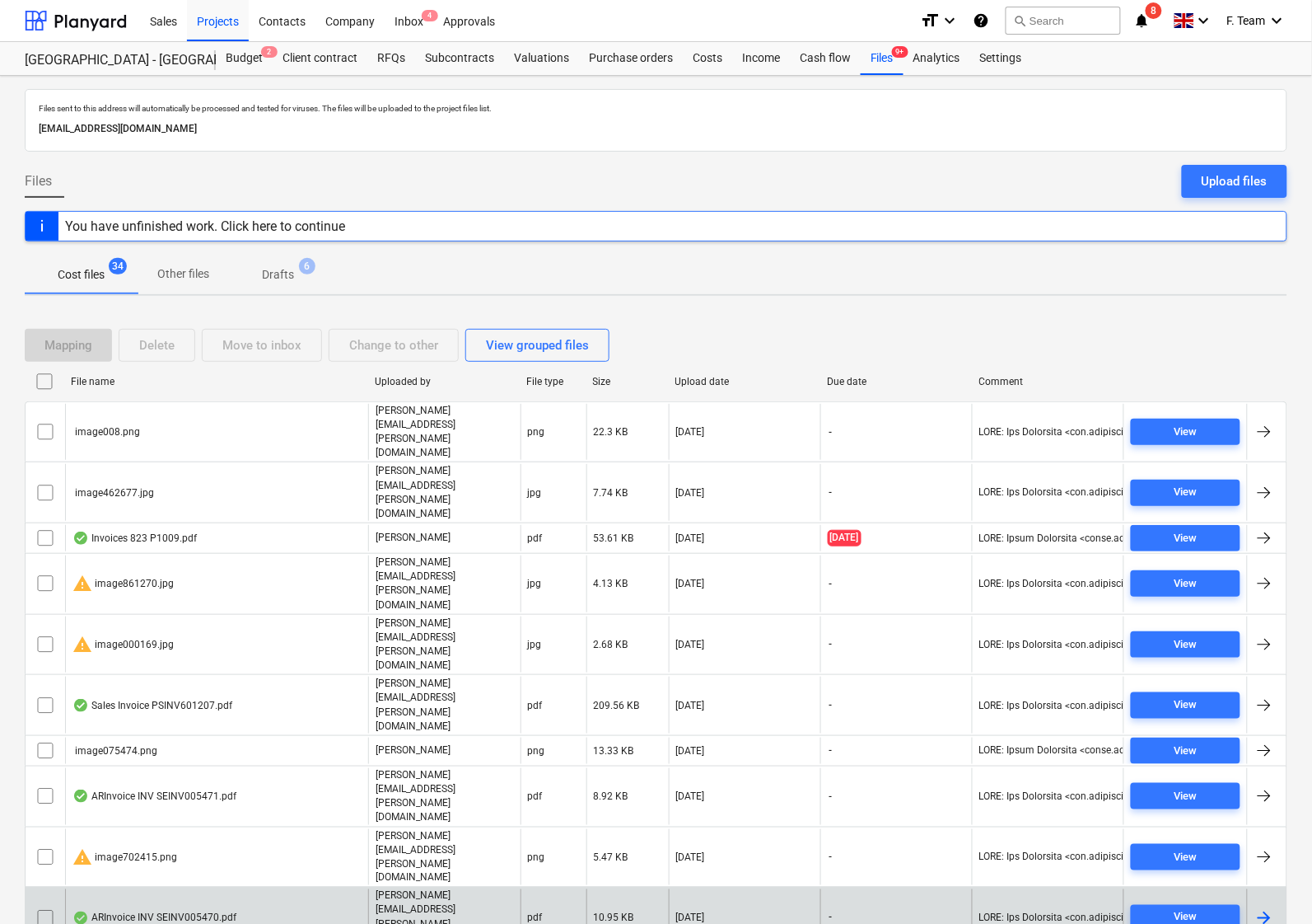
scroll to position [206, 0]
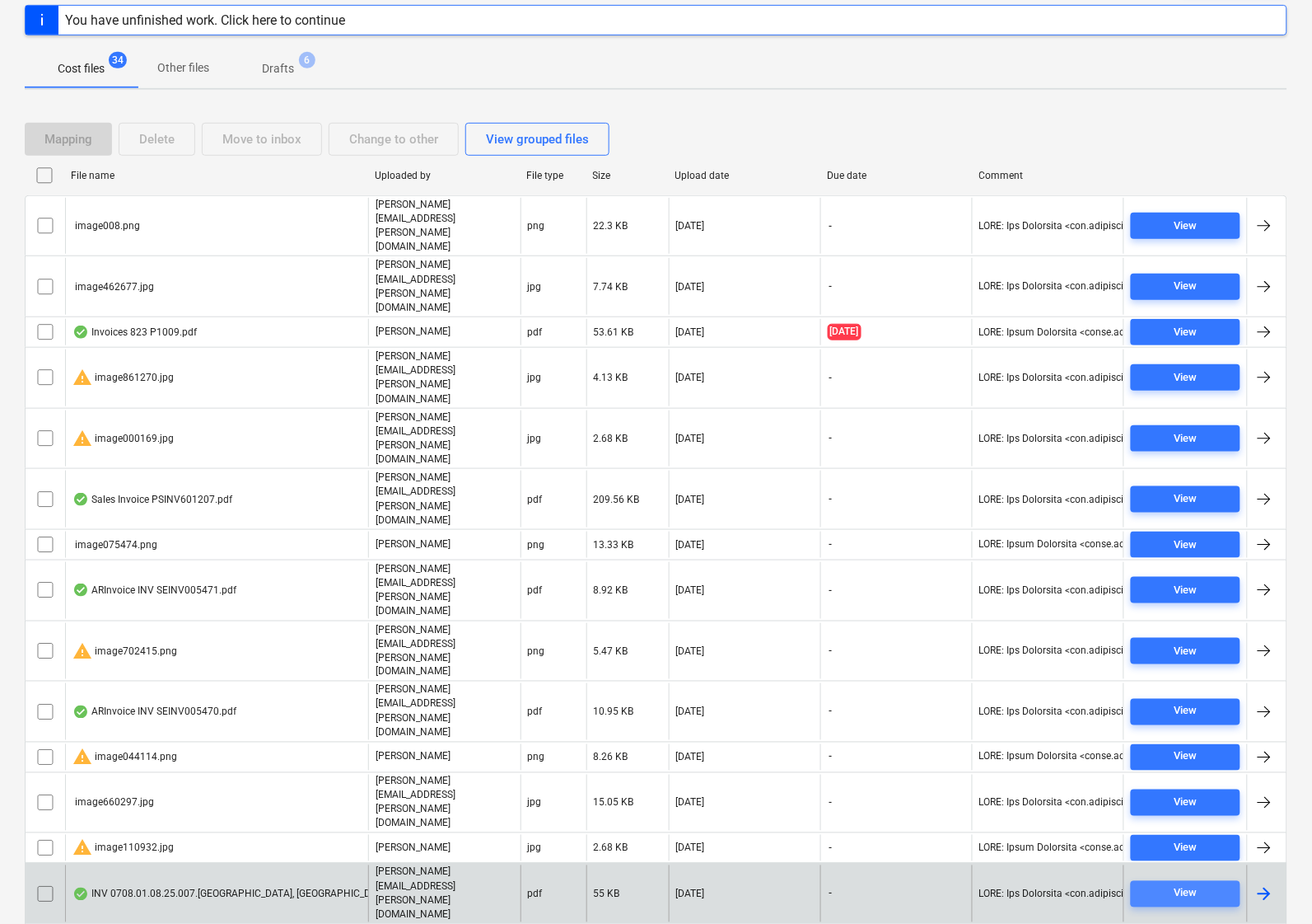
click at [1150, 884] on span "View" at bounding box center [1185, 893] width 97 height 19
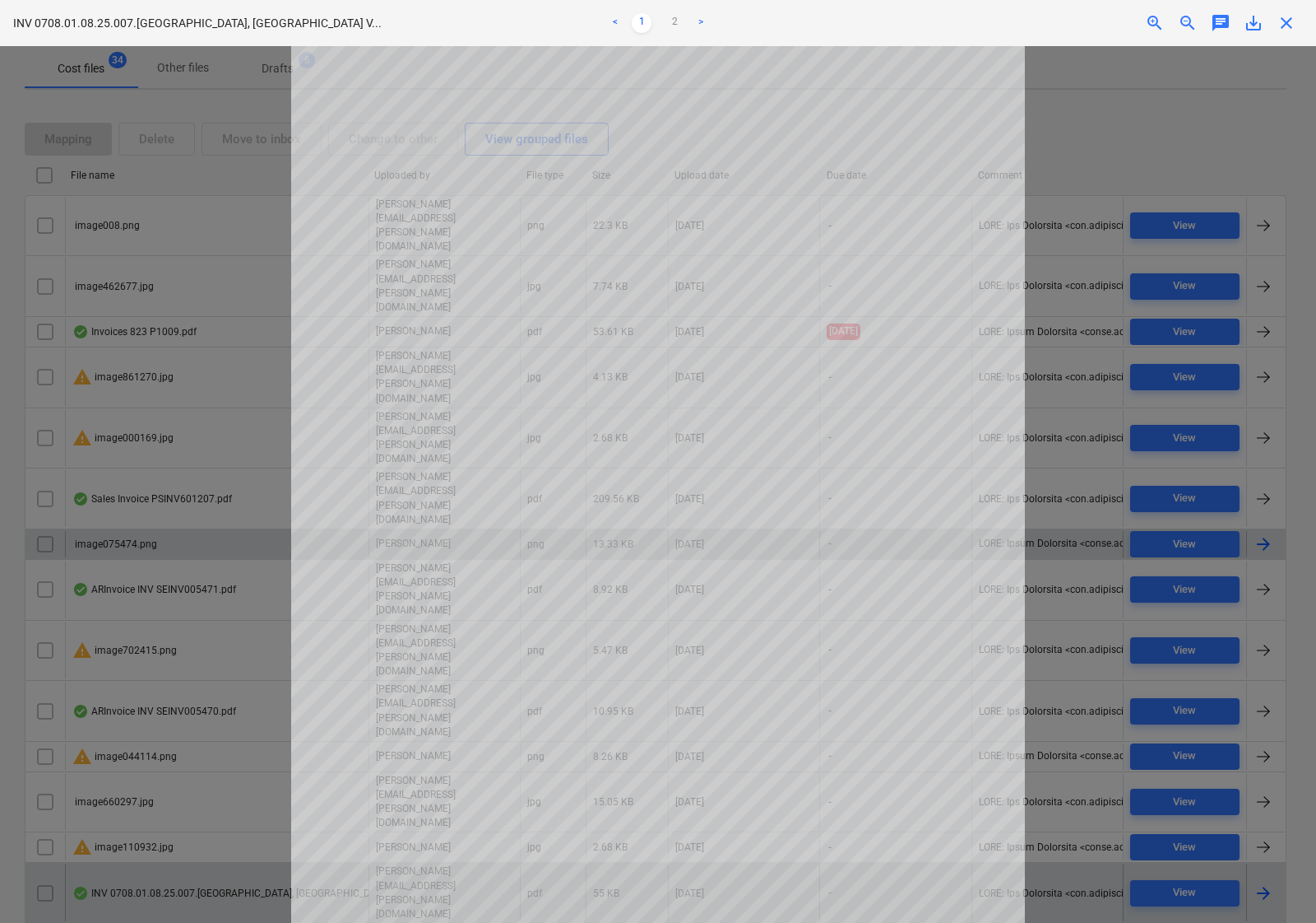
click at [1295, 23] on span "close" at bounding box center [1286, 23] width 20 height 20
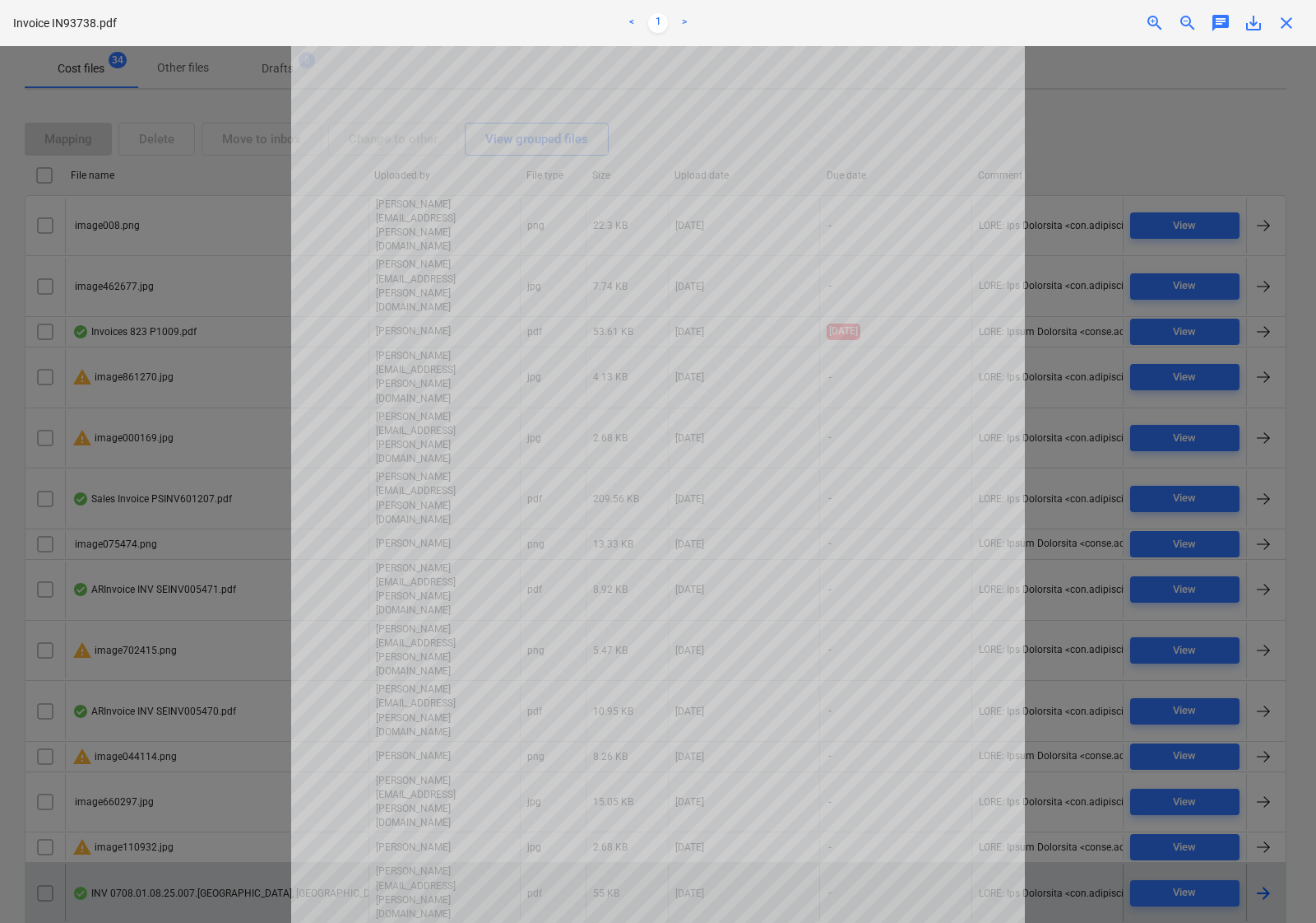
click at [1282, 33] on div "Invoice IN93738.pdf < 1 > zoom_in zoom_out chat 0 save_alt close" at bounding box center [658, 23] width 1316 height 46
click at [1284, 25] on span "close" at bounding box center [1286, 23] width 20 height 20
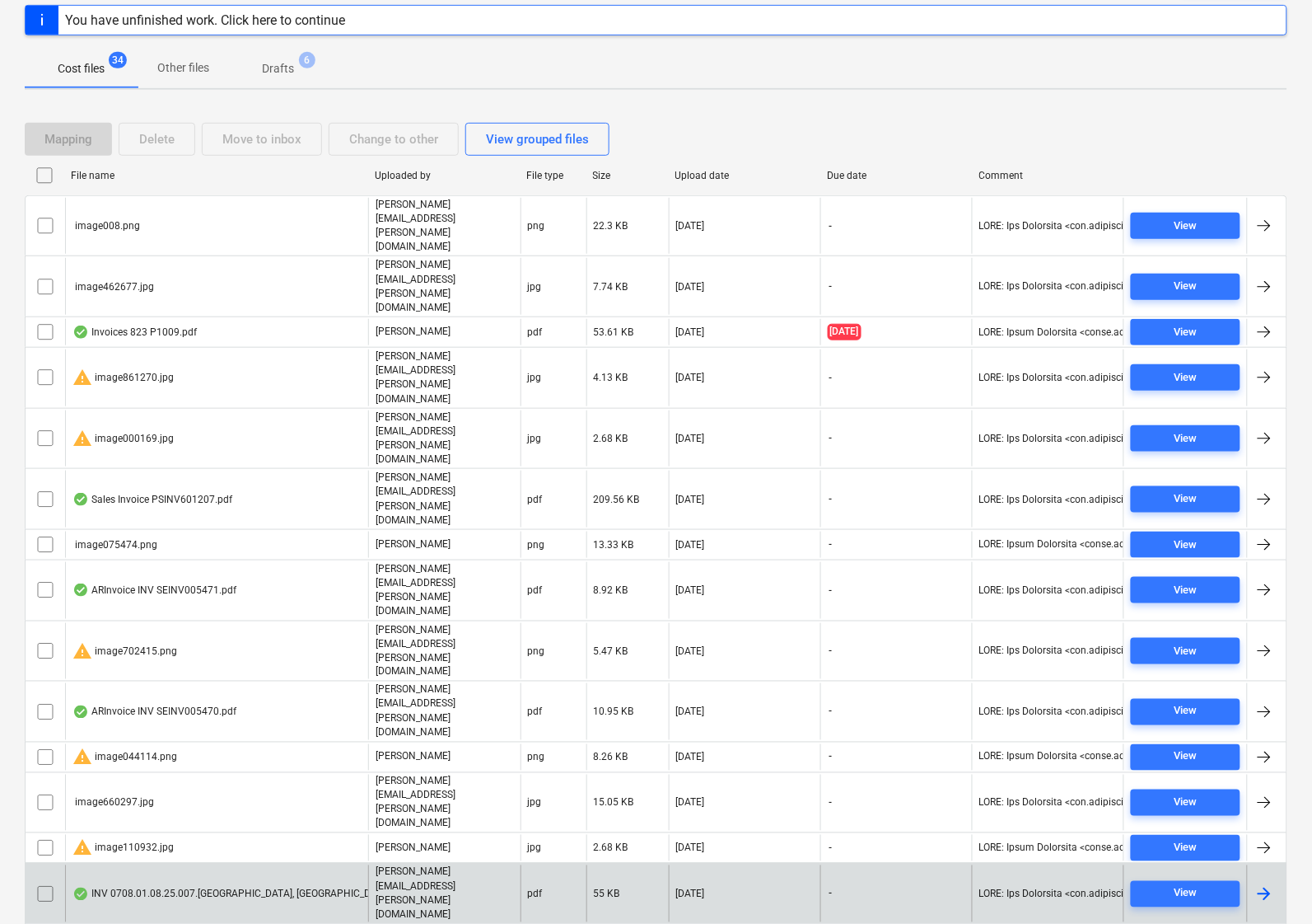
scroll to position [309, 0]
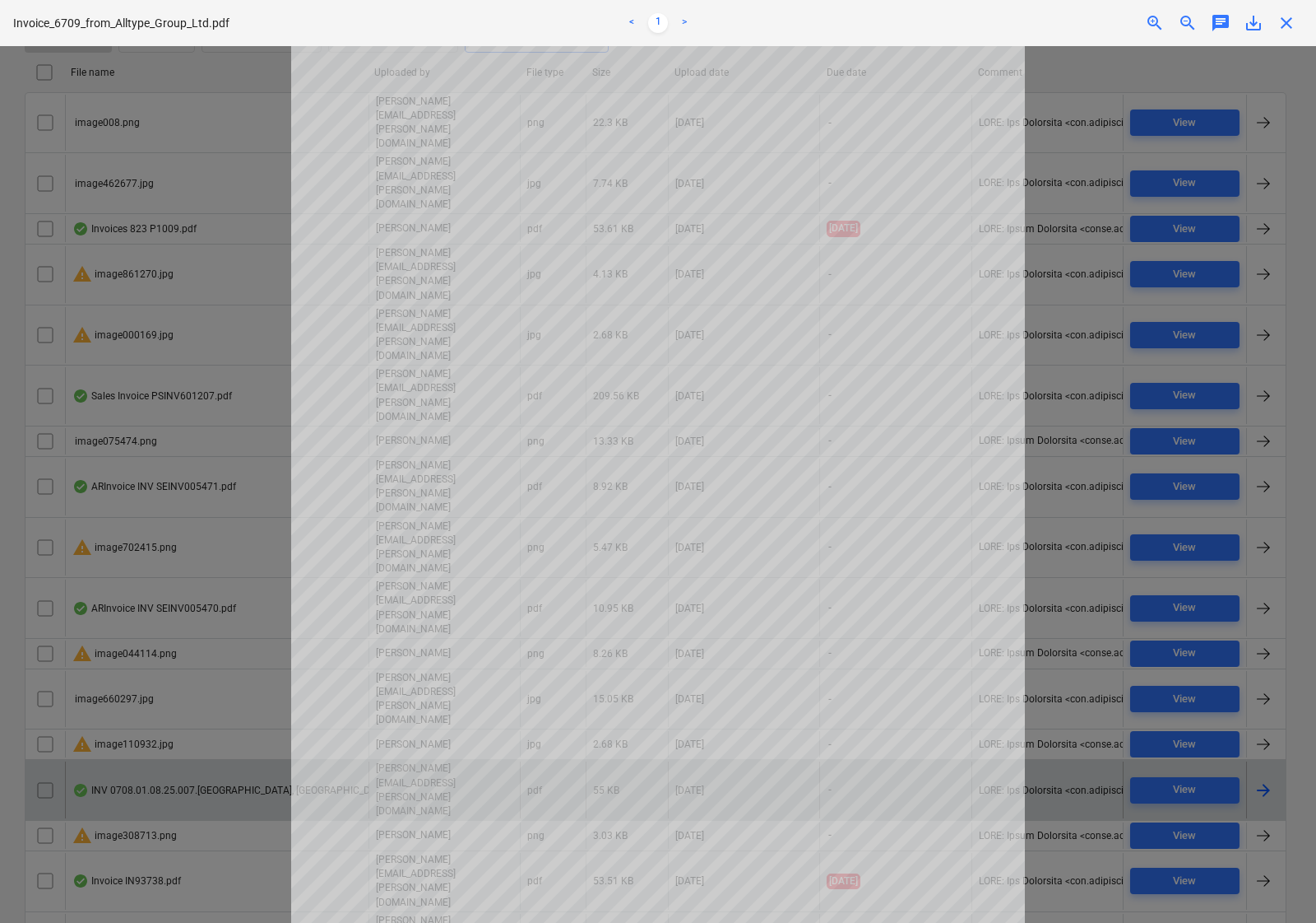
click at [1285, 41] on div "Invoice_6709_from_Alltype_Group_Ltd.pdf < 1 > zoom_in zoom_out chat 0 save_alt …" at bounding box center [658, 23] width 1316 height 46
click at [1292, 23] on span "close" at bounding box center [1286, 23] width 20 height 20
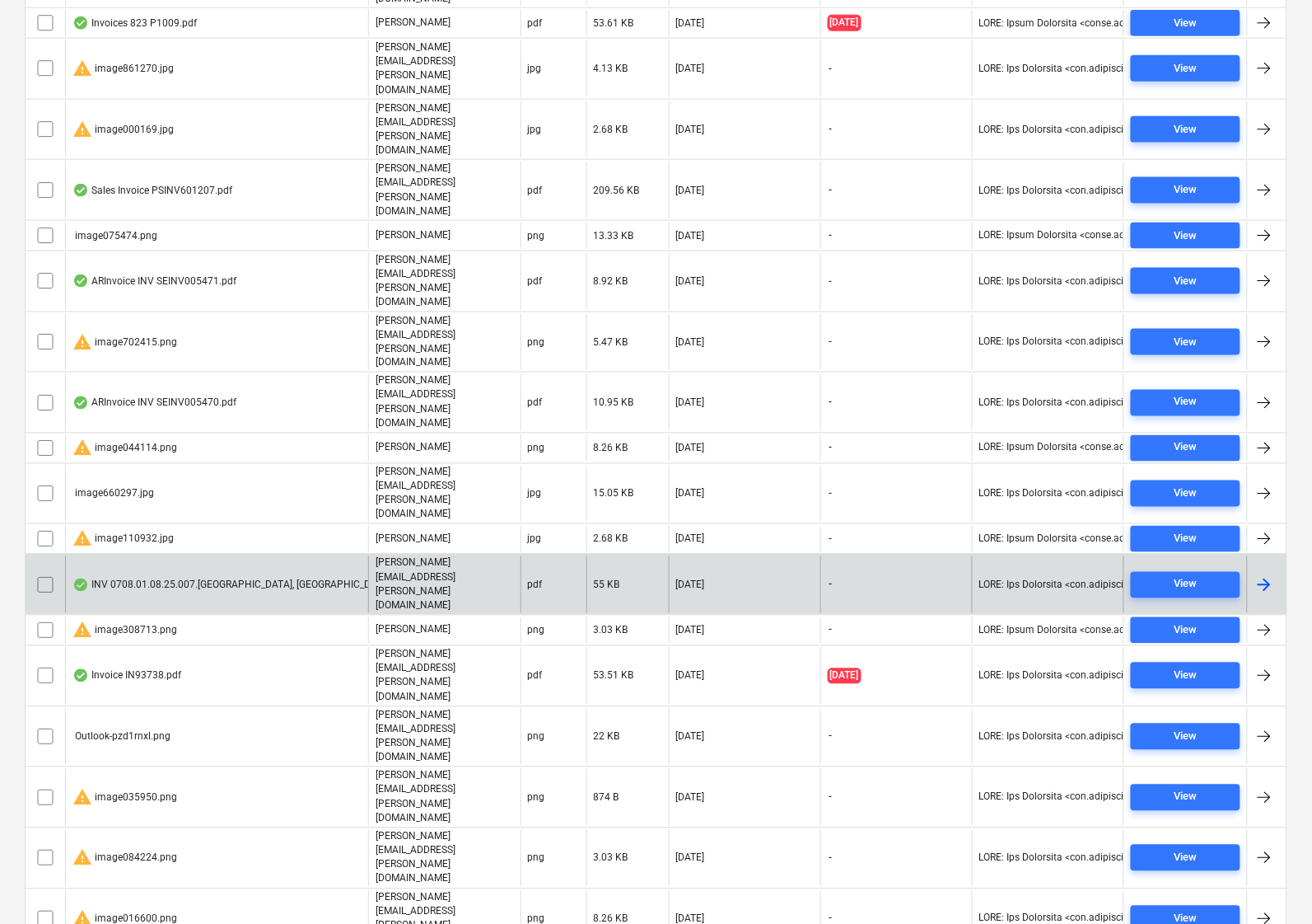
scroll to position [581, 0]
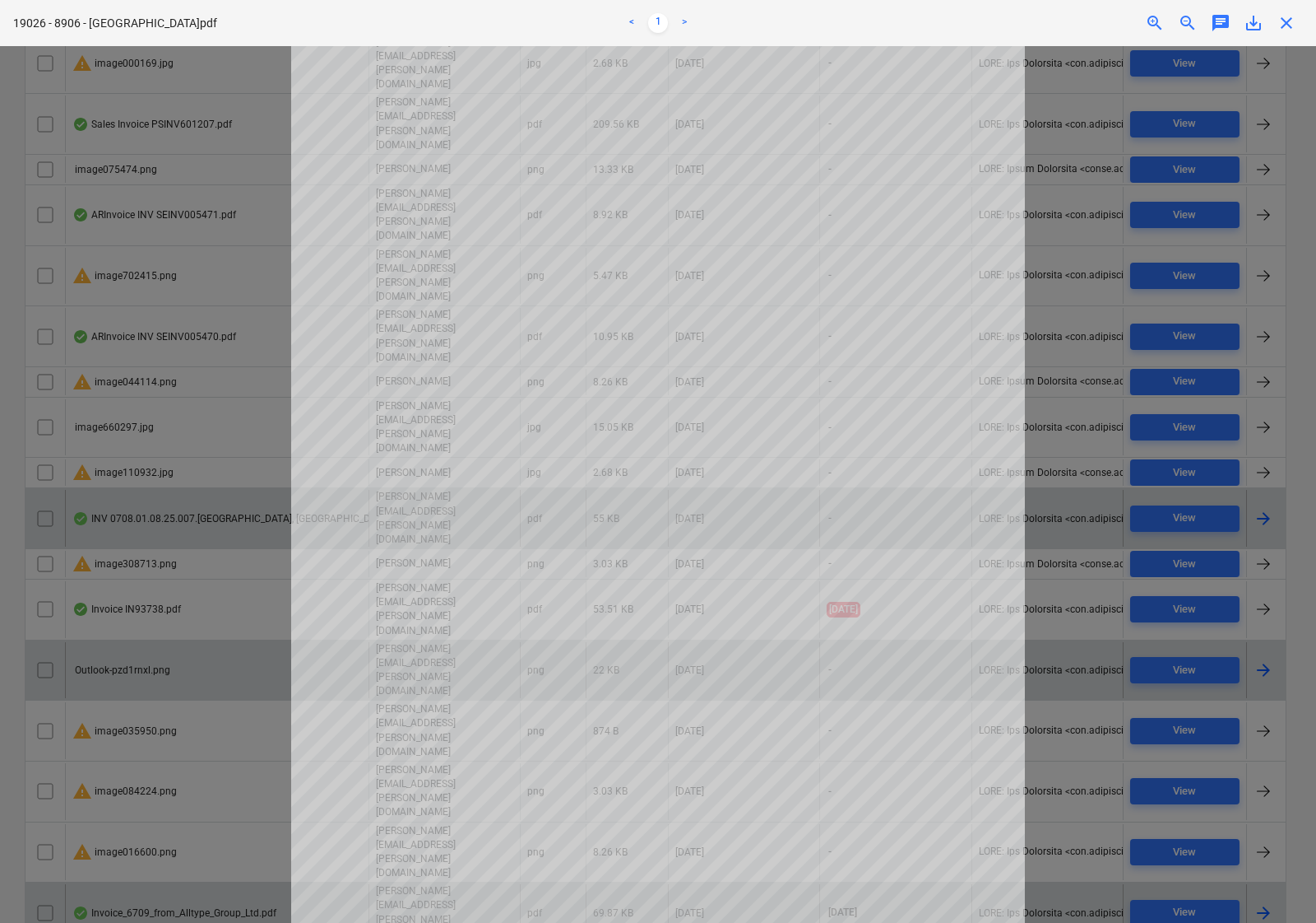
drag, startPoint x: 1283, startPoint y: 23, endPoint x: 869, endPoint y: 314, distance: 506.0
click at [1283, 23] on span "close" at bounding box center [1286, 23] width 20 height 20
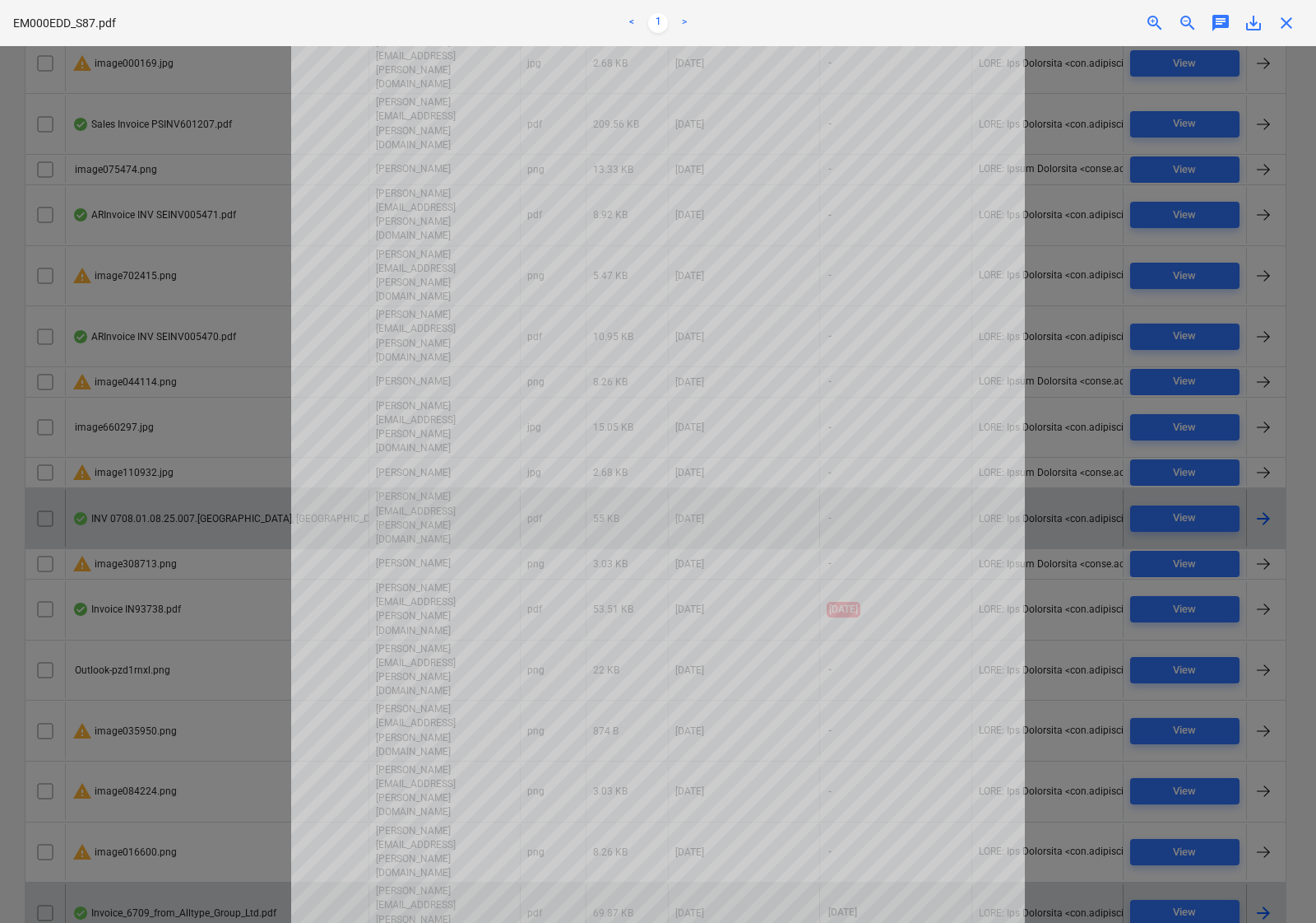
drag, startPoint x: 1294, startPoint y: 23, endPoint x: 103, endPoint y: 681, distance: 1360.7
click at [1294, 23] on span "close" at bounding box center [1286, 23] width 20 height 20
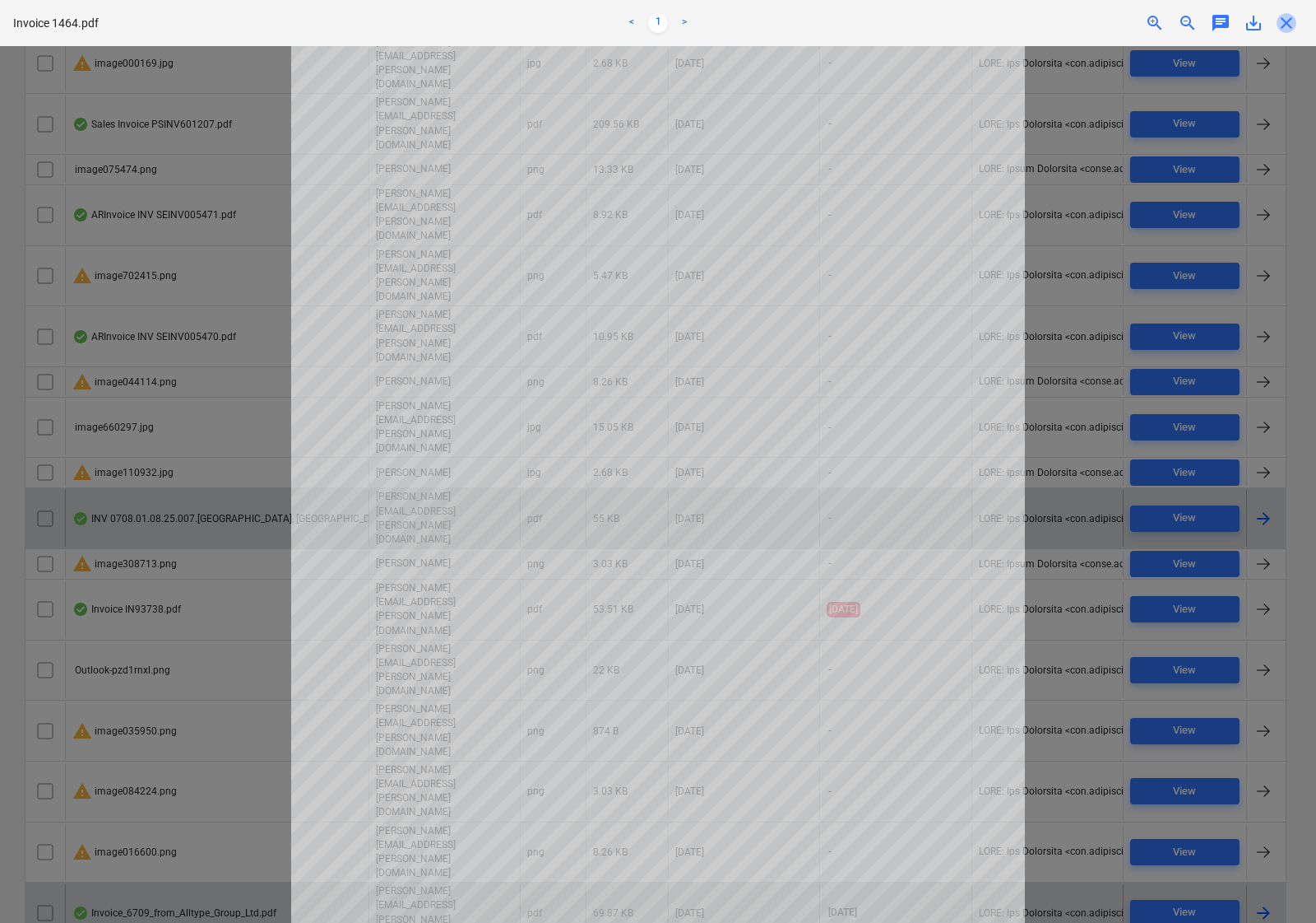
click at [1284, 30] on span "close" at bounding box center [1286, 23] width 20 height 20
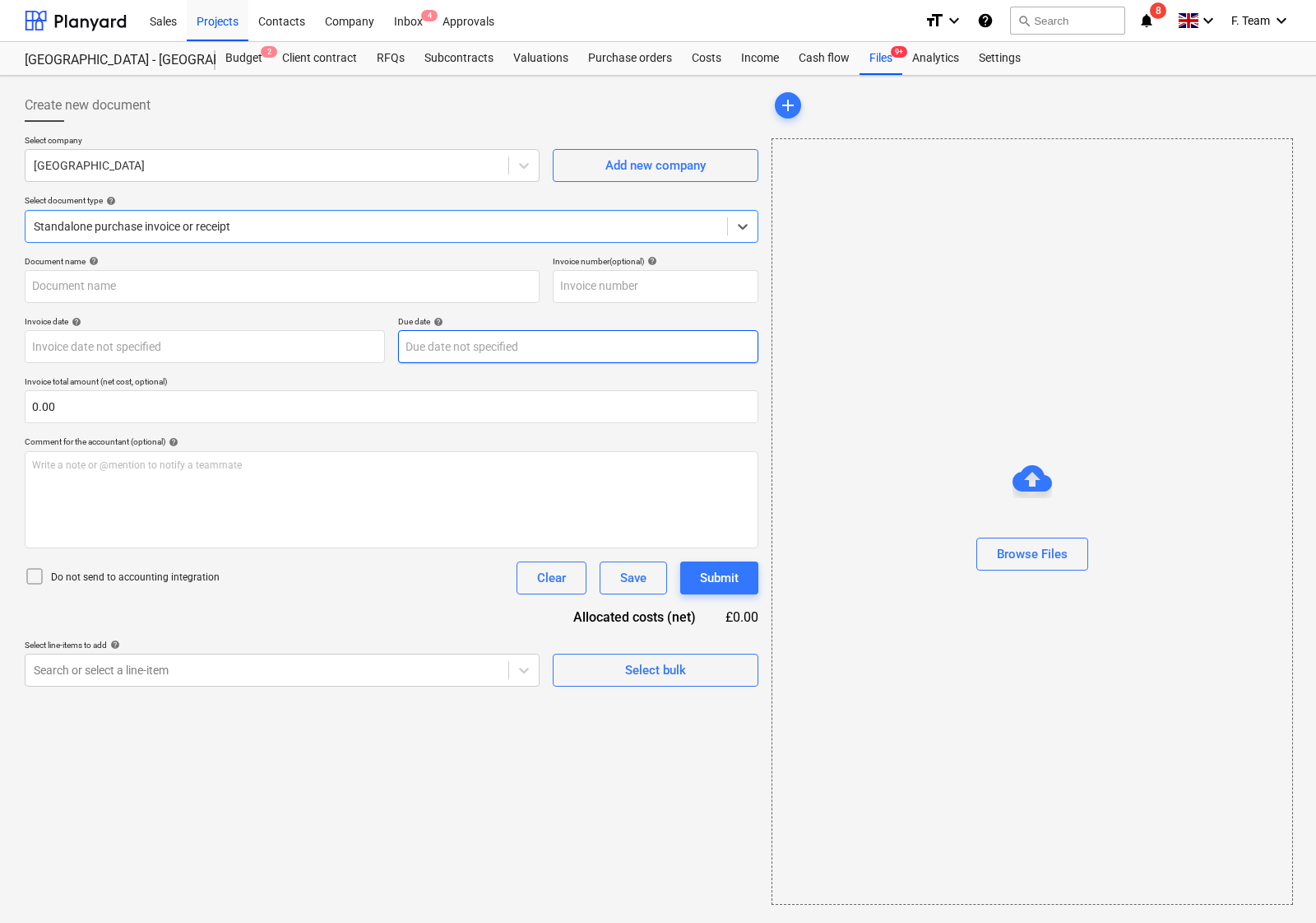
type input "Sales_Invoice_SI-1376_Scaffolding Access Inspections Ltd.pdf"
type input "[DATE]"
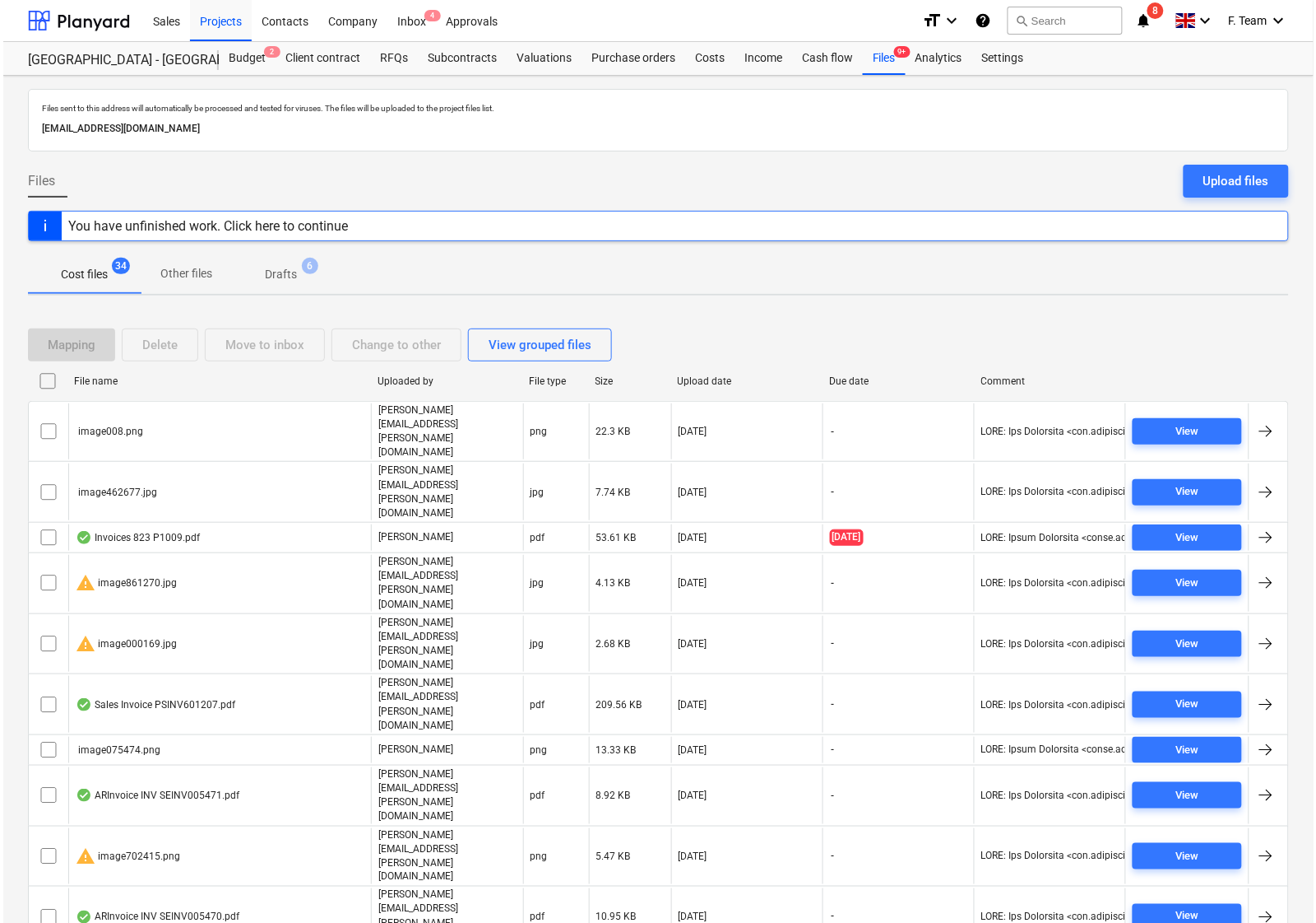
scroll to position [580, 0]
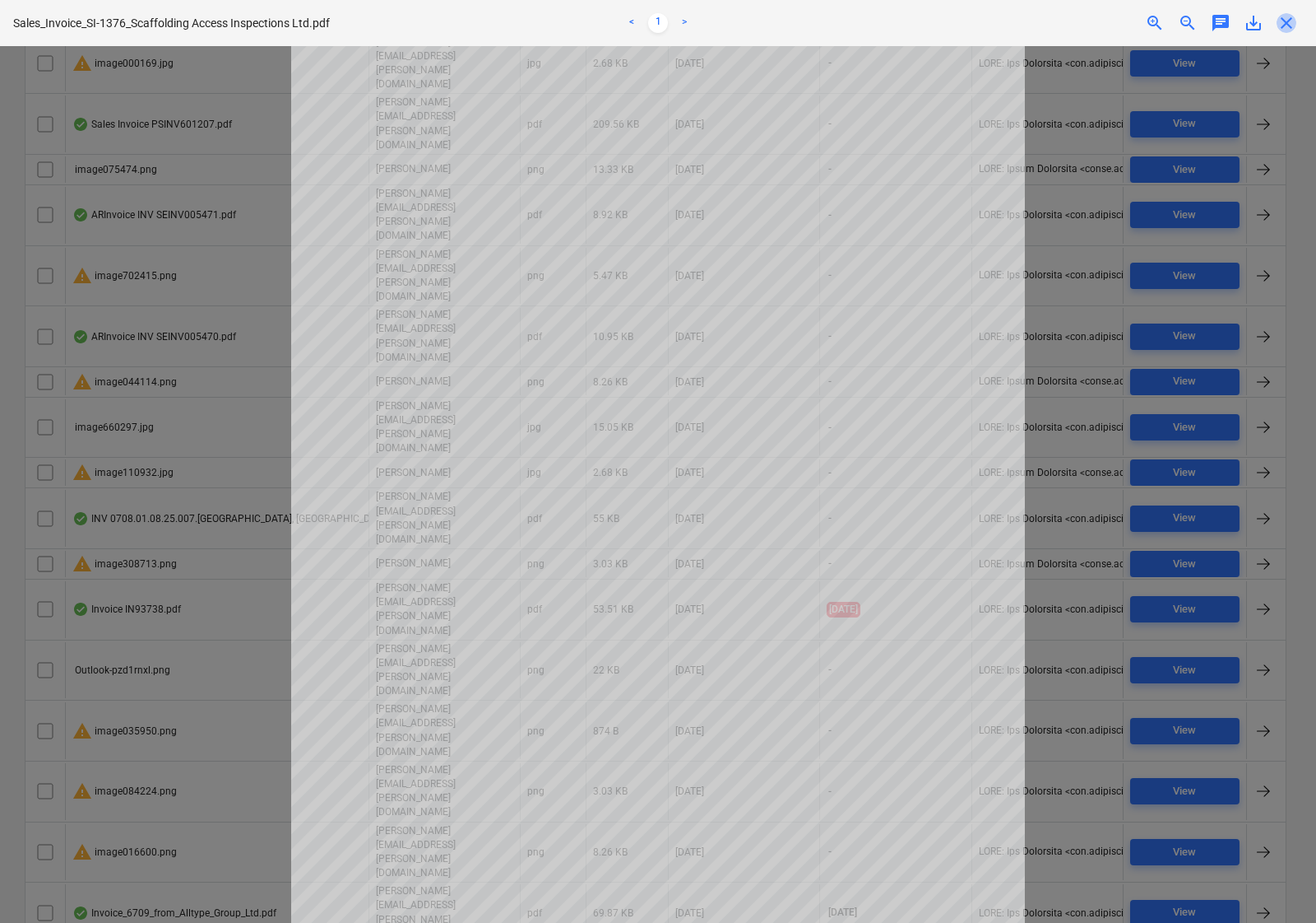
click at [1286, 29] on span "close" at bounding box center [1286, 23] width 20 height 20
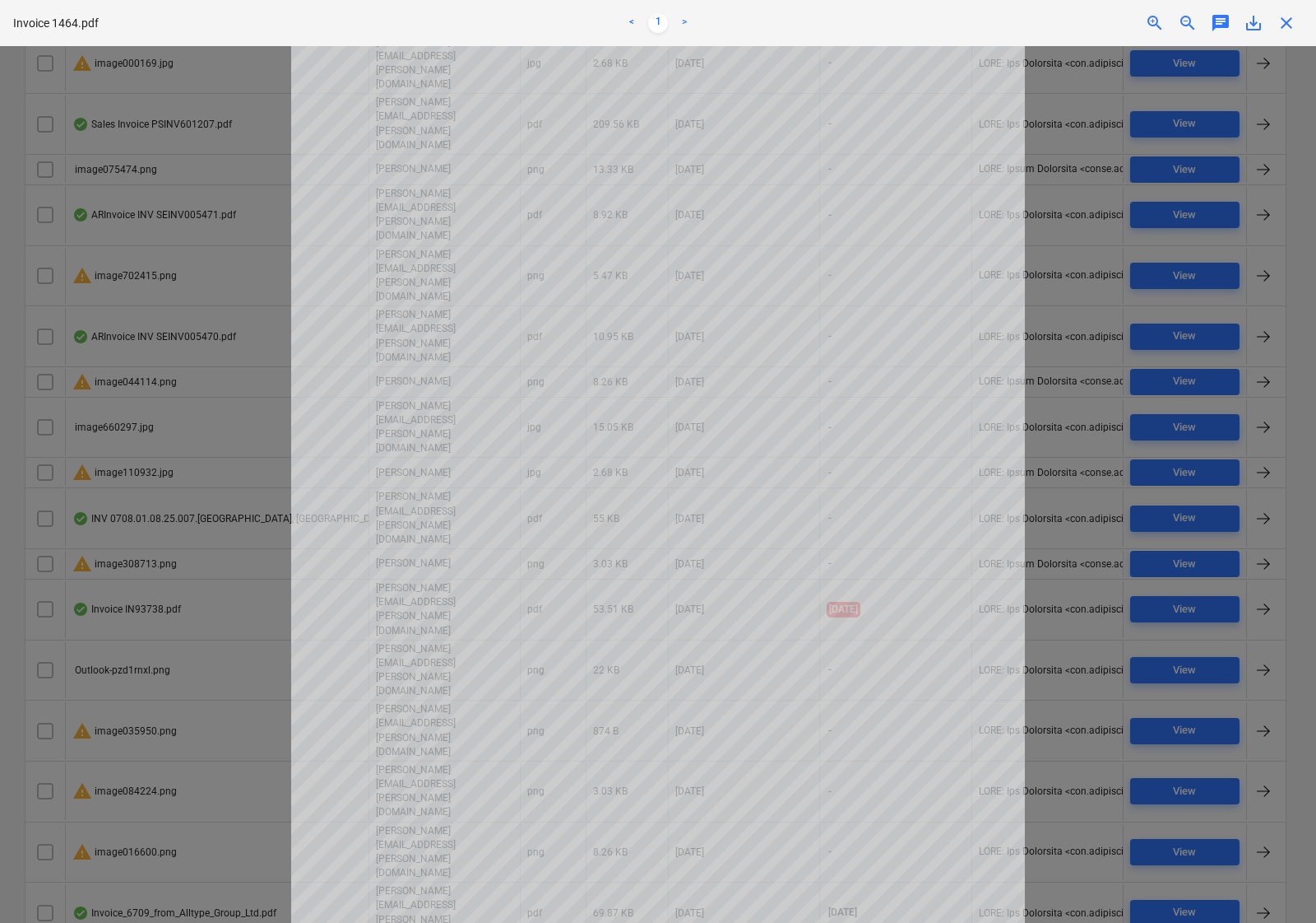
click at [1298, 21] on div "close" at bounding box center [1286, 23] width 33 height 20
click at [1286, 27] on span "close" at bounding box center [1286, 23] width 20 height 20
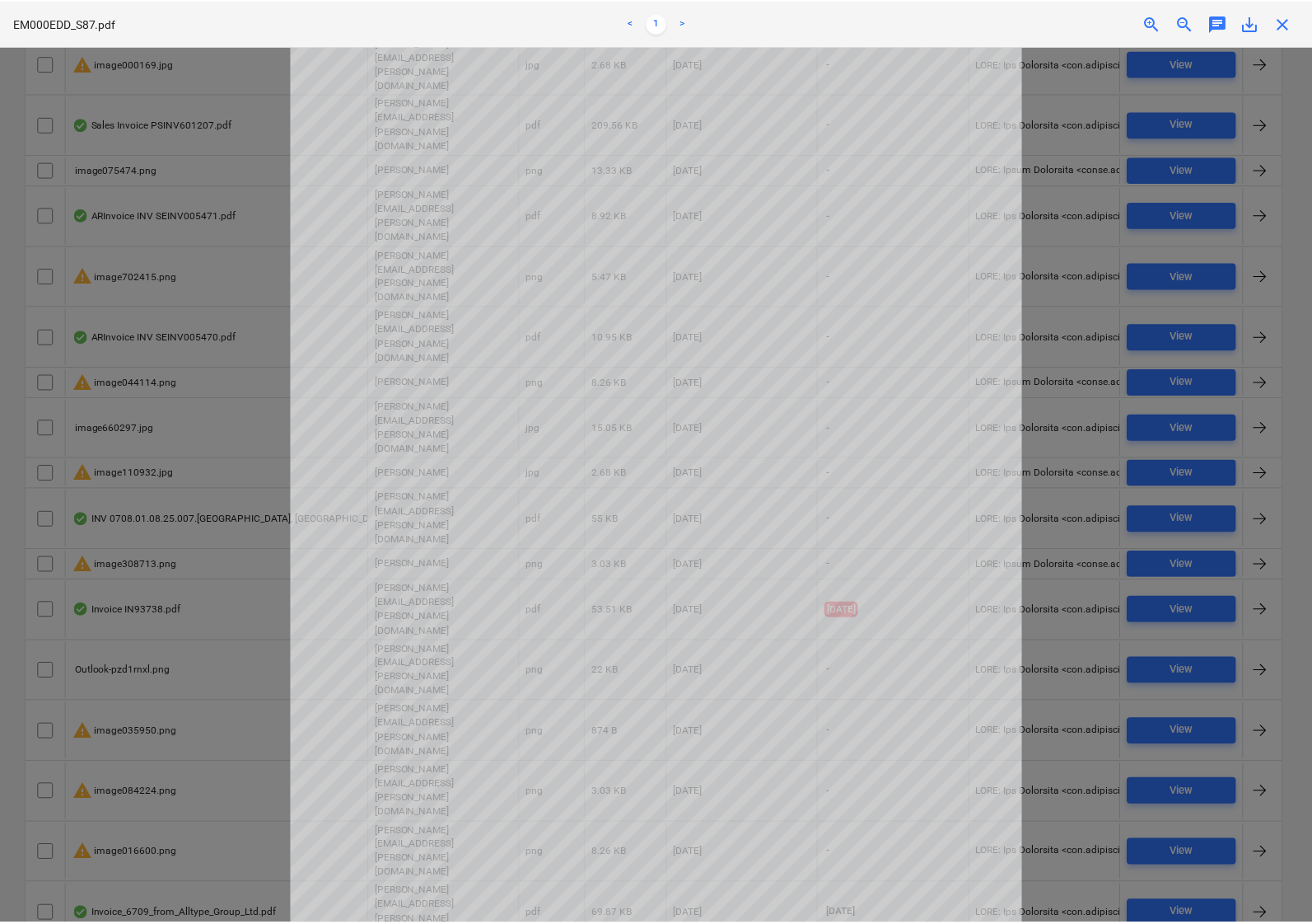
scroll to position [164, 0]
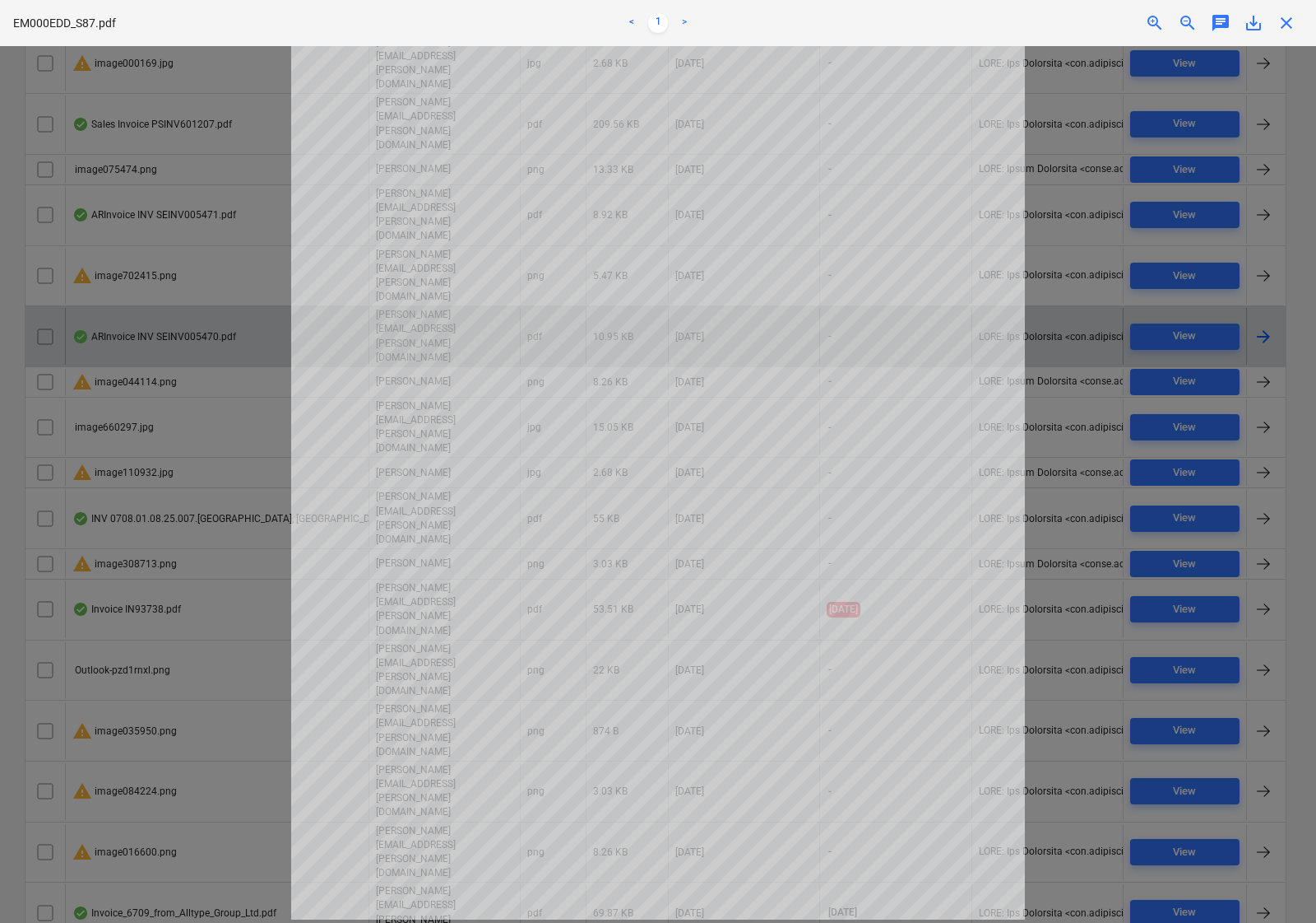
drag, startPoint x: 1281, startPoint y: 23, endPoint x: 1203, endPoint y: 97, distance: 107.5
click at [1281, 23] on span "close" at bounding box center [1286, 23] width 20 height 20
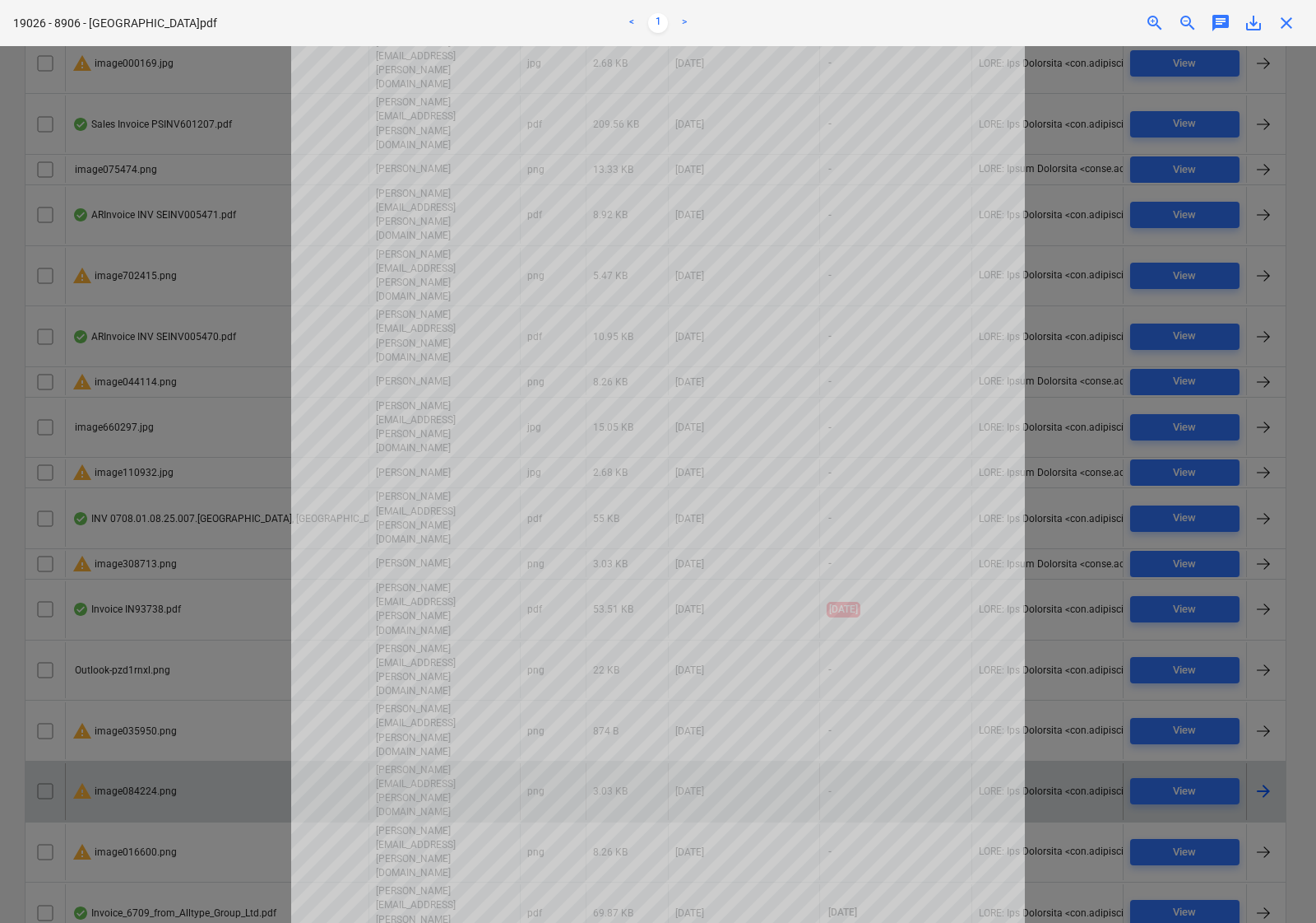
drag, startPoint x: 1289, startPoint y: 21, endPoint x: 994, endPoint y: 379, distance: 463.9
click at [1289, 21] on span "close" at bounding box center [1286, 23] width 20 height 20
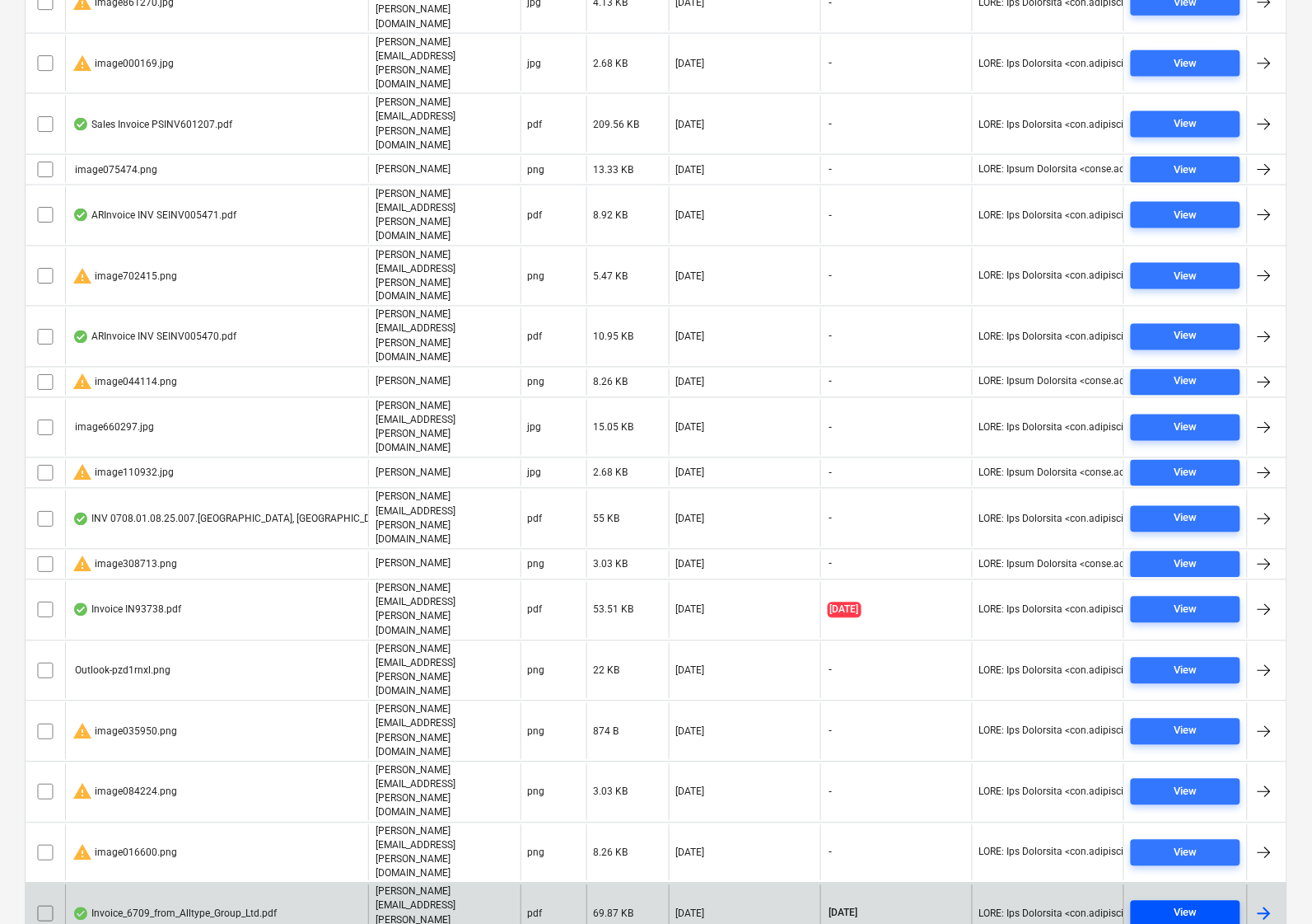
click at [1155, 904] on span "View" at bounding box center [1185, 914] width 97 height 19
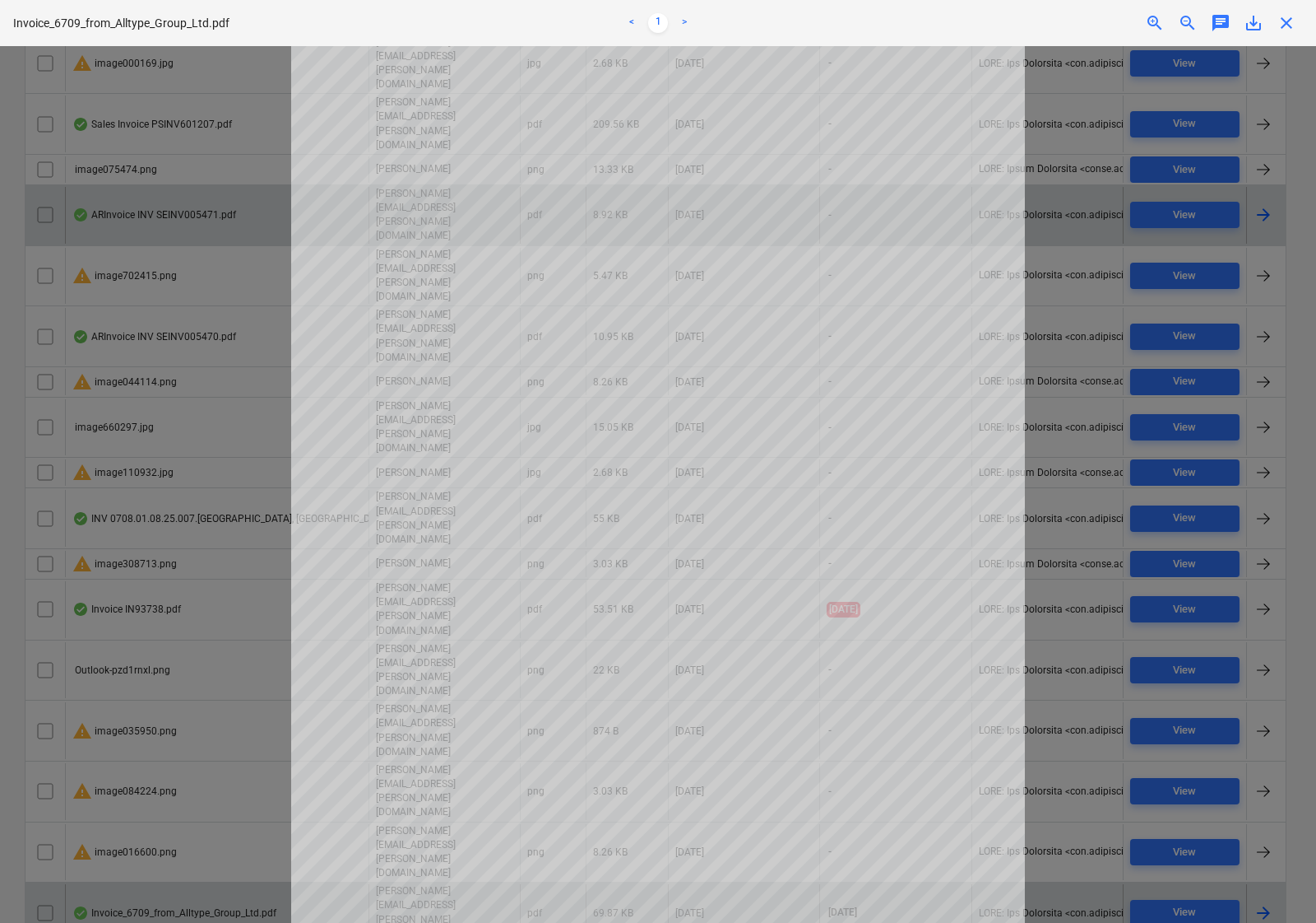
drag, startPoint x: 1290, startPoint y: 18, endPoint x: 1256, endPoint y: 63, distance: 56.4
click at [1290, 18] on span "close" at bounding box center [1286, 23] width 20 height 20
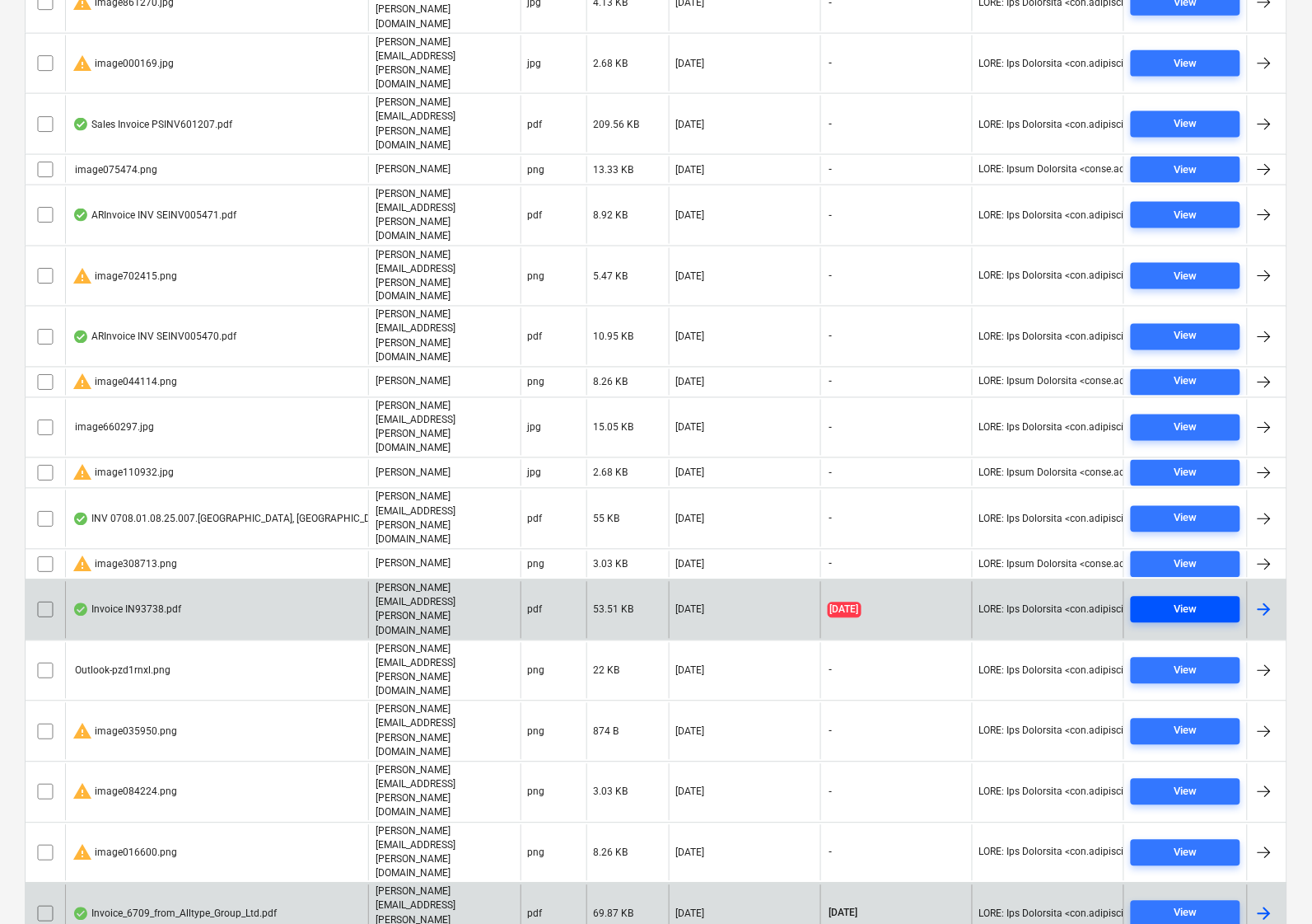
click at [1172, 601] on span "View" at bounding box center [1185, 610] width 97 height 19
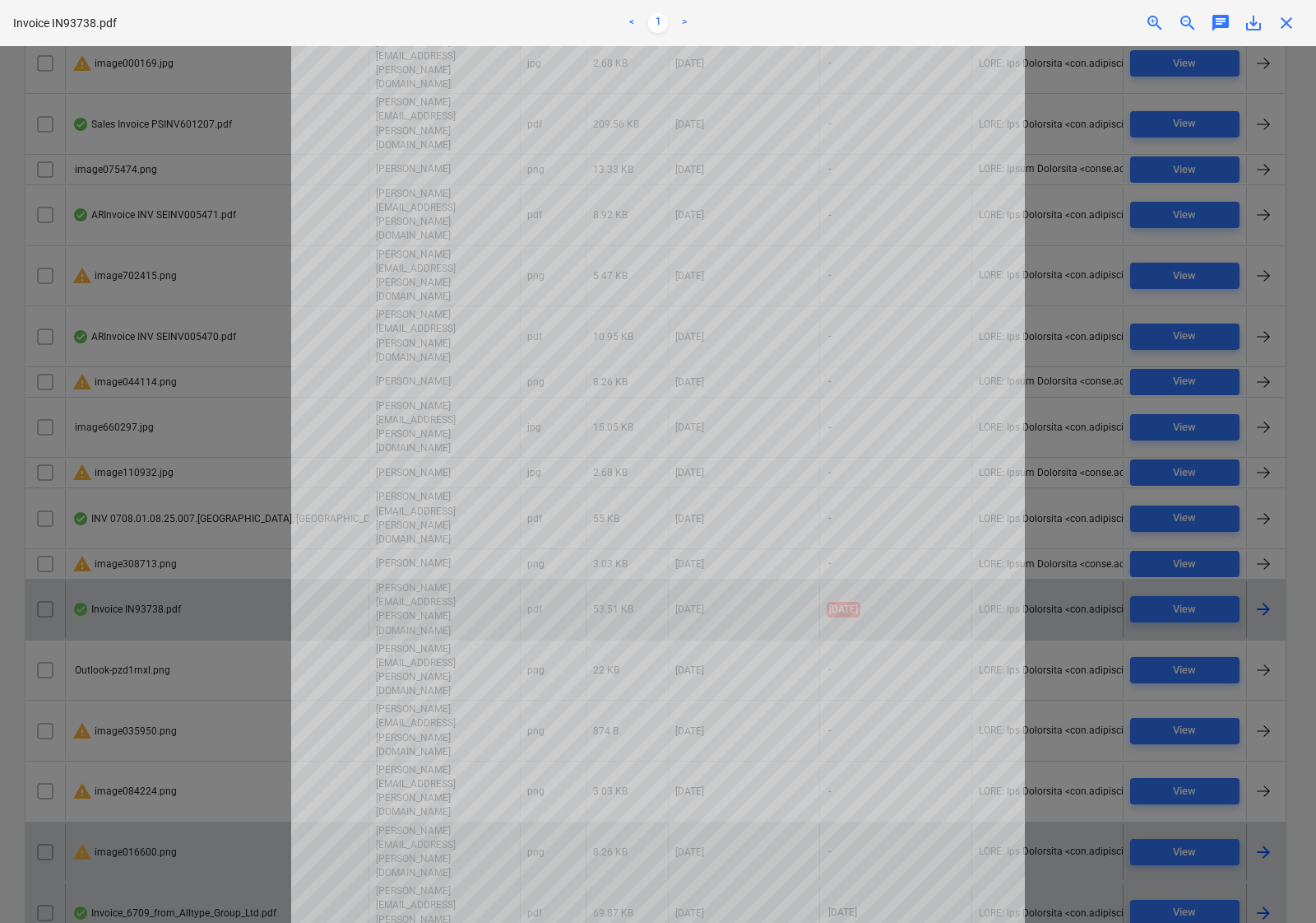
drag, startPoint x: 1288, startPoint y: 30, endPoint x: 564, endPoint y: 409, distance: 817.2
click at [1288, 30] on span "close" at bounding box center [1286, 23] width 20 height 20
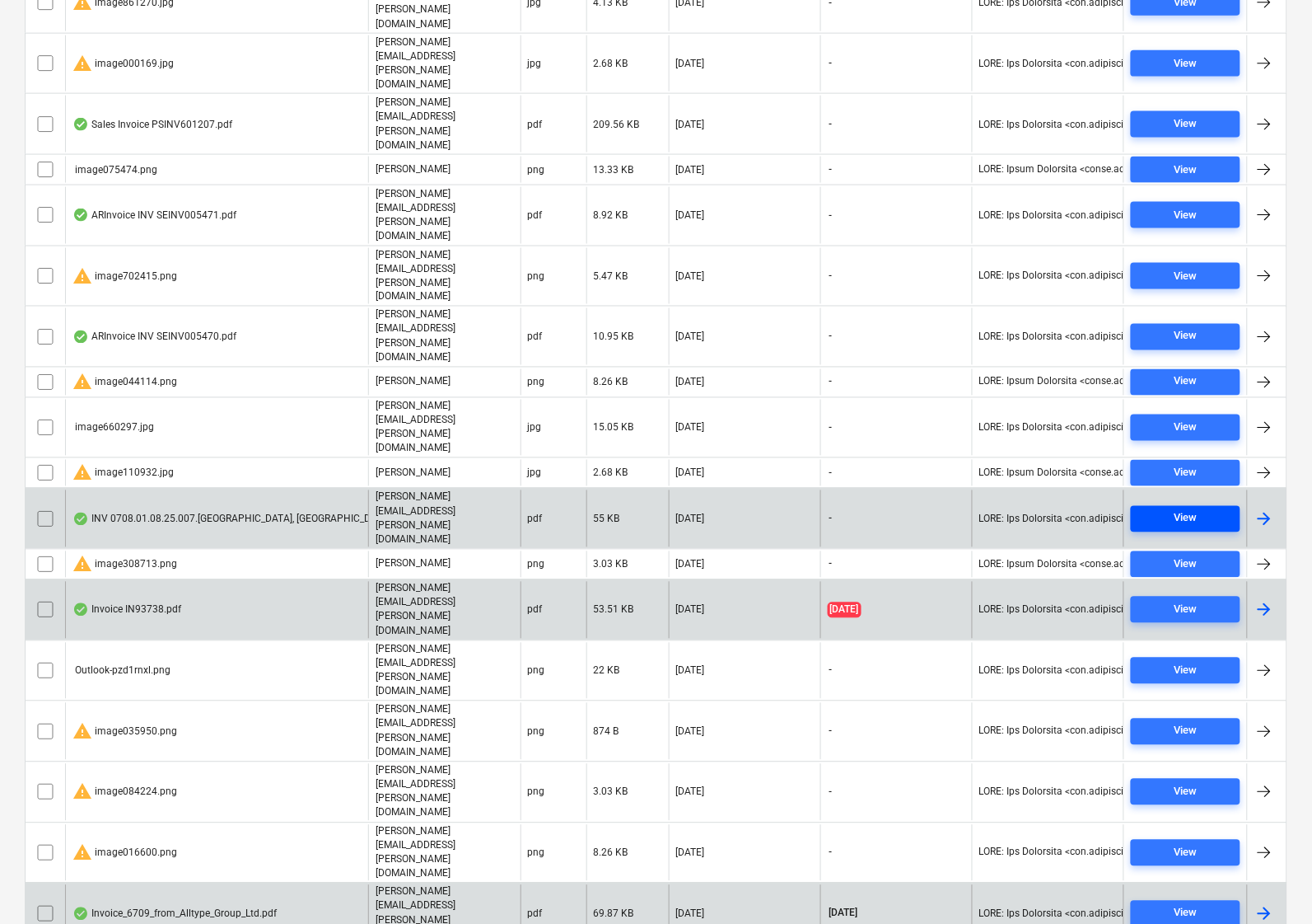
click at [1142, 509] on span "View" at bounding box center [1185, 519] width 97 height 19
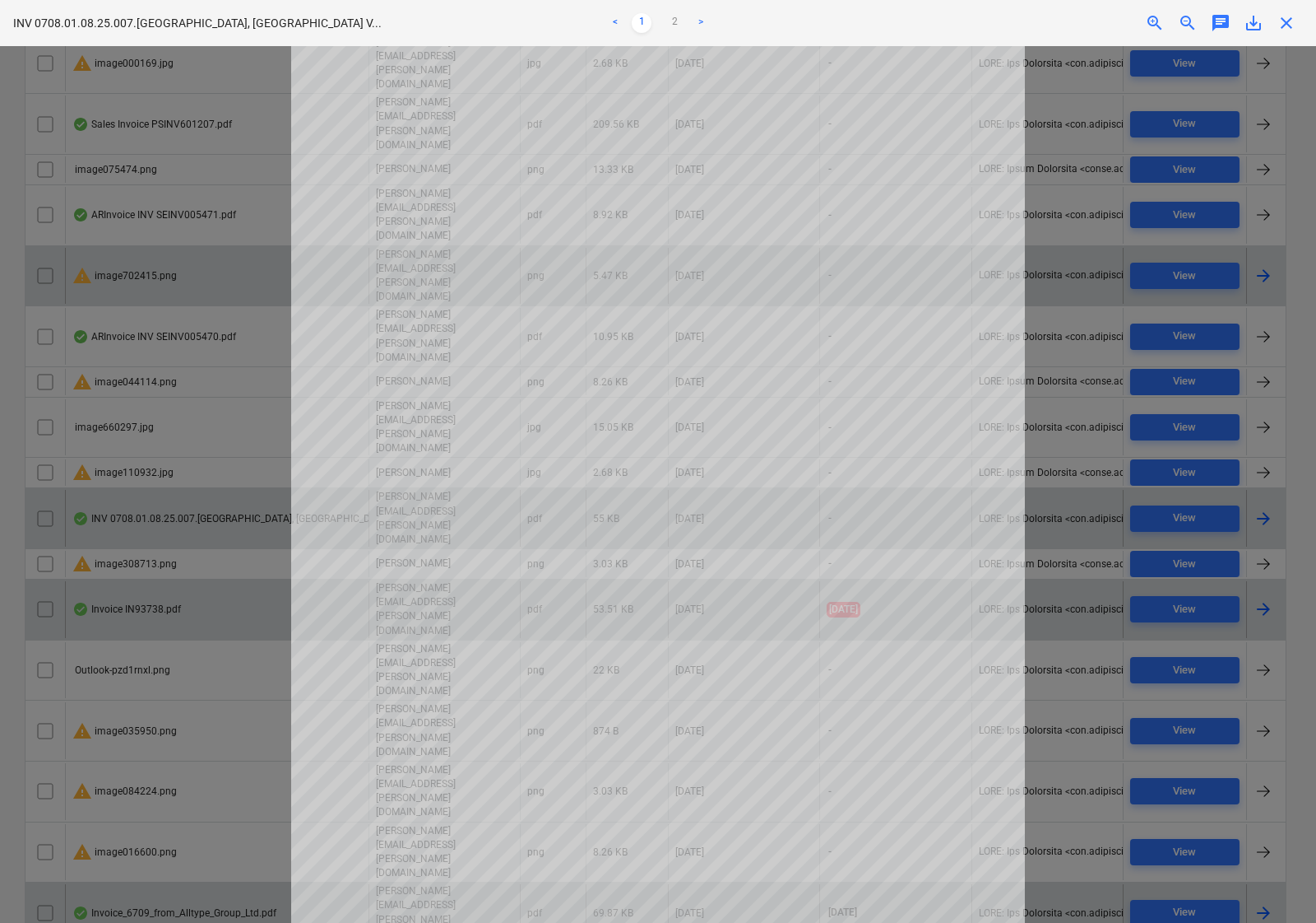
drag, startPoint x: 1293, startPoint y: 23, endPoint x: 1197, endPoint y: 67, distance: 105.6
click at [1293, 23] on span "close" at bounding box center [1286, 23] width 20 height 20
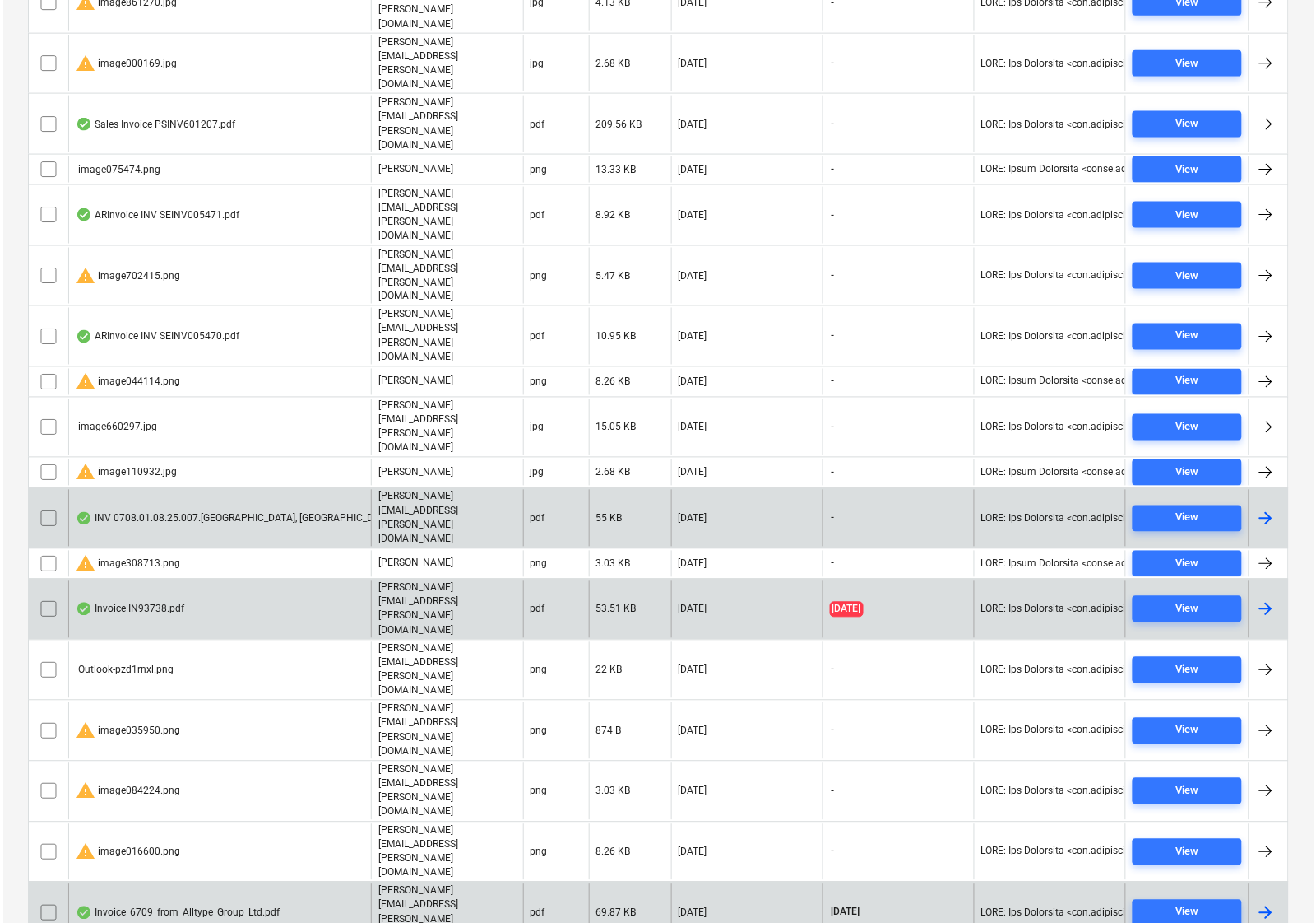
scroll to position [477, 0]
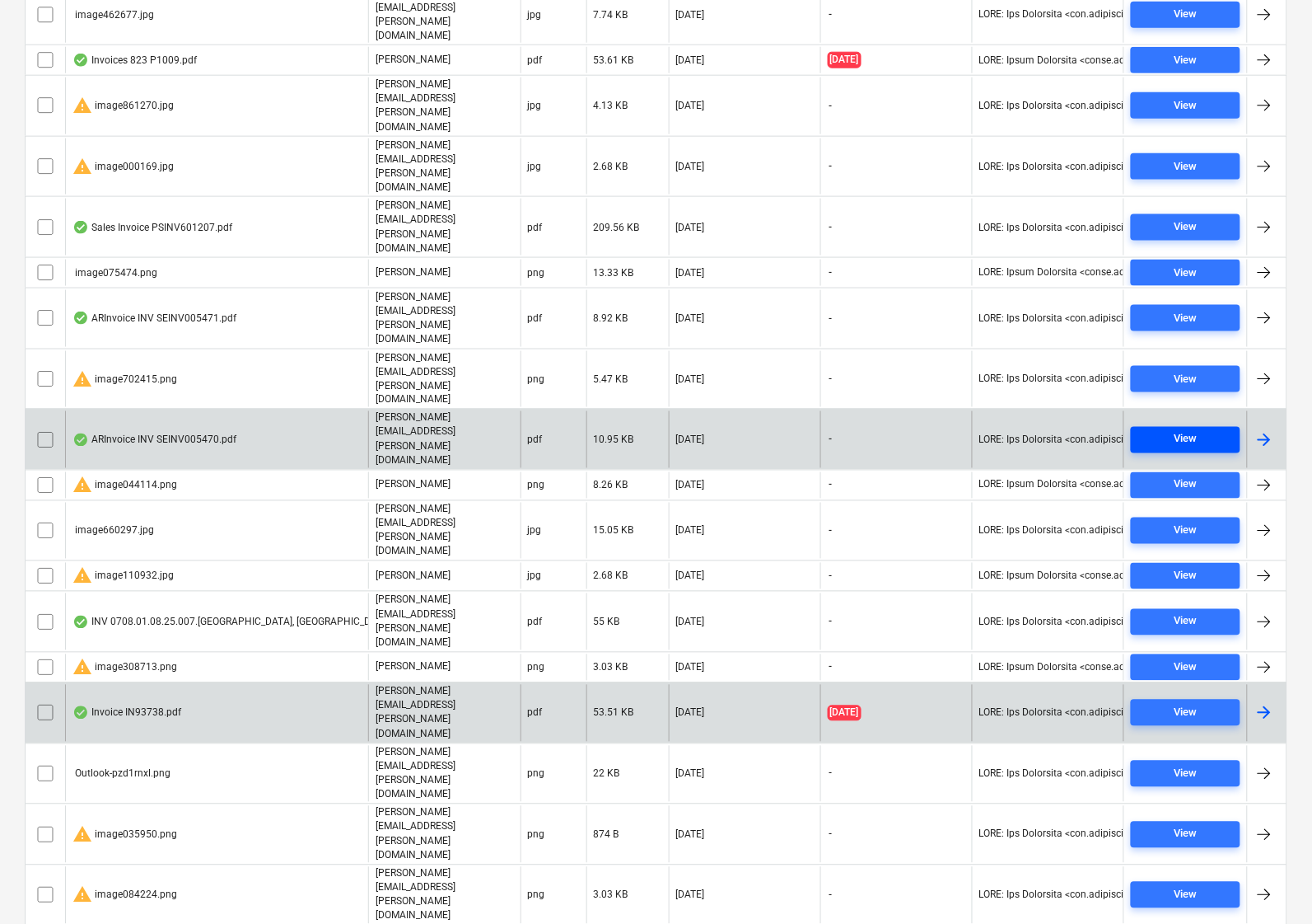
click at [1184, 431] on div "View" at bounding box center [1186, 440] width 23 height 19
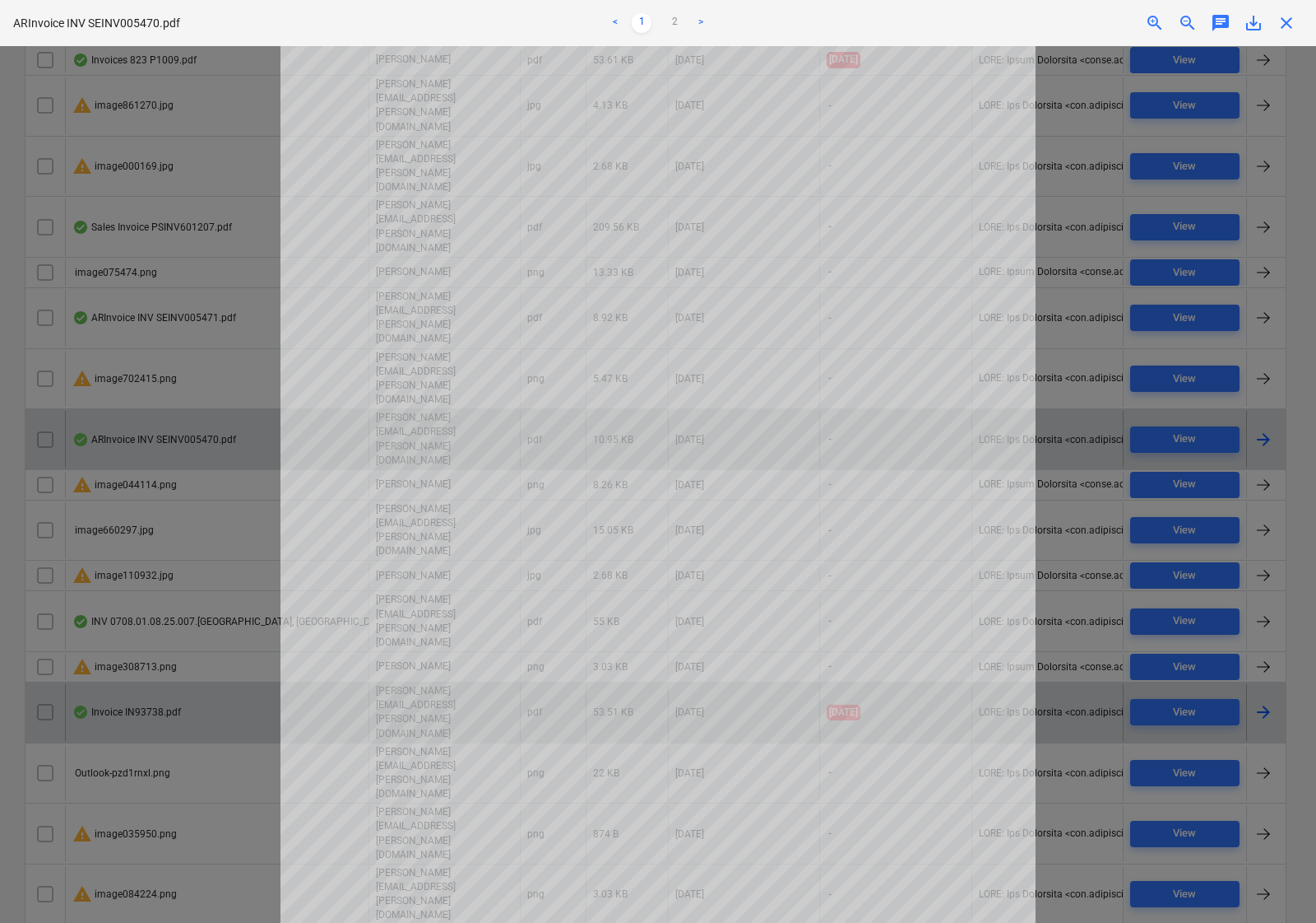
click at [702, 25] on link ">" at bounding box center [700, 23] width 20 height 20
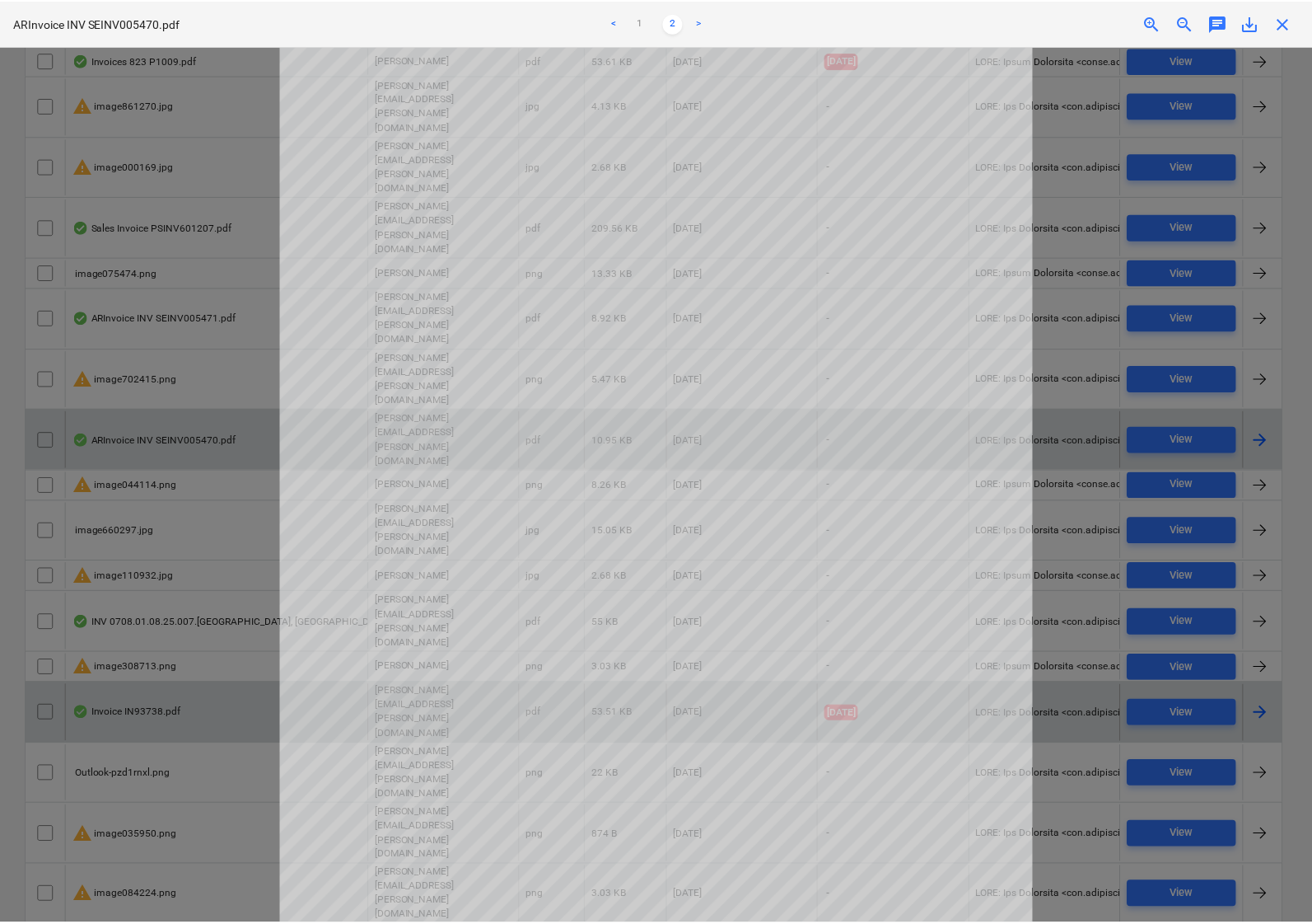
scroll to position [165, 0]
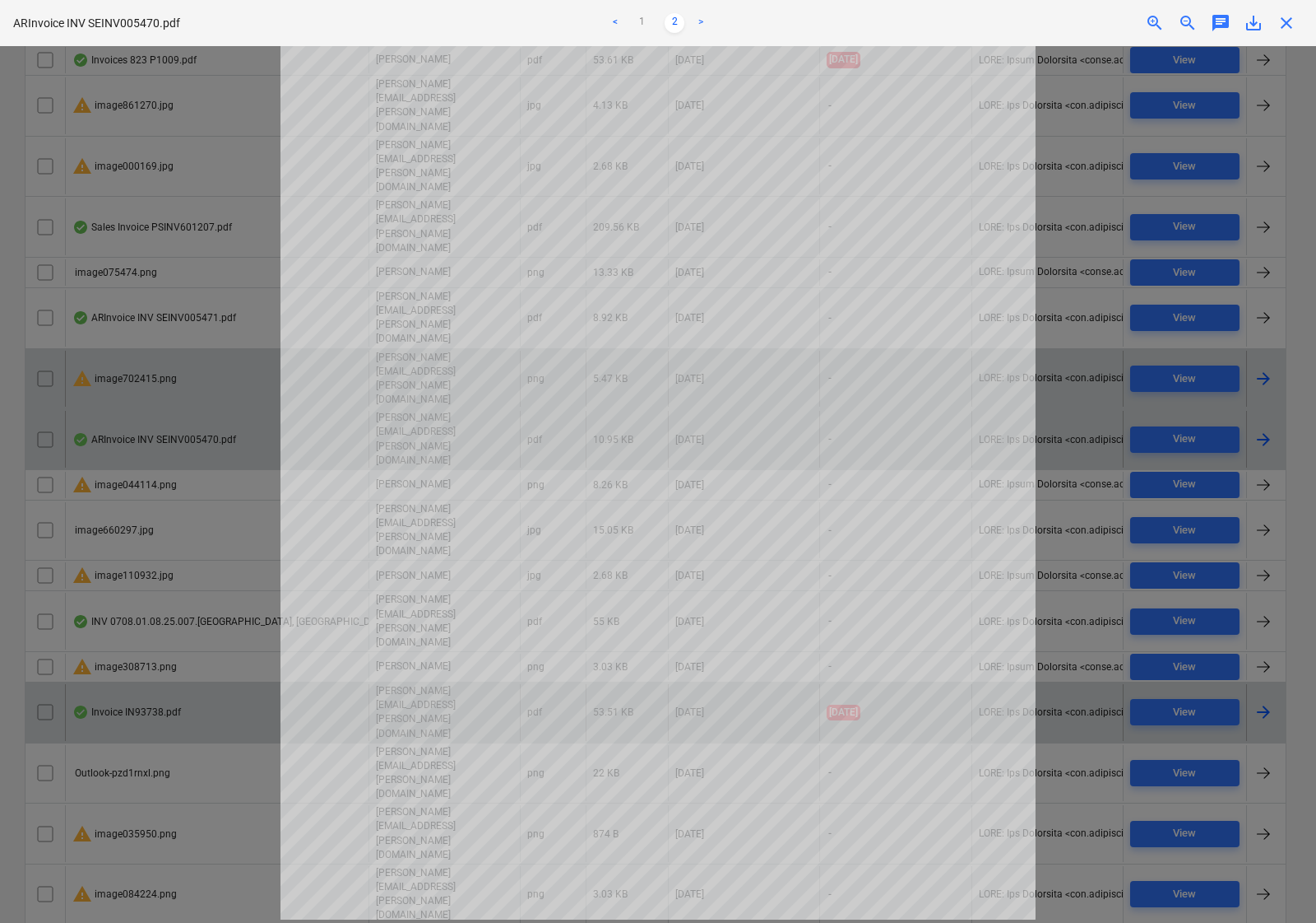
drag, startPoint x: 1283, startPoint y: 17, endPoint x: 950, endPoint y: 170, distance: 366.5
click at [1283, 17] on span "close" at bounding box center [1286, 23] width 20 height 20
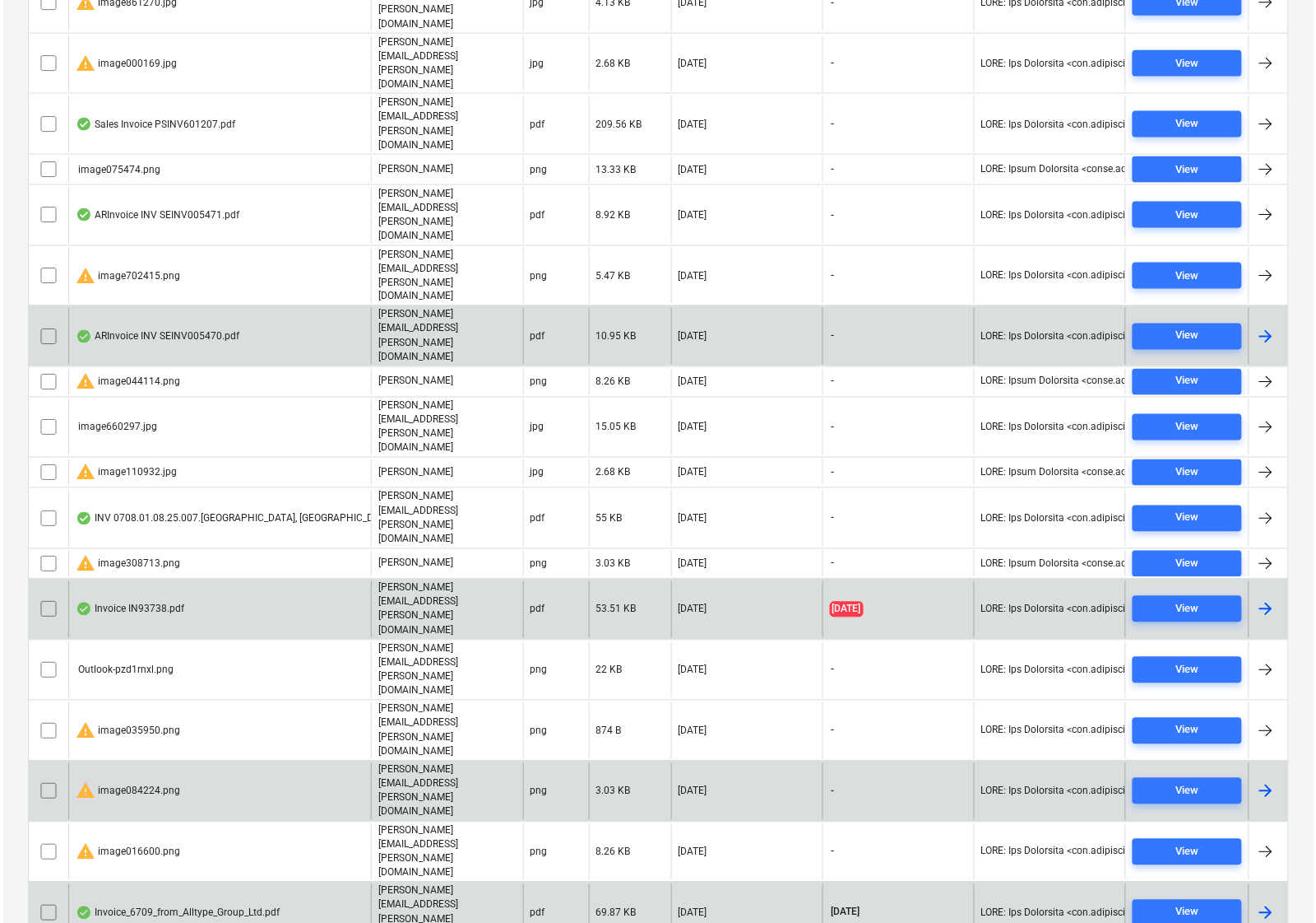
scroll to position [271, 0]
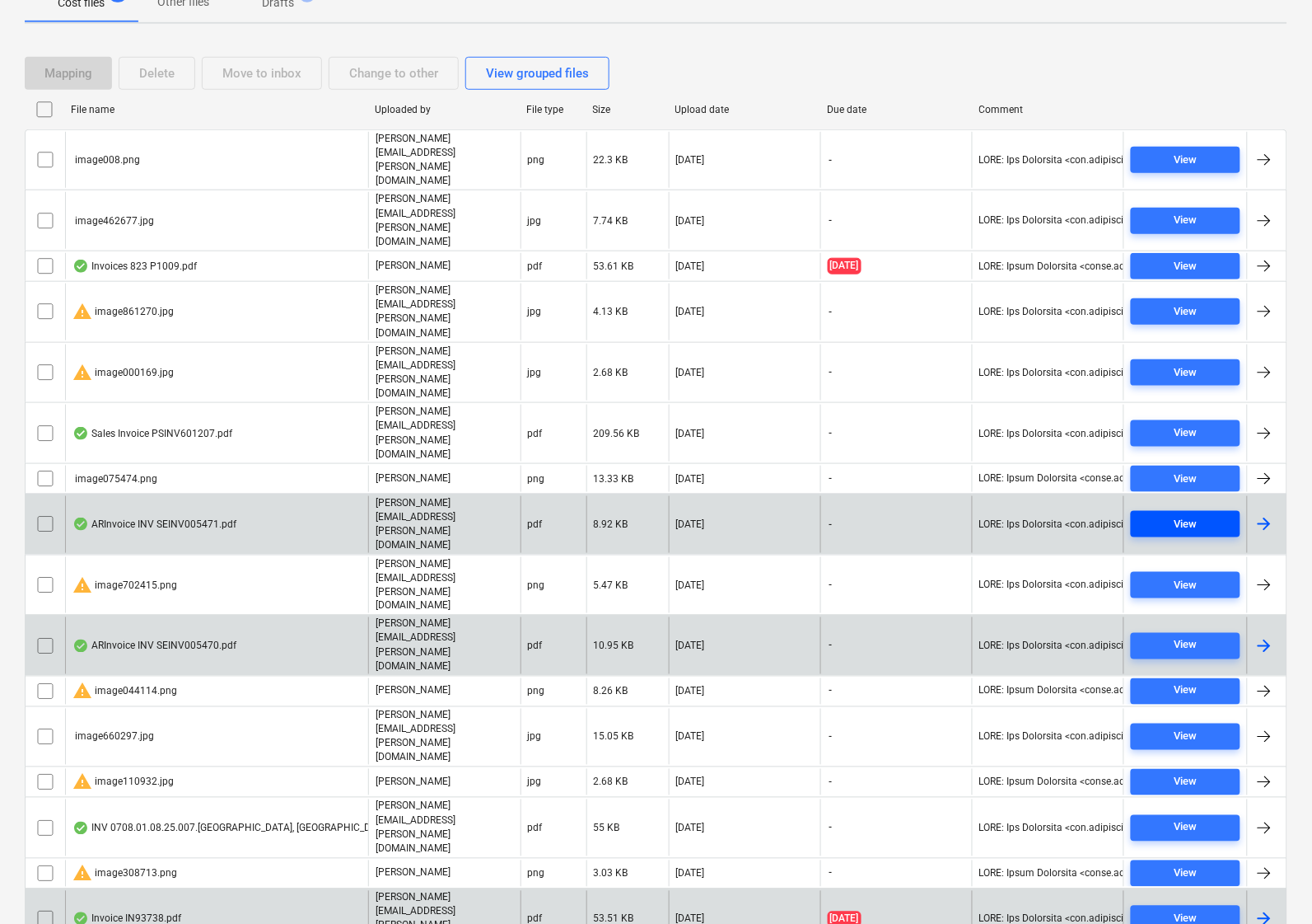
click at [1144, 515] on span "View" at bounding box center [1185, 525] width 97 height 19
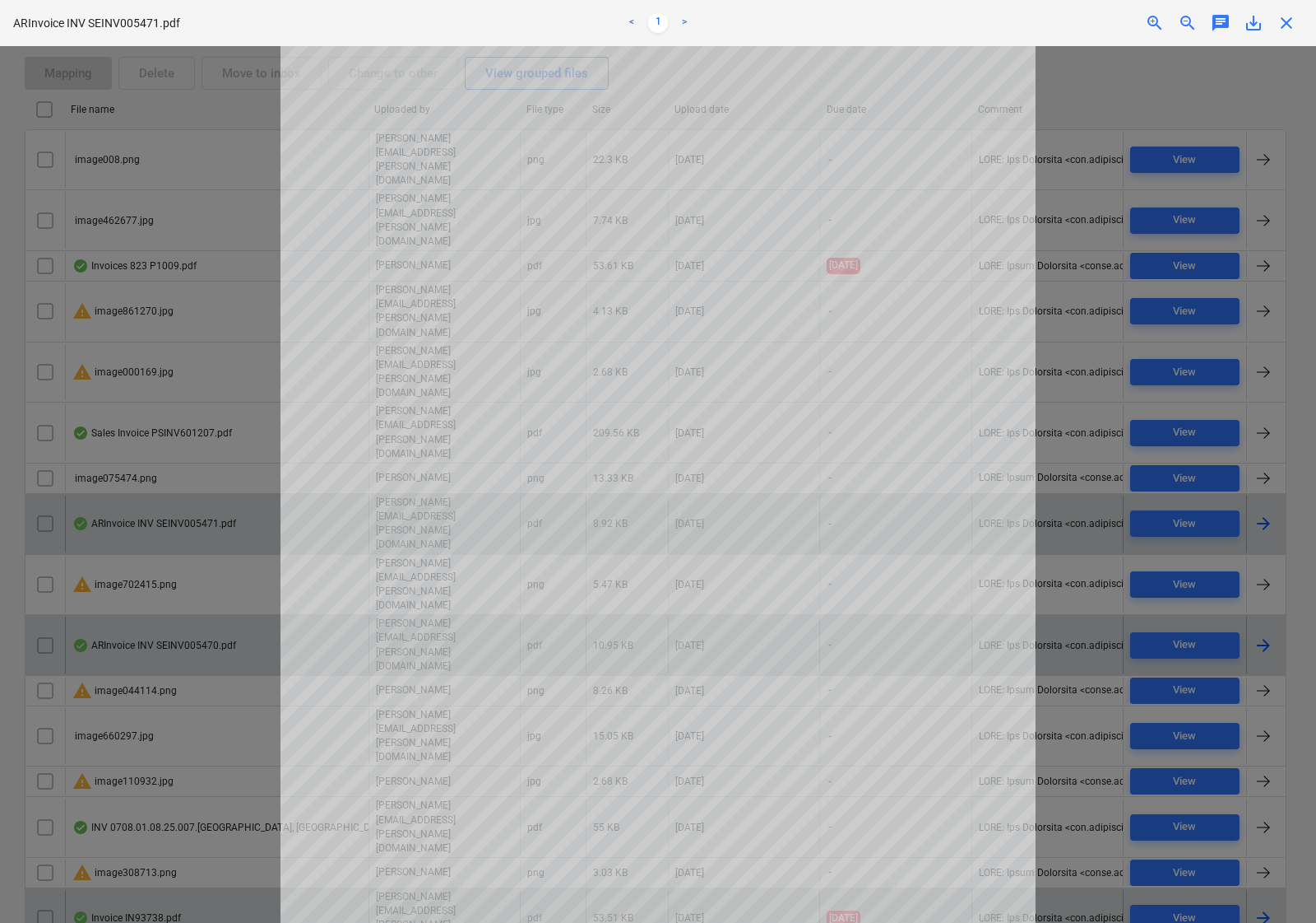
click at [677, 24] on link ">" at bounding box center [684, 23] width 20 height 20
click at [689, 25] on link ">" at bounding box center [684, 23] width 20 height 20
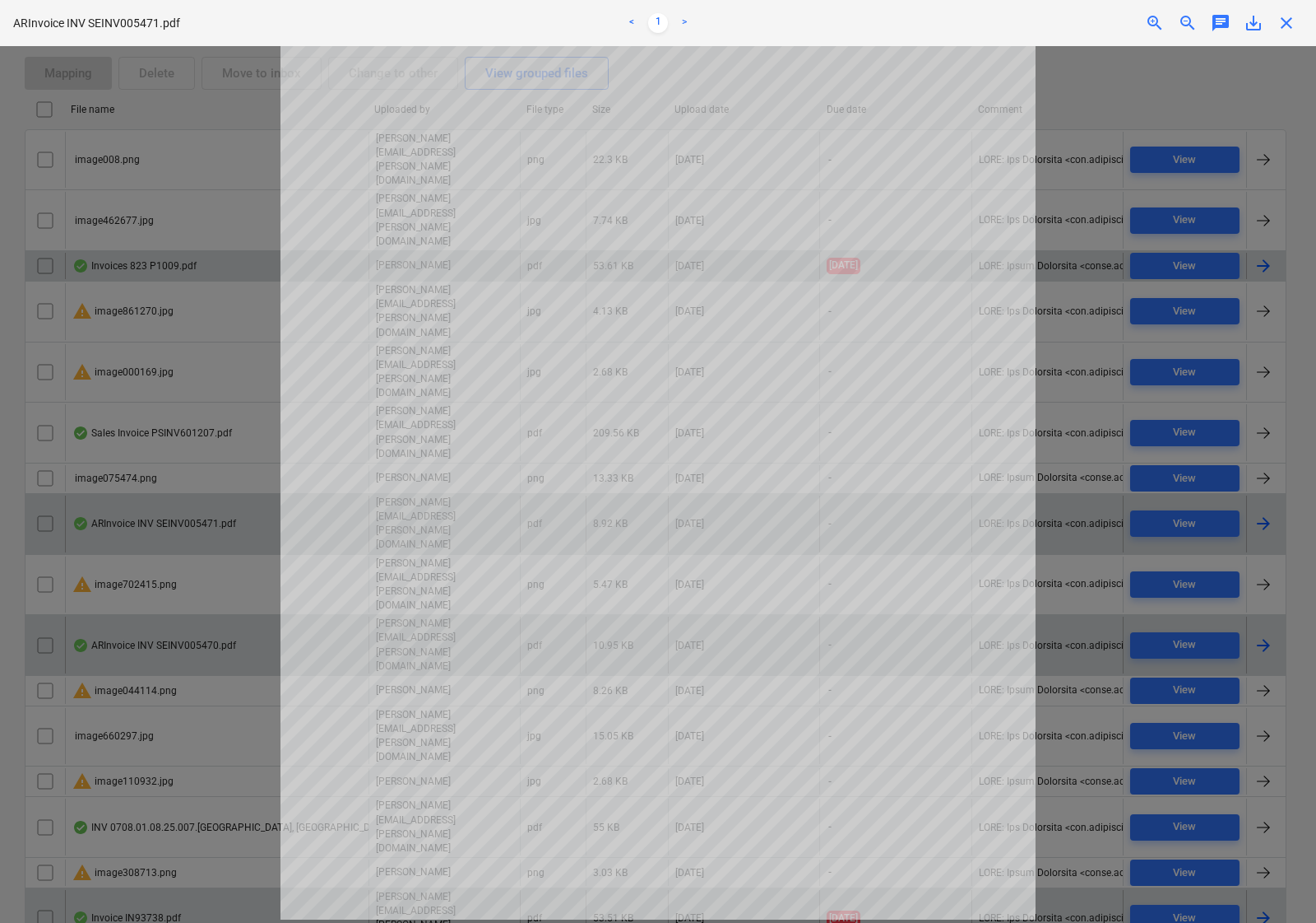
click at [1286, 17] on span "close" at bounding box center [1286, 23] width 20 height 20
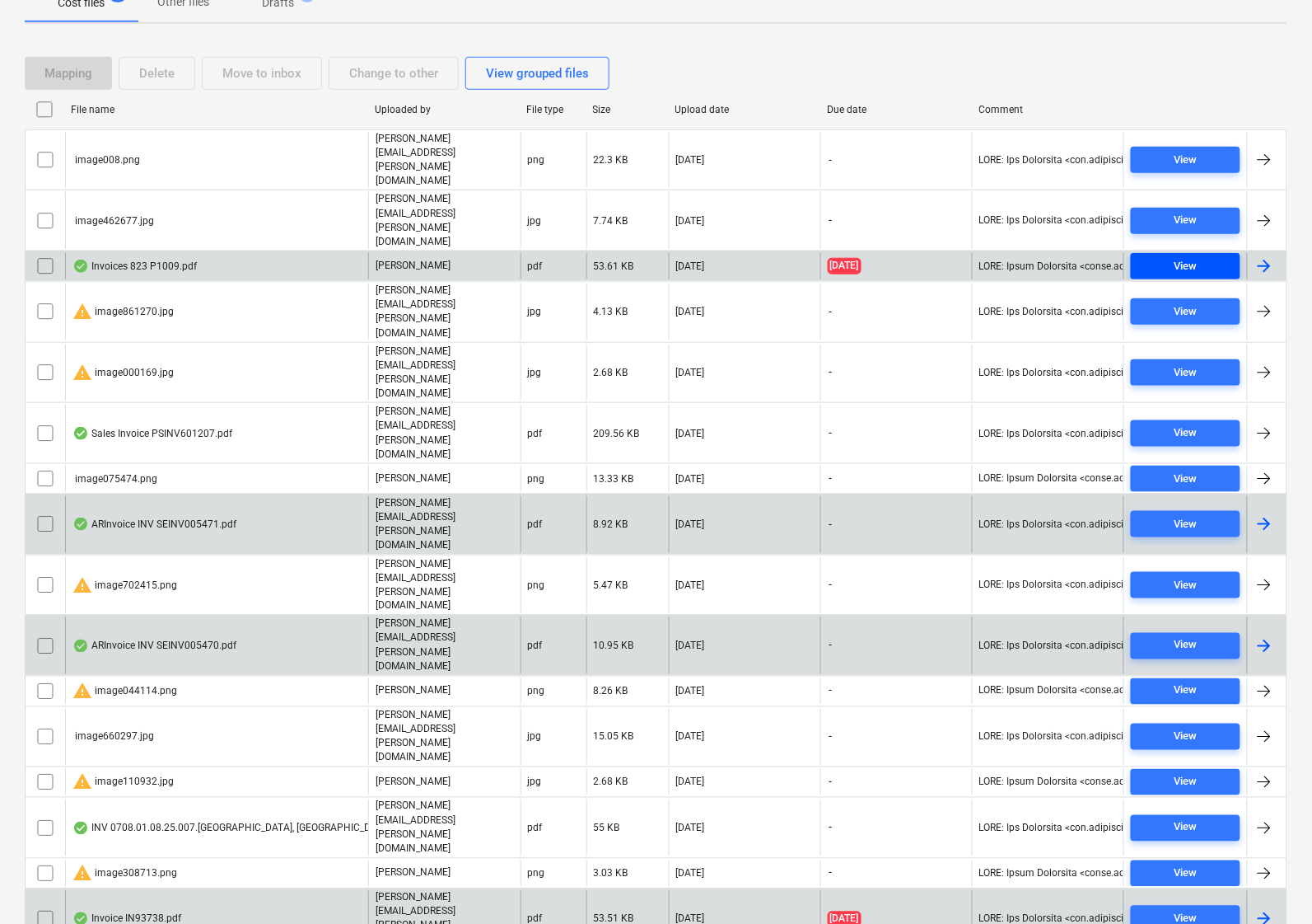
click at [1138, 257] on span "View" at bounding box center [1185, 266] width 97 height 19
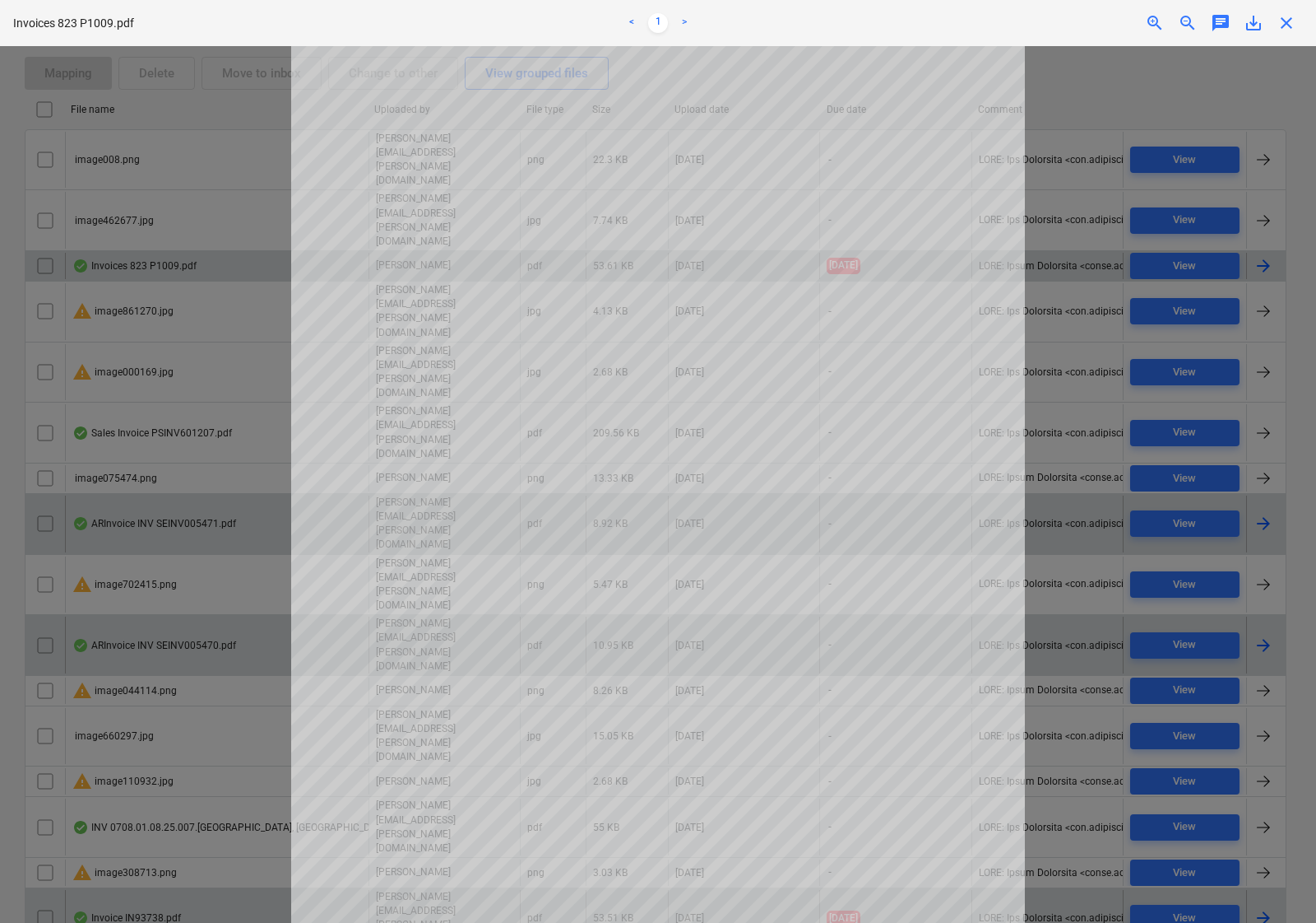
scroll to position [165, 0]
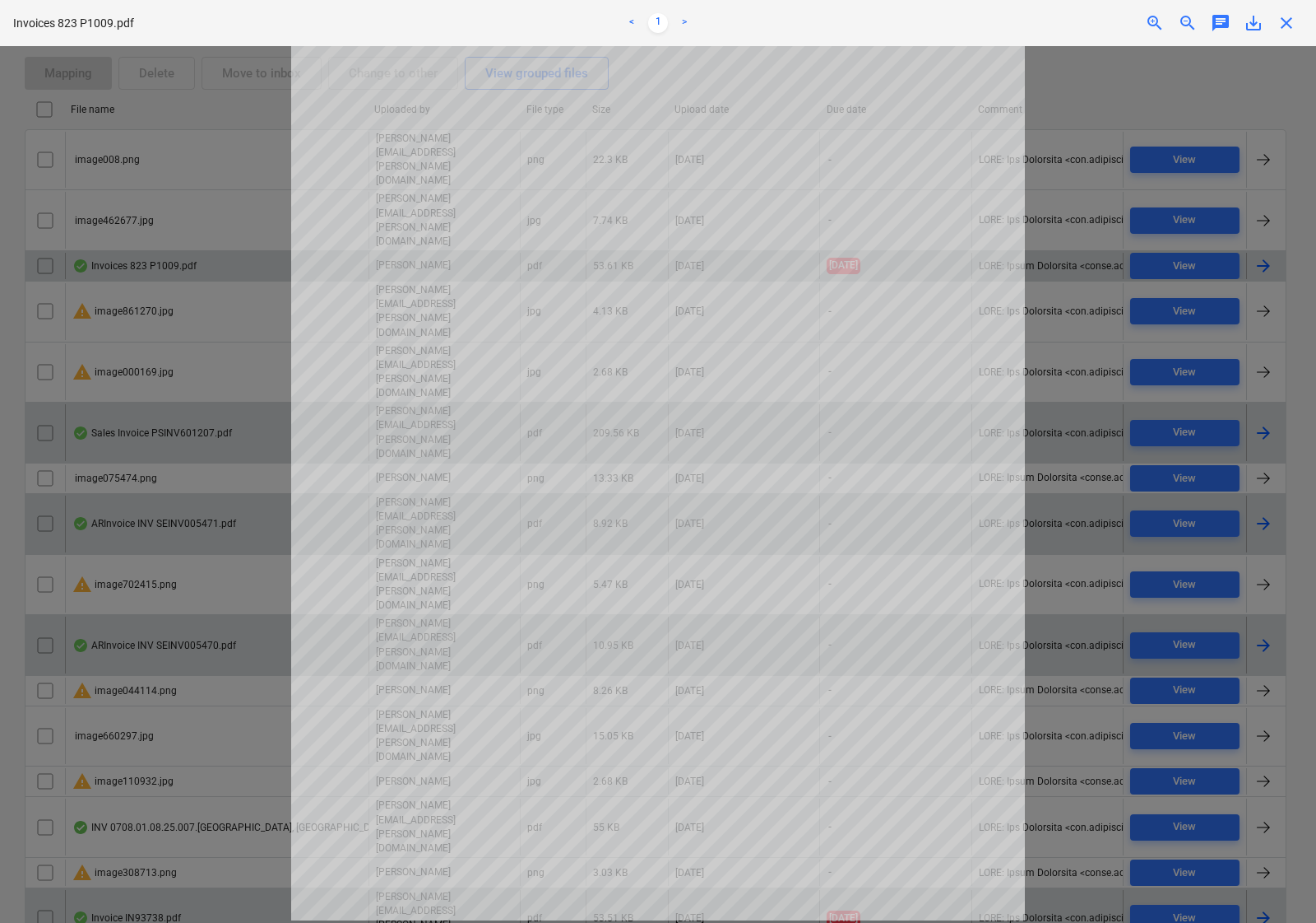
drag, startPoint x: 1285, startPoint y: 29, endPoint x: 779, endPoint y: 289, distance: 568.9
click at [1286, 29] on span "close" at bounding box center [1286, 23] width 20 height 20
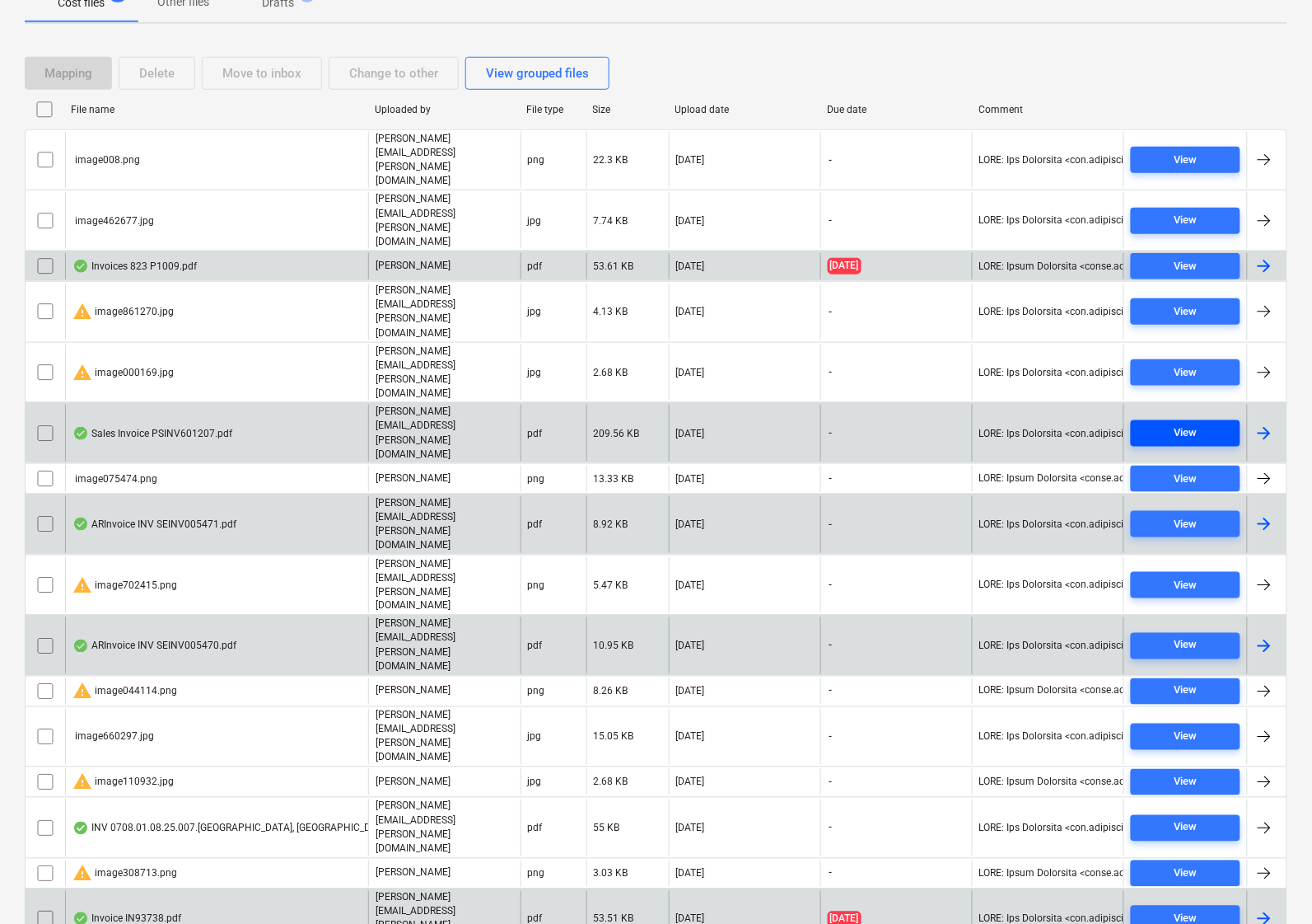
click at [1175, 424] on div "View" at bounding box center [1186, 433] width 23 height 19
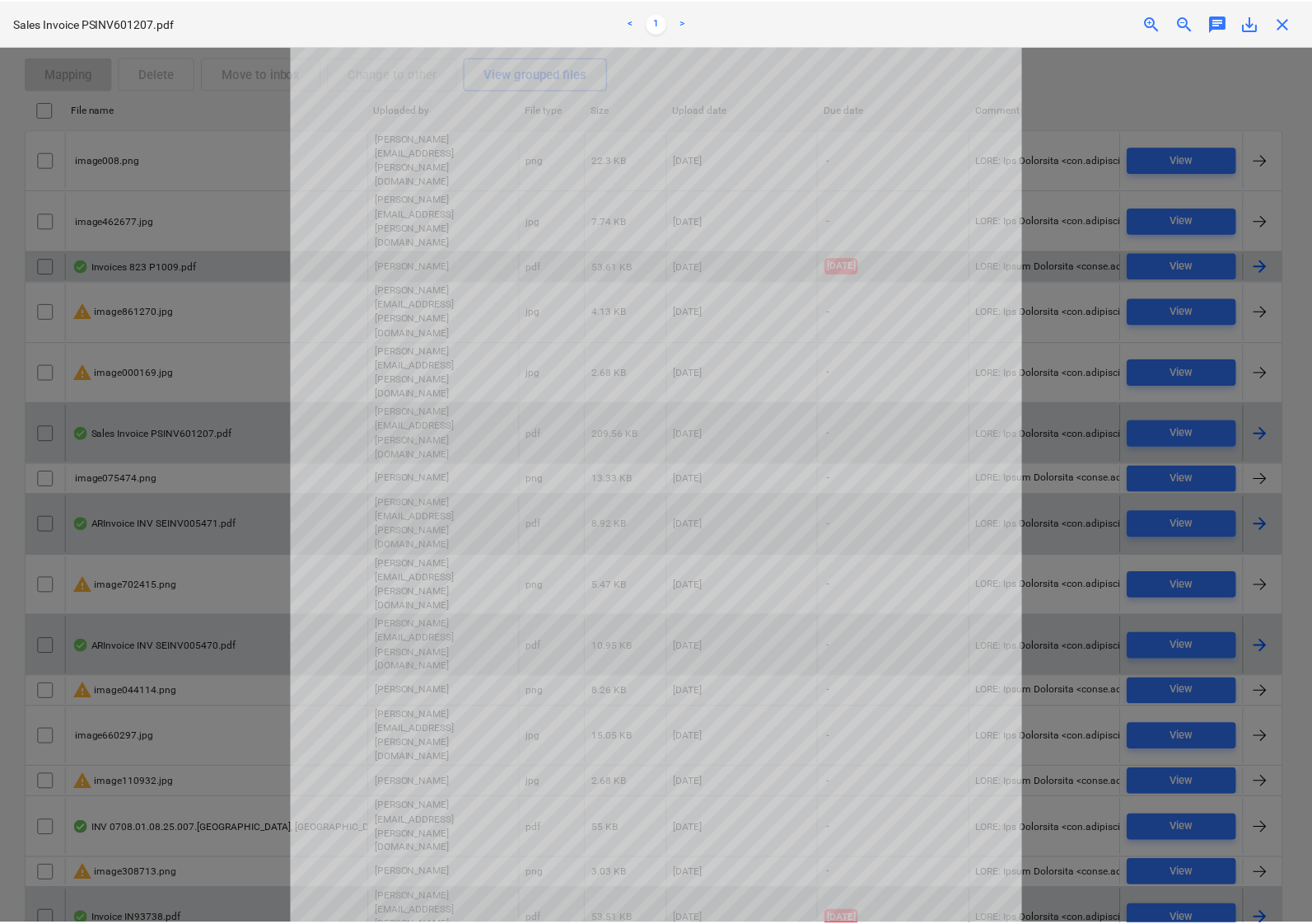
scroll to position [165, 0]
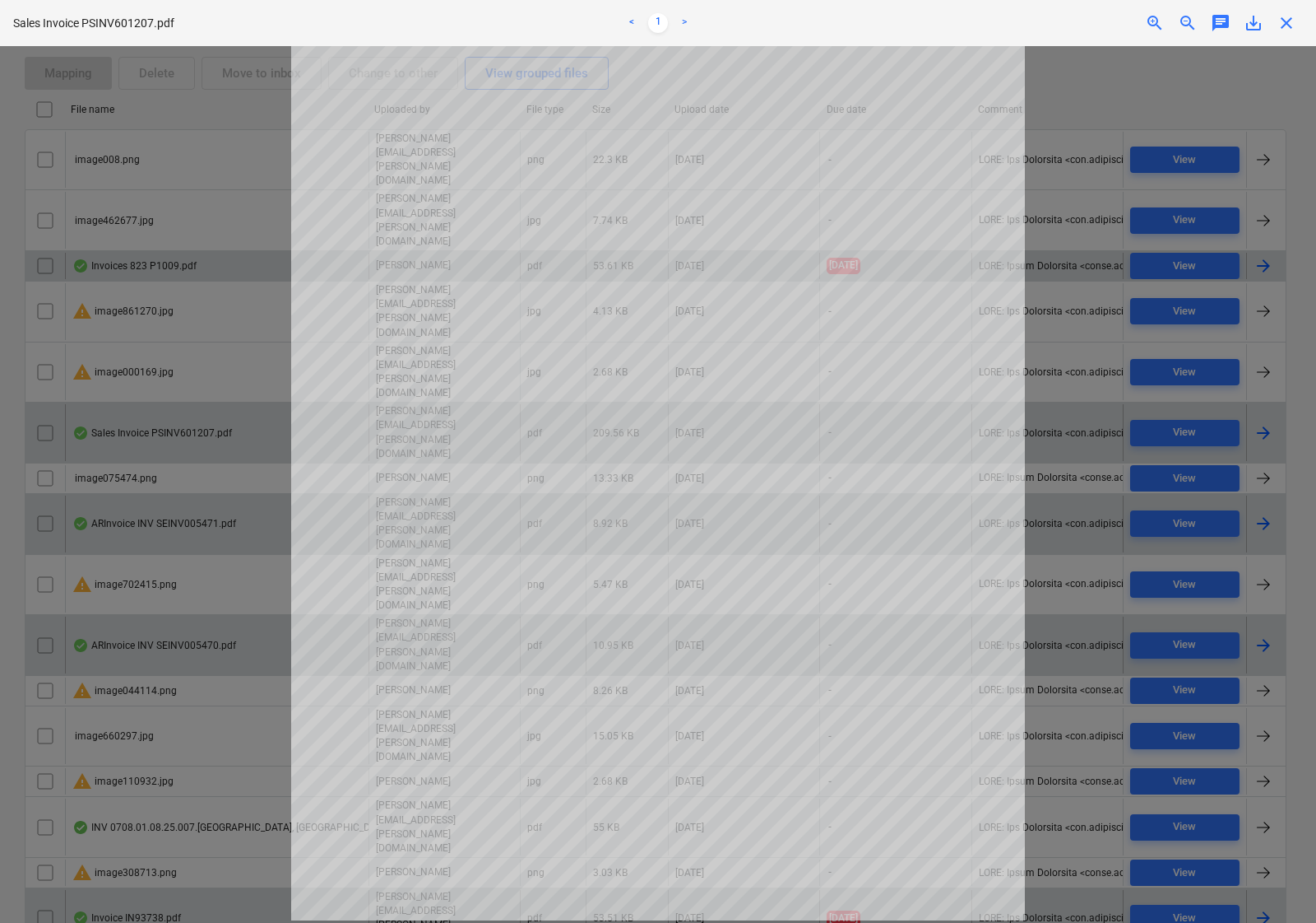
drag, startPoint x: 1284, startPoint y: 27, endPoint x: 1, endPoint y: 57, distance: 1283.4
click at [1284, 27] on span "close" at bounding box center [1286, 23] width 20 height 20
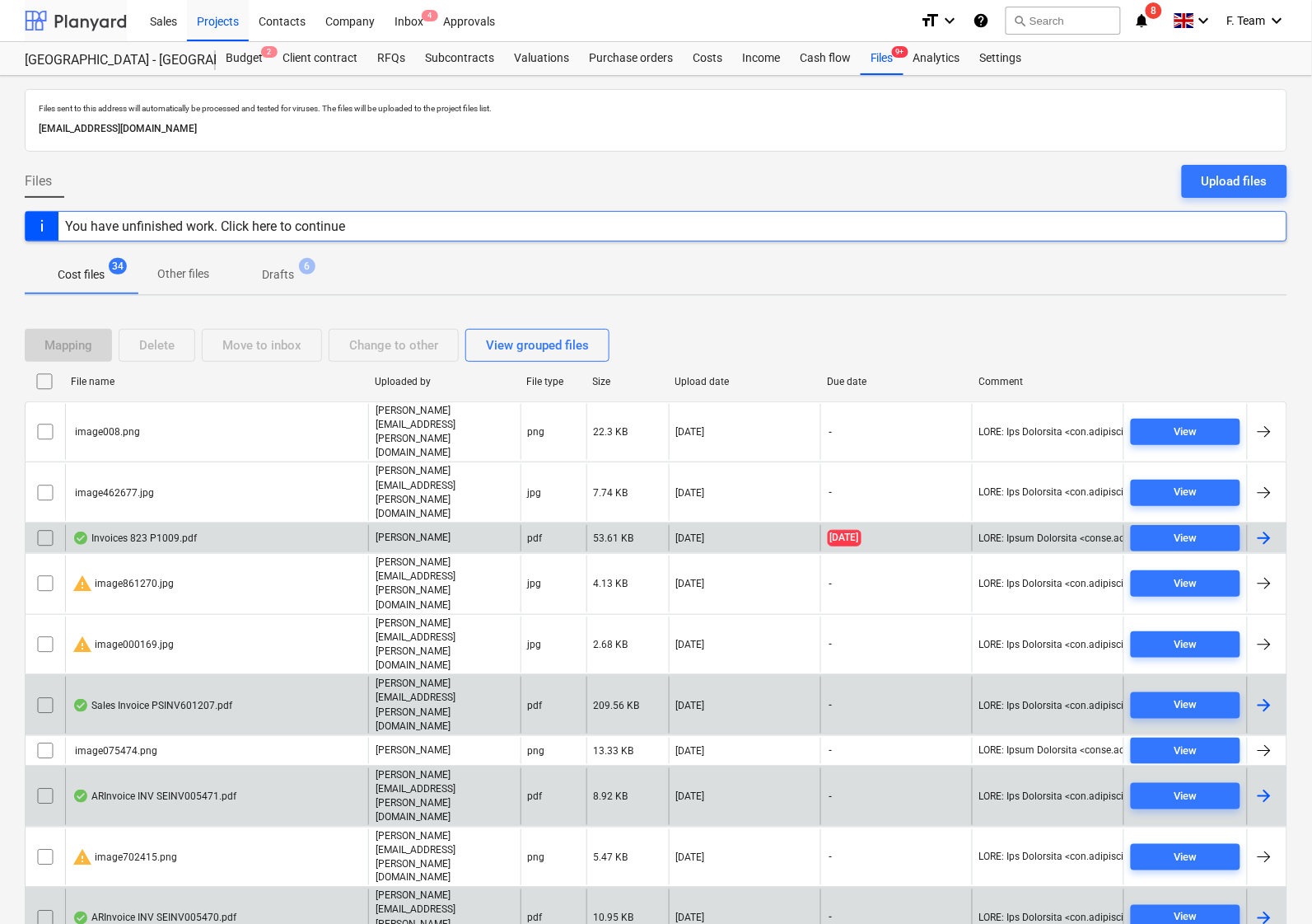
click at [52, 22] on div at bounding box center [75, 21] width 102 height 41
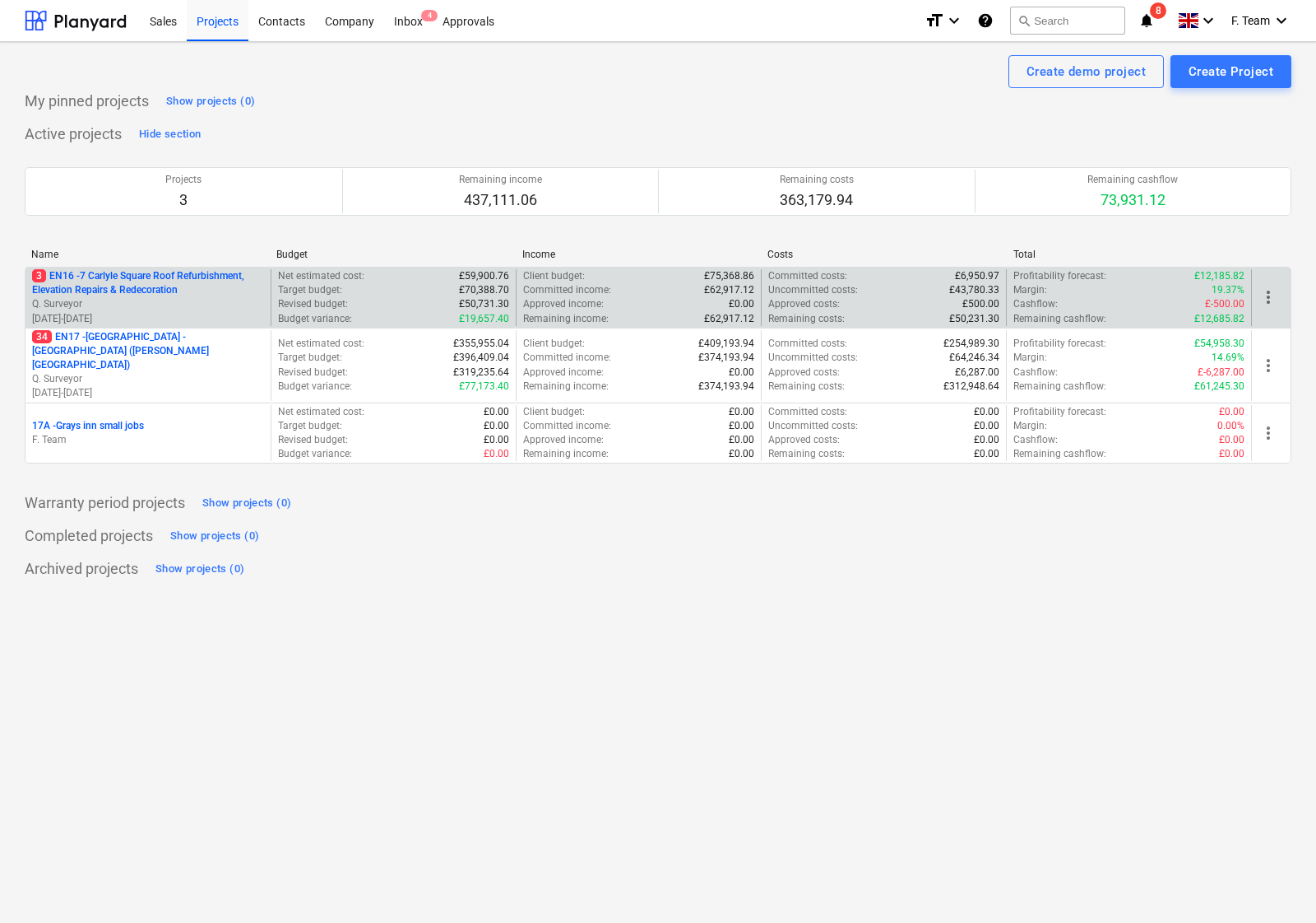
click at [181, 290] on p "3 EN16 - 7 Carlyle Square Roof Refurbishment, Elevation Repairs & Redecoration" at bounding box center [147, 284] width 232 height 28
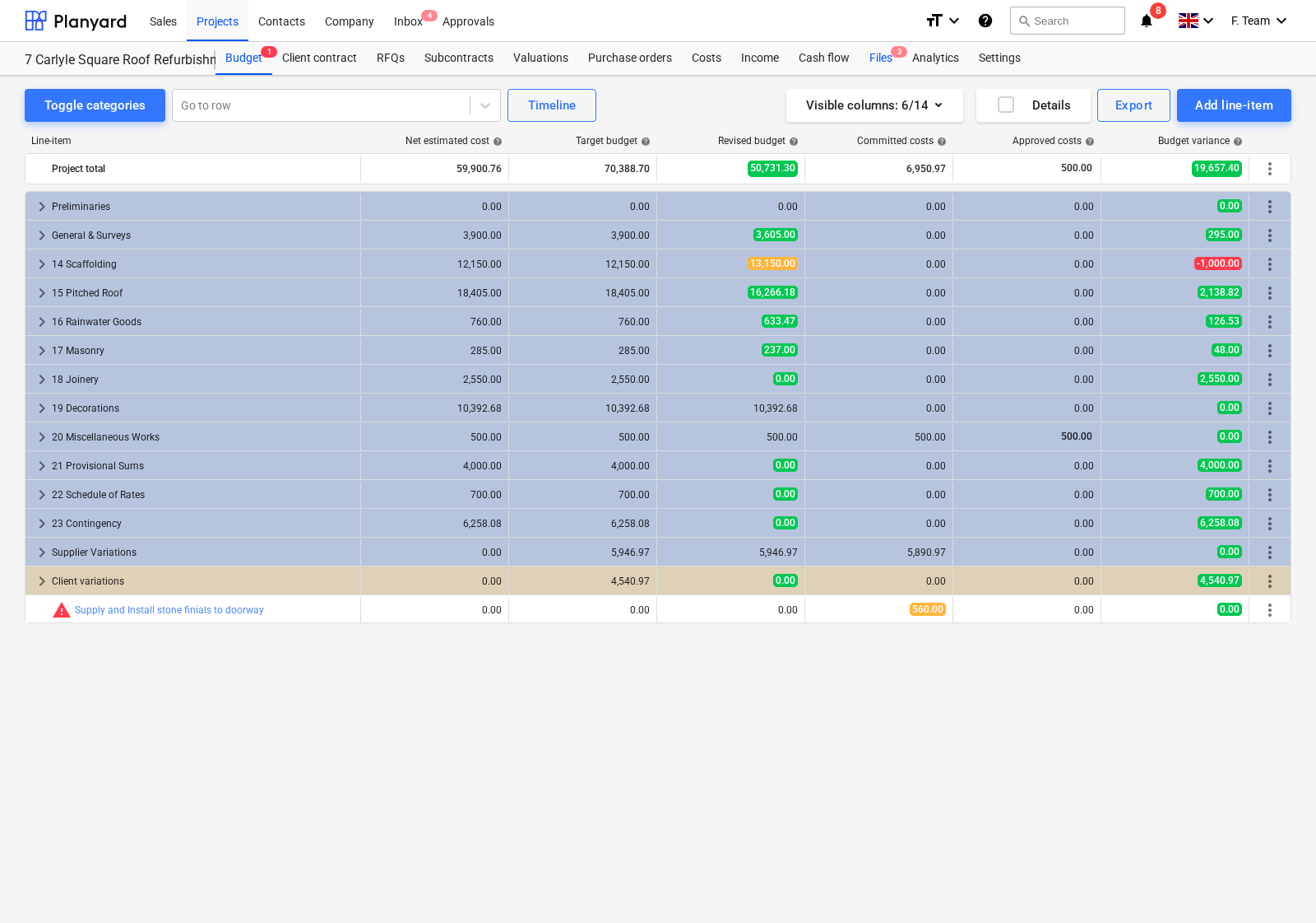
click at [879, 48] on div "Files 3" at bounding box center [881, 58] width 43 height 33
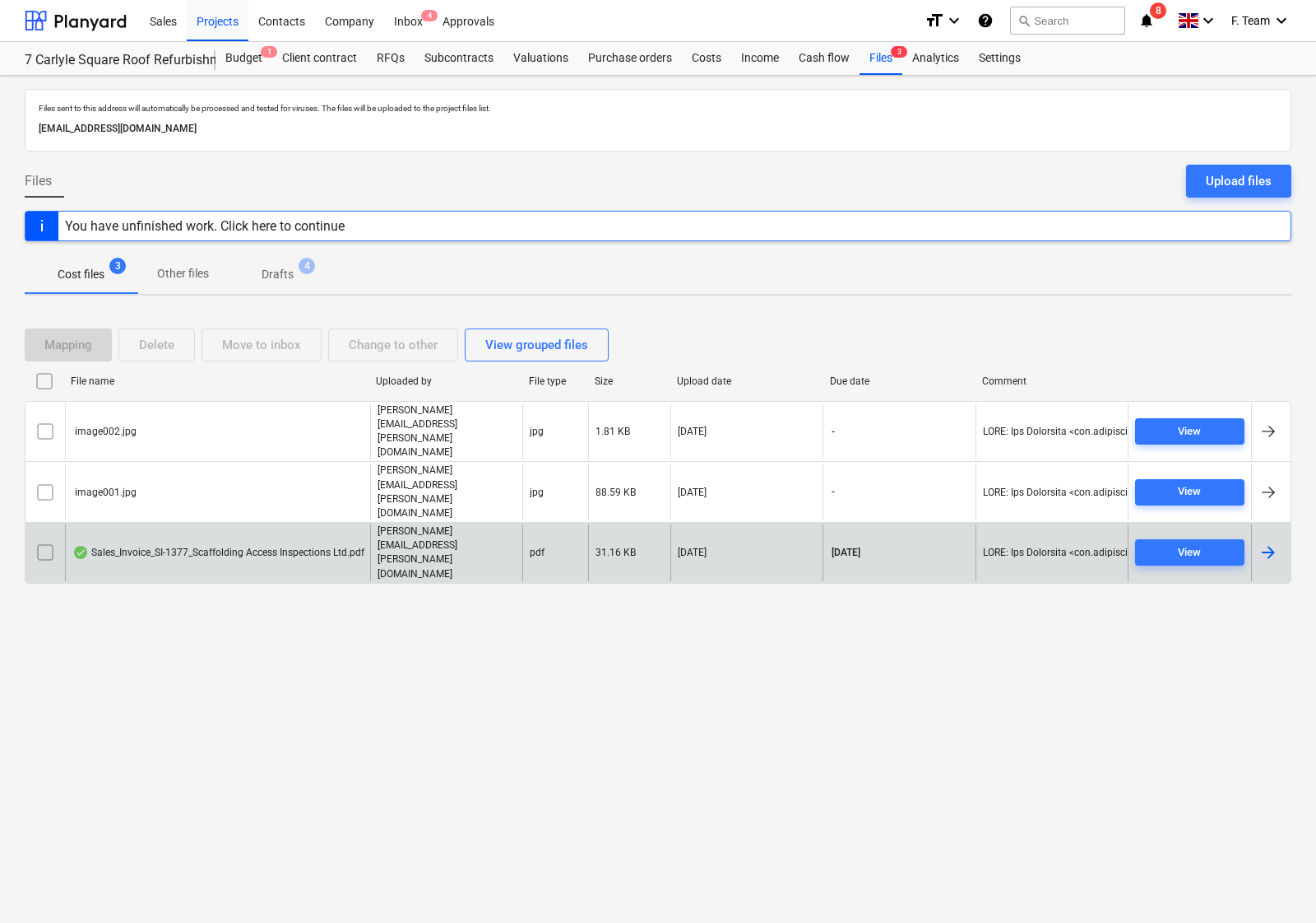
click at [281, 546] on div "Sales_Invoice_SI-1377_Scaffolding Access Inspections Ltd.pdf" at bounding box center [218, 552] width 292 height 13
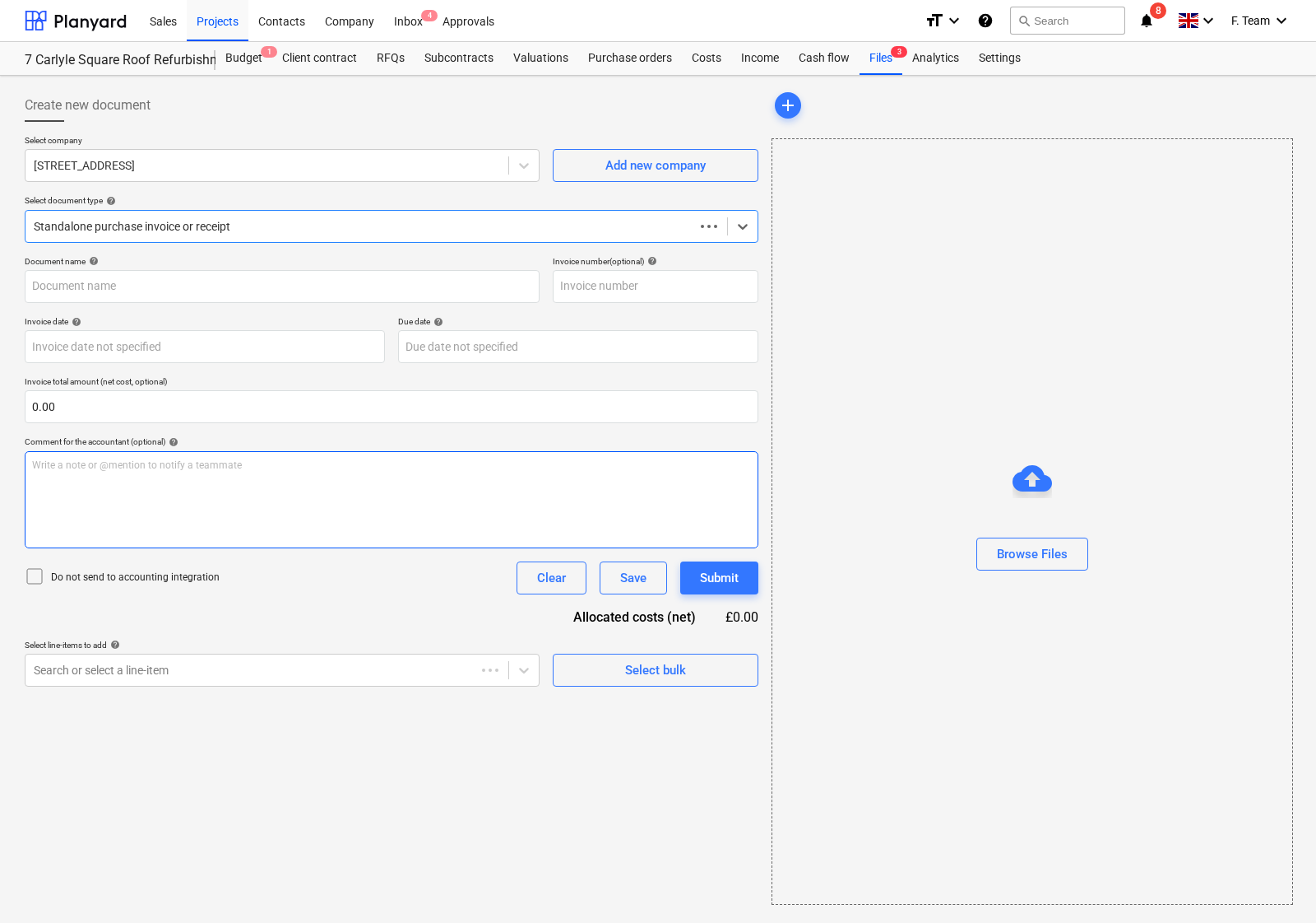
type input "Sales_Invoice_SI-1377_Scaffolding Access Inspections Ltd.pdf"
type input "[DATE]"
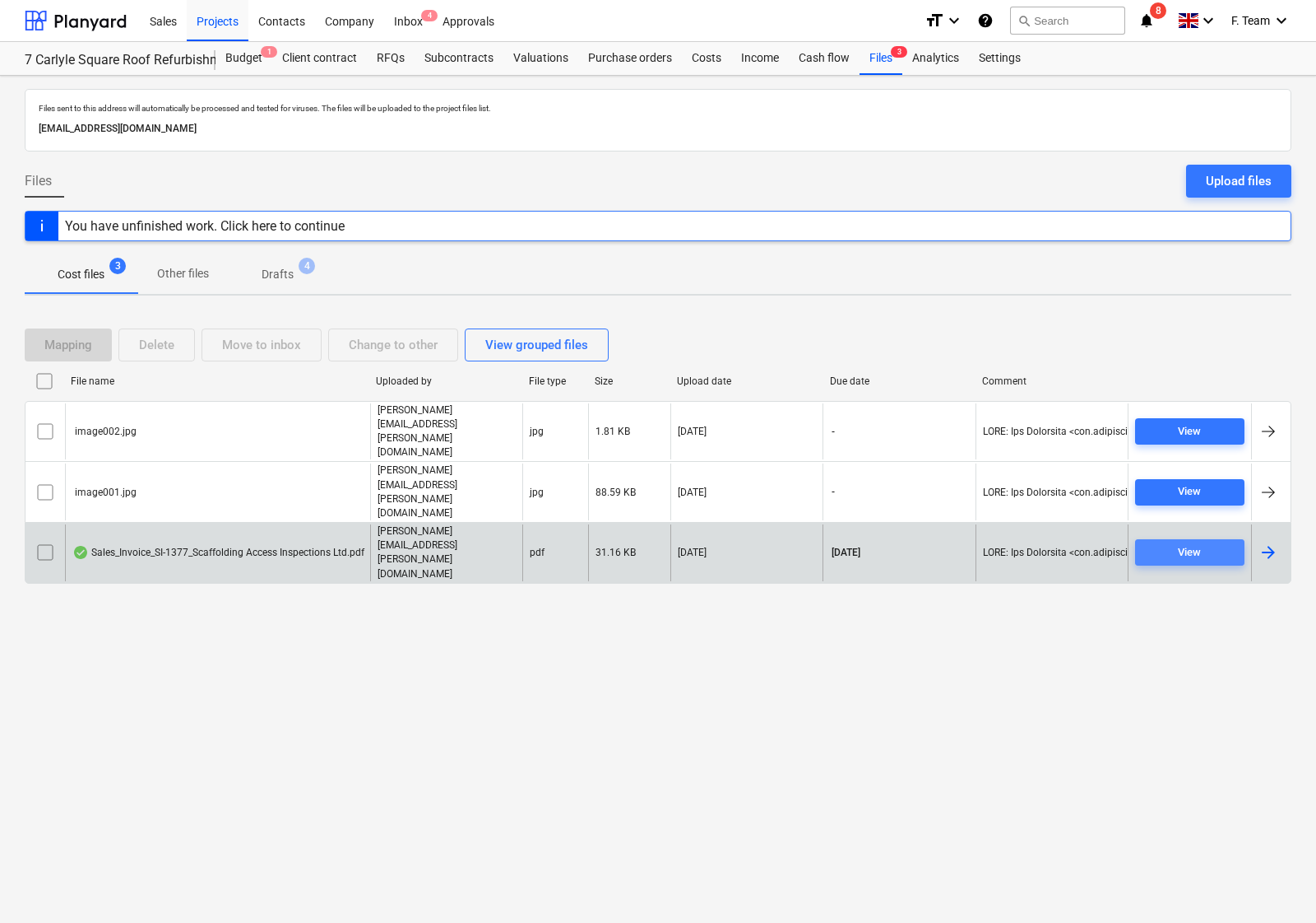
click at [1206, 543] on span "View" at bounding box center [1190, 552] width 97 height 19
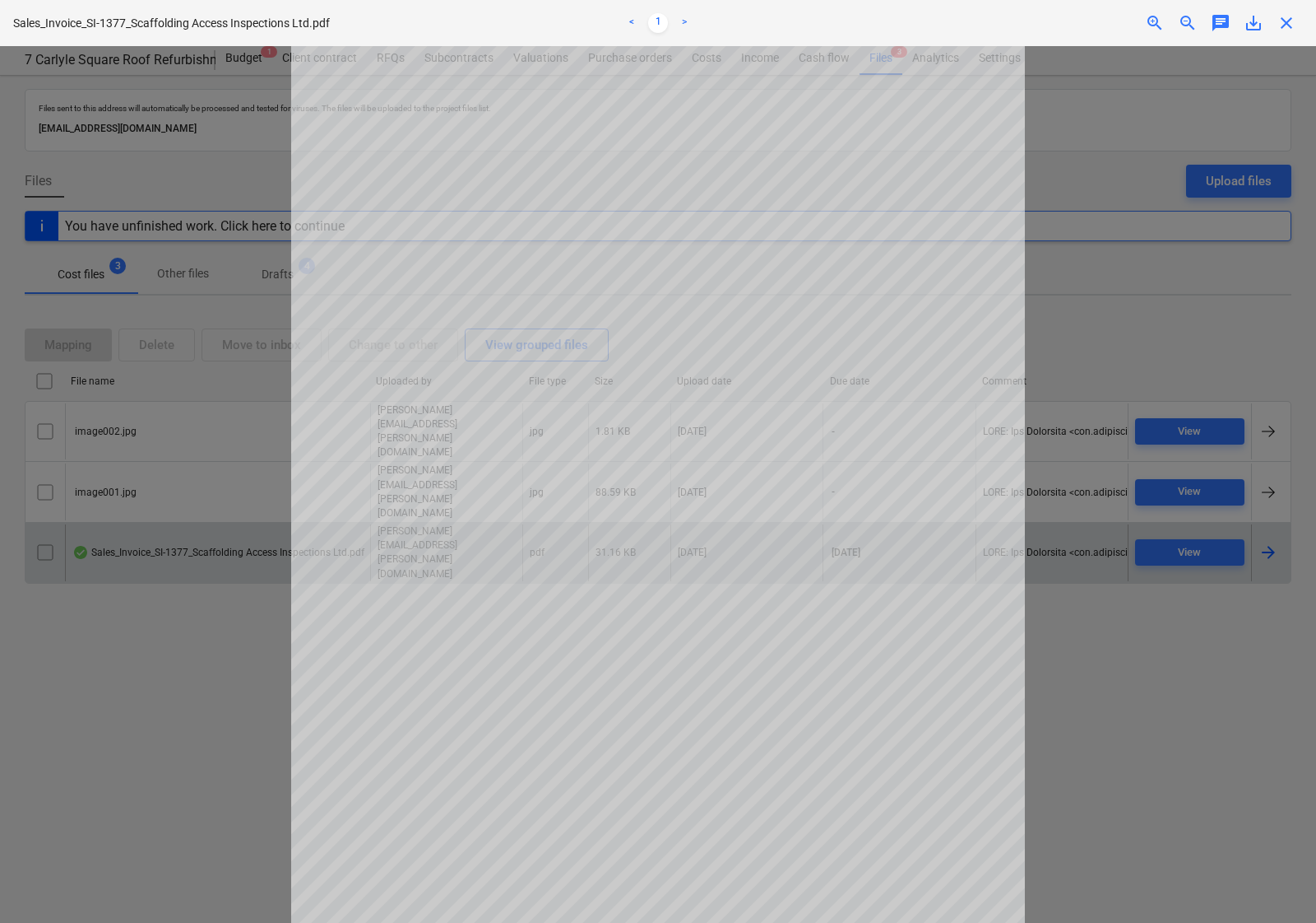
scroll to position [165, 0]
click at [1289, 31] on span "close" at bounding box center [1286, 23] width 20 height 20
